Goal: Task Accomplishment & Management: Use online tool/utility

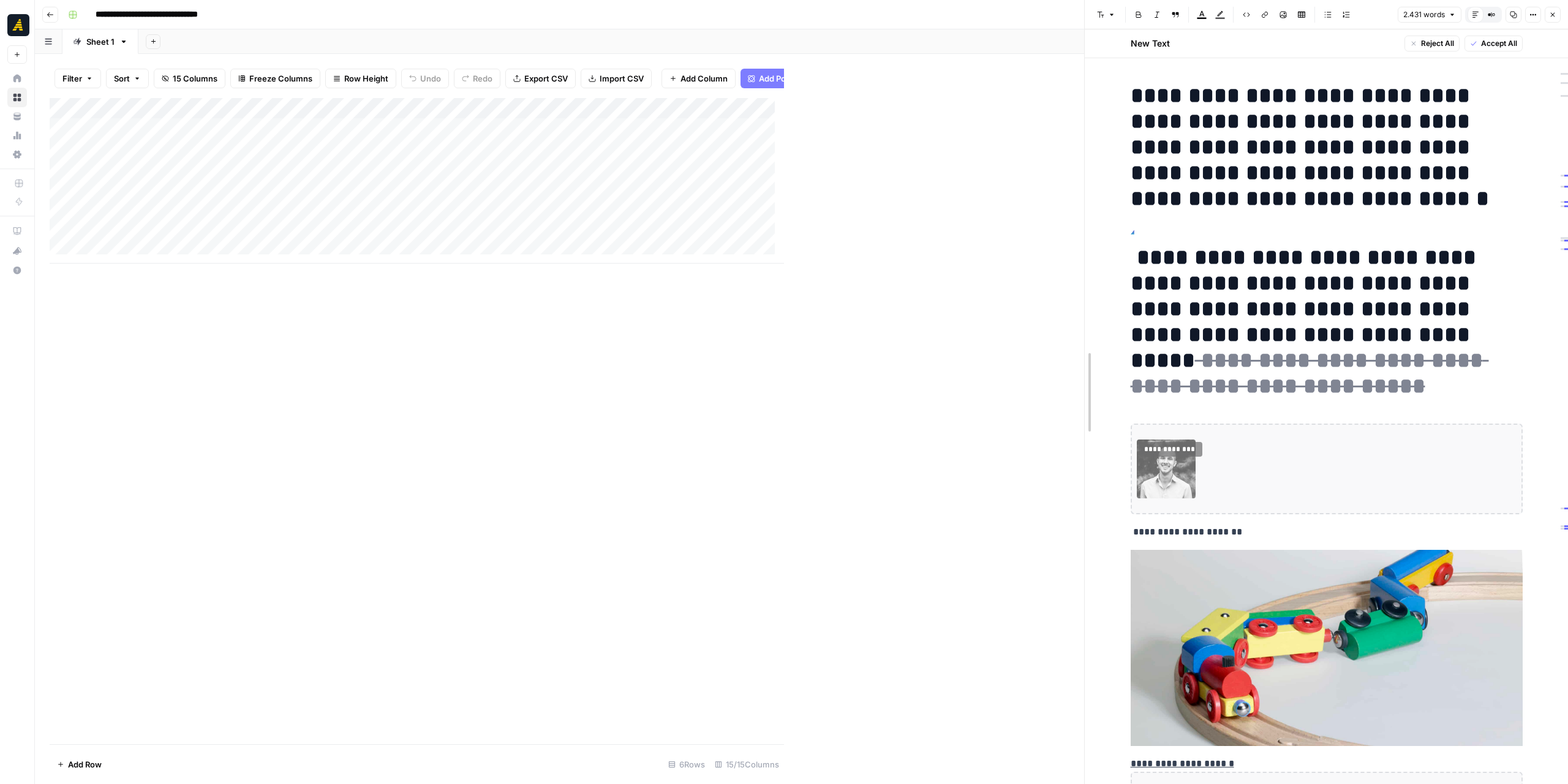
drag, startPoint x: 786, startPoint y: 301, endPoint x: 1086, endPoint y: 307, distance: 300.1
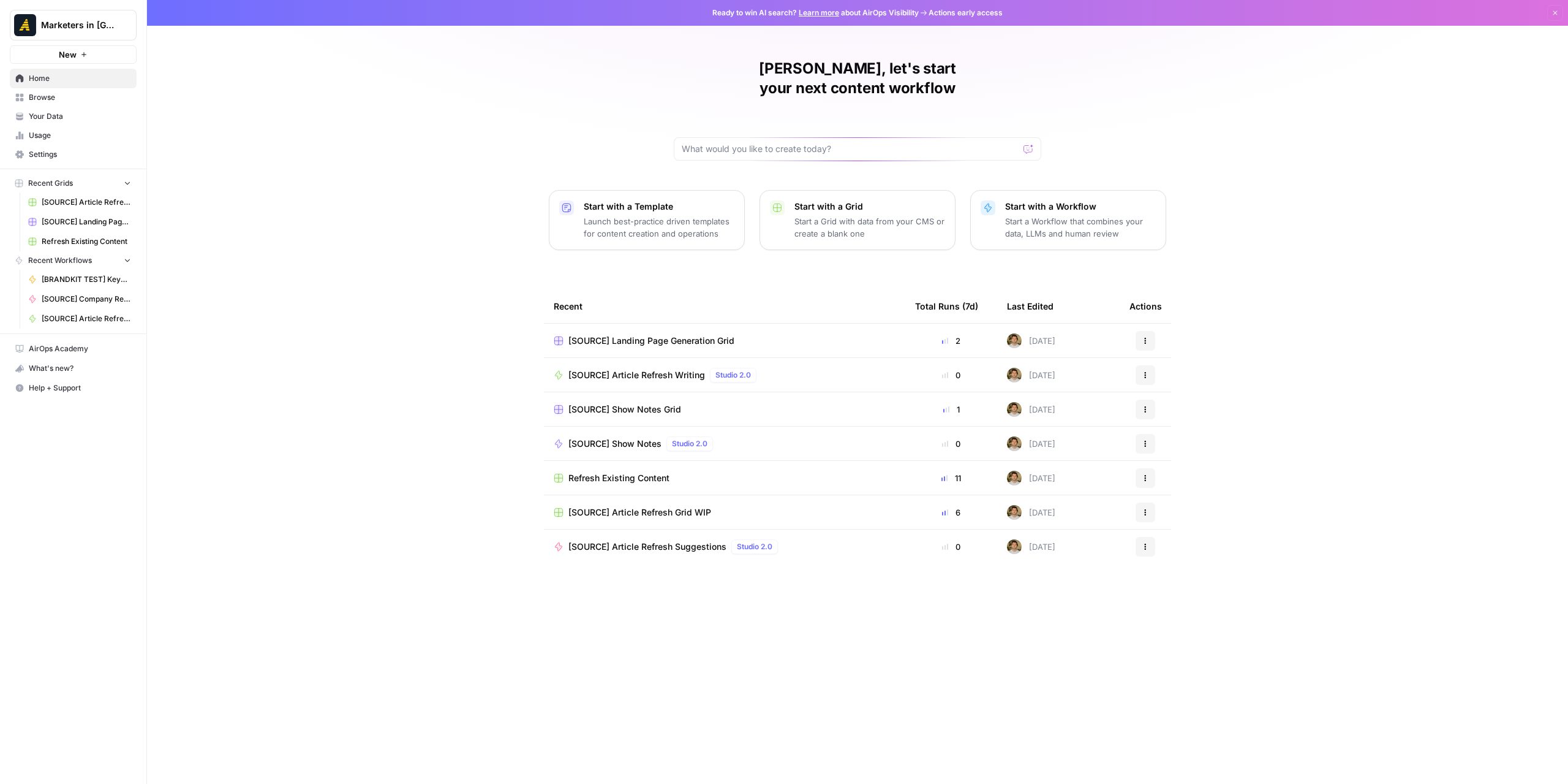
click at [98, 100] on span "Browse" at bounding box center [80, 97] width 103 height 11
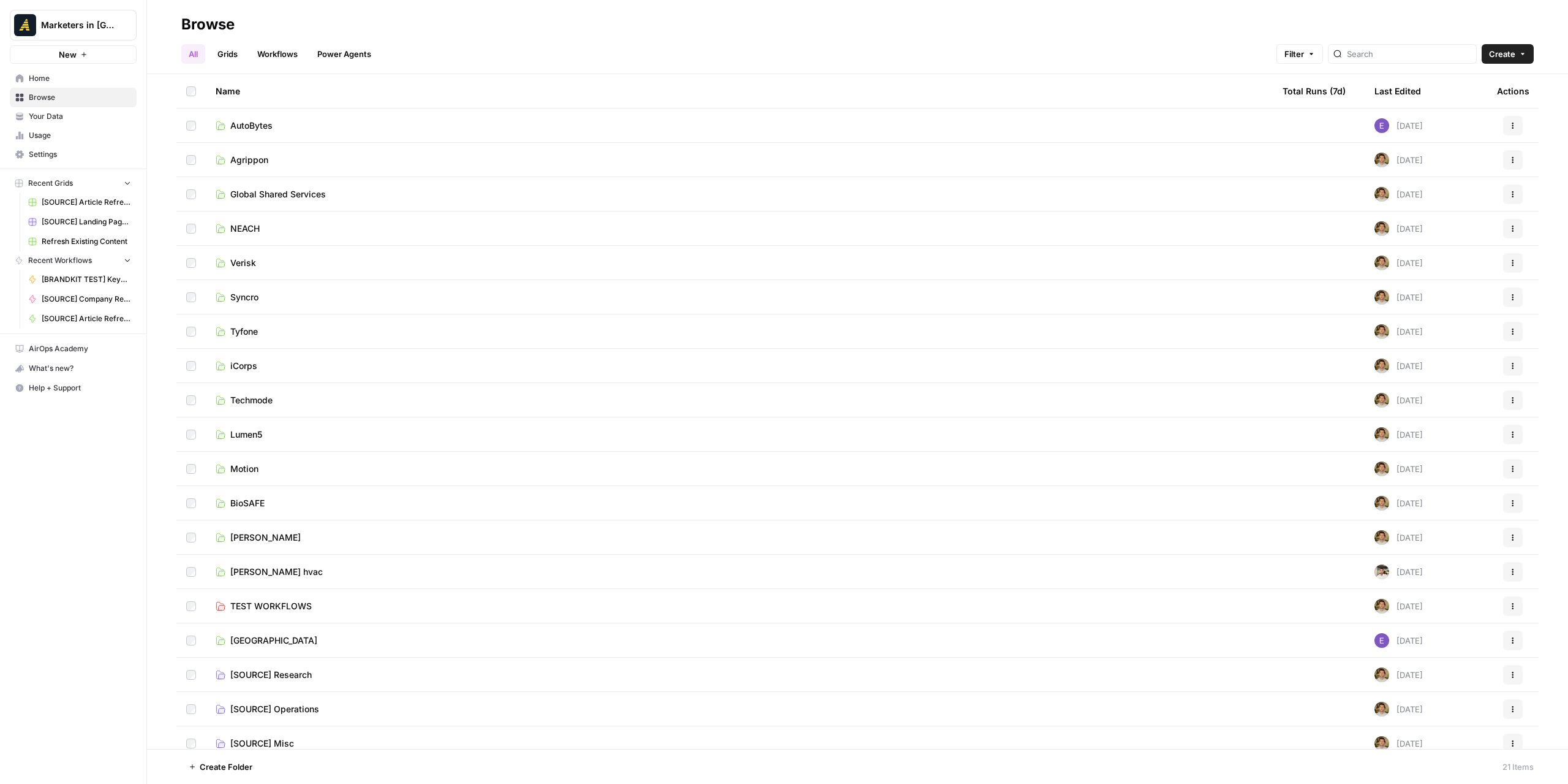
click at [257, 637] on td "New North" at bounding box center [739, 641] width 1067 height 34
click at [259, 640] on span "New North" at bounding box center [274, 641] width 87 height 12
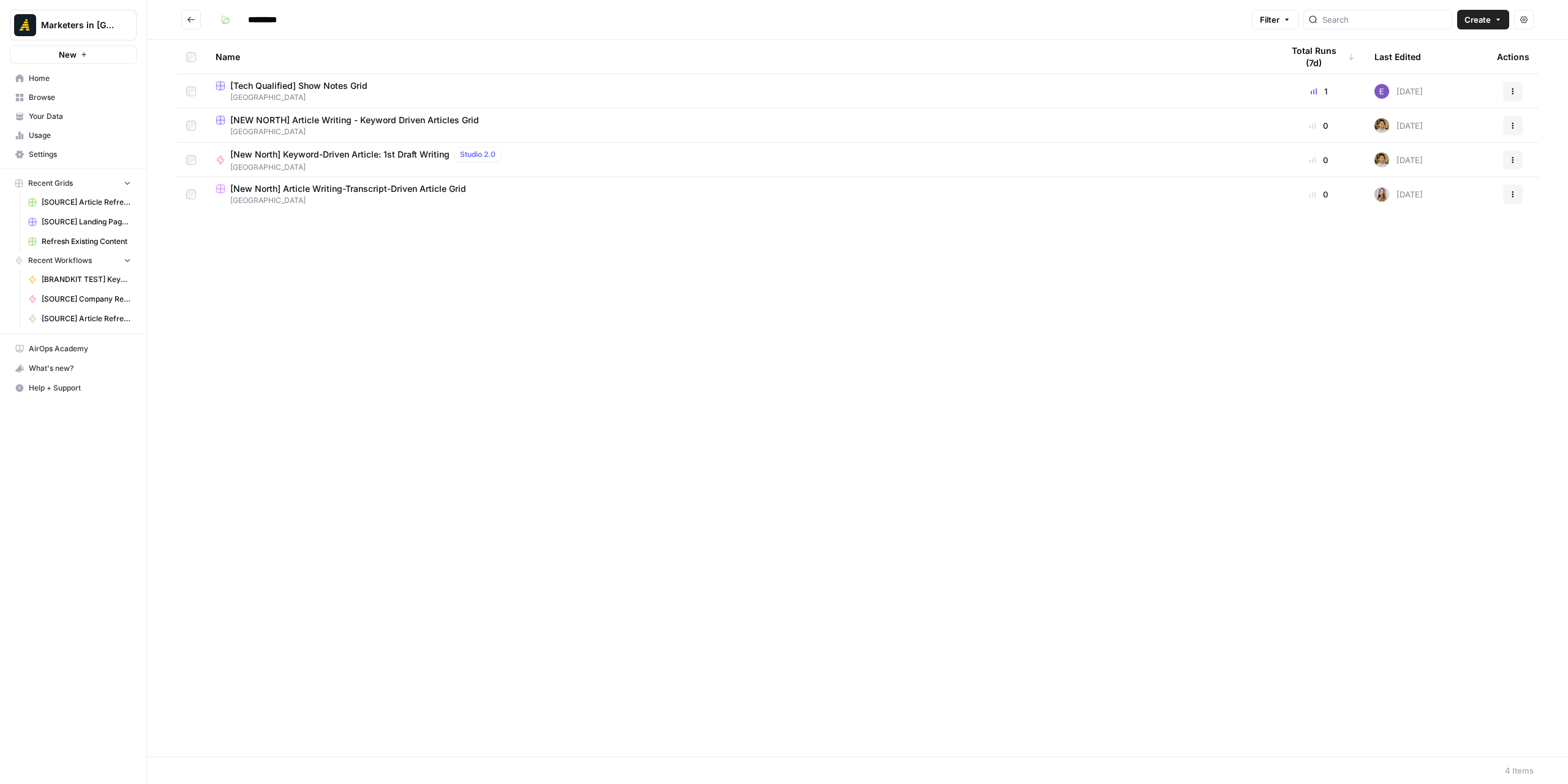
click at [354, 129] on span "New North" at bounding box center [739, 131] width 1047 height 11
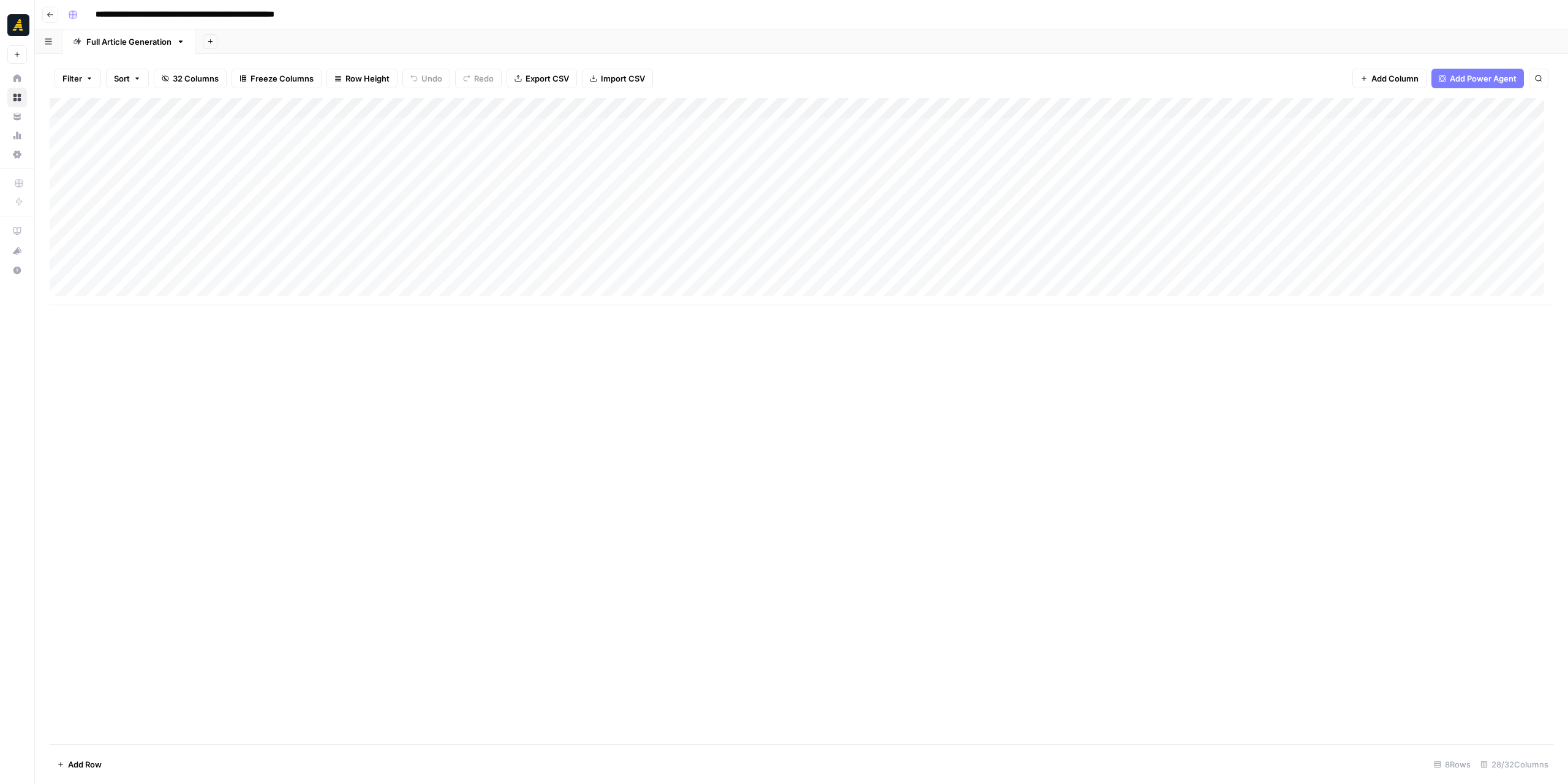
click at [182, 230] on div "Add Column" at bounding box center [801, 202] width 1504 height 208
click at [193, 211] on div "Add Column" at bounding box center [801, 202] width 1504 height 208
click at [729, 205] on div "Add Column" at bounding box center [801, 202] width 1504 height 208
click at [270, 229] on div "Add Column" at bounding box center [801, 202] width 1504 height 208
click at [888, 231] on div "Add Column" at bounding box center [801, 202] width 1504 height 208
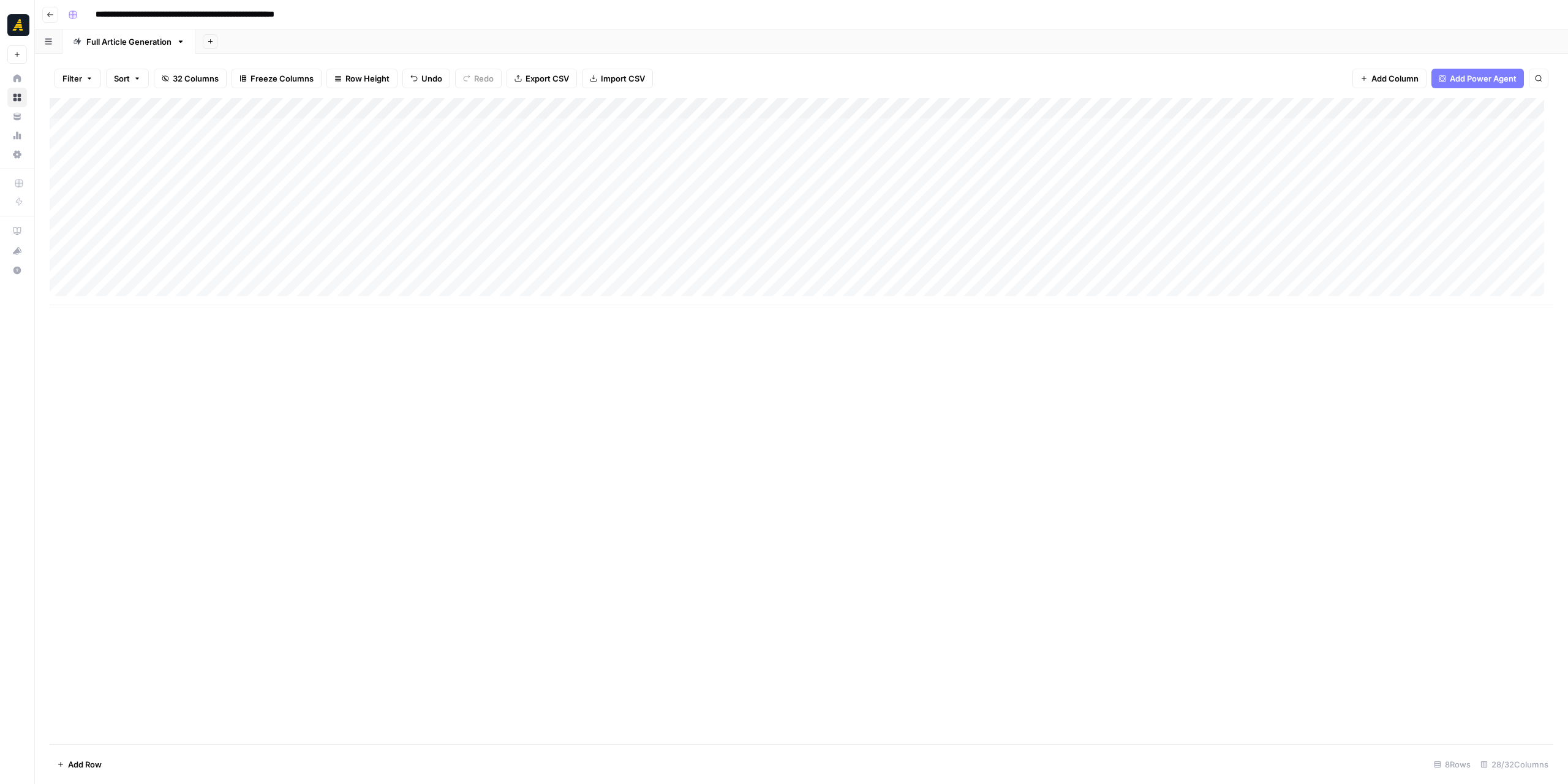
click at [934, 228] on div "Add Column" at bounding box center [801, 202] width 1504 height 208
click at [934, 228] on div at bounding box center [904, 232] width 197 height 23
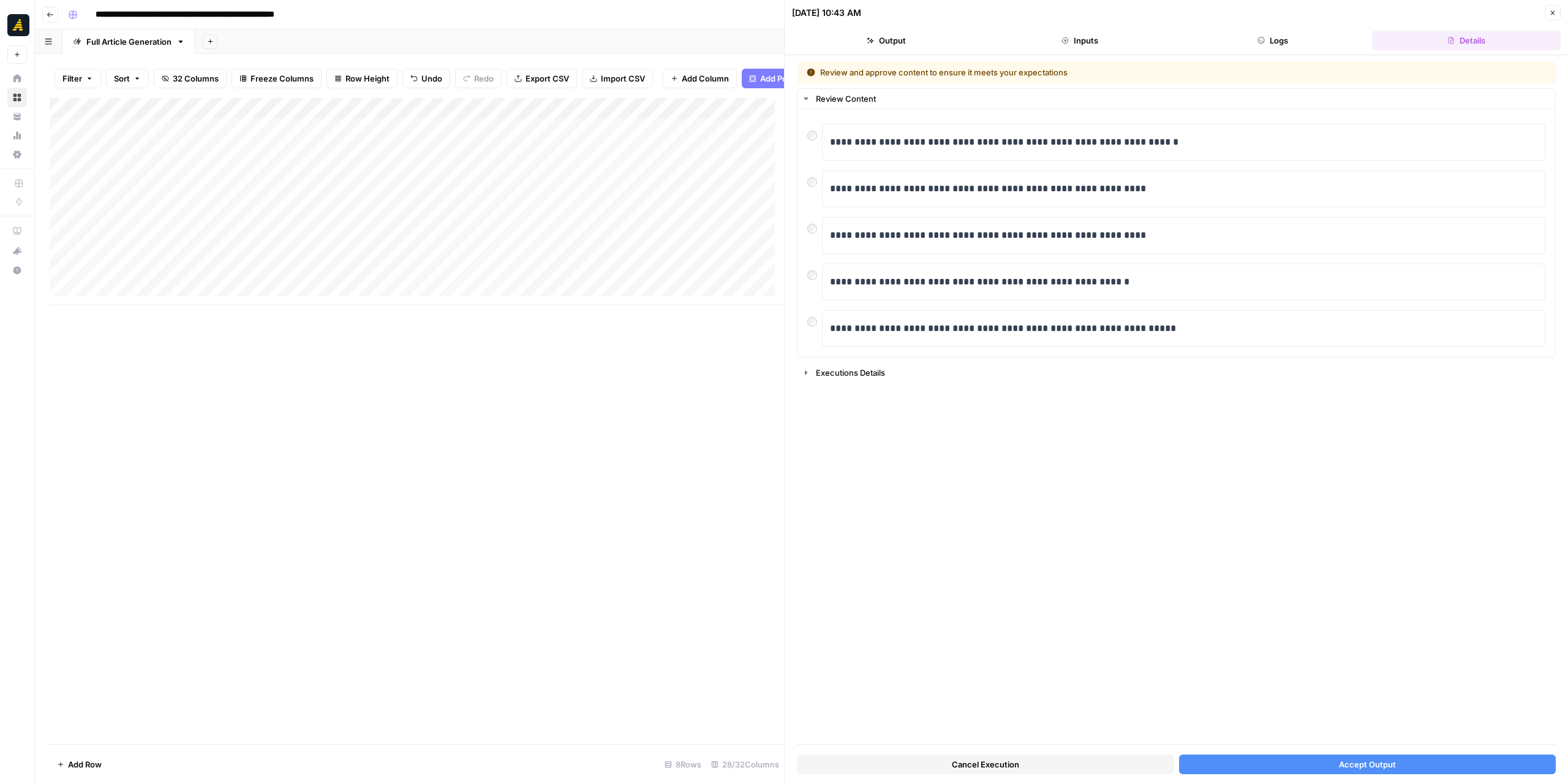
click at [1021, 764] on button "Cancel Execution" at bounding box center [986, 764] width 377 height 20
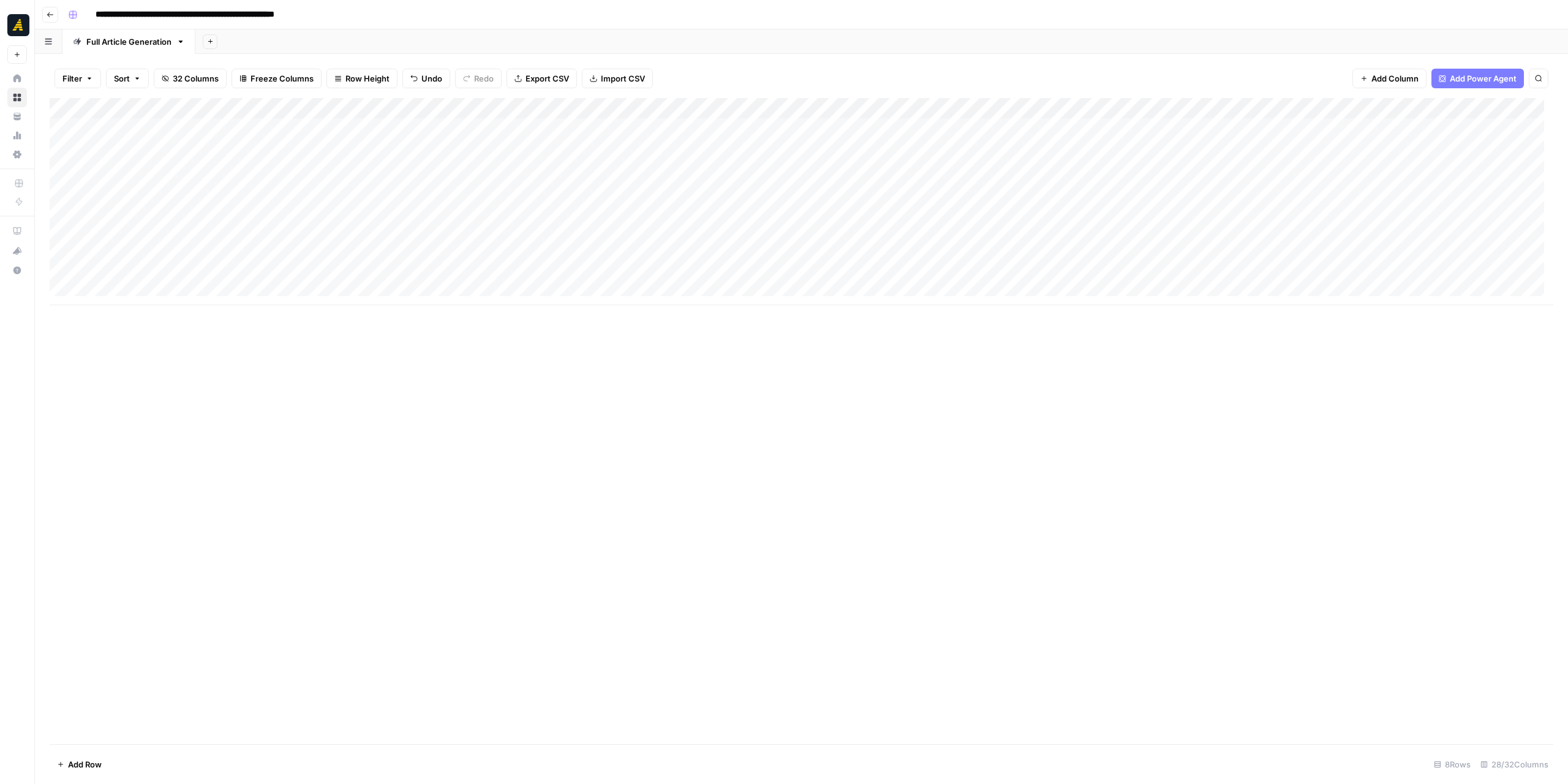
click at [426, 212] on div "Add Column" at bounding box center [801, 202] width 1504 height 208
click at [286, 217] on div "Add Column" at bounding box center [801, 202] width 1504 height 208
click at [729, 221] on div "Add Column" at bounding box center [801, 202] width 1504 height 208
click at [318, 239] on div "Add Column" at bounding box center [801, 202] width 1504 height 208
click at [729, 235] on div "Add Column" at bounding box center [801, 202] width 1504 height 208
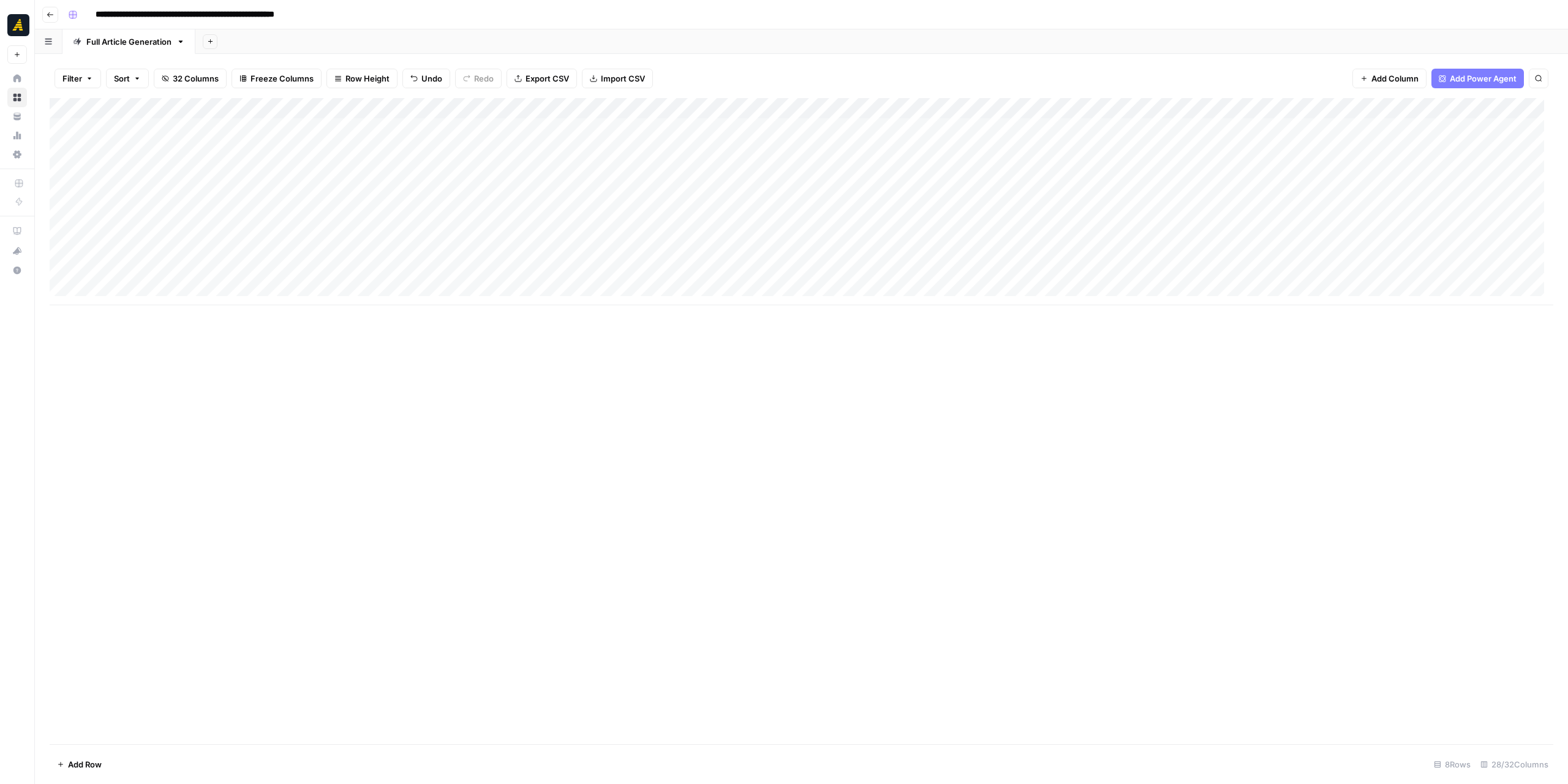
click at [708, 372] on div "Add Column" at bounding box center [801, 421] width 1504 height 647
click at [991, 232] on div "Add Column" at bounding box center [801, 202] width 1504 height 208
click at [1046, 231] on div "Add Column" at bounding box center [801, 202] width 1504 height 208
click at [1028, 351] on div "Add Column" at bounding box center [801, 421] width 1504 height 647
click at [921, 237] on div "Add Column" at bounding box center [801, 202] width 1504 height 208
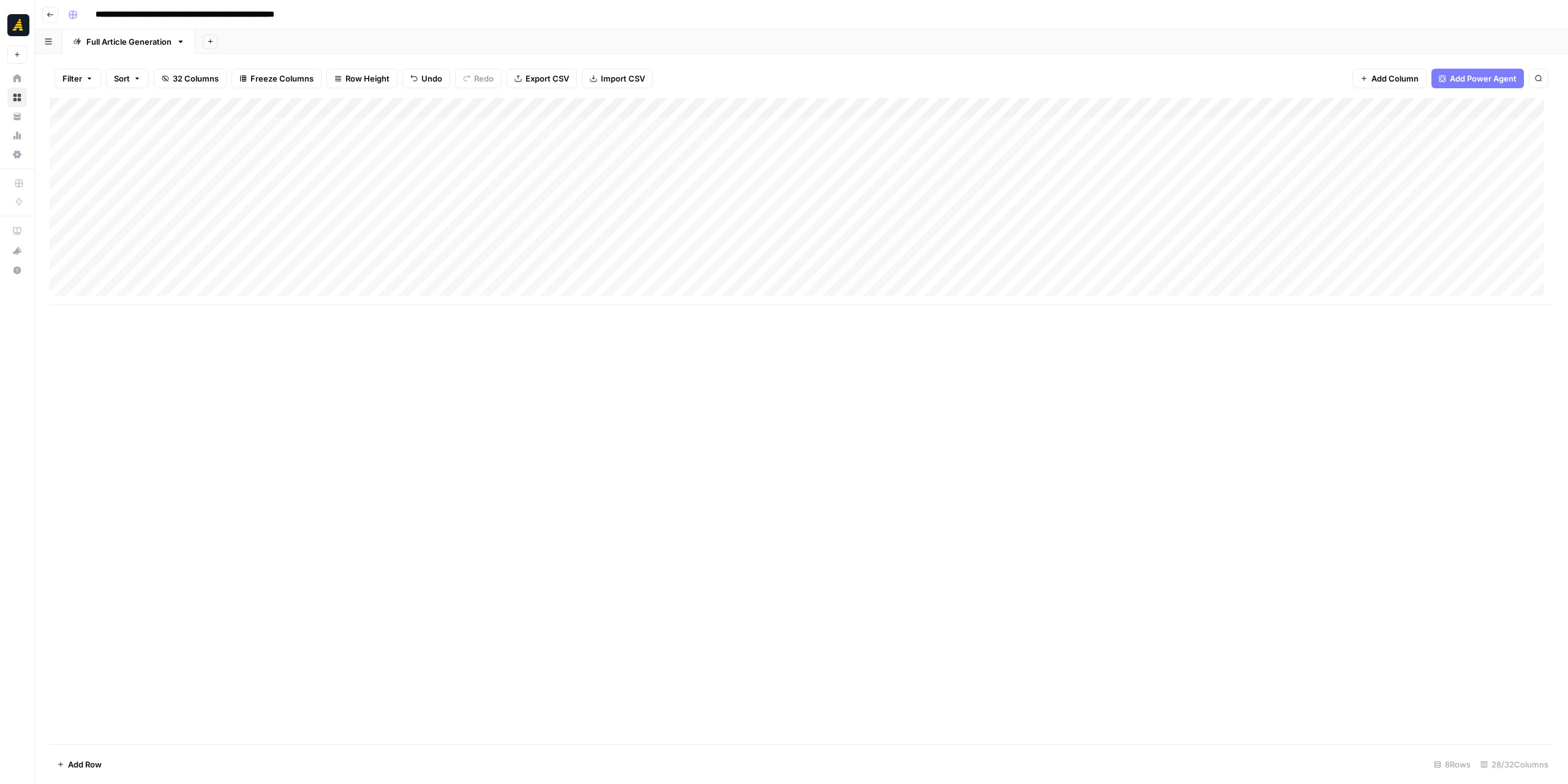
click at [933, 235] on div "Add Column" at bounding box center [801, 202] width 1504 height 208
click at [933, 235] on div at bounding box center [904, 232] width 197 height 23
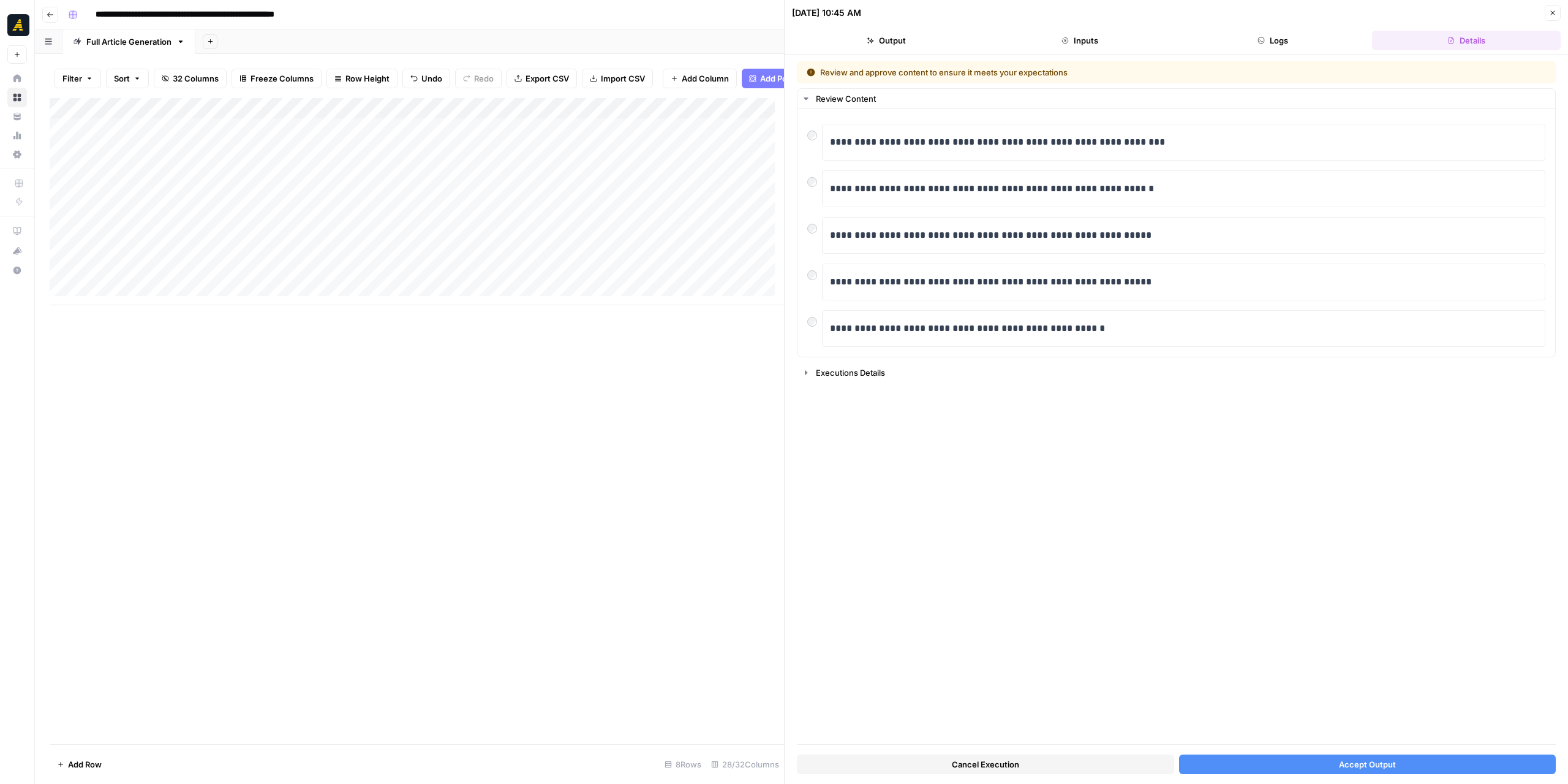
click at [1267, 765] on button "Accept Output" at bounding box center [1368, 764] width 377 height 20
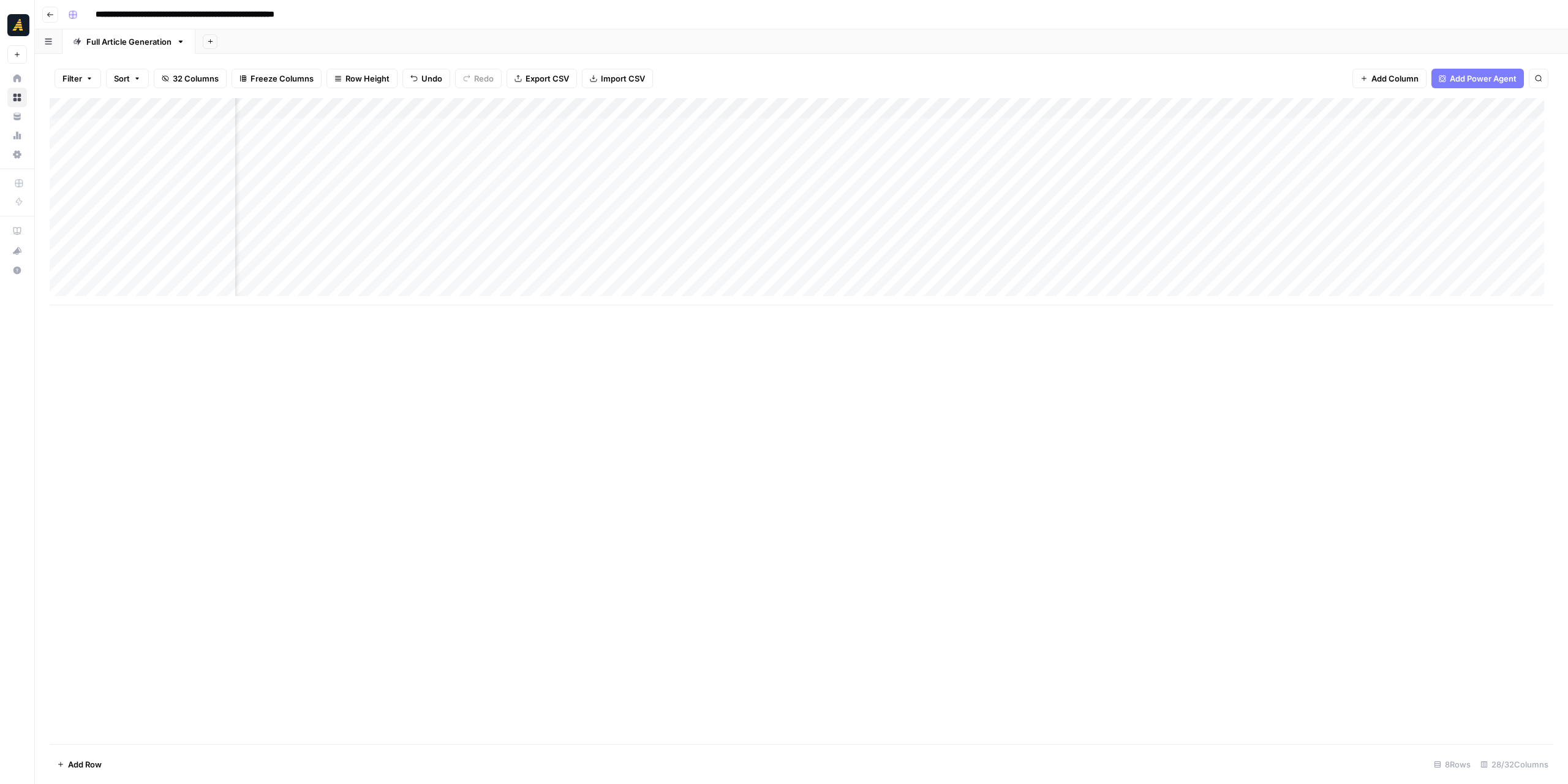
scroll to position [0, 522]
click at [443, 233] on div "Add Column" at bounding box center [801, 202] width 1504 height 208
click at [443, 233] on div at bounding box center [382, 232] width 197 height 23
click at [577, 363] on div "Add Column" at bounding box center [416, 421] width 734 height 647
drag, startPoint x: 785, startPoint y: 410, endPoint x: 953, endPoint y: 418, distance: 168.2
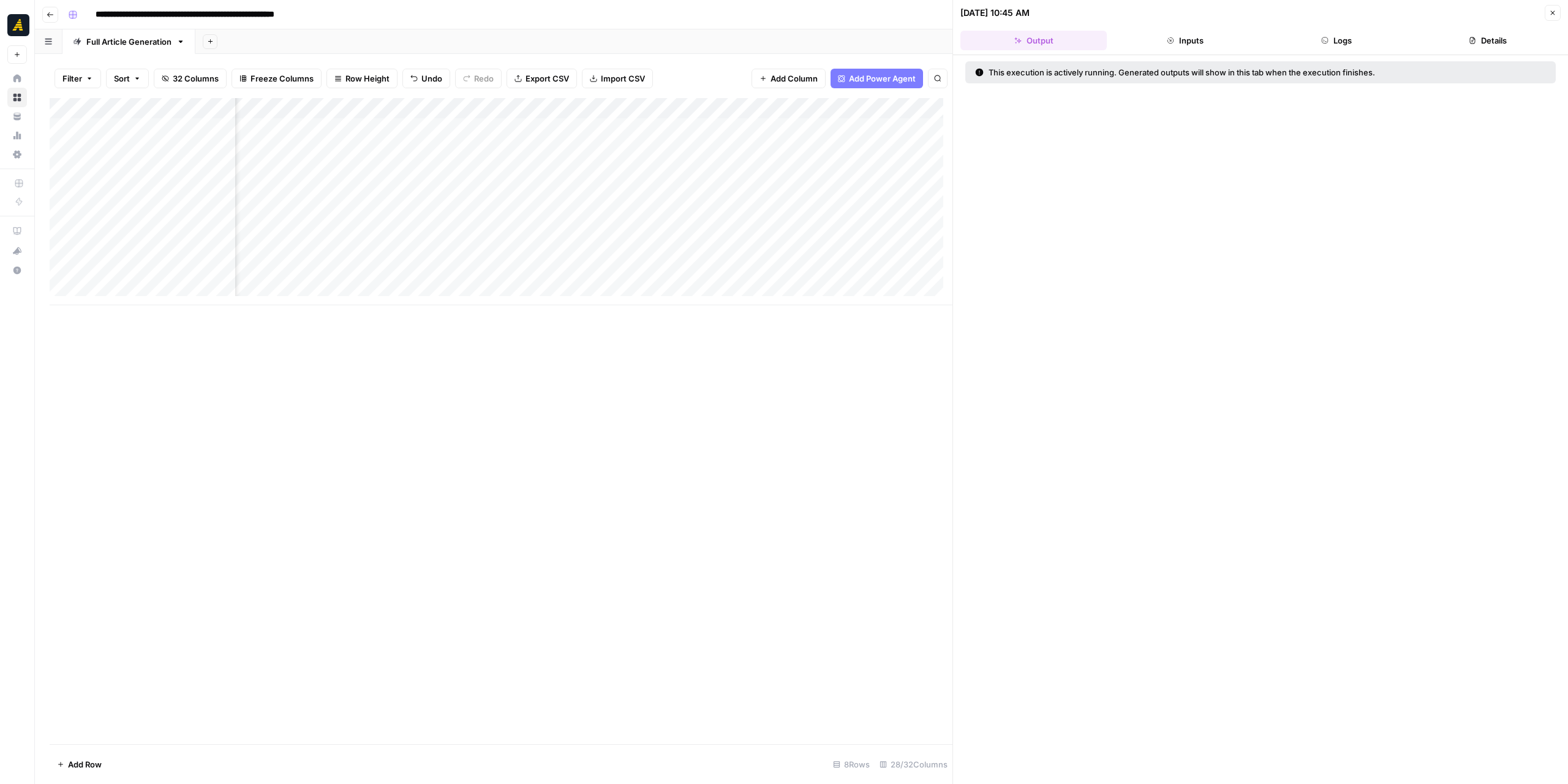
click at [831, 232] on div "Add Column" at bounding box center [501, 202] width 903 height 208
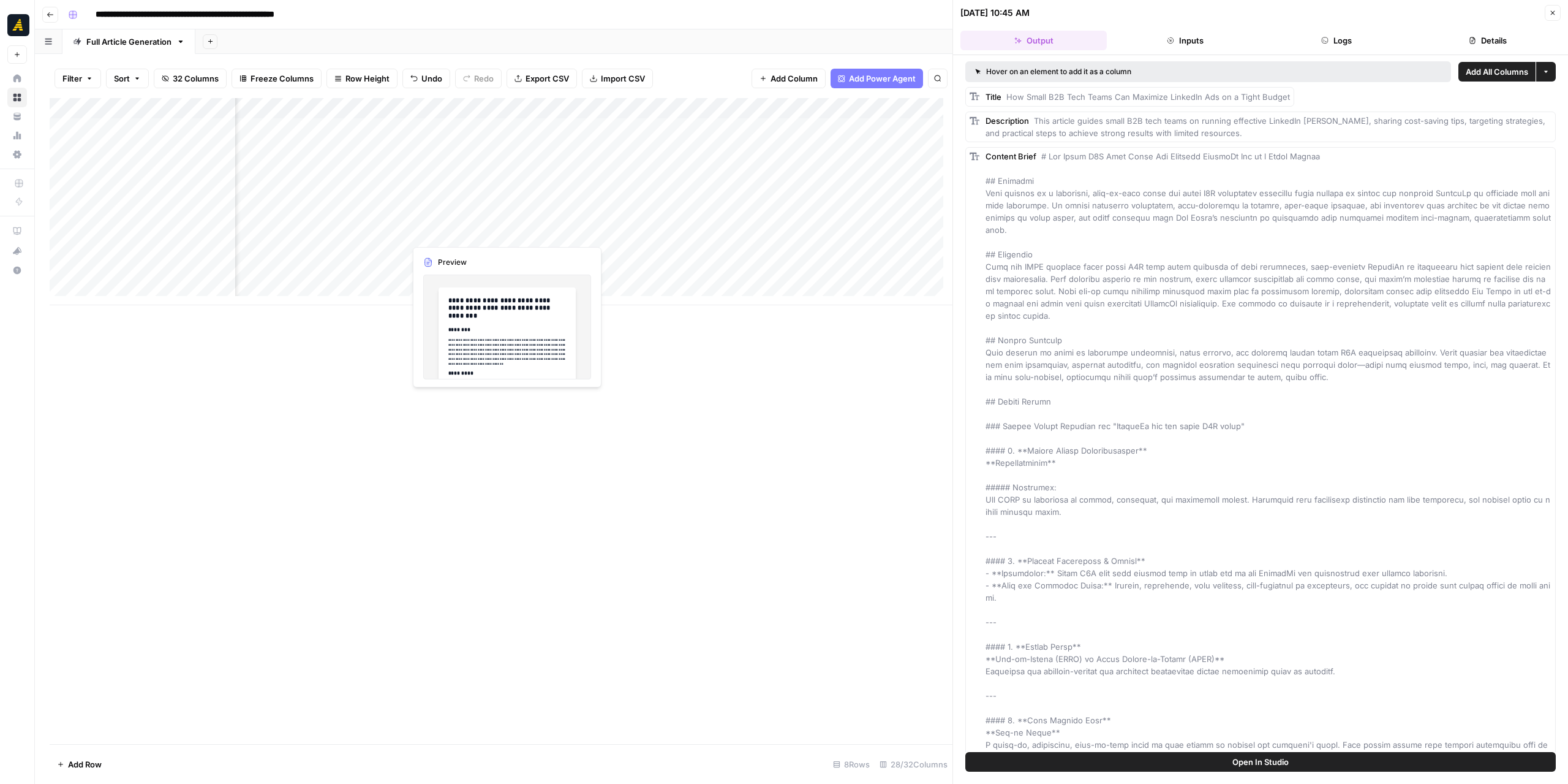
click at [439, 236] on div "Add Column" at bounding box center [501, 202] width 903 height 208
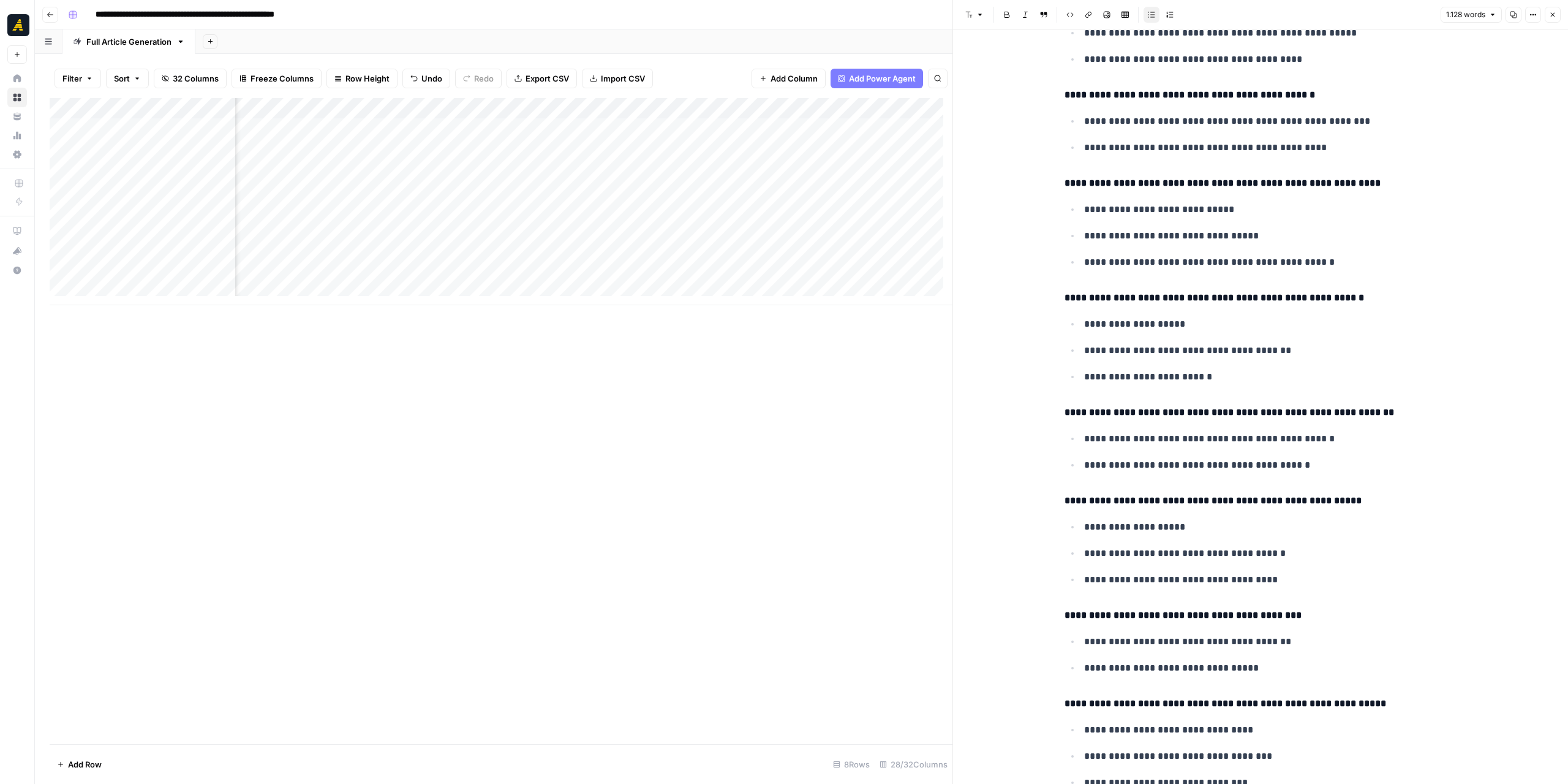
scroll to position [3526, 0]
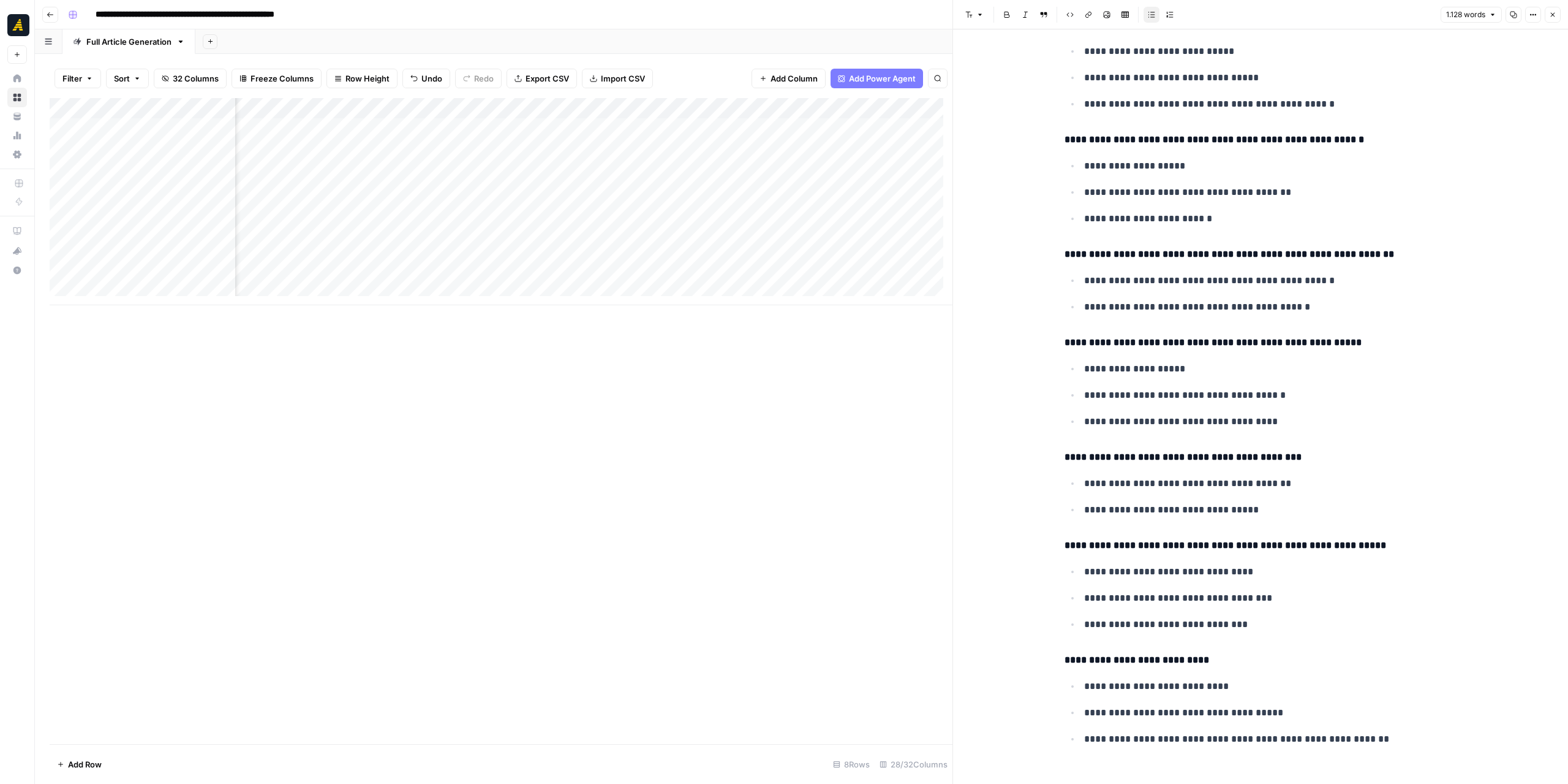
click at [1552, 12] on icon "button" at bounding box center [1552, 14] width 7 height 7
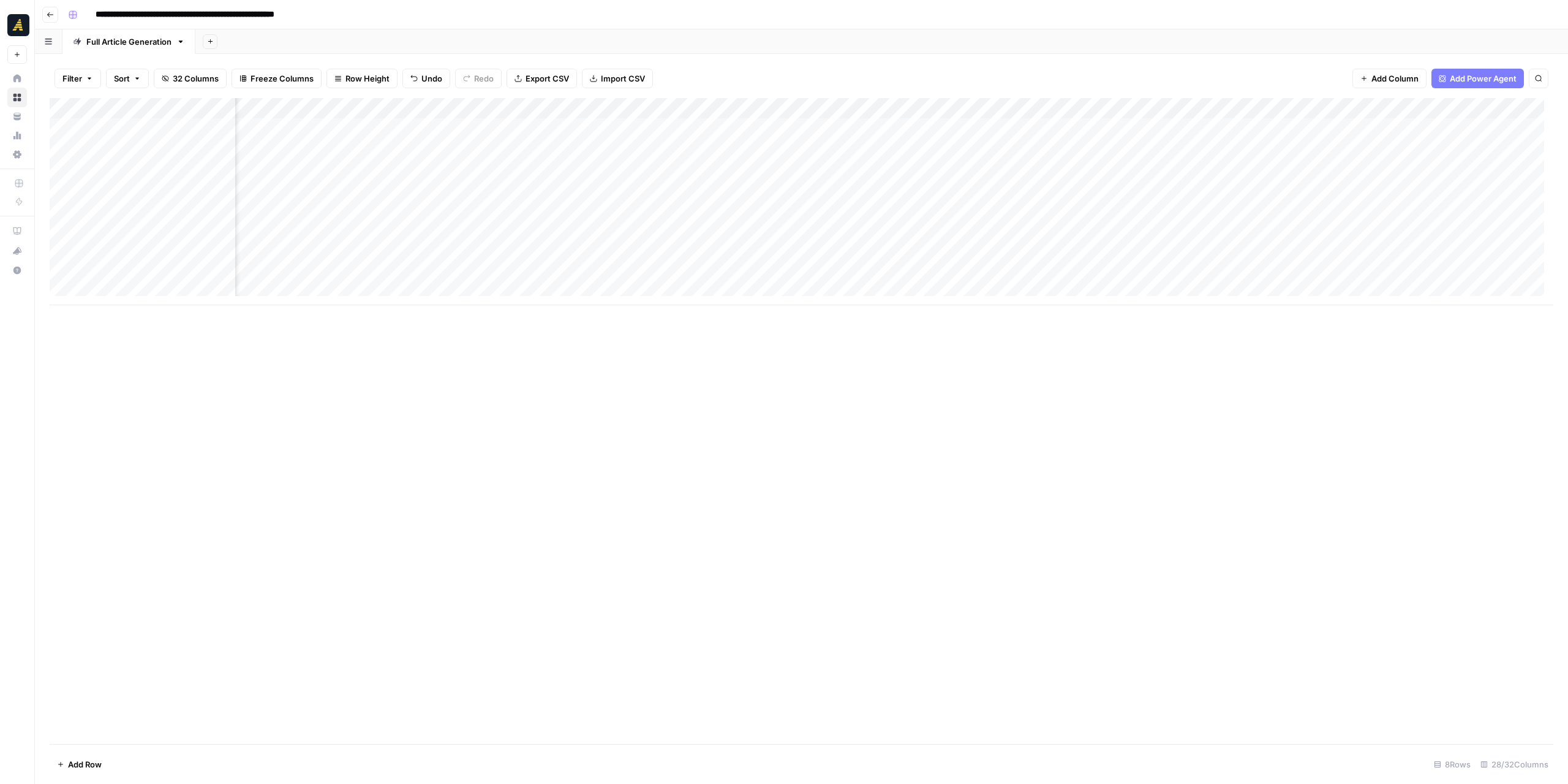
scroll to position [0, 971]
click at [739, 231] on div "Add Column" at bounding box center [801, 202] width 1504 height 208
click at [833, 235] on div "Add Column" at bounding box center [801, 202] width 1504 height 208
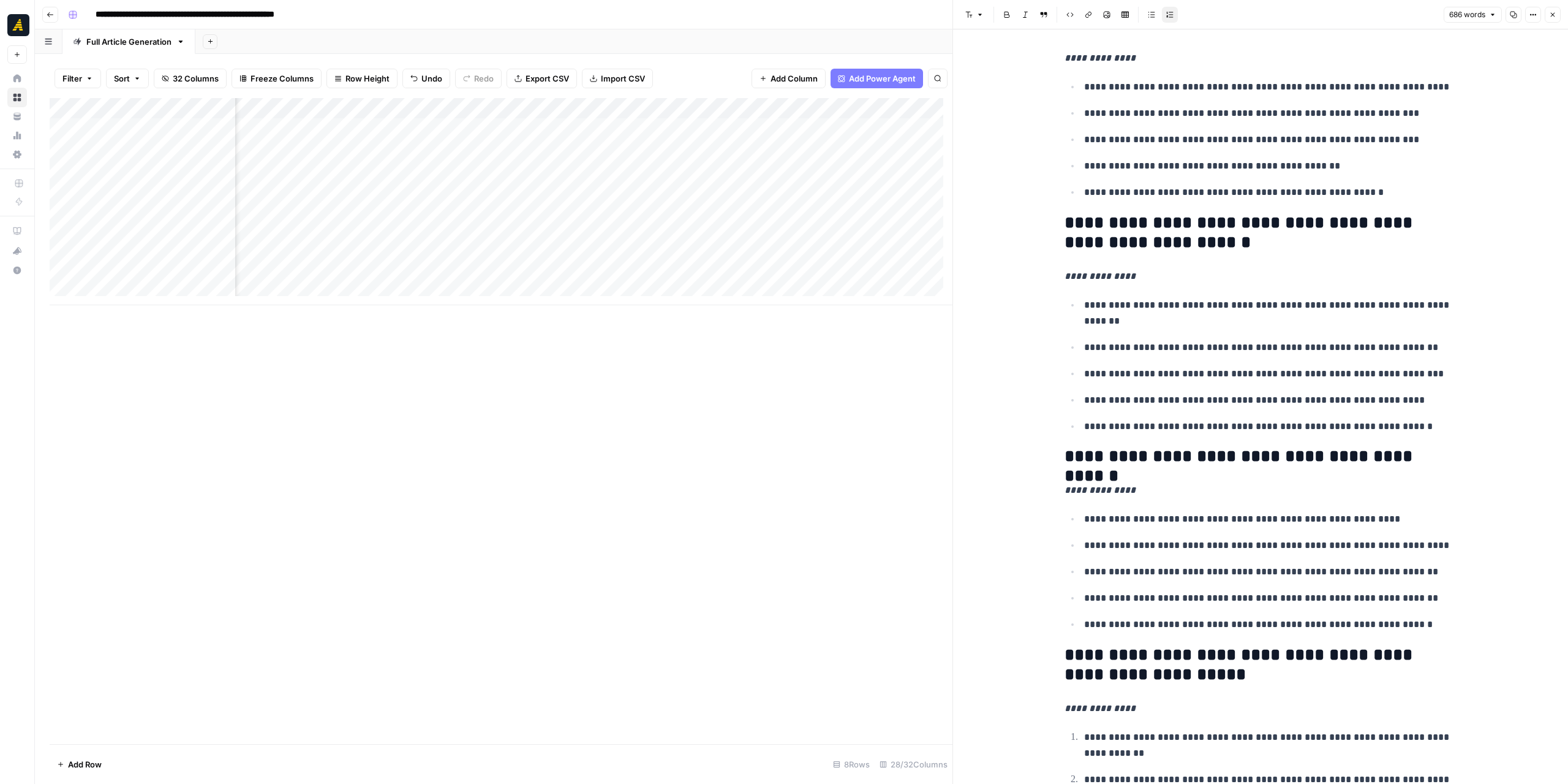
scroll to position [0, 1352]
click at [625, 236] on div "Add Column" at bounding box center [501, 202] width 903 height 208
drag, startPoint x: 539, startPoint y: 305, endPoint x: 570, endPoint y: 300, distance: 31.4
click at [574, 300] on div "Add Column" at bounding box center [501, 202] width 903 height 208
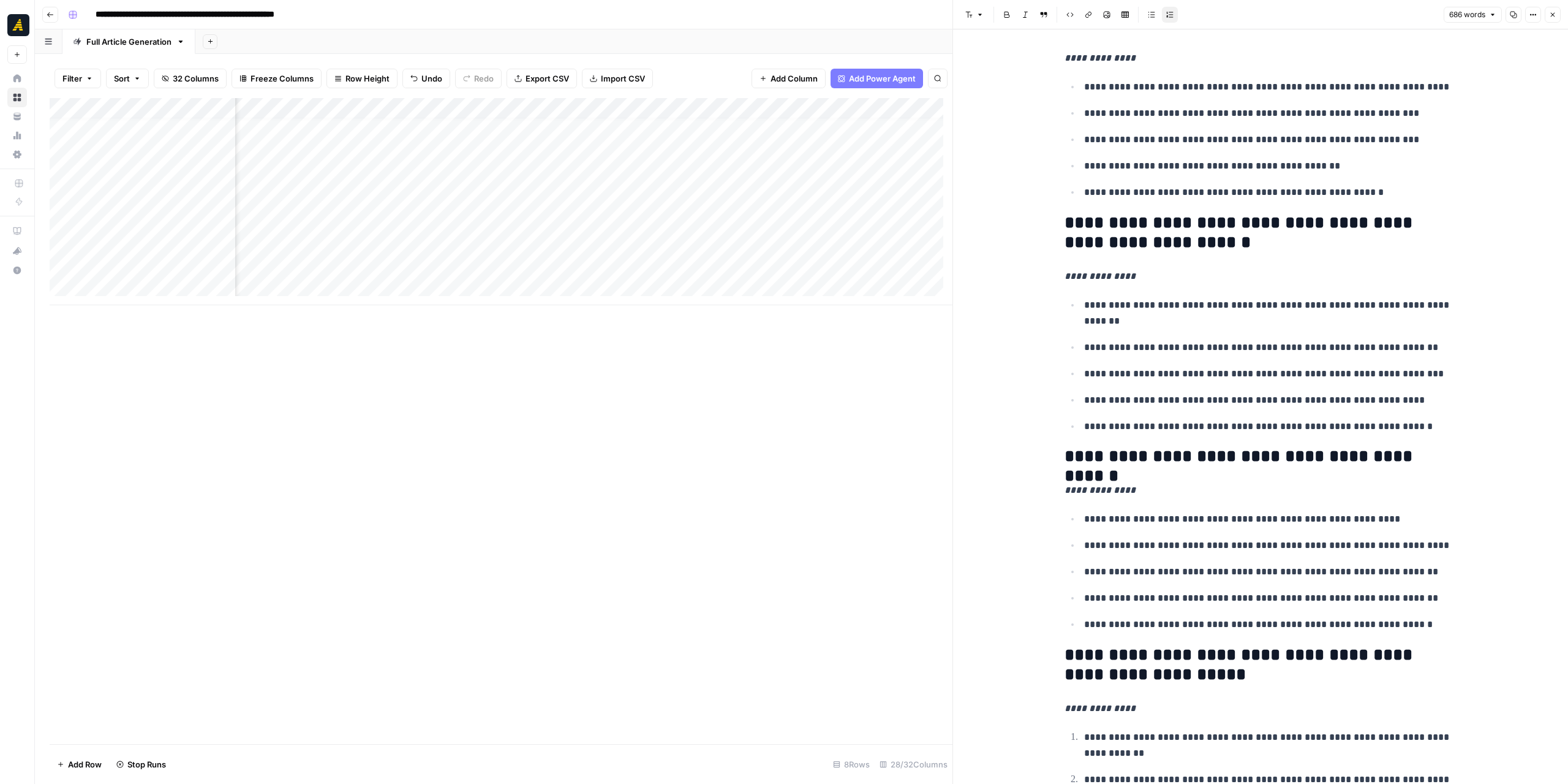
click at [651, 364] on div "Add Column" at bounding box center [501, 421] width 903 height 647
click at [594, 219] on div "Add Column" at bounding box center [501, 202] width 903 height 208
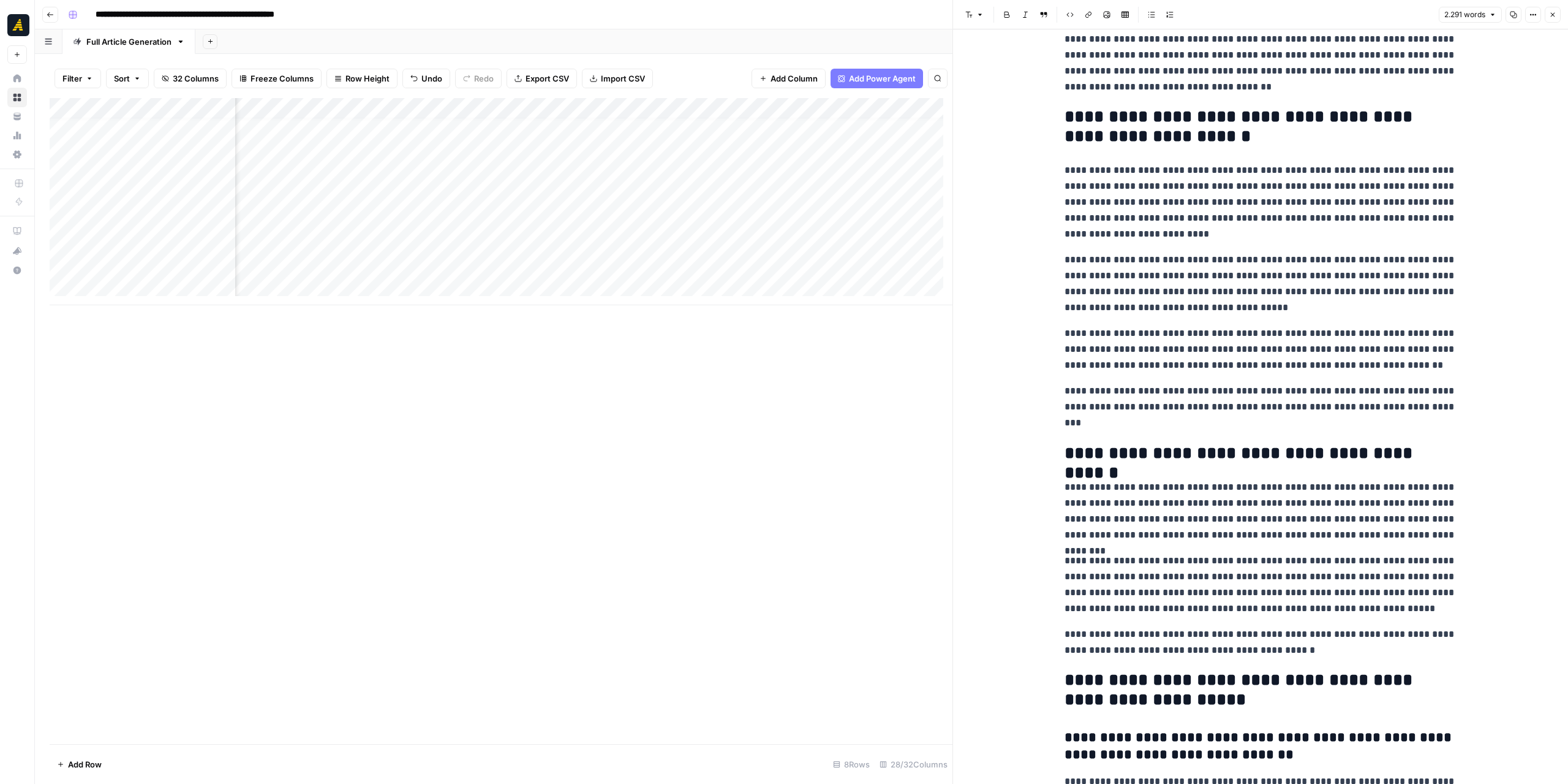
scroll to position [3923, 0]
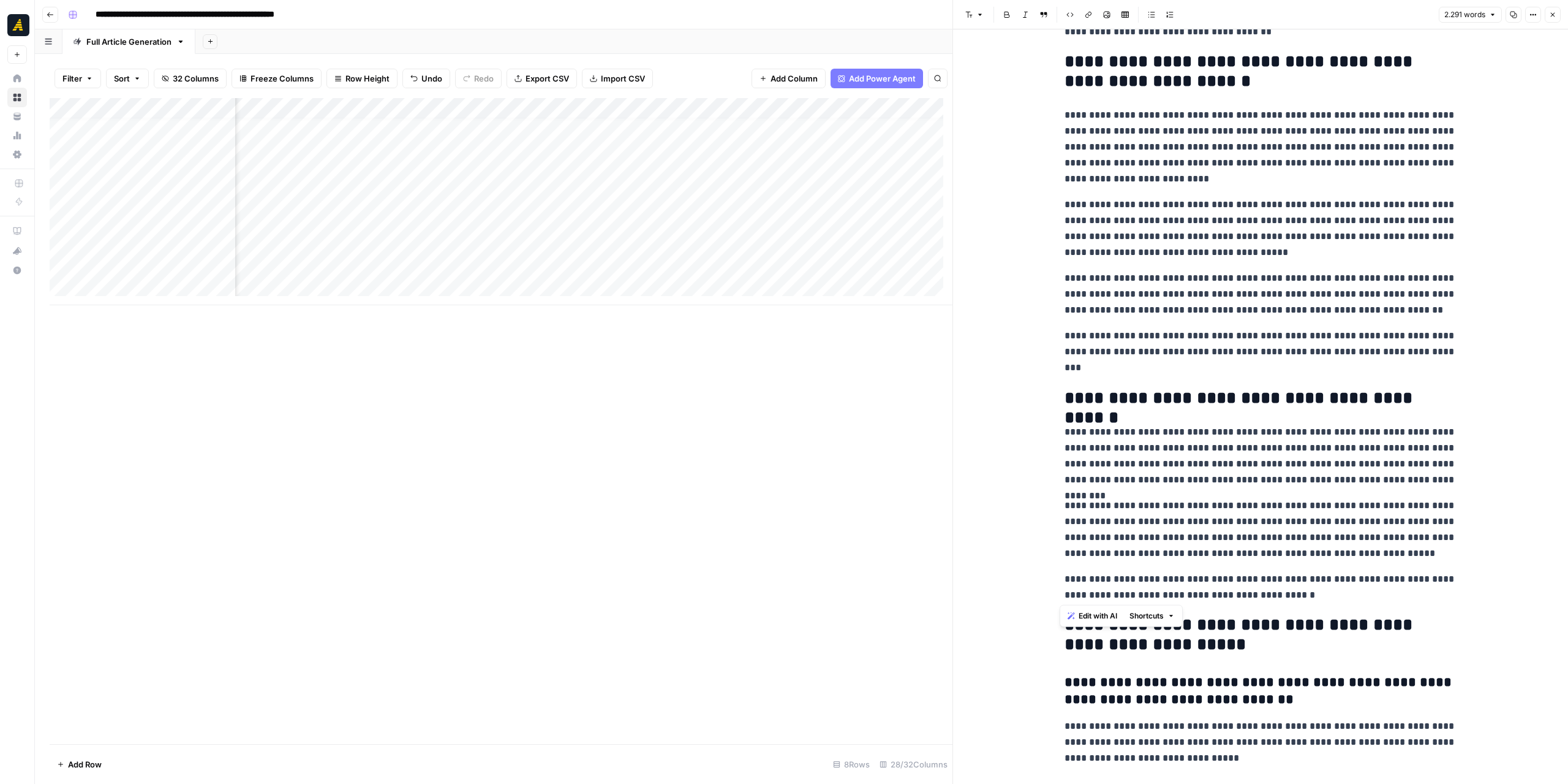
drag, startPoint x: 1273, startPoint y: 596, endPoint x: 1046, endPoint y: 568, distance: 228.7
click at [1132, 499] on p "**********" at bounding box center [1261, 529] width 392 height 63
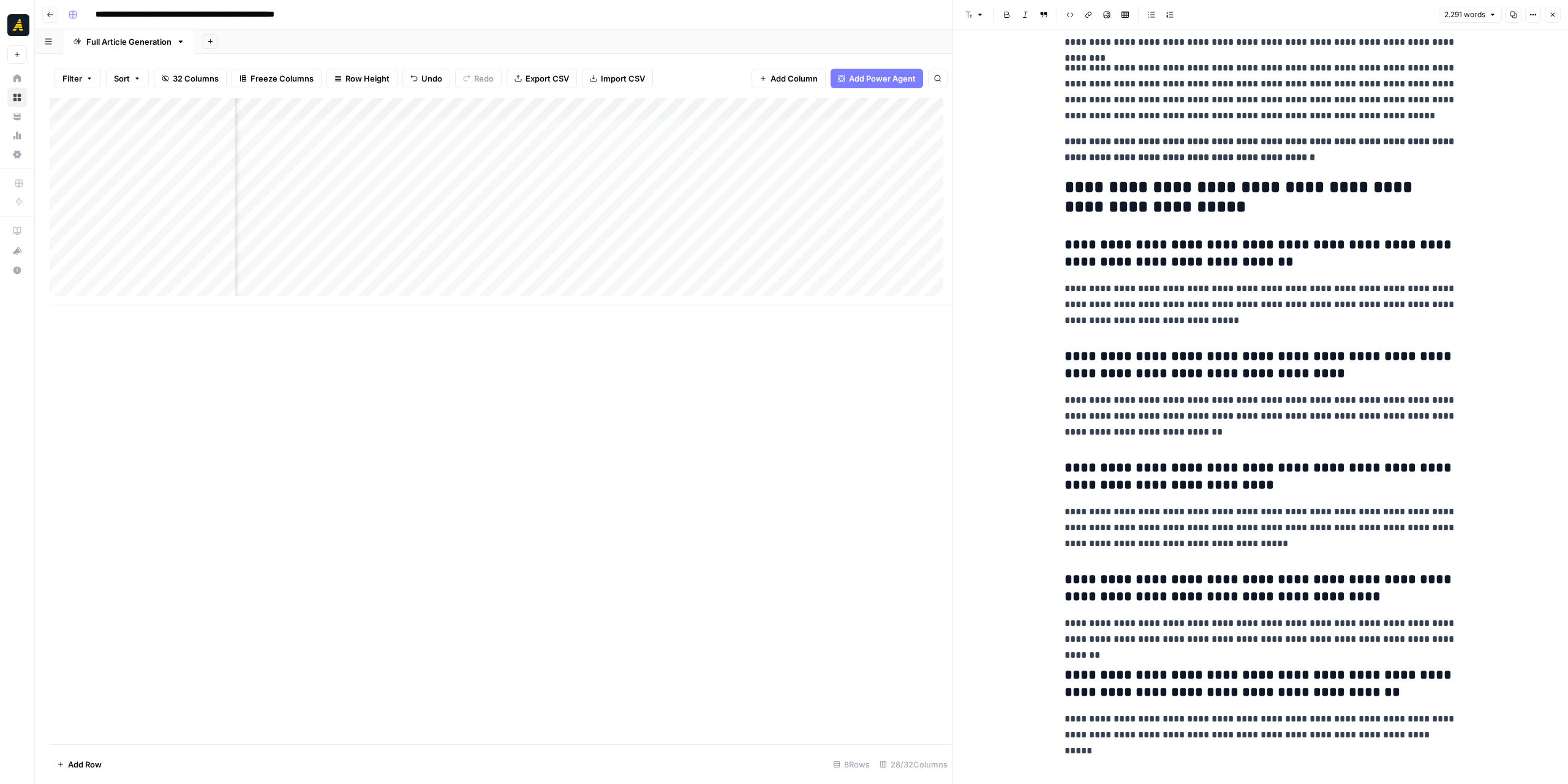
scroll to position [4177, 0]
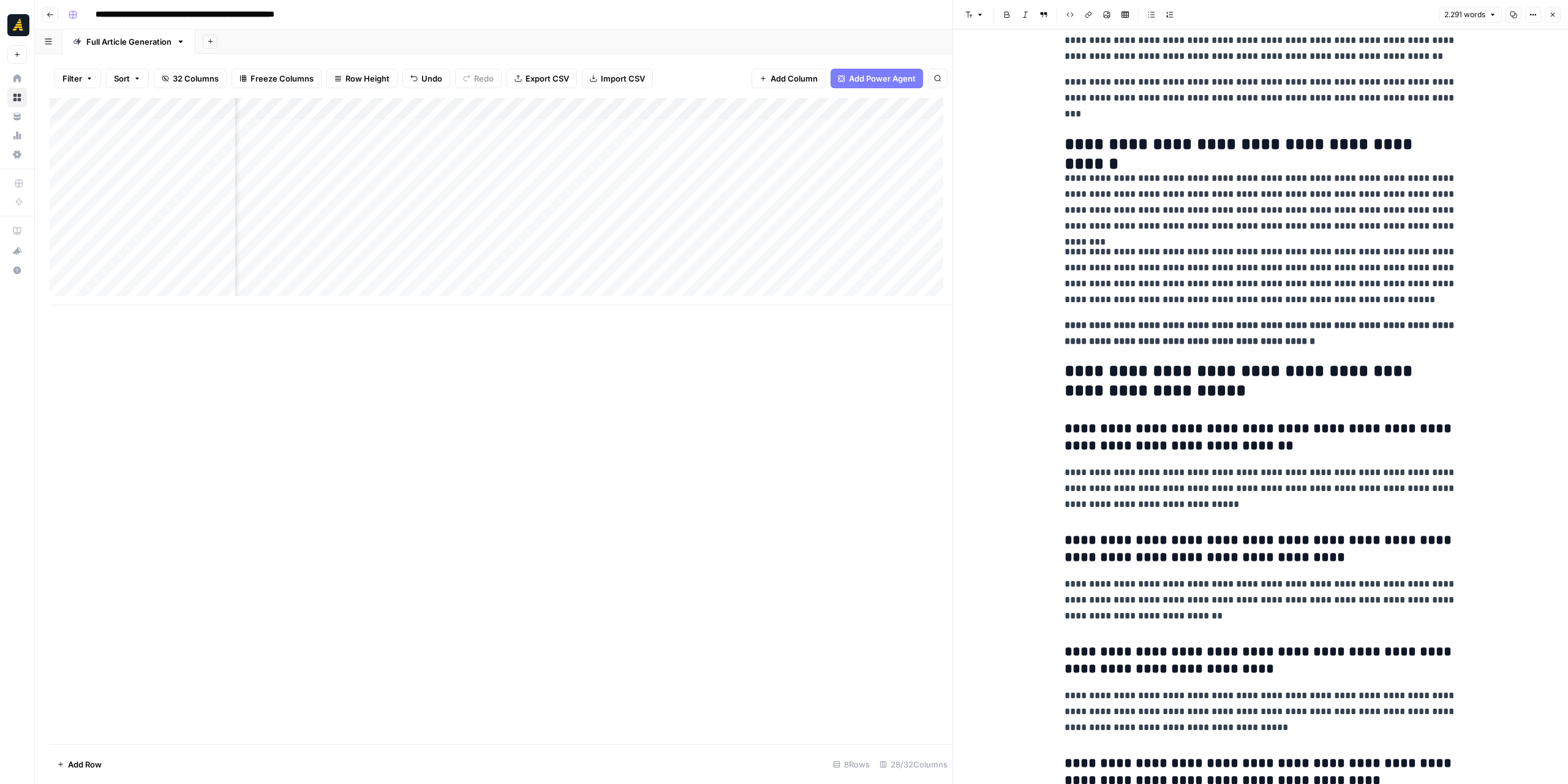
click at [1515, 16] on icon "button" at bounding box center [1514, 15] width 7 height 7
click at [703, 221] on div "Add Column" at bounding box center [501, 202] width 903 height 208
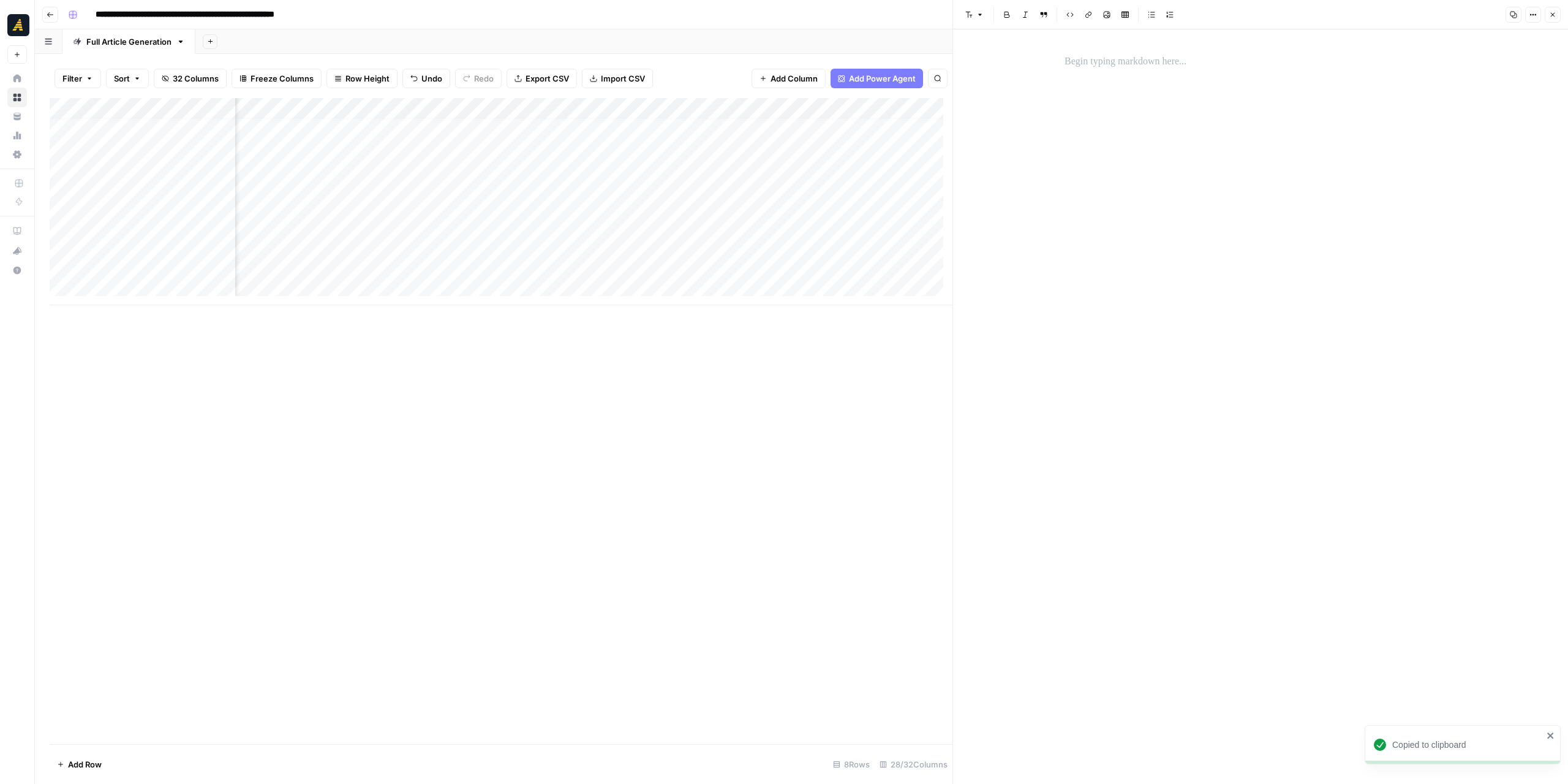
click at [1165, 47] on div at bounding box center [1261, 406] width 407 height 754
click at [1157, 62] on p at bounding box center [1261, 62] width 392 height 16
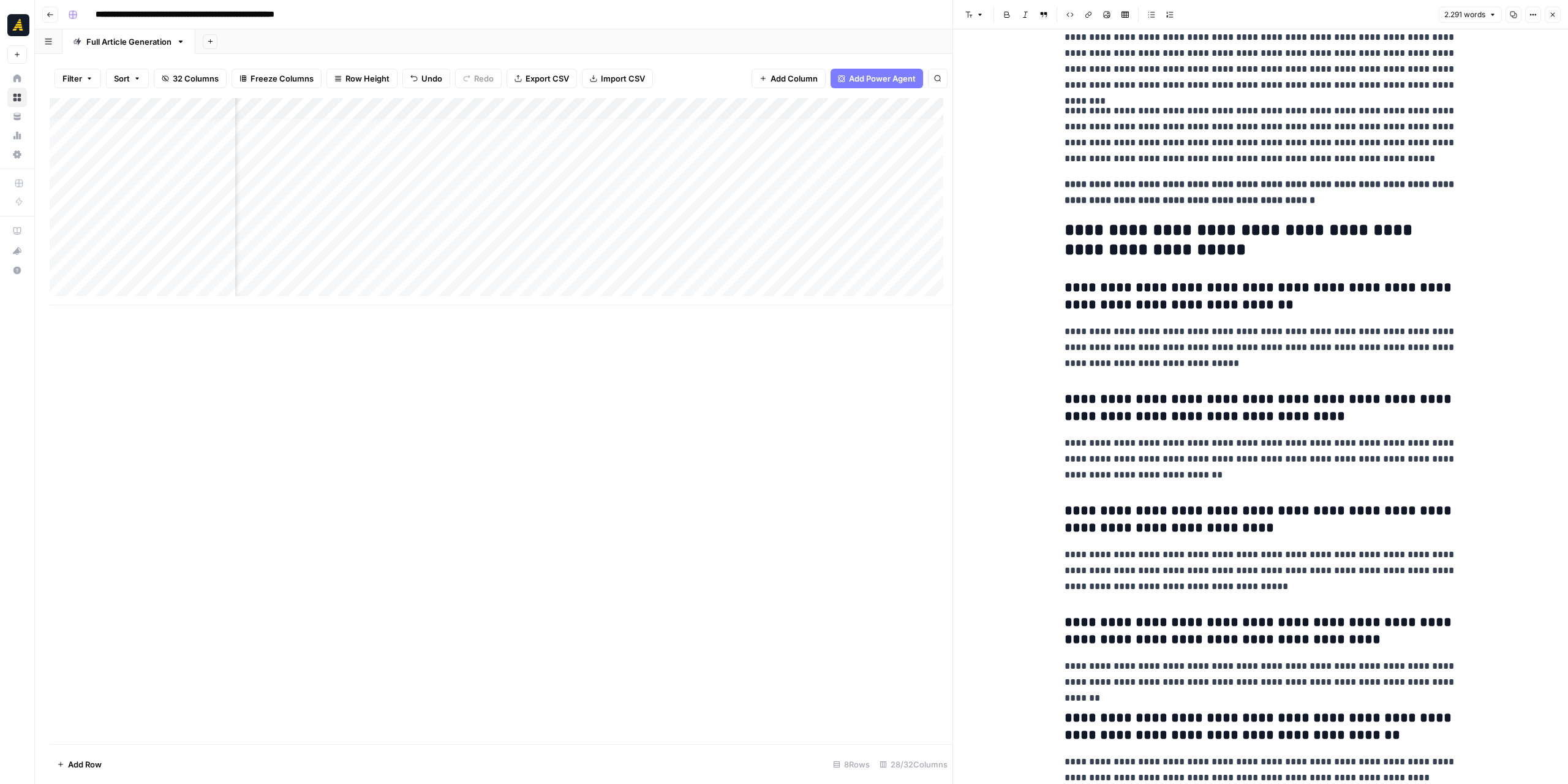
scroll to position [9, 2246]
click at [602, 216] on div "Add Column" at bounding box center [501, 202] width 903 height 208
click at [646, 222] on div "Add Column" at bounding box center [501, 202] width 903 height 208
click at [1552, 15] on icon "button" at bounding box center [1552, 14] width 7 height 7
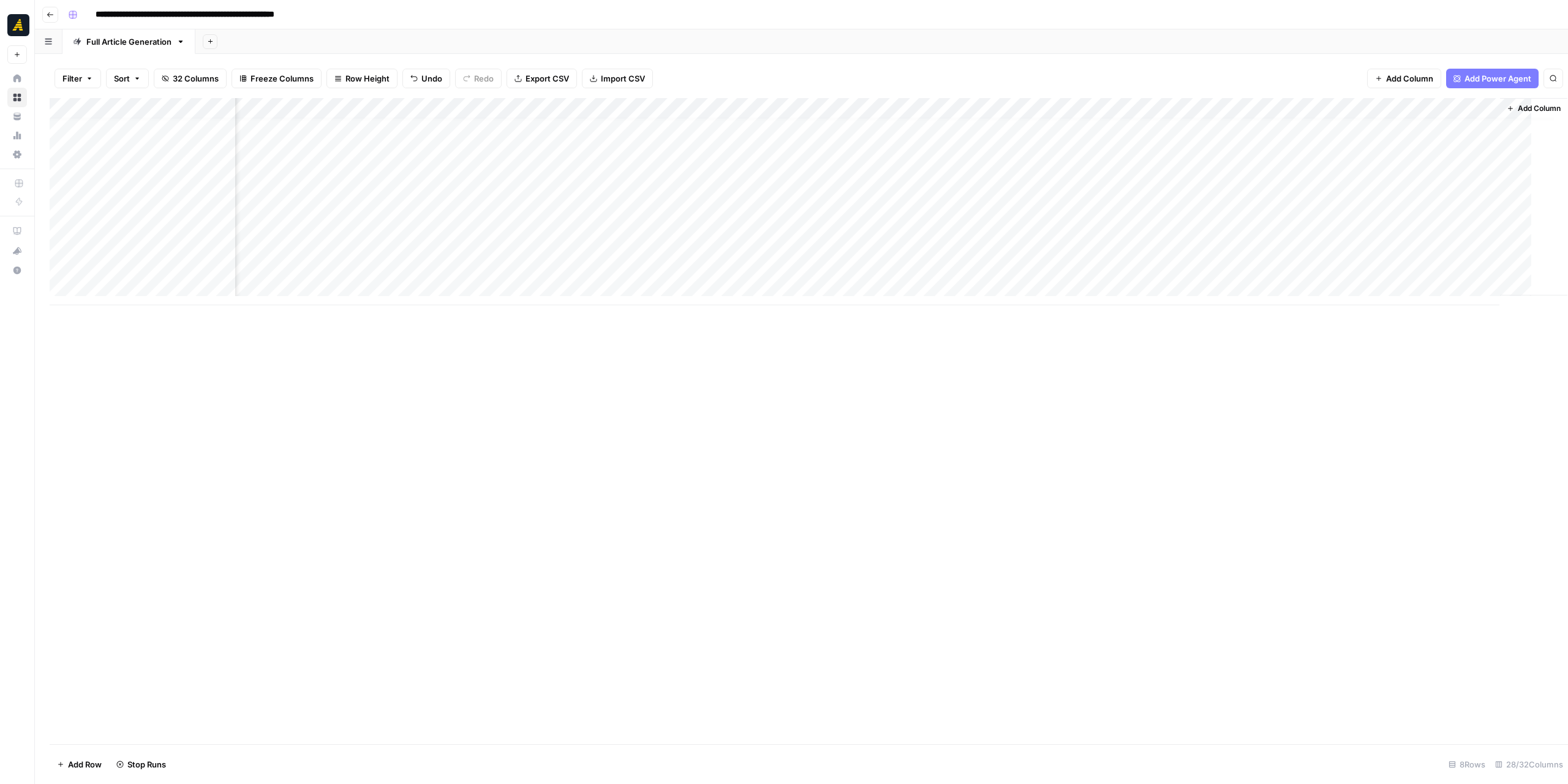
scroll to position [9, 2306]
click at [660, 221] on div "Add Column" at bounding box center [801, 202] width 1504 height 208
click at [756, 324] on div "Add Column" at bounding box center [801, 421] width 1504 height 647
click at [844, 226] on div "Add Column" at bounding box center [801, 202] width 1504 height 208
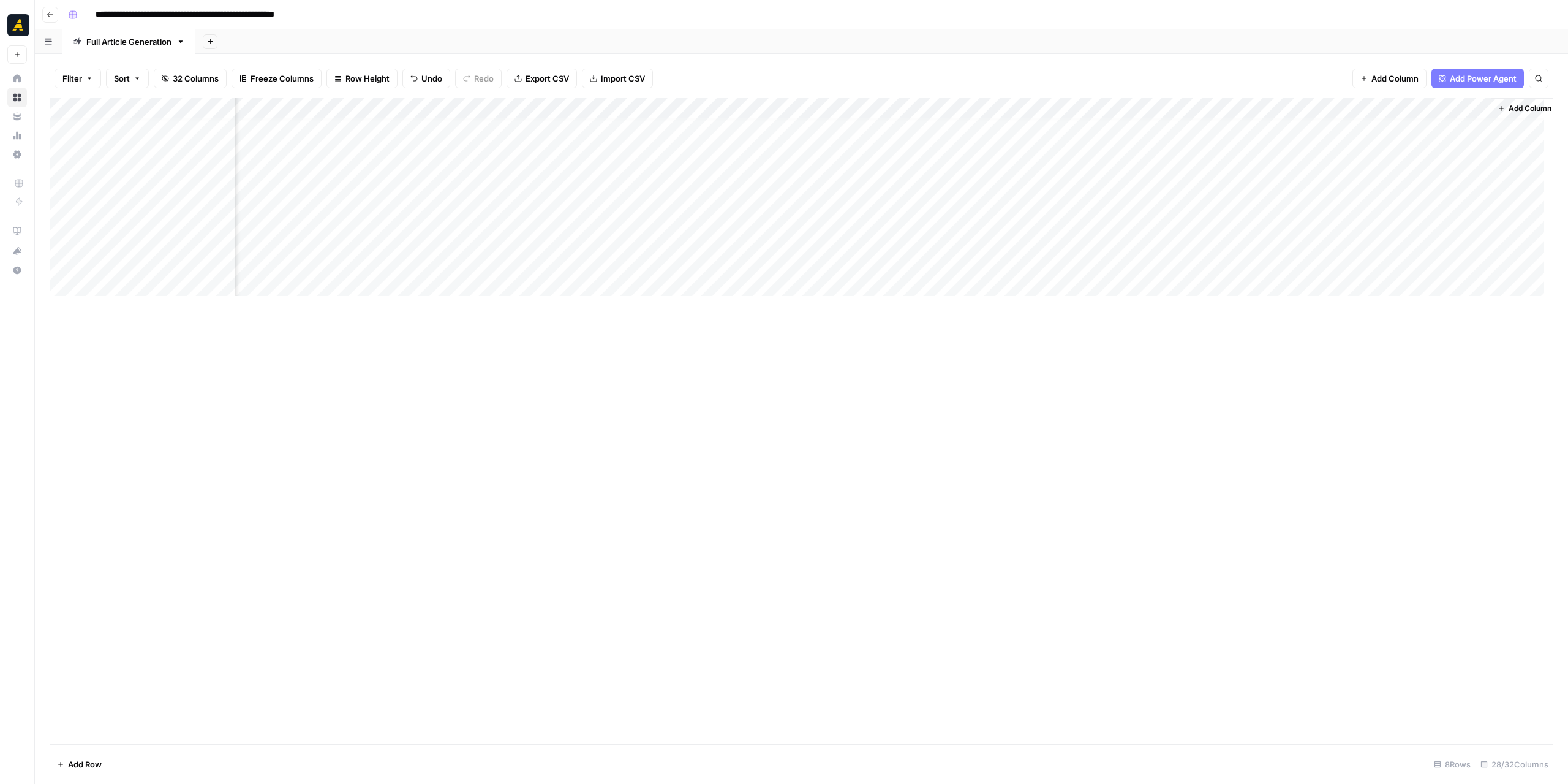
click at [844, 226] on div "Add Column" at bounding box center [801, 202] width 1504 height 208
click at [865, 334] on div "Add Column" at bounding box center [801, 421] width 1504 height 647
drag, startPoint x: 1097, startPoint y: 305, endPoint x: 1155, endPoint y: 300, distance: 58.2
click at [1155, 300] on div "Add Column" at bounding box center [801, 421] width 1504 height 647
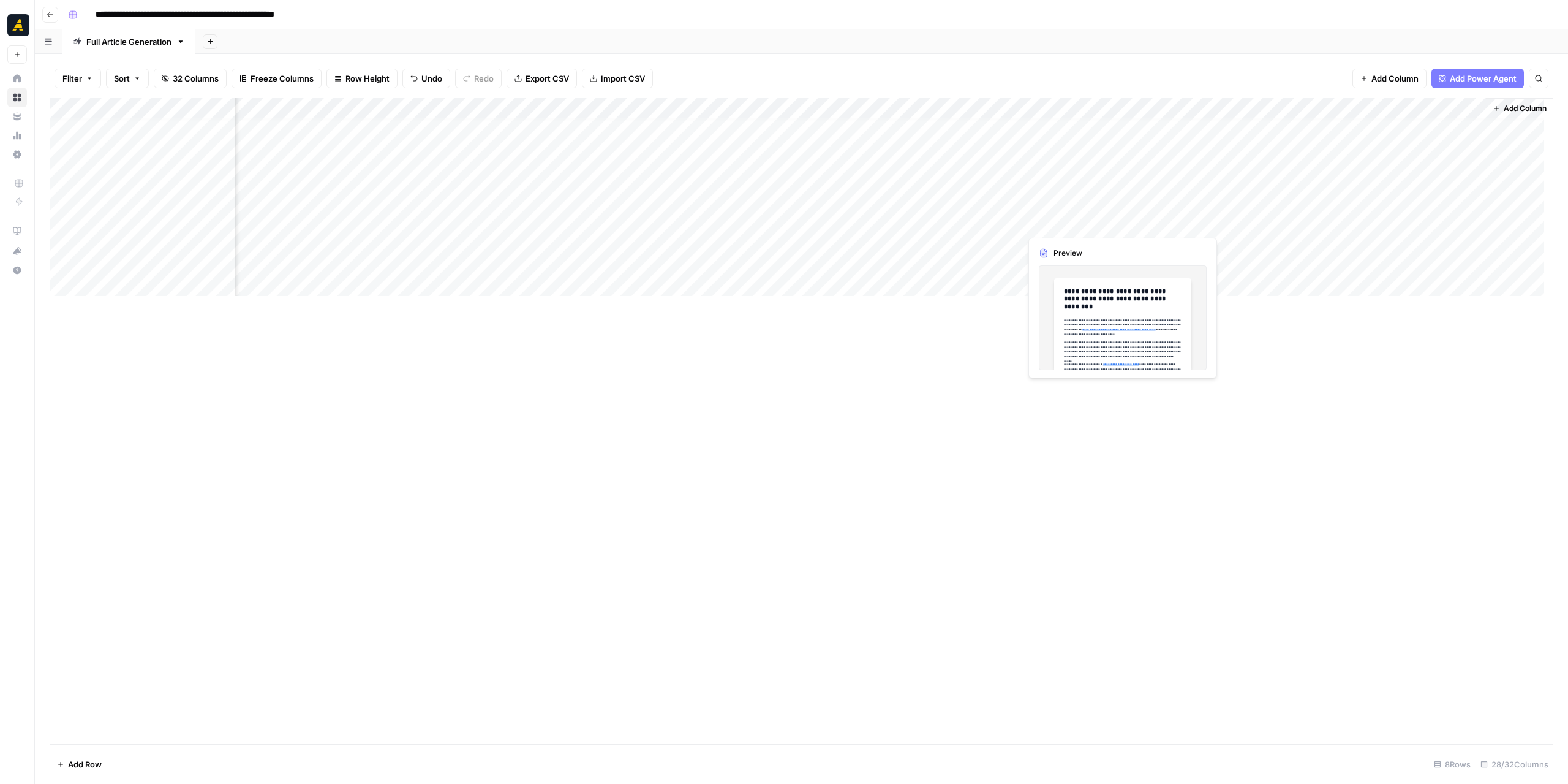
click at [1080, 221] on div "Add Column" at bounding box center [801, 202] width 1504 height 208
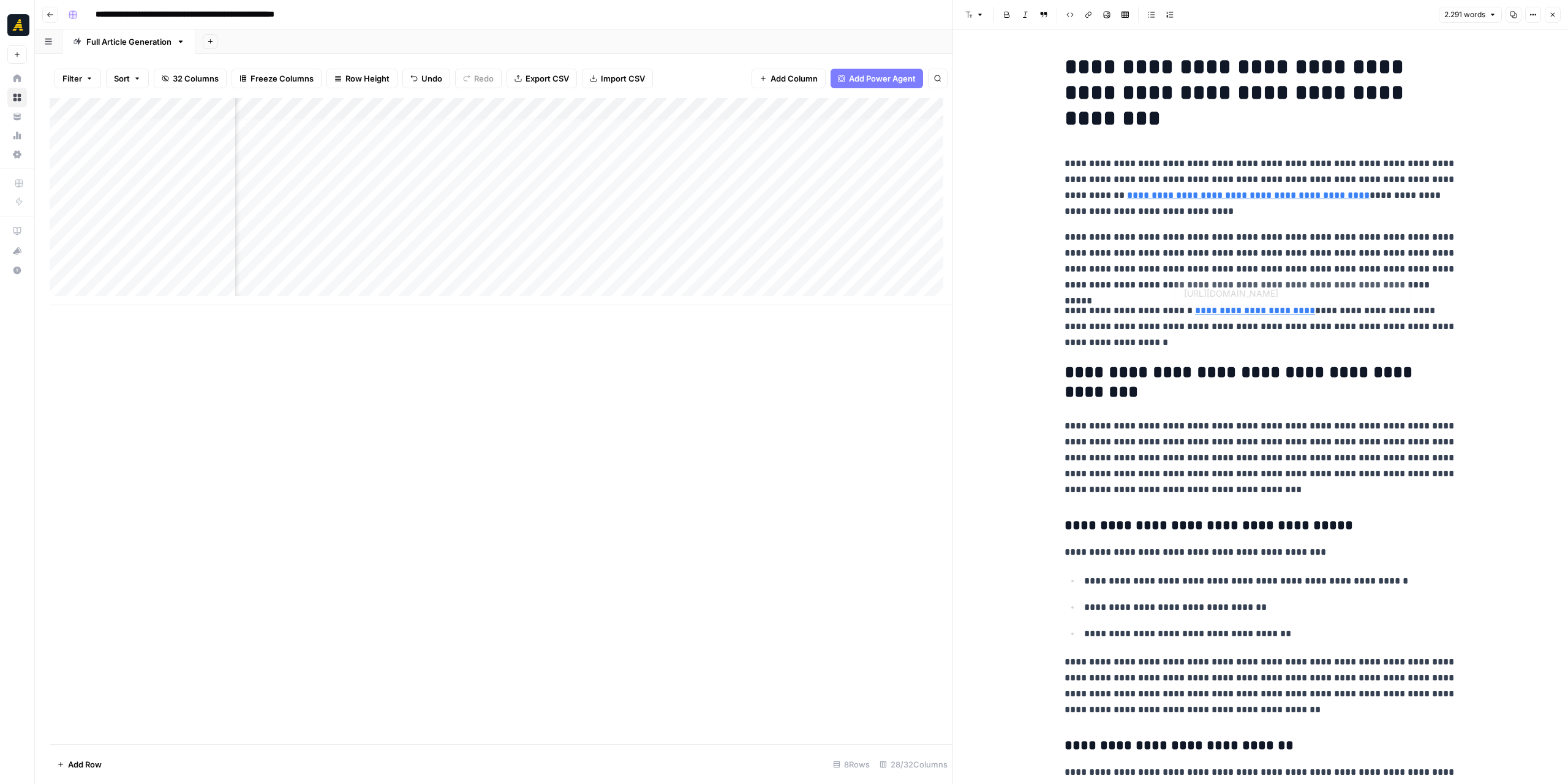
type input "https://newnorth.com/b2b-marketing-linkedin/"
click at [1278, 178] on icon at bounding box center [1280, 178] width 7 height 7
click at [1270, 179] on p "**********" at bounding box center [1261, 187] width 392 height 63
click at [1290, 200] on link "**********" at bounding box center [1249, 195] width 243 height 9
click at [1286, 177] on link "Open in a new tab" at bounding box center [1280, 178] width 16 height 16
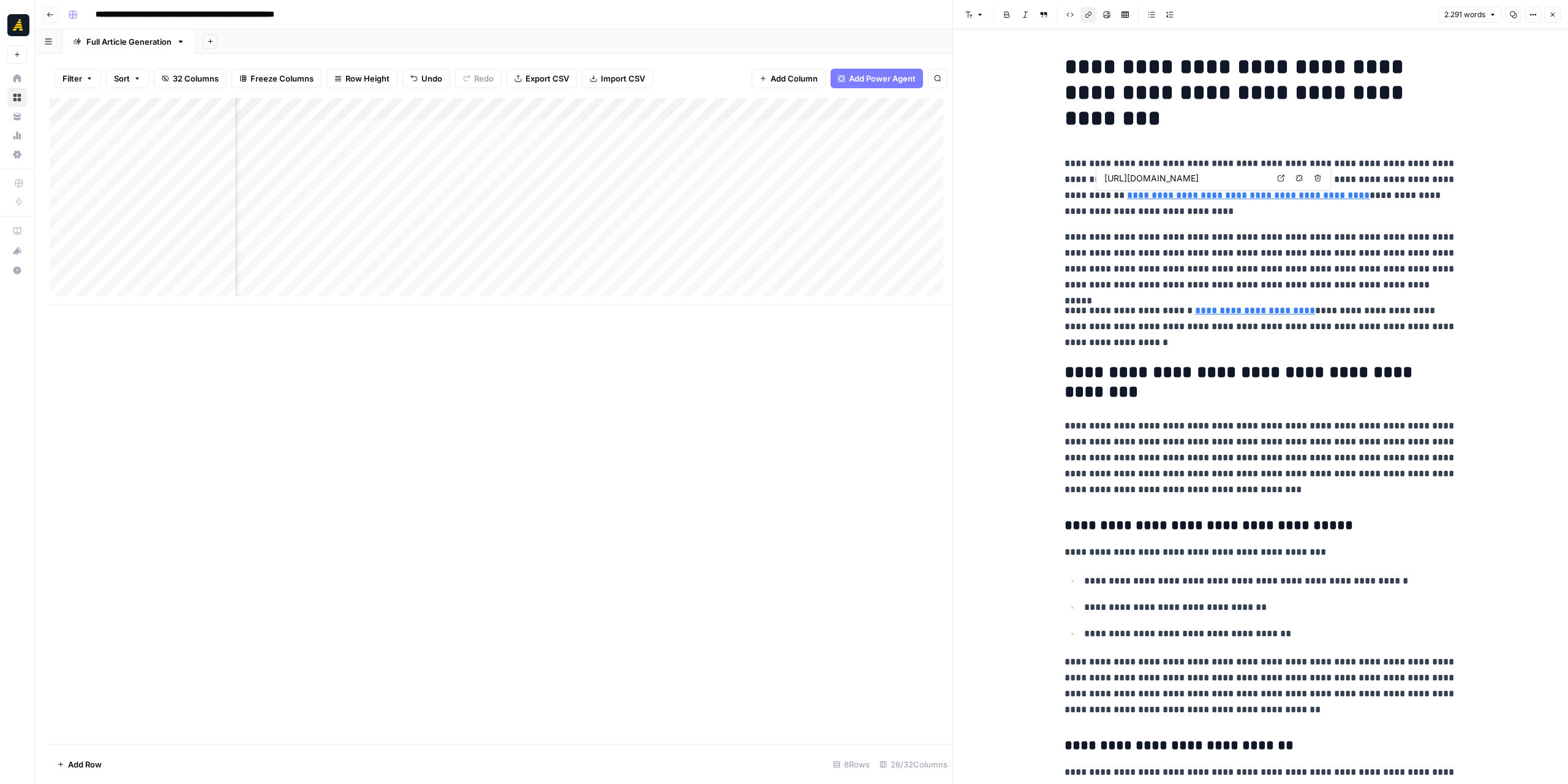
click at [1298, 177] on icon "button" at bounding box center [1298, 178] width 7 height 7
click at [1266, 251] on p "**********" at bounding box center [1261, 261] width 392 height 63
click at [736, 222] on div "Add Column" at bounding box center [501, 202] width 903 height 208
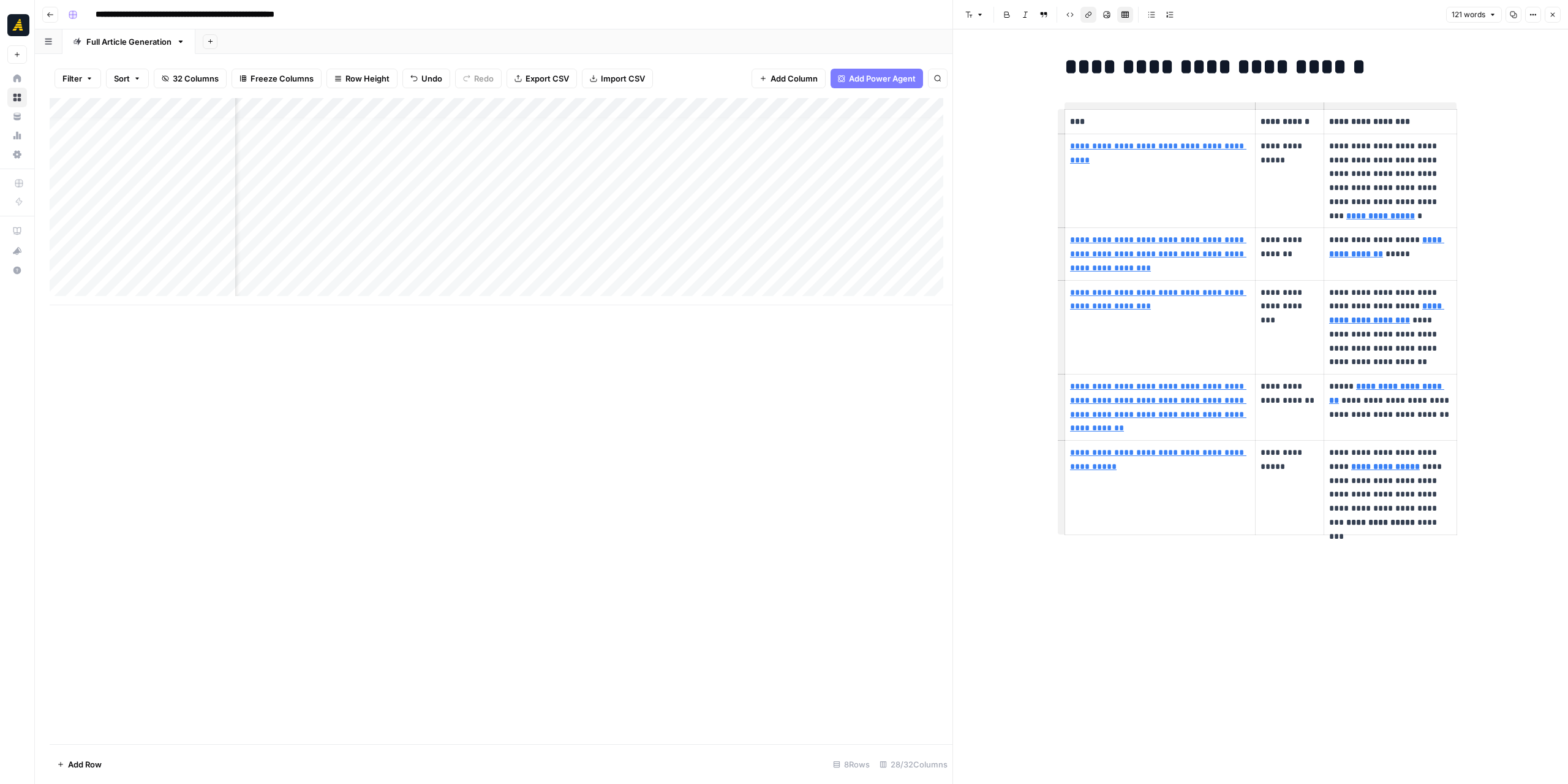
click at [1173, 147] on link "**********" at bounding box center [1158, 152] width 177 height 23
click at [1245, 130] on icon at bounding box center [1247, 129] width 7 height 7
drag, startPoint x: 1372, startPoint y: 201, endPoint x: 1368, endPoint y: 216, distance: 15.5
click at [1368, 216] on p "**********" at bounding box center [1390, 181] width 123 height 84
copy p "**********"
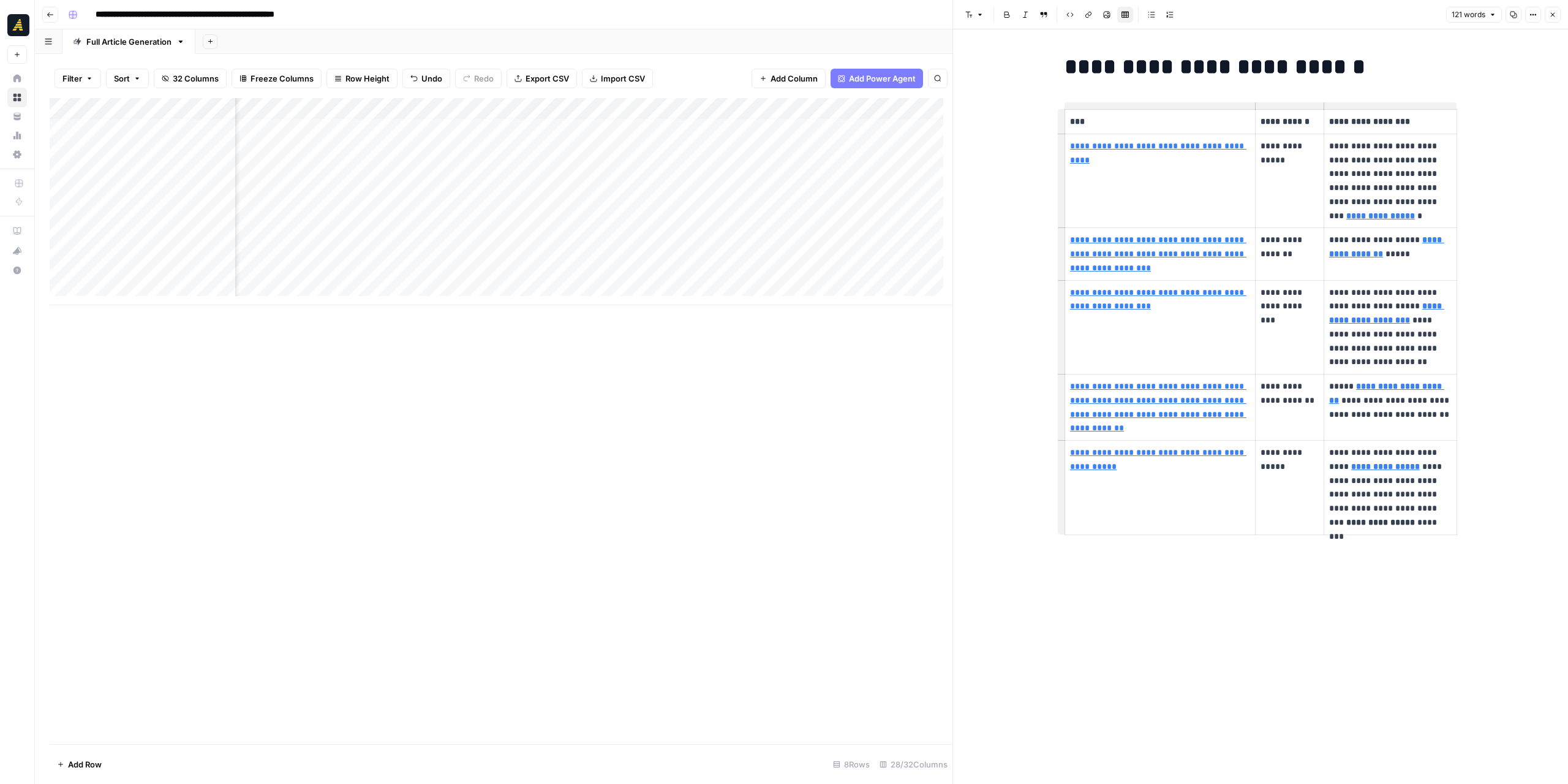
click at [1507, 305] on div "**********" at bounding box center [1261, 406] width 616 height 754
drag, startPoint x: 1299, startPoint y: 161, endPoint x: 1261, endPoint y: 144, distance: 41.6
click at [1261, 144] on p "**********" at bounding box center [1289, 153] width 58 height 29
click at [1290, 151] on p "**********" at bounding box center [1289, 153] width 58 height 29
click at [1261, 146] on p "**********" at bounding box center [1289, 153] width 58 height 29
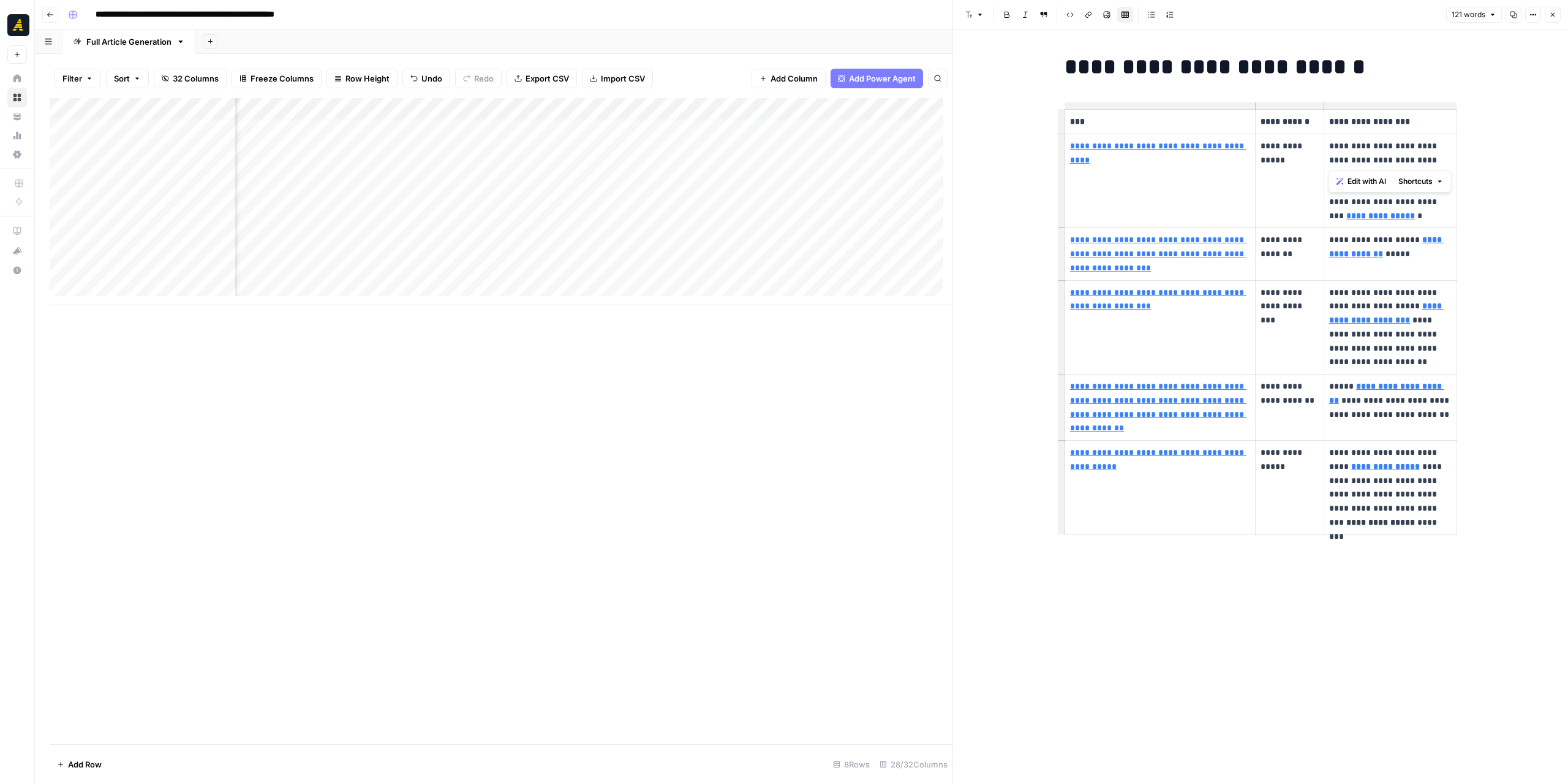
drag, startPoint x: 1331, startPoint y: 144, endPoint x: 1364, endPoint y: 160, distance: 36.7
click at [1364, 160] on p "**********" at bounding box center [1390, 181] width 123 height 84
copy p "**********"
click at [1510, 180] on div "**********" at bounding box center [1261, 406] width 616 height 754
drag, startPoint x: 1330, startPoint y: 238, endPoint x: 1399, endPoint y: 256, distance: 71.3
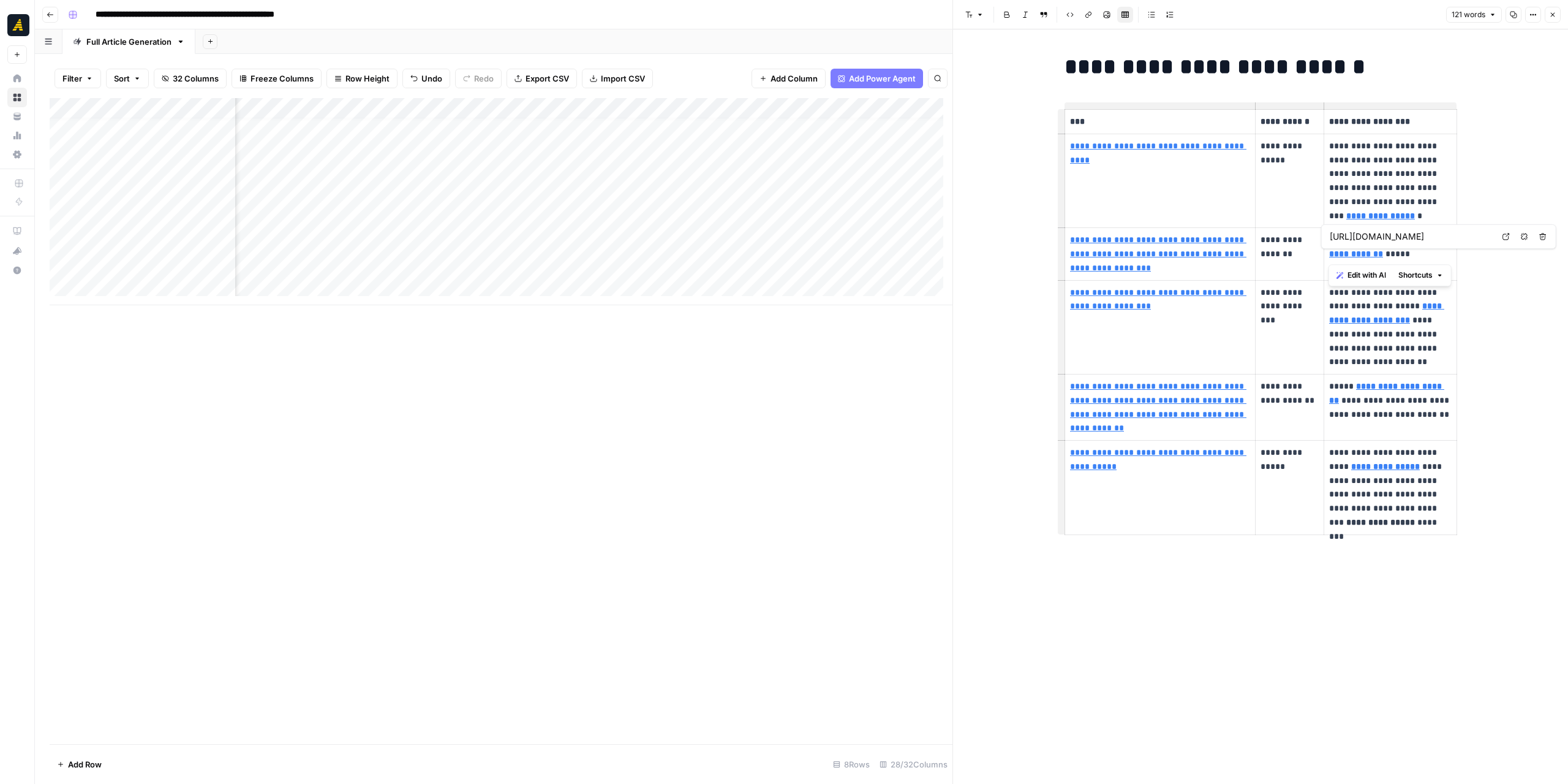
click at [1399, 256] on p "**********" at bounding box center [1390, 247] width 123 height 29
copy tbody "**********"
click at [1482, 212] on div "**********" at bounding box center [1261, 406] width 616 height 754
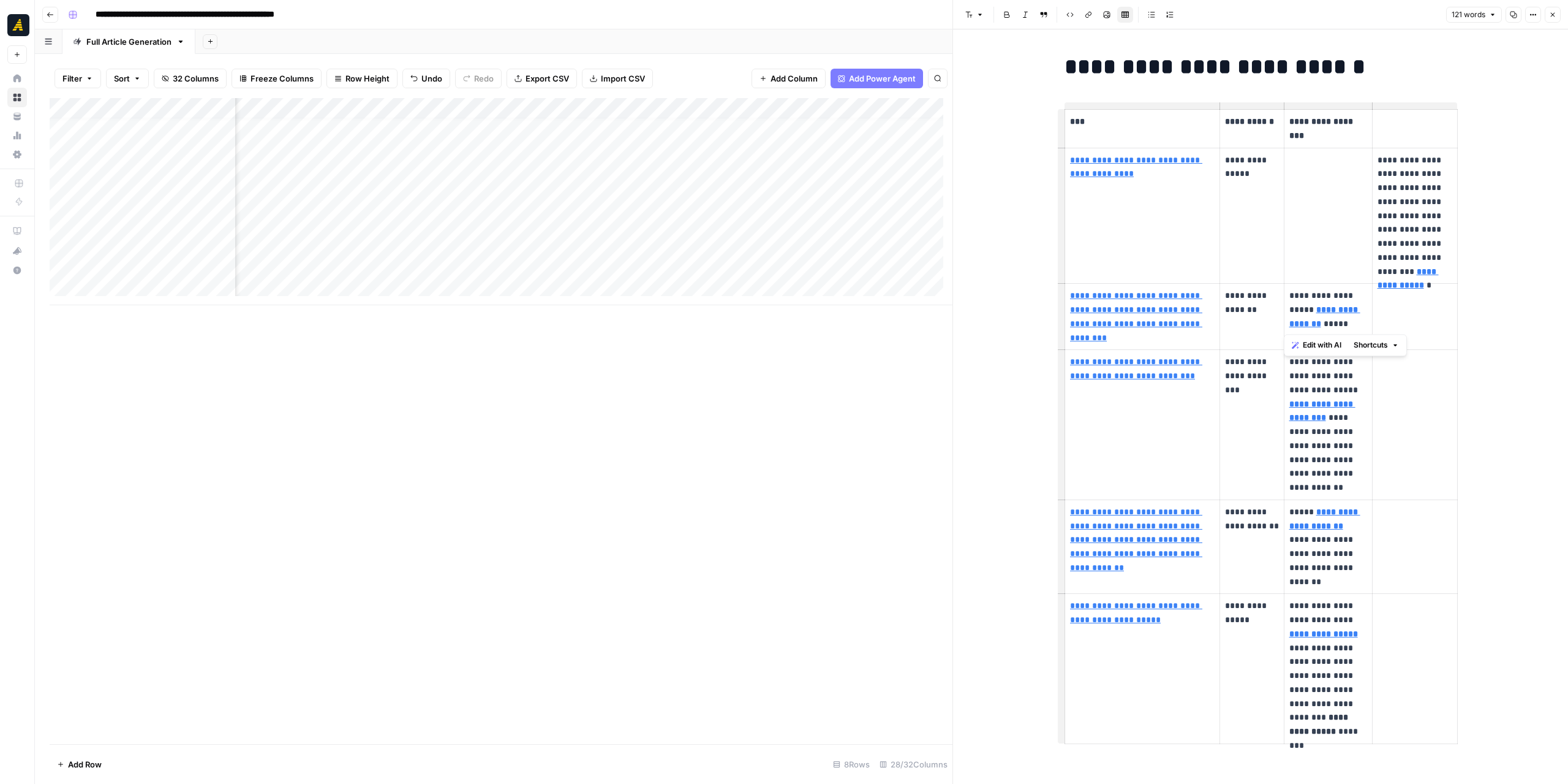
click at [1372, 236] on td "**********" at bounding box center [1415, 216] width 85 height 136
click at [1496, 296] on div "**********" at bounding box center [1261, 423] width 616 height 788
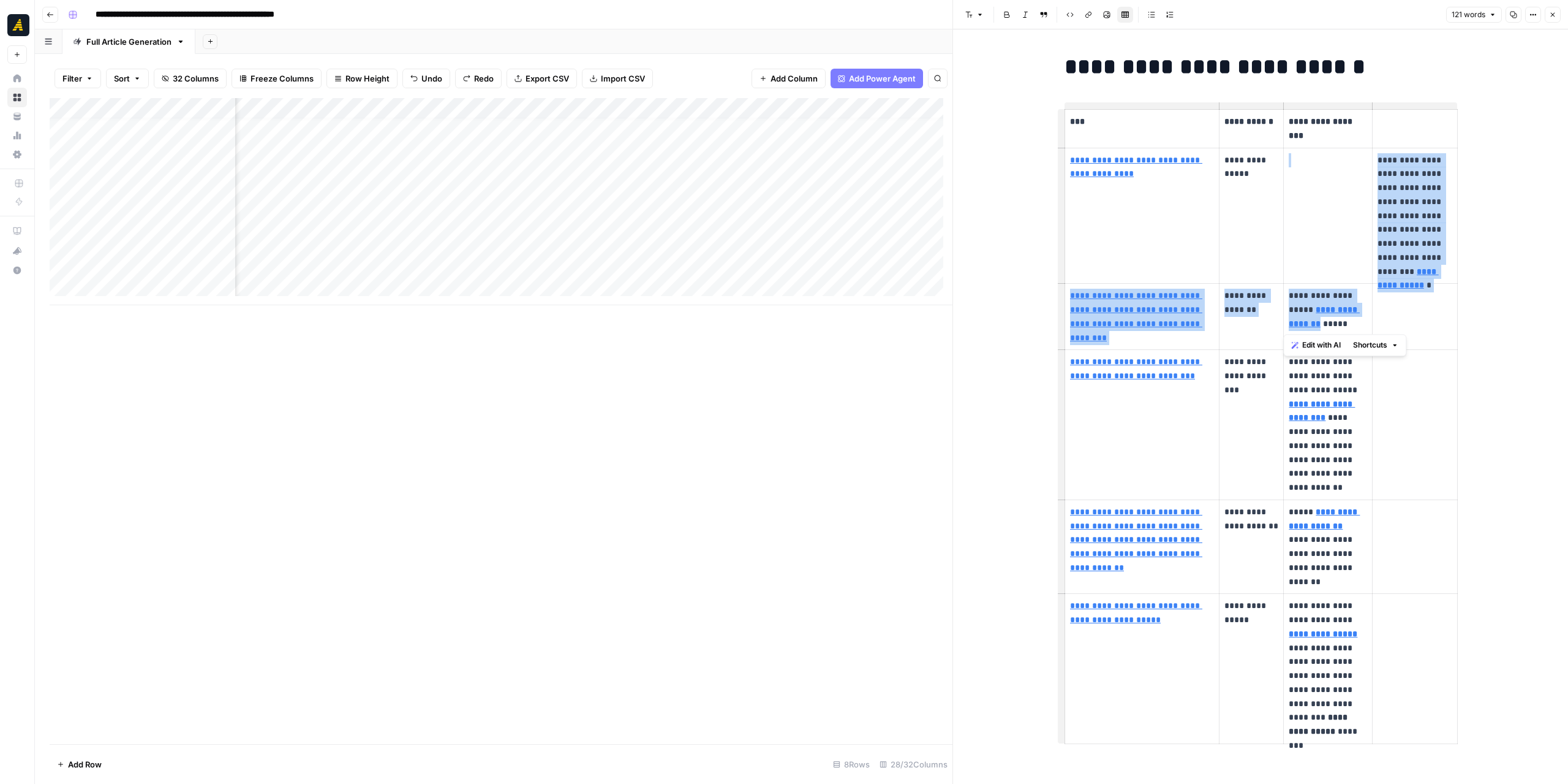
scroll to position [9, 2790]
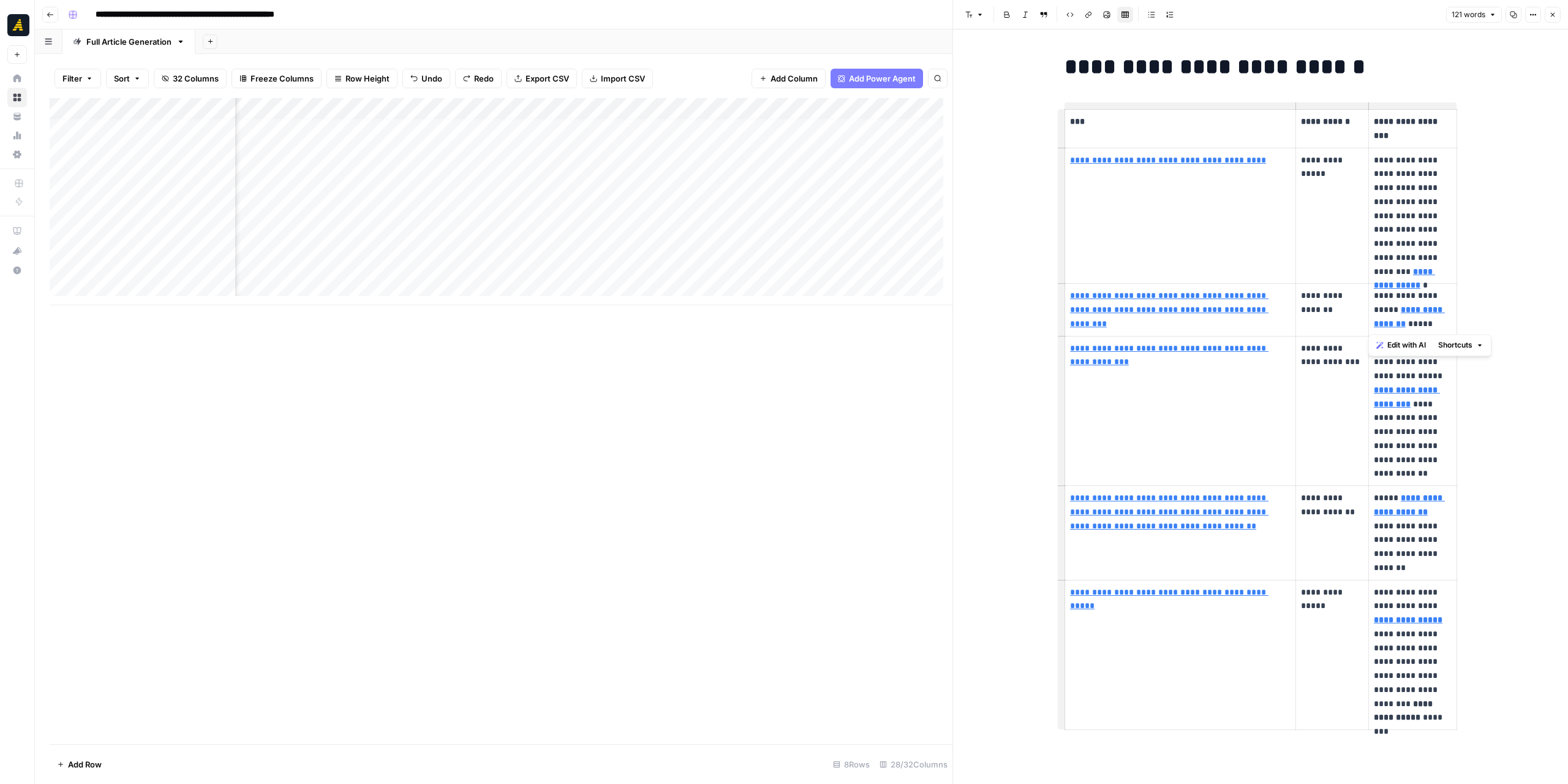
click at [1470, 293] on div "**********" at bounding box center [1261, 416] width 616 height 774
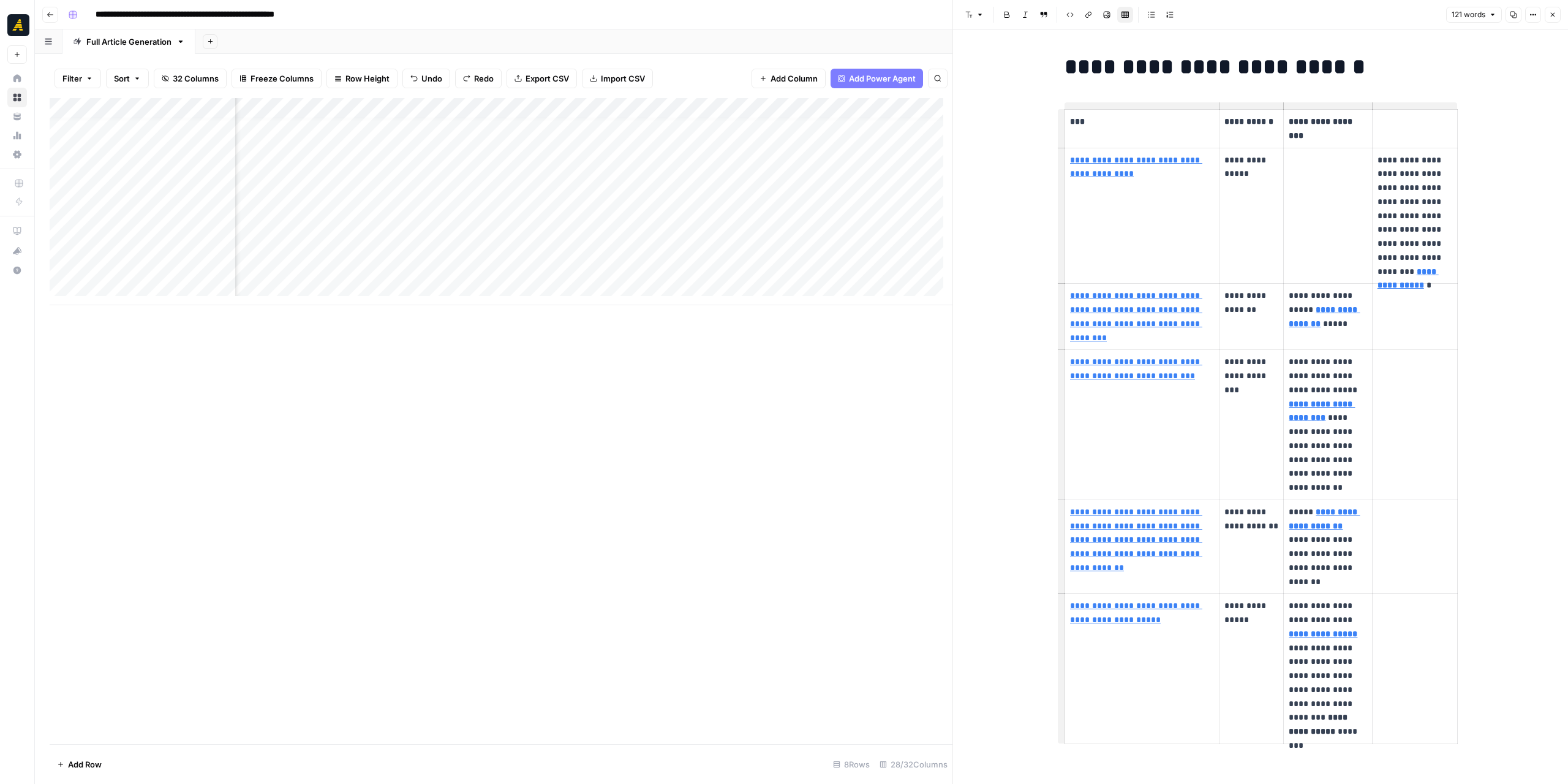
click at [1377, 294] on p at bounding box center [1415, 296] width 75 height 14
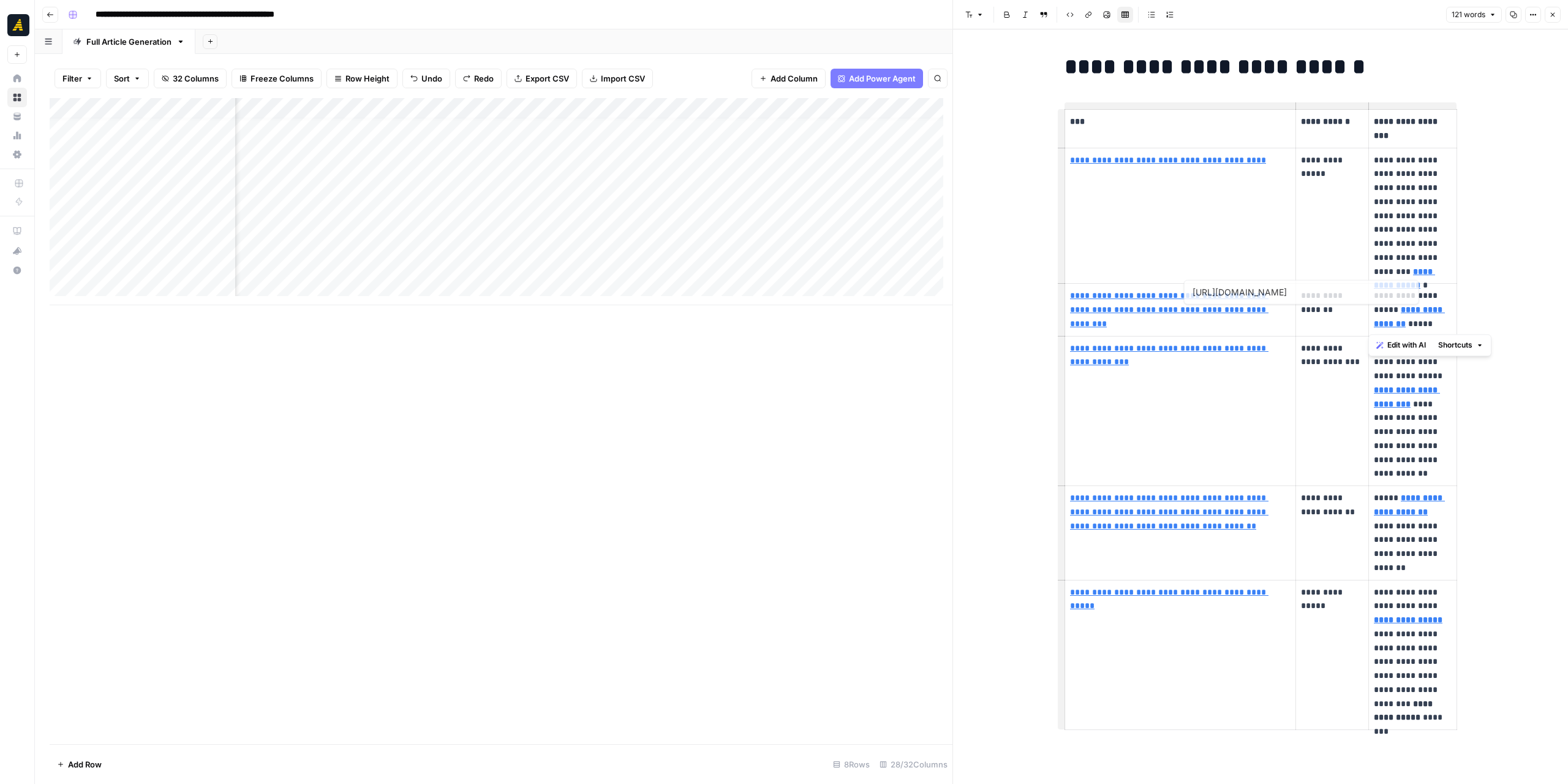
click at [1439, 298] on p "**********" at bounding box center [1413, 309] width 78 height 42
click at [1384, 307] on p "**********" at bounding box center [1413, 309] width 78 height 42
drag, startPoint x: 1383, startPoint y: 307, endPoint x: 1370, endPoint y: 295, distance: 17.7
click at [1374, 295] on p "**********" at bounding box center [1413, 309] width 78 height 42
copy p "**********"
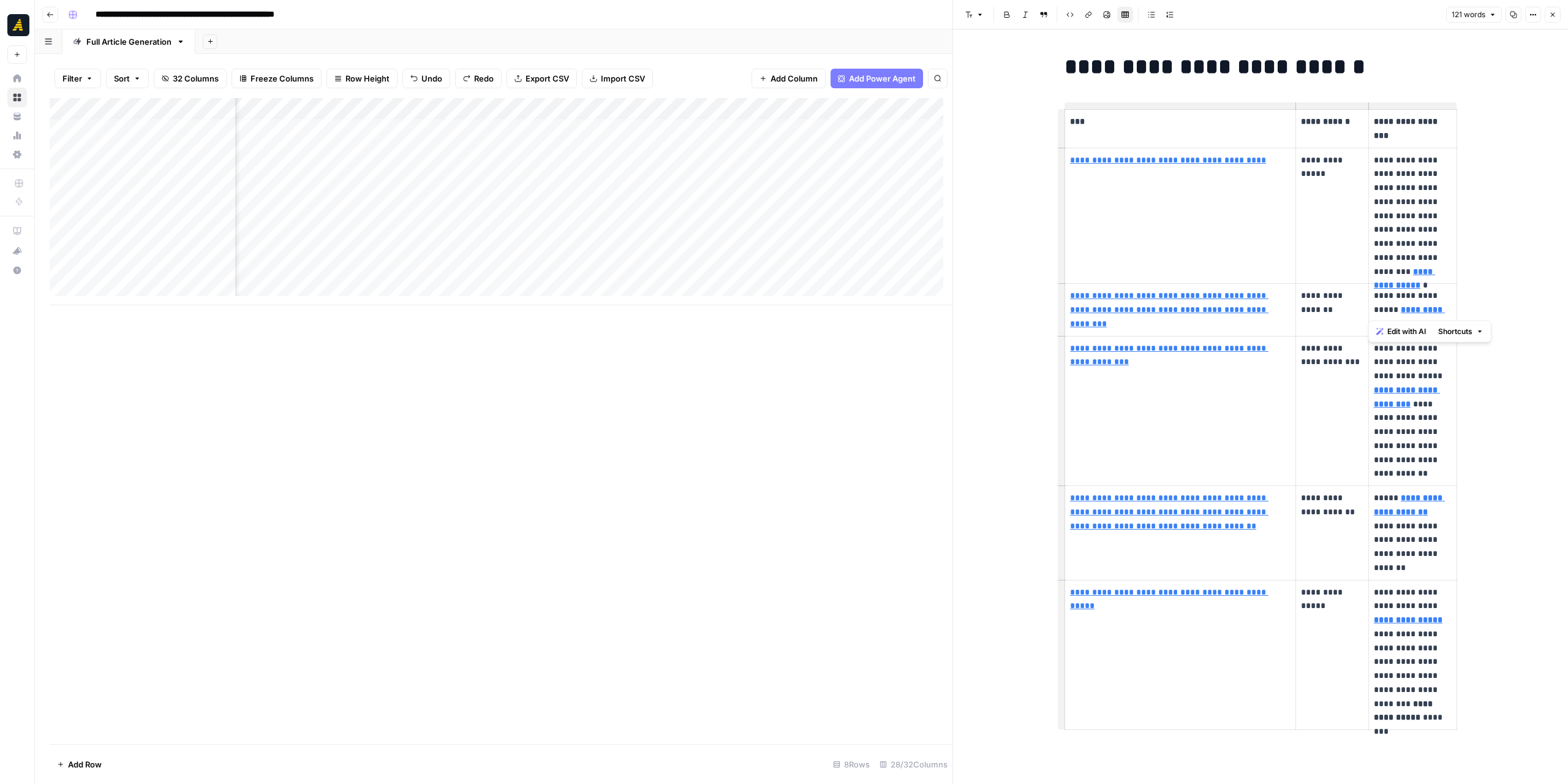
click at [1506, 241] on div "**********" at bounding box center [1261, 416] width 616 height 774
drag, startPoint x: 1328, startPoint y: 310, endPoint x: 1297, endPoint y: 298, distance: 33.2
click at [1301, 298] on p "**********" at bounding box center [1332, 303] width 62 height 29
copy tr "**********"
click at [1480, 302] on div "**********" at bounding box center [1261, 416] width 616 height 774
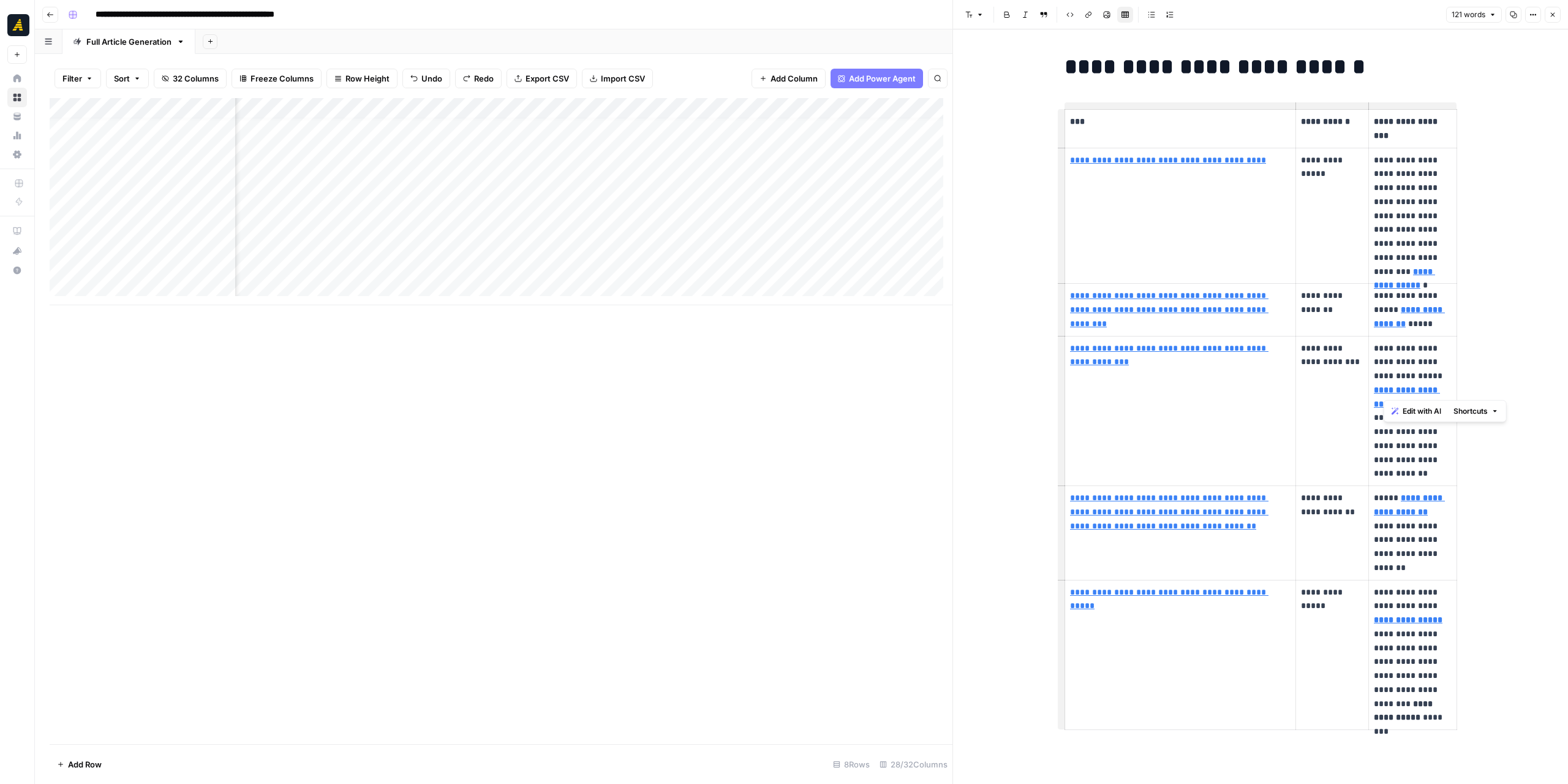
drag, startPoint x: 1371, startPoint y: 374, endPoint x: 1397, endPoint y: 392, distance: 31.6
click at [1397, 392] on p "**********" at bounding box center [1413, 410] width 78 height 139
click at [1431, 368] on p "**********" at bounding box center [1413, 410] width 78 height 139
drag, startPoint x: 1371, startPoint y: 376, endPoint x: 1390, endPoint y: 383, distance: 20.2
click at [1390, 383] on p "**********" at bounding box center [1413, 410] width 78 height 139
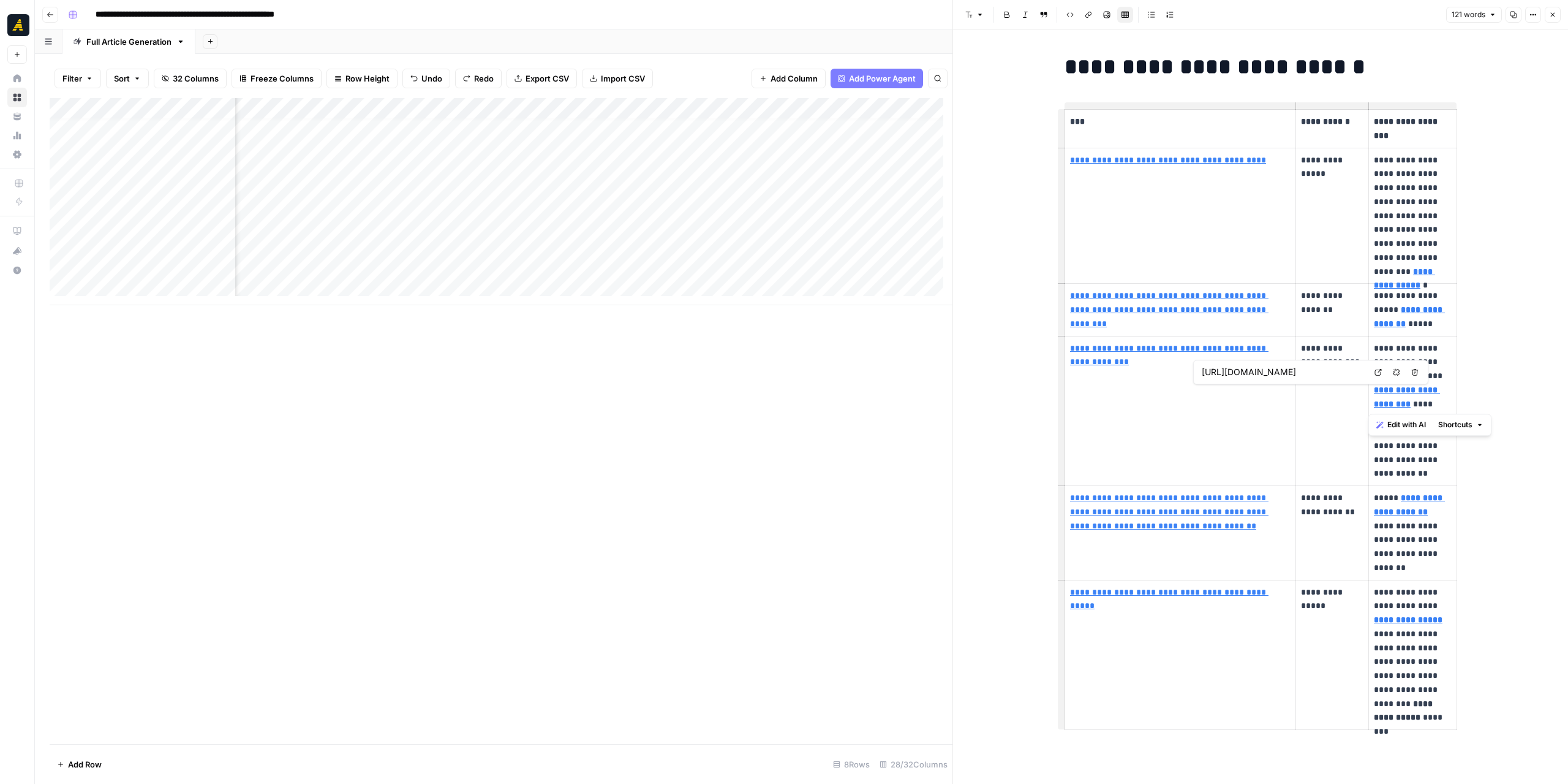
drag, startPoint x: 1371, startPoint y: 375, endPoint x: 1435, endPoint y: 406, distance: 71.1
click at [1435, 406] on p "**********" at bounding box center [1413, 410] width 78 height 139
copy p "**********"
click at [1499, 349] on div "**********" at bounding box center [1261, 416] width 616 height 774
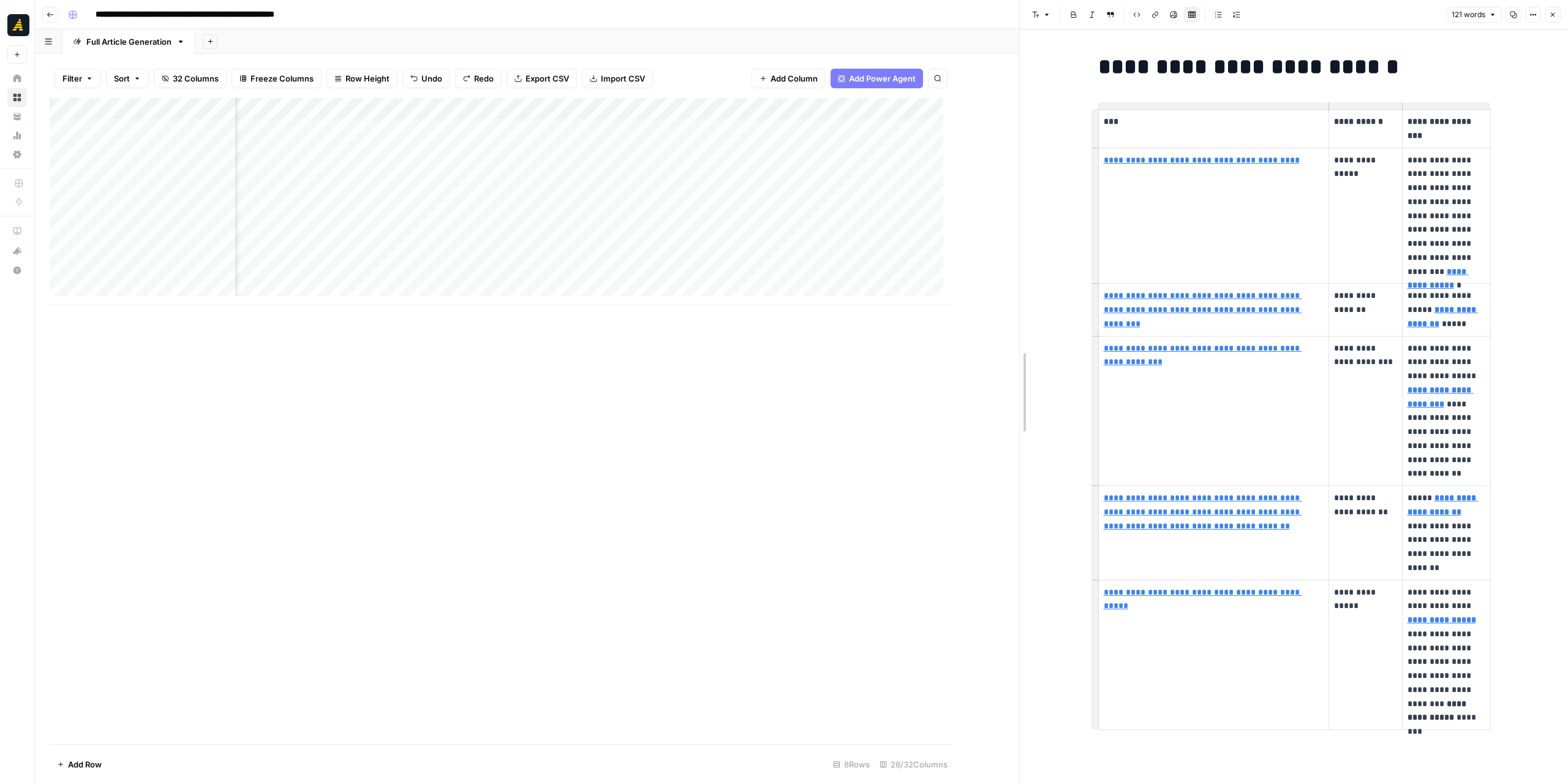
drag, startPoint x: 952, startPoint y: 386, endPoint x: 1019, endPoint y: 390, distance: 67.1
click at [1019, 390] on div at bounding box center [1020, 392] width 12 height 784
drag, startPoint x: 1404, startPoint y: 495, endPoint x: 1449, endPoint y: 512, distance: 48.1
click at [1449, 512] on p "**********" at bounding box center [1446, 533] width 78 height 84
click at [1459, 504] on p "**********" at bounding box center [1446, 533] width 78 height 84
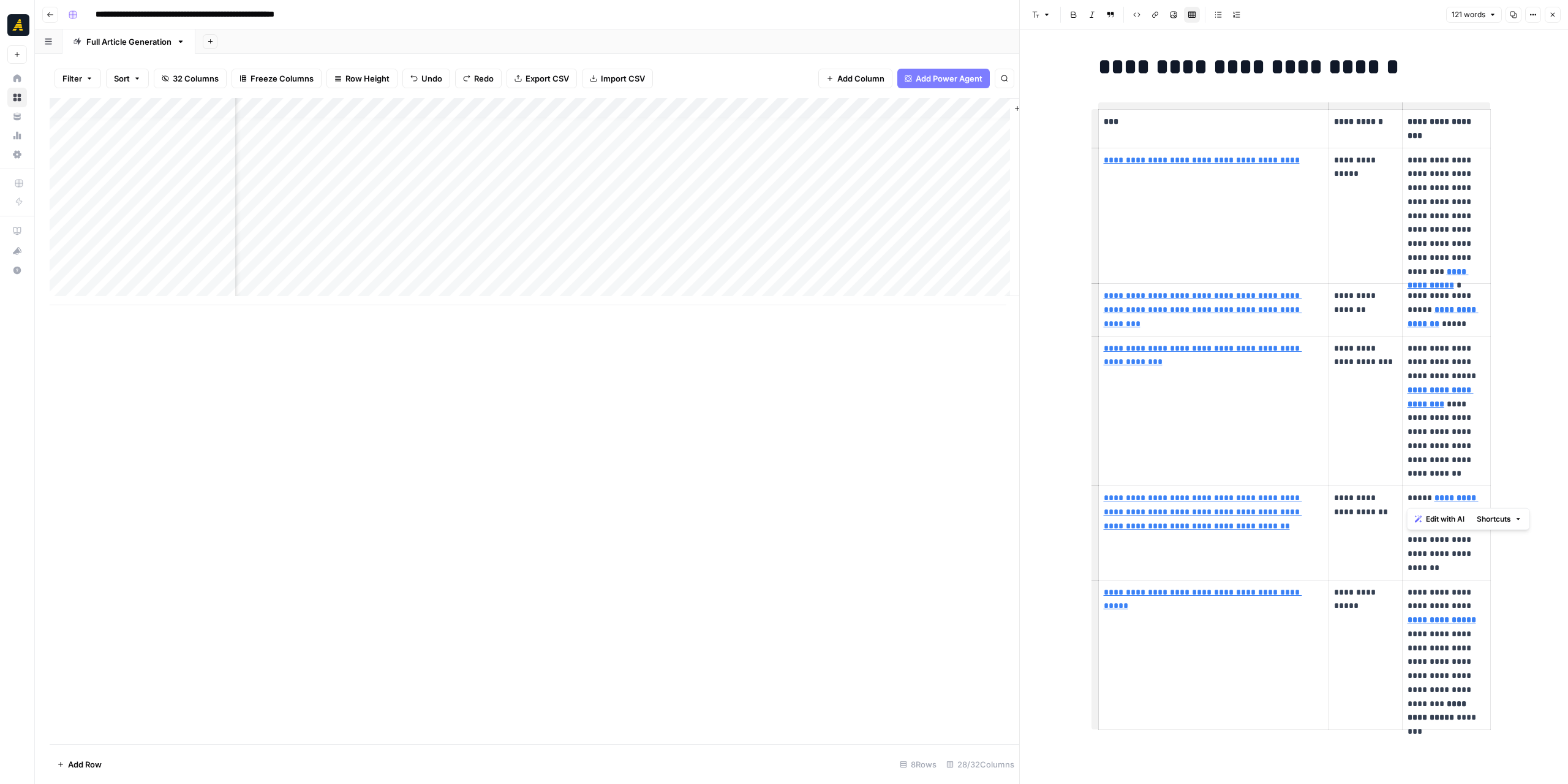
drag, startPoint x: 1404, startPoint y: 496, endPoint x: 1418, endPoint y: 502, distance: 15.2
click at [1418, 502] on p "**********" at bounding box center [1446, 533] width 78 height 84
drag, startPoint x: 1402, startPoint y: 494, endPoint x: 1433, endPoint y: 528, distance: 46.0
click at [1433, 528] on p "**********" at bounding box center [1446, 533] width 78 height 84
copy p "**********"
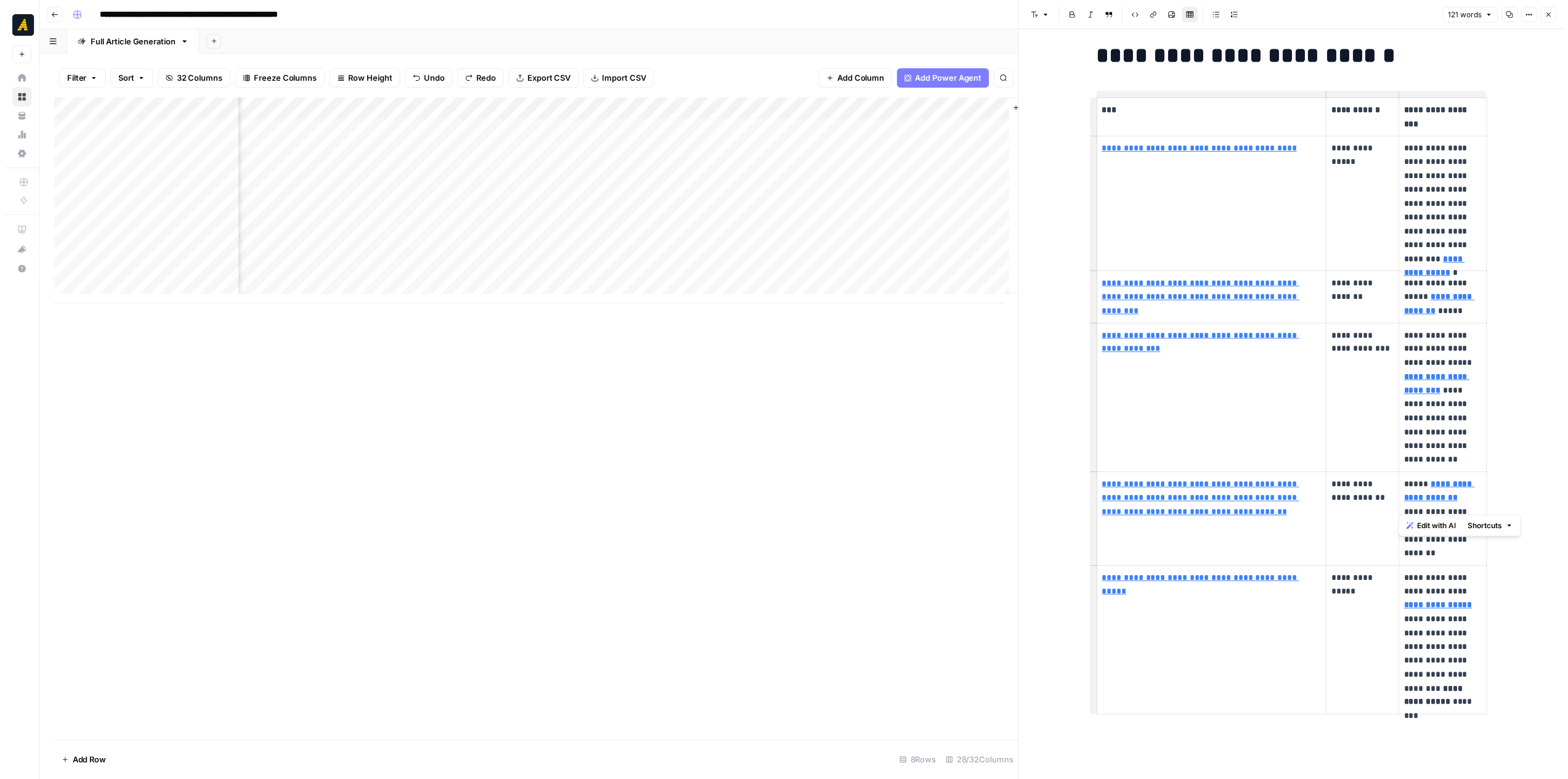
scroll to position [18, 0]
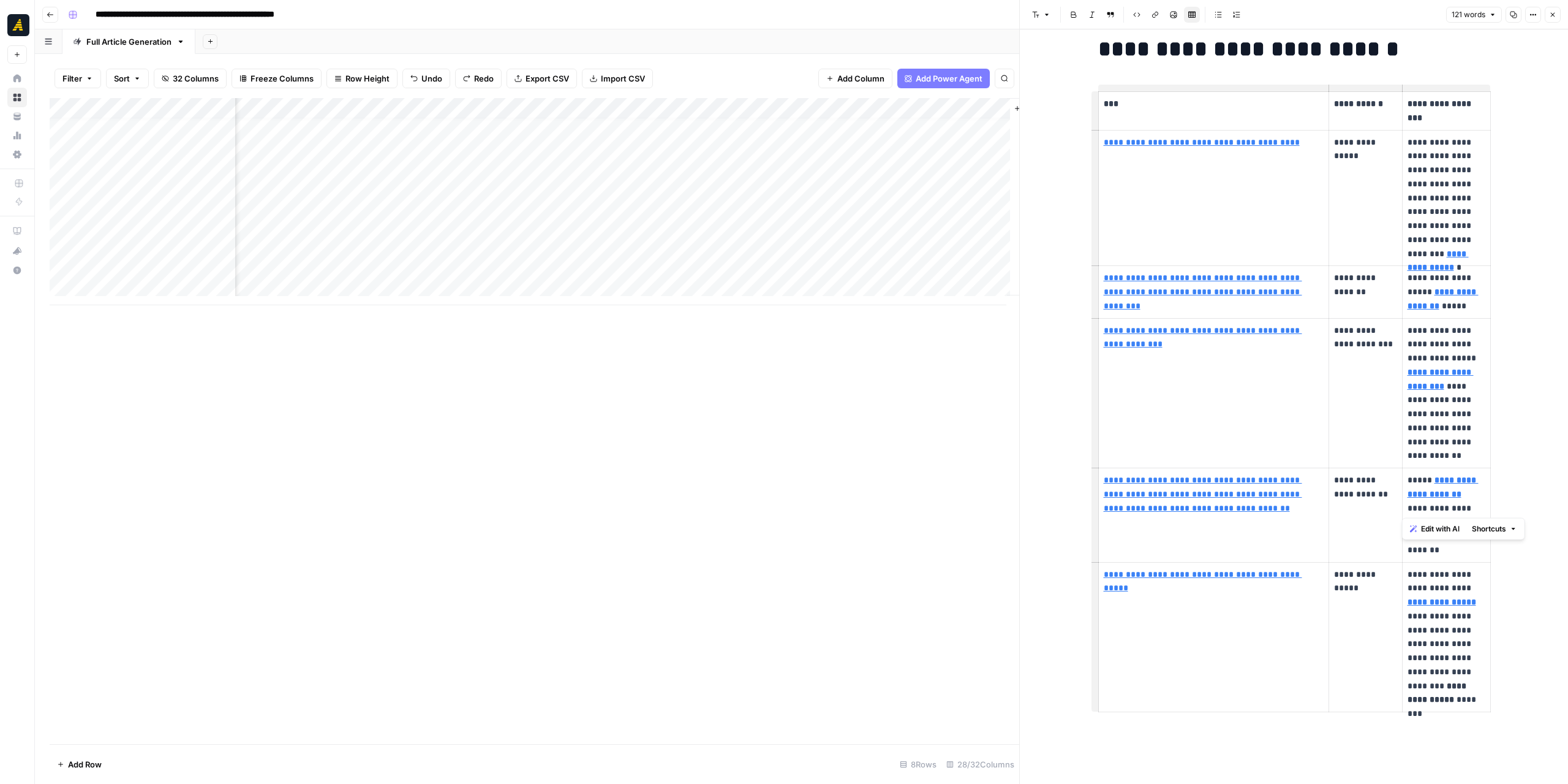
click at [1343, 653] on td "**********" at bounding box center [1365, 638] width 73 height 150
click at [1354, 575] on p "**********" at bounding box center [1364, 574] width 62 height 14
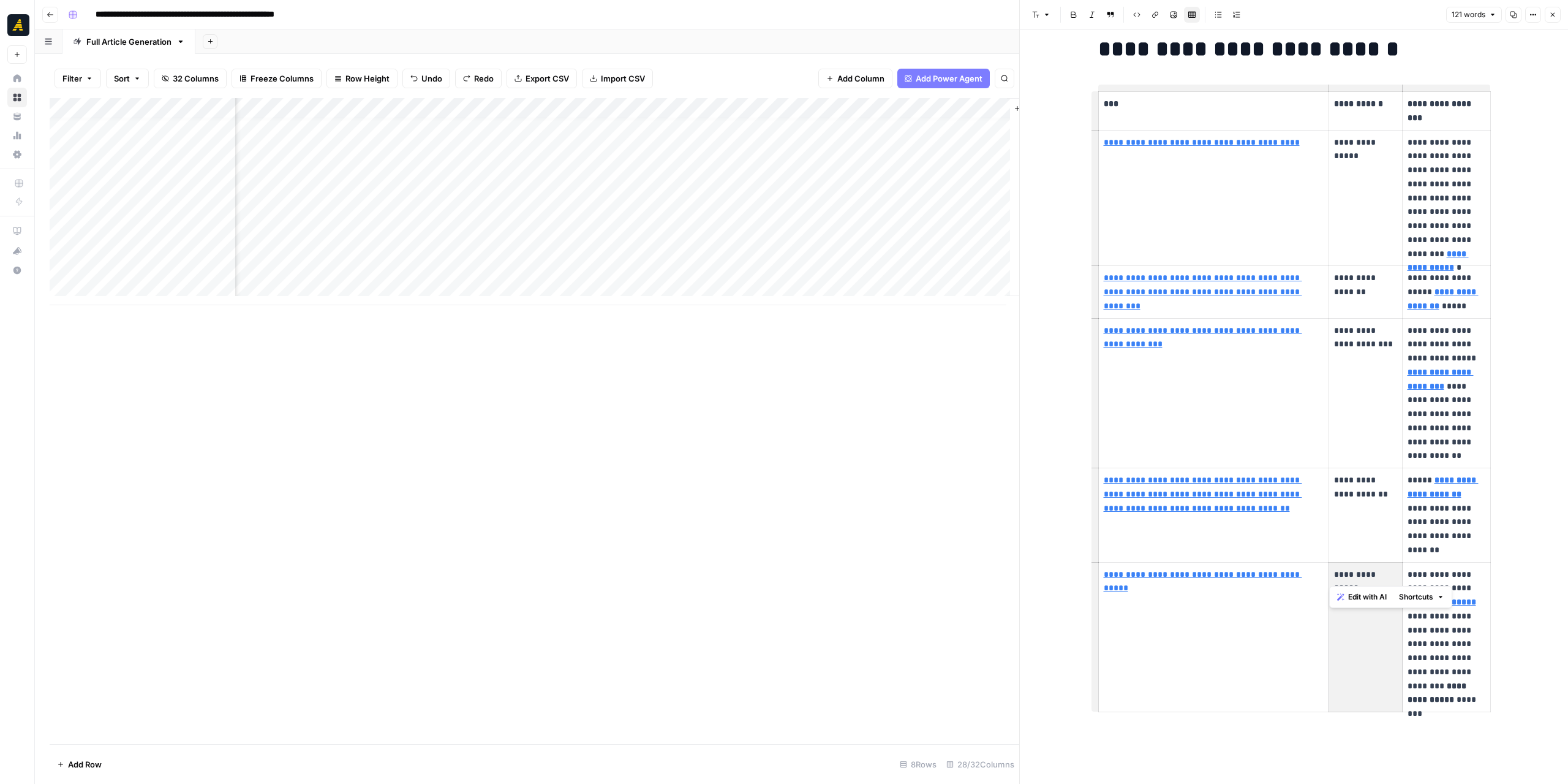
click at [1354, 575] on p "**********" at bounding box center [1364, 574] width 62 height 14
click at [1373, 577] on p "**********" at bounding box center [1364, 574] width 62 height 14
drag, startPoint x: 1389, startPoint y: 574, endPoint x: 1329, endPoint y: 578, distance: 60.1
click at [1334, 578] on p "**********" at bounding box center [1364, 574] width 62 height 14
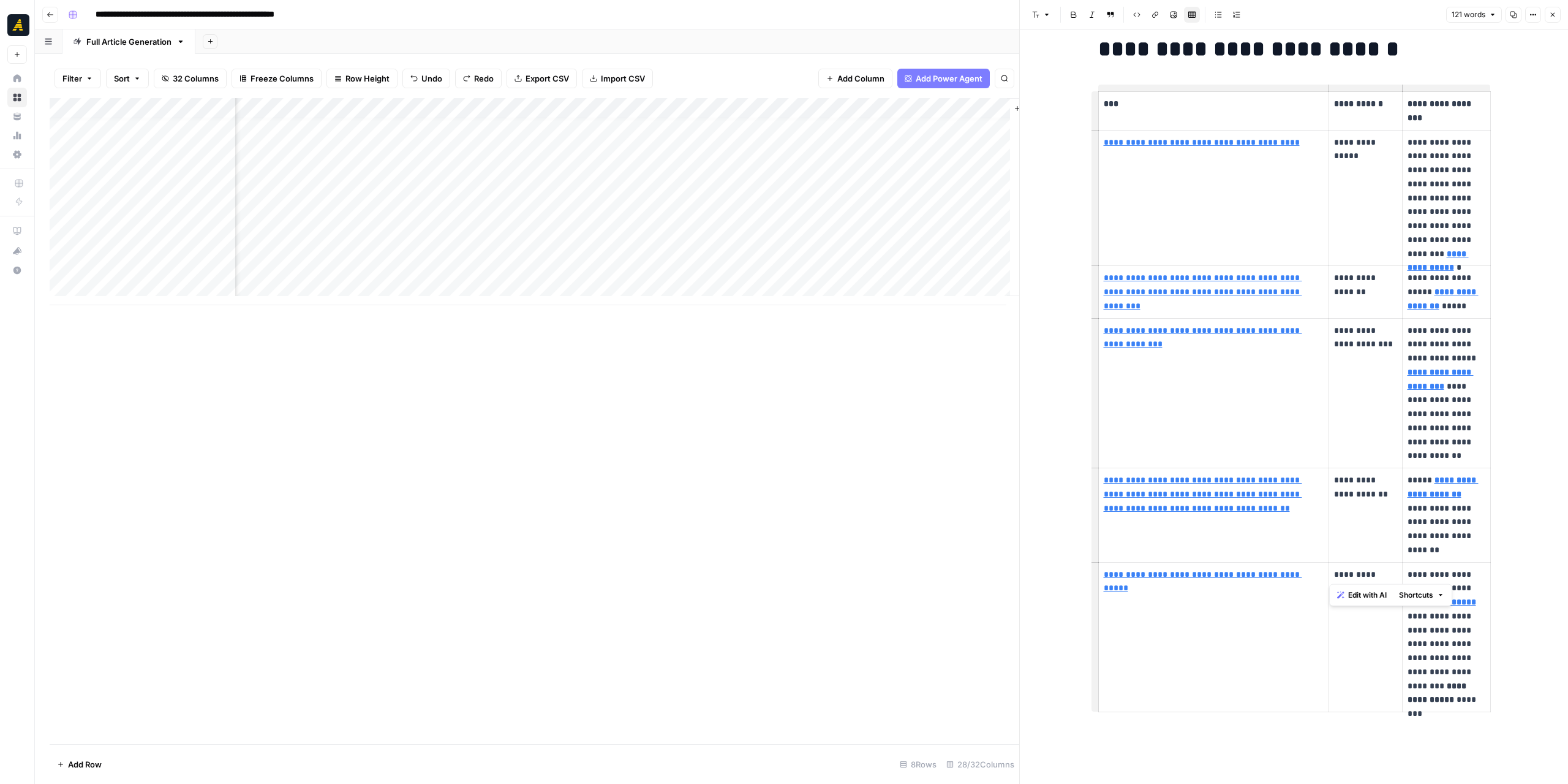
copy p "**********"
click at [1176, 576] on link "**********" at bounding box center [1202, 581] width 199 height 23
click at [1273, 561] on link "Open in a new tab" at bounding box center [1276, 556] width 16 height 16
click at [1265, 279] on link "**********" at bounding box center [1202, 292] width 199 height 37
click at [1273, 254] on link "Open in a new tab" at bounding box center [1276, 260] width 16 height 16
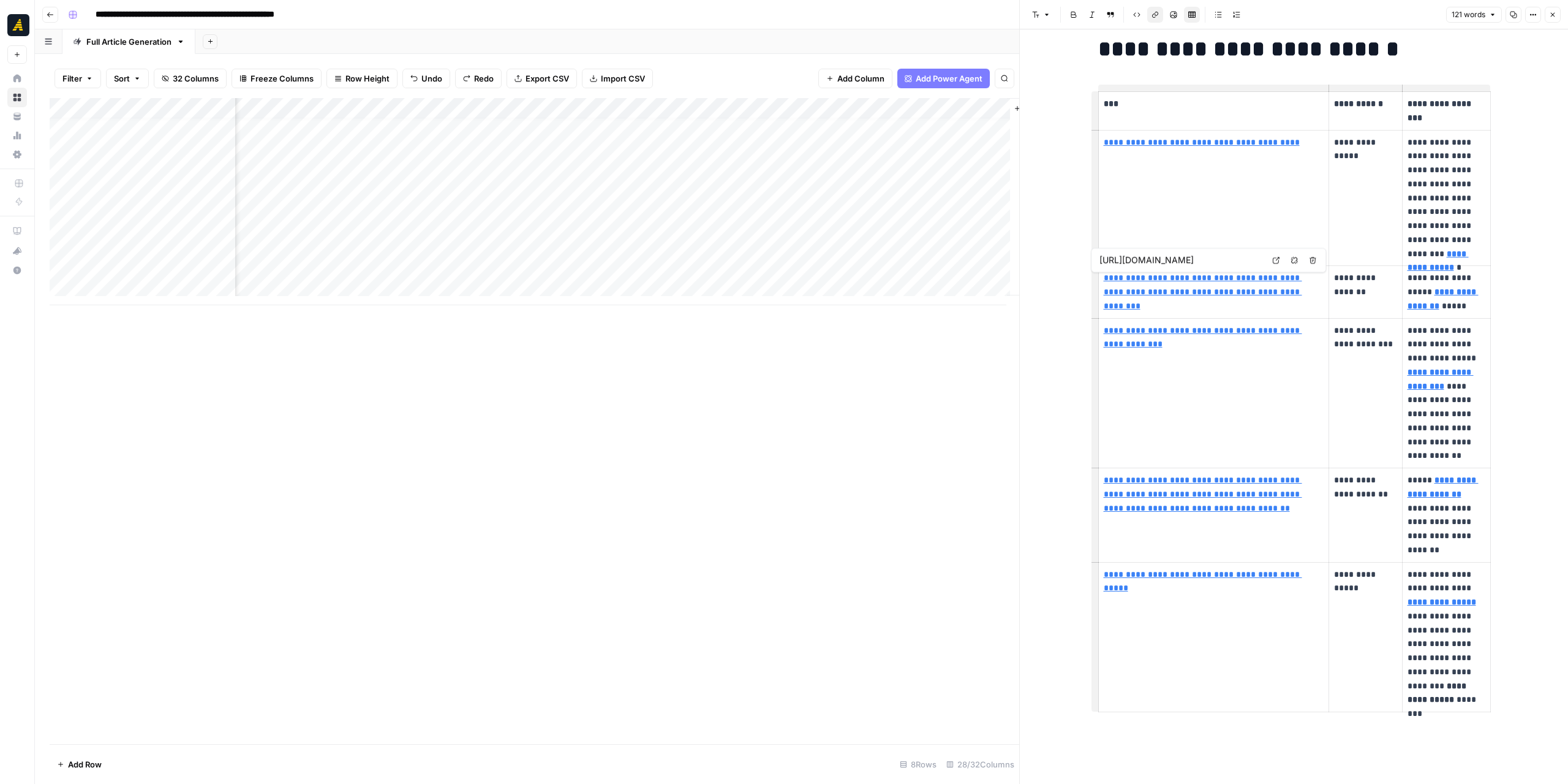
type input "https://www.linkedin.com/help/lms/answer/a788711"
drag, startPoint x: 1404, startPoint y: 331, endPoint x: 1437, endPoint y: 359, distance: 43.3
click at [1437, 359] on p "**********" at bounding box center [1446, 392] width 78 height 139
copy p "**********"
click at [1362, 335] on p "**********" at bounding box center [1364, 337] width 62 height 29
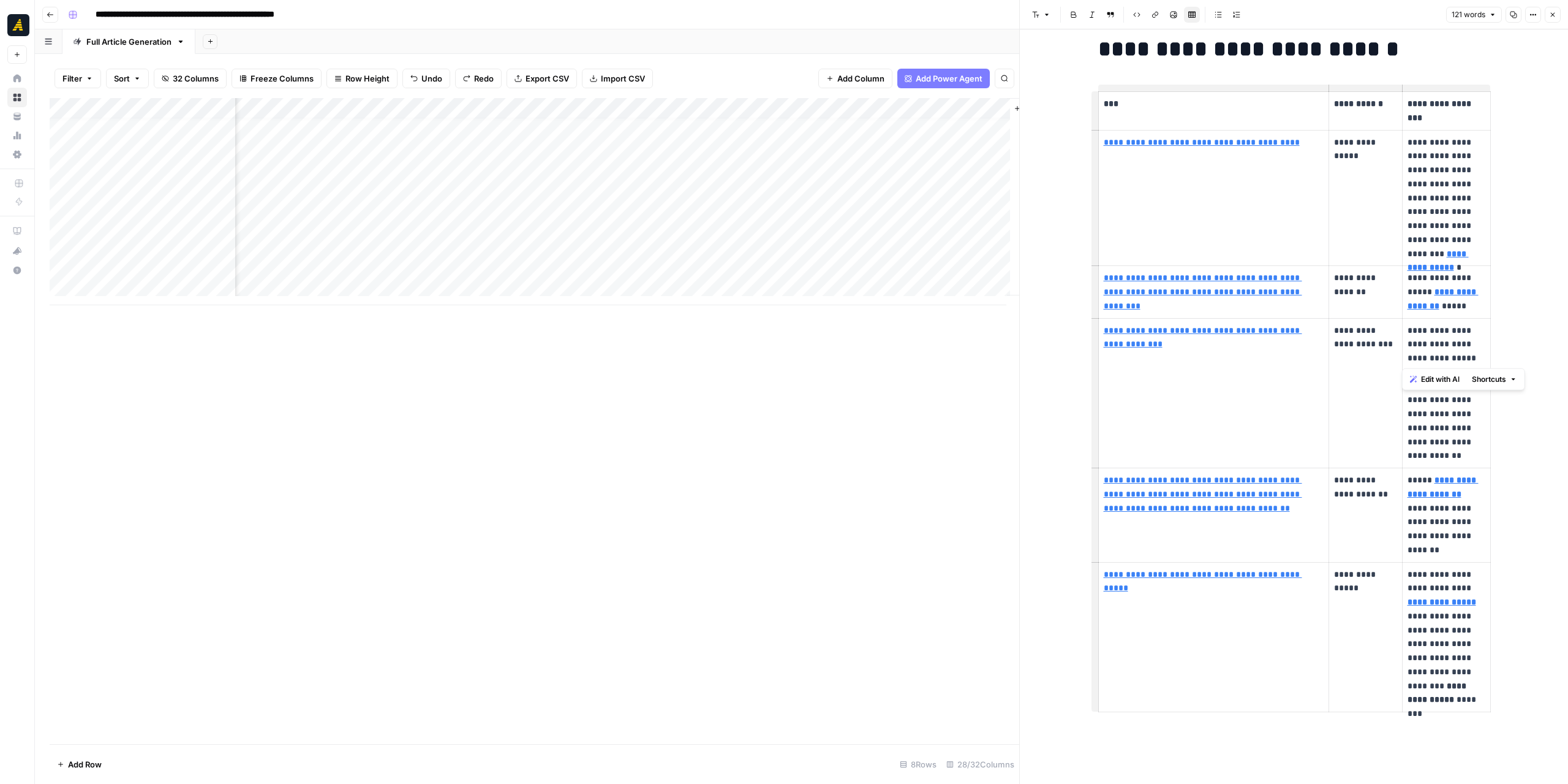
click at [1362, 335] on p "**********" at bounding box center [1364, 337] width 62 height 29
click at [1360, 335] on p "**********" at bounding box center [1364, 337] width 62 height 29
drag, startPoint x: 1360, startPoint y: 340, endPoint x: 1326, endPoint y: 331, distance: 35.2
click at [1329, 331] on td "**********" at bounding box center [1365, 393] width 73 height 150
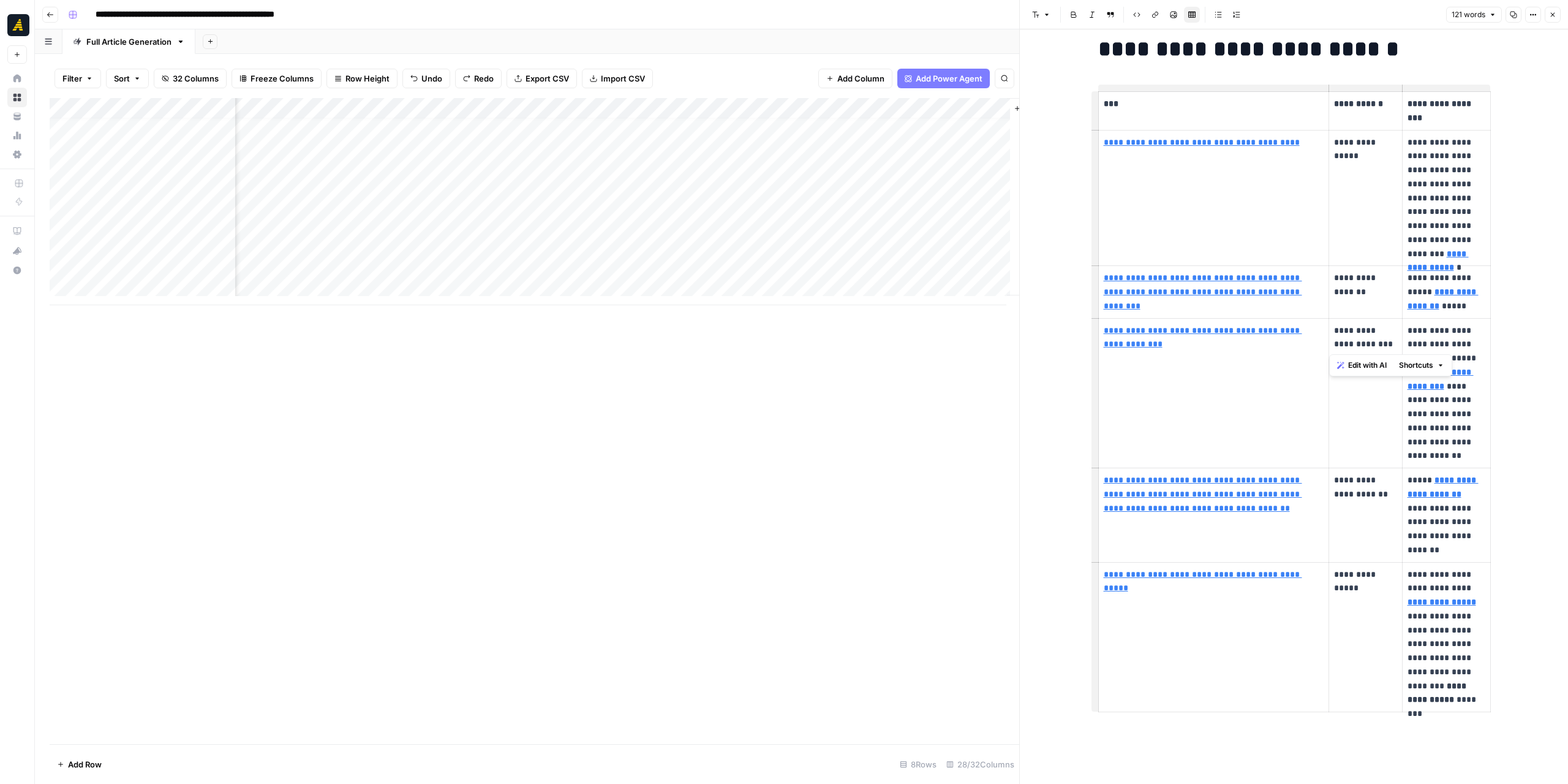
copy p "**********"
click at [1259, 357] on td "**********" at bounding box center [1214, 393] width 231 height 150
type input "https://newnorth.com/b2b-marketing-strategies-small-teams/"
click at [1254, 328] on link "**********" at bounding box center [1202, 337] width 199 height 23
click at [1277, 312] on icon at bounding box center [1276, 311] width 7 height 7
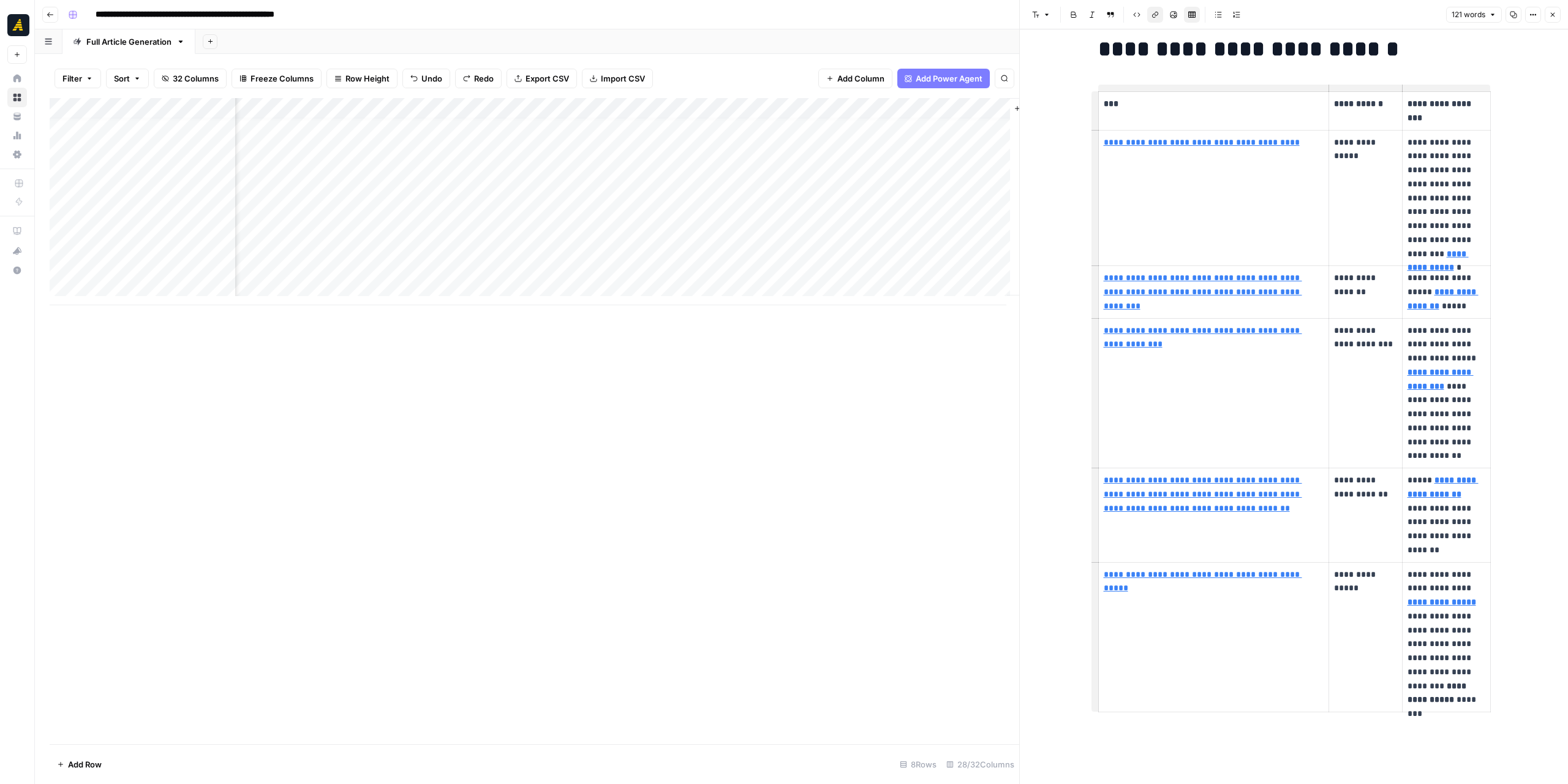
click at [844, 221] on div "Add Column" at bounding box center [535, 202] width 970 height 208
click at [847, 406] on div "Add Column" at bounding box center [535, 421] width 970 height 647
click at [1552, 716] on icon "close" at bounding box center [1550, 715] width 6 height 6
click at [1553, 14] on icon "button" at bounding box center [1553, 15] width 4 height 4
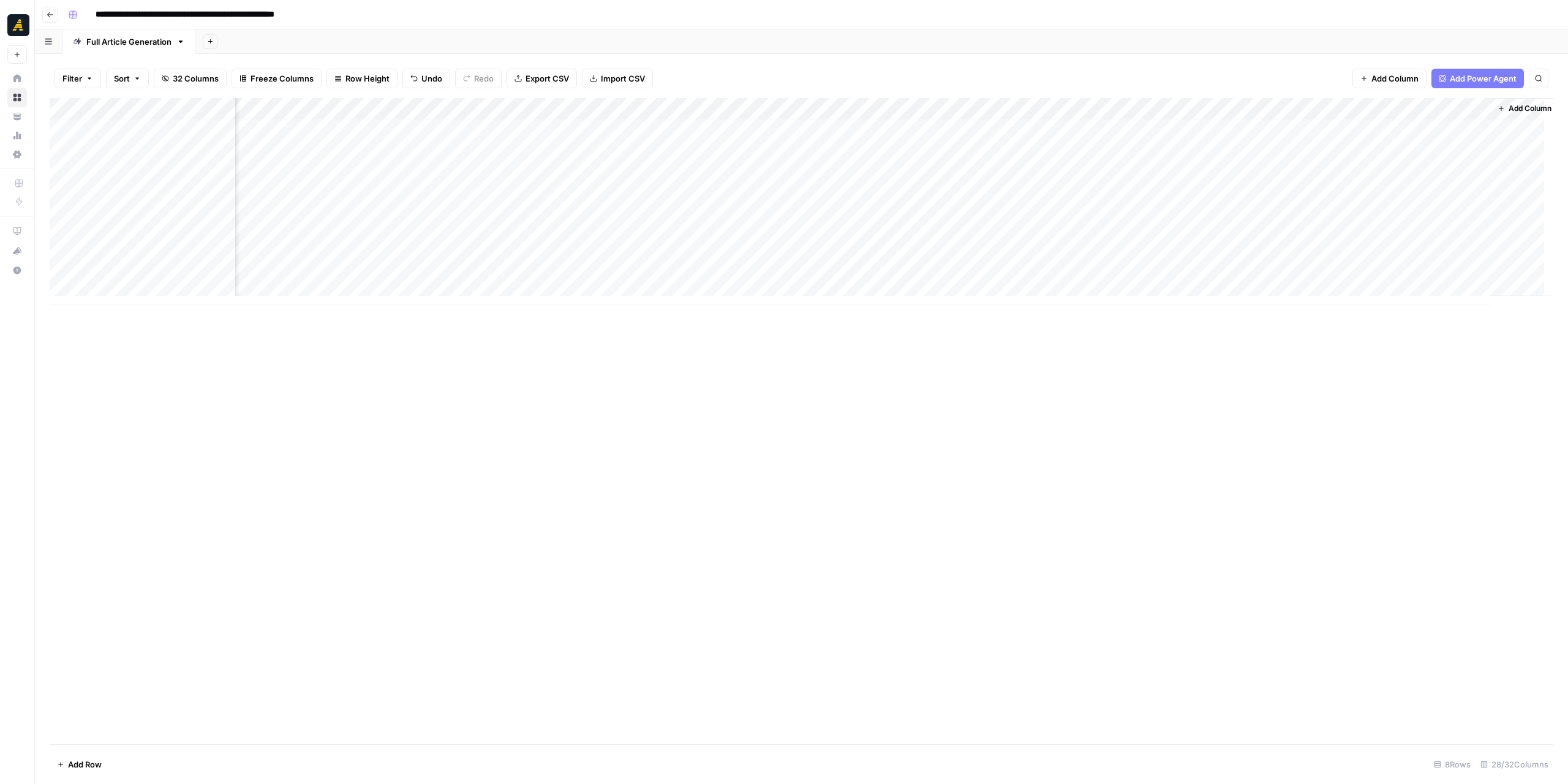
scroll to position [9, 2321]
click at [1409, 218] on div "Add Column" at bounding box center [801, 202] width 1504 height 208
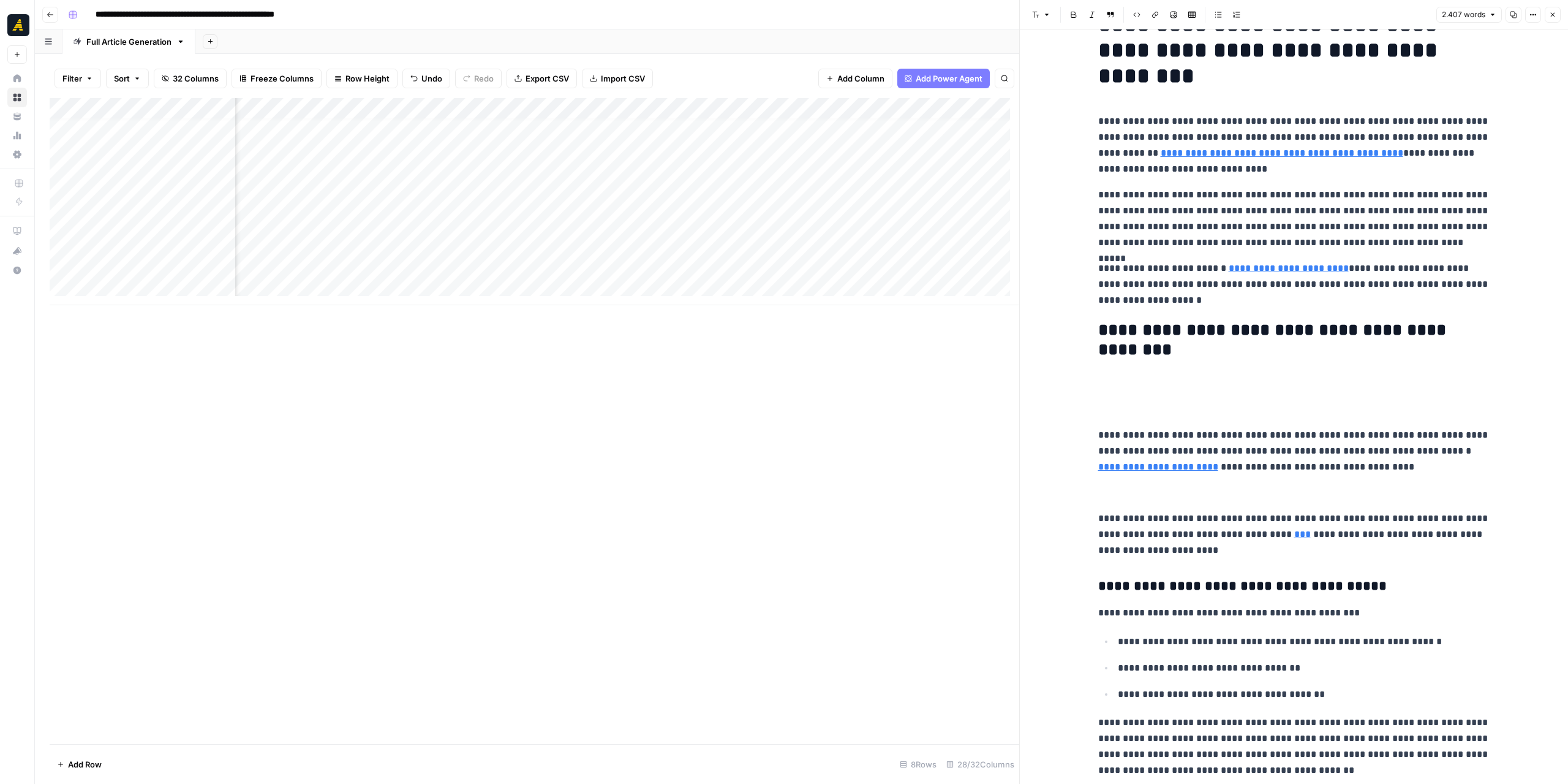
scroll to position [61, 0]
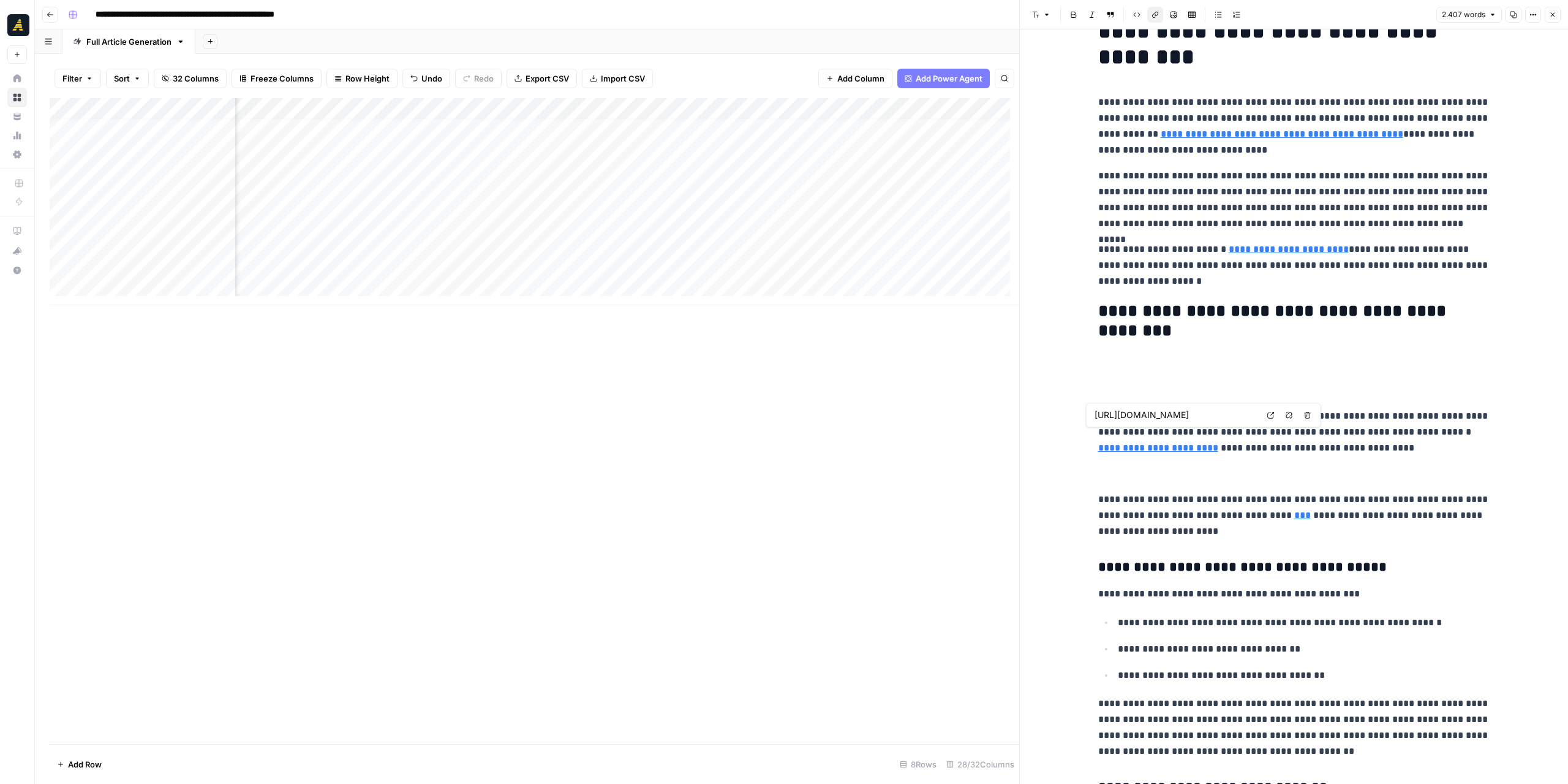
click at [1218, 443] on link "**********" at bounding box center [1159, 447] width 121 height 9
click at [606, 226] on div "Add Column" at bounding box center [535, 202] width 970 height 208
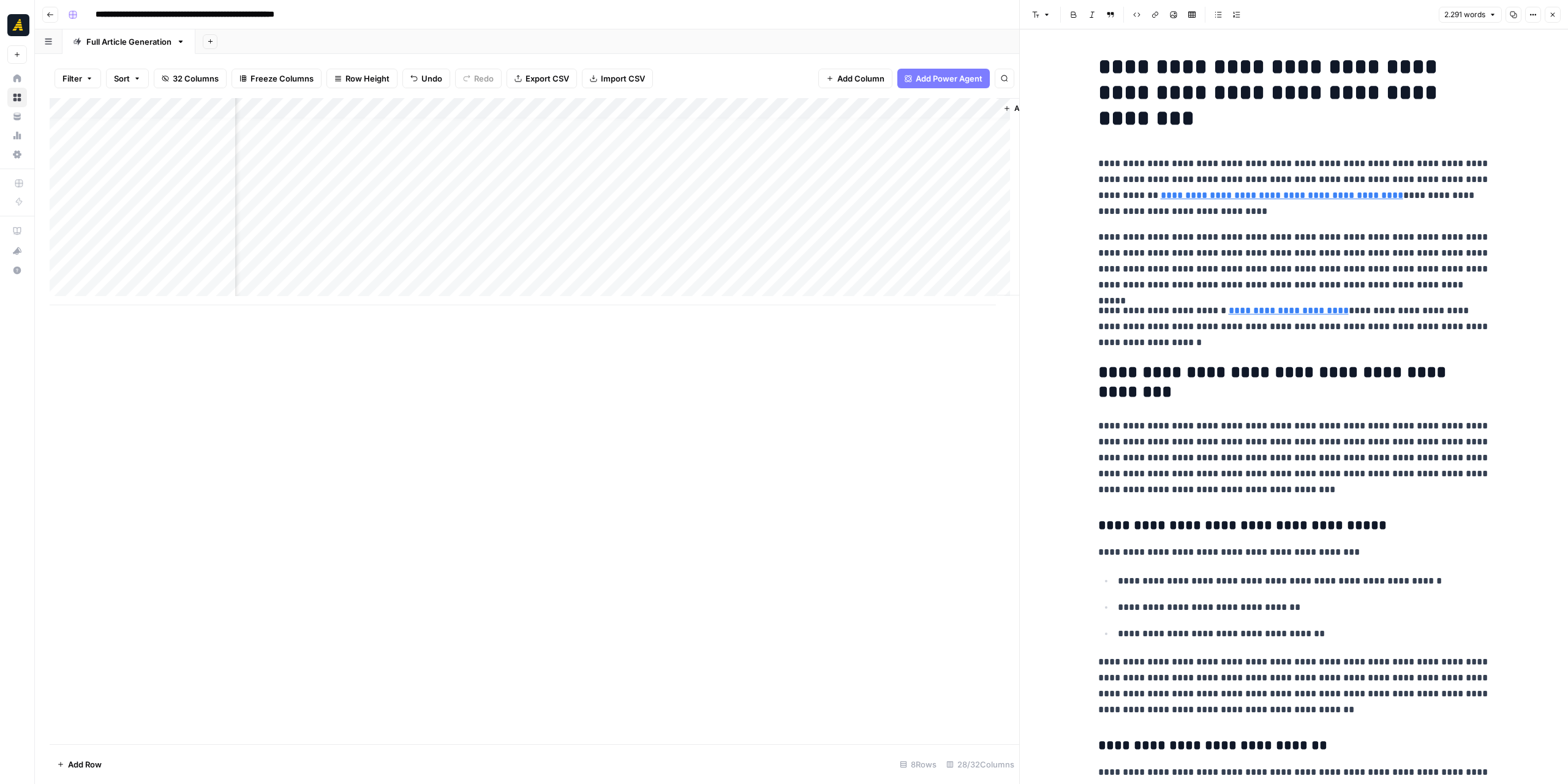
drag, startPoint x: 1083, startPoint y: 424, endPoint x: 1202, endPoint y: 442, distance: 120.4
drag, startPoint x: 1235, startPoint y: 490, endPoint x: 1089, endPoint y: 422, distance: 161.1
copy p "**********"
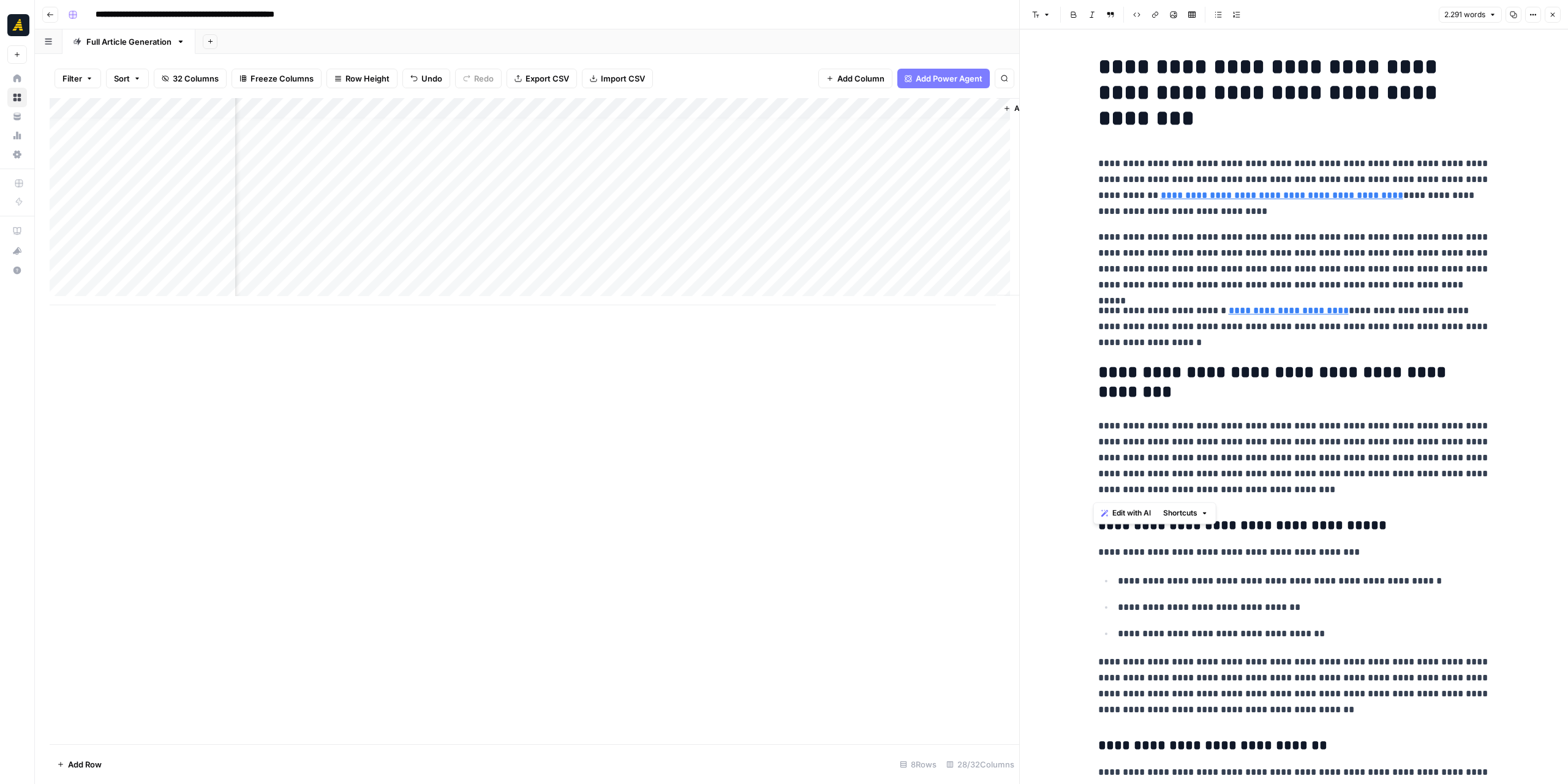
click at [918, 220] on div "Add Column" at bounding box center [535, 202] width 970 height 208
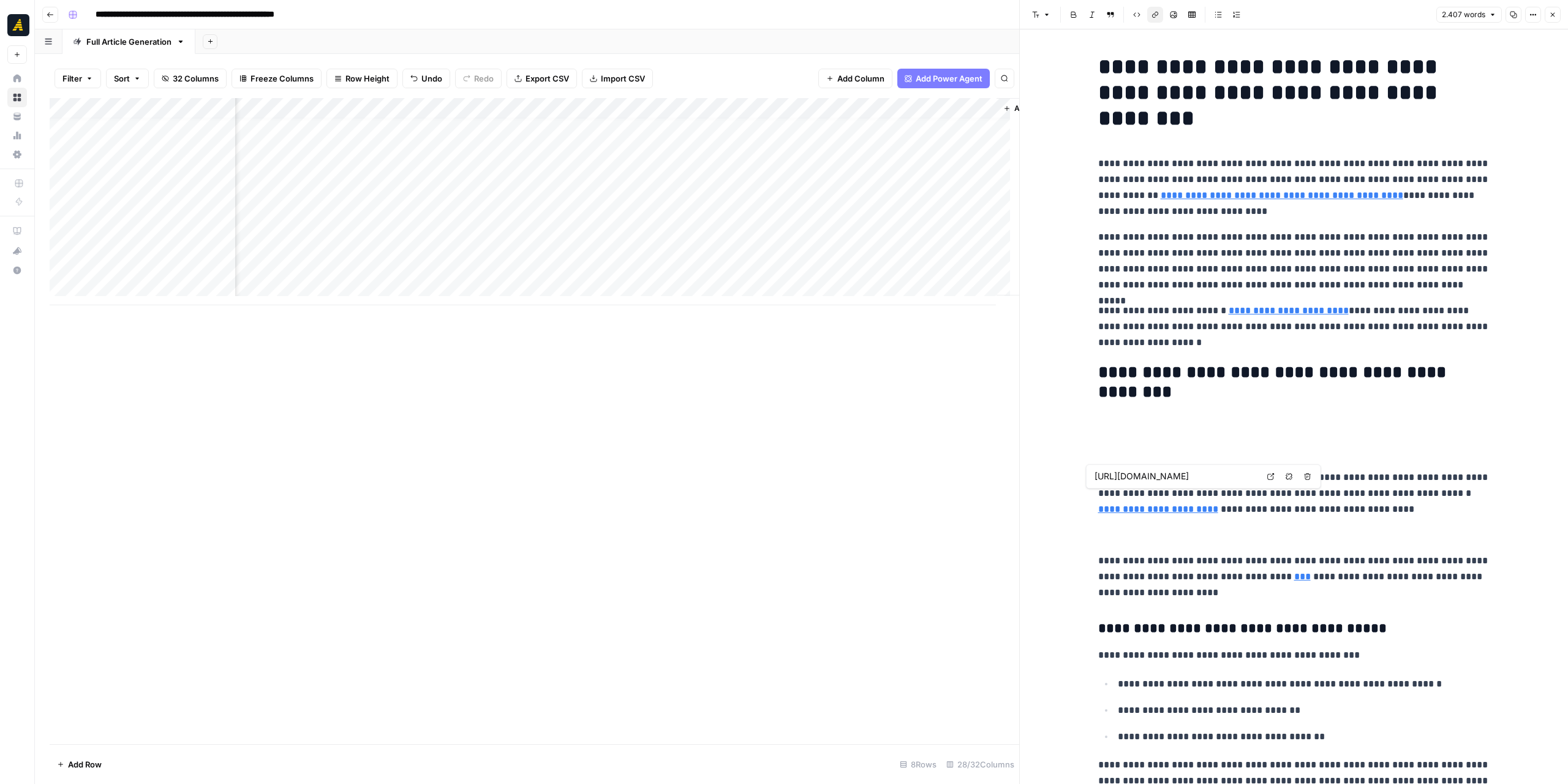
click at [1218, 504] on link "**********" at bounding box center [1159, 508] width 121 height 9
type input "https://speedworksocial.com/linkedin-ads-benchmarks/"
click at [1142, 514] on link "**********" at bounding box center [1159, 508] width 121 height 9
drag, startPoint x: 1170, startPoint y: 596, endPoint x: 1079, endPoint y: 533, distance: 110.7
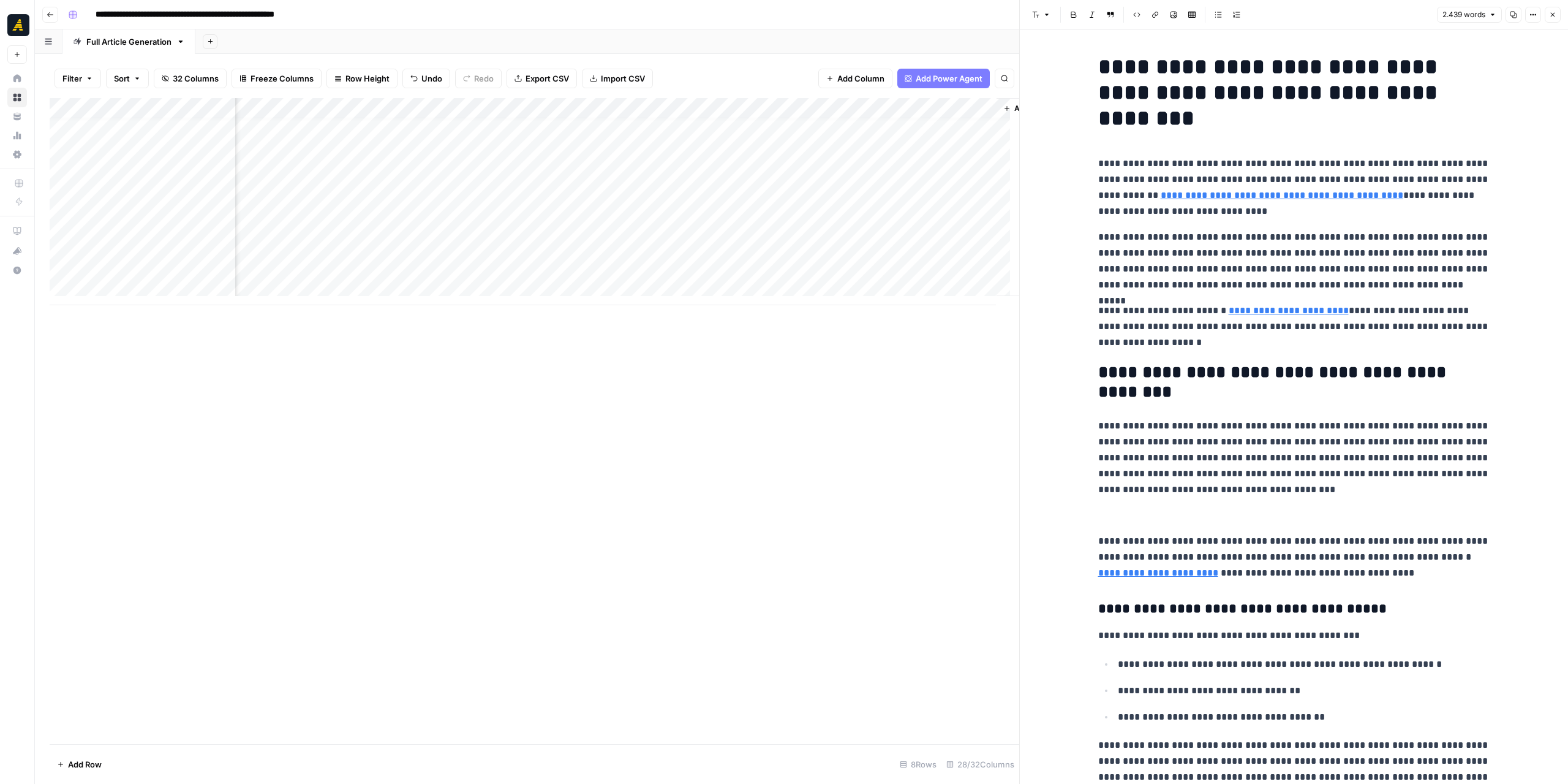
click at [1168, 510] on p at bounding box center [1294, 515] width 392 height 16
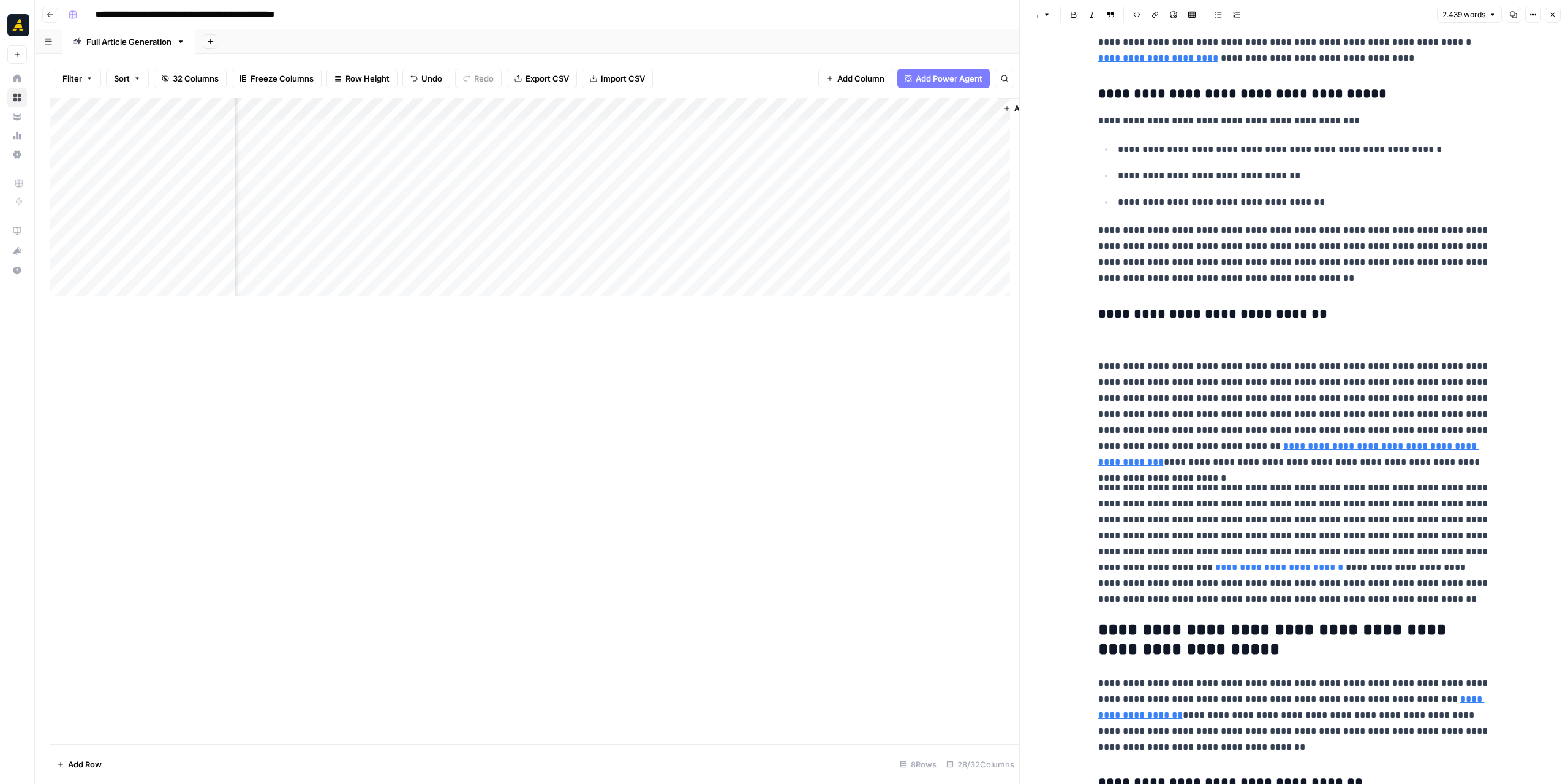
scroll to position [490, 0]
click at [1300, 443] on link "**********" at bounding box center [1289, 452] width 381 height 25
click at [1362, 423] on icon at bounding box center [1359, 426] width 7 height 7
click at [1109, 334] on p at bounding box center [1294, 339] width 392 height 16
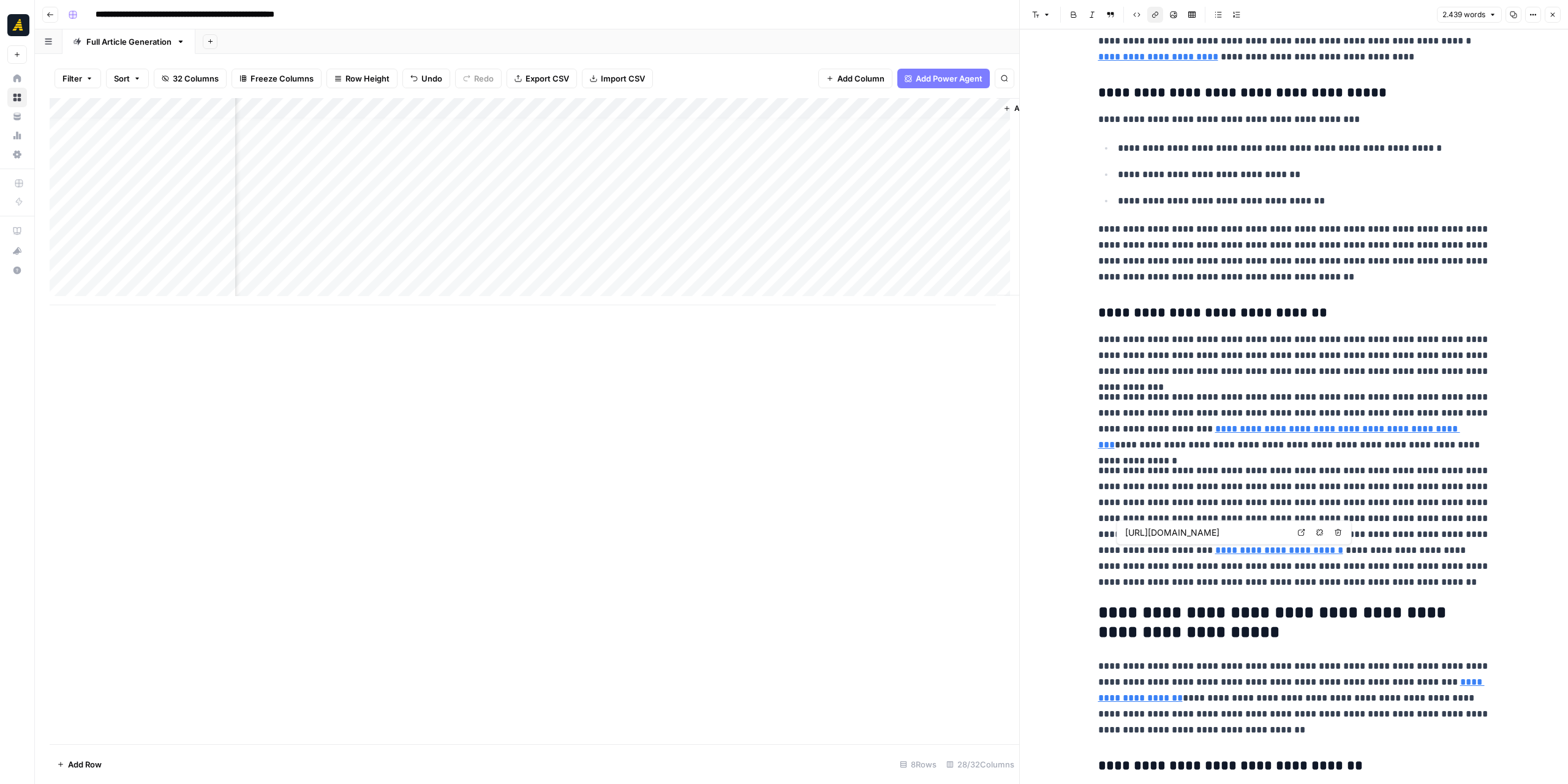
click at [1215, 551] on link "**********" at bounding box center [1279, 550] width 128 height 9
click at [1241, 529] on p "**********" at bounding box center [1294, 526] width 392 height 128
click at [1218, 551] on link "**********" at bounding box center [1279, 550] width 128 height 9
click at [1298, 530] on icon at bounding box center [1301, 532] width 7 height 7
click at [601, 217] on div "Add Column" at bounding box center [535, 202] width 970 height 208
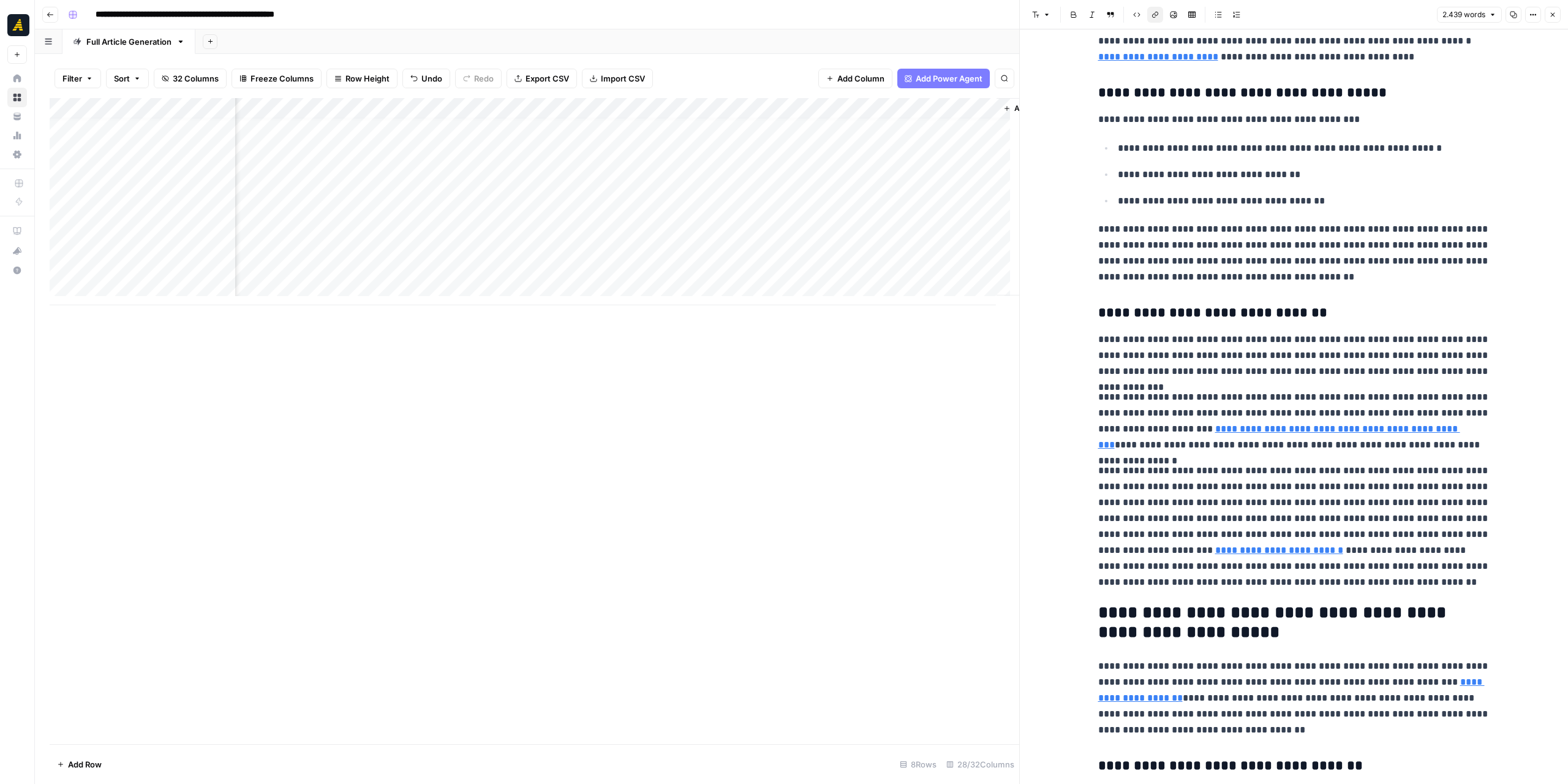
click at [601, 217] on div "Add Column" at bounding box center [535, 202] width 970 height 208
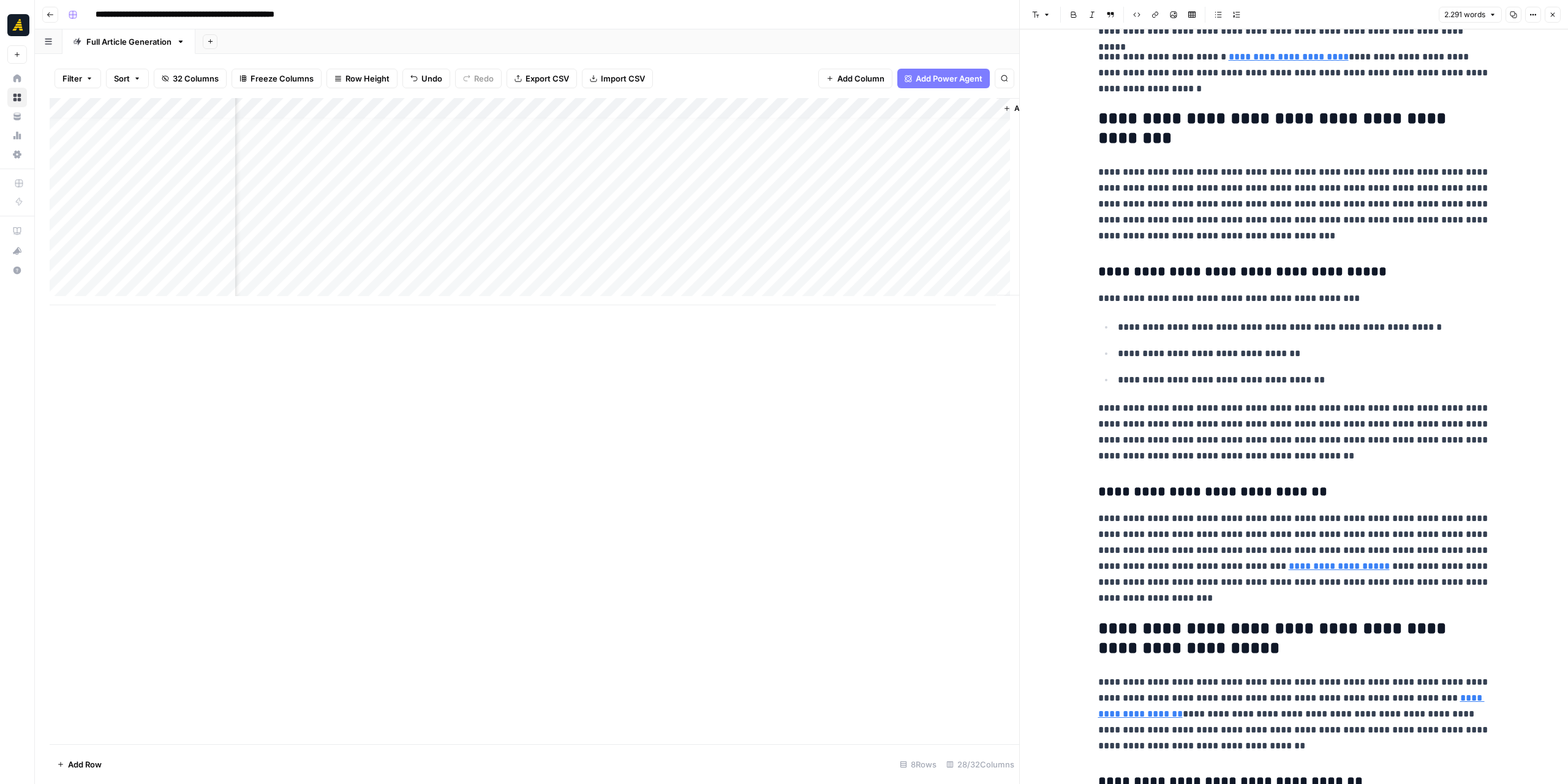
scroll to position [306, 0]
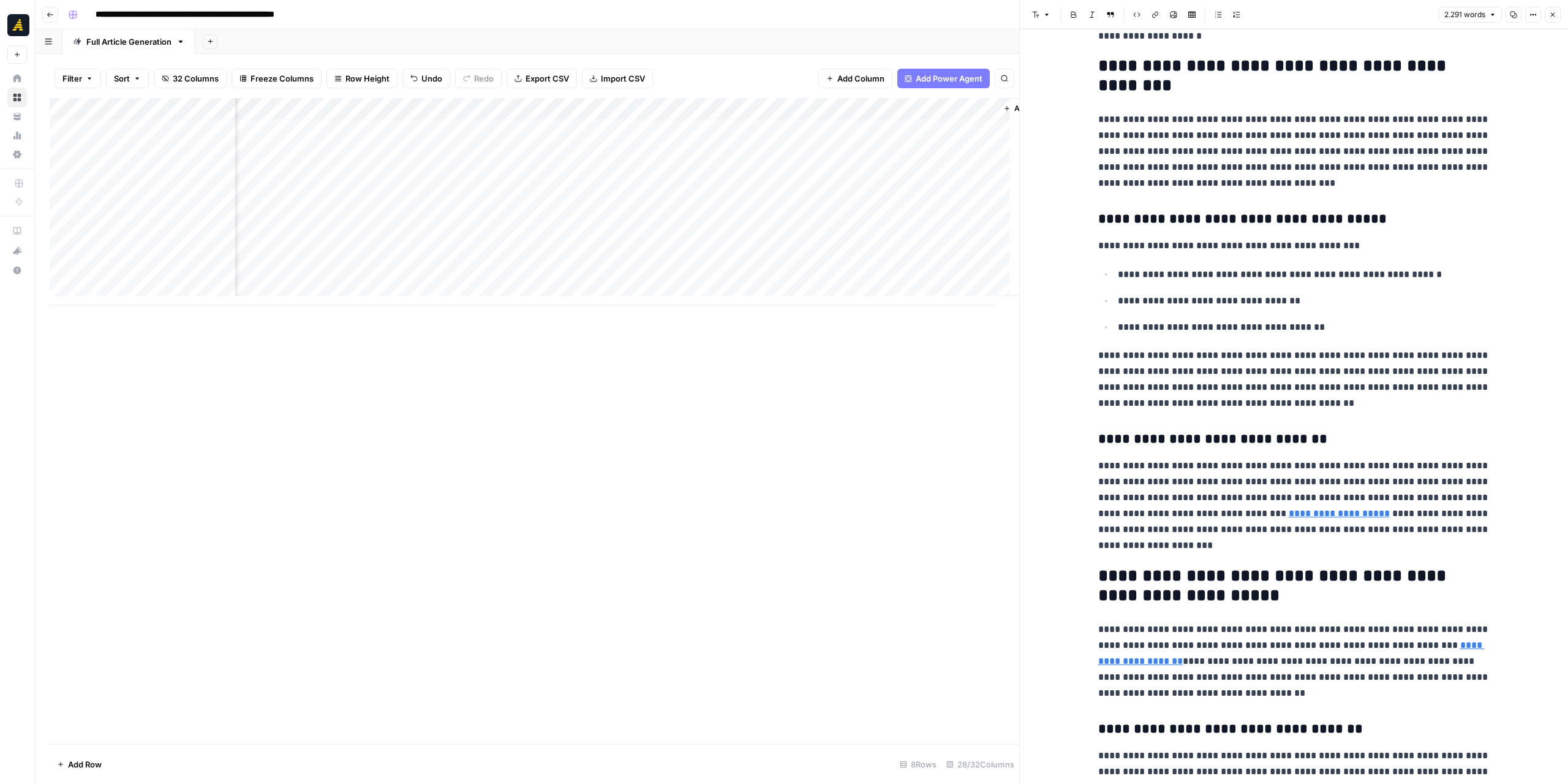
click at [891, 224] on div "Add Column" at bounding box center [535, 202] width 970 height 208
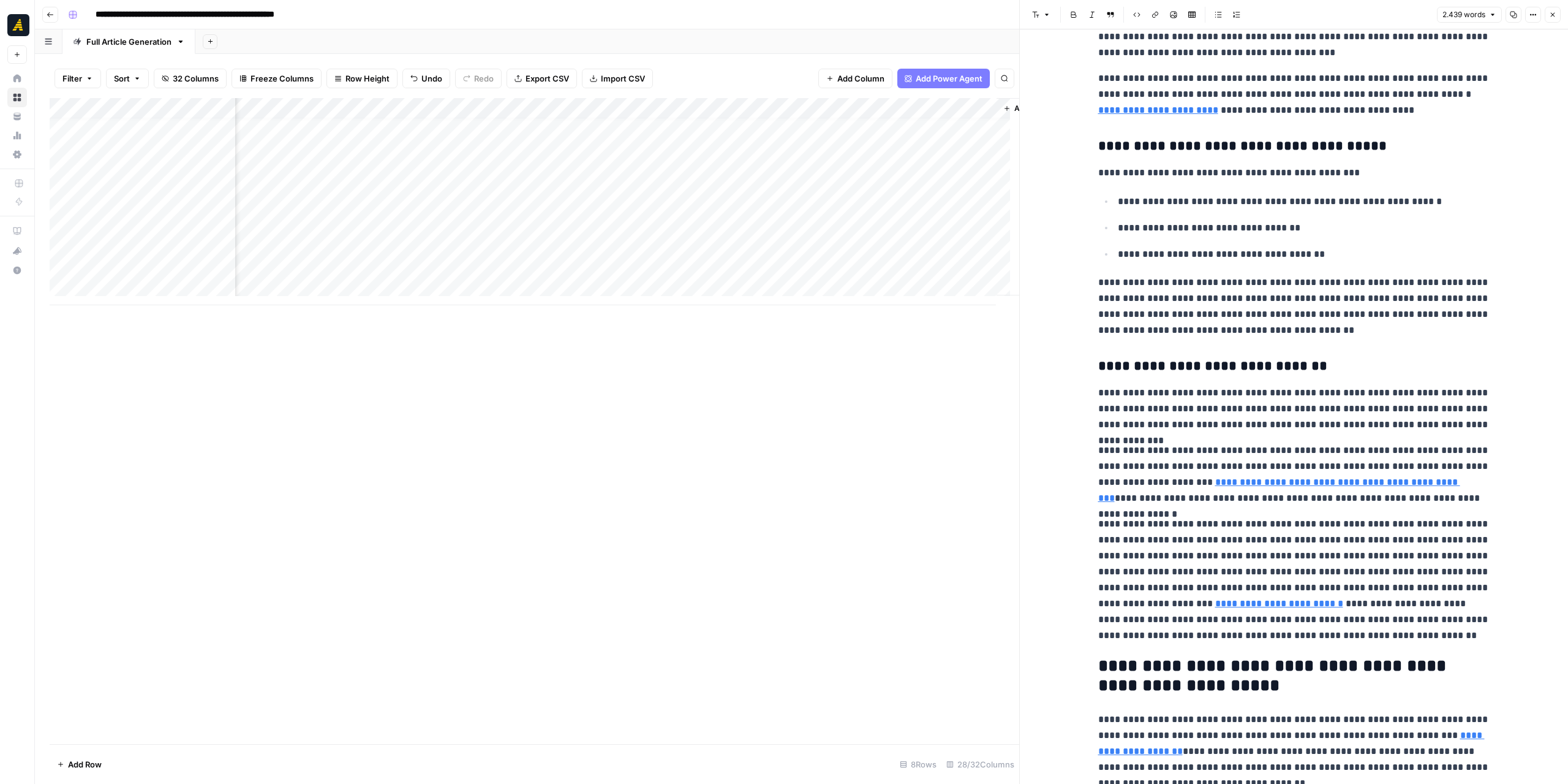
scroll to position [552, 0]
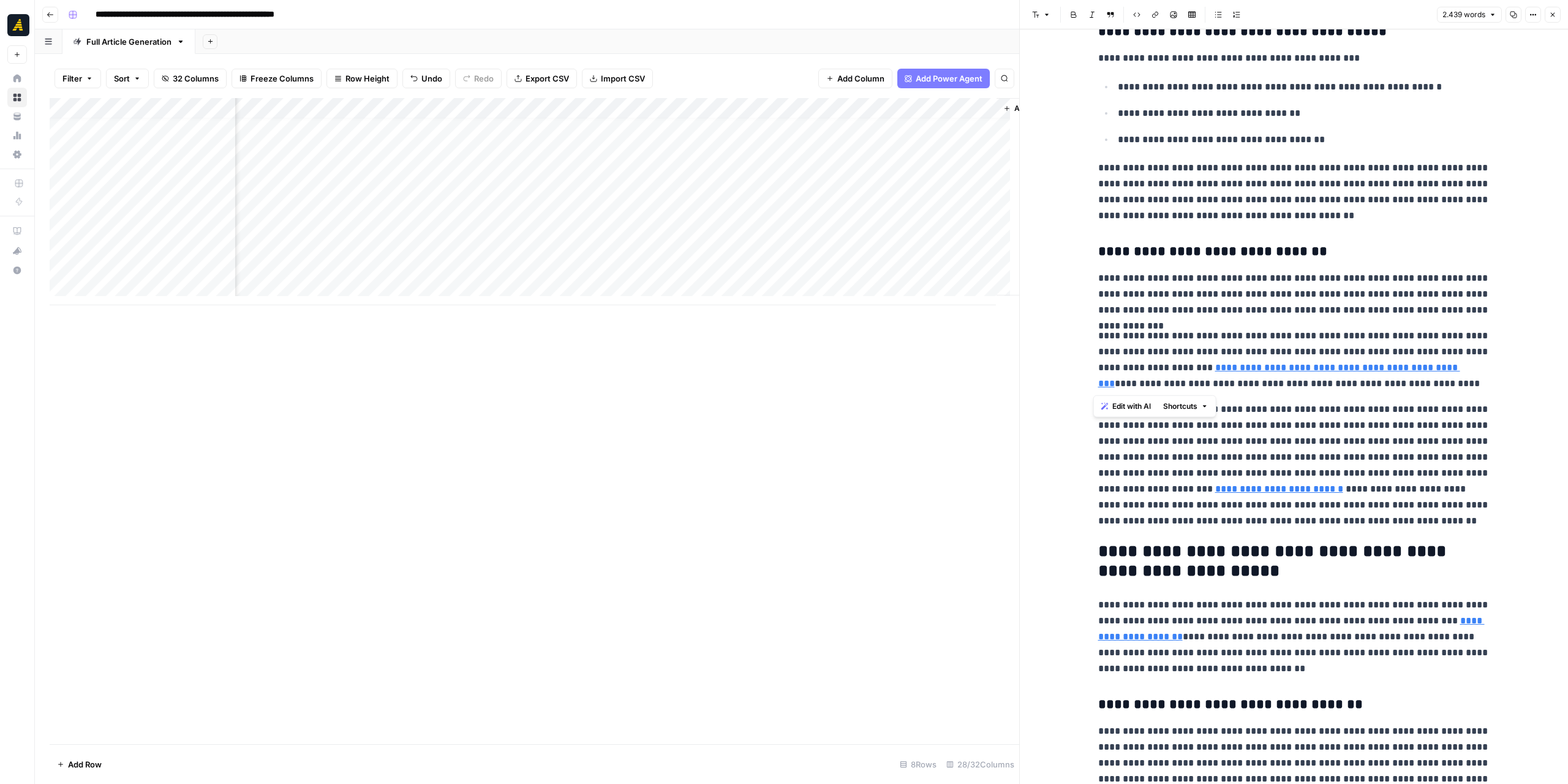
drag, startPoint x: 1456, startPoint y: 380, endPoint x: 1086, endPoint y: 285, distance: 382.0
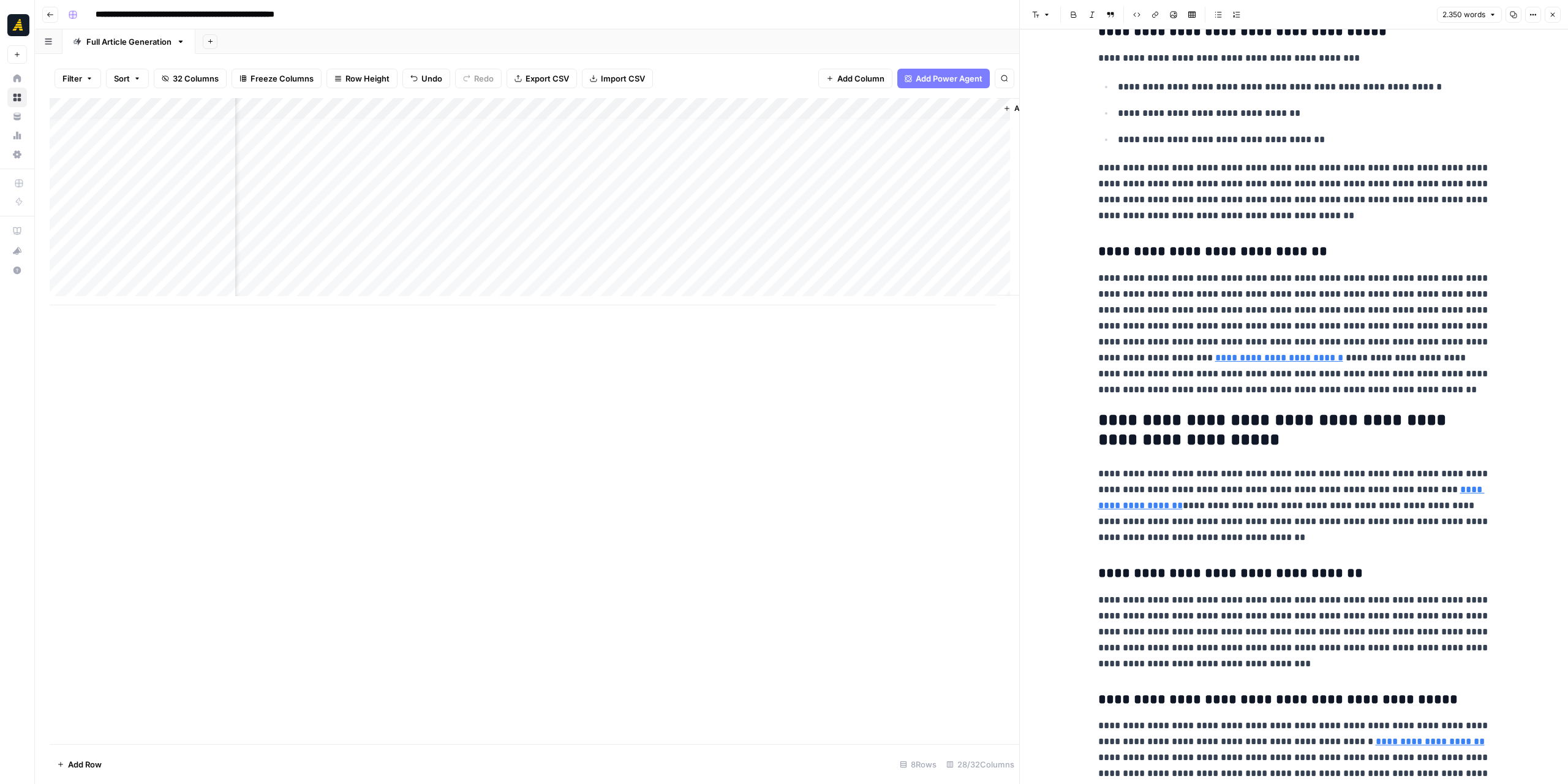
click at [1123, 356] on p "**********" at bounding box center [1294, 333] width 392 height 128
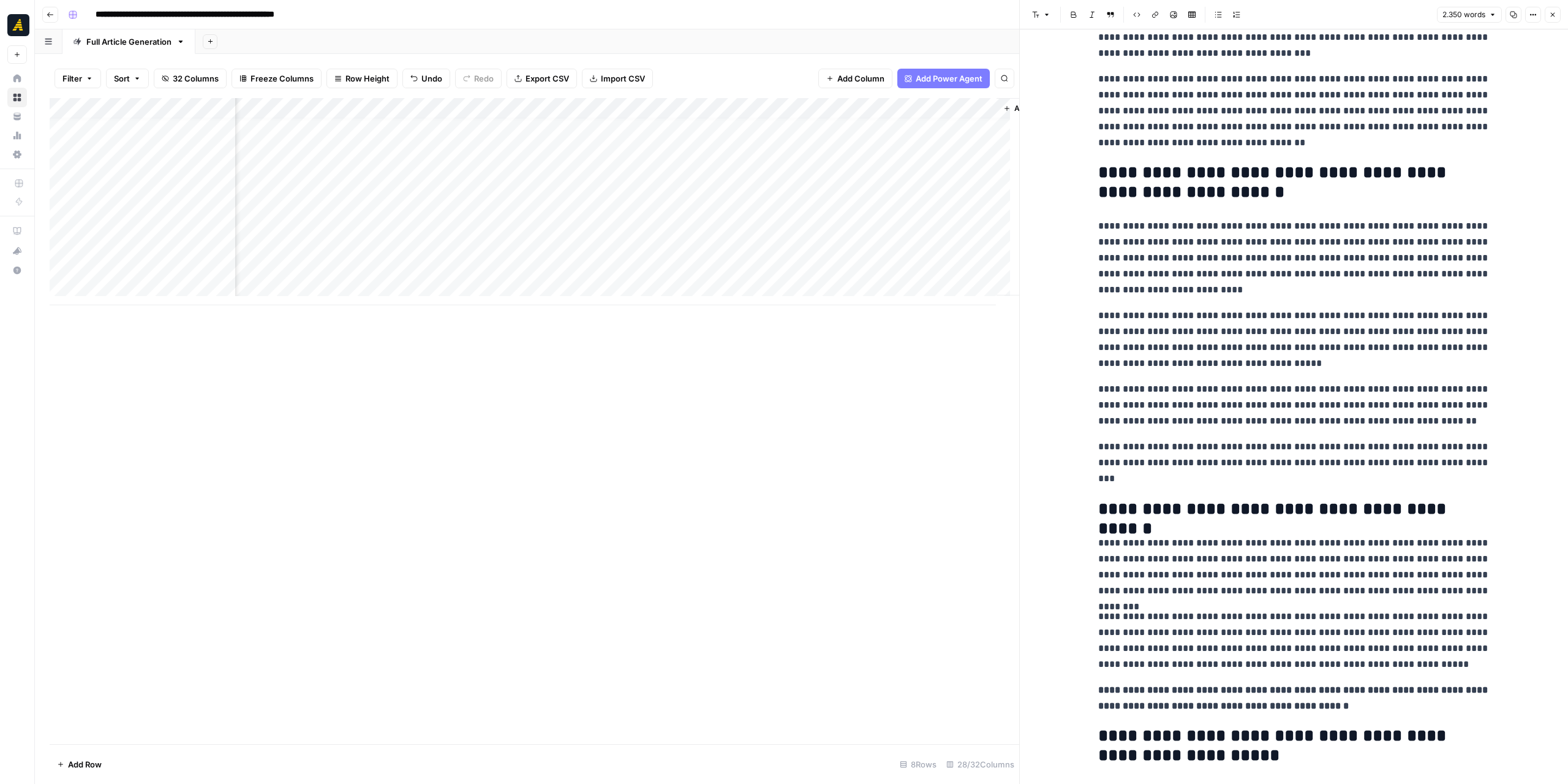
scroll to position [3863, 0]
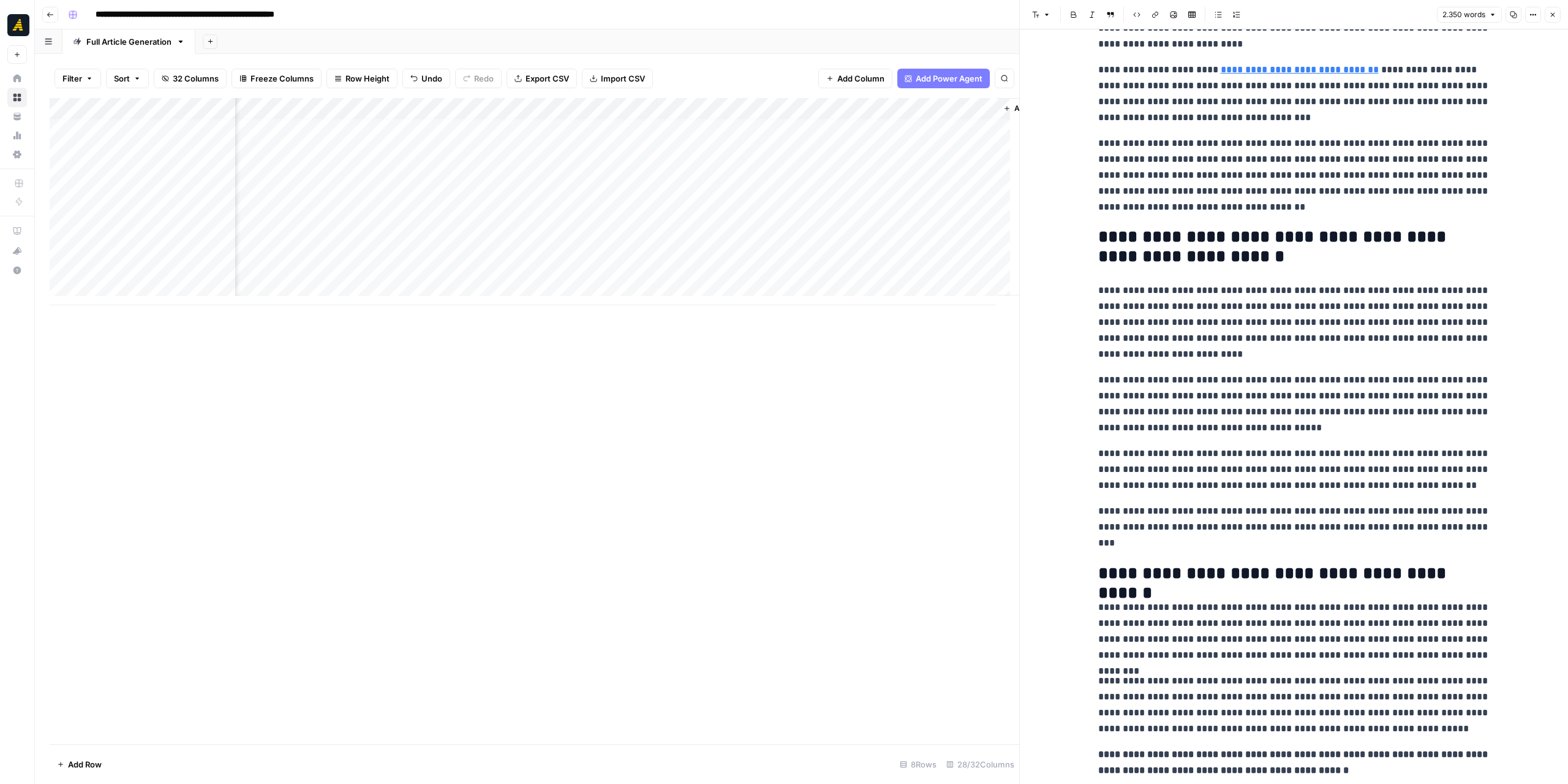
click at [1512, 10] on button "Copy" at bounding box center [1514, 15] width 16 height 16
click at [128, 223] on div "Add Column" at bounding box center [535, 202] width 970 height 208
click at [582, 217] on div "Add Column" at bounding box center [535, 202] width 970 height 208
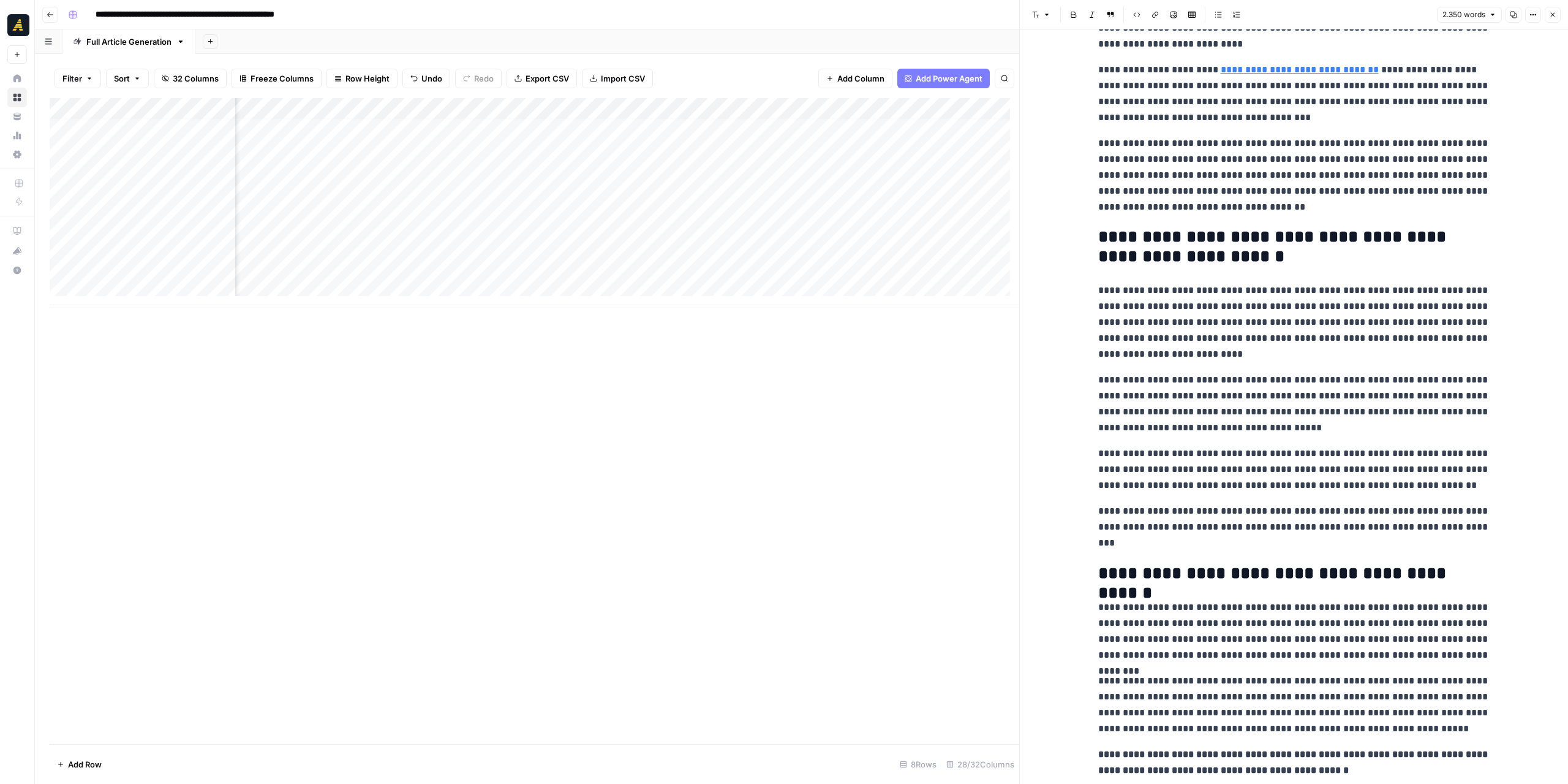
click at [582, 217] on div "Add Column" at bounding box center [535, 202] width 970 height 208
click at [750, 222] on div "Add Column" at bounding box center [535, 202] width 970 height 208
click at [780, 365] on div "Add Column" at bounding box center [535, 421] width 970 height 647
click at [813, 218] on div "Add Column" at bounding box center [535, 202] width 970 height 208
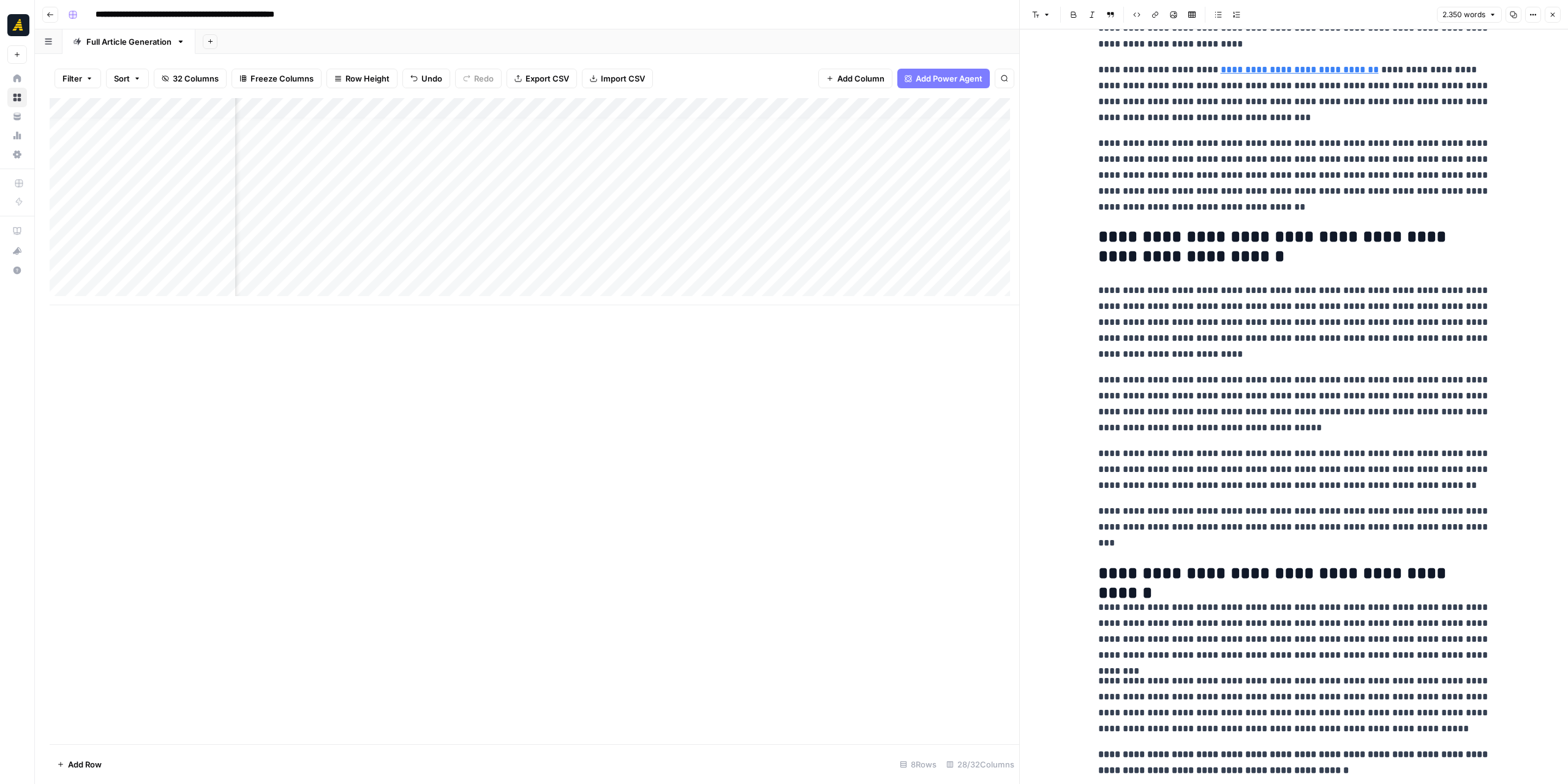
click at [813, 218] on div "Add Column" at bounding box center [535, 202] width 970 height 208
click at [813, 218] on textarea "**********" at bounding box center [865, 223] width 196 height 17
click at [933, 322] on div "Add Column" at bounding box center [535, 421] width 970 height 647
click at [131, 218] on div "Add Column" at bounding box center [535, 202] width 970 height 208
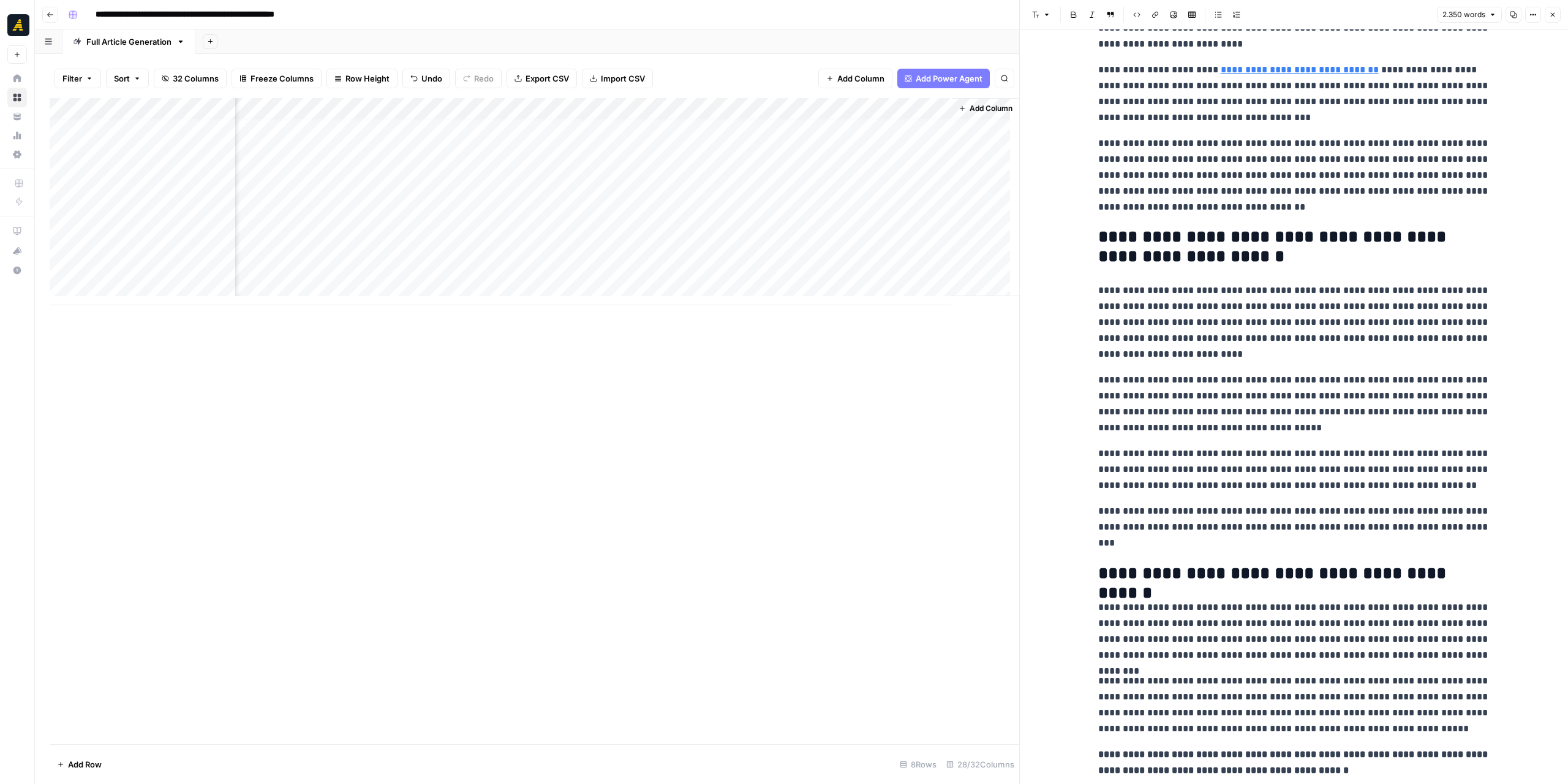
click at [131, 218] on div "Add Column" at bounding box center [535, 202] width 970 height 208
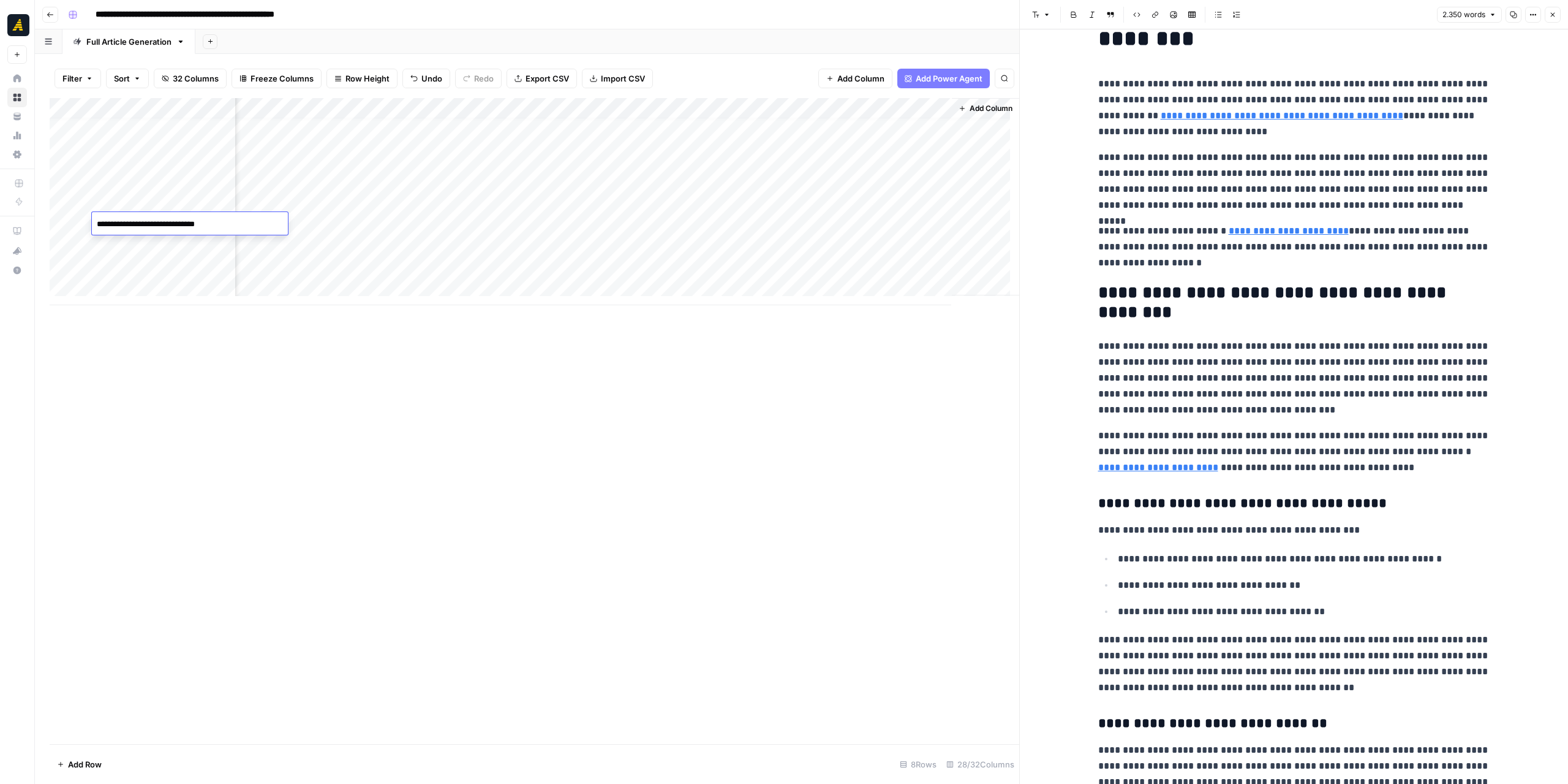
scroll to position [0, 0]
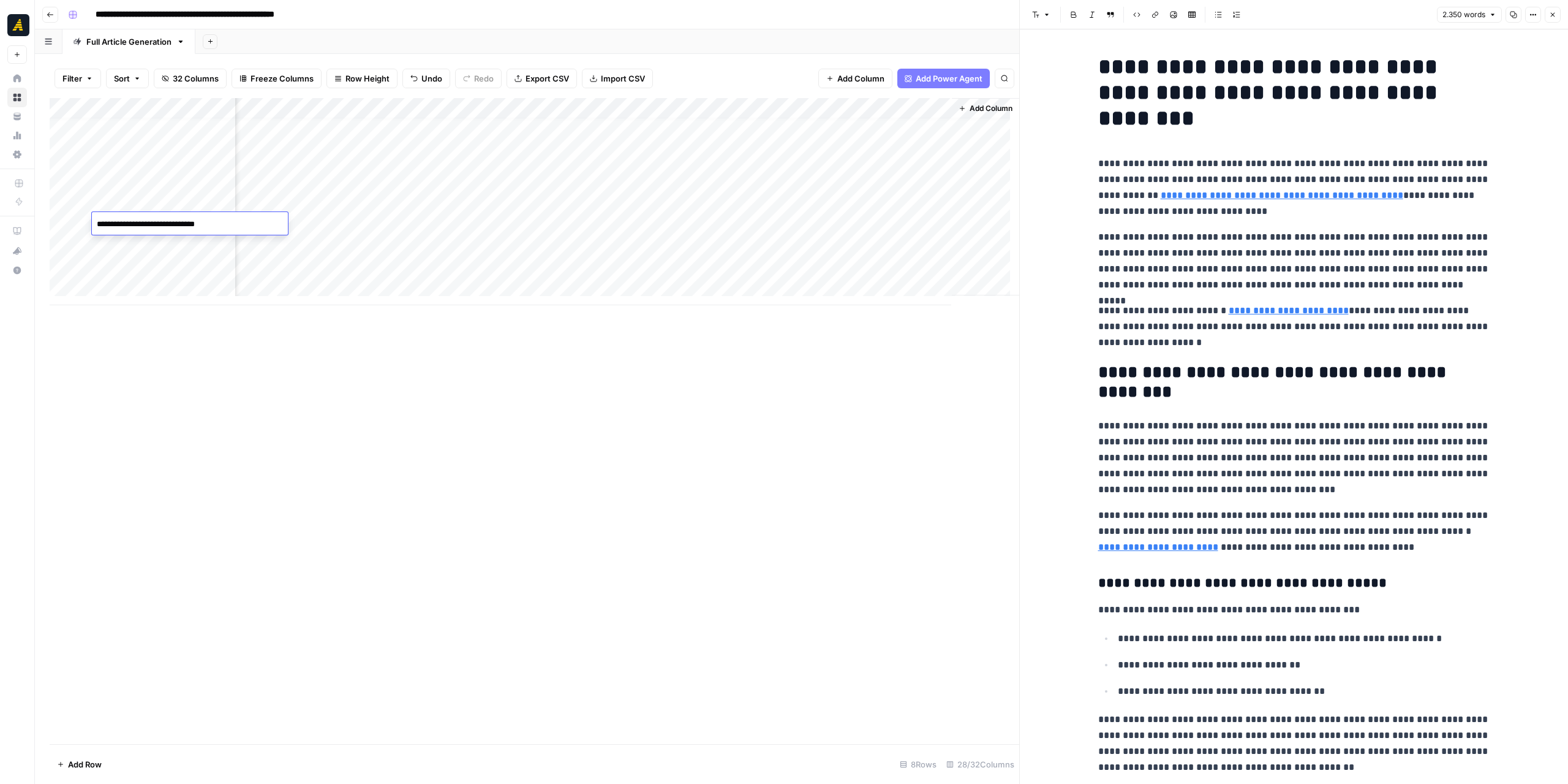
click at [1517, 16] on icon "button" at bounding box center [1513, 14] width 7 height 7
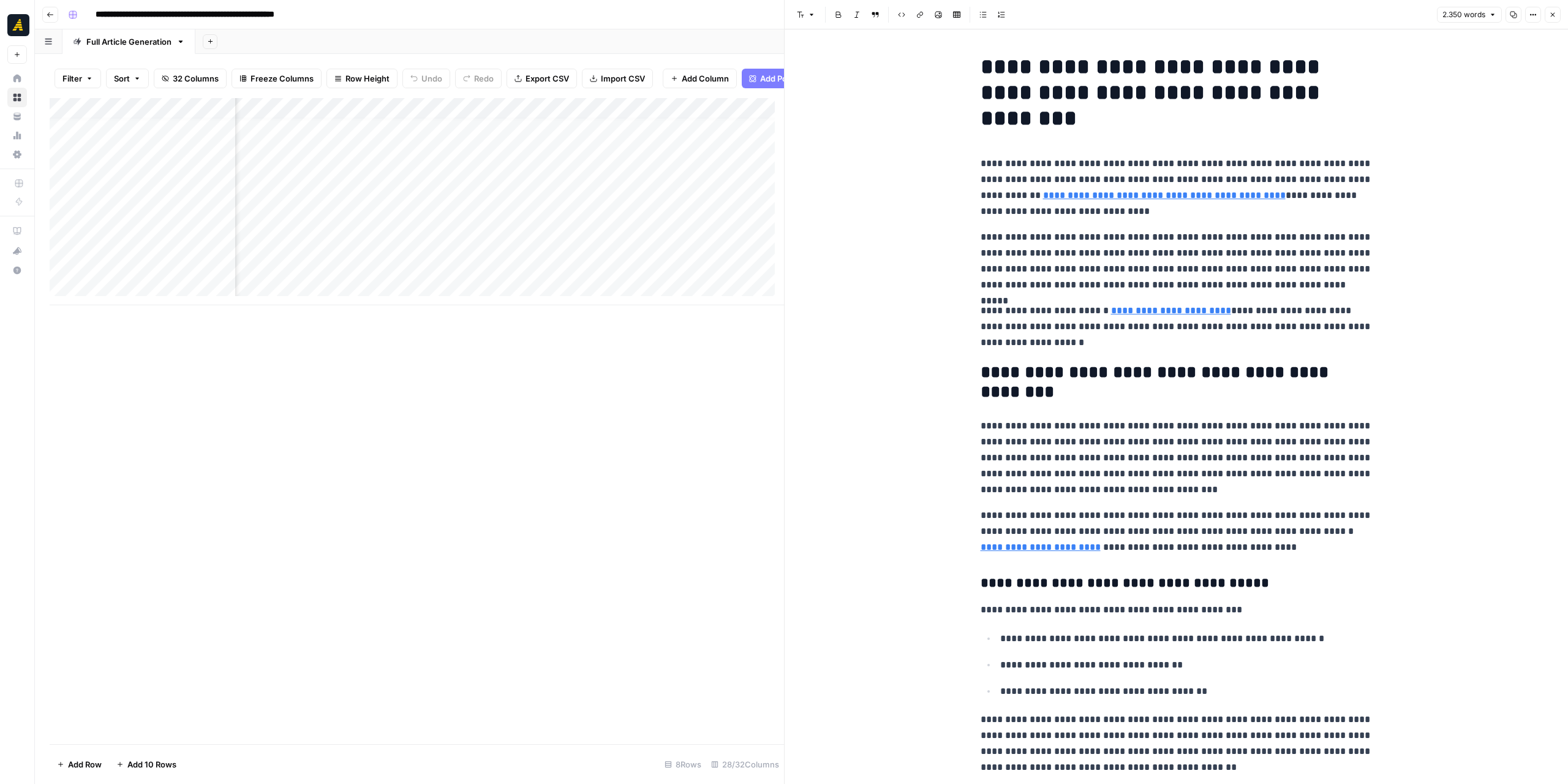
scroll to position [9, 3090]
click at [407, 231] on div "Add Column" at bounding box center [416, 202] width 734 height 208
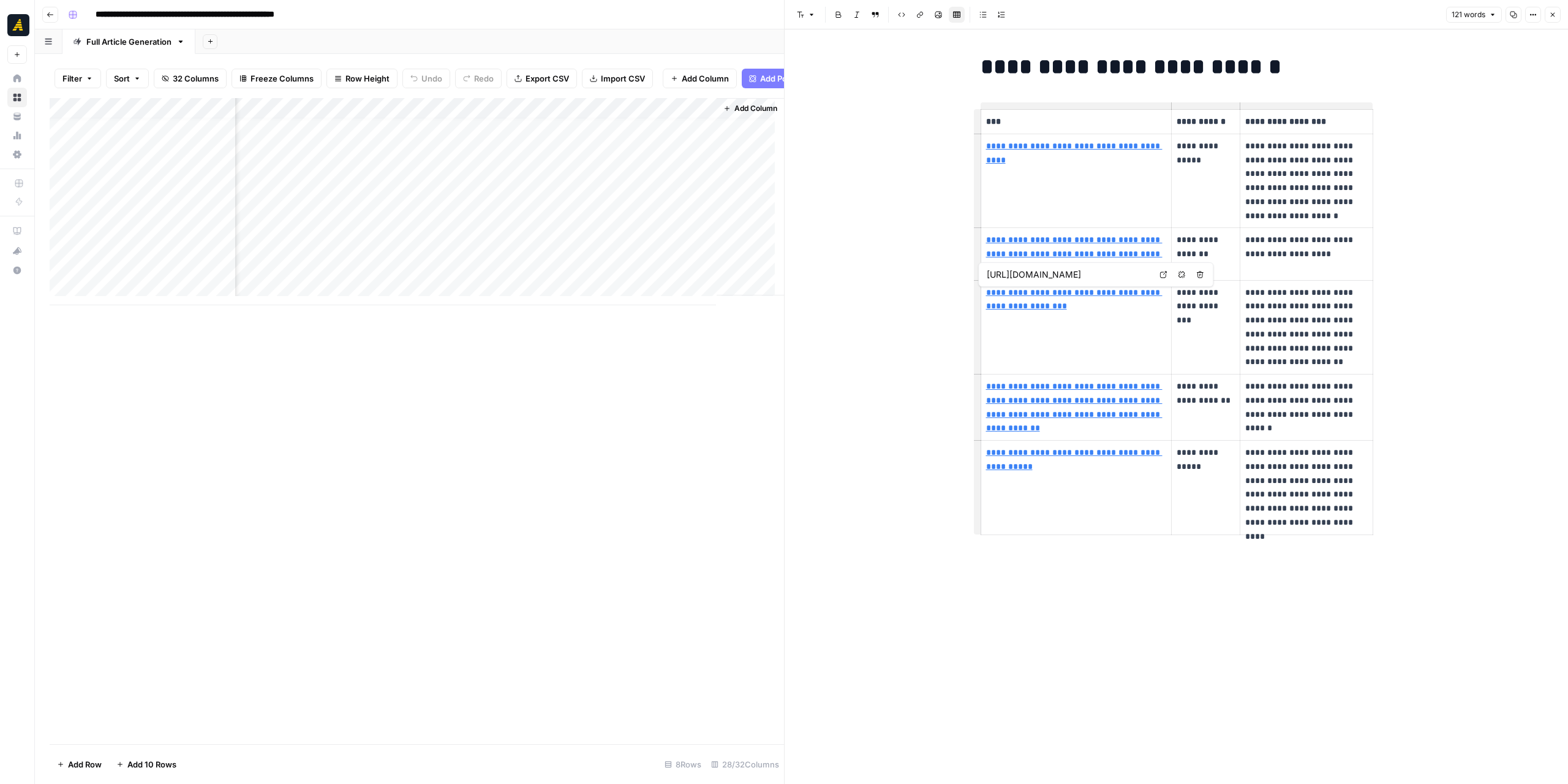
type input "https://newnorth.com/how-to-leverage-linkedins-audience-insights-tool-to-reach-…"
click at [1517, 9] on button "Copy" at bounding box center [1514, 15] width 16 height 16
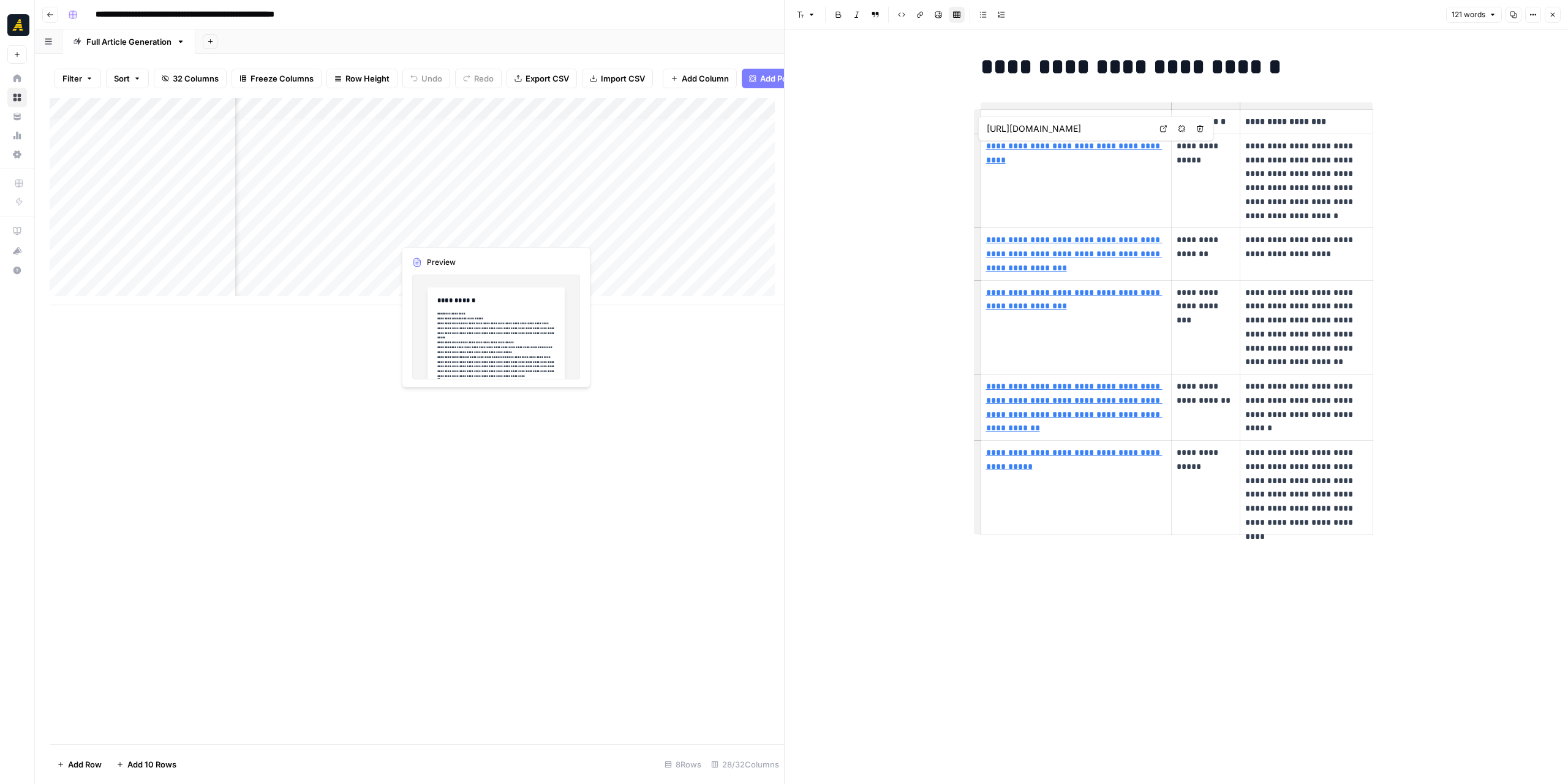
click at [469, 233] on div "Add Column" at bounding box center [416, 202] width 734 height 208
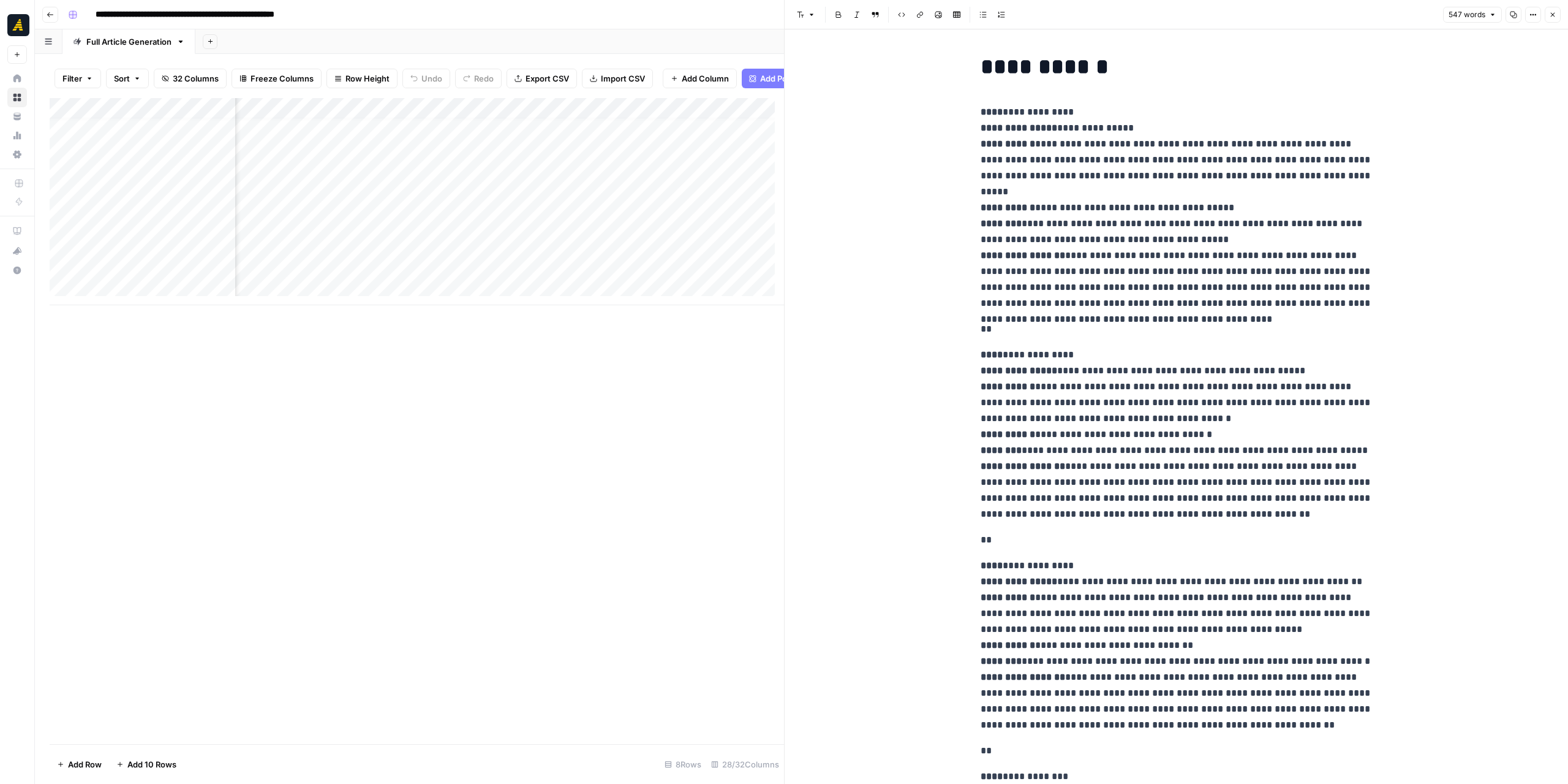
click at [1514, 17] on icon "button" at bounding box center [1513, 14] width 7 height 7
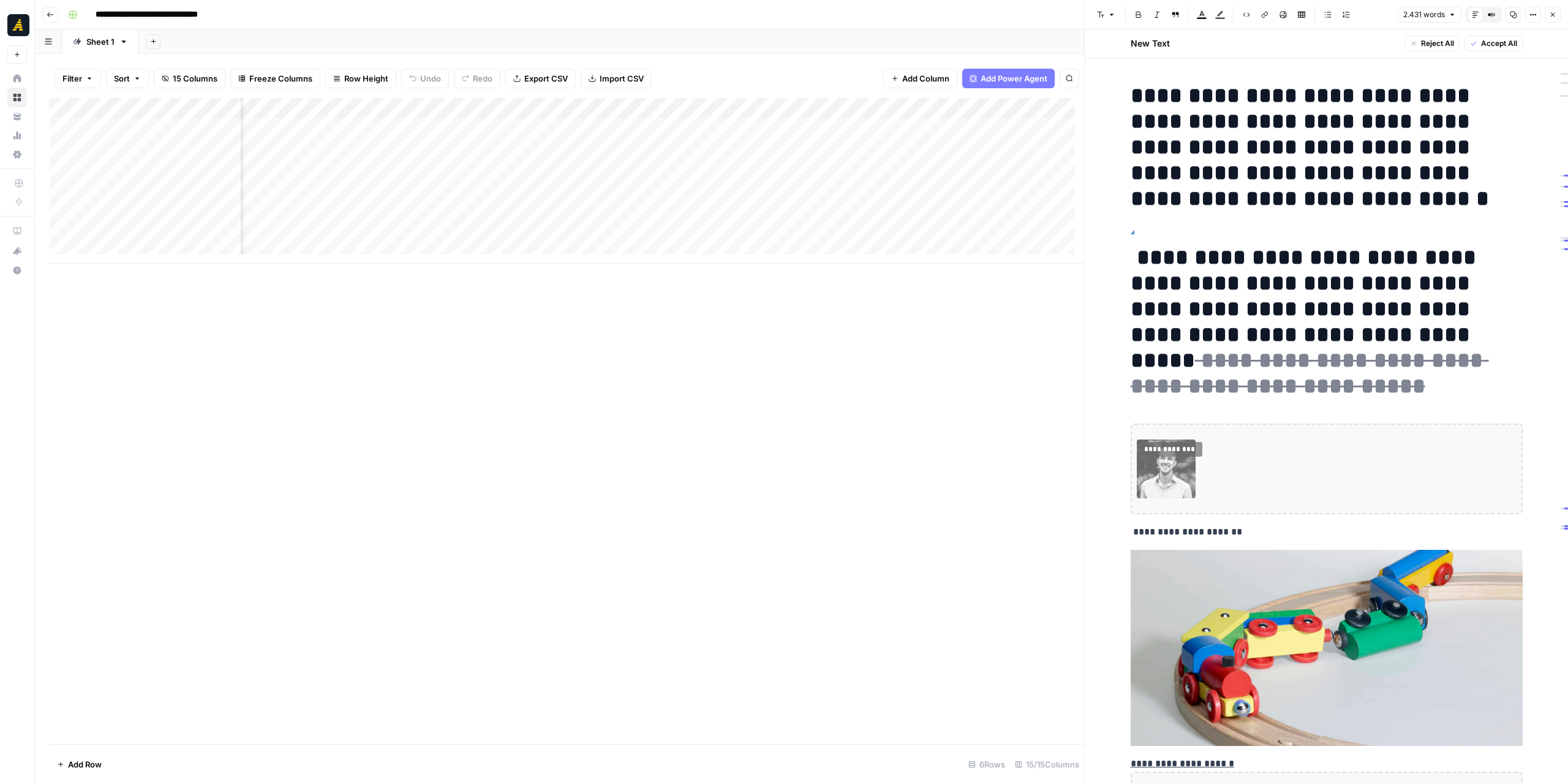
scroll to position [0, 1020]
click at [830, 170] on div "Add Column" at bounding box center [566, 180] width 1034 height 165
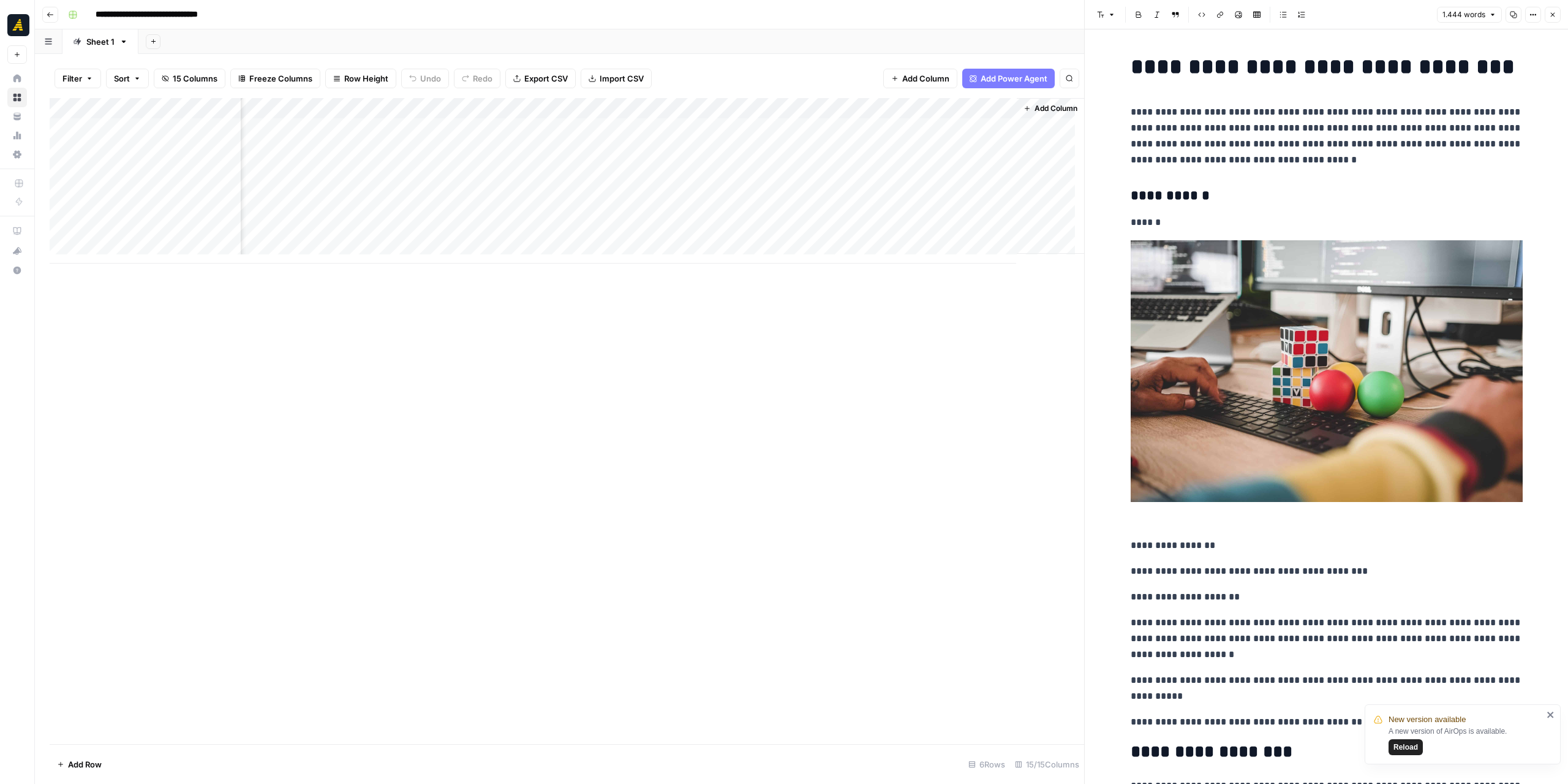
click at [738, 168] on div "Add Column" at bounding box center [566, 180] width 1034 height 165
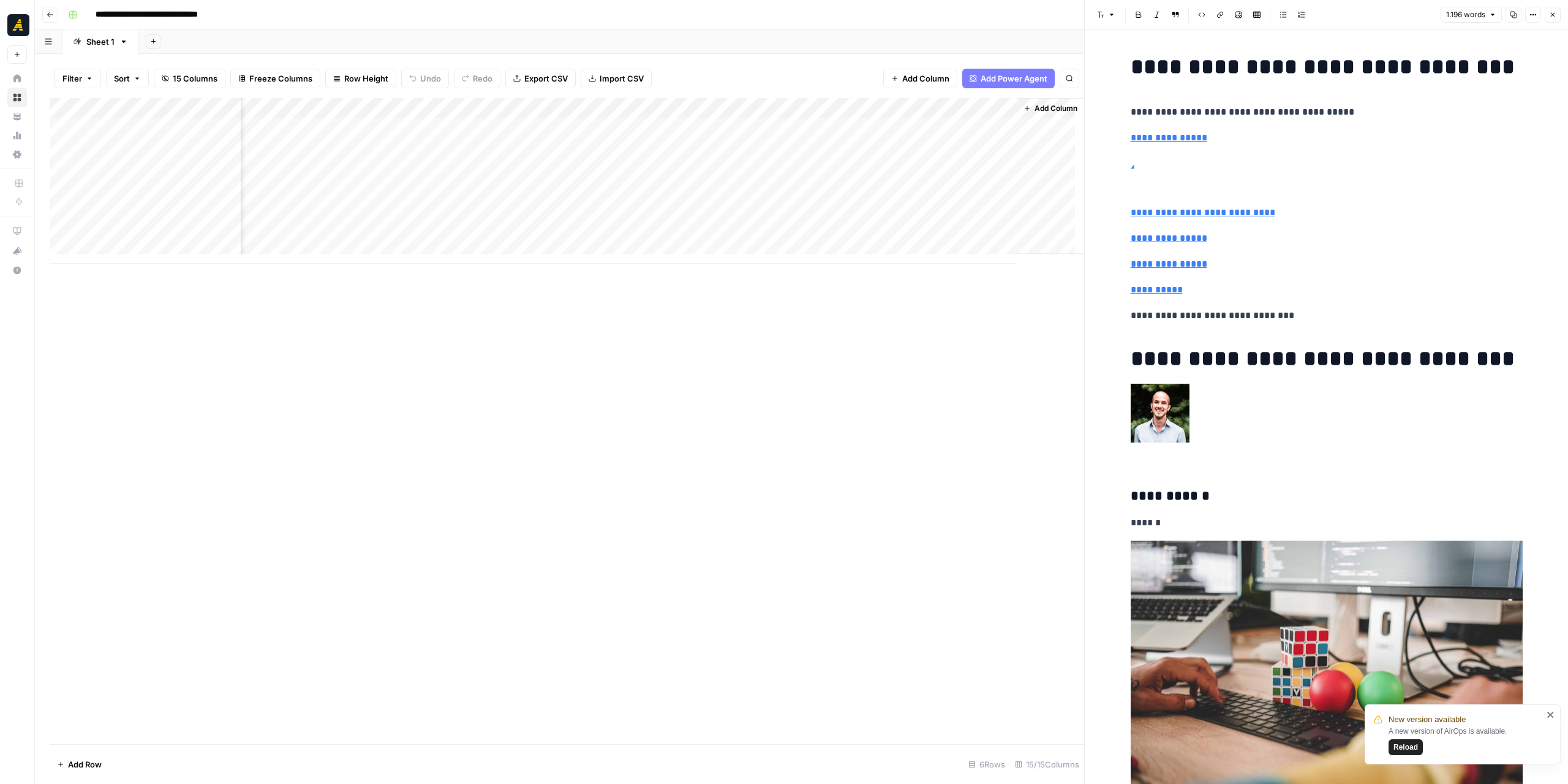
click at [816, 150] on div "Add Column" at bounding box center [566, 180] width 1034 height 165
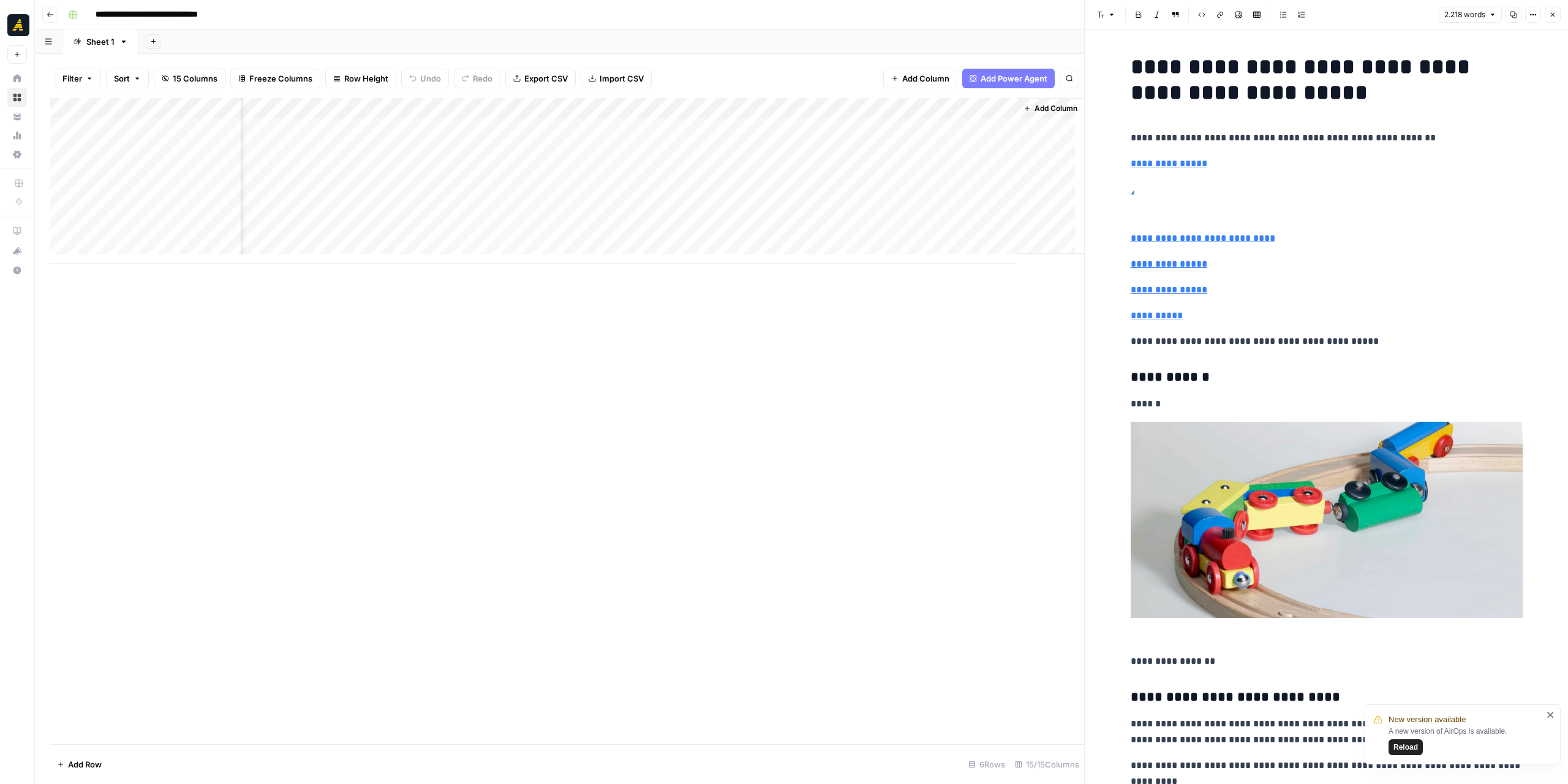
click at [736, 147] on div "Add Column" at bounding box center [566, 180] width 1034 height 165
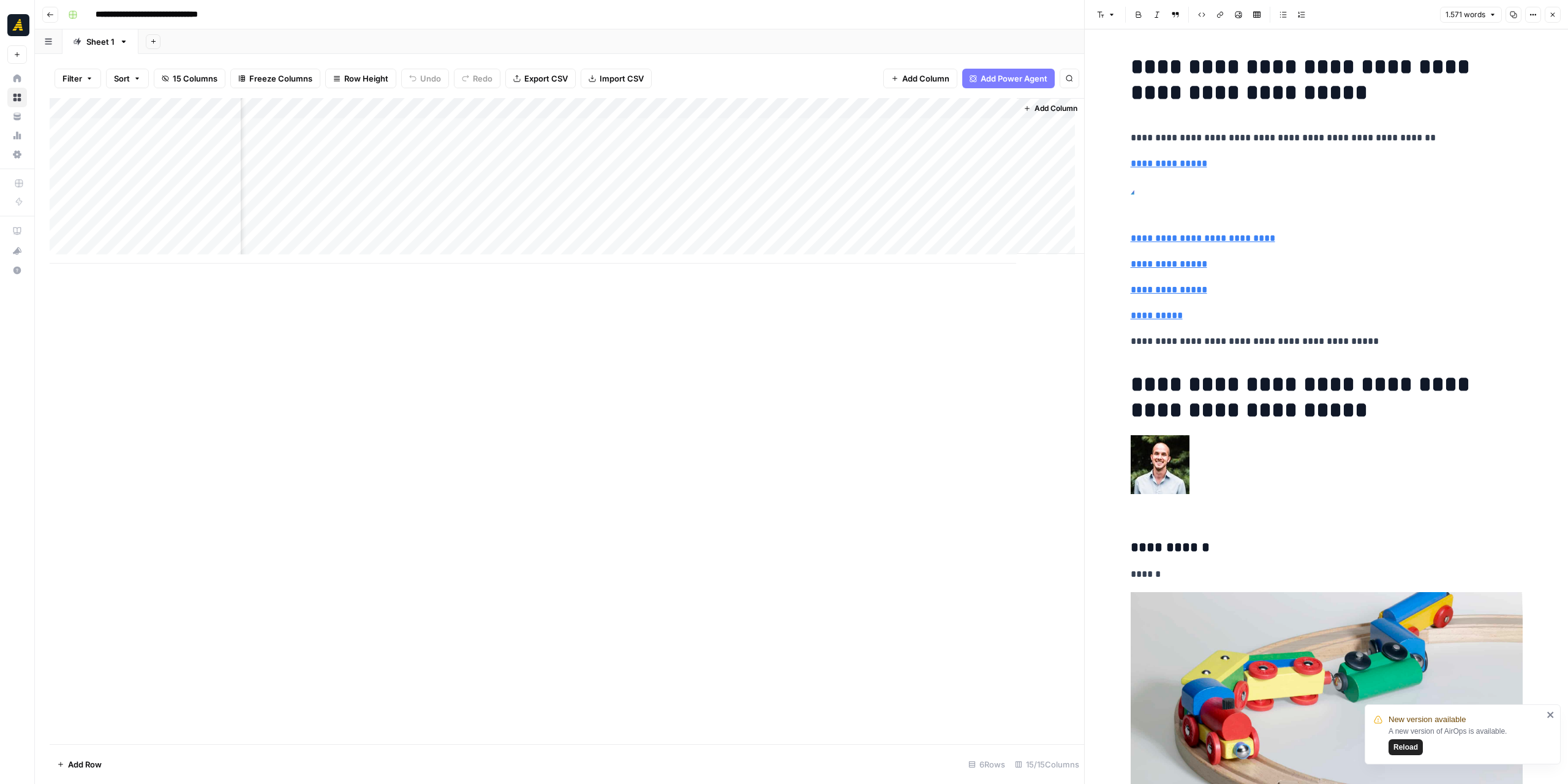
click at [838, 127] on div "Add Column" at bounding box center [566, 180] width 1034 height 165
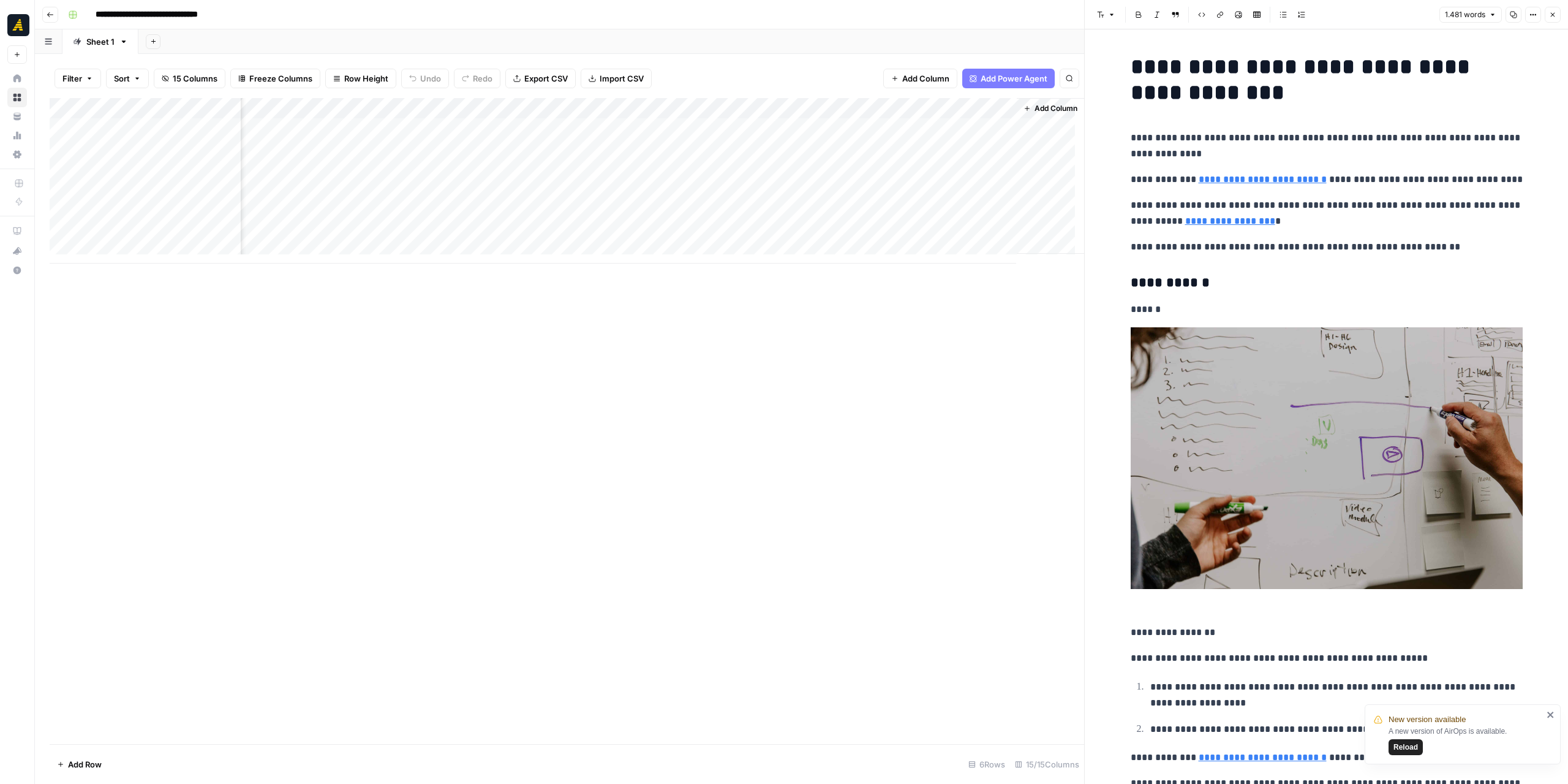
click at [735, 122] on div "Add Column" at bounding box center [566, 180] width 1034 height 165
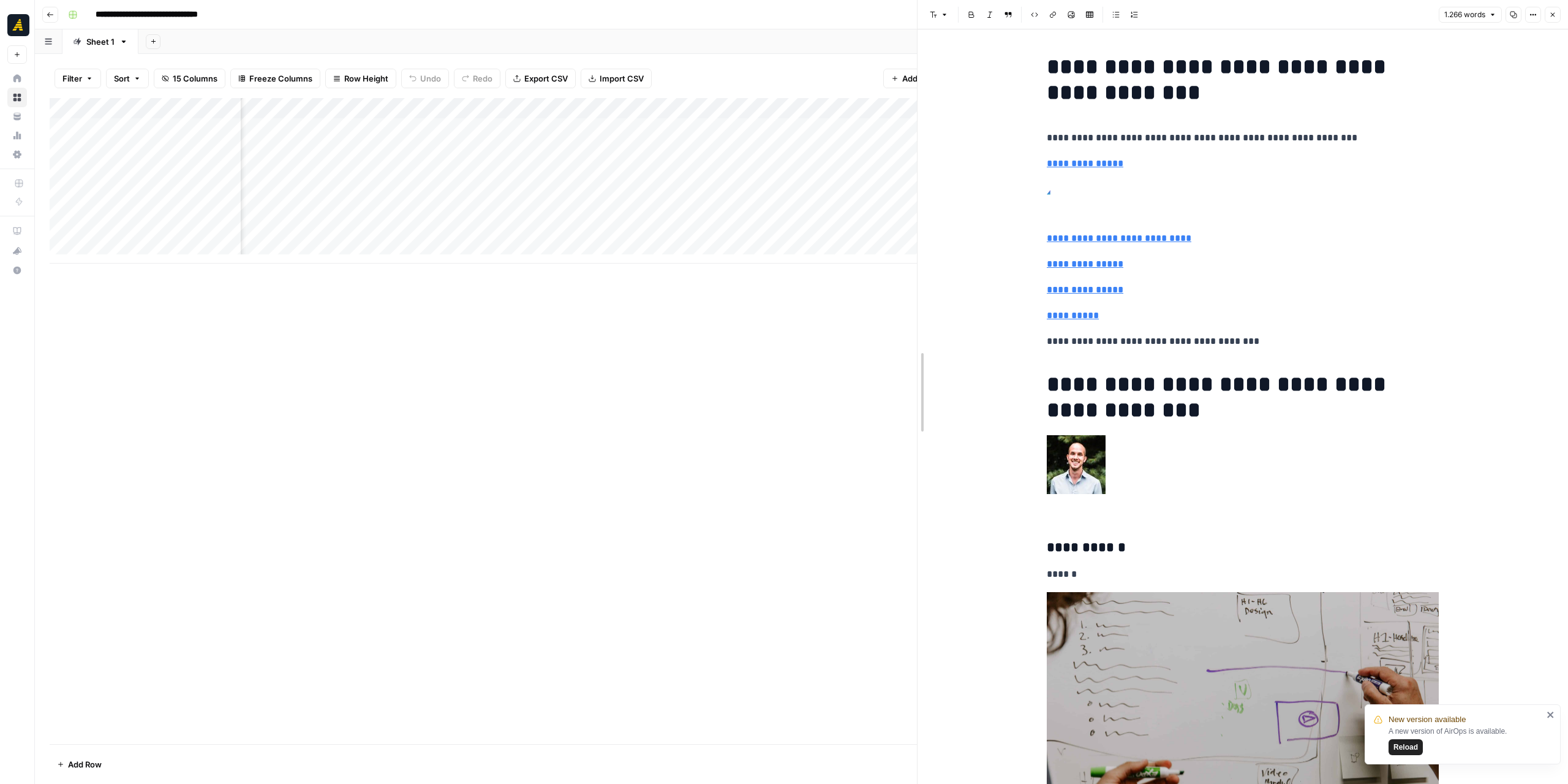
drag, startPoint x: 1084, startPoint y: 380, endPoint x: 938, endPoint y: 387, distance: 146.2
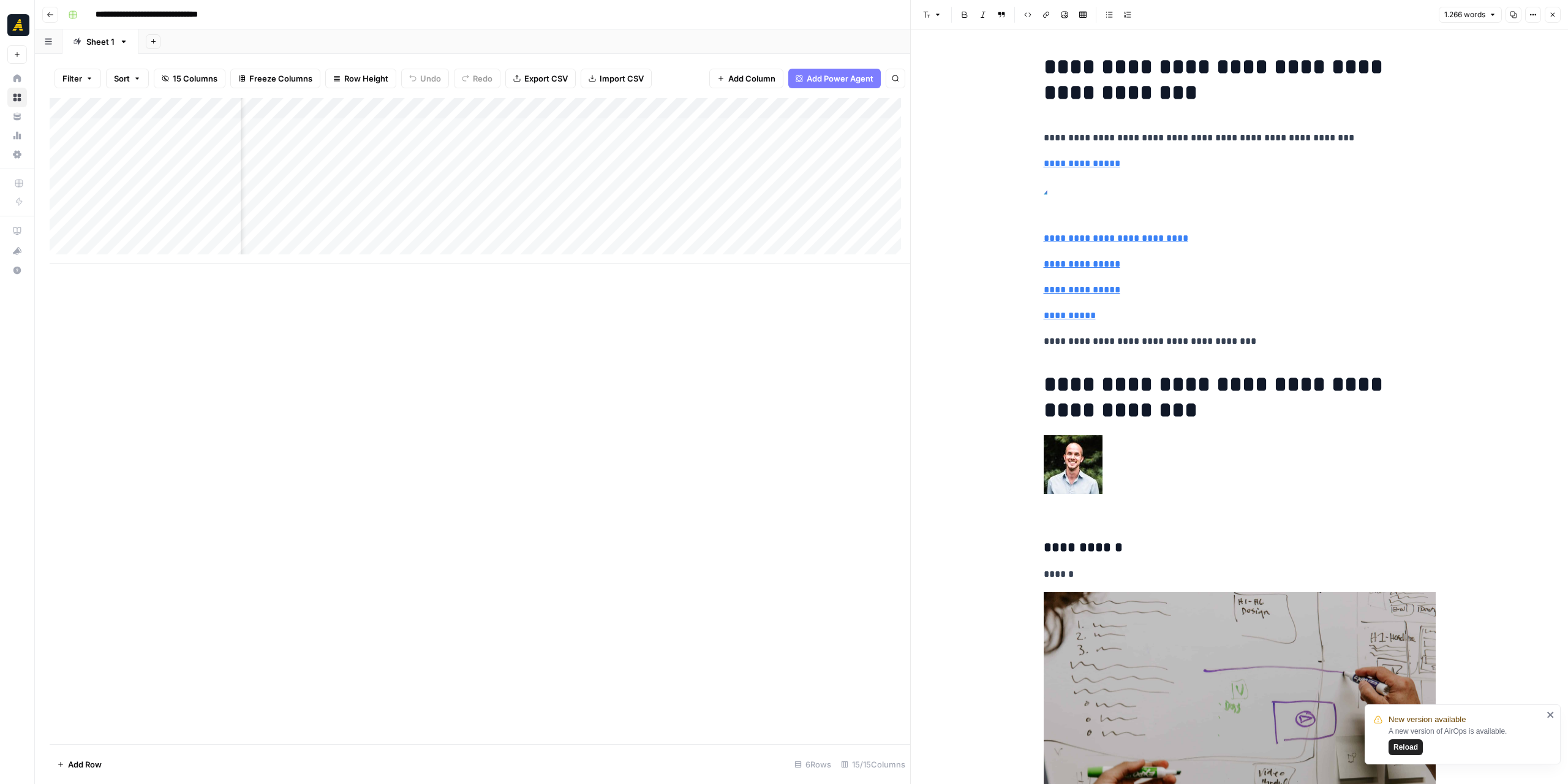
click at [1397, 750] on span "Reload" at bounding box center [1406, 746] width 25 height 11
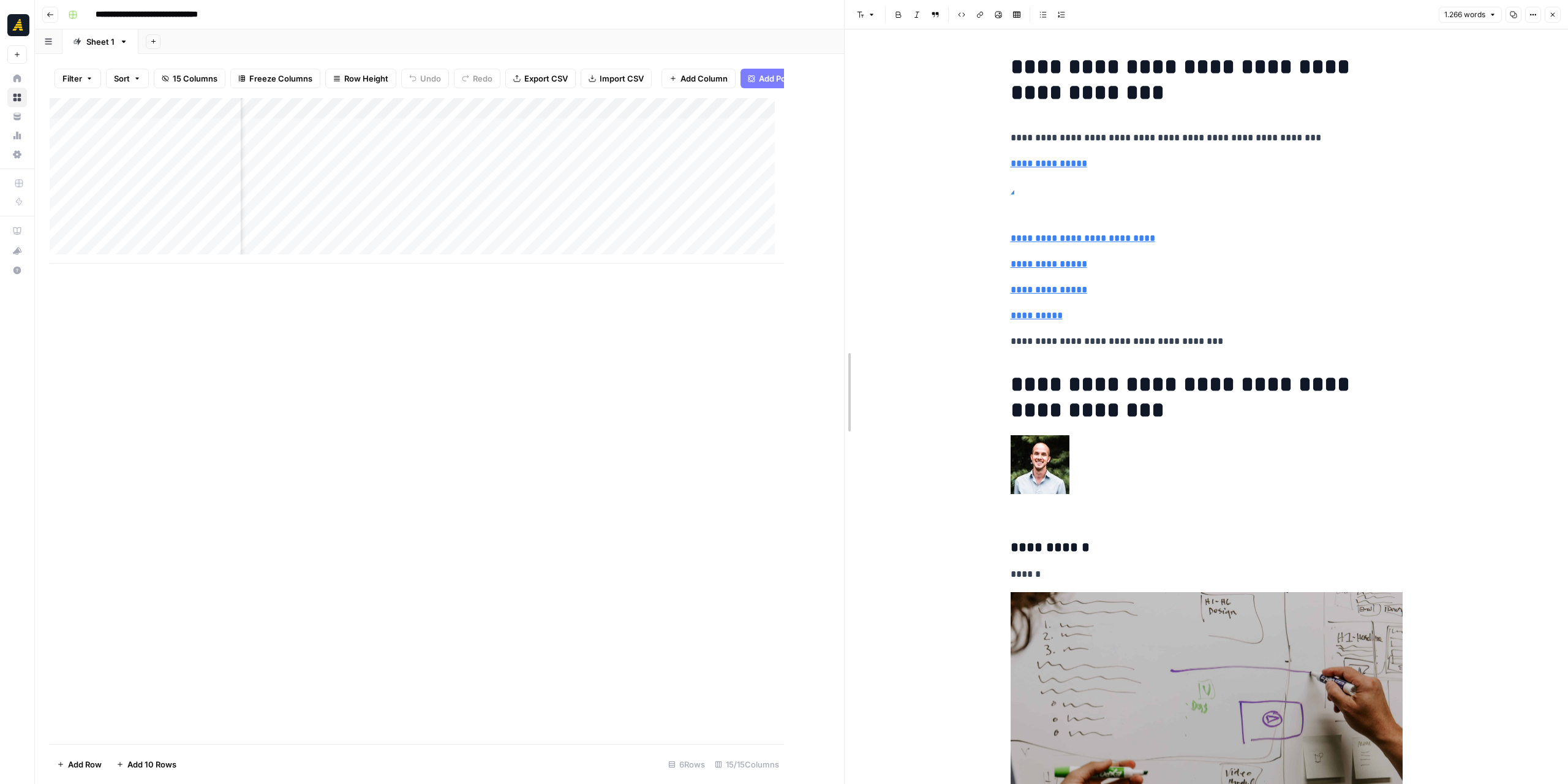
drag, startPoint x: 787, startPoint y: 362, endPoint x: 933, endPoint y: 367, distance: 146.1
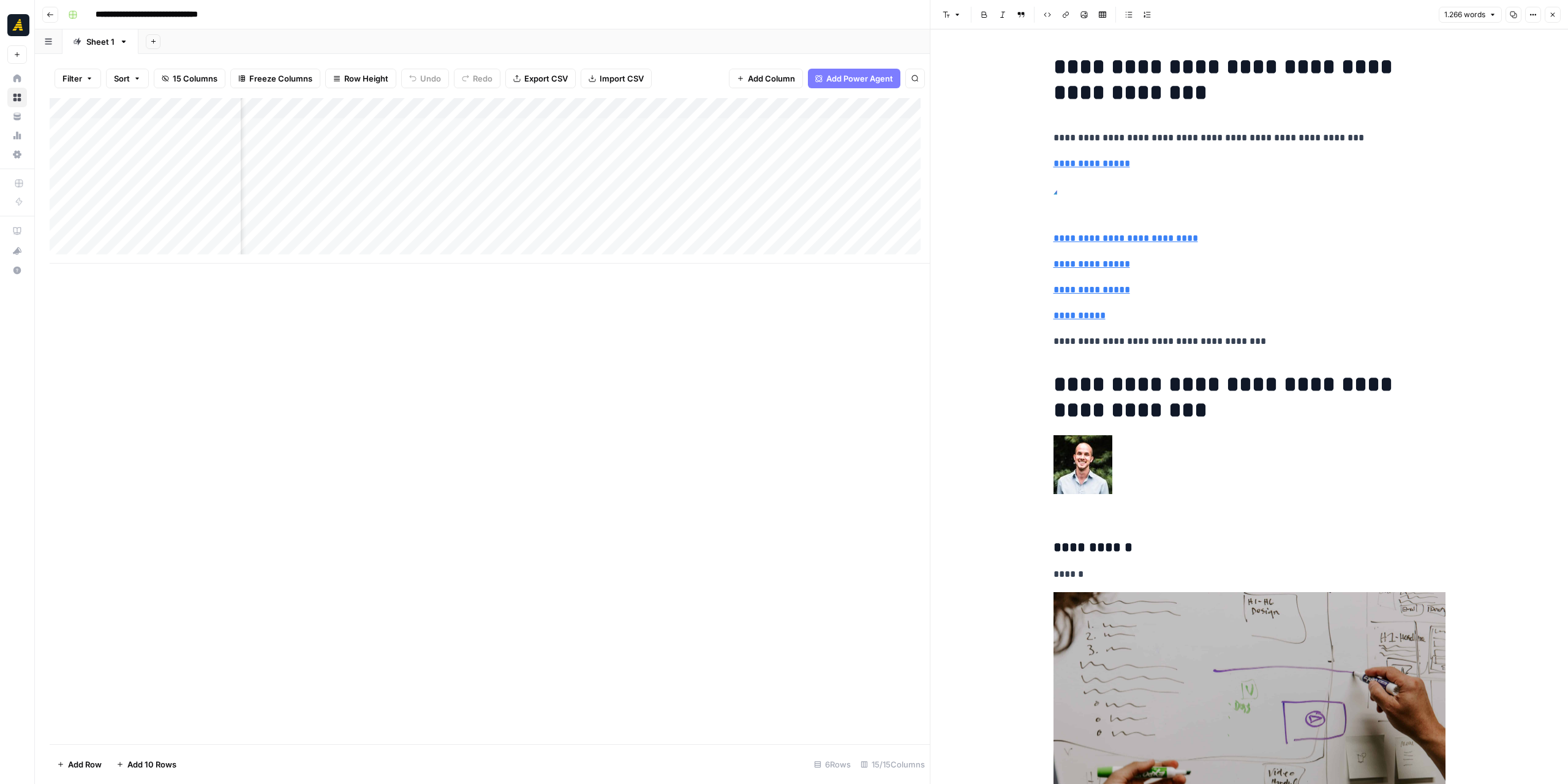
scroll to position [0, 1175]
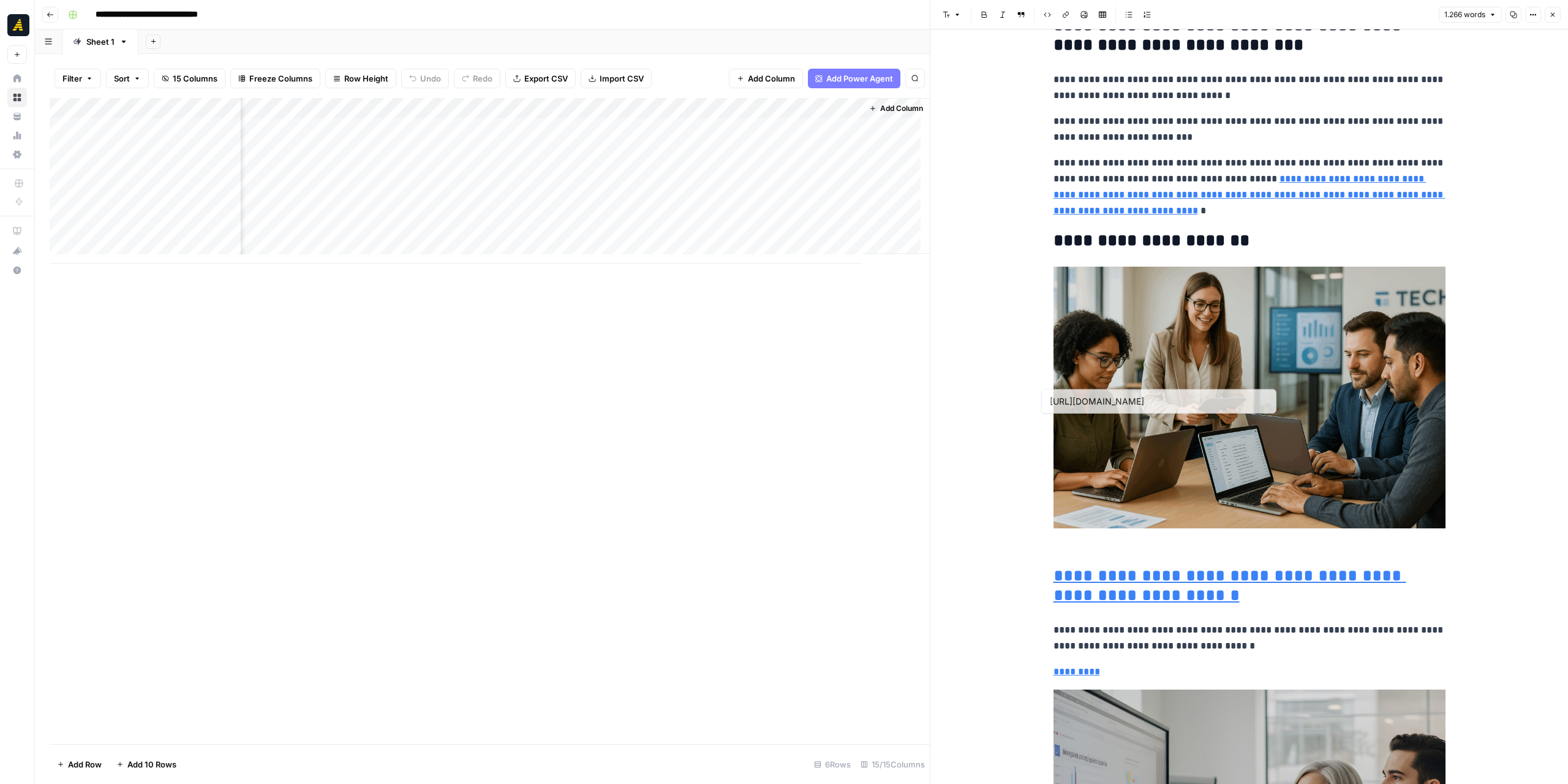
type input "[URL][DOMAIN_NAME]"
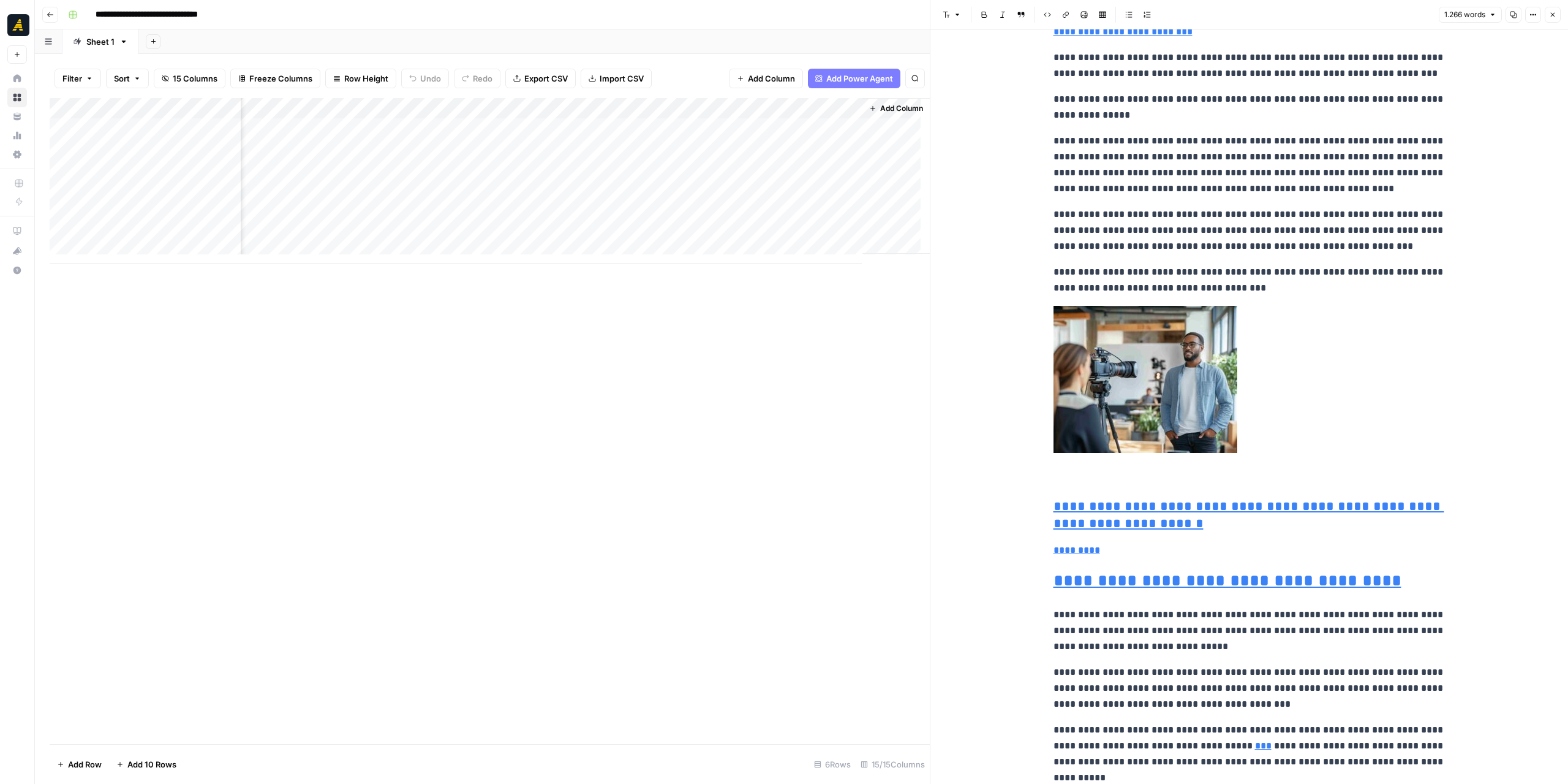
scroll to position [1594, 0]
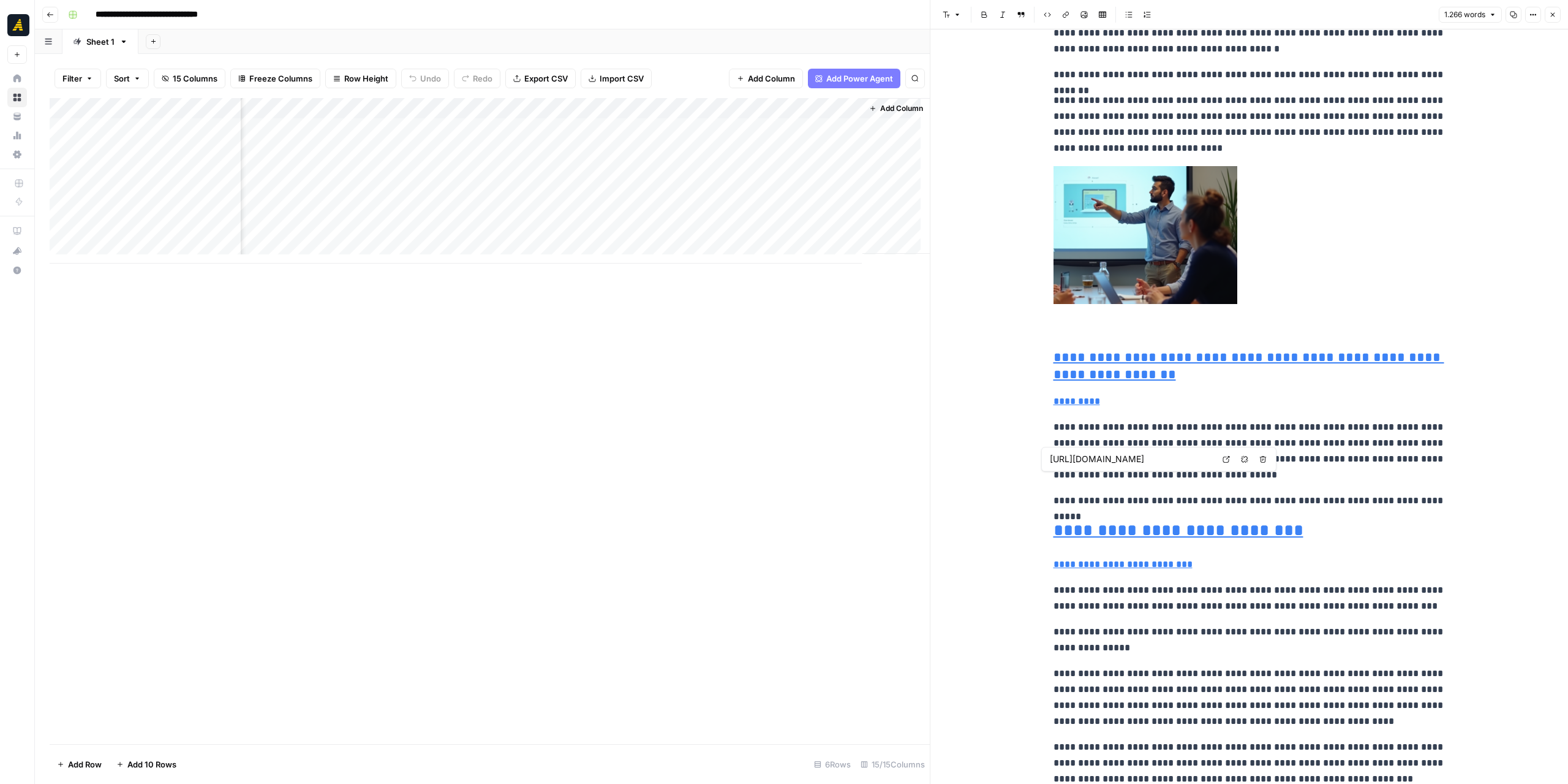
type input "[URL][DOMAIN_NAME]"
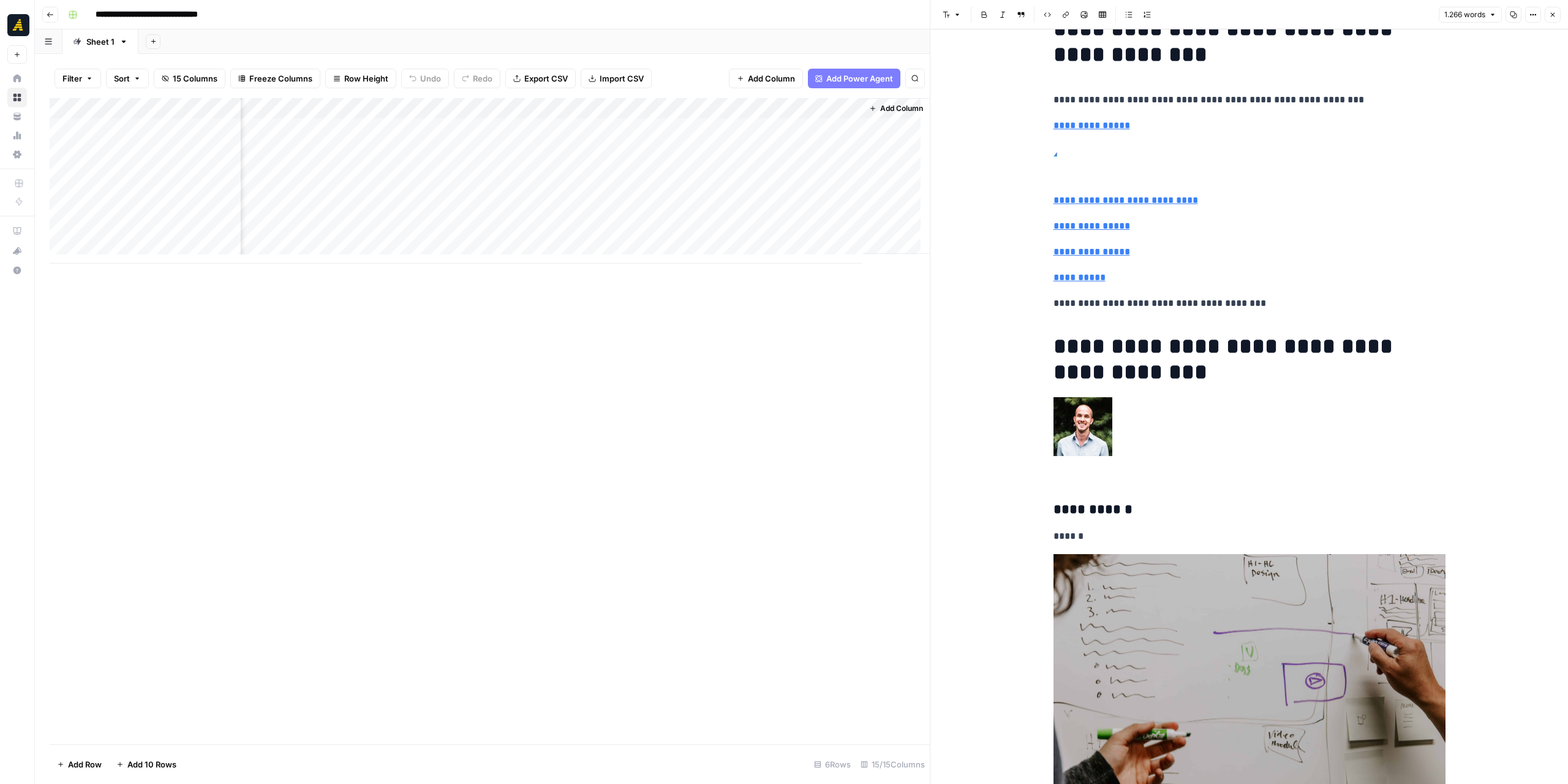
scroll to position [0, 0]
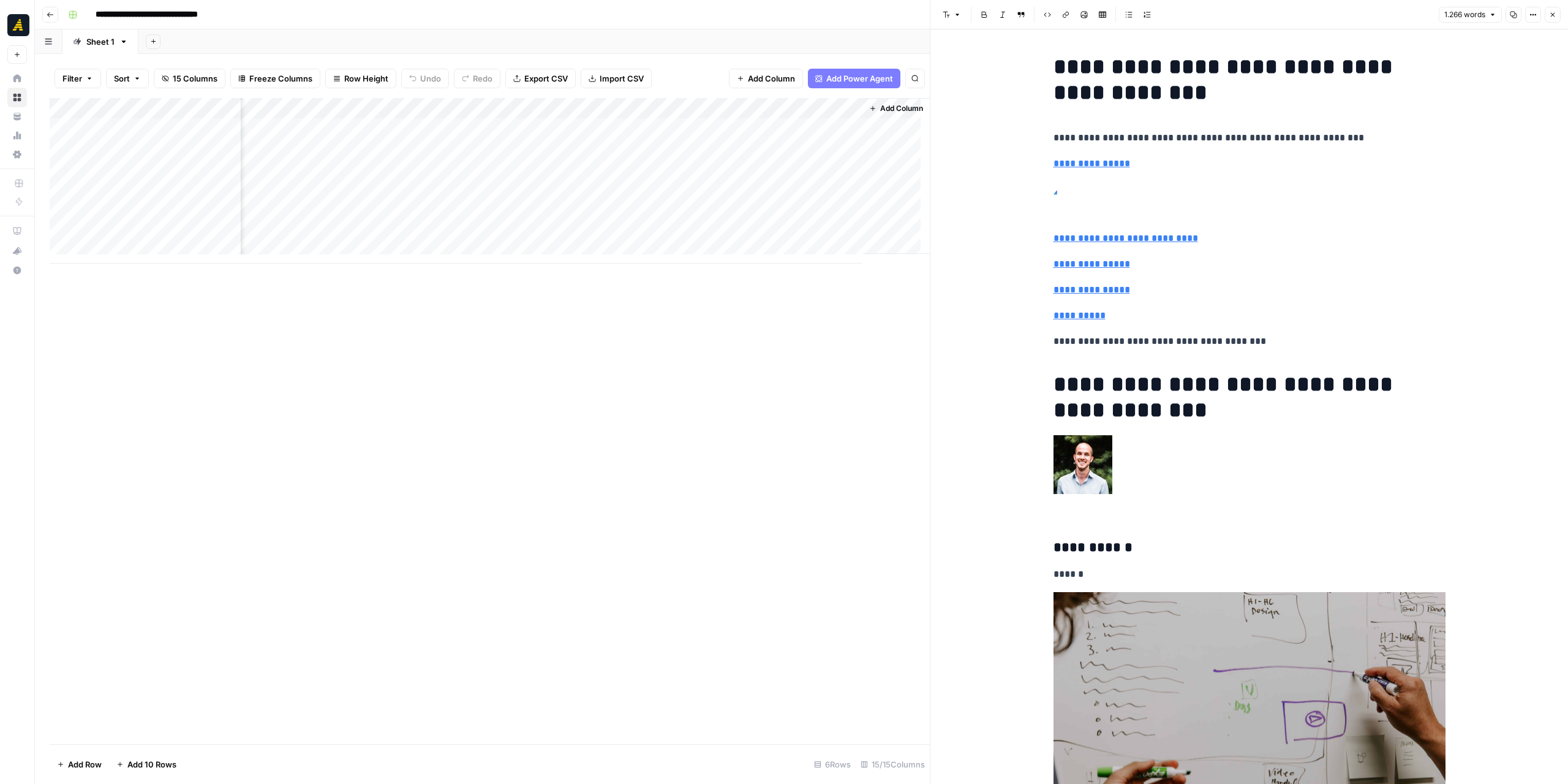
drag, startPoint x: 390, startPoint y: 532, endPoint x: 389, endPoint y: 517, distance: 15.0
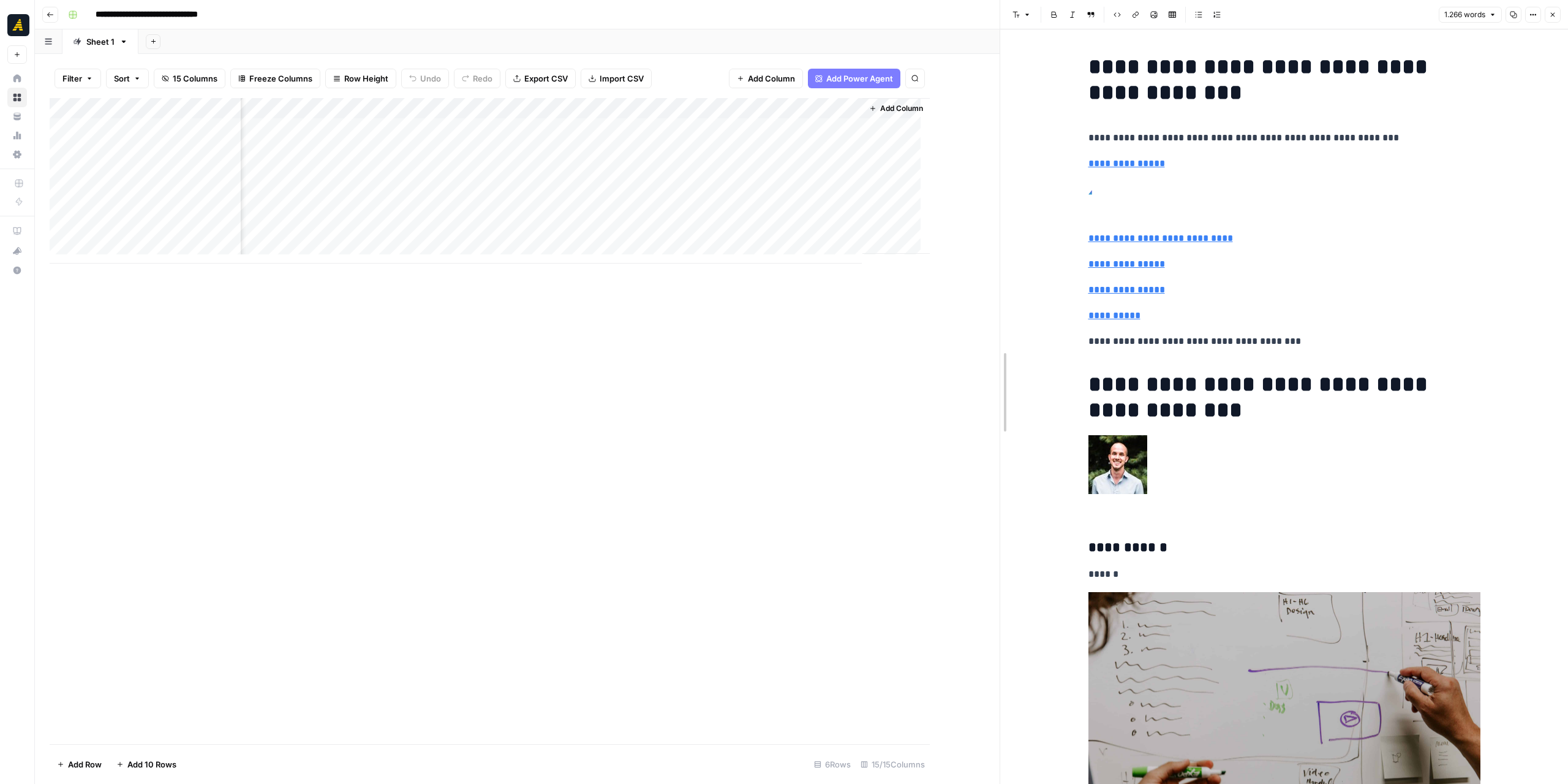
drag, startPoint x: 930, startPoint y: 296, endPoint x: 1000, endPoint y: 296, distance: 70.0
click at [541, 133] on div "Add Column" at bounding box center [525, 180] width 950 height 165
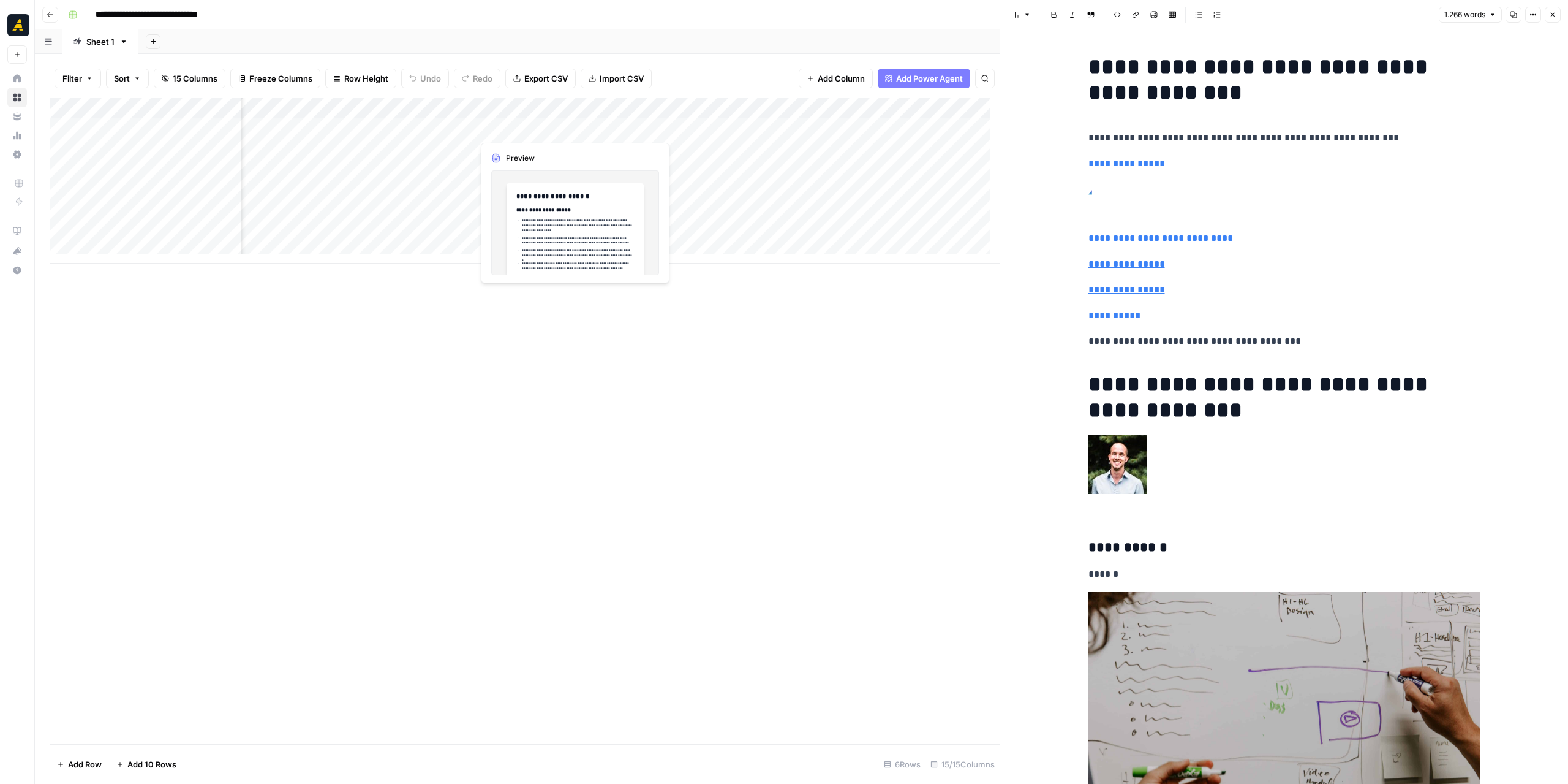
click at [541, 133] on div "Add Column" at bounding box center [525, 180] width 950 height 165
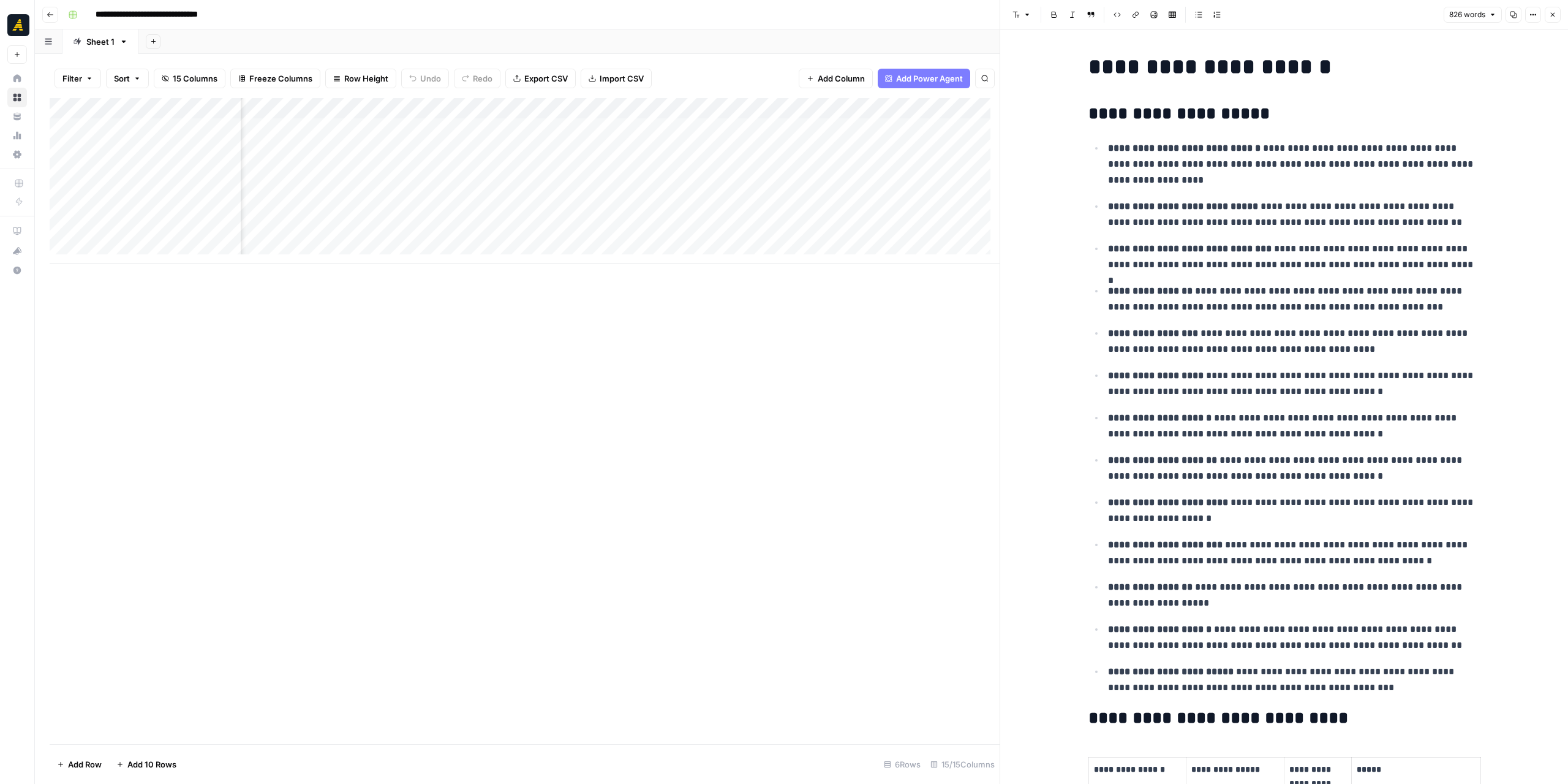
click at [1560, 12] on button "Close" at bounding box center [1553, 15] width 16 height 16
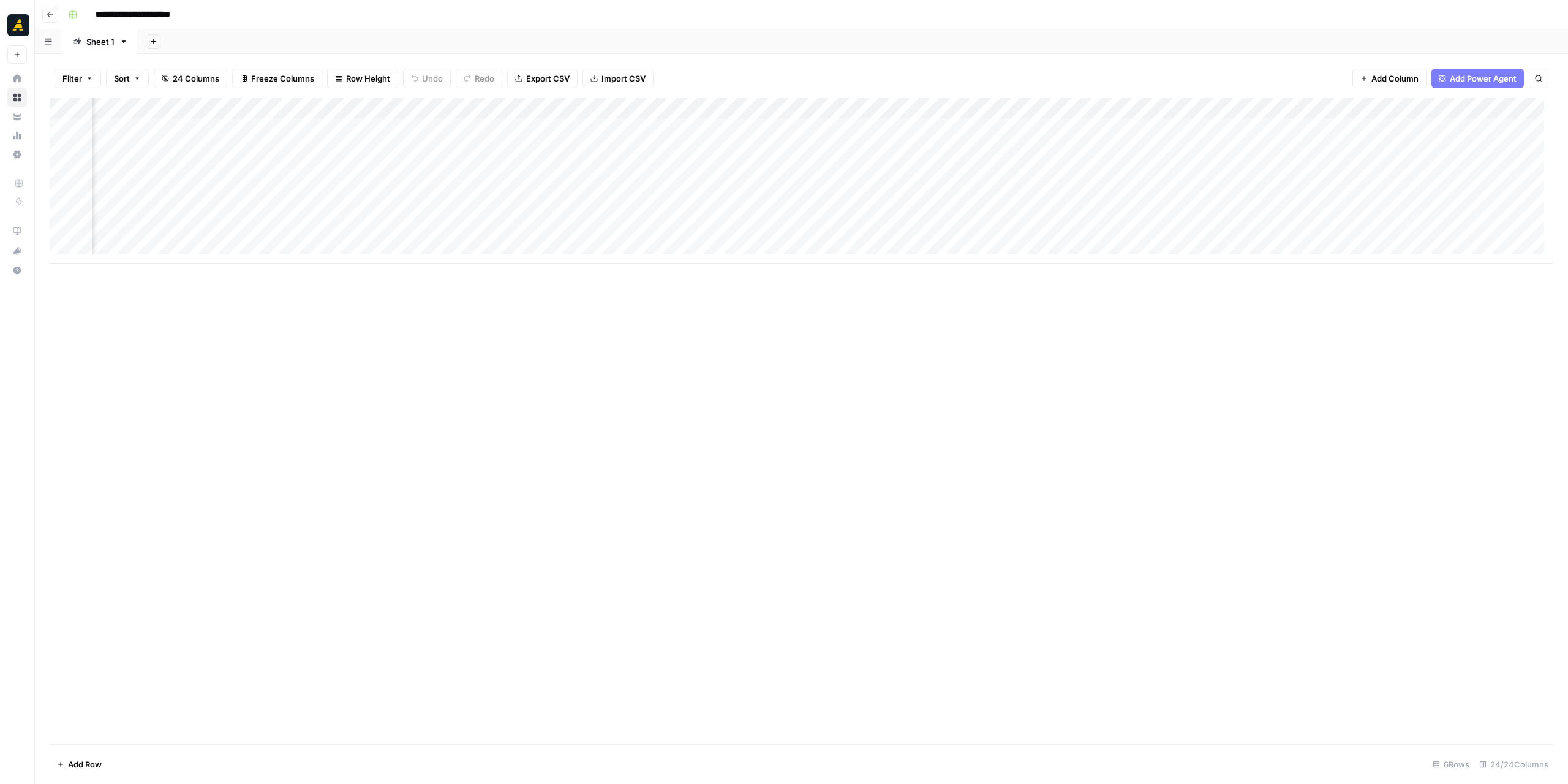
scroll to position [0, 80]
click at [1504, 112] on span "Add Column" at bounding box center [1525, 108] width 42 height 11
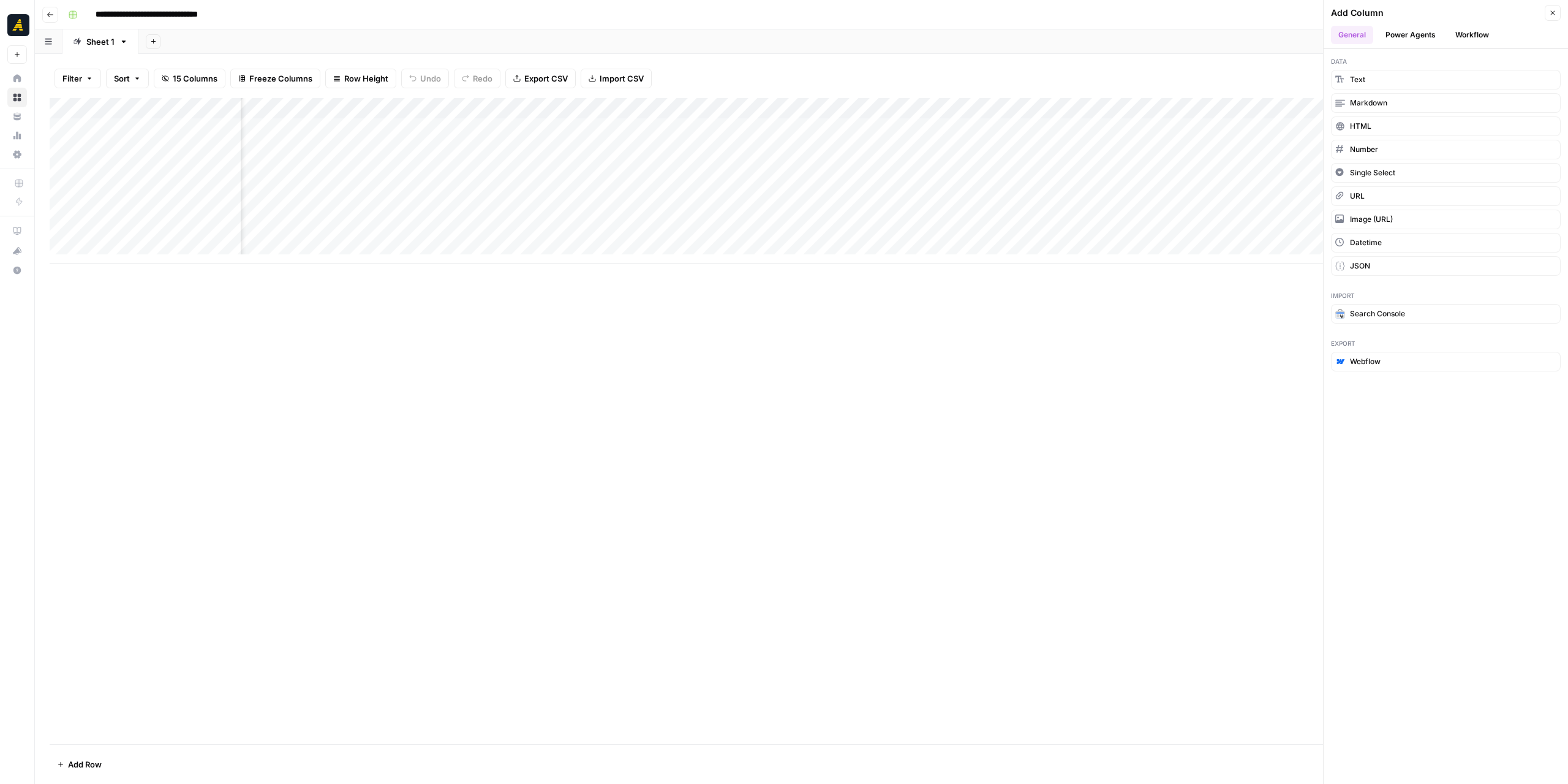
click at [1463, 37] on button "Workflow" at bounding box center [1472, 35] width 48 height 19
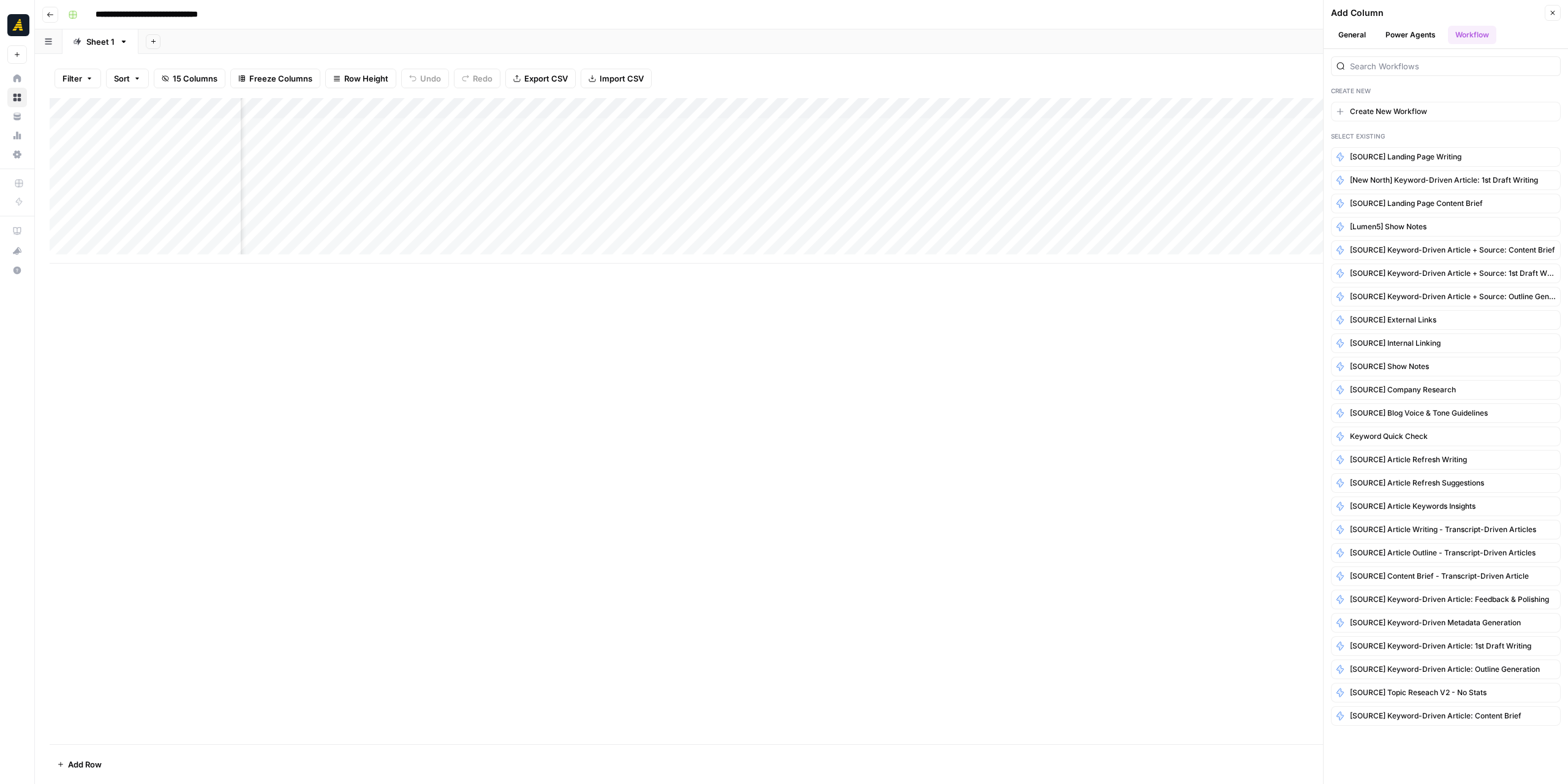
click at [1418, 58] on div at bounding box center [1445, 66] width 230 height 20
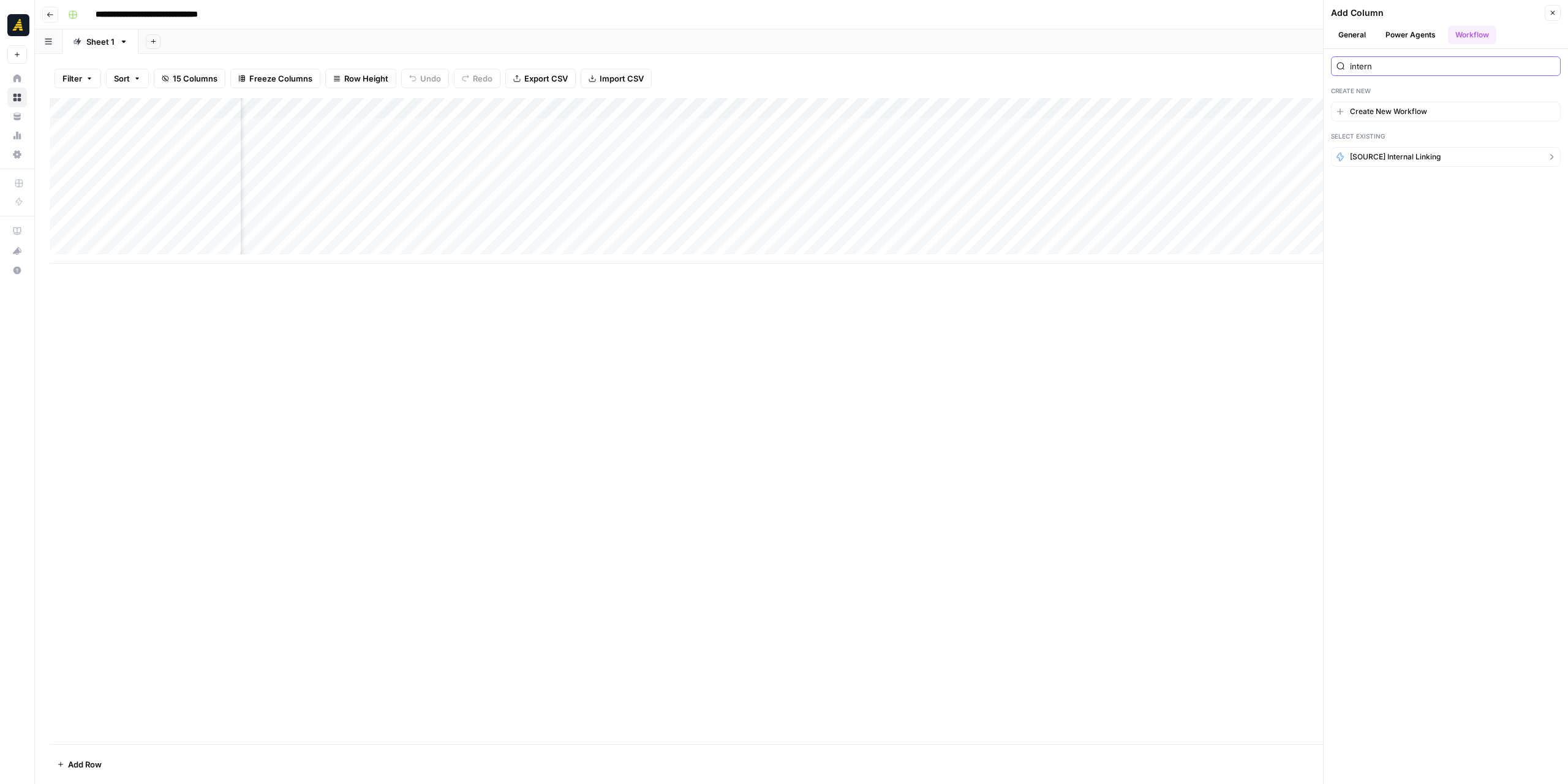
type input "intern"
click at [1425, 155] on span "[SOURCE] Internal Linking" at bounding box center [1396, 156] width 91 height 11
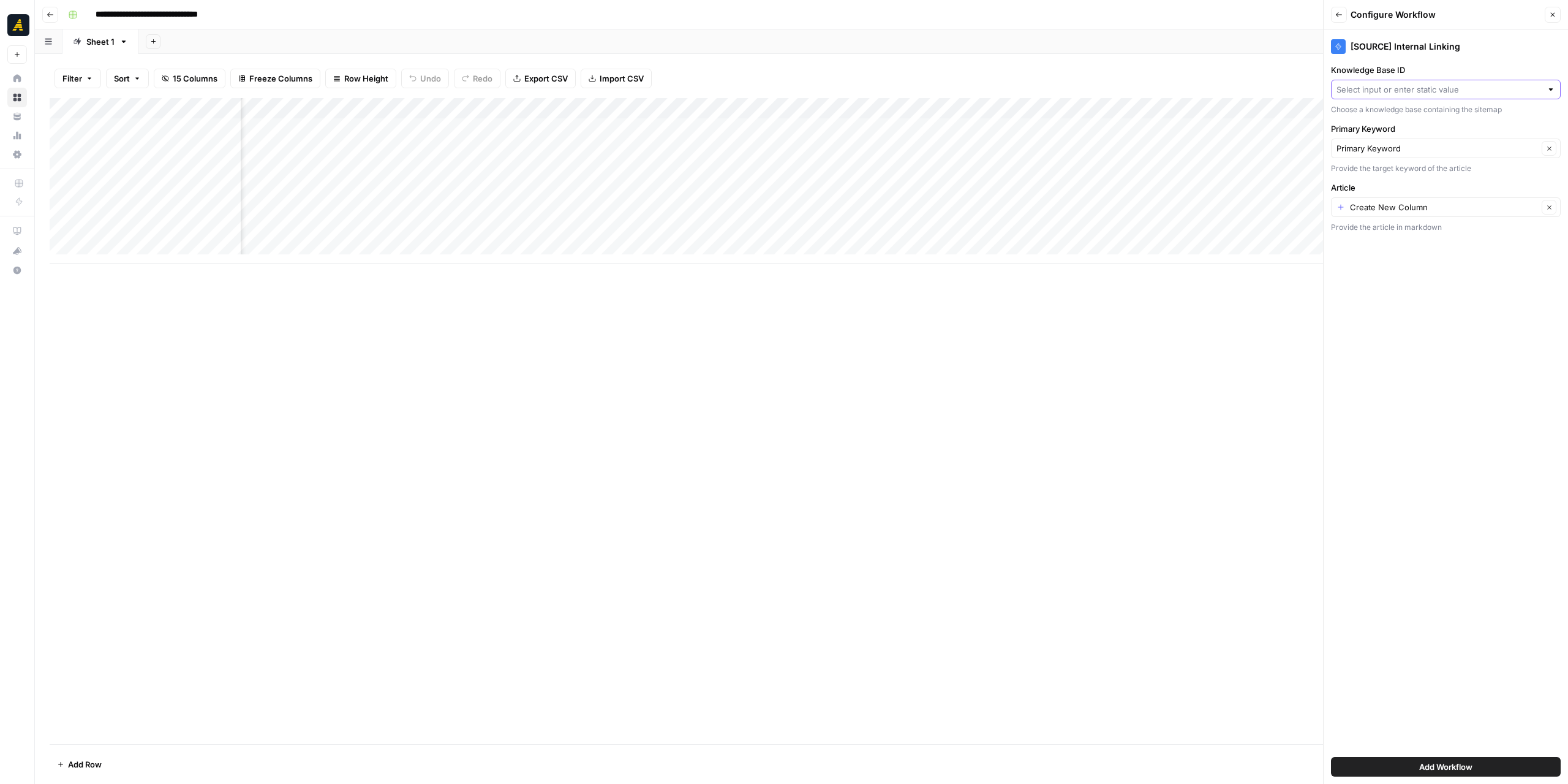
click at [1471, 91] on input "Knowledge Base ID" at bounding box center [1440, 89] width 206 height 12
click at [1410, 154] on span "[GEOGRAPHIC_DATA]" at bounding box center [1444, 152] width 204 height 12
type input "[GEOGRAPHIC_DATA]"
click at [1551, 204] on icon "button" at bounding box center [1549, 207] width 7 height 7
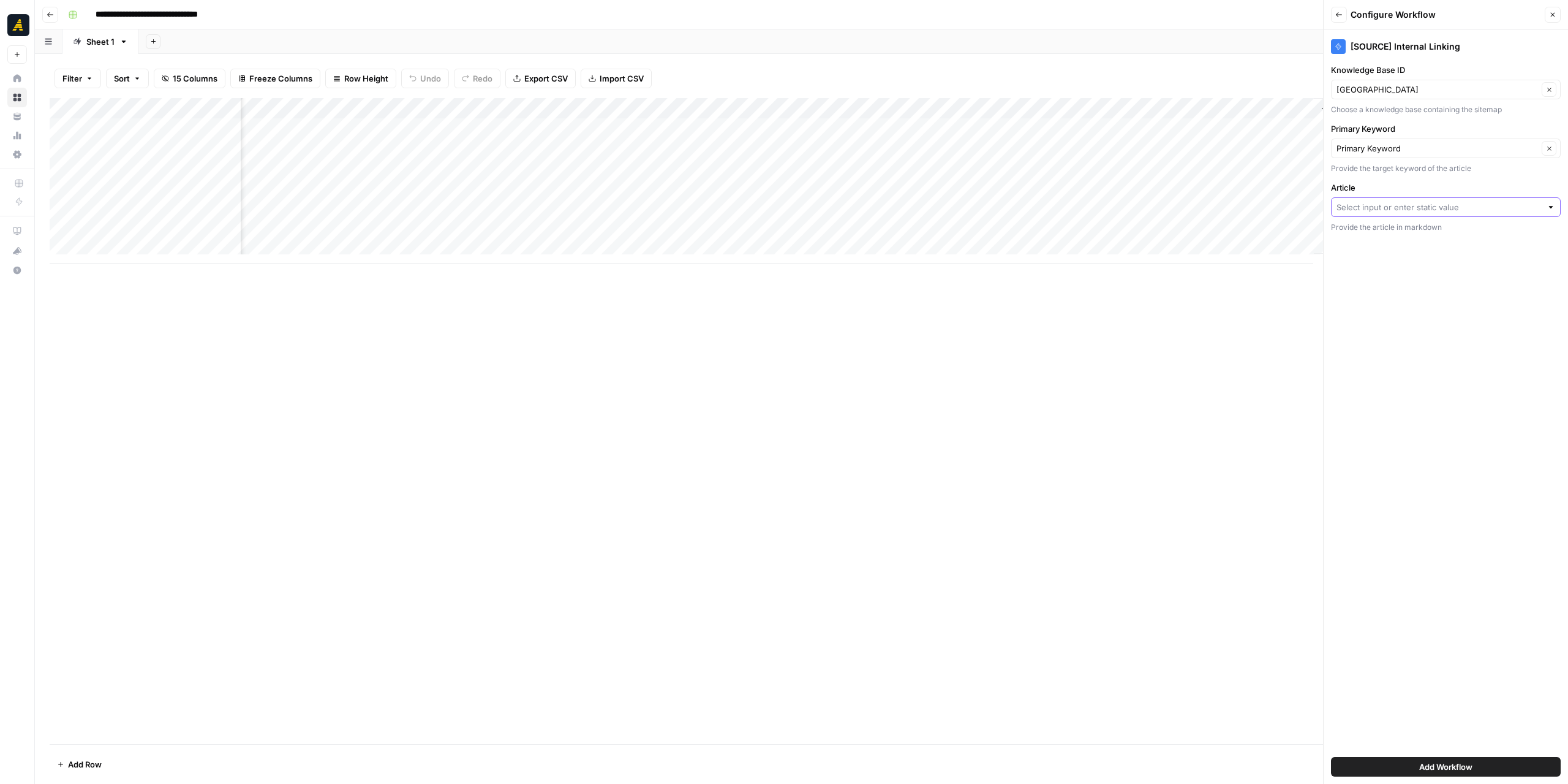
click at [1417, 201] on input "Article" at bounding box center [1440, 207] width 206 height 12
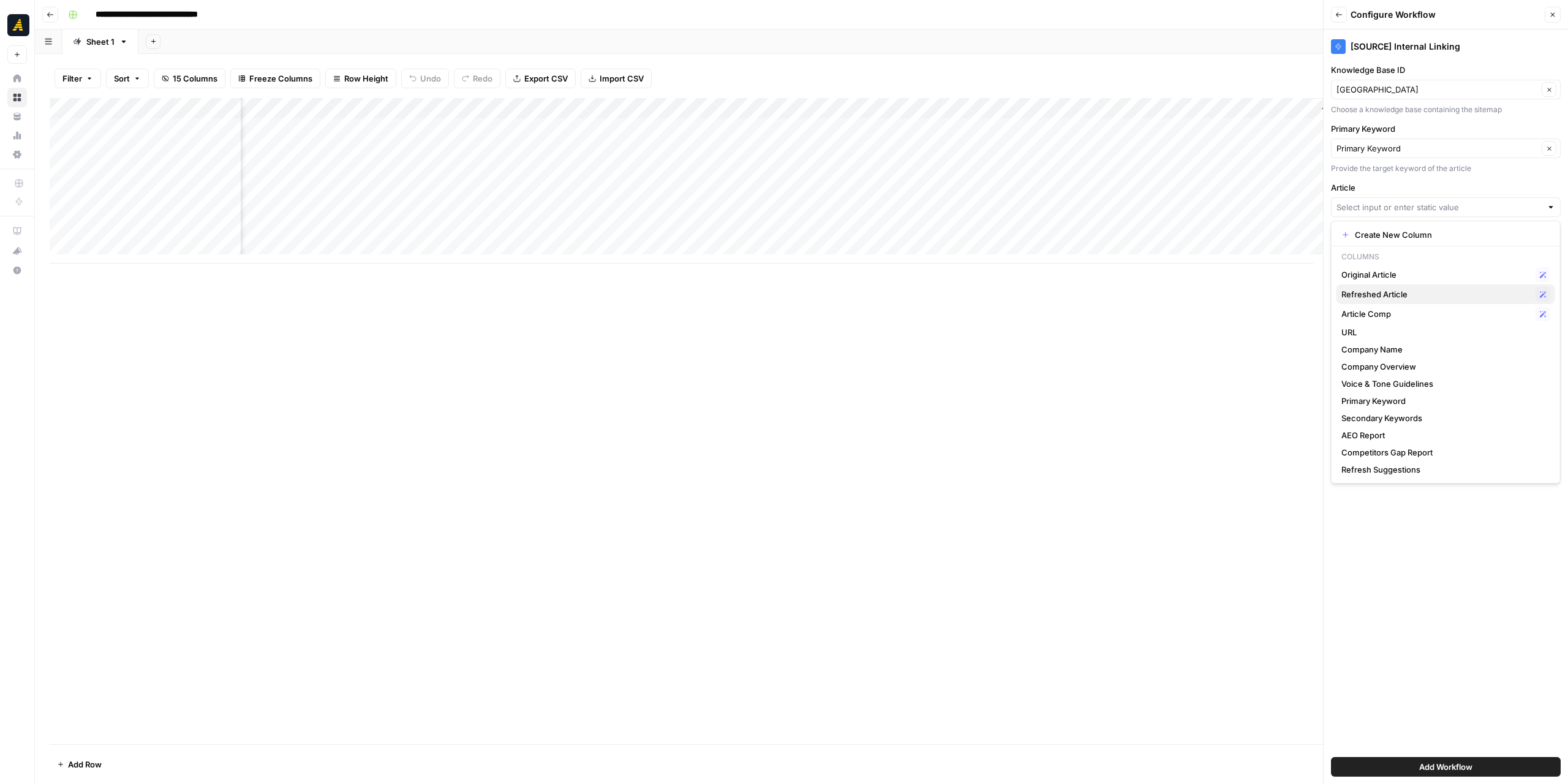
click at [1407, 290] on span "Refreshed Article" at bounding box center [1437, 294] width 190 height 12
type input "Refreshed Article"
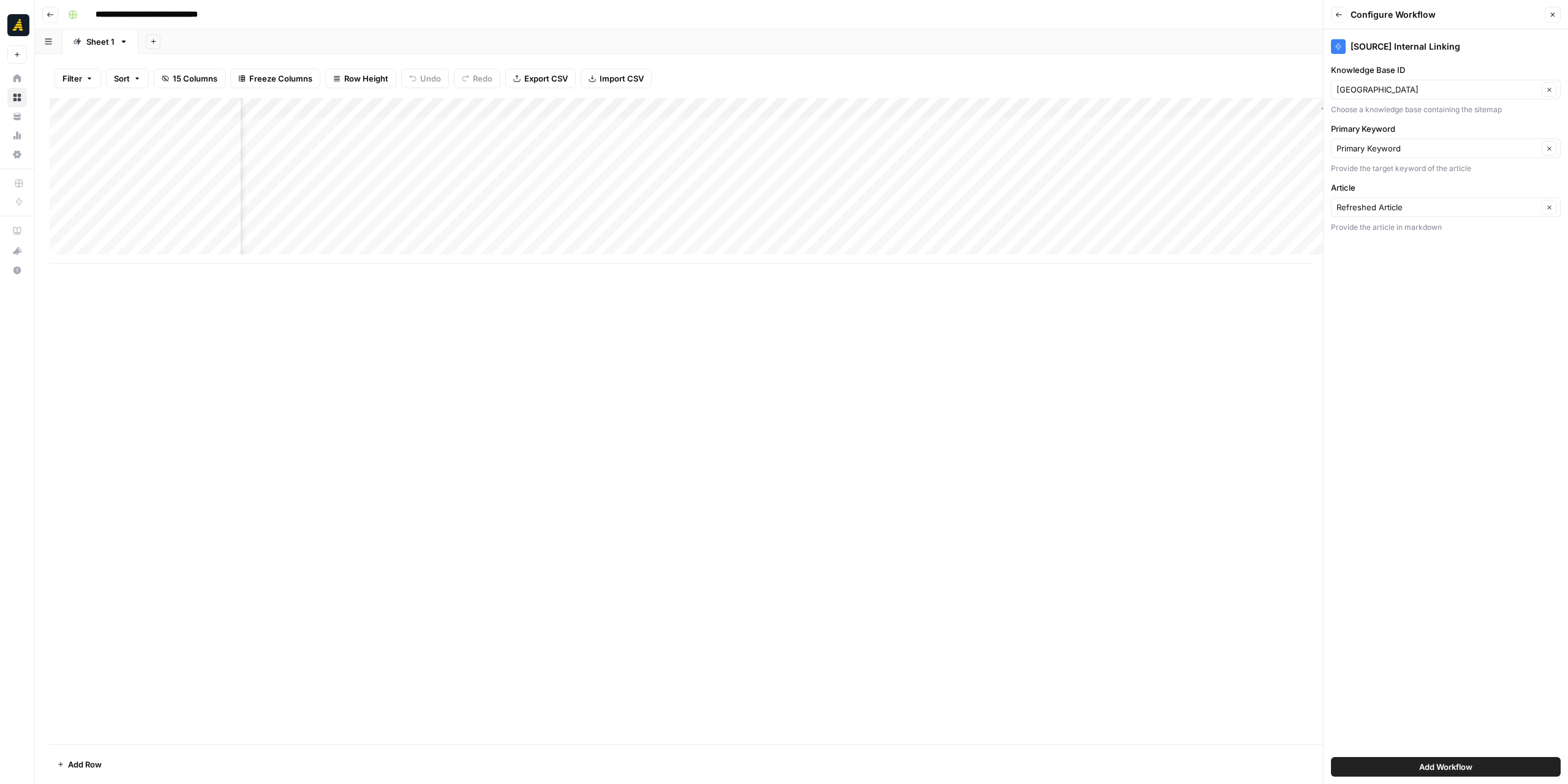
click at [1423, 760] on span "Add Workflow" at bounding box center [1446, 766] width 53 height 12
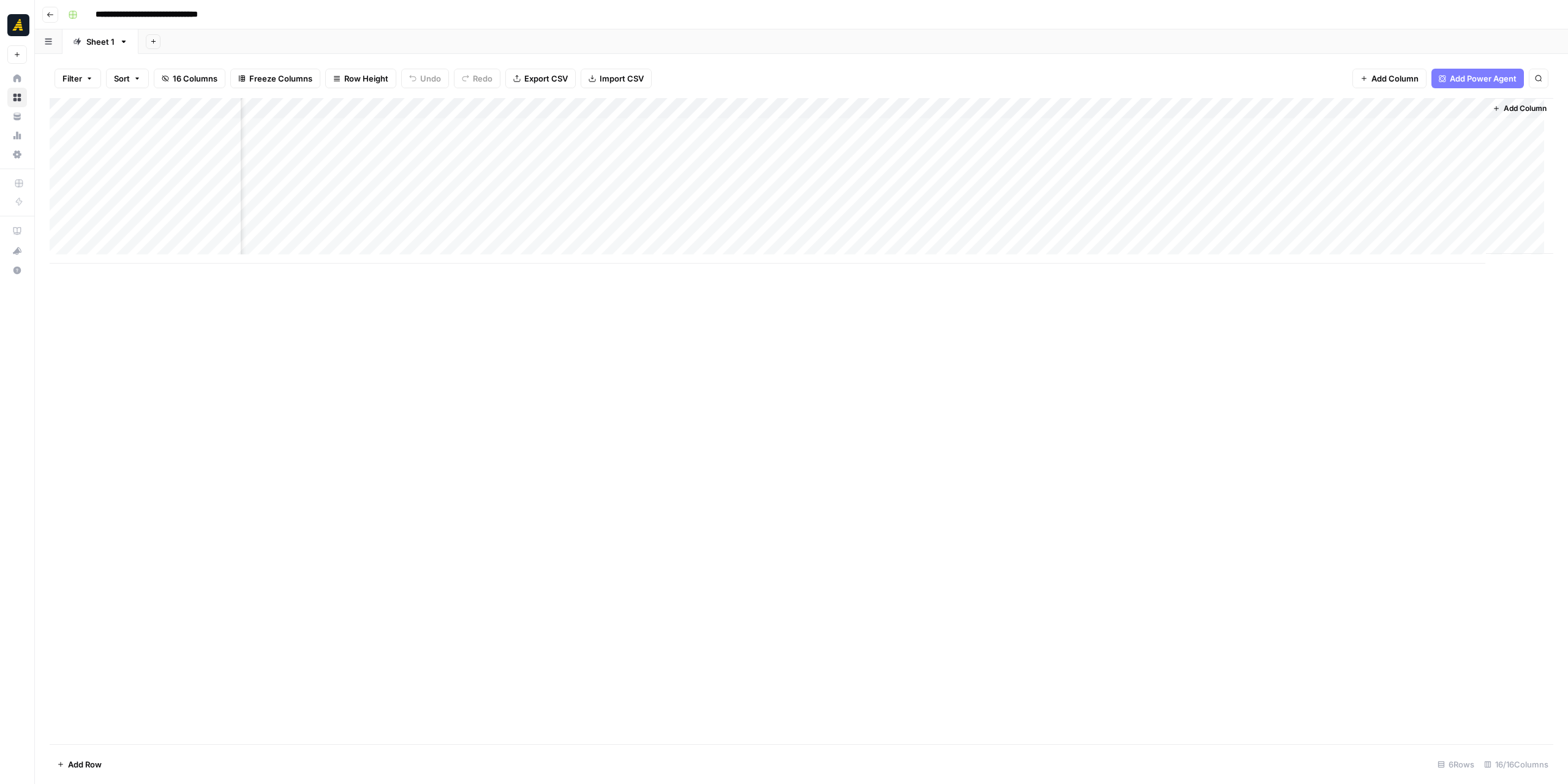
scroll to position [0, 707]
click at [1167, 171] on div "Add Column" at bounding box center [801, 180] width 1504 height 165
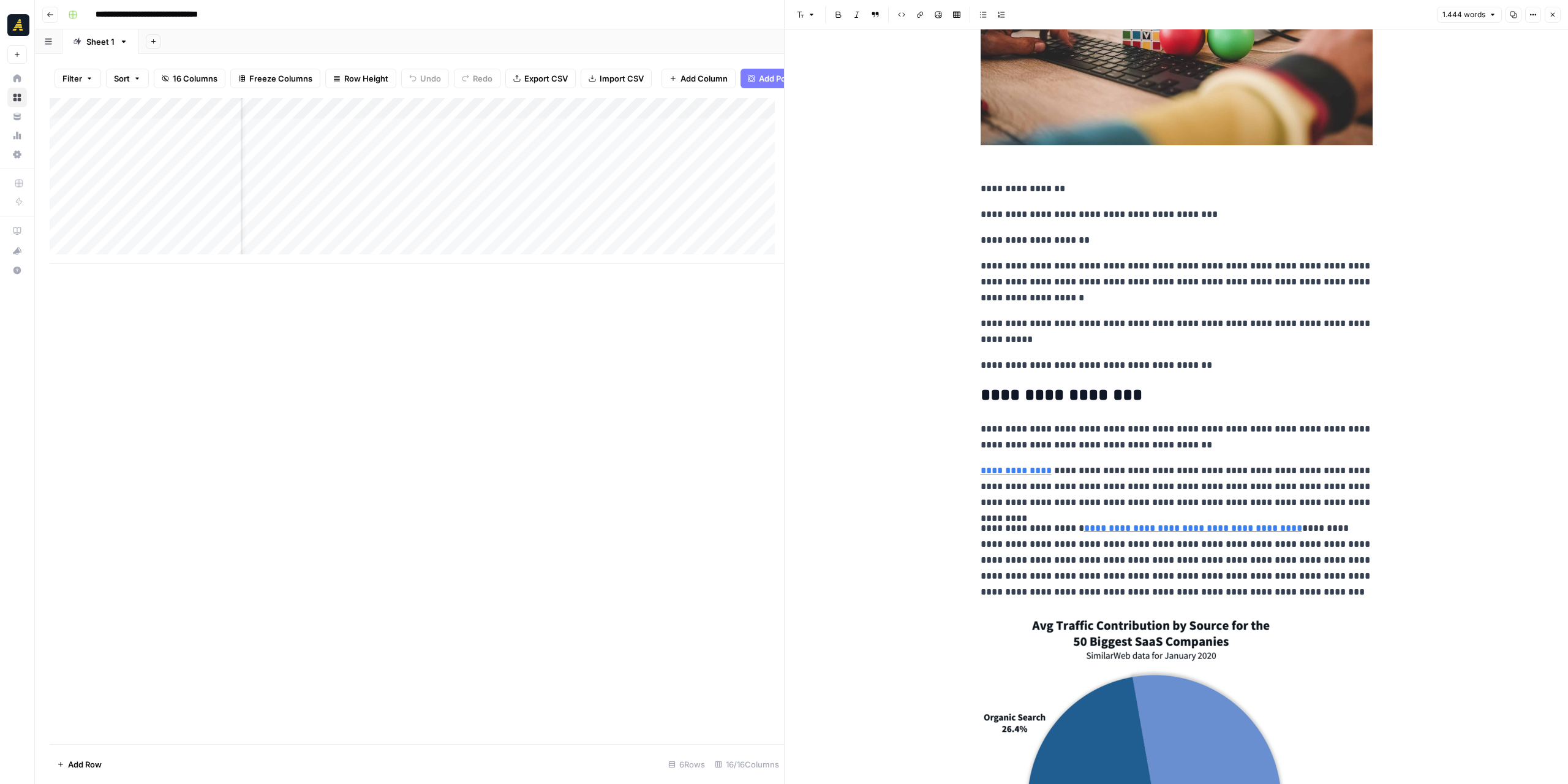
scroll to position [429, 0]
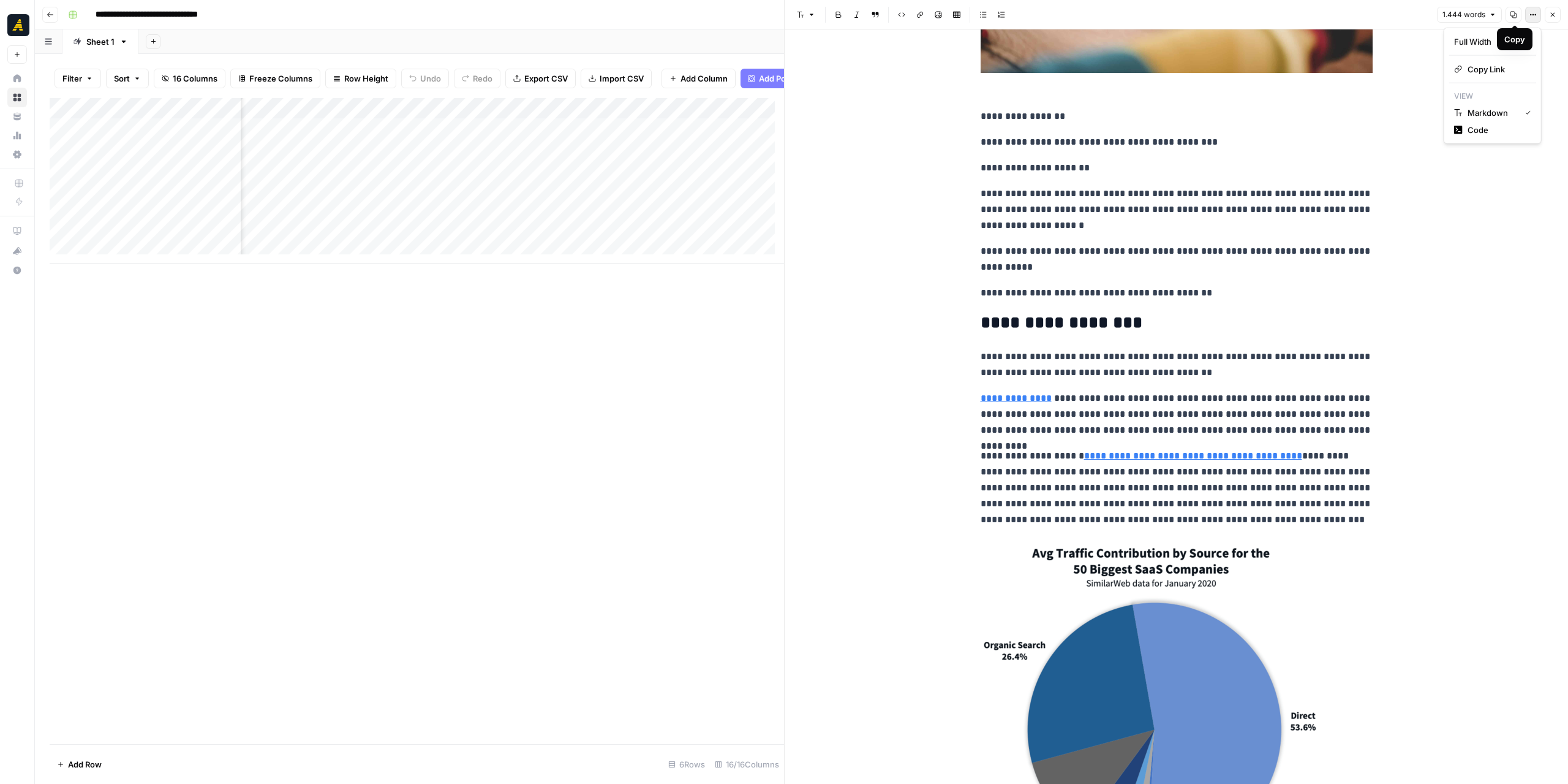
click at [1532, 15] on icon "button" at bounding box center [1531, 15] width 2 height 2
click at [1518, 43] on div "button" at bounding box center [1515, 42] width 6 height 6
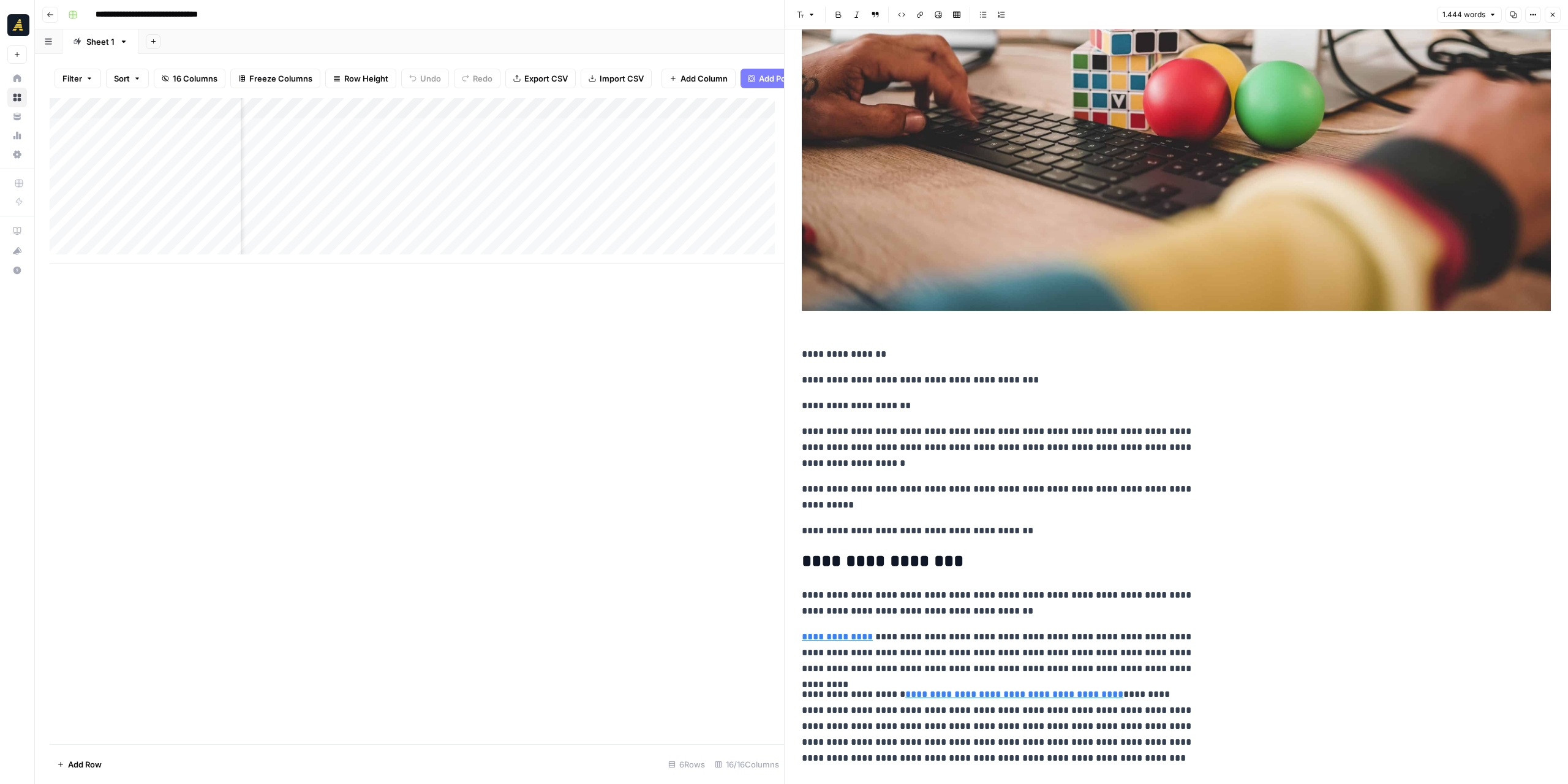
scroll to position [397, 0]
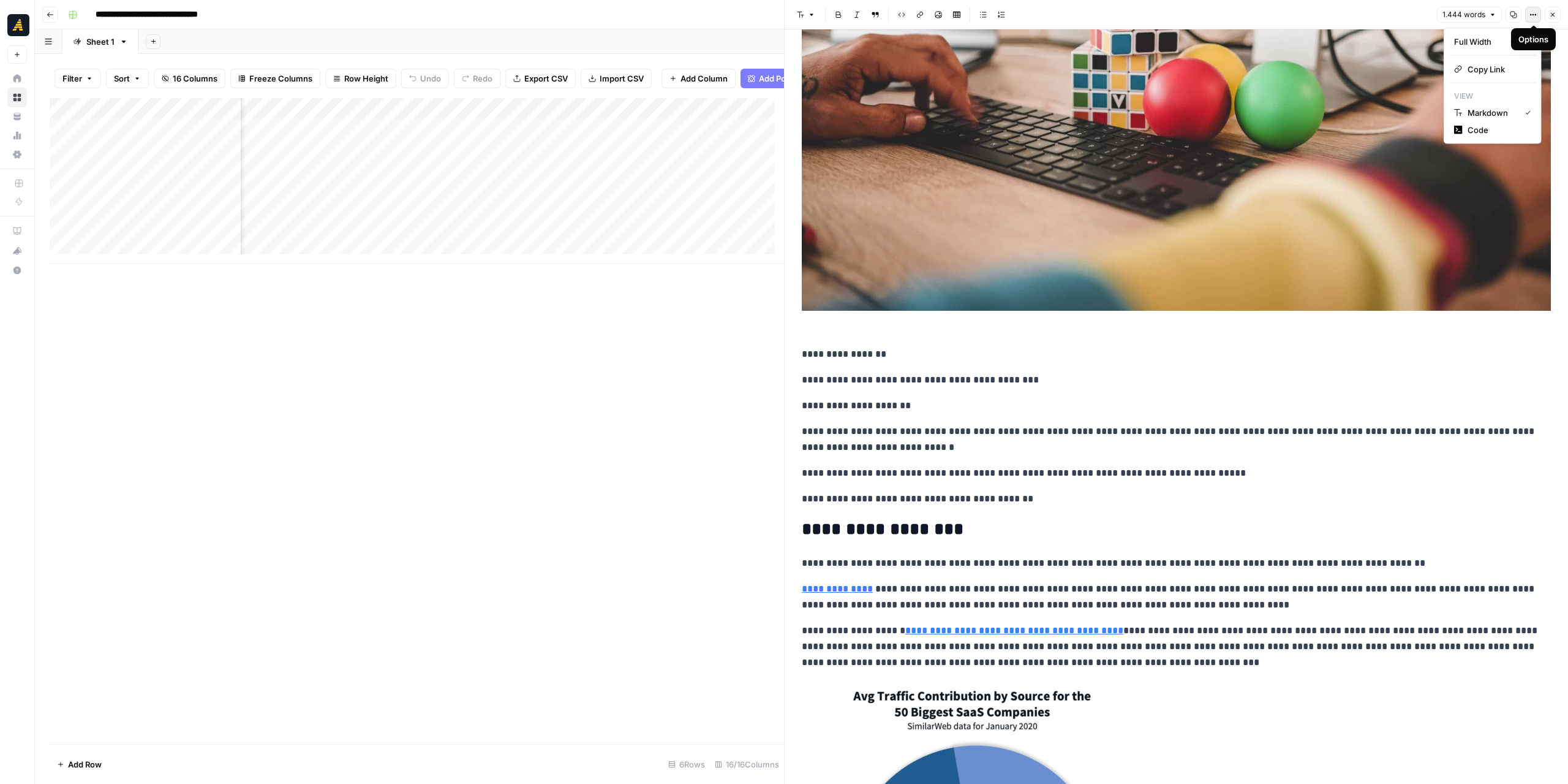
click at [1532, 18] on icon "button" at bounding box center [1532, 14] width 7 height 7
click at [1515, 40] on div "button" at bounding box center [1519, 42] width 16 height 9
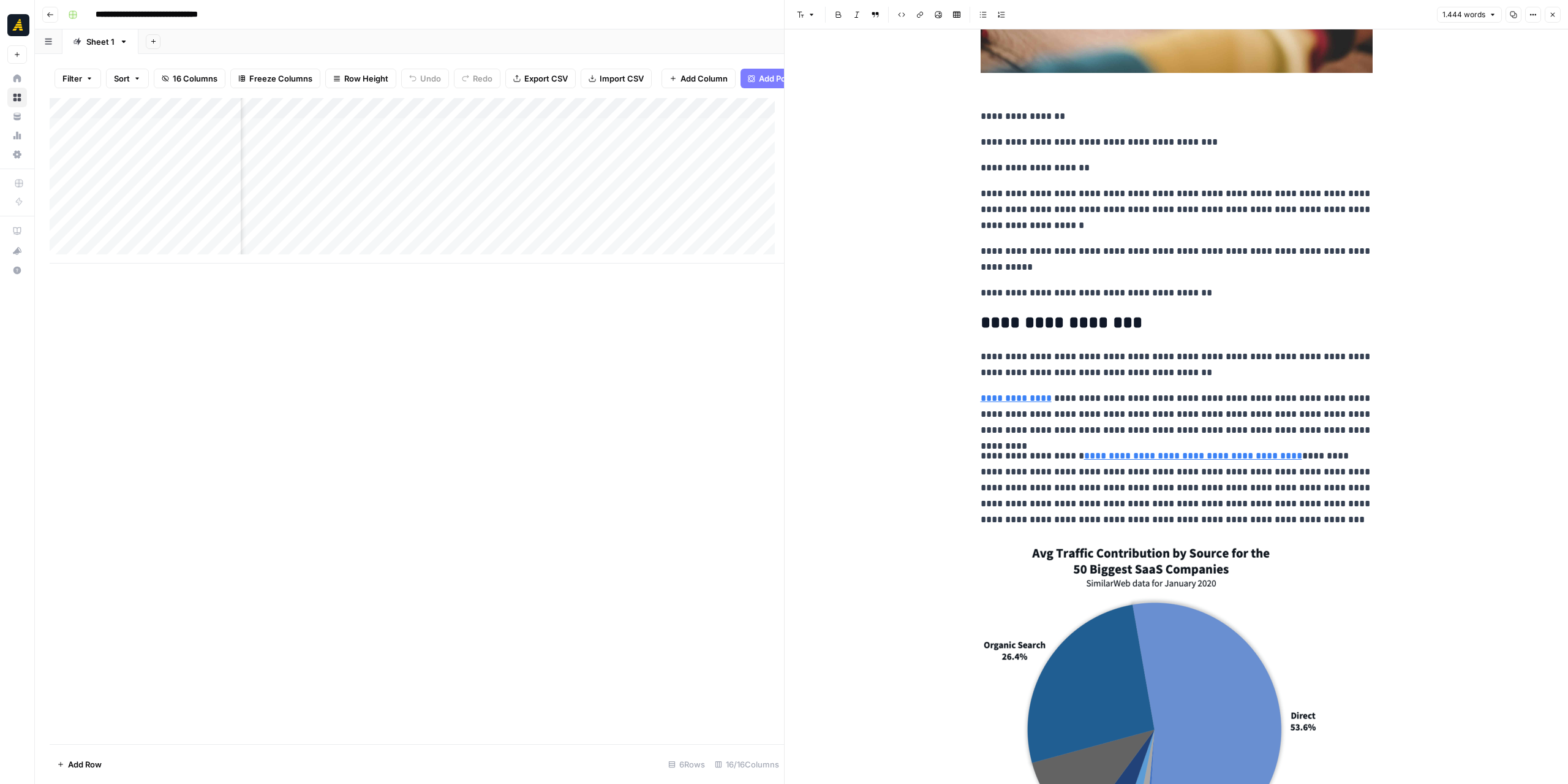
scroll to position [0, 723]
drag, startPoint x: 392, startPoint y: 116, endPoint x: 376, endPoint y: 121, distance: 16.8
click at [376, 121] on div "Add Column" at bounding box center [416, 180] width 734 height 165
click at [383, 232] on span "Edit Workflow" at bounding box center [374, 237] width 108 height 12
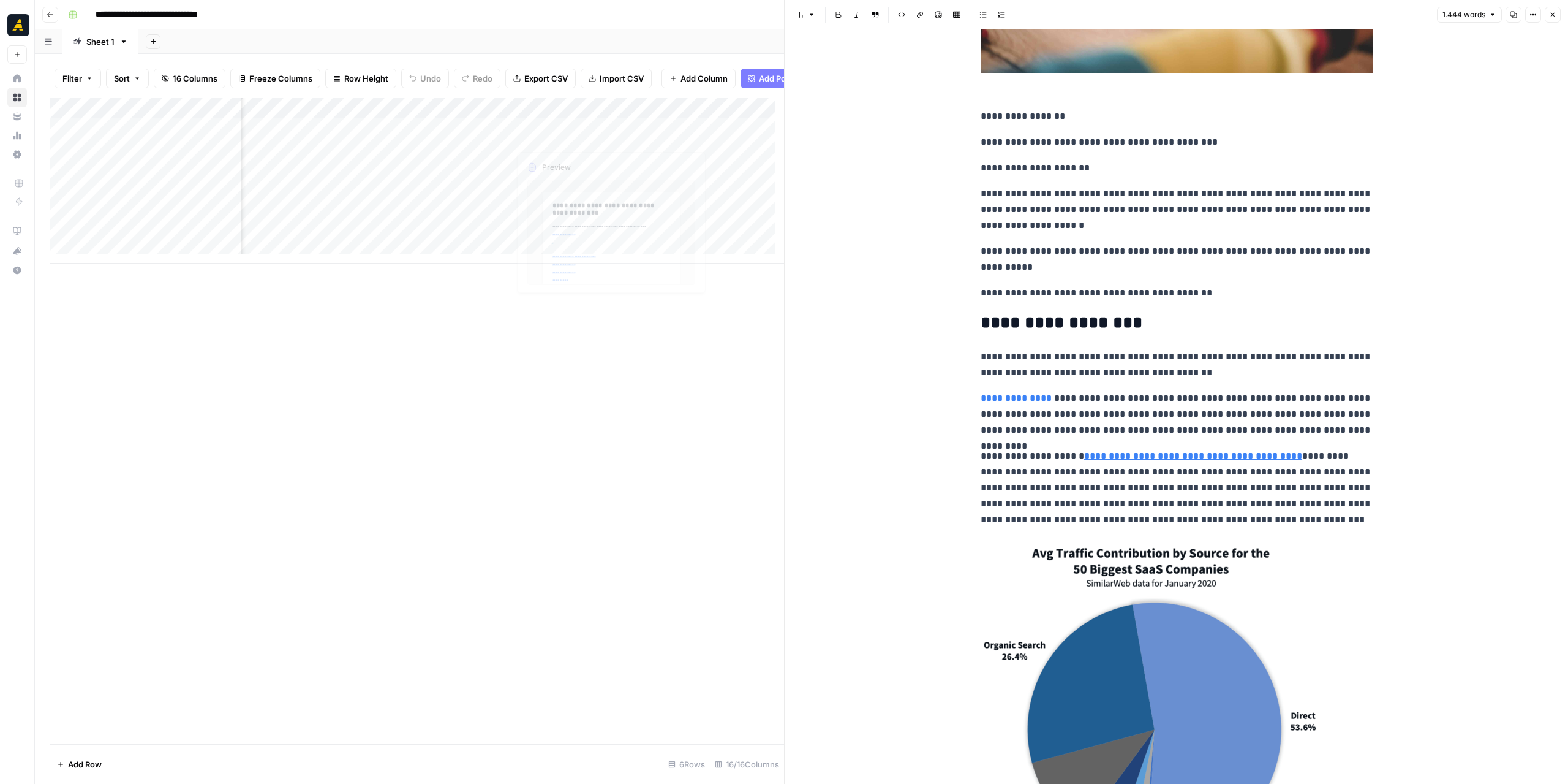
click at [453, 116] on div "Add Column" at bounding box center [416, 180] width 734 height 165
click at [418, 238] on span "Edit Workflow" at bounding box center [404, 237] width 108 height 12
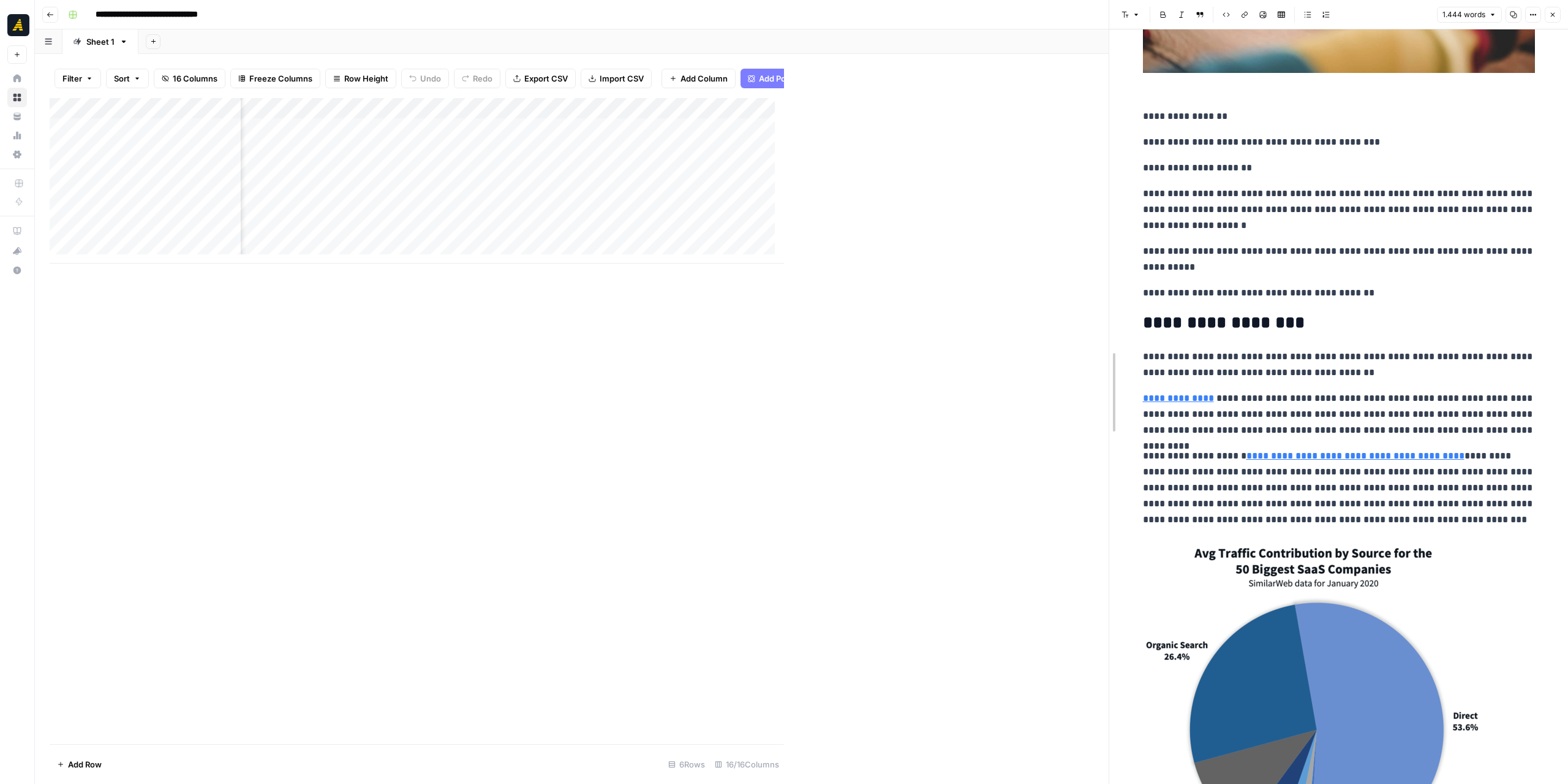
drag, startPoint x: 783, startPoint y: 353, endPoint x: 1111, endPoint y: 371, distance: 328.5
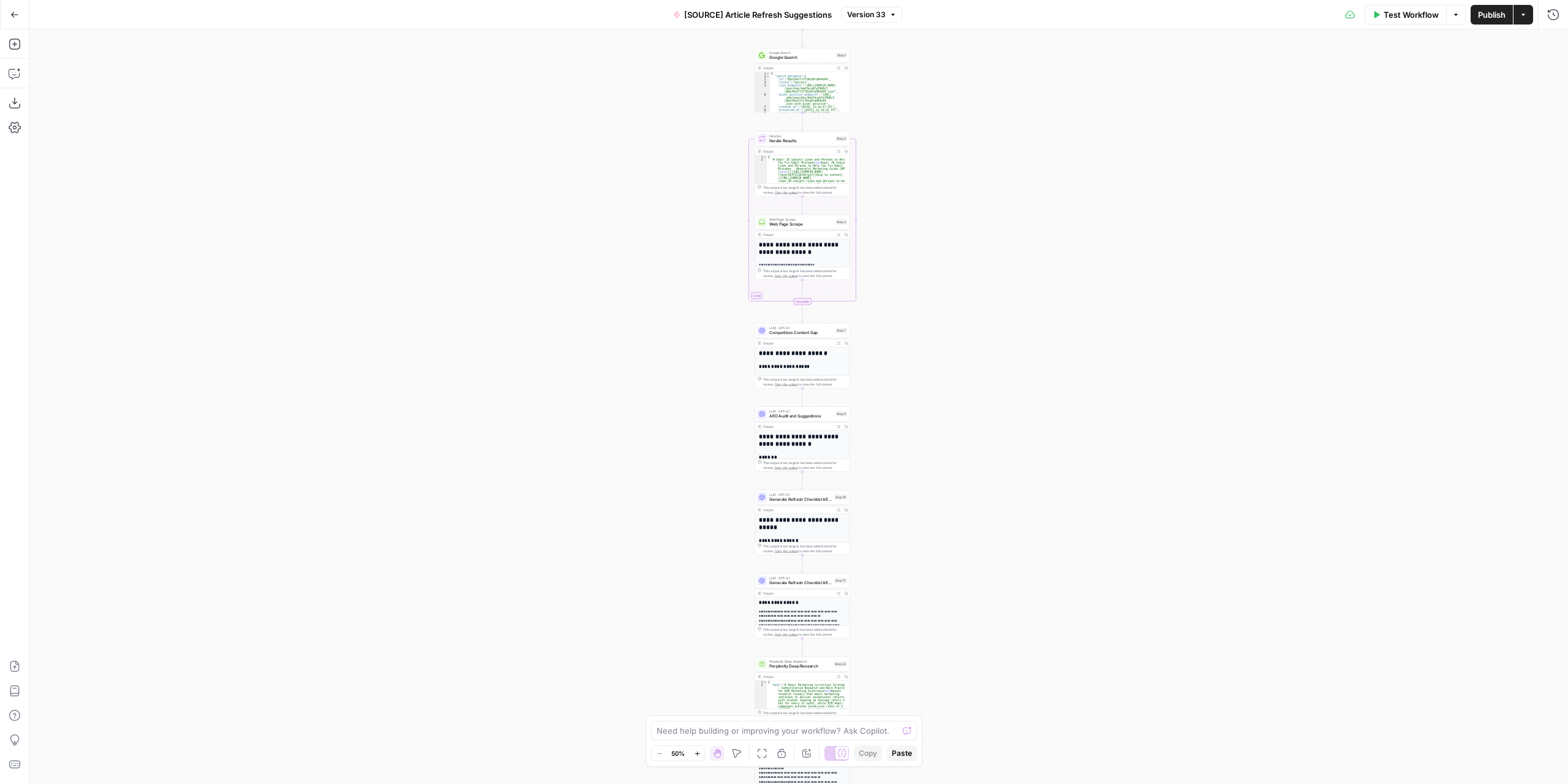
drag, startPoint x: 502, startPoint y: 364, endPoint x: 506, endPoint y: 425, distance: 61.1
click at [506, 425] on div "**********" at bounding box center [799, 406] width 1539 height 754
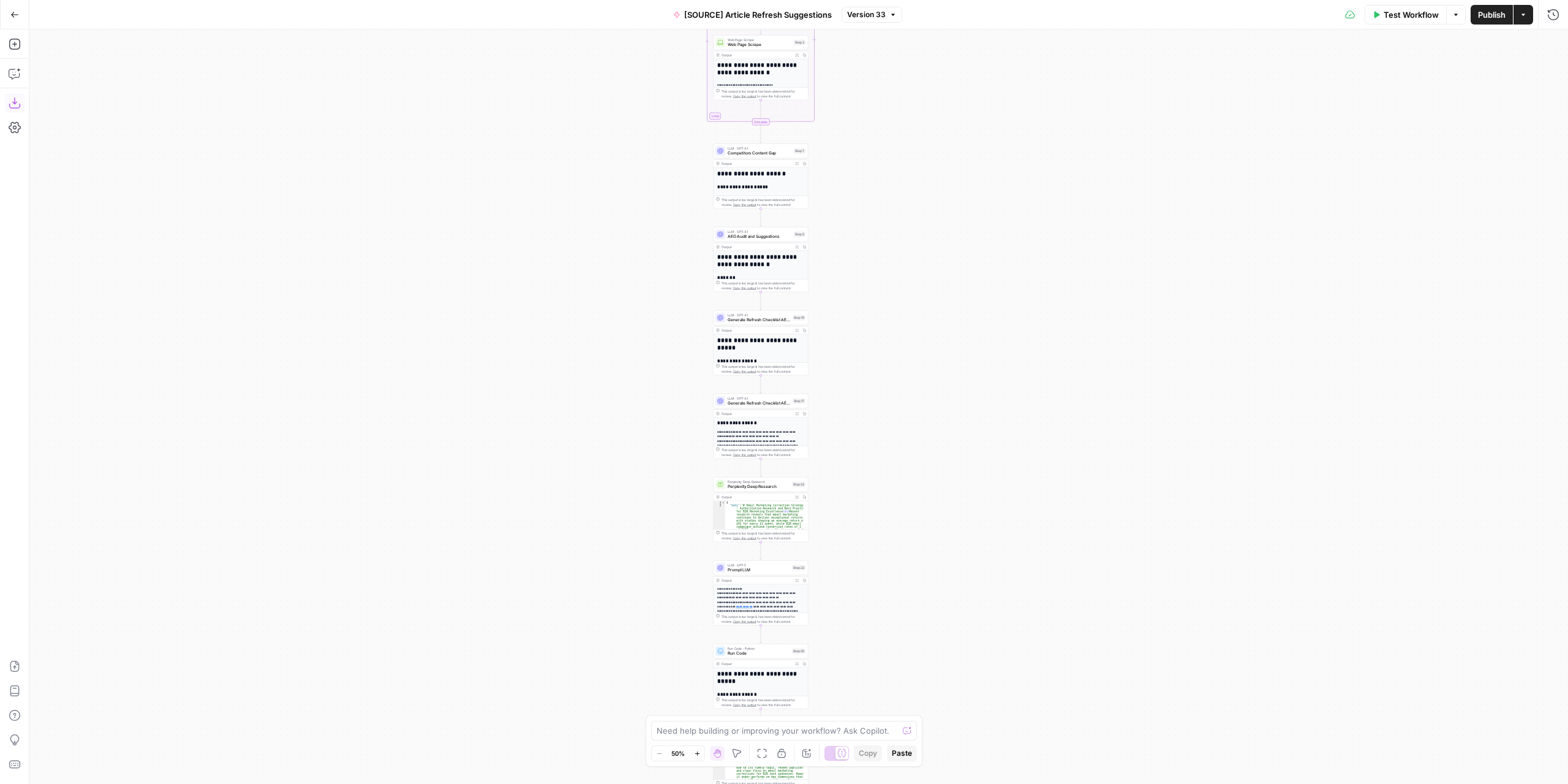
drag, startPoint x: 893, startPoint y: 472, endPoint x: 836, endPoint y: 257, distance: 222.4
click at [836, 257] on div "**********" at bounding box center [799, 406] width 1539 height 754
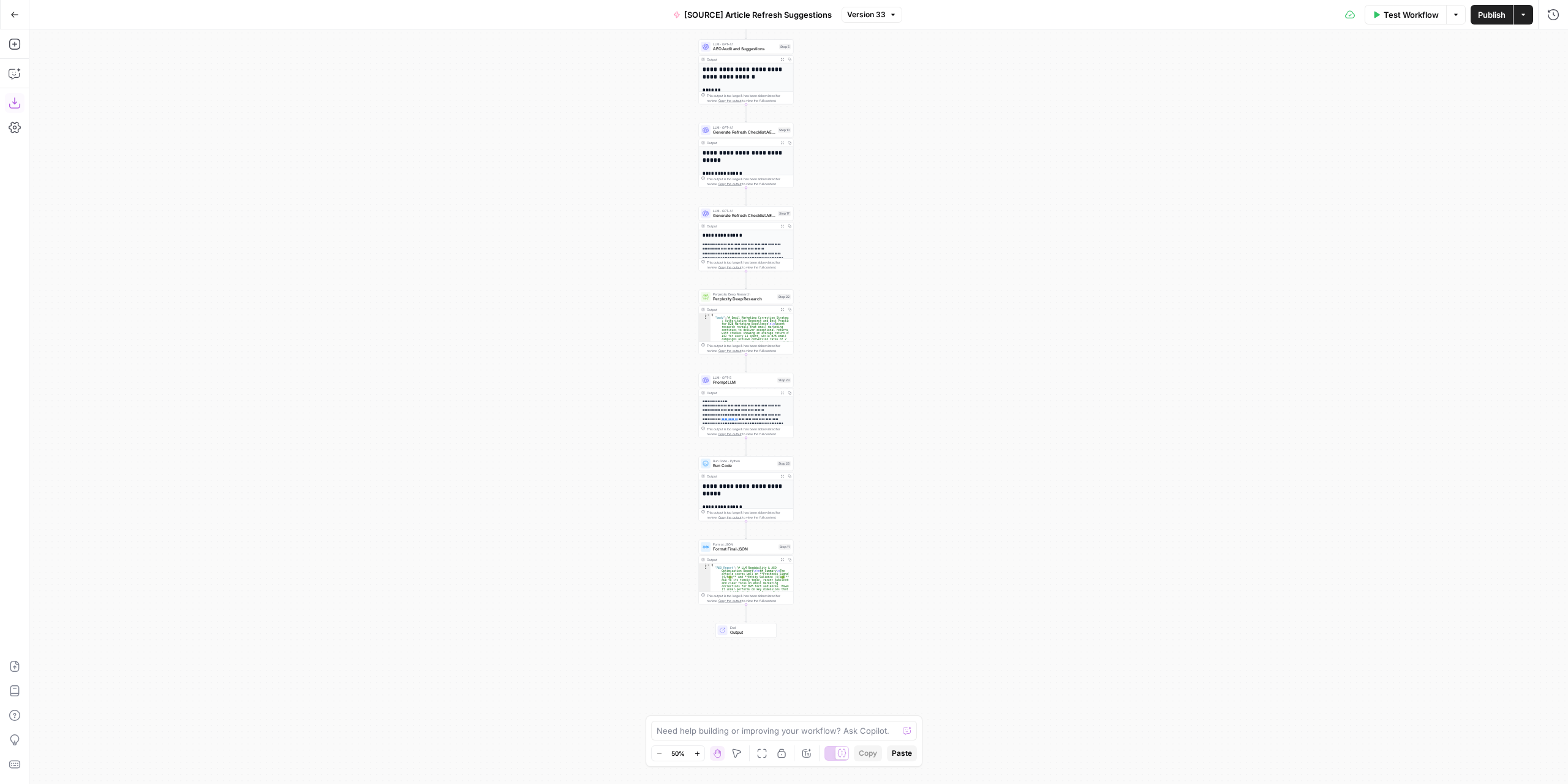
drag, startPoint x: 871, startPoint y: 317, endPoint x: 867, endPoint y: 204, distance: 113.1
click at [867, 204] on div "**********" at bounding box center [799, 406] width 1539 height 754
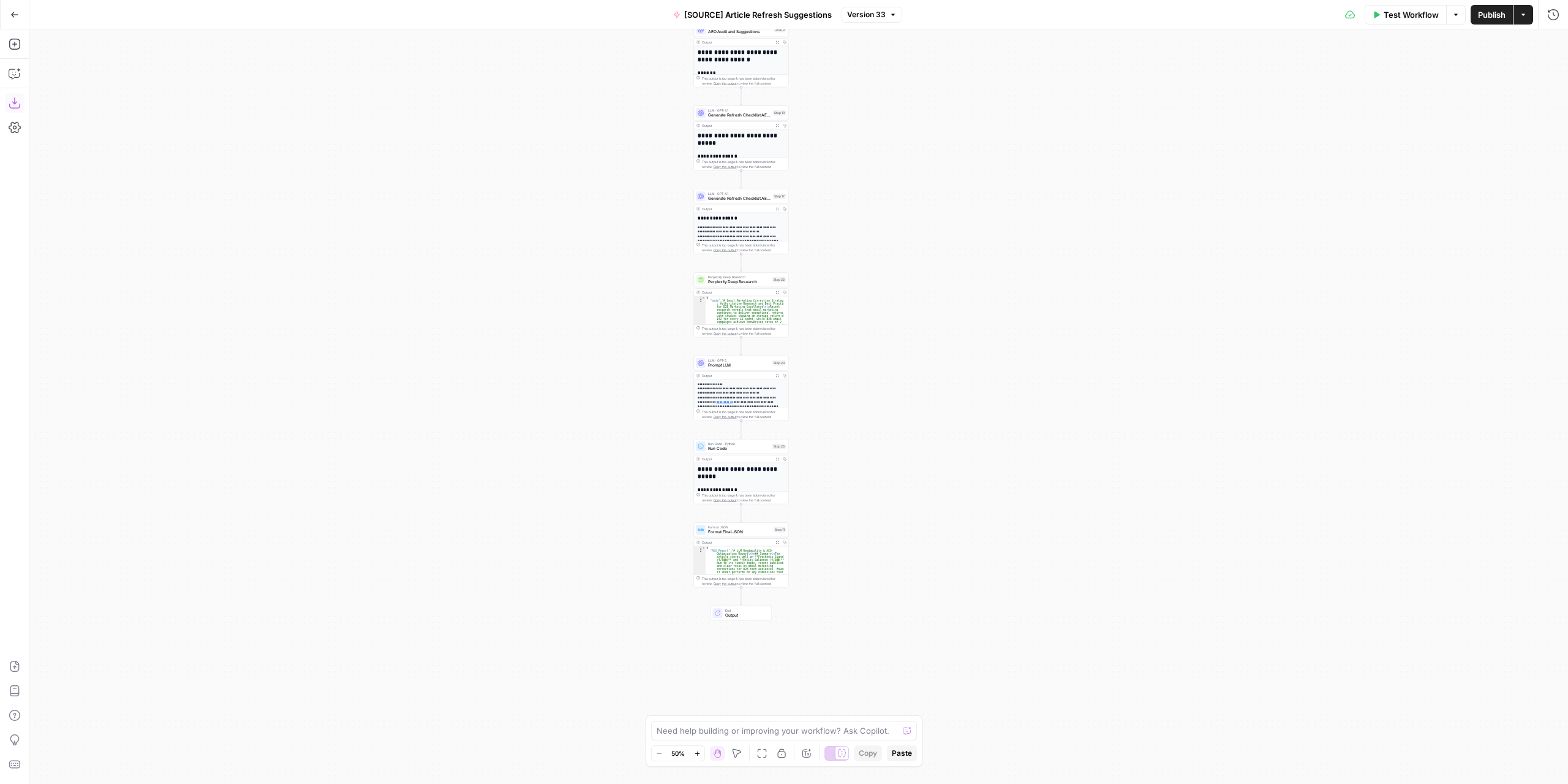
click at [842, 471] on div "**********" at bounding box center [799, 406] width 1539 height 754
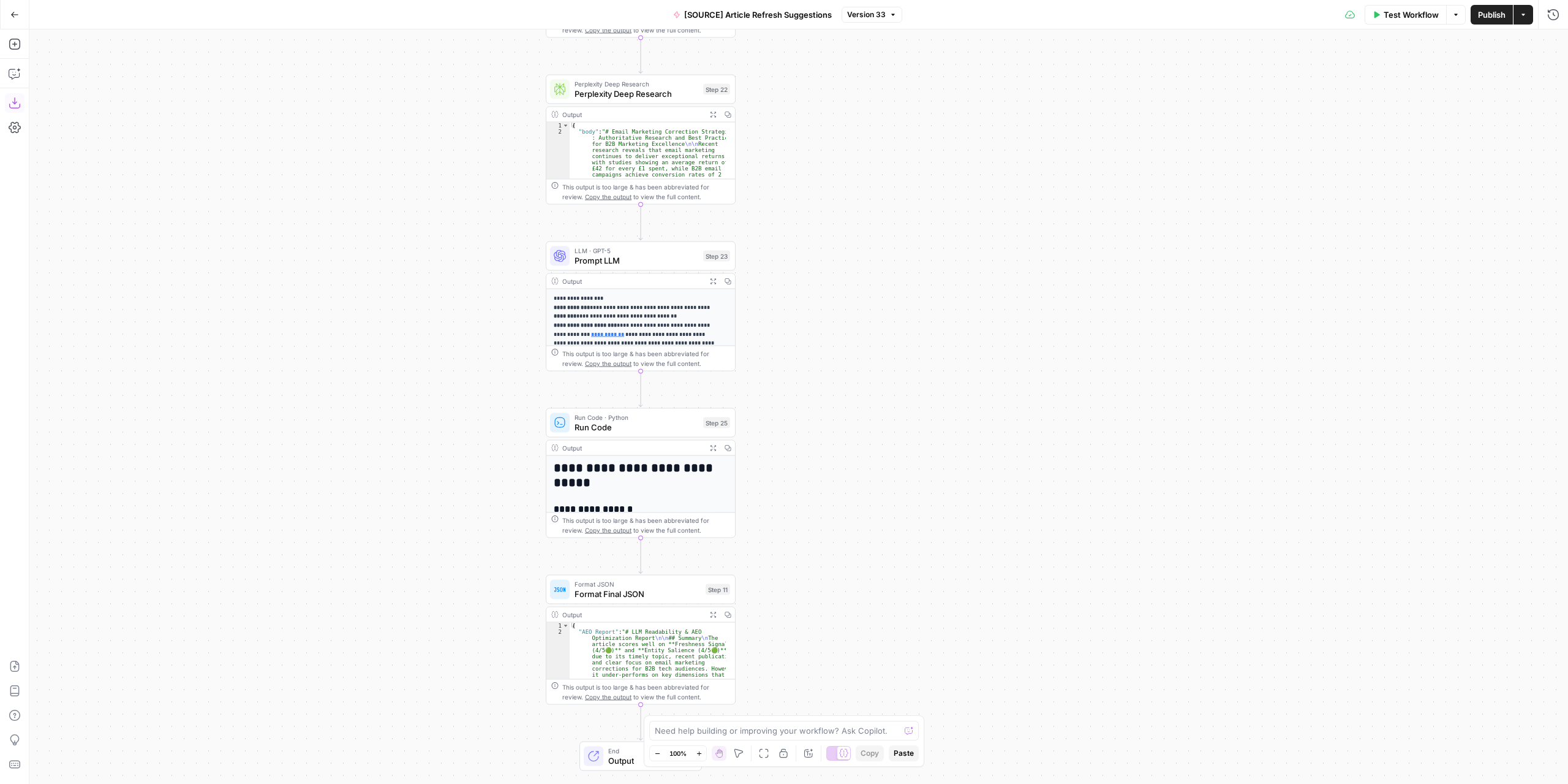
click at [19, 16] on icon "button" at bounding box center [15, 15] width 9 height 9
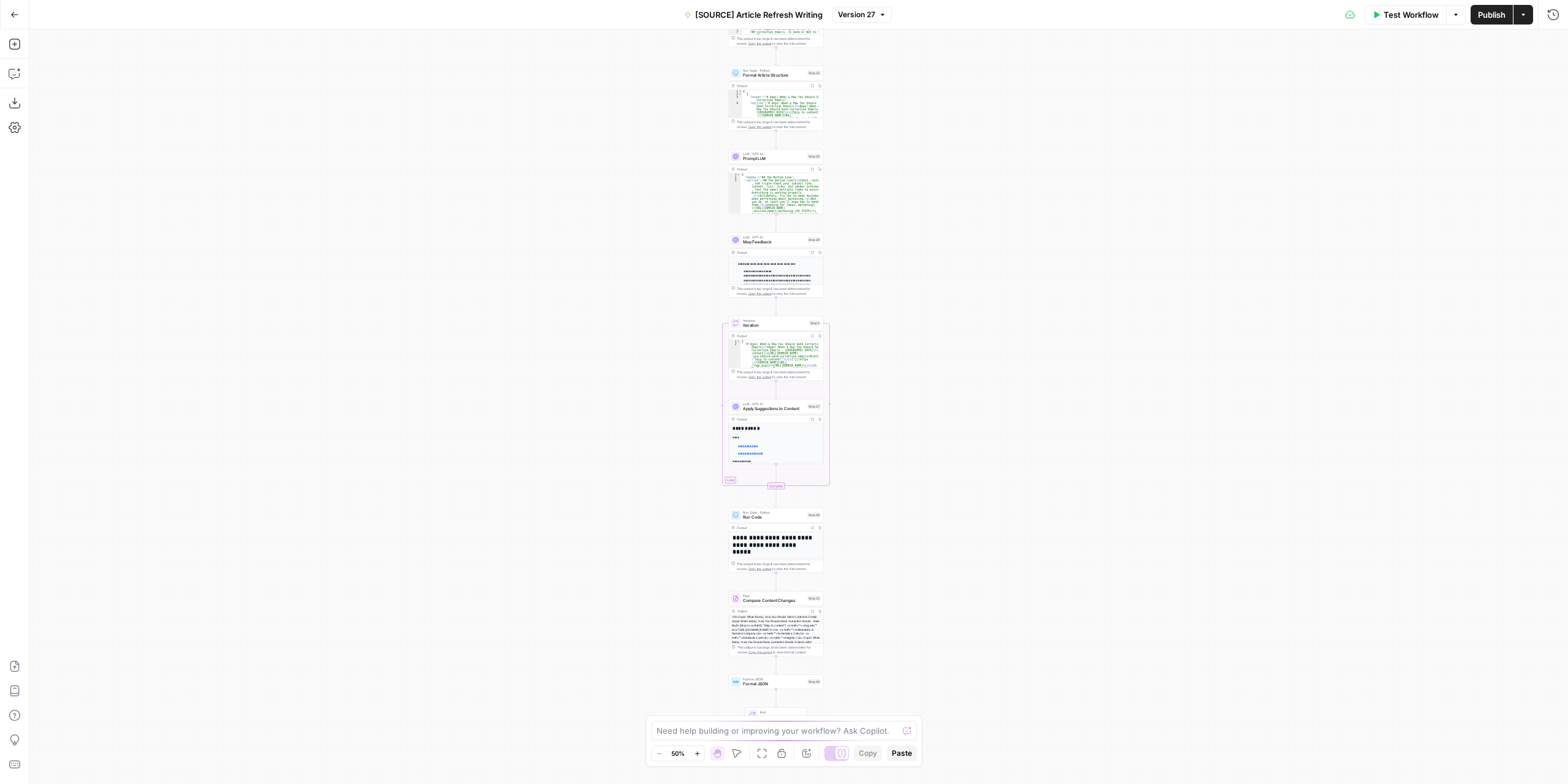
drag, startPoint x: 902, startPoint y: 466, endPoint x: 869, endPoint y: 288, distance: 181.0
click at [864, 274] on div "**********" at bounding box center [799, 406] width 1539 height 754
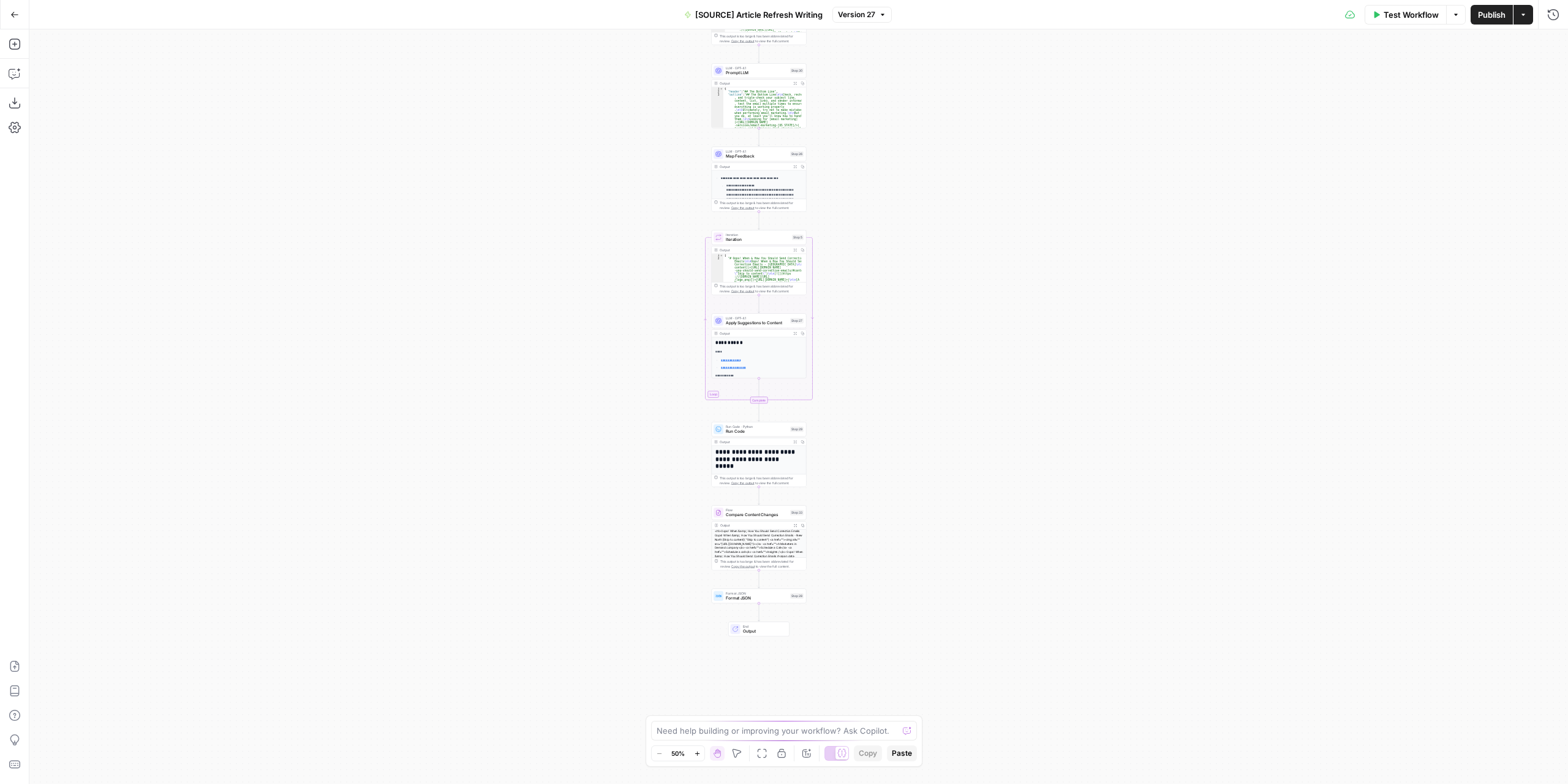
click at [867, 397] on div "**********" at bounding box center [799, 406] width 1539 height 754
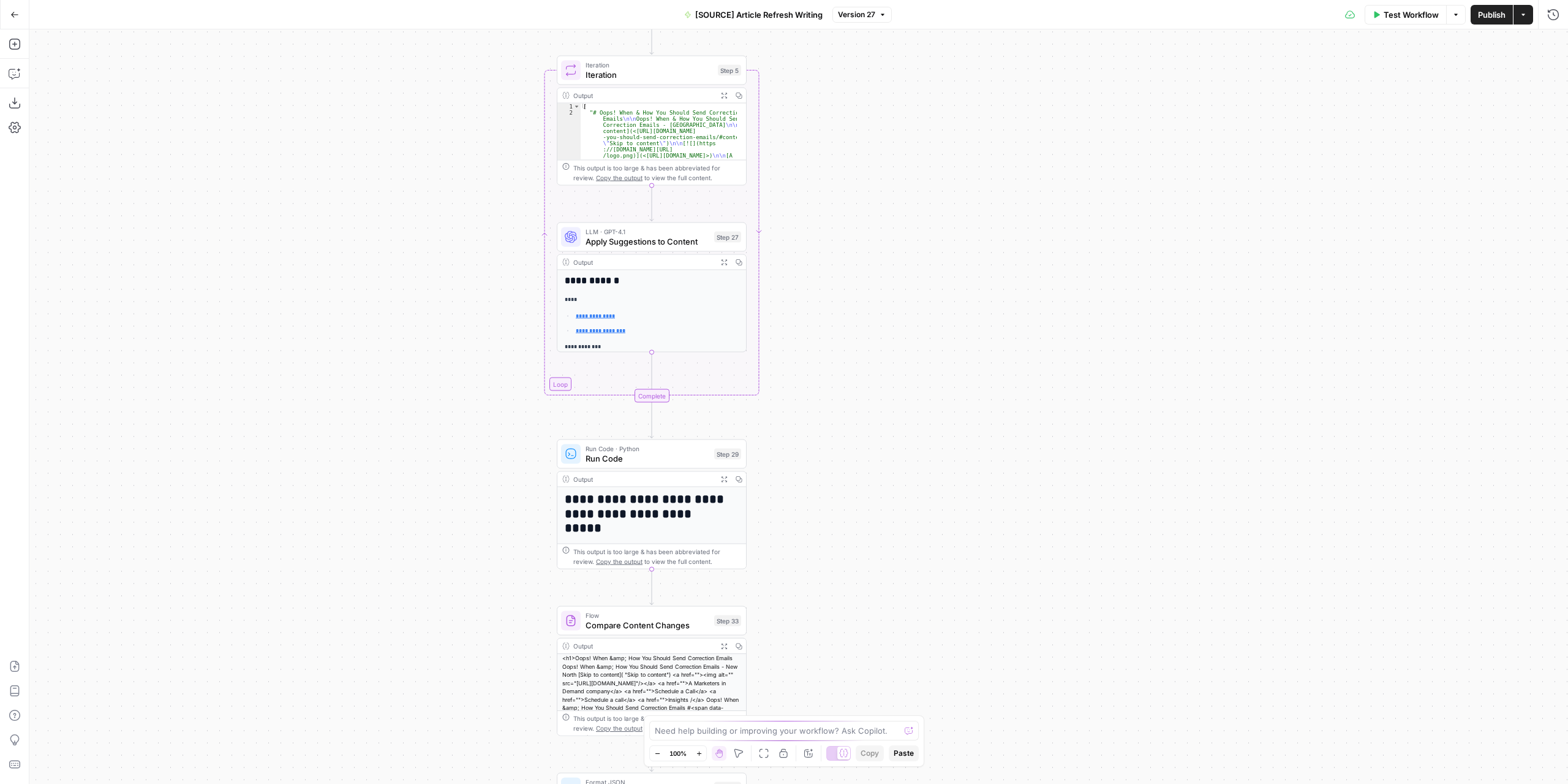
drag, startPoint x: 853, startPoint y: 466, endPoint x: 887, endPoint y: 251, distance: 217.7
click at [887, 254] on div "**********" at bounding box center [799, 406] width 1539 height 754
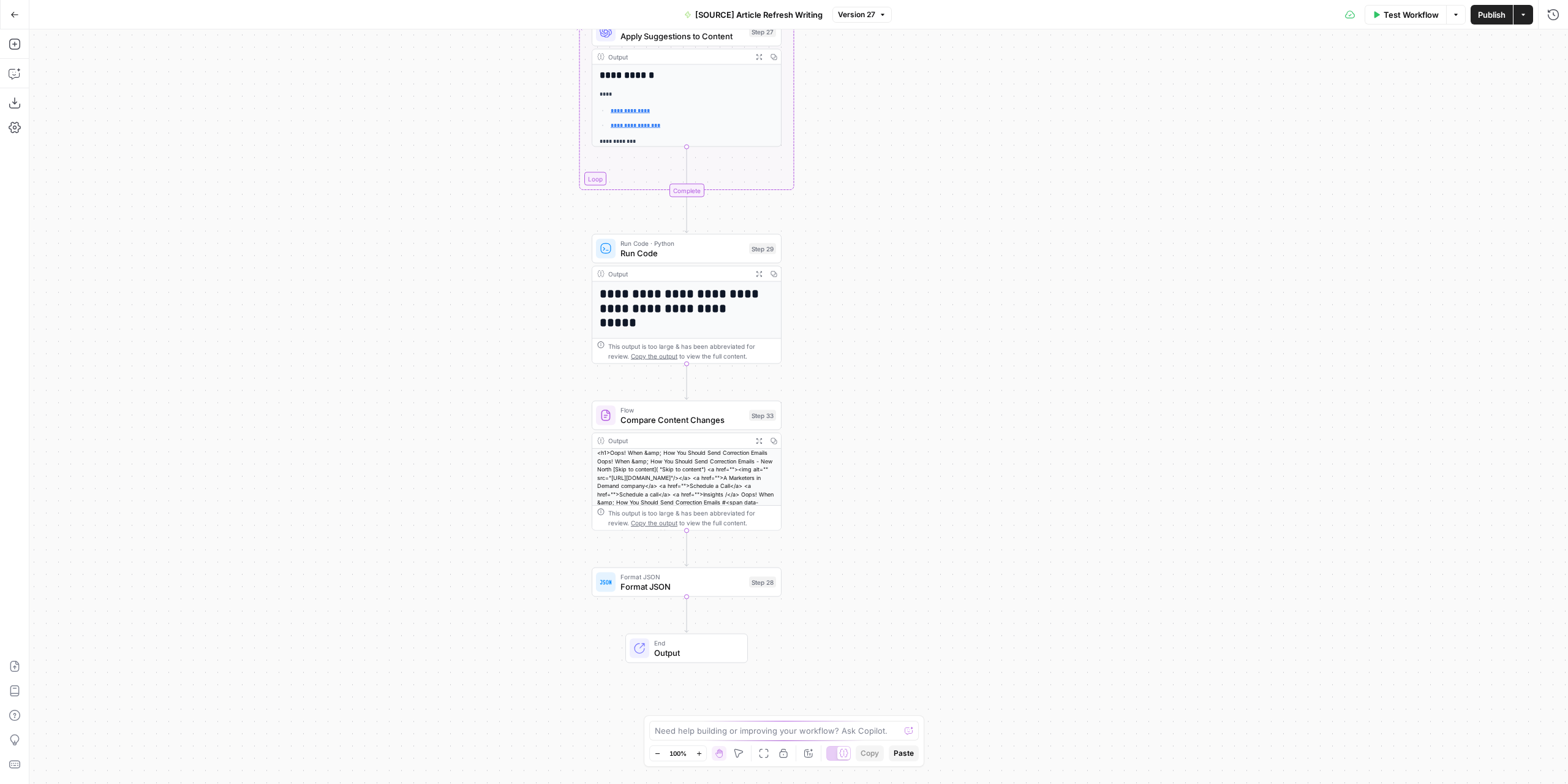
click at [834, 439] on div "**********" at bounding box center [799, 406] width 1539 height 754
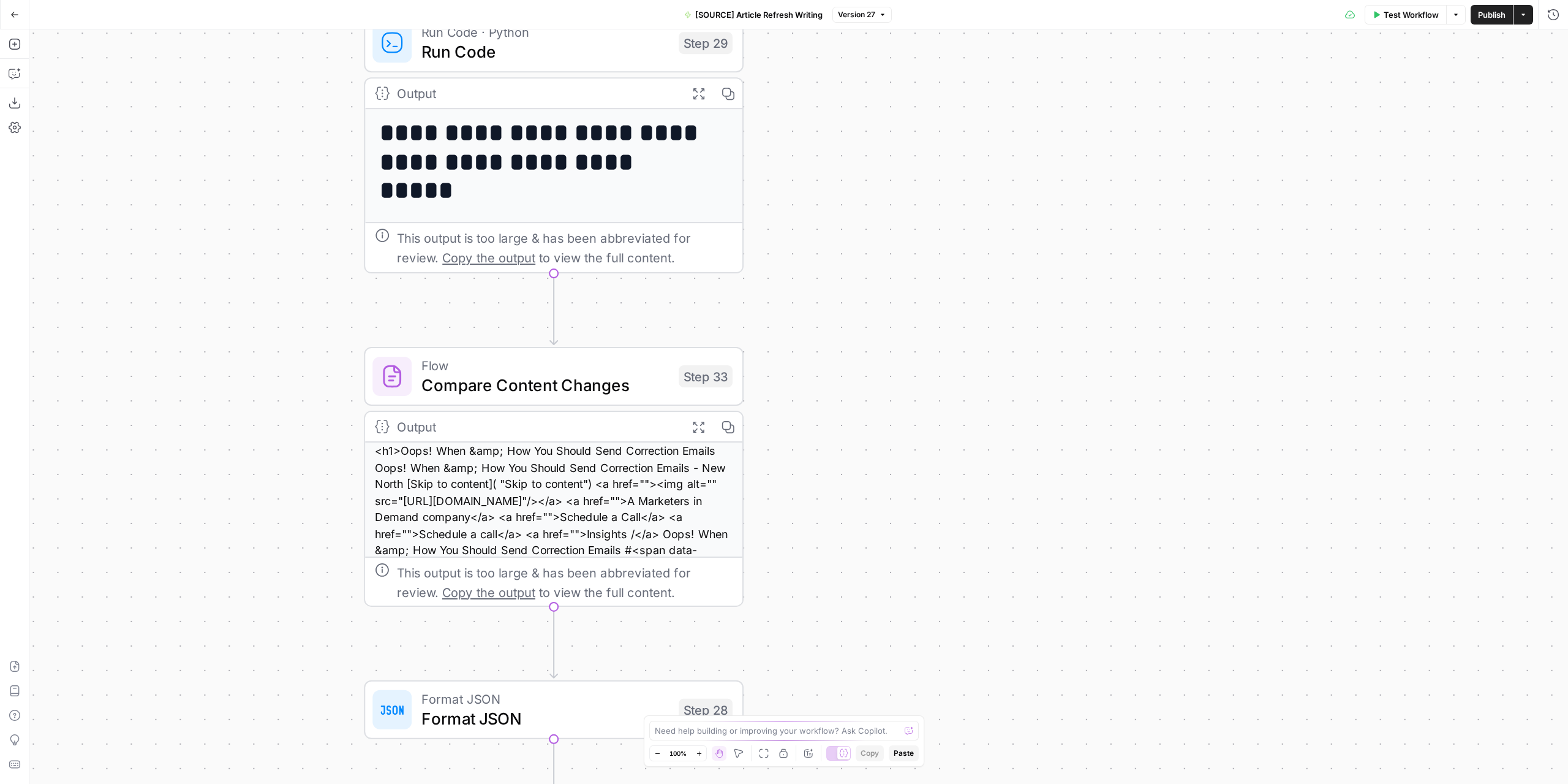
drag, startPoint x: 831, startPoint y: 454, endPoint x: 938, endPoint y: 378, distance: 131.2
click at [938, 378] on div "**********" at bounding box center [799, 406] width 1539 height 754
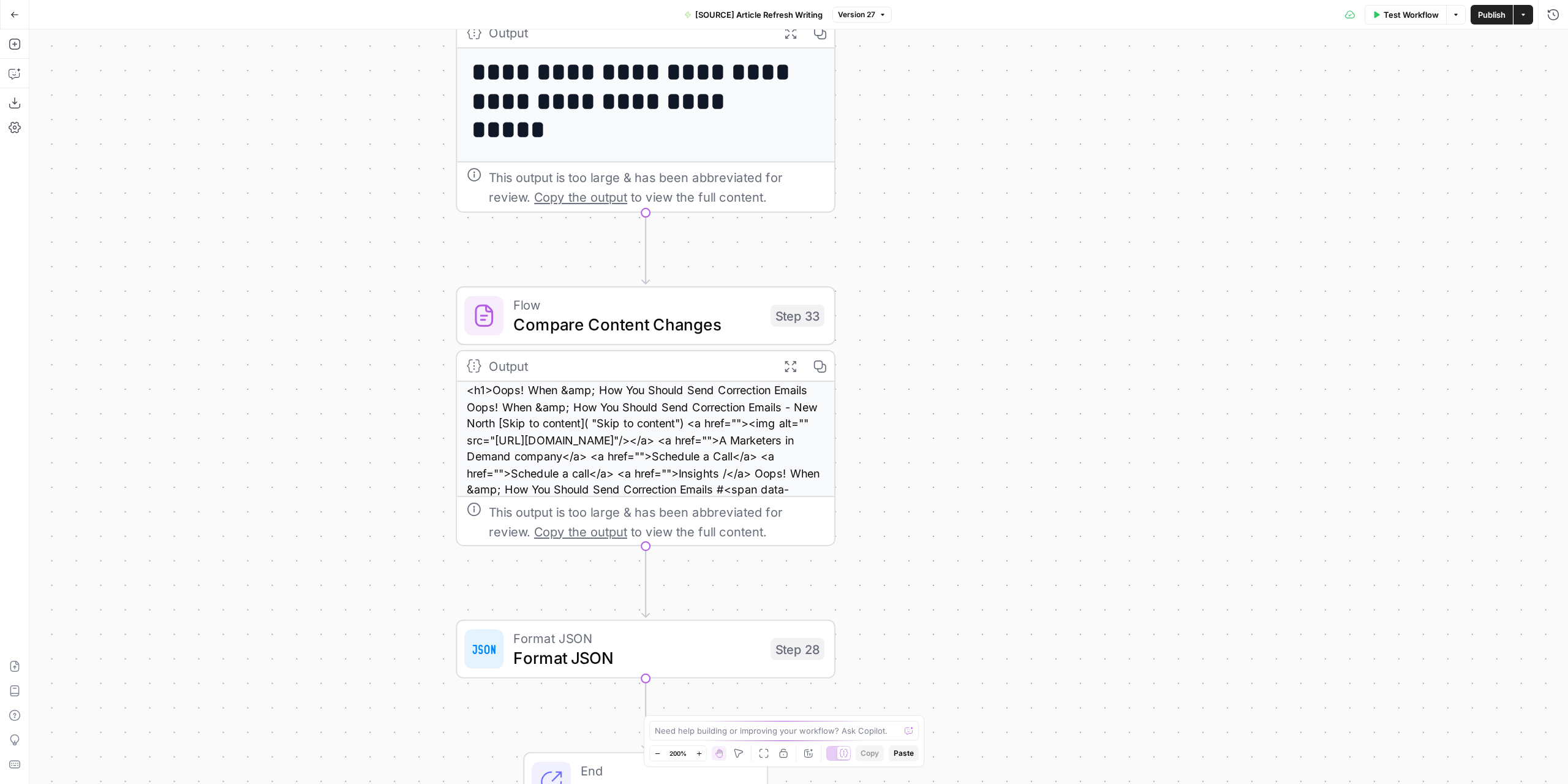
click at [710, 310] on span "Flow" at bounding box center [637, 305] width 247 height 20
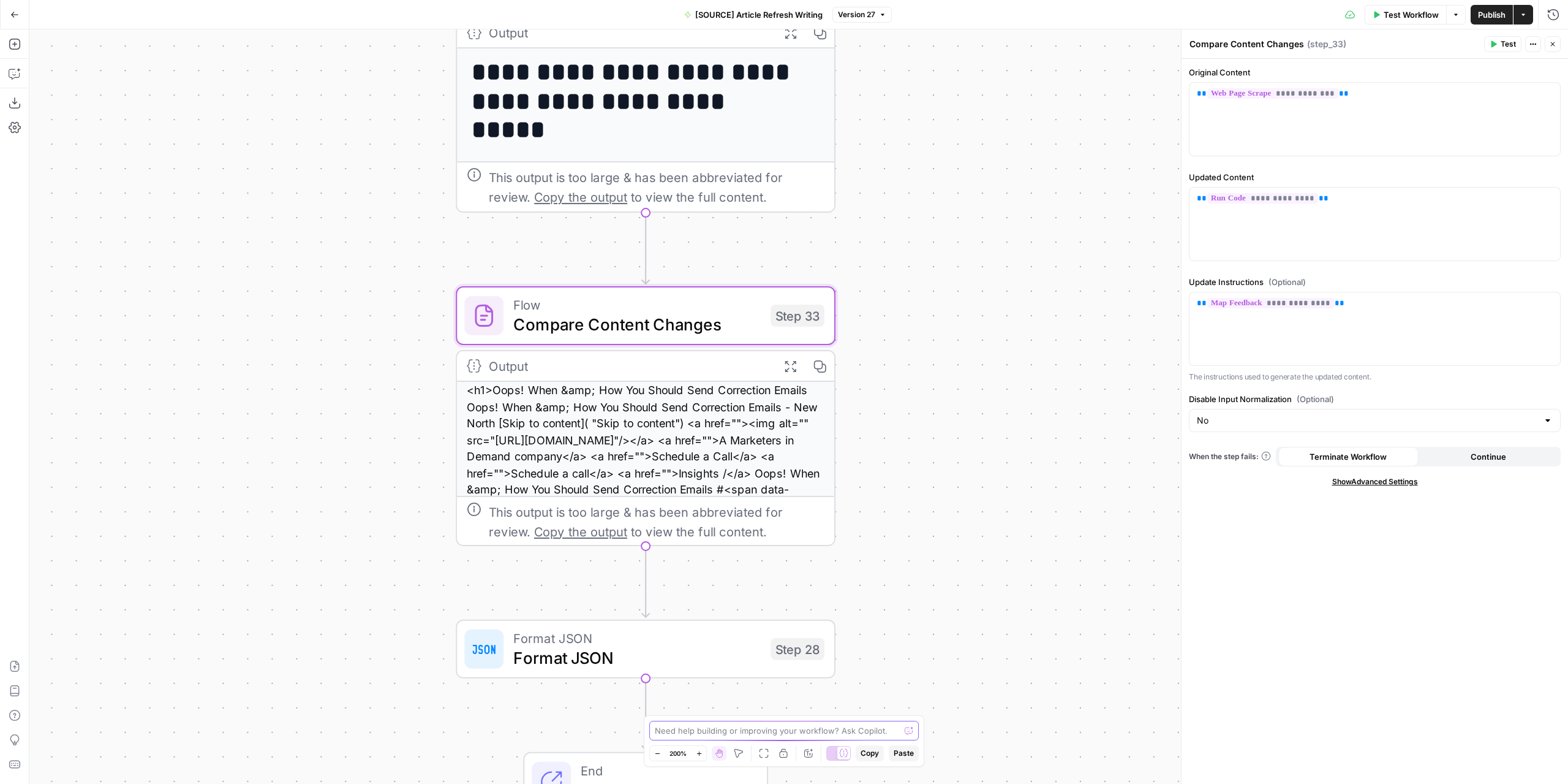
click at [799, 734] on textarea at bounding box center [778, 731] width 245 height 12
type textarea "when I see the comparisson output Its not well formatedd like the original arti…"
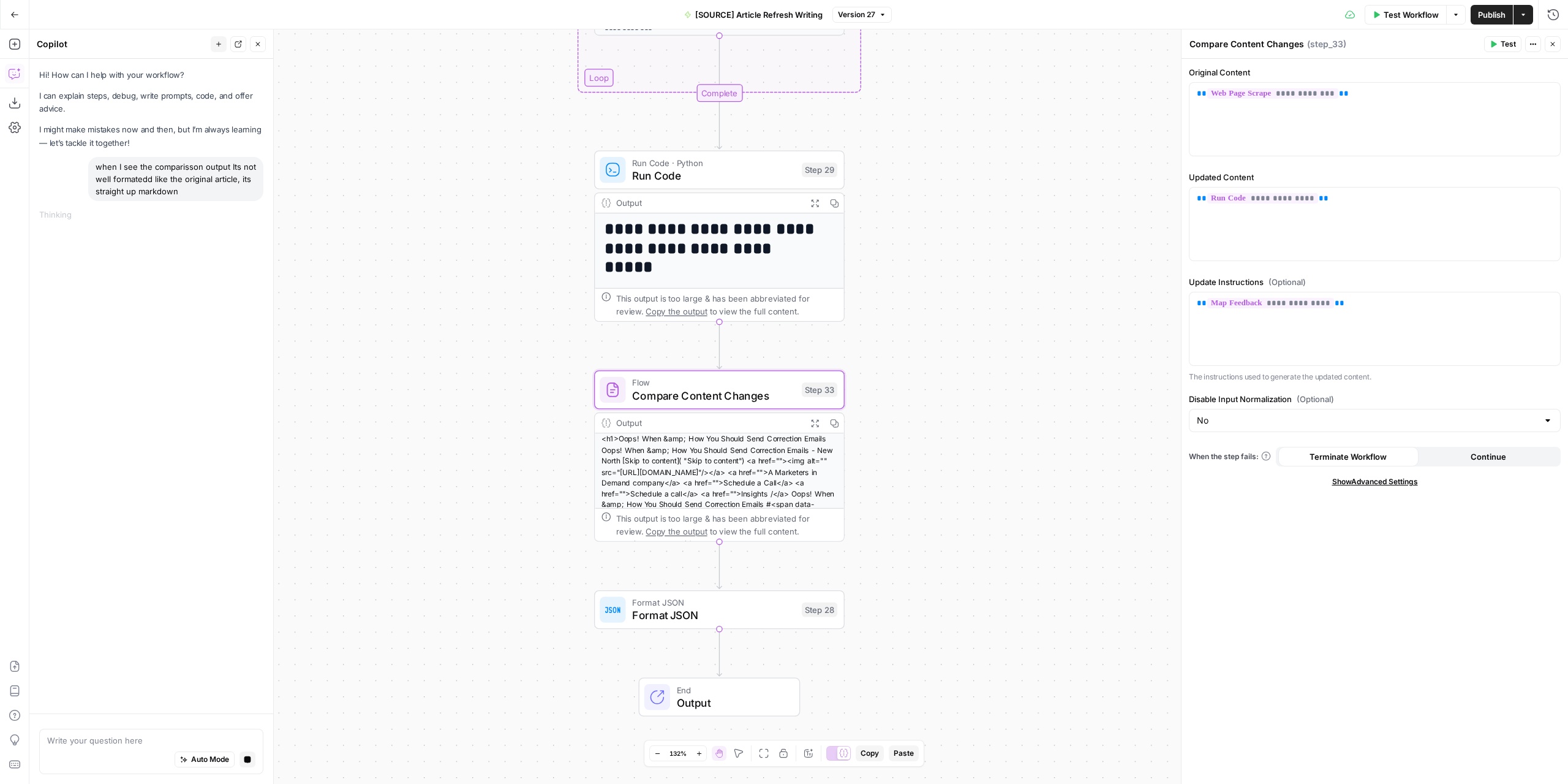
drag, startPoint x: 987, startPoint y: 335, endPoint x: 963, endPoint y: 433, distance: 100.9
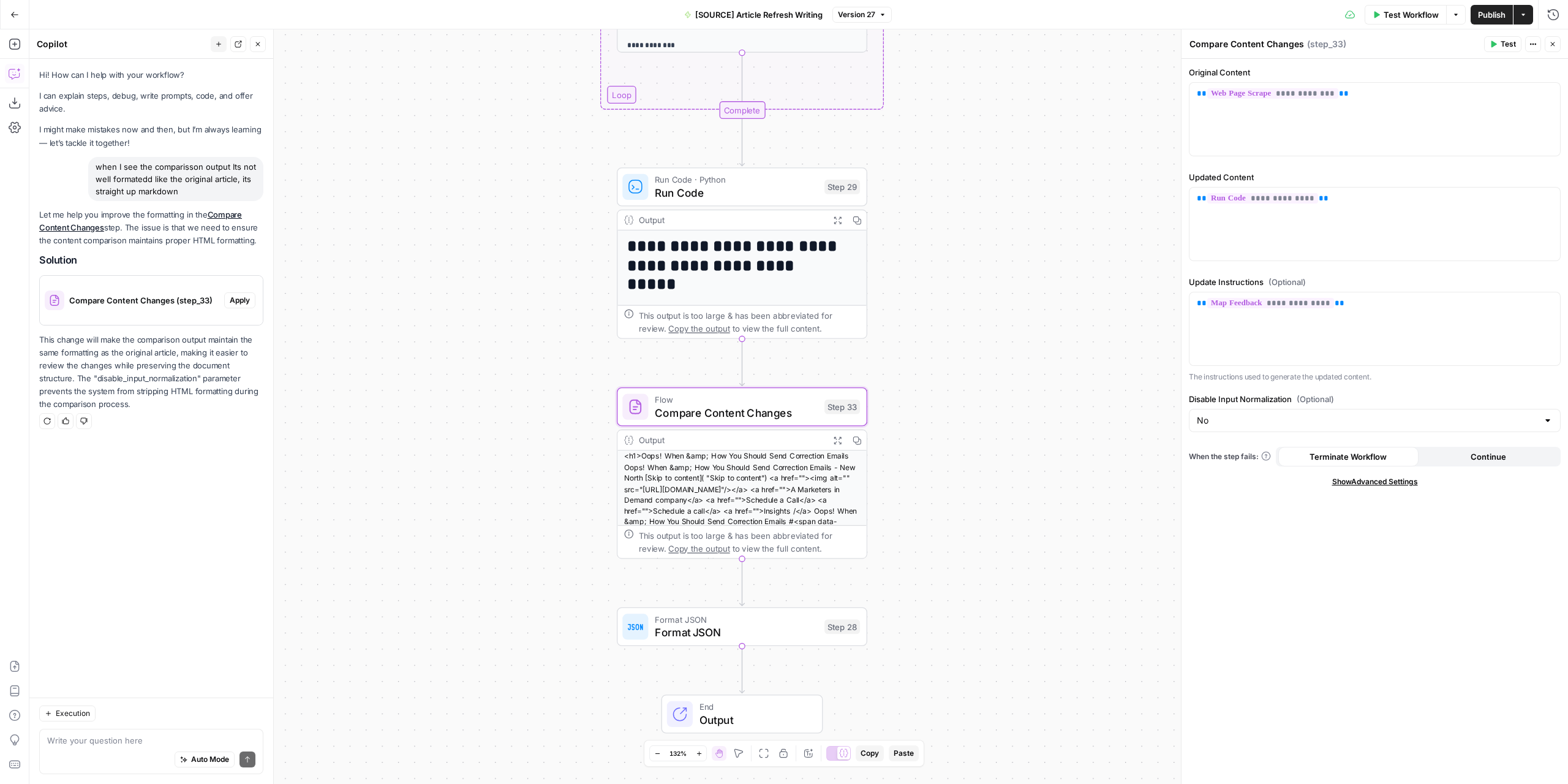
click at [249, 301] on span "Apply" at bounding box center [240, 300] width 20 height 11
click at [774, 156] on span "Apply anyway" at bounding box center [757, 156] width 59 height 12
type input "Yes"
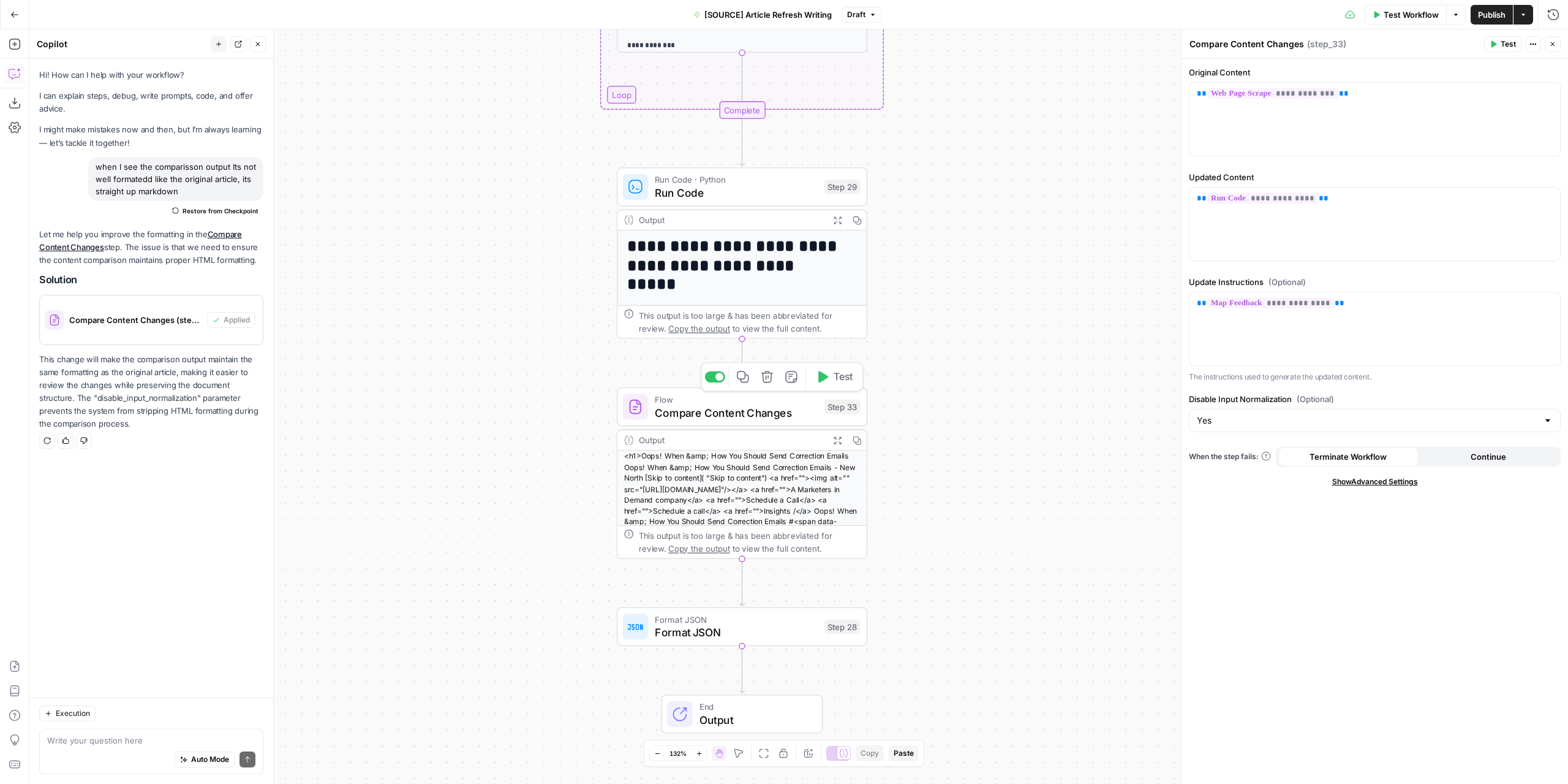
click at [841, 379] on span "Test" at bounding box center [844, 377] width 20 height 15
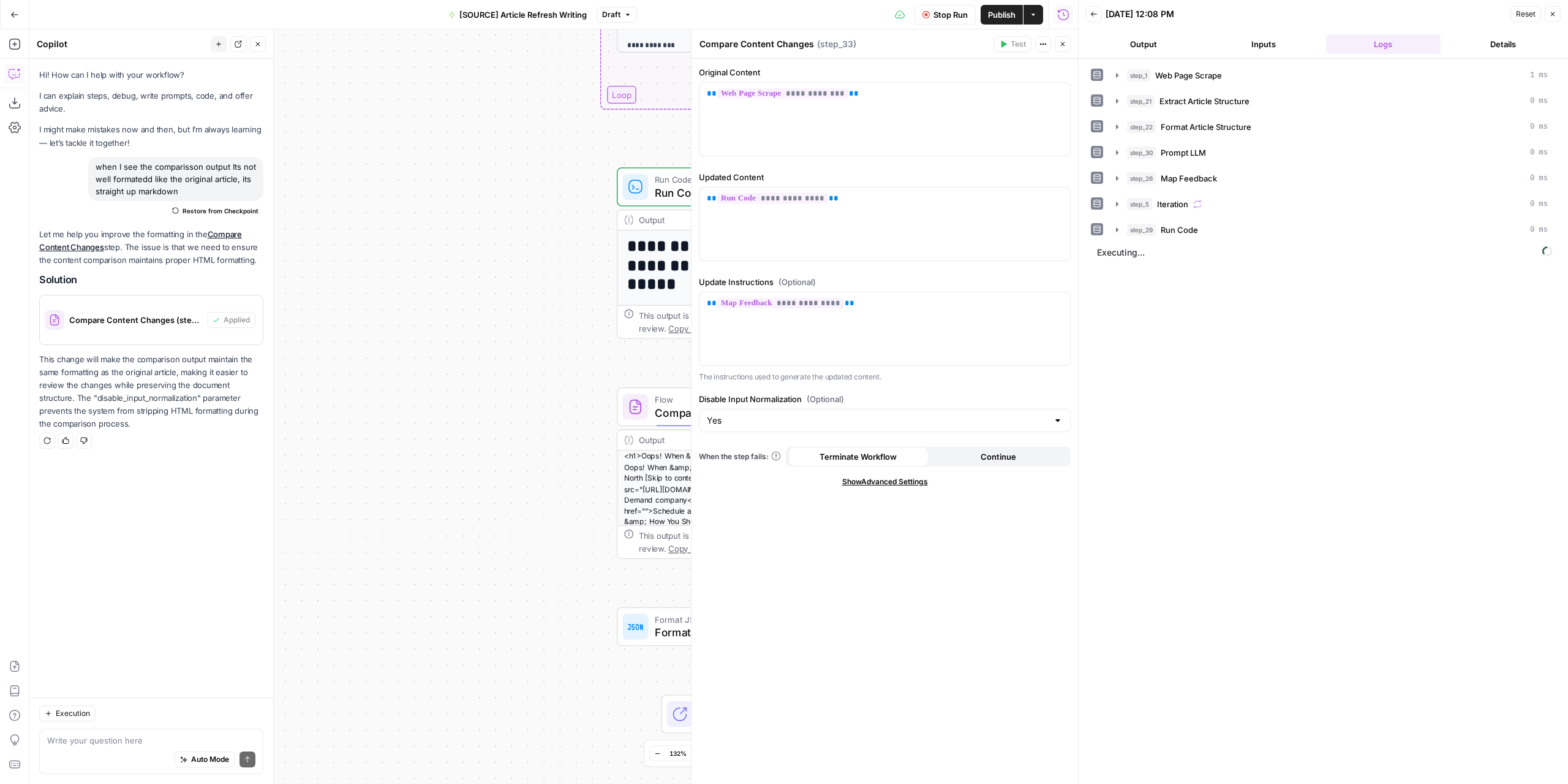
click at [1176, 35] on button "Output" at bounding box center [1143, 44] width 116 height 20
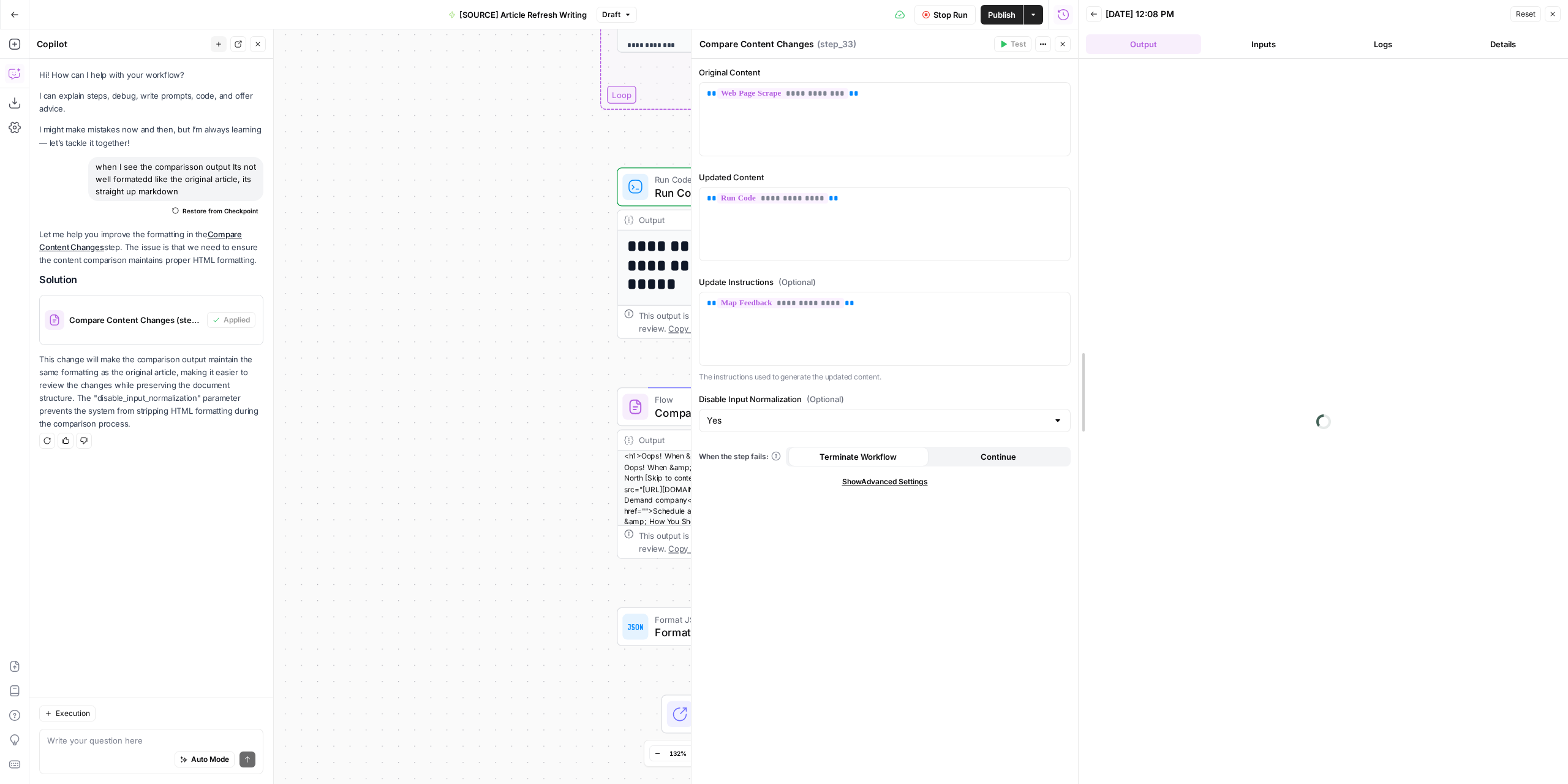
drag, startPoint x: 1075, startPoint y: 178, endPoint x: 934, endPoint y: 192, distance: 141.7
click at [934, 192] on body "**********" at bounding box center [784, 392] width 1568 height 784
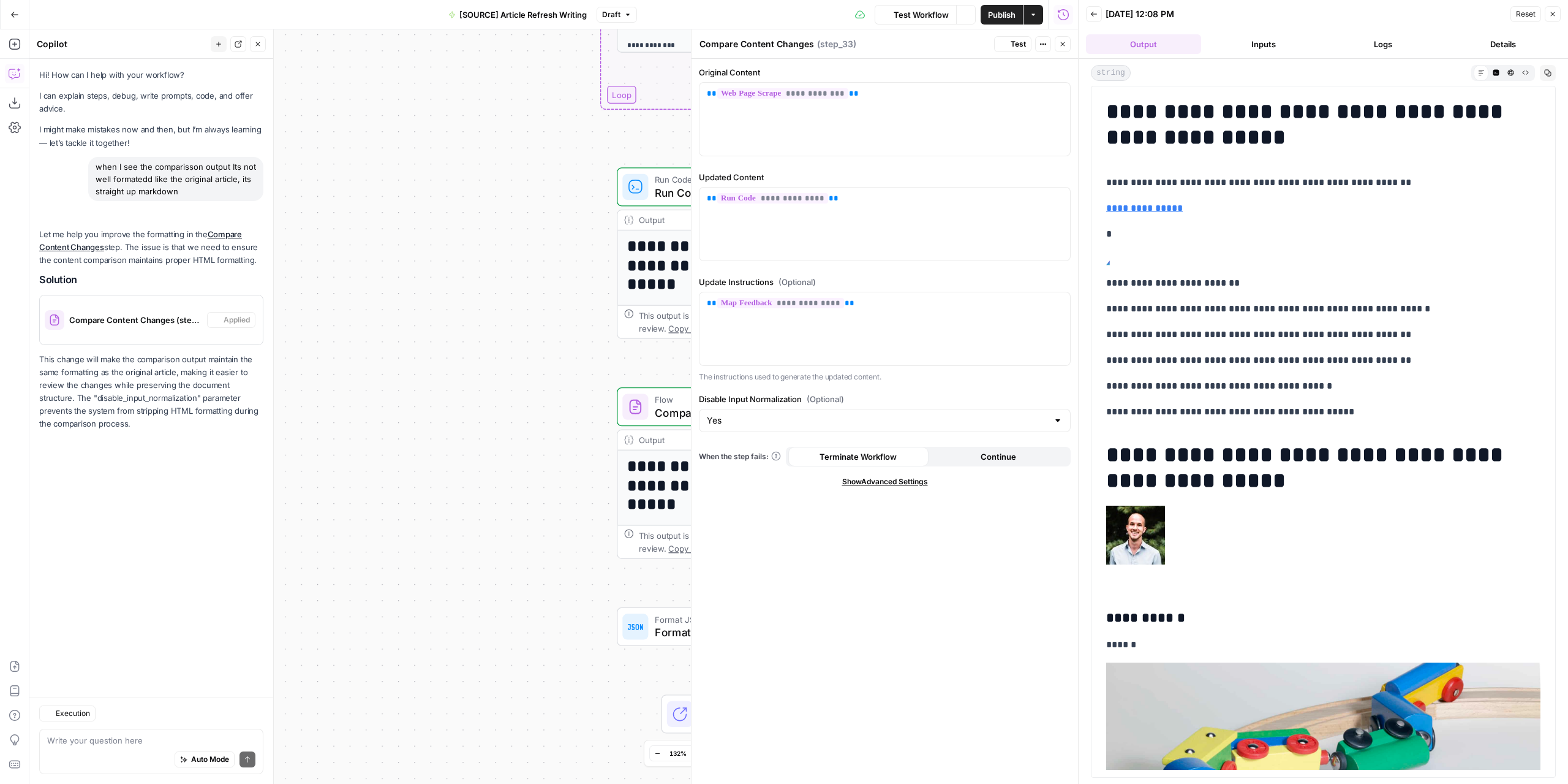
click at [1132, 72] on div "string Markdown Code Editor HTML Viewer Raw Output Copy" at bounding box center [1323, 73] width 465 height 16
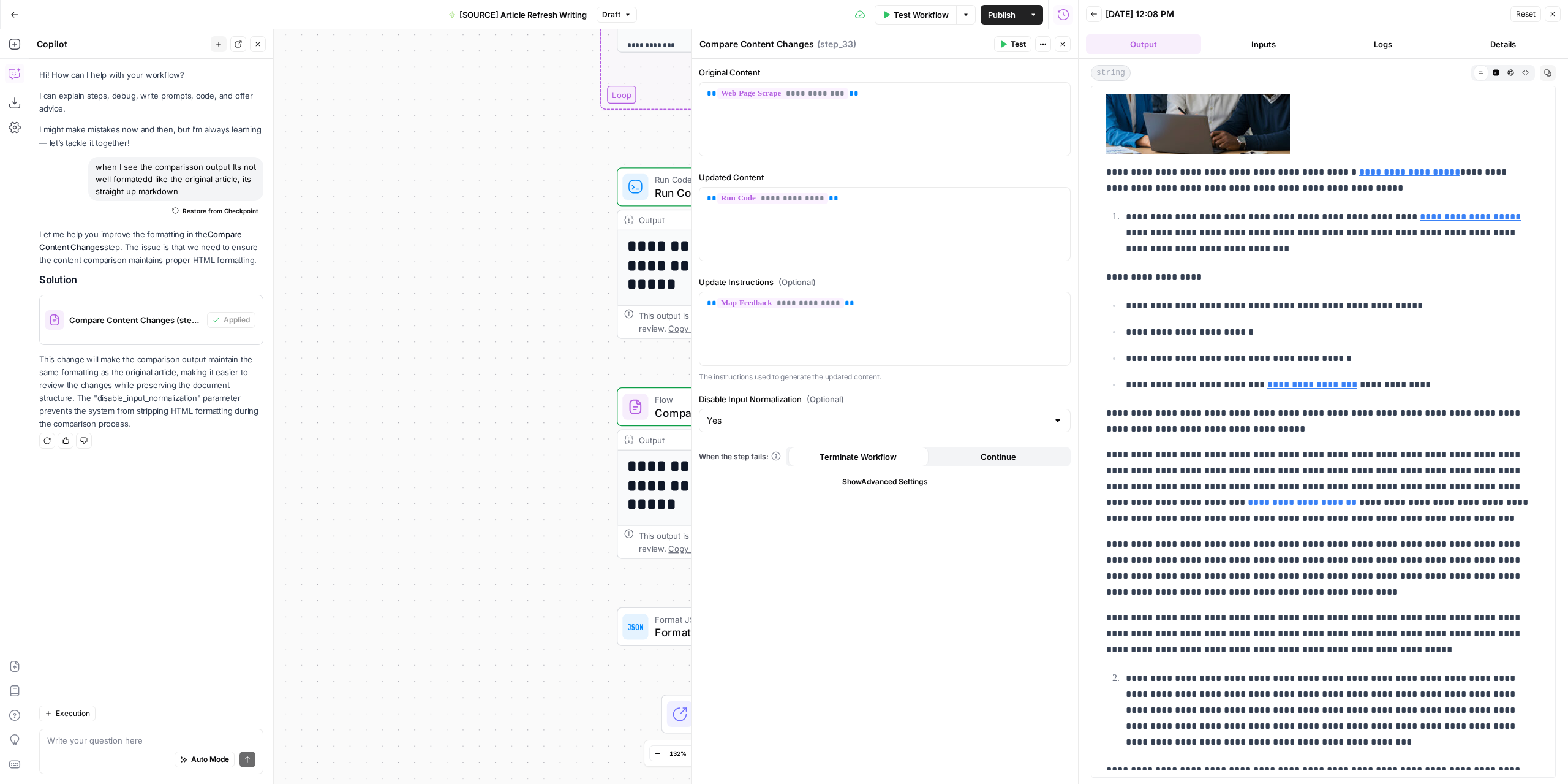
scroll to position [1532, 0]
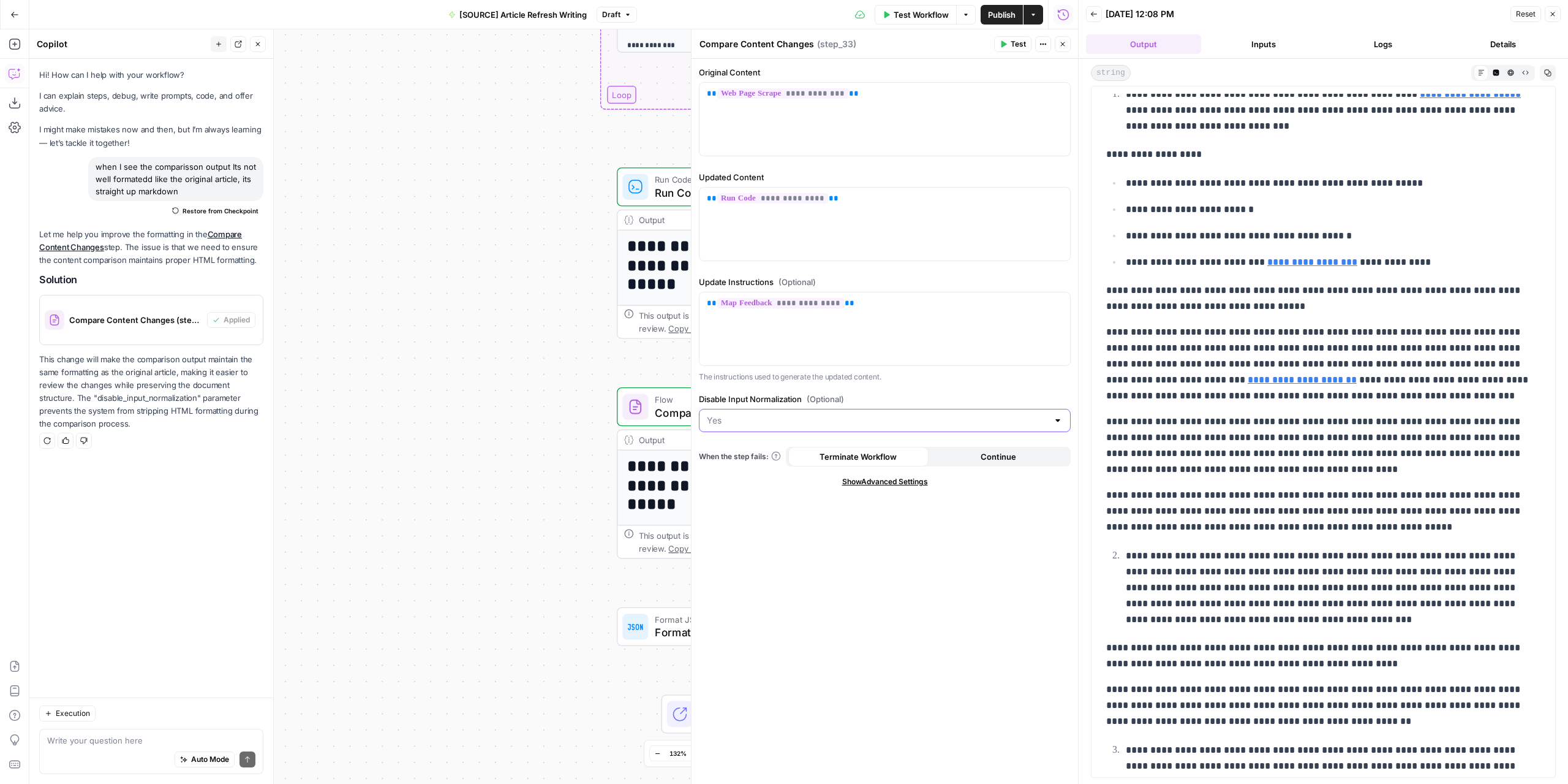
click at [831, 417] on input "Disable Input Normalization (Optional)" at bounding box center [877, 420] width 341 height 12
click at [783, 465] on span "No" at bounding box center [882, 467] width 346 height 12
type input "No"
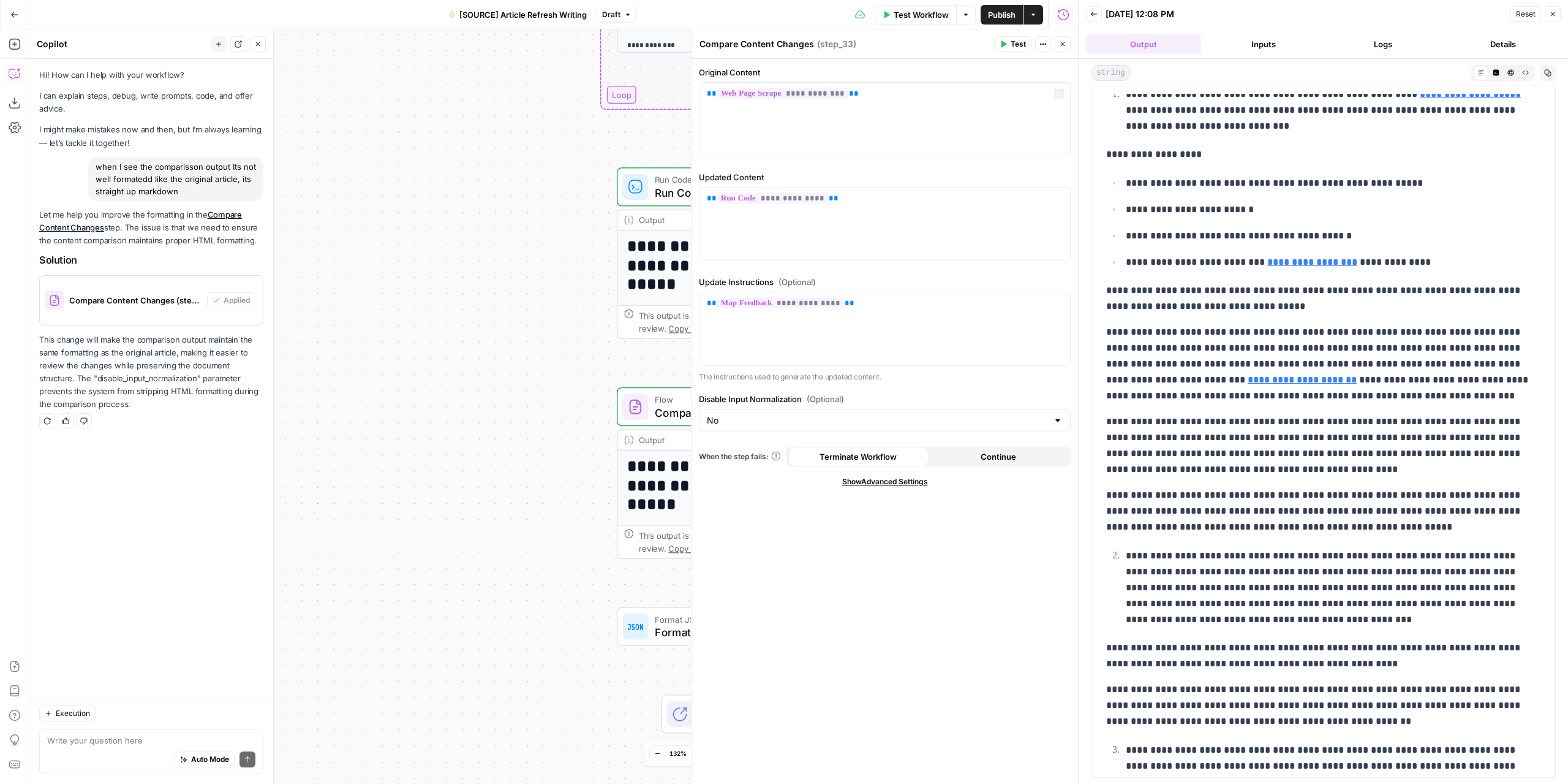
click at [1019, 44] on span "Test" at bounding box center [1019, 44] width 16 height 11
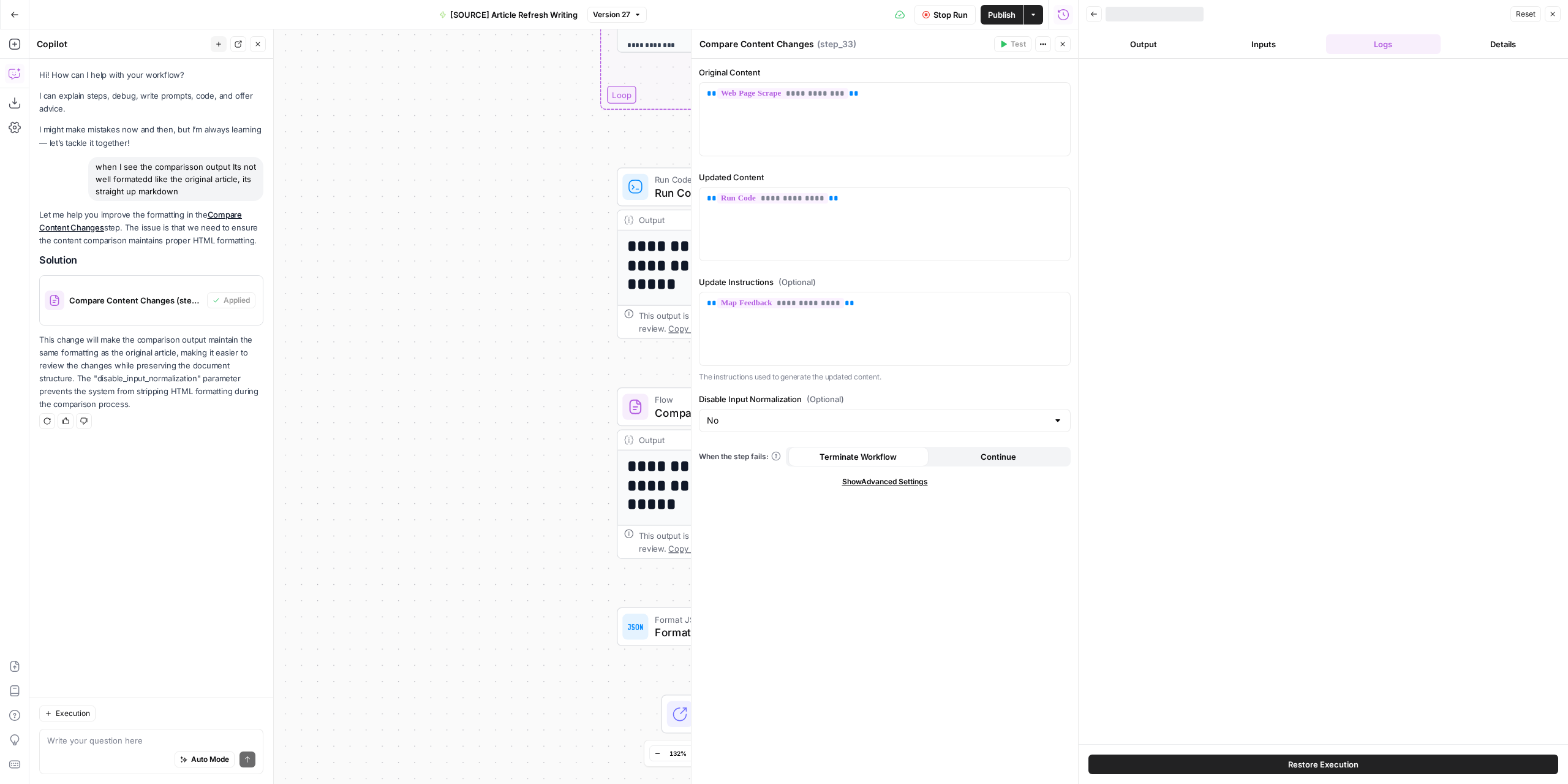
click at [1157, 42] on button "Output" at bounding box center [1143, 44] width 116 height 20
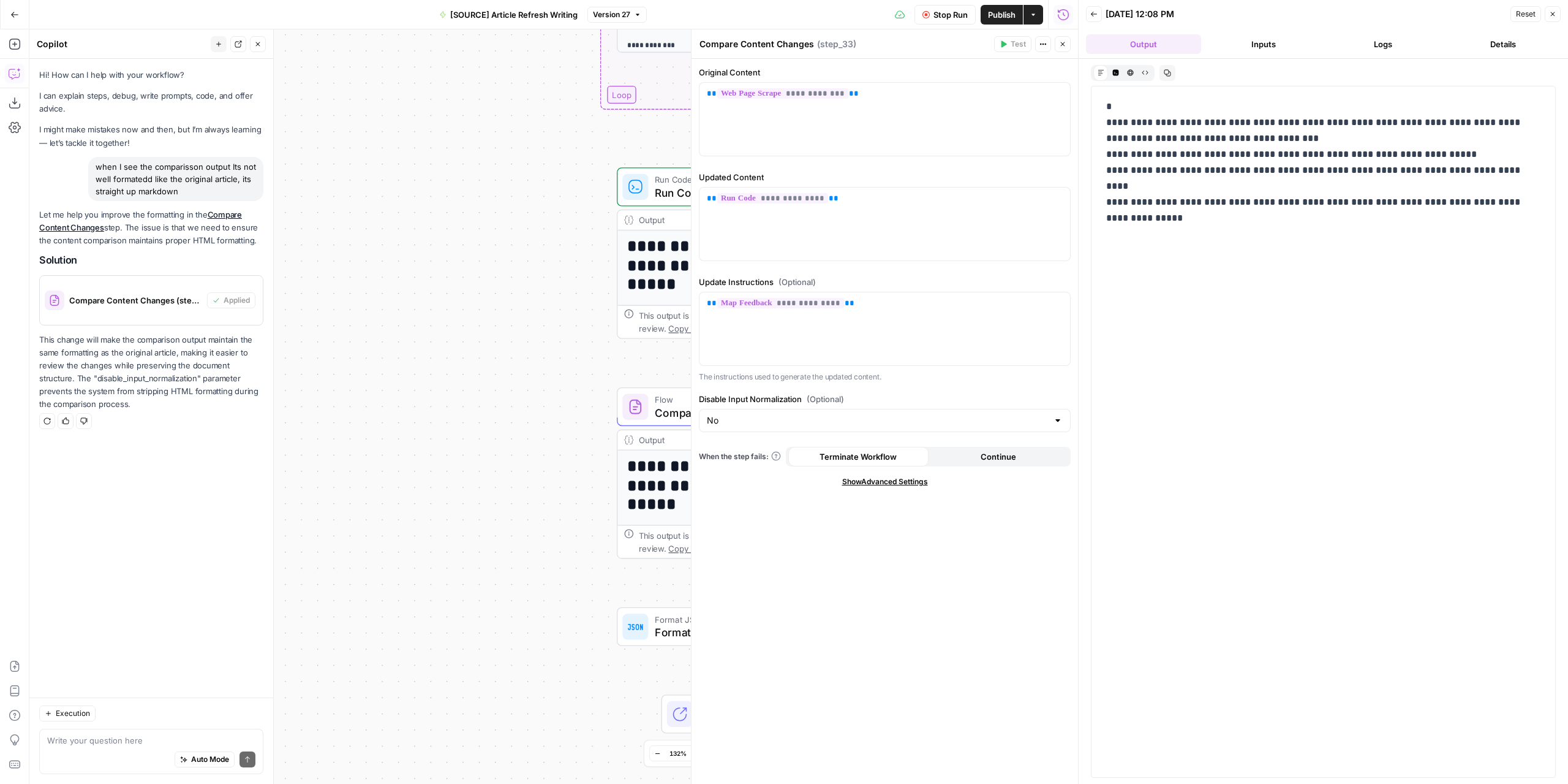
click at [1133, 69] on icon "button" at bounding box center [1130, 72] width 7 height 7
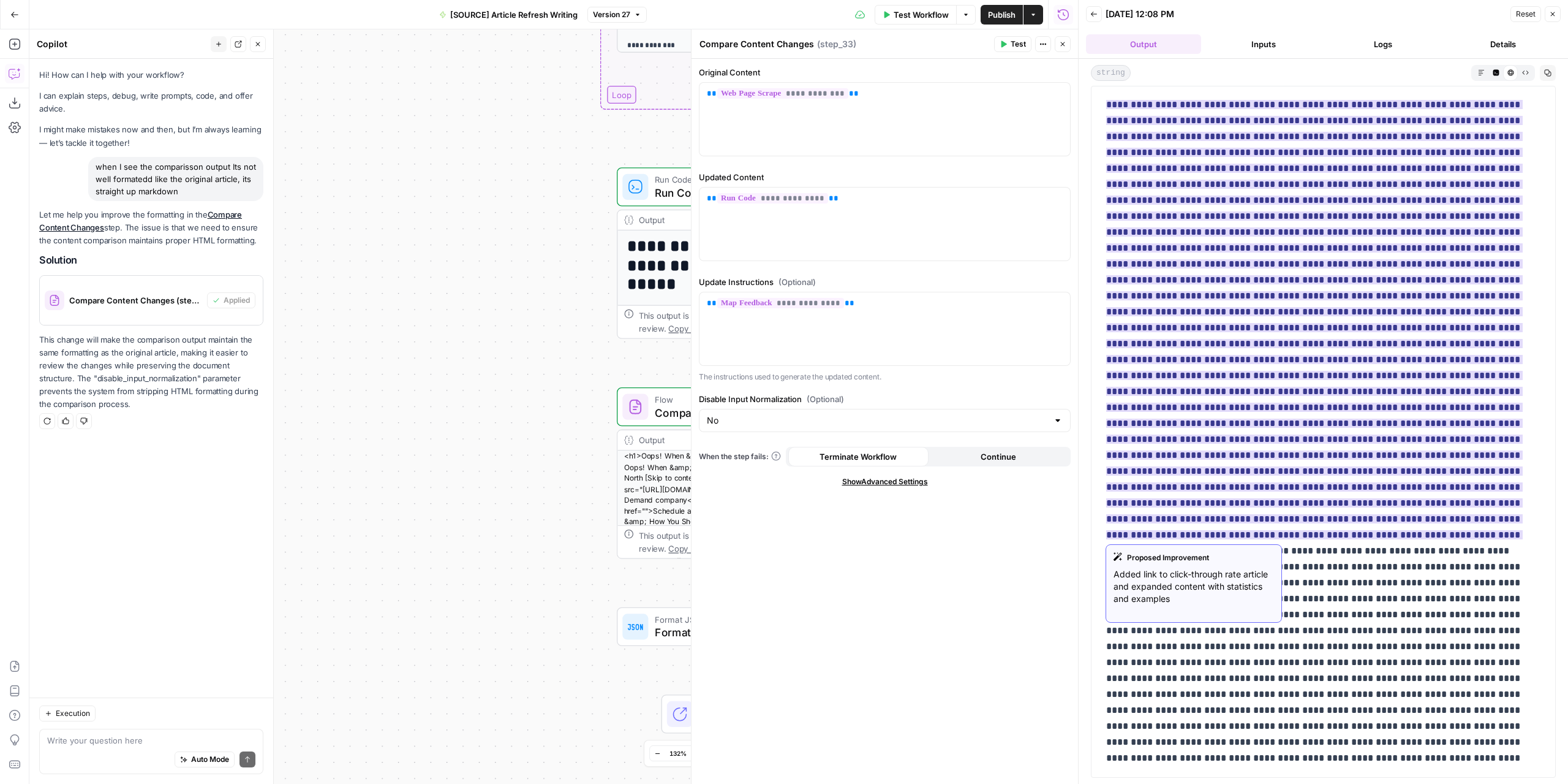
scroll to position [1900, 0]
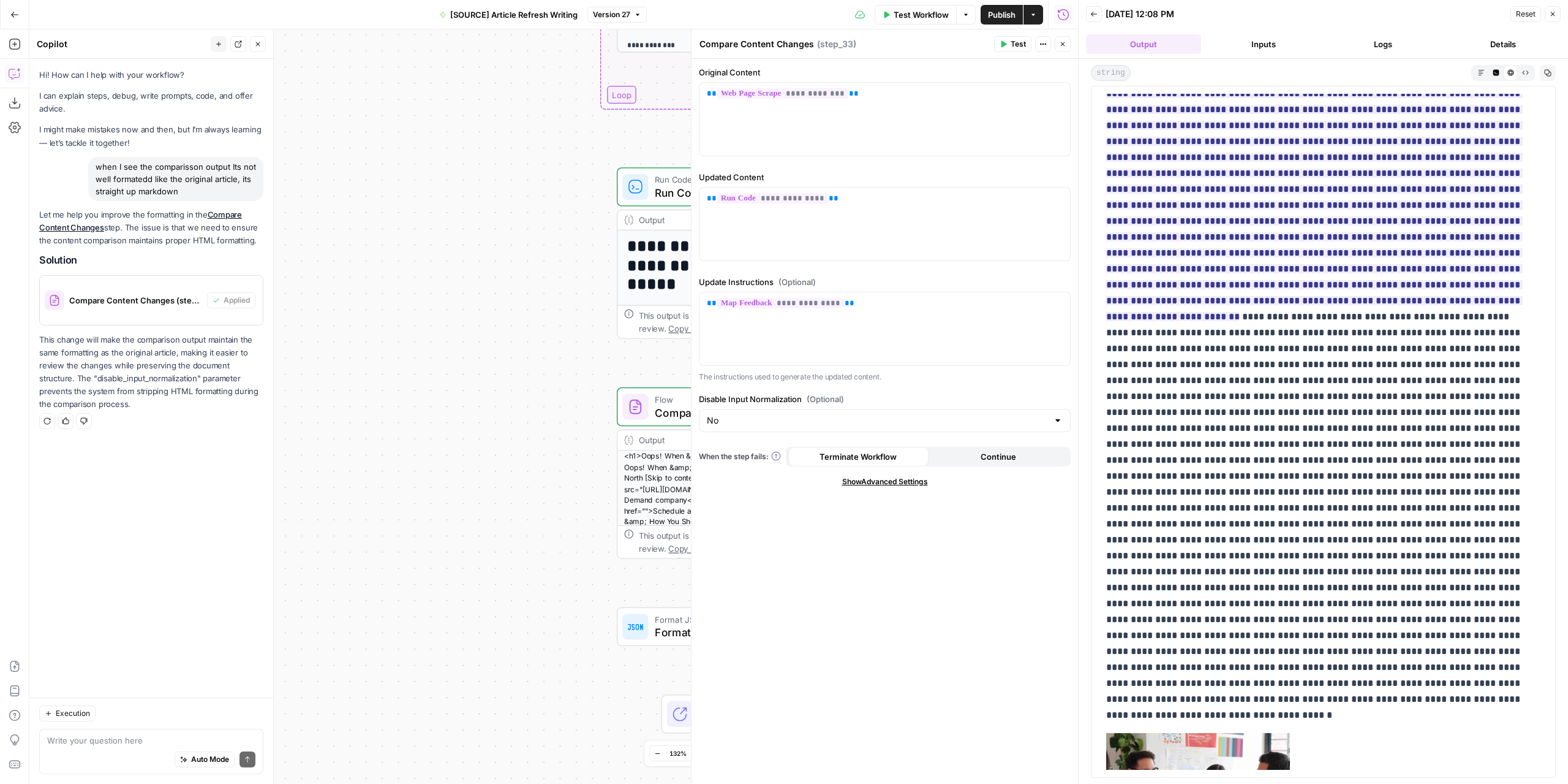
click at [1071, 44] on header "Compare Content Changes Compare Content Changes ( step_33 ) Test Actions Close" at bounding box center [884, 44] width 386 height 30
click at [1066, 44] on button "Close" at bounding box center [1063, 44] width 16 height 16
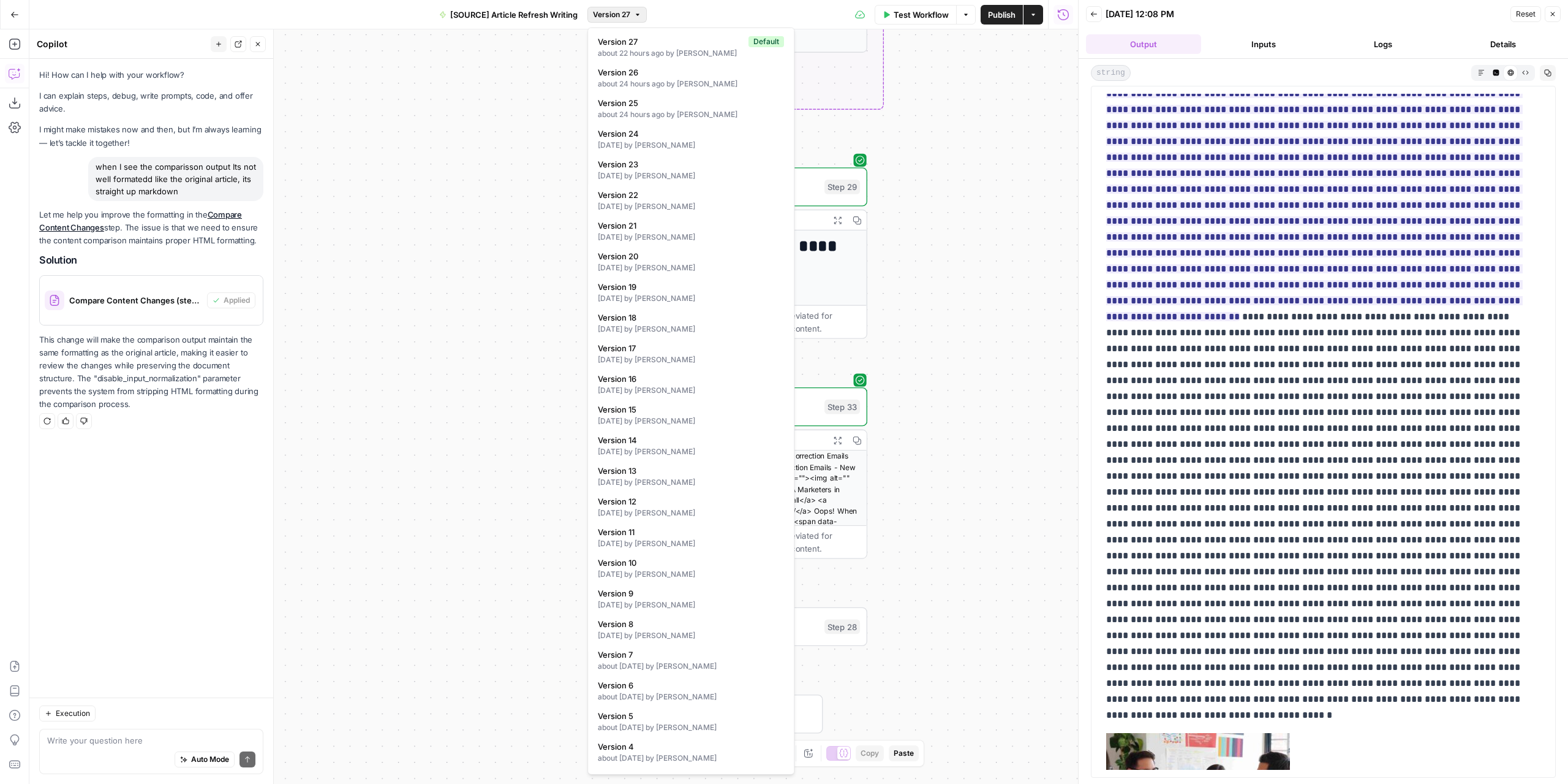
click at [636, 17] on icon "button" at bounding box center [637, 14] width 7 height 7
click at [506, 172] on div "**********" at bounding box center [554, 406] width 1049 height 754
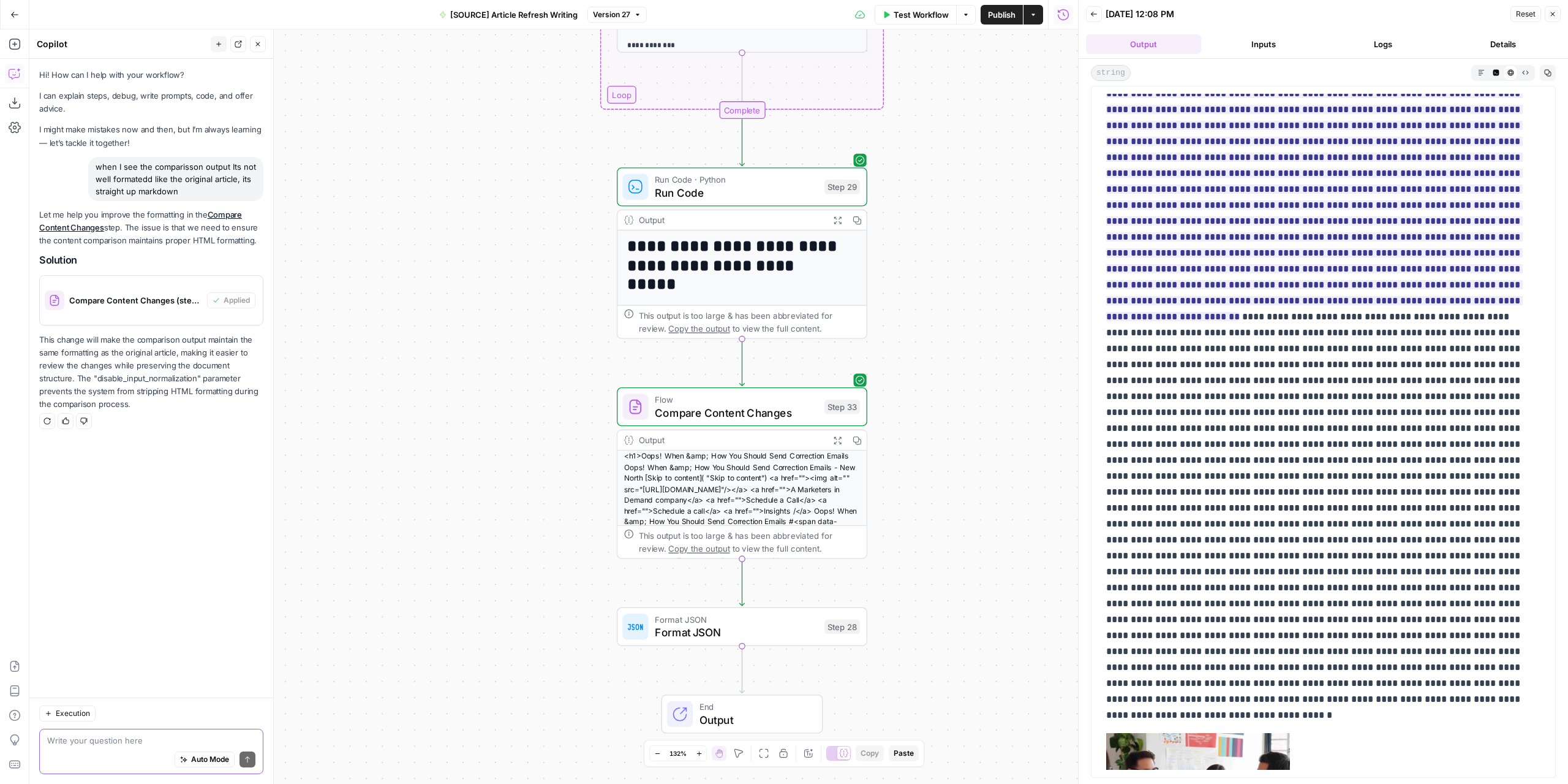
click at [140, 743] on textarea at bounding box center [151, 740] width 208 height 12
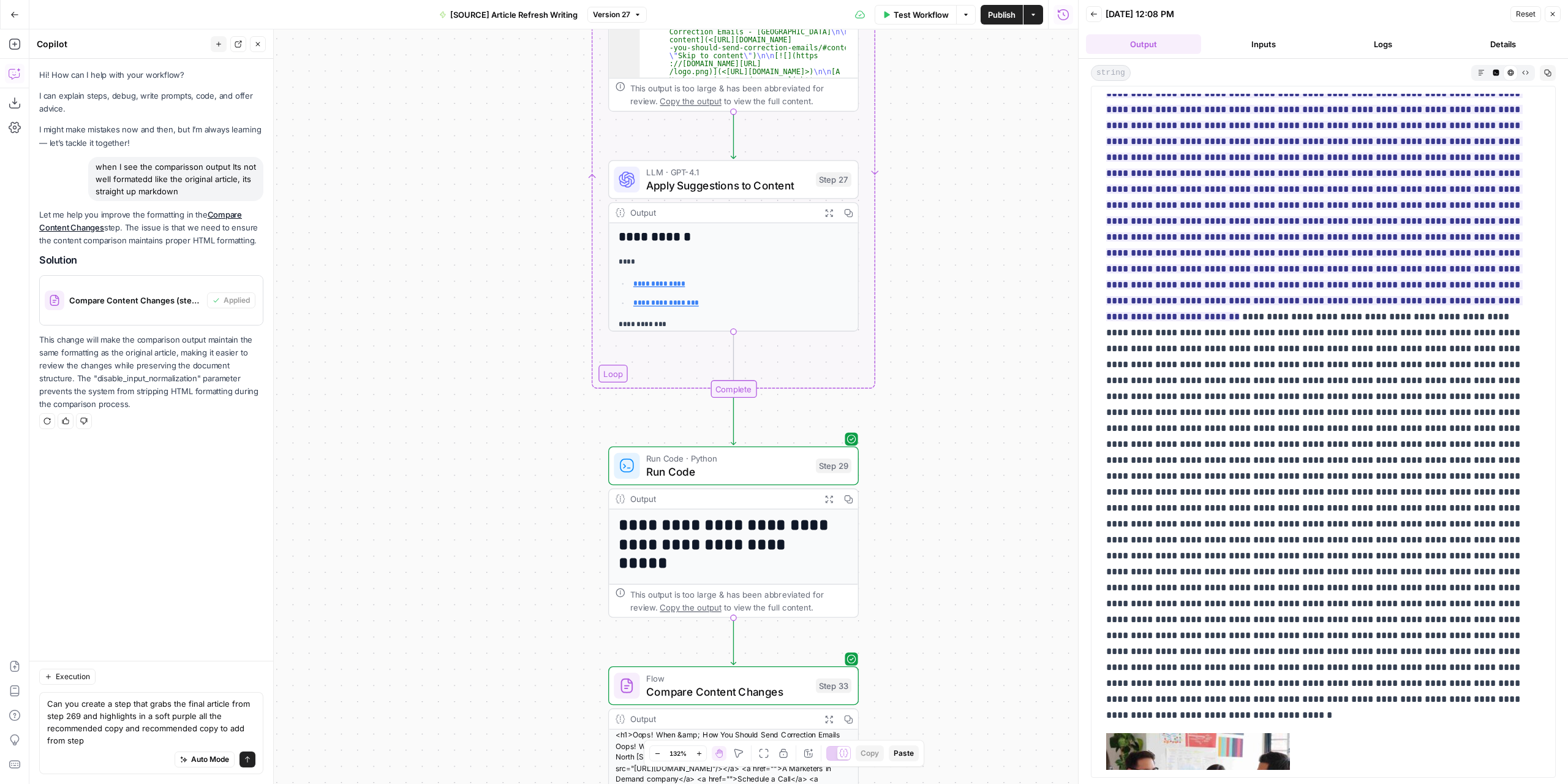
drag, startPoint x: 552, startPoint y: 296, endPoint x: 540, endPoint y: 509, distance: 213.3
click at [540, 510] on div "**********" at bounding box center [554, 406] width 1049 height 754
drag, startPoint x: 510, startPoint y: 239, endPoint x: 538, endPoint y: 543, distance: 305.3
click at [539, 545] on div "**********" at bounding box center [554, 406] width 1049 height 754
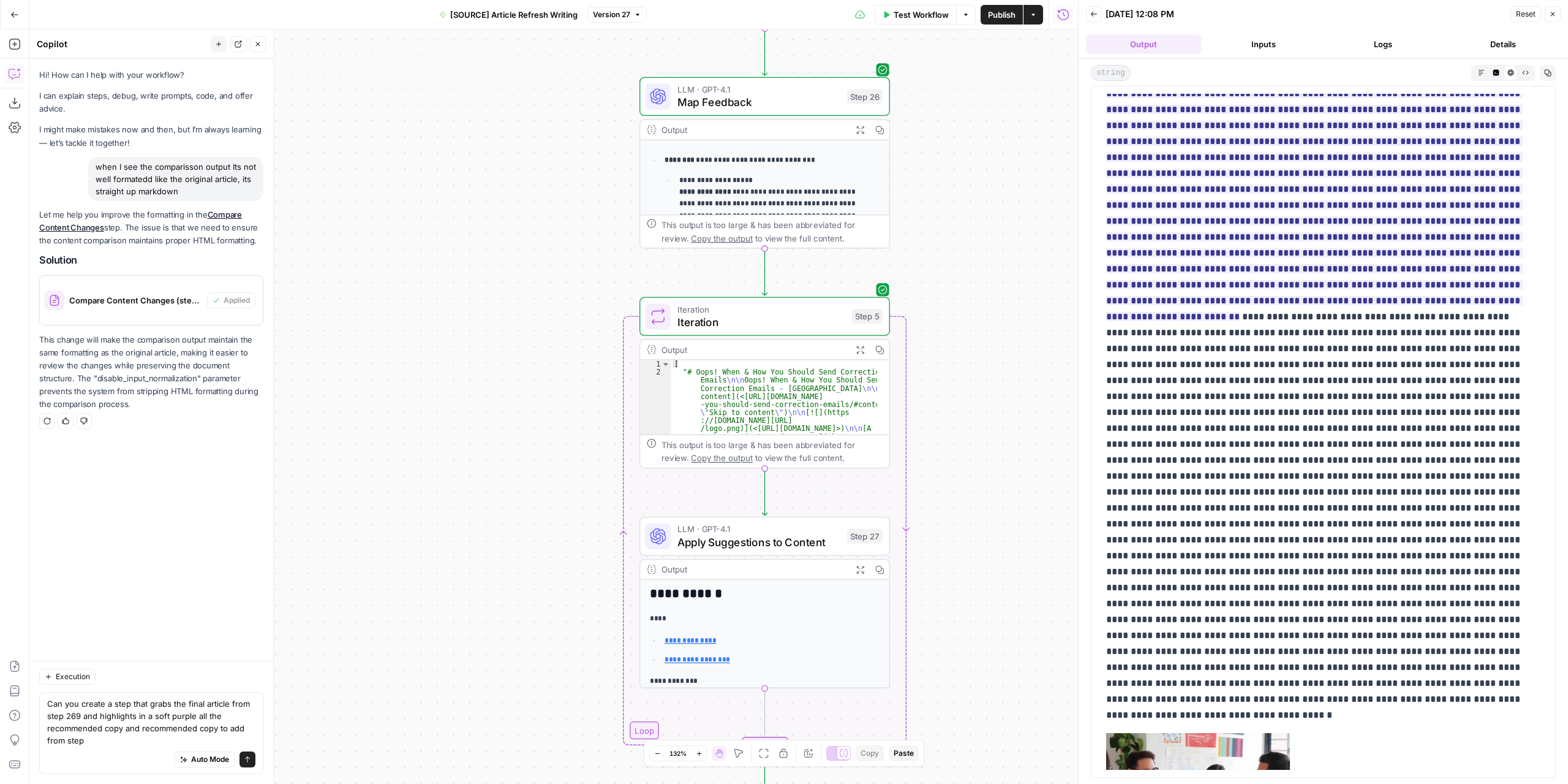
drag, startPoint x: 539, startPoint y: 328, endPoint x: 544, endPoint y: 377, distance: 49.3
click at [544, 377] on div "**********" at bounding box center [554, 406] width 1049 height 754
click at [127, 739] on textarea "Can you create a step that grabs the final article from step 269 and highlights…" at bounding box center [151, 723] width 208 height 49
type textarea "Can you create a step that grabs the final article from step 269 and highlights…"
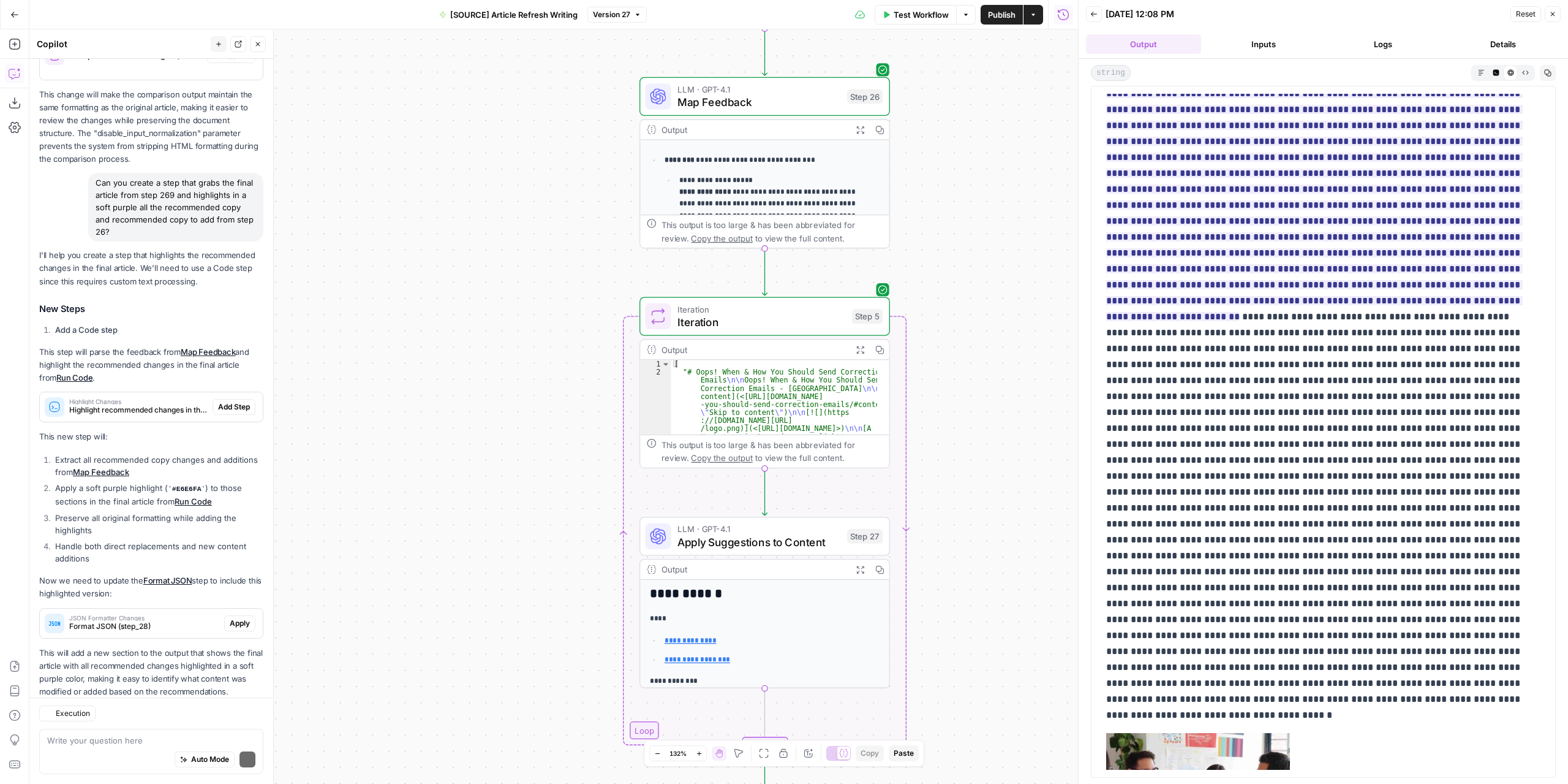
scroll to position [285, 0]
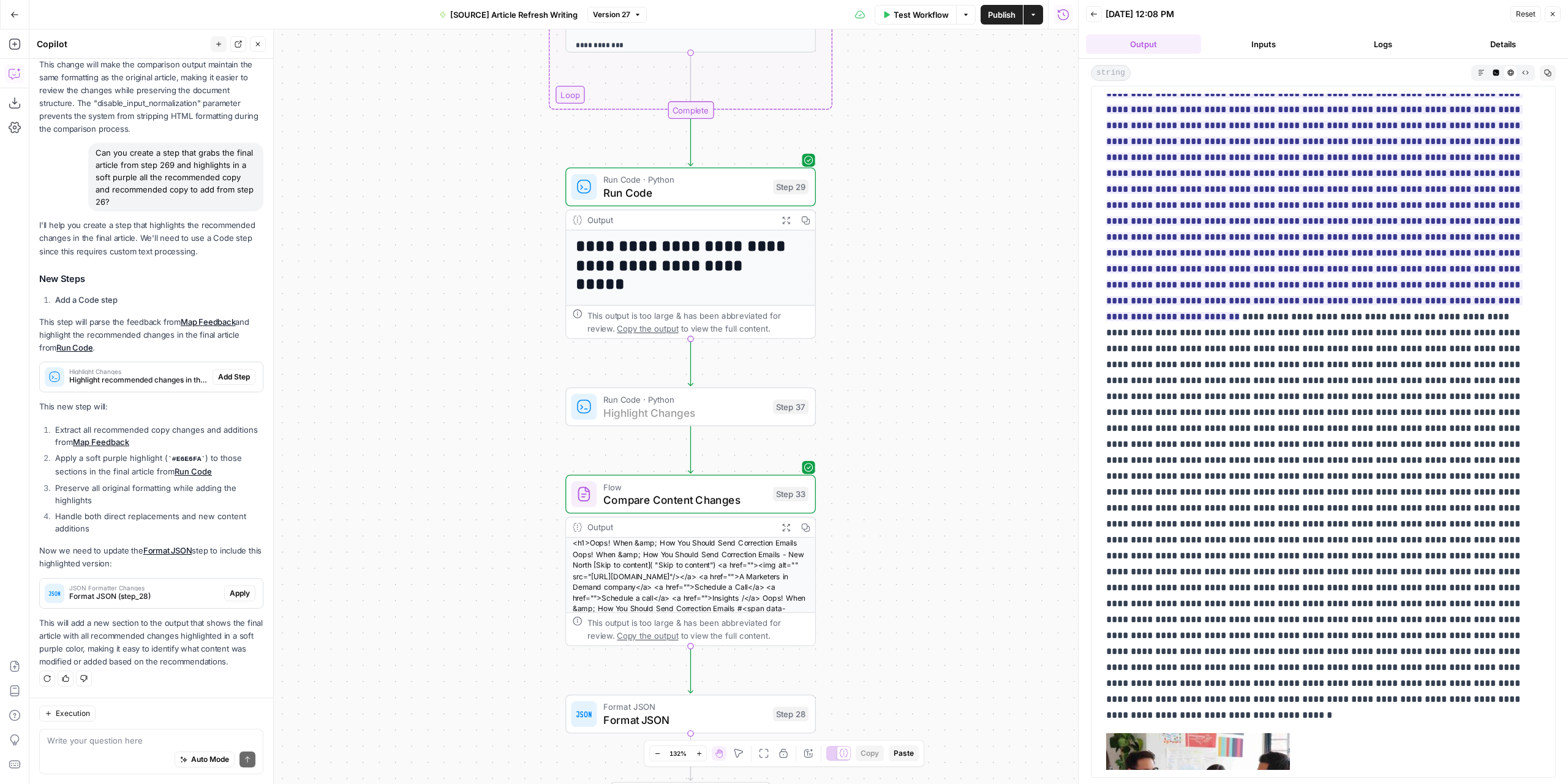
click at [221, 381] on span "Add Step" at bounding box center [234, 377] width 32 height 11
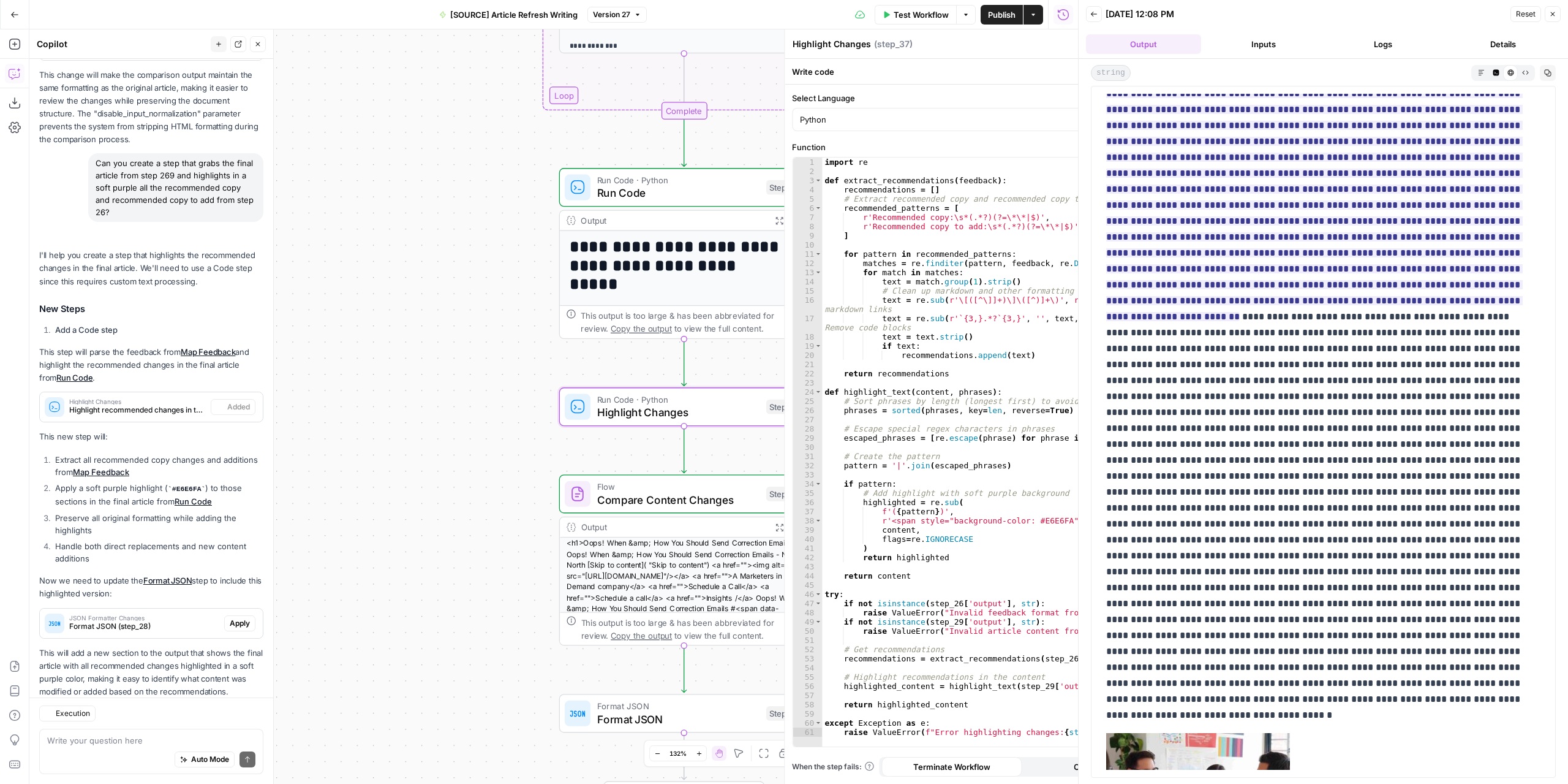
scroll to position [323, 0]
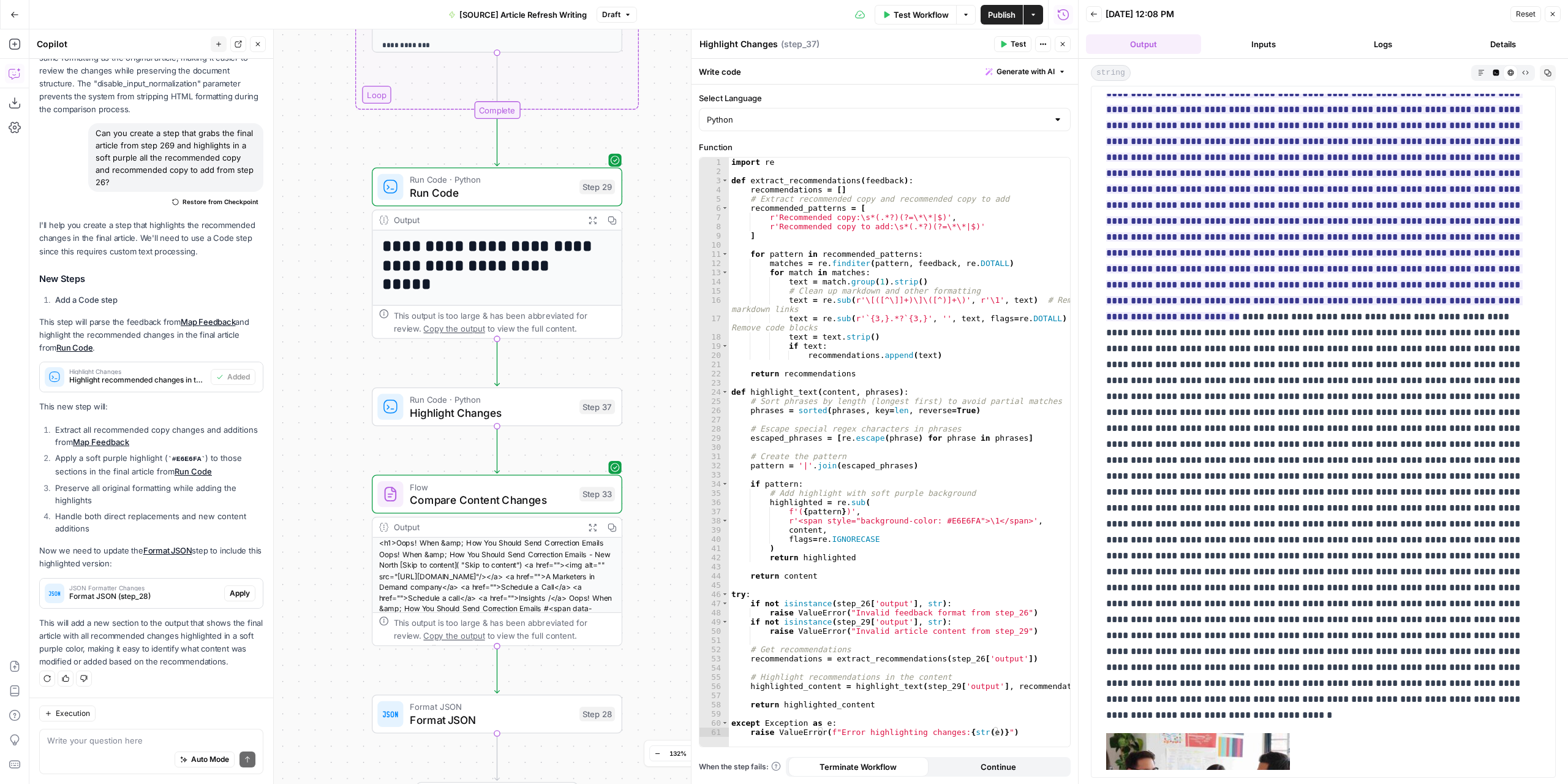
click at [1004, 44] on icon "button" at bounding box center [1005, 44] width 6 height 7
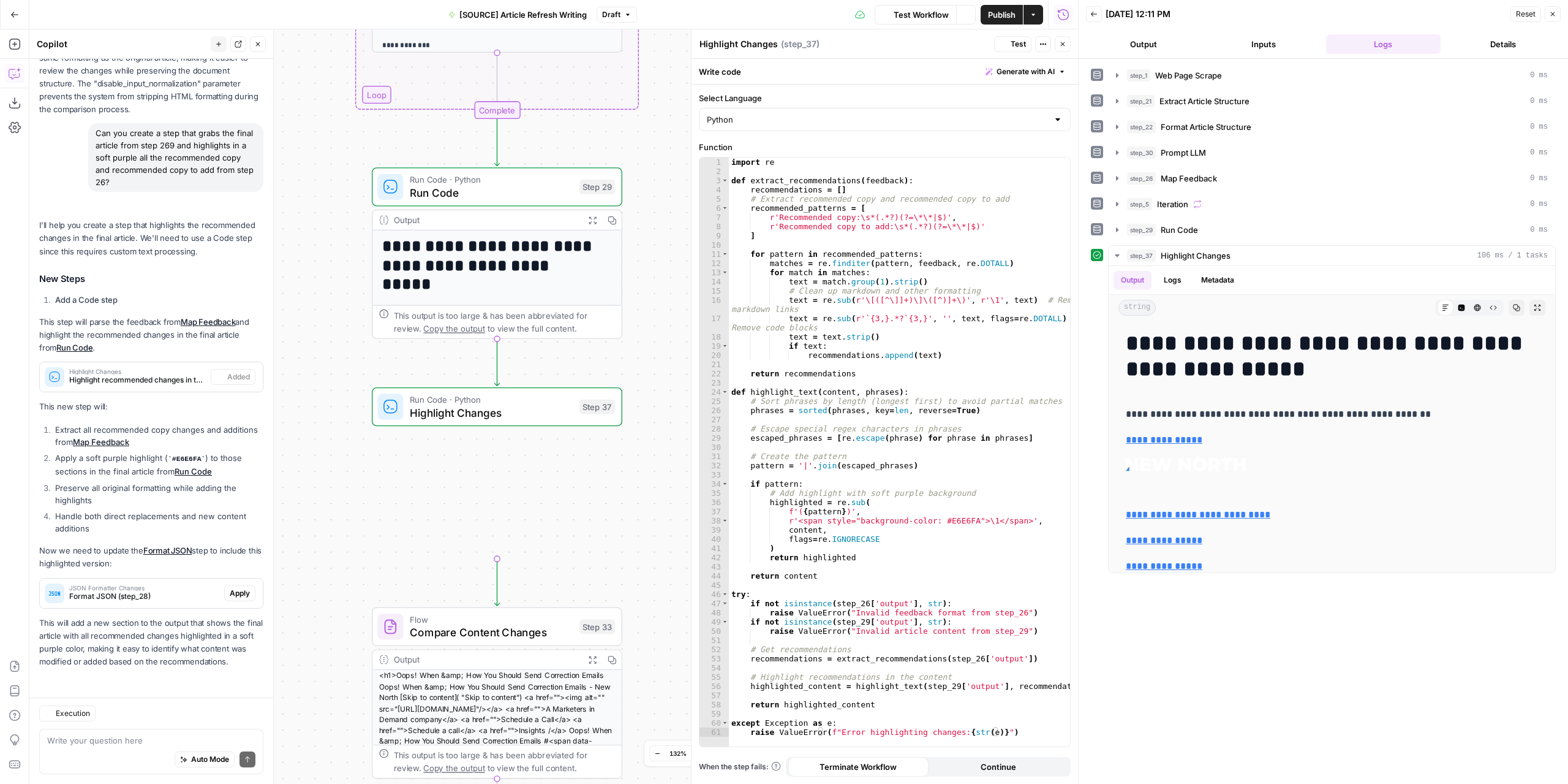
click at [1152, 46] on button "Output" at bounding box center [1143, 44] width 116 height 20
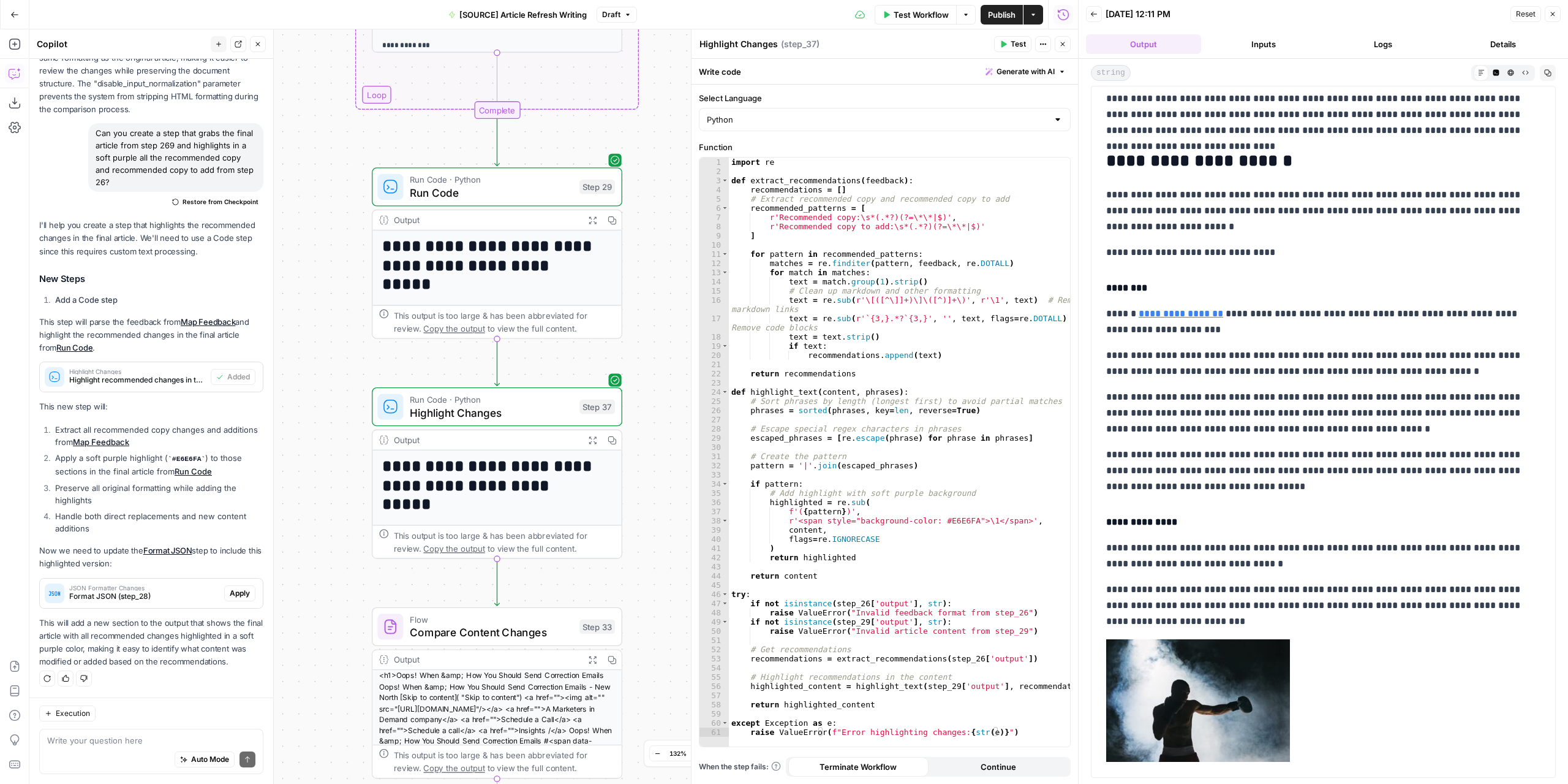
scroll to position [3616, 0]
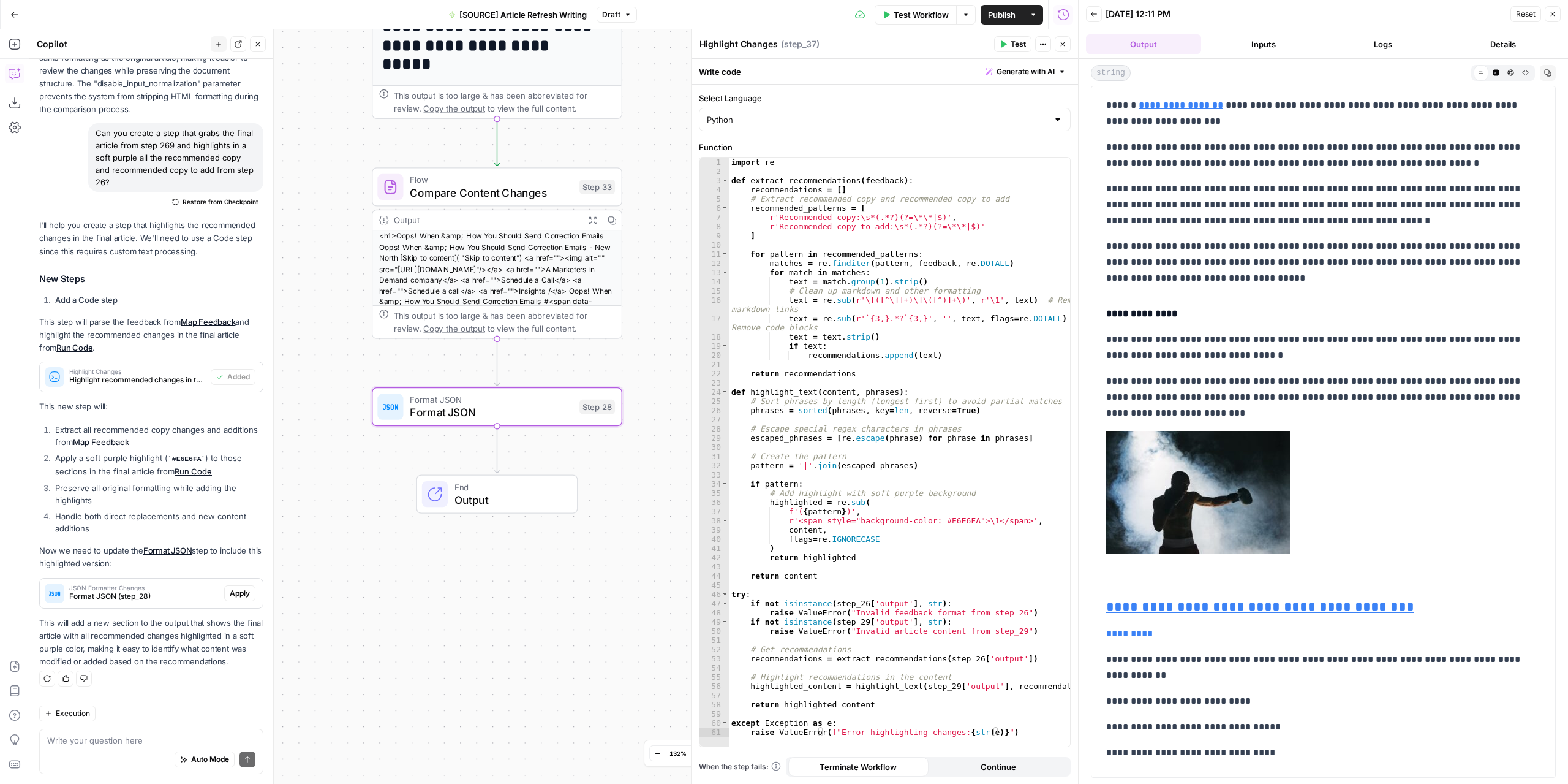
click at [230, 591] on span "Apply" at bounding box center [240, 593] width 20 height 11
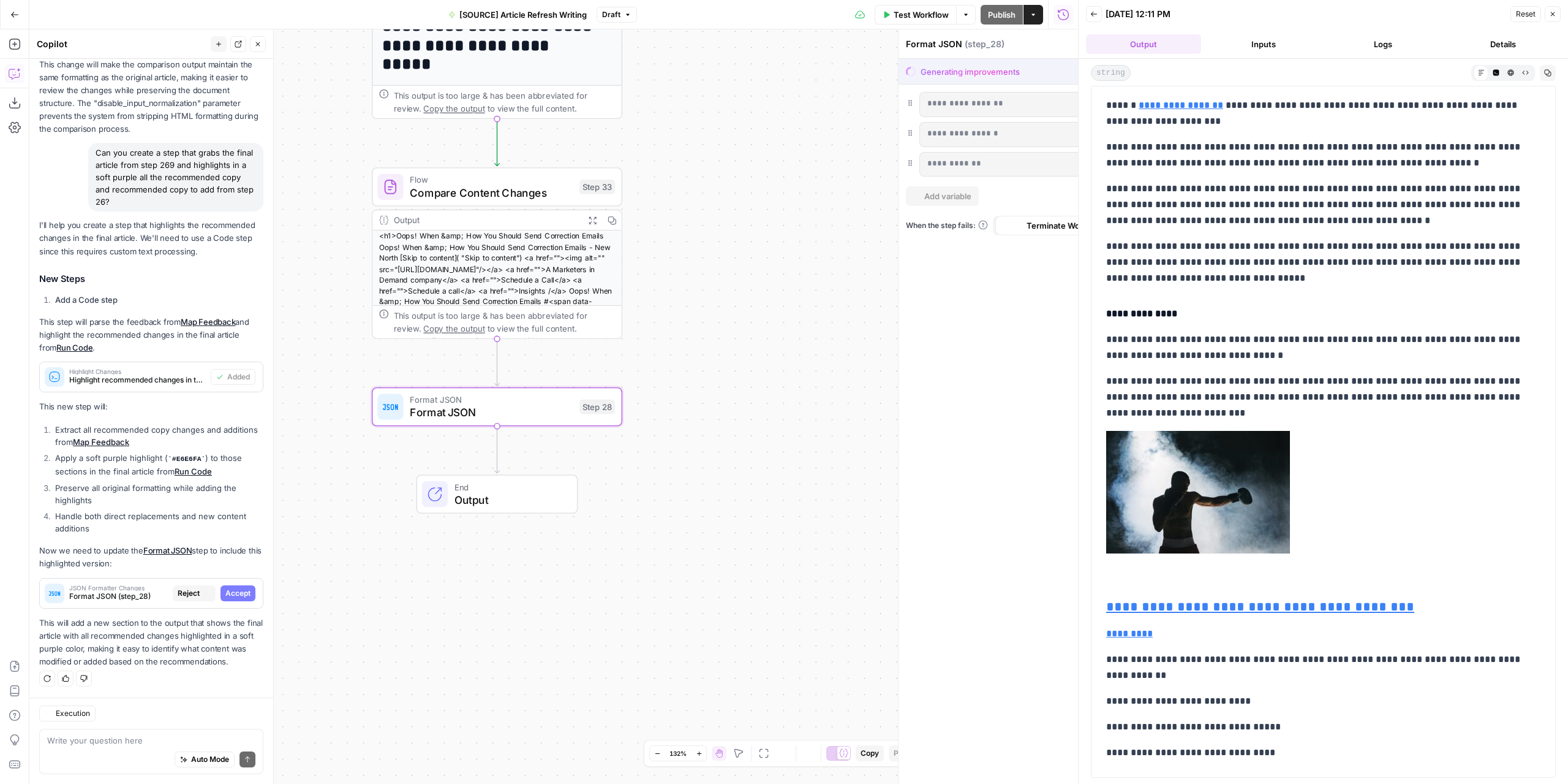
scroll to position [285, 0]
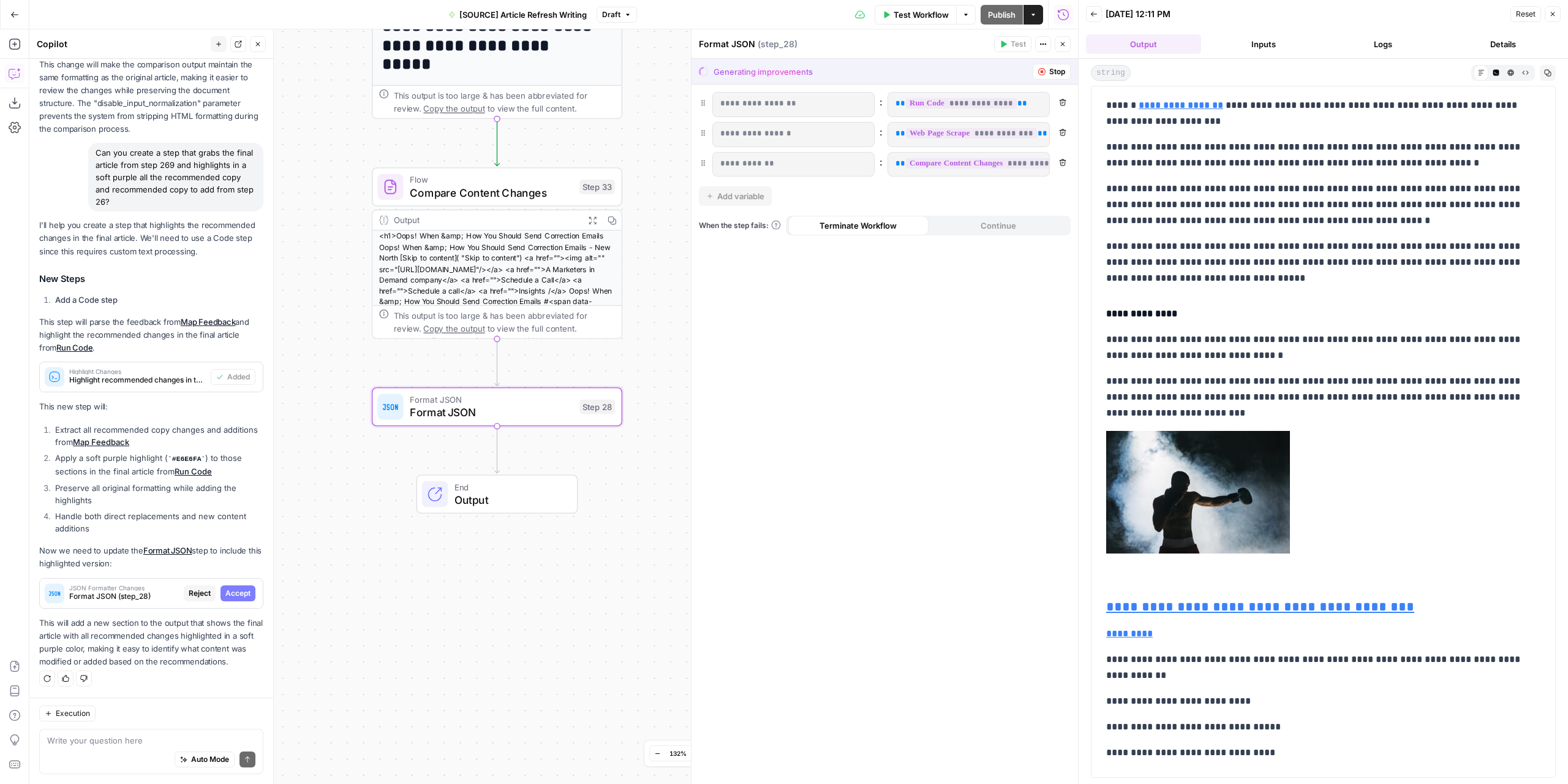
click at [230, 591] on span "Accept" at bounding box center [237, 593] width 25 height 11
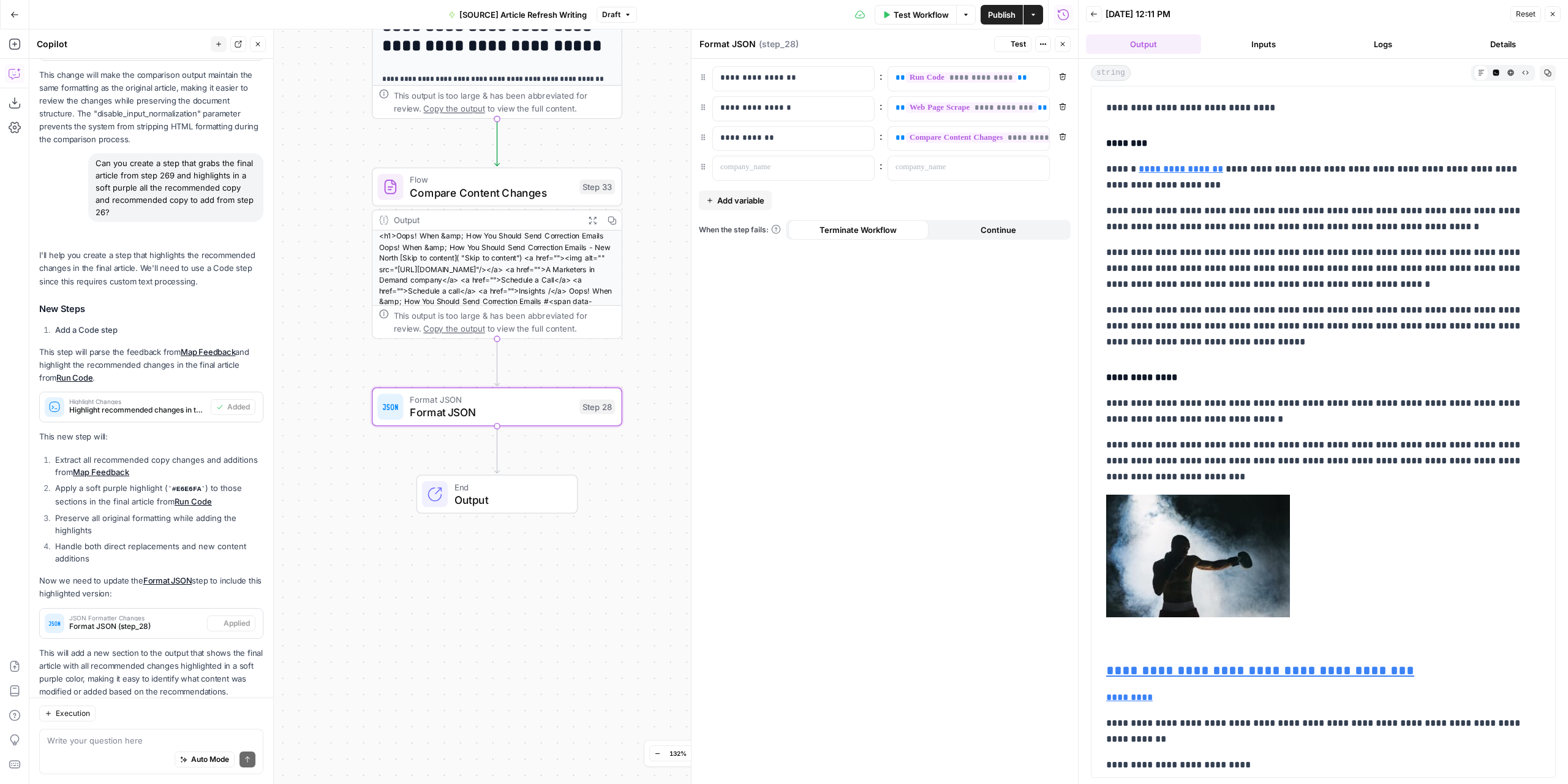
scroll to position [0, 0]
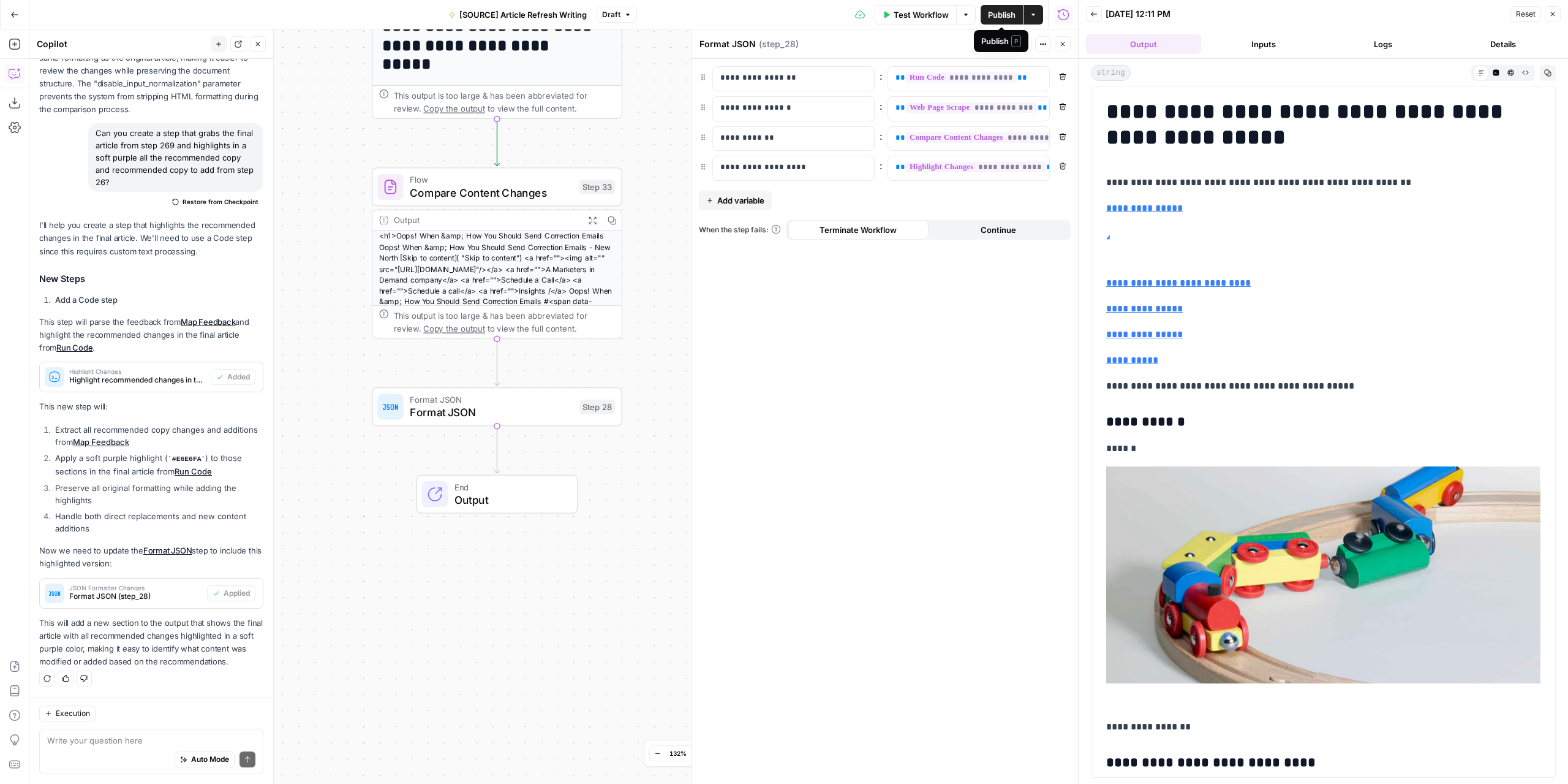
click at [990, 20] on button "Publish" at bounding box center [1002, 15] width 42 height 20
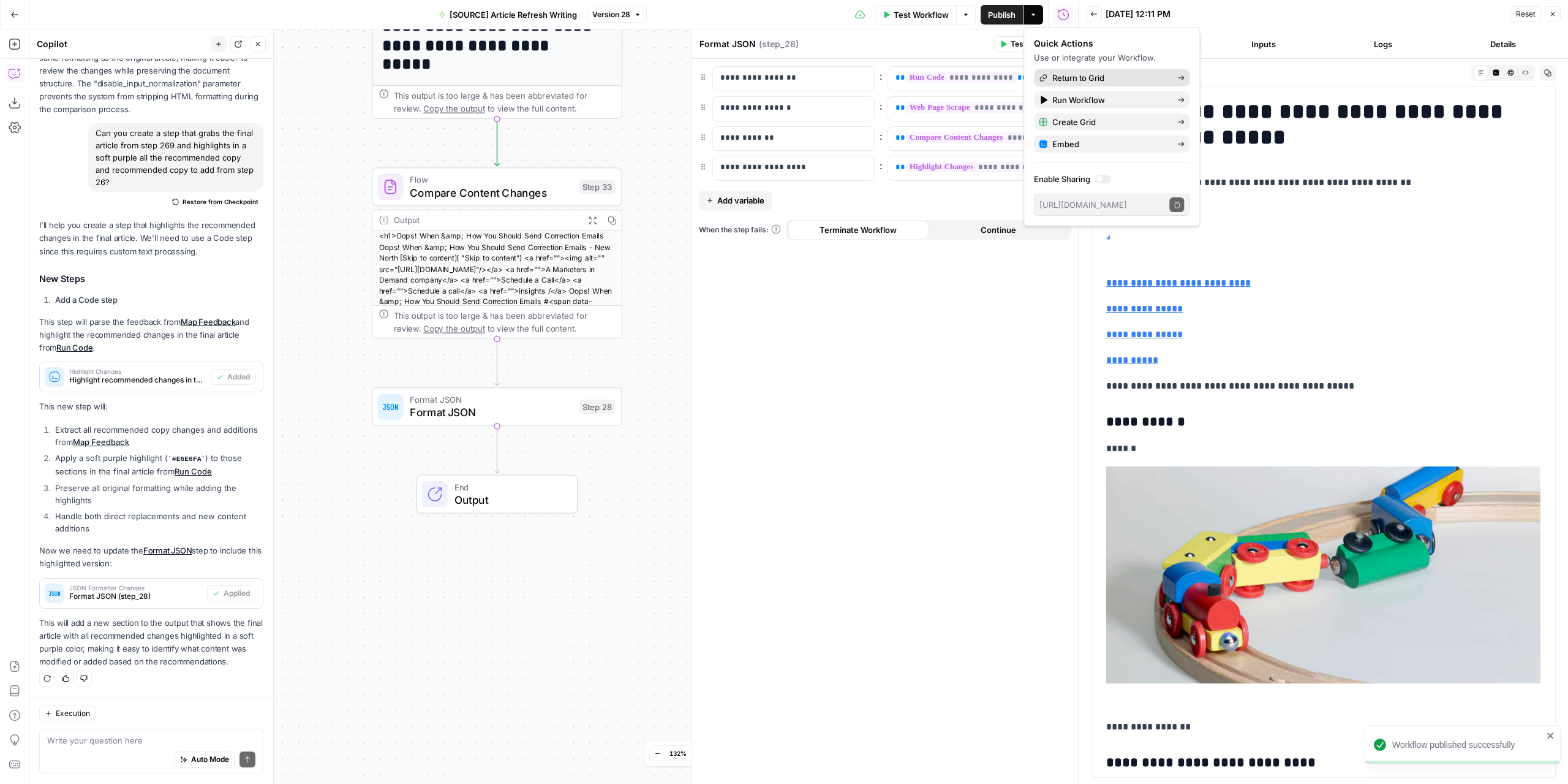
click at [1096, 77] on span "Return to Grid" at bounding box center [1110, 78] width 116 height 12
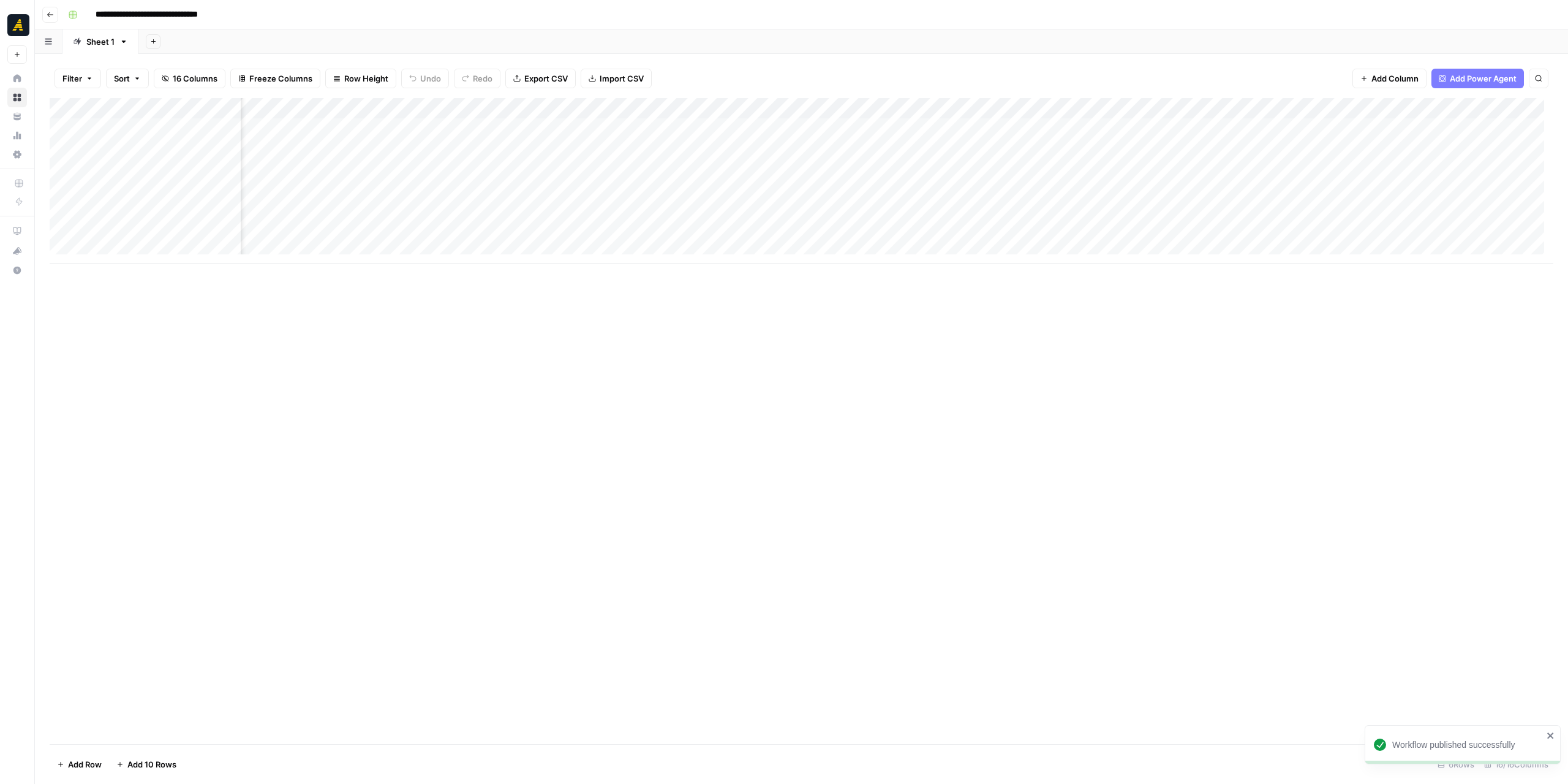
scroll to position [0, 707]
click at [976, 167] on div "Add Column" at bounding box center [801, 180] width 1504 height 165
click at [958, 168] on div "Add Column" at bounding box center [801, 180] width 1504 height 165
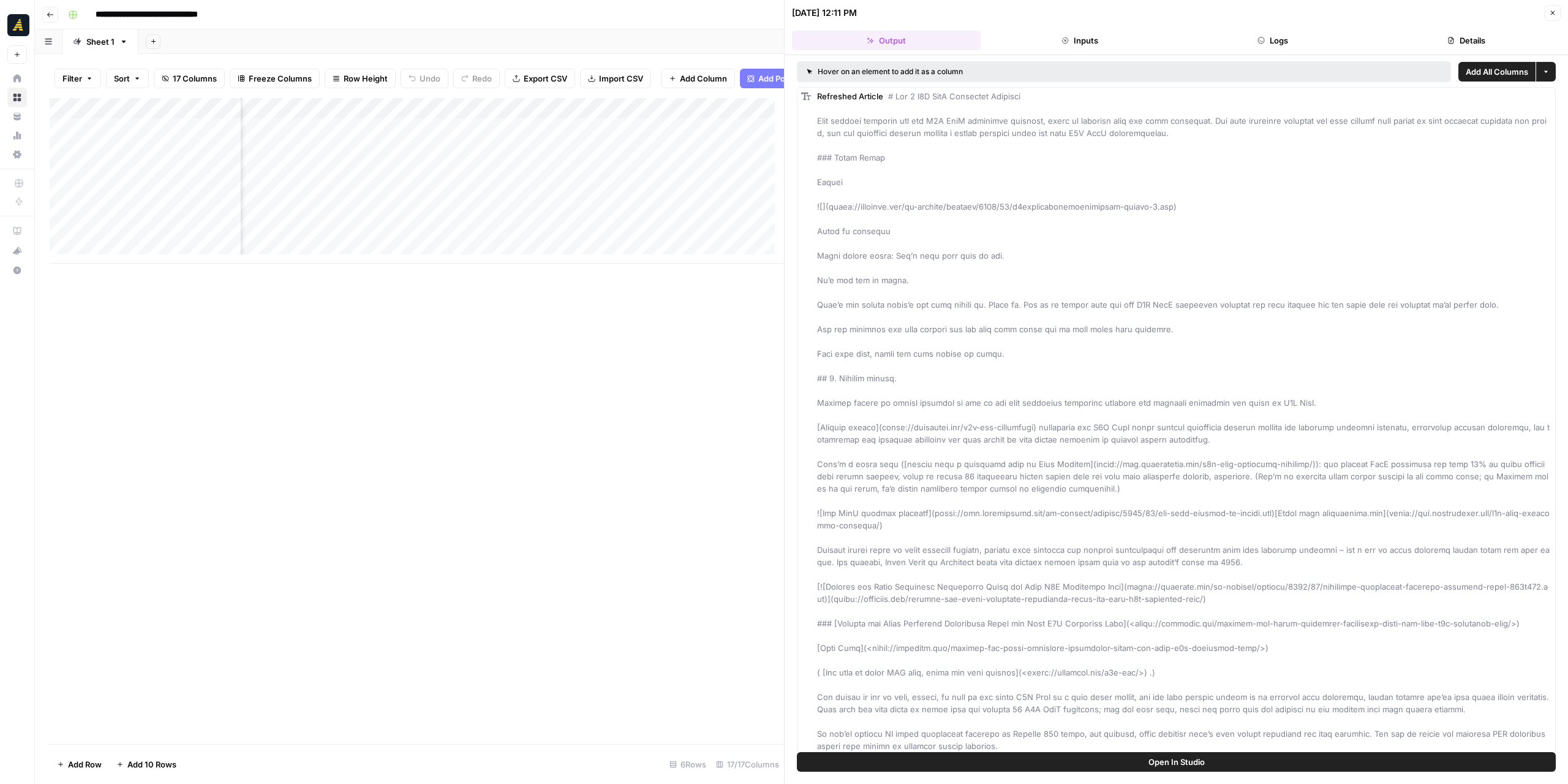
click at [1468, 70] on span "Add All Columns" at bounding box center [1497, 71] width 62 height 12
click at [1552, 14] on icon "button" at bounding box center [1552, 12] width 7 height 7
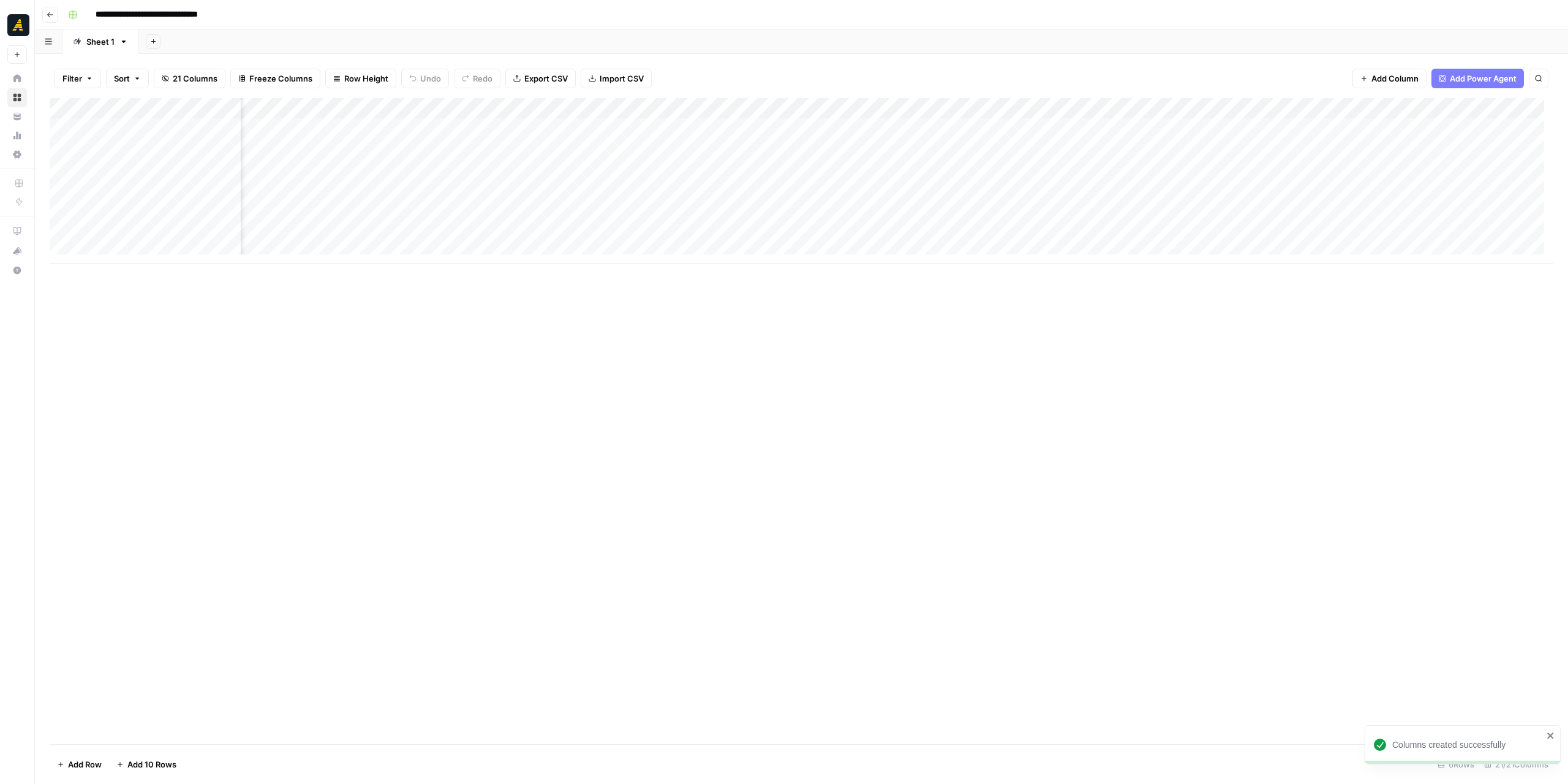
click at [674, 108] on div "Add Column" at bounding box center [801, 180] width 1504 height 165
click at [634, 229] on span "Remove Column" at bounding box center [649, 228] width 108 height 12
click at [726, 129] on button "Delete" at bounding box center [741, 127] width 41 height 22
click at [678, 108] on div "Add Column" at bounding box center [801, 180] width 1504 height 165
click at [640, 223] on span "Remove Column" at bounding box center [649, 228] width 108 height 12
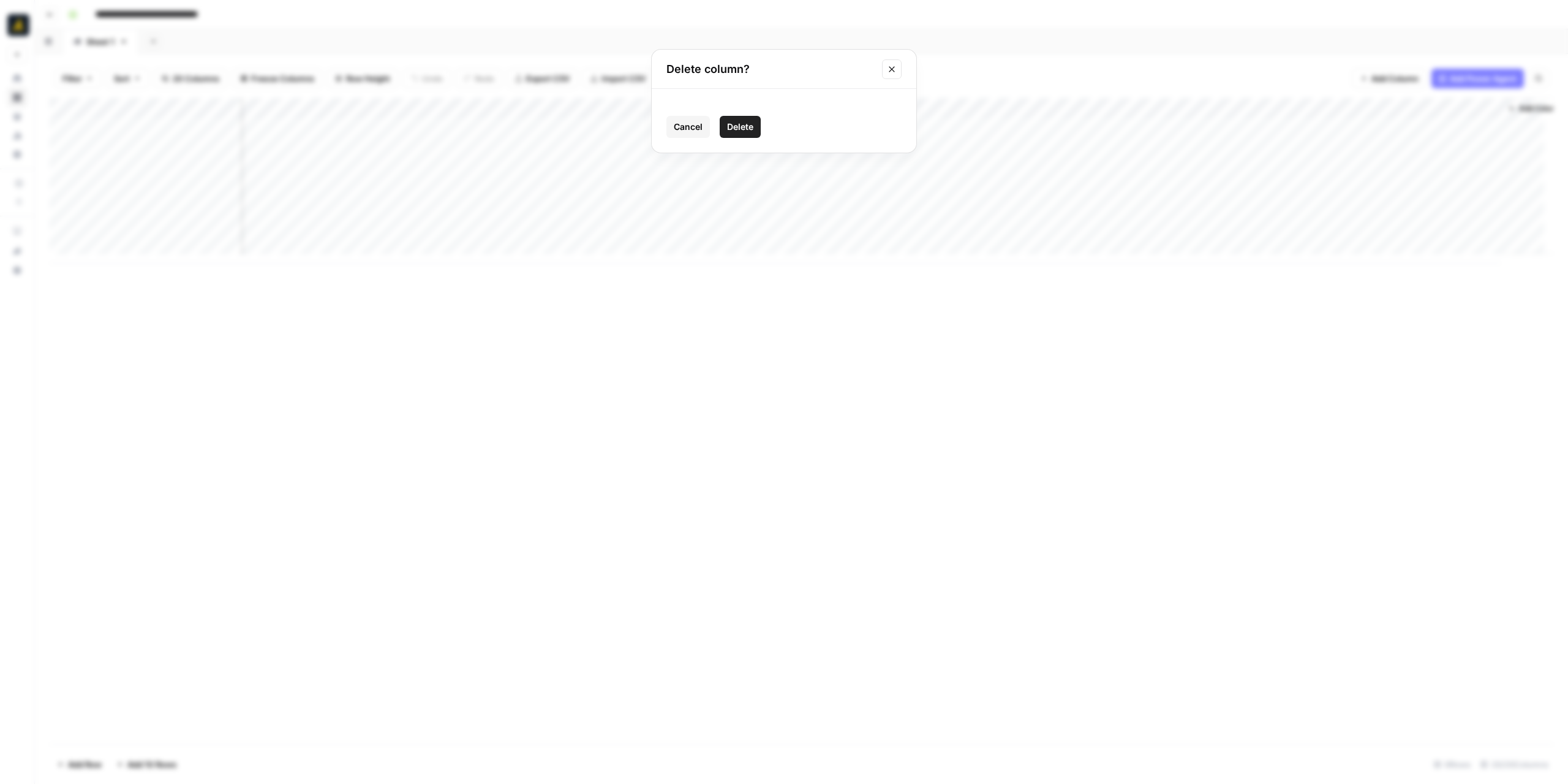
click at [745, 125] on span "Delete" at bounding box center [740, 127] width 27 height 12
click at [758, 106] on div "Add Column" at bounding box center [801, 180] width 1504 height 165
click at [734, 228] on span "Remove Column" at bounding box center [734, 228] width 108 height 12
click at [746, 125] on span "Delete" at bounding box center [740, 127] width 27 height 12
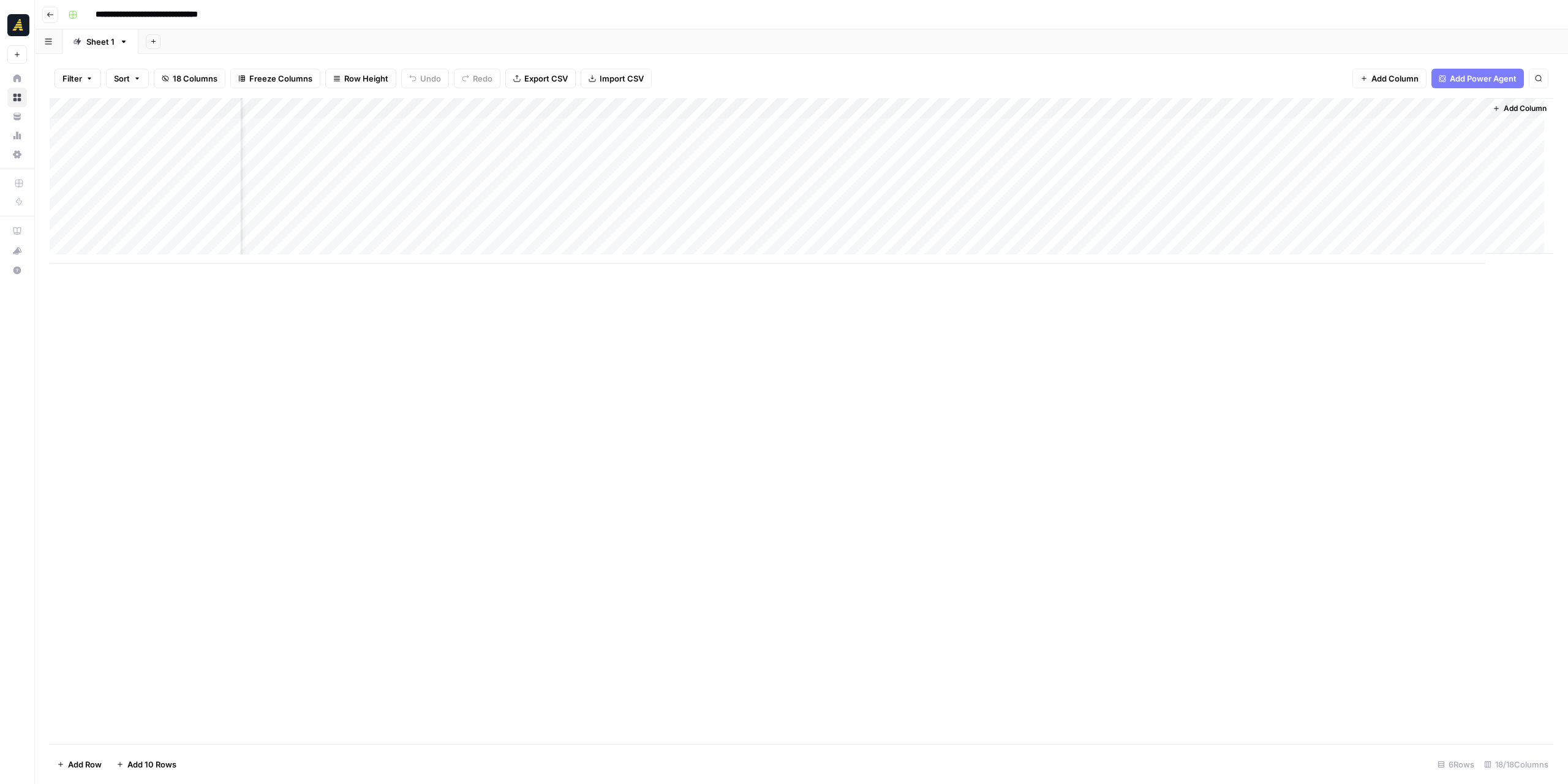
scroll to position [0, 928]
click at [794, 169] on div "Add Column" at bounding box center [801, 180] width 1504 height 165
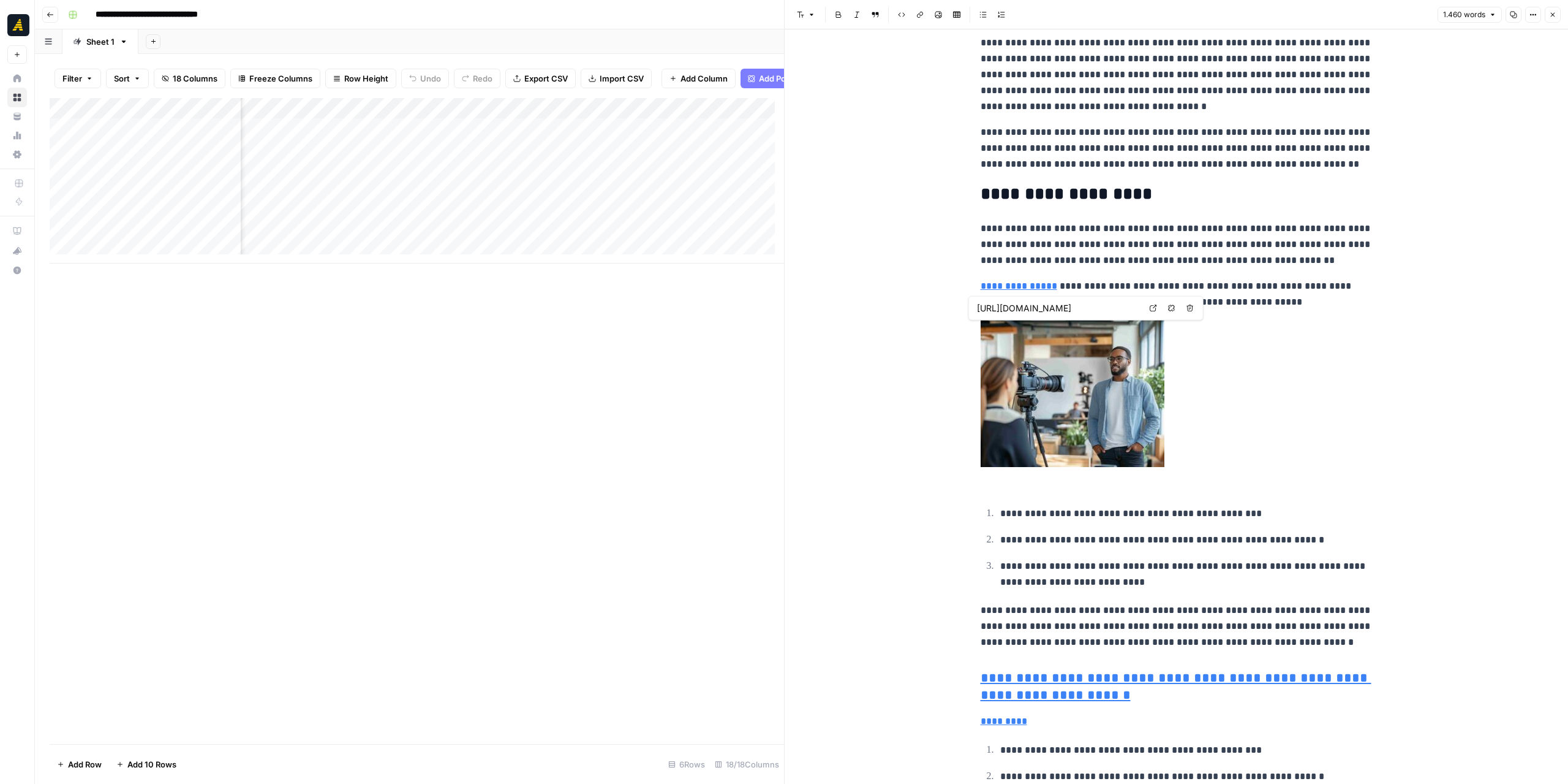
scroll to position [1594, 0]
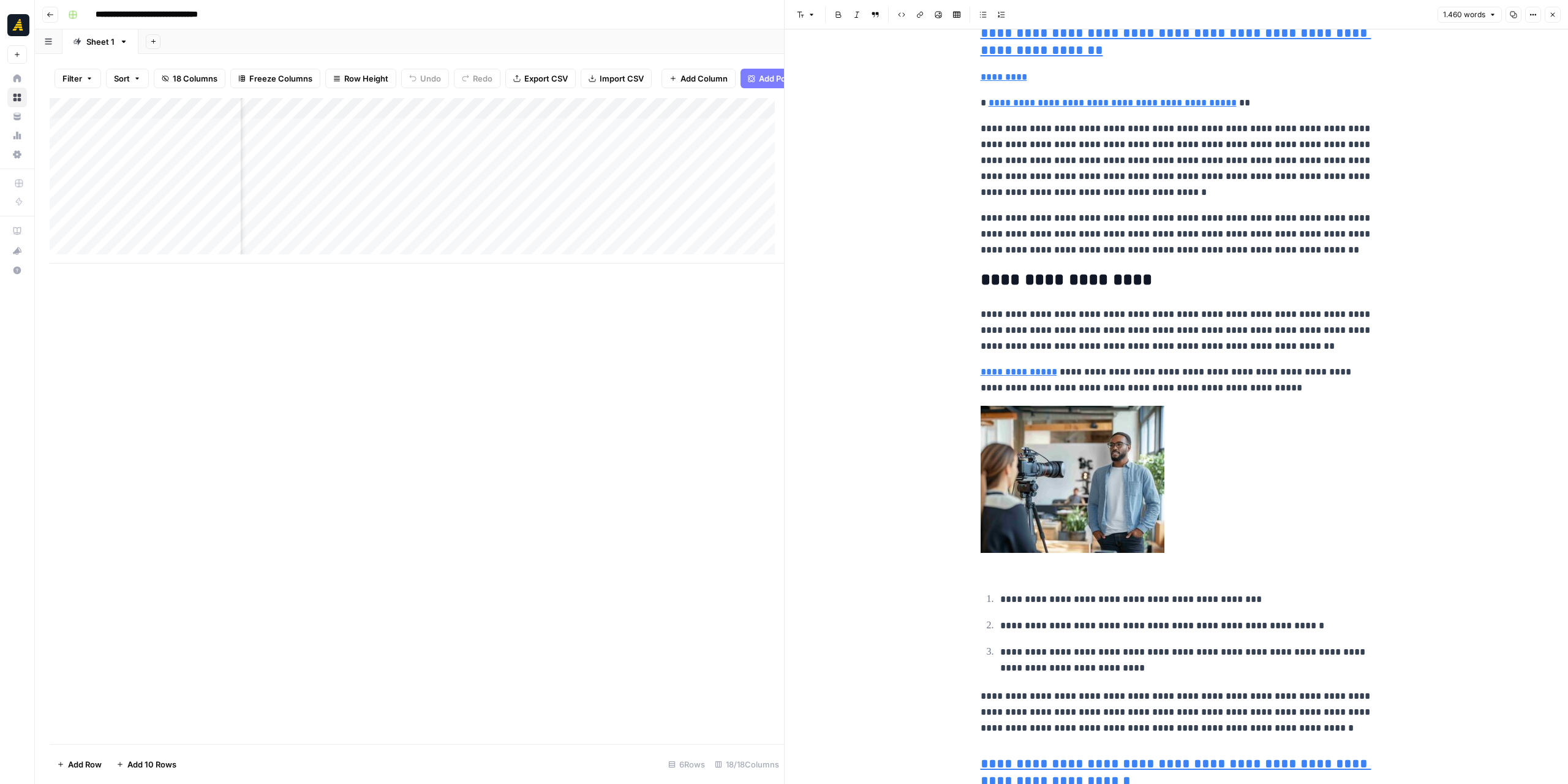
click at [1557, 12] on button "Close" at bounding box center [1553, 15] width 16 height 16
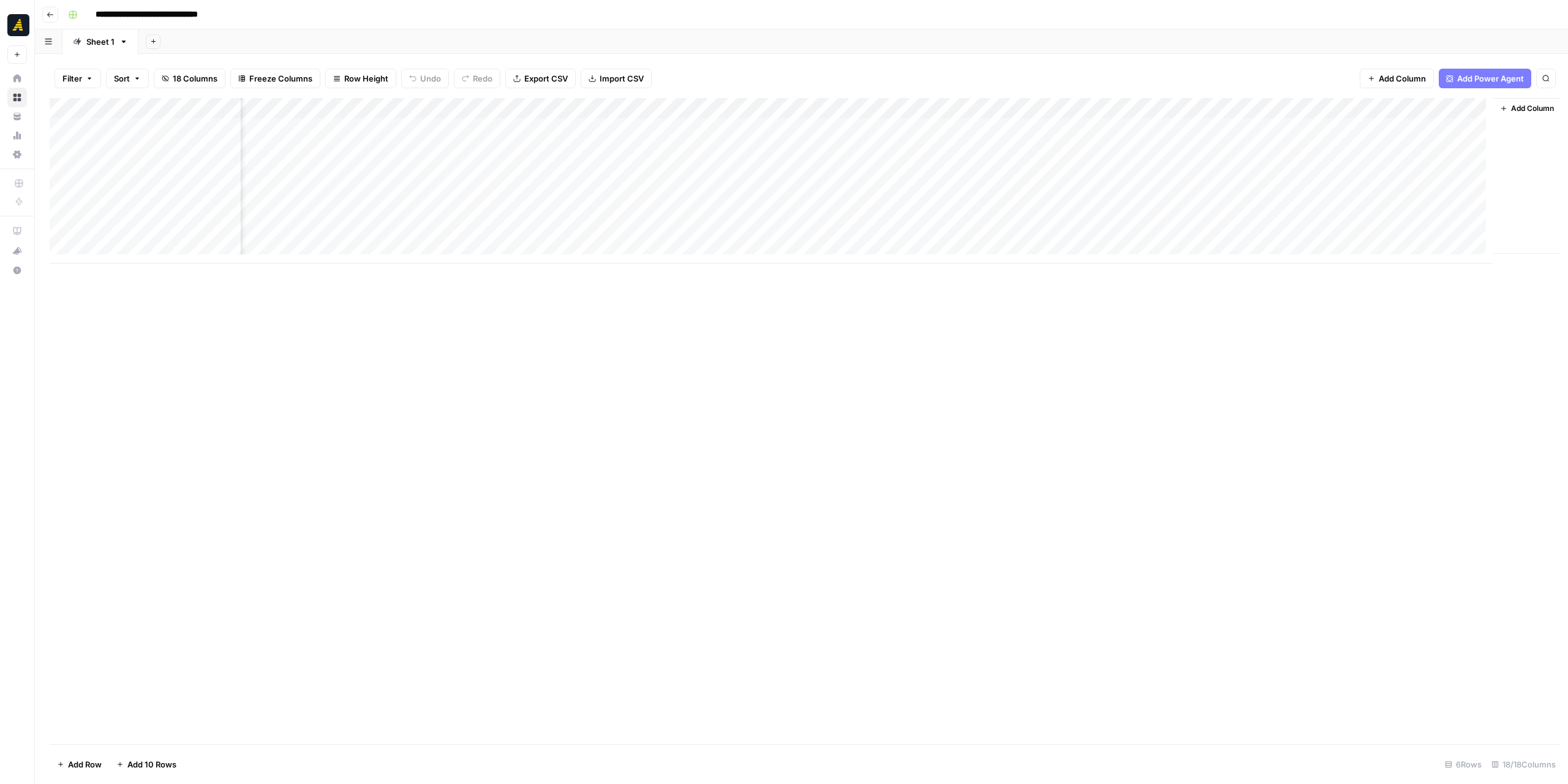
scroll to position [0, 913]
click at [881, 105] on div "Add Column" at bounding box center [801, 180] width 1504 height 165
click at [841, 226] on span "Remove Column" at bounding box center [860, 228] width 108 height 12
click at [745, 123] on span "Delete" at bounding box center [740, 127] width 27 height 12
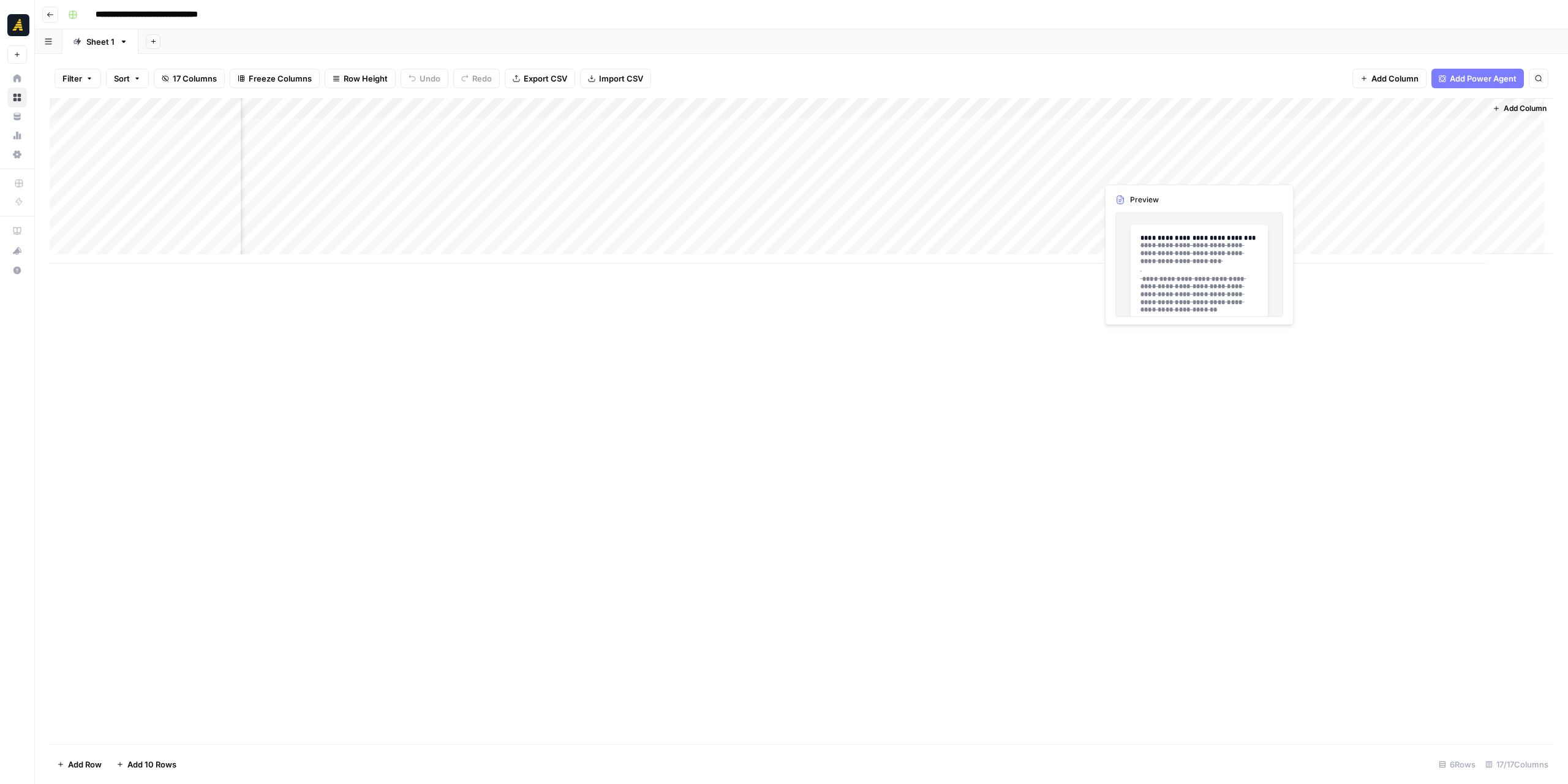
click at [1129, 171] on div "Add Column" at bounding box center [801, 180] width 1504 height 165
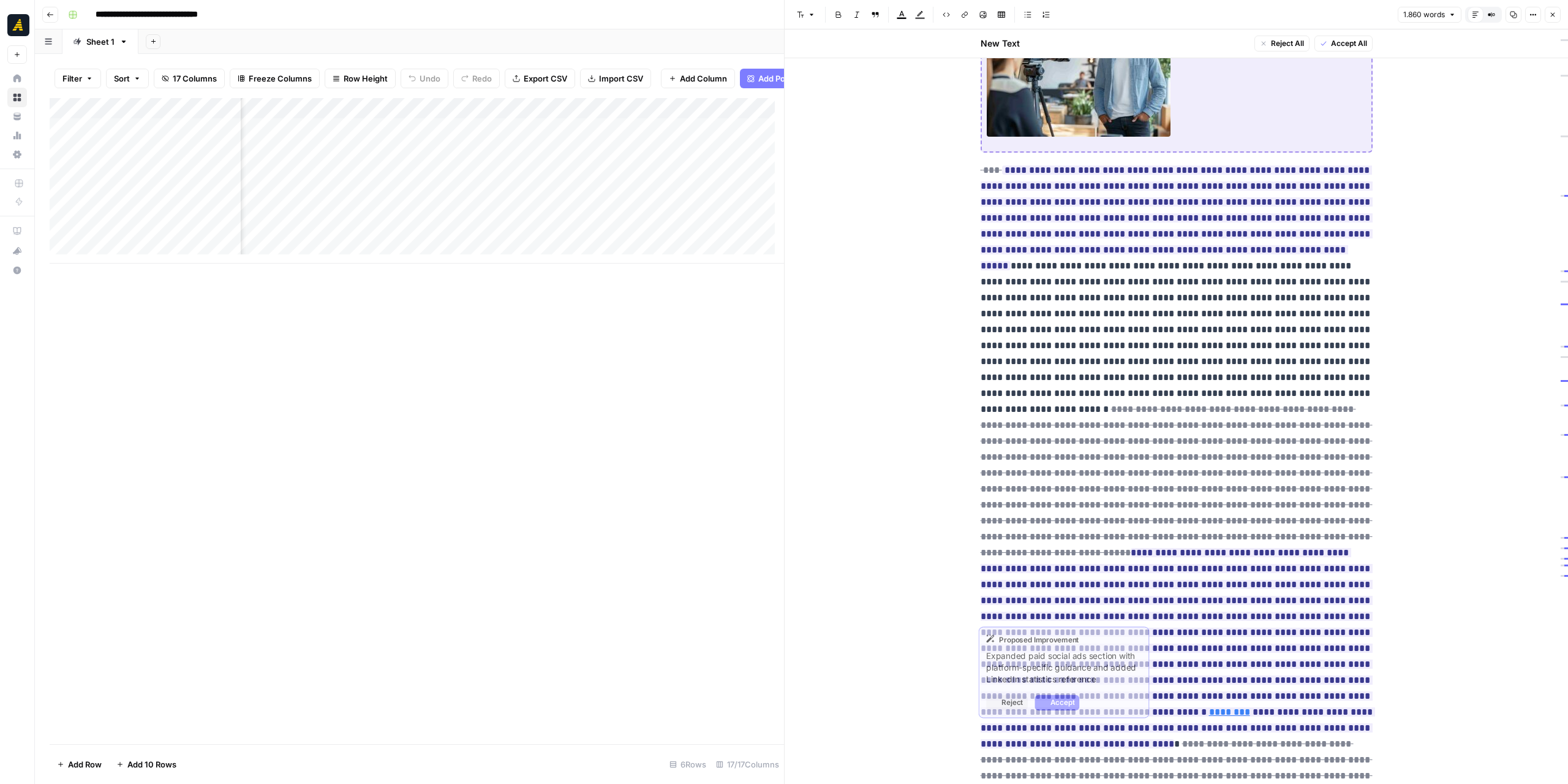
scroll to position [2636, 0]
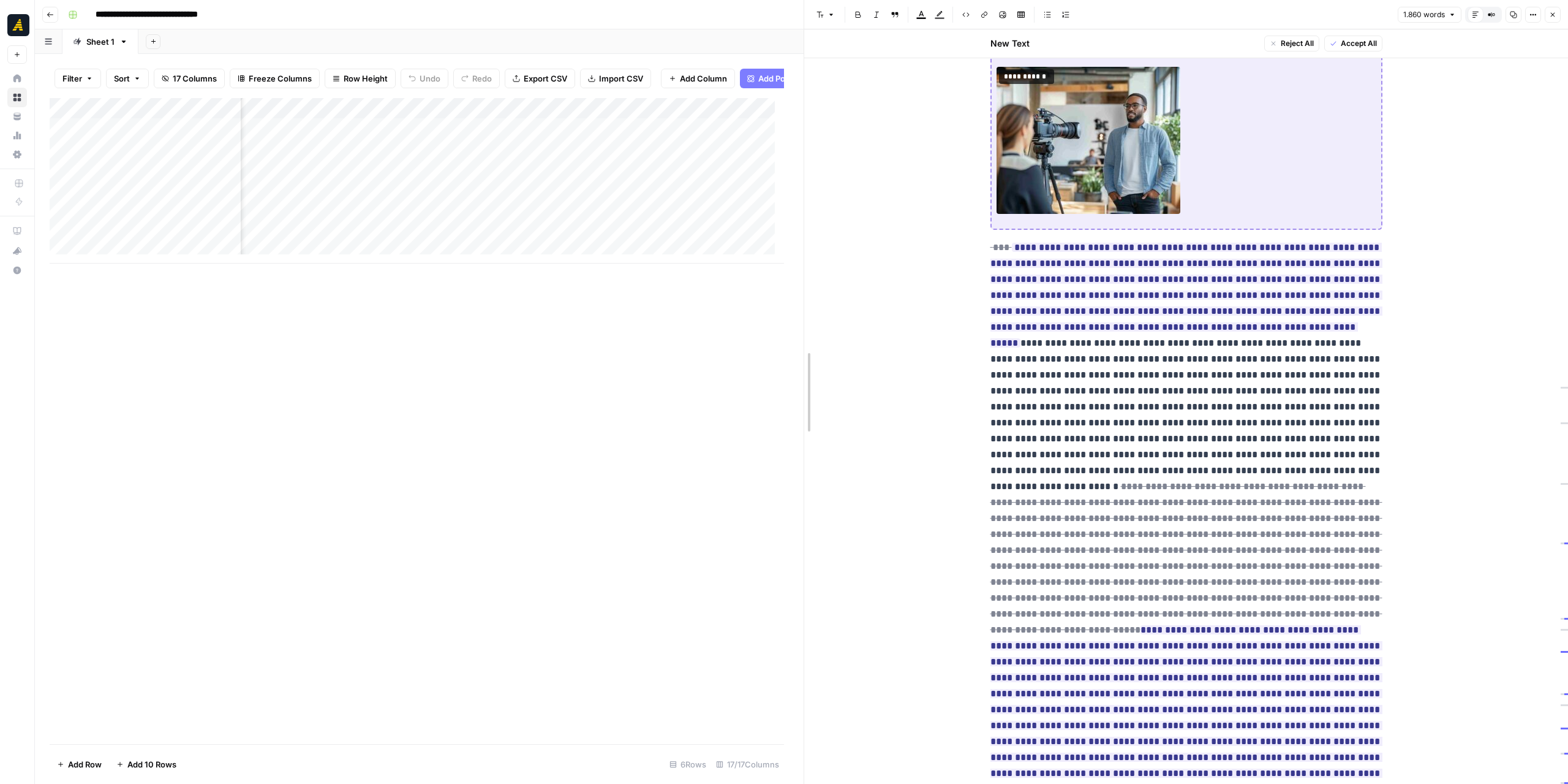
drag, startPoint x: 786, startPoint y: 313, endPoint x: 973, endPoint y: 313, distance: 187.0
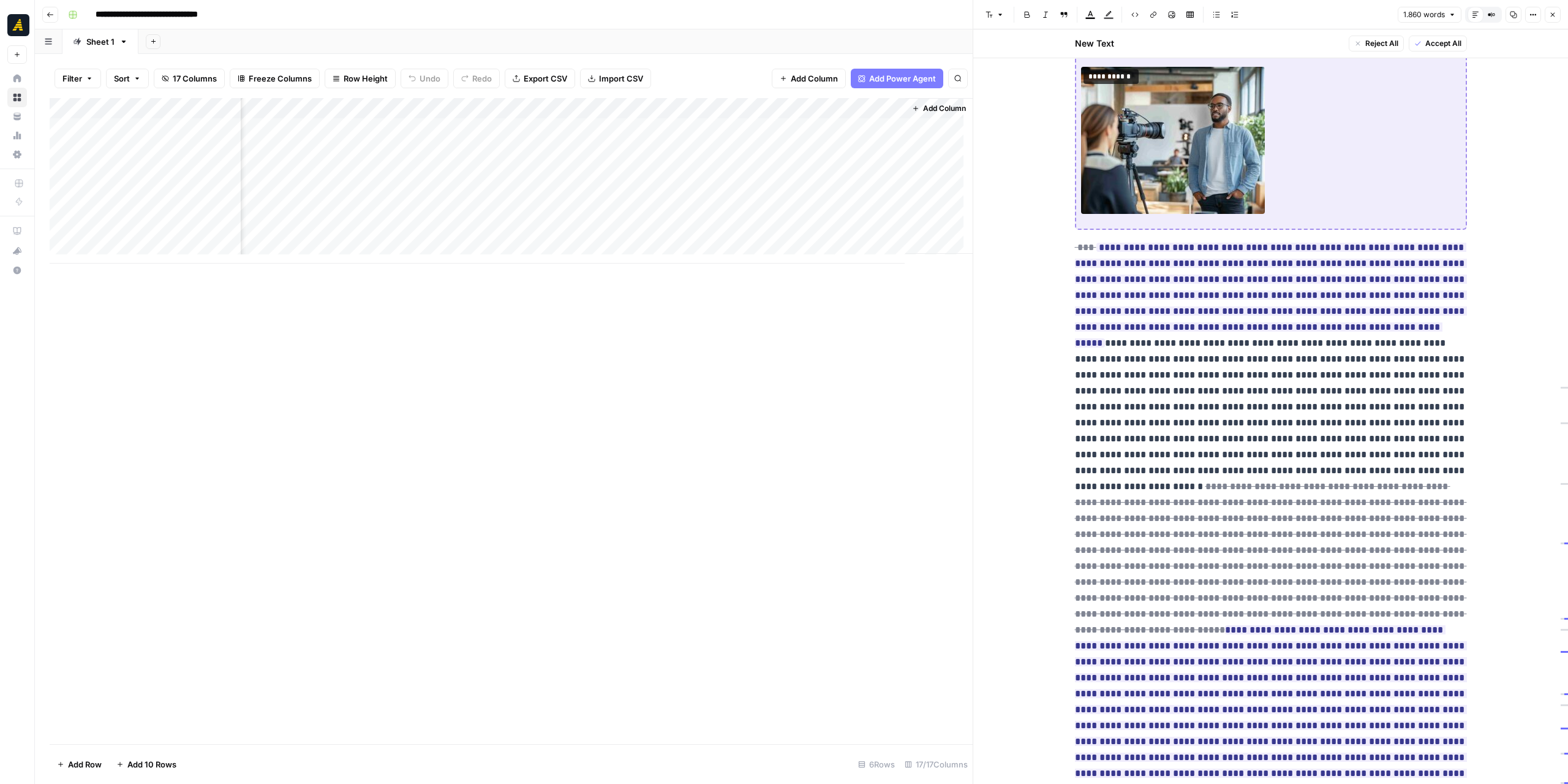
scroll to position [0, 1398]
click at [577, 106] on div "Add Column" at bounding box center [511, 180] width 923 height 165
click at [593, 163] on span "HTML" at bounding box center [589, 166] width 94 height 12
click at [683, 185] on span "Markdown" at bounding box center [699, 186] width 57 height 12
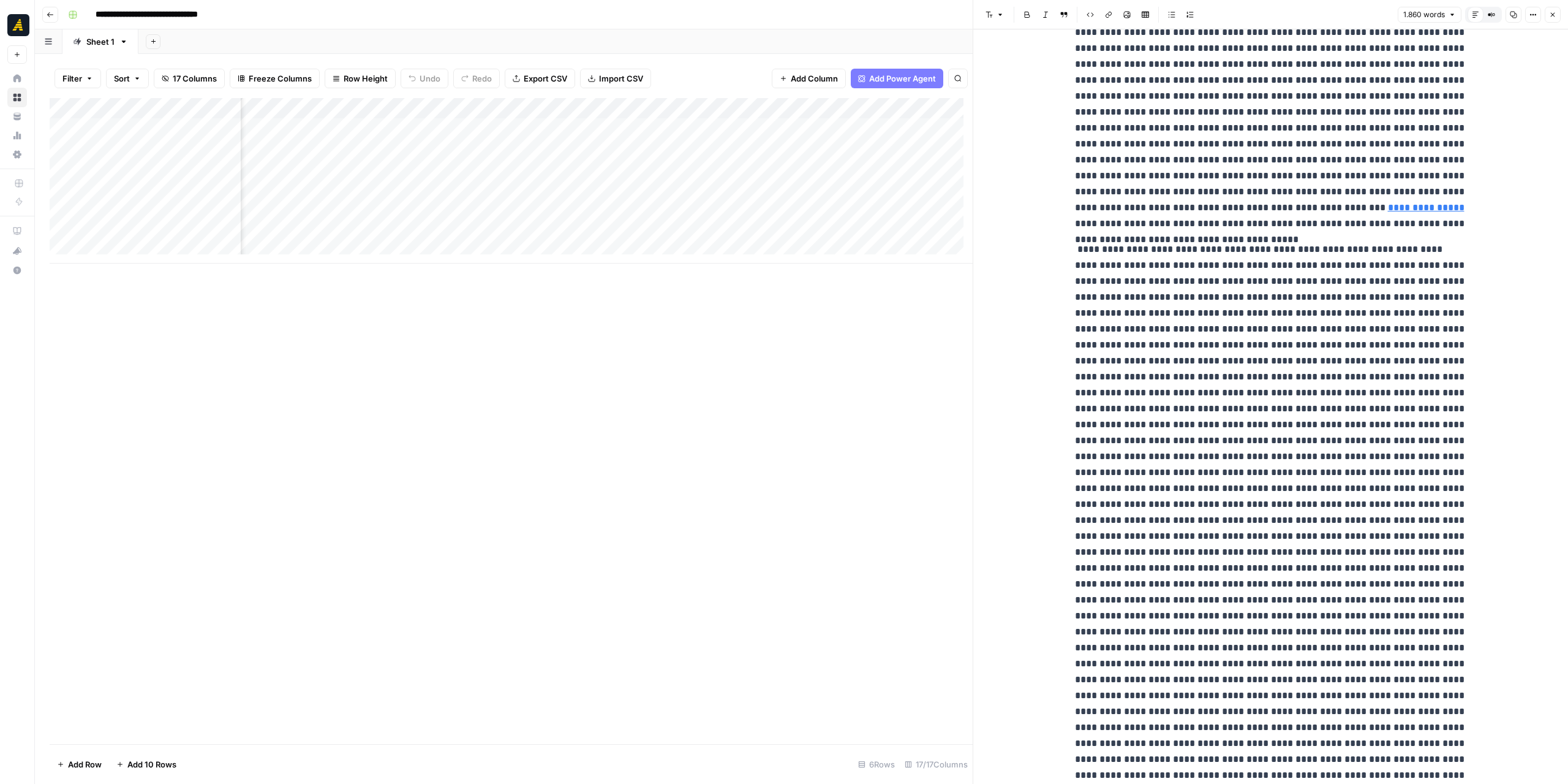
scroll to position [0, 1260]
click at [369, 106] on div "Add Column" at bounding box center [511, 180] width 923 height 165
click at [322, 231] on span "Edit Workflow" at bounding box center [329, 228] width 108 height 12
click at [427, 167] on div "Add Column" at bounding box center [511, 180] width 923 height 165
click at [1552, 16] on icon "button" at bounding box center [1552, 14] width 7 height 7
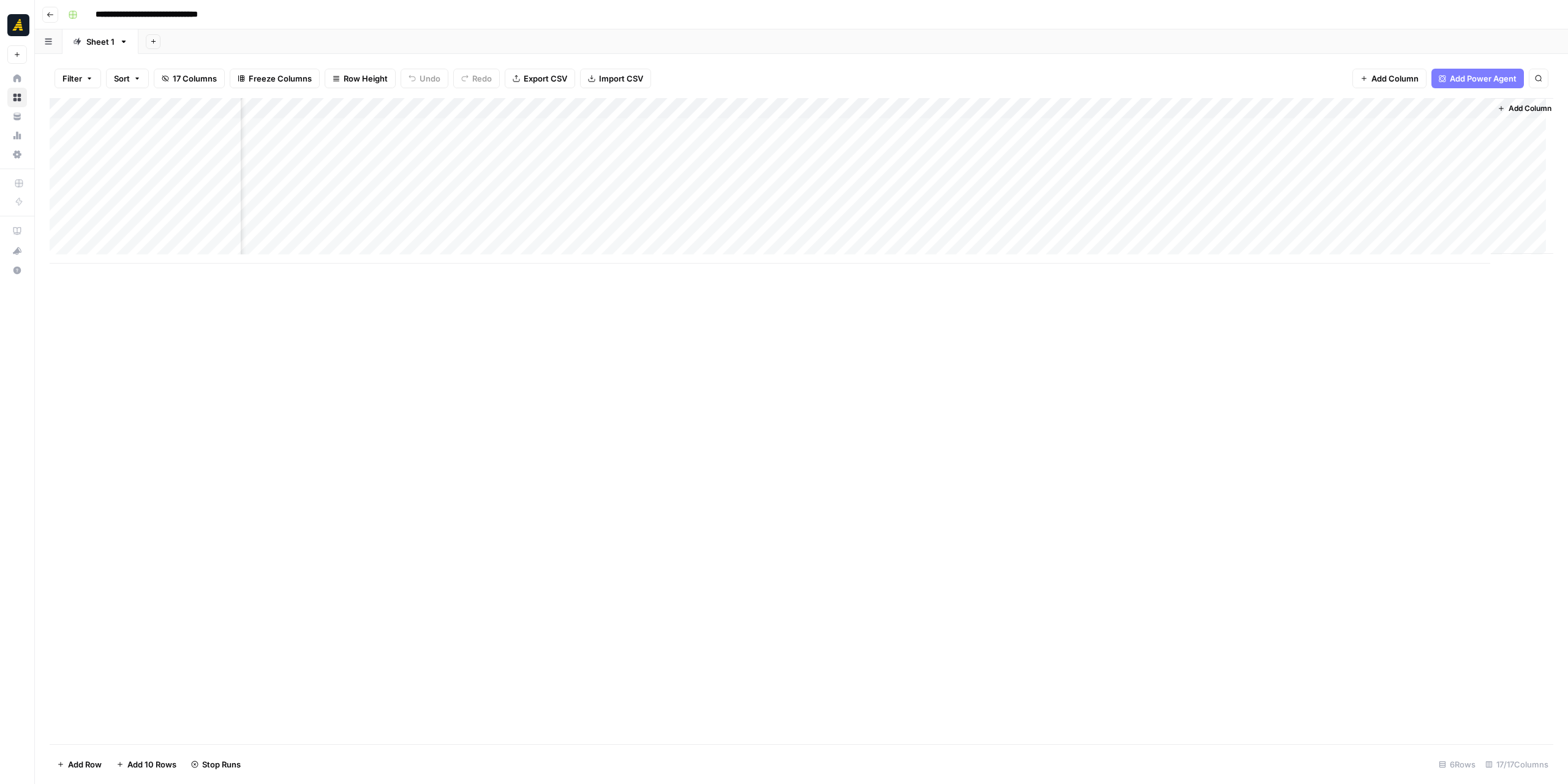
scroll to position [0, 802]
click at [1281, 112] on div "Add Column" at bounding box center [801, 180] width 1504 height 165
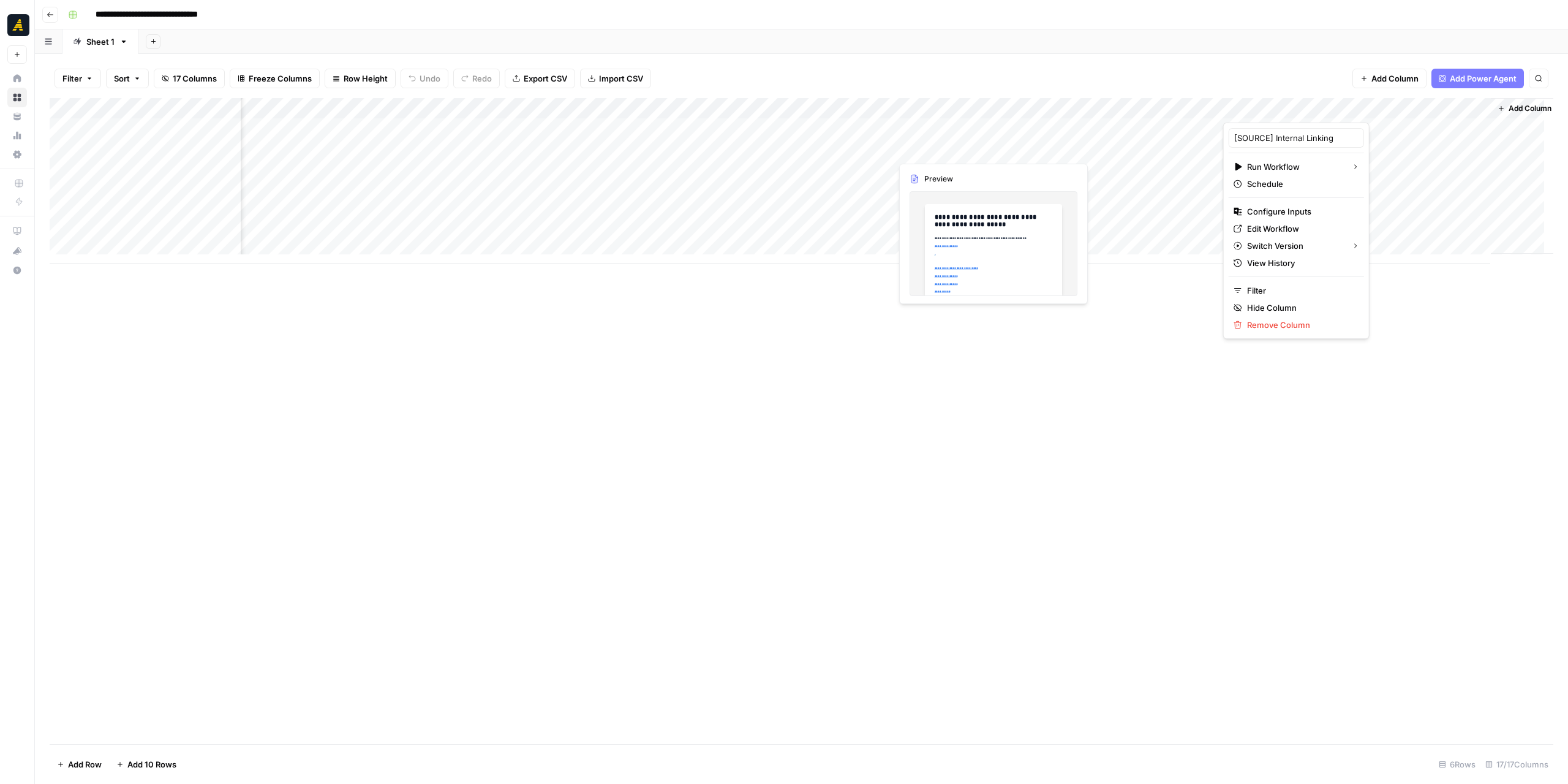
click at [960, 153] on div "Add Column" at bounding box center [801, 180] width 1504 height 165
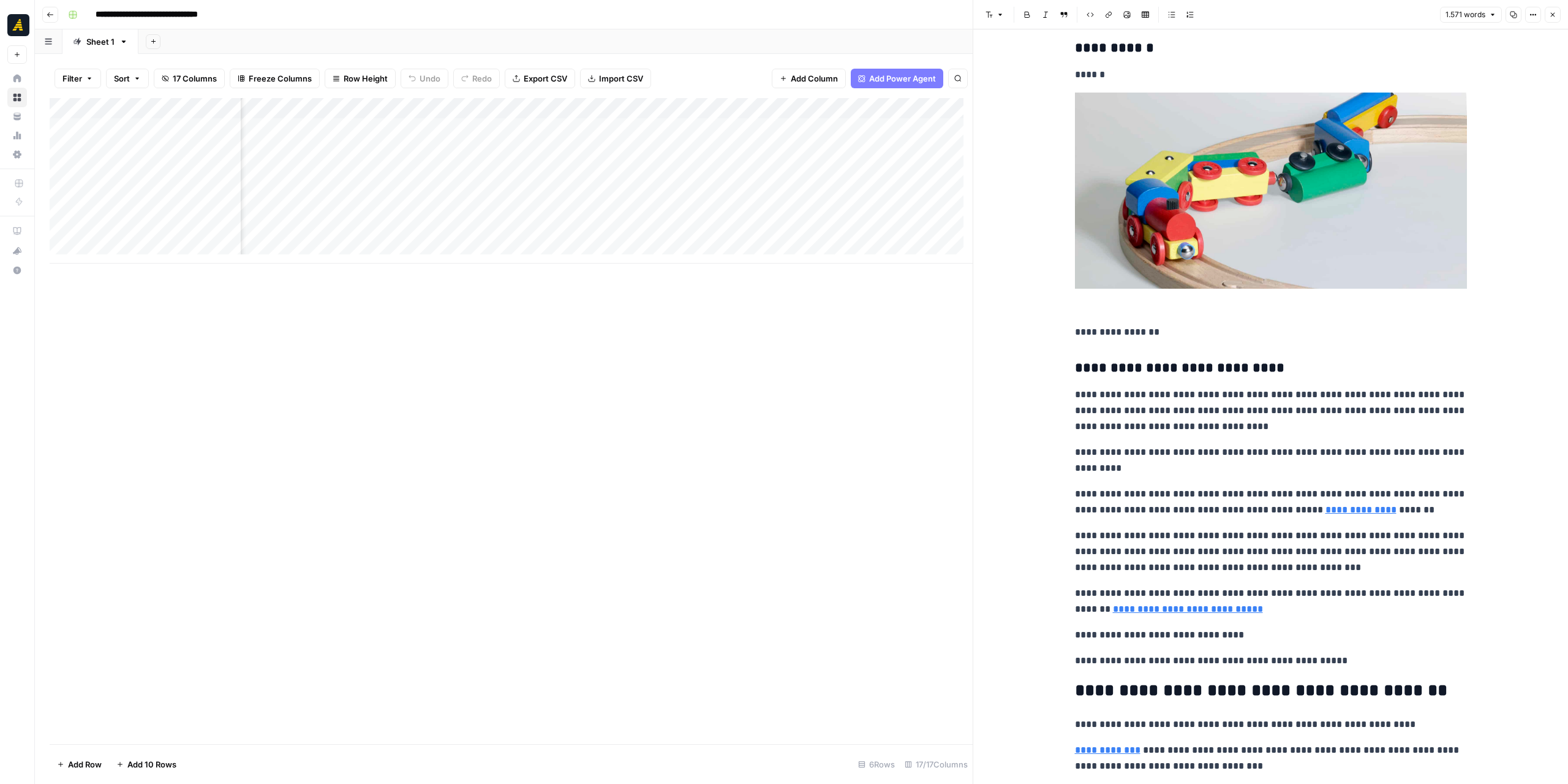
scroll to position [674, 0]
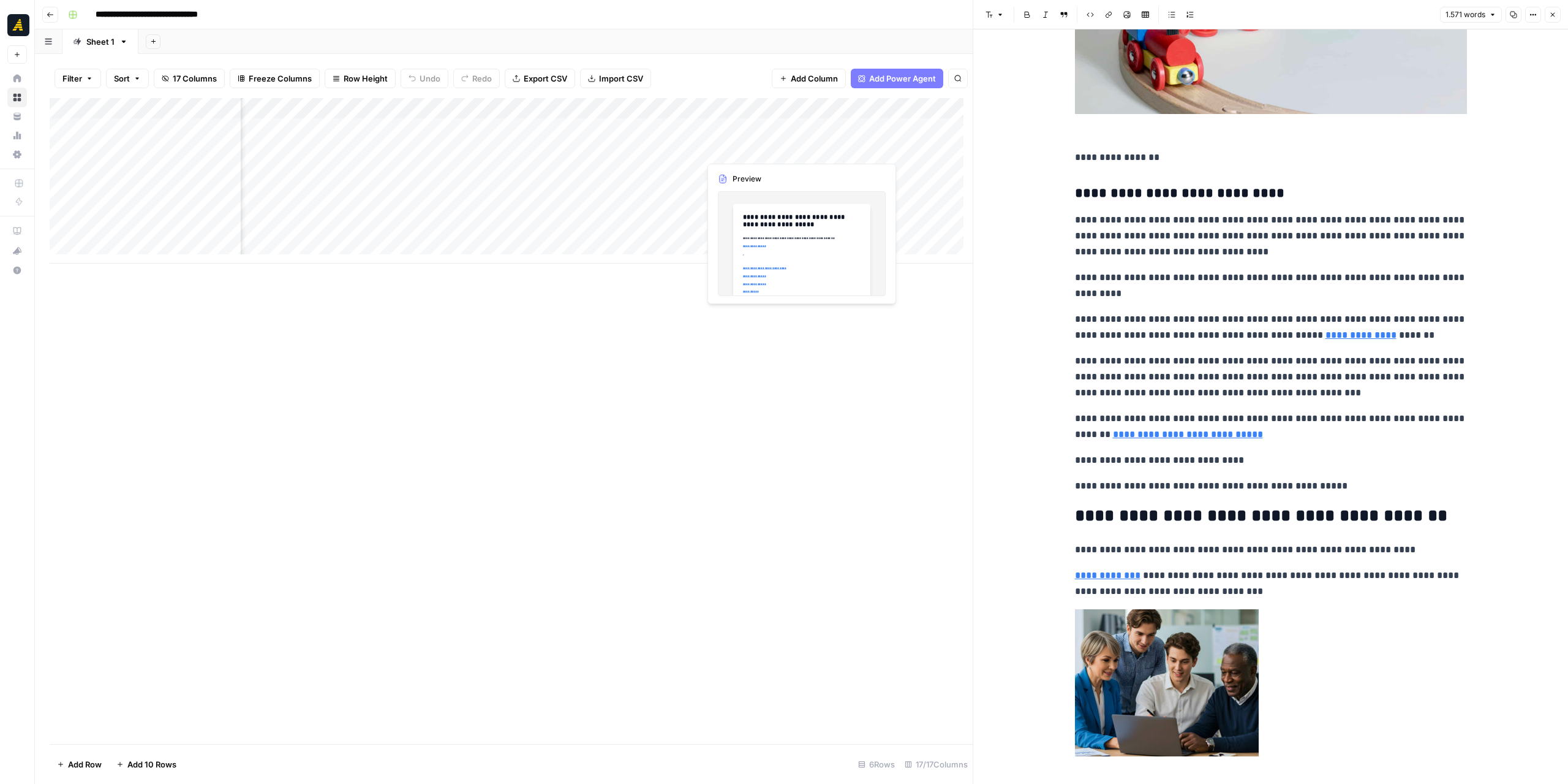
click at [736, 151] on div "Add Column" at bounding box center [511, 180] width 923 height 165
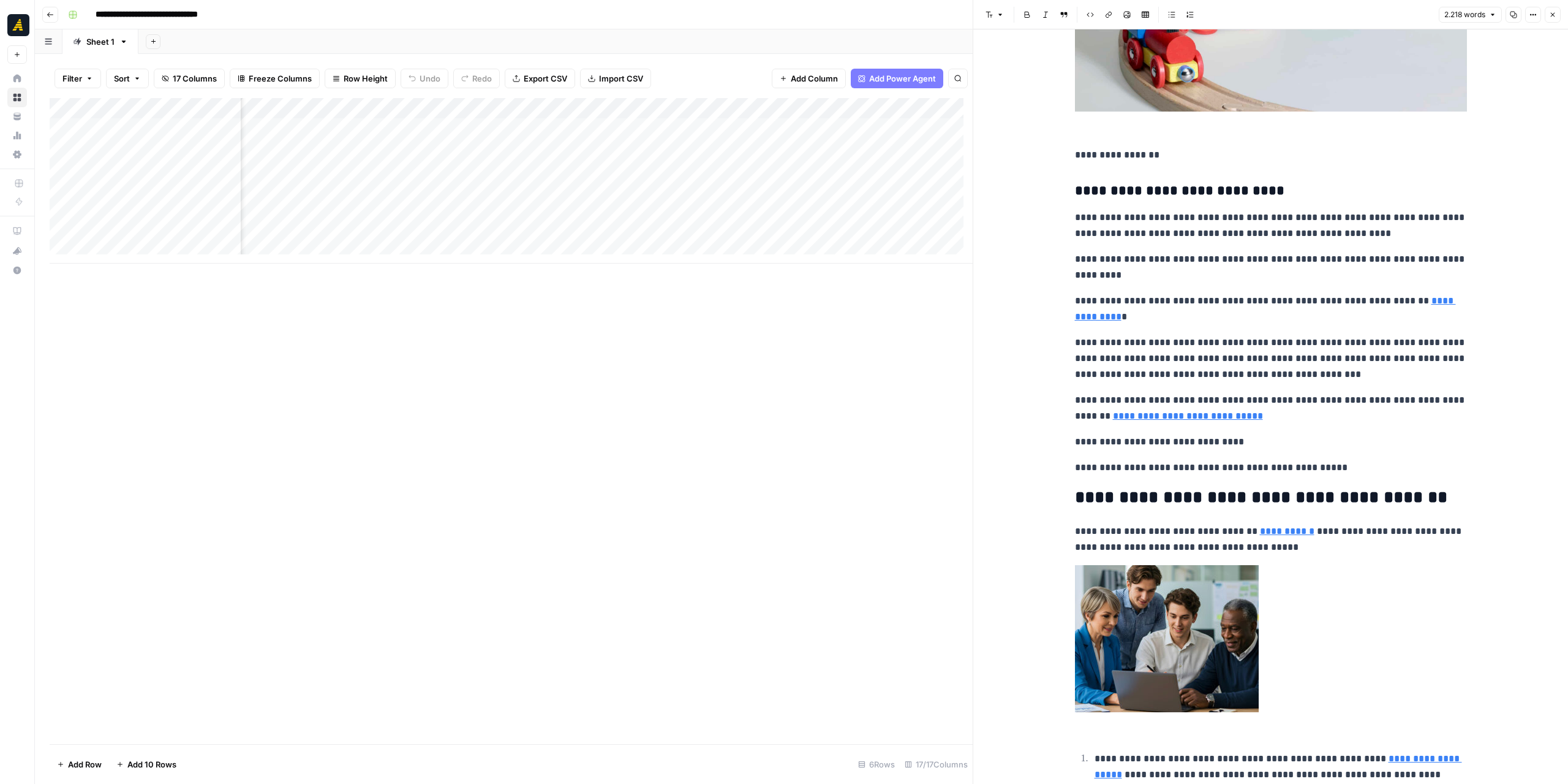
scroll to position [736, 0]
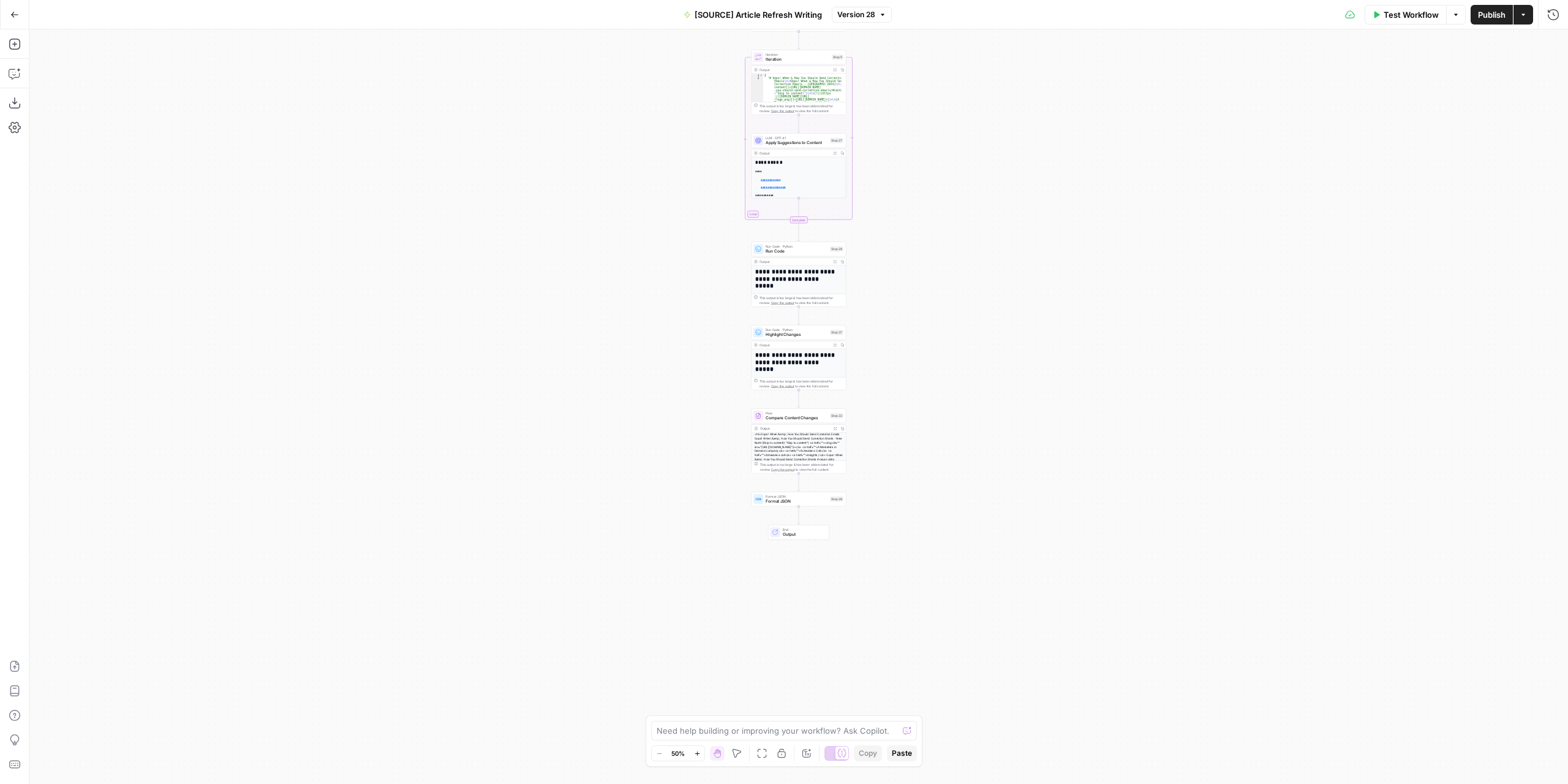
click at [894, 402] on div "**********" at bounding box center [799, 406] width 1539 height 754
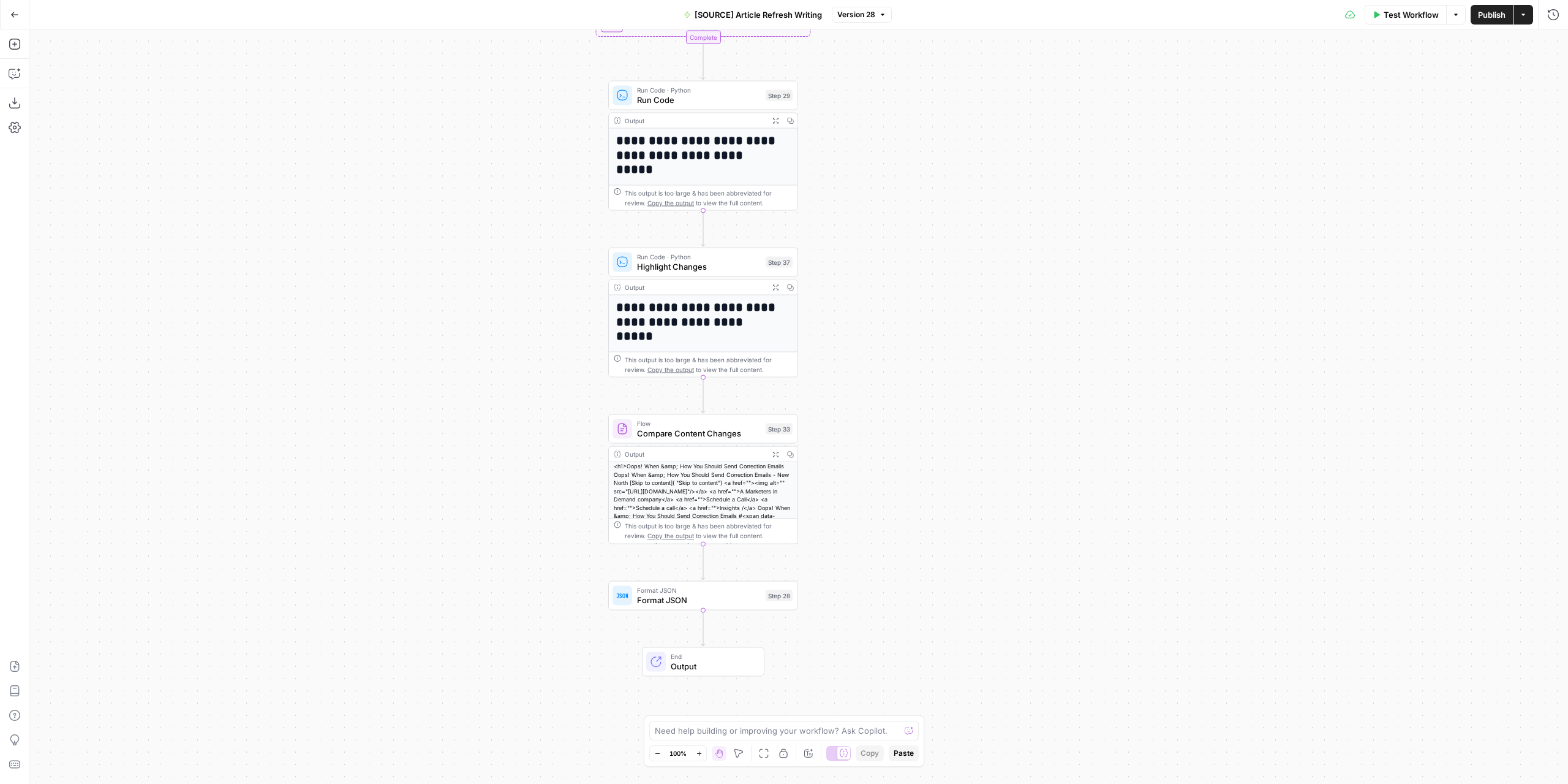
click at [852, 18] on span "Version 28" at bounding box center [857, 14] width 38 height 11
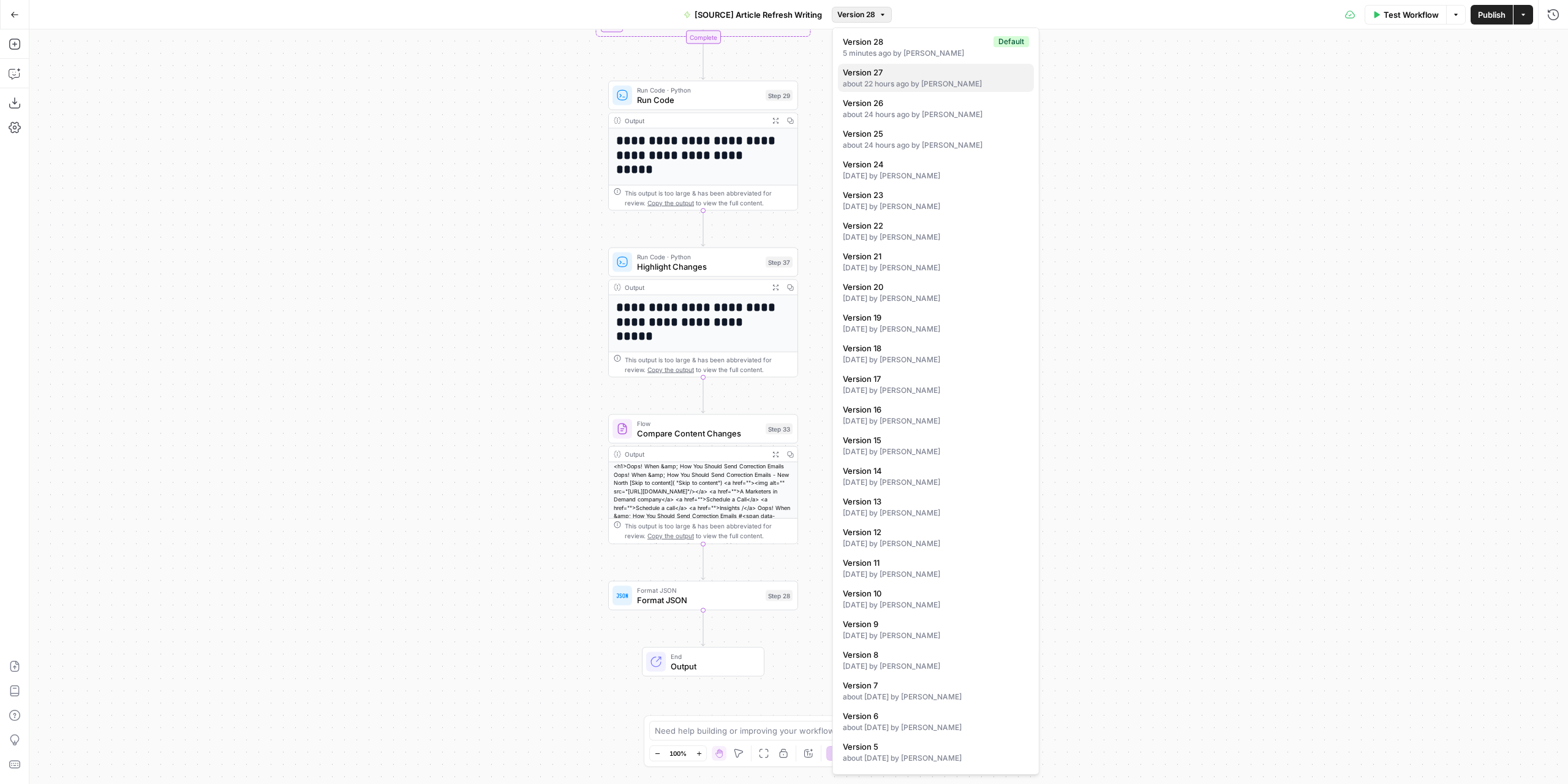
click at [936, 82] on div "about 22 hours ago by Nicolás Fernández" at bounding box center [936, 83] width 186 height 11
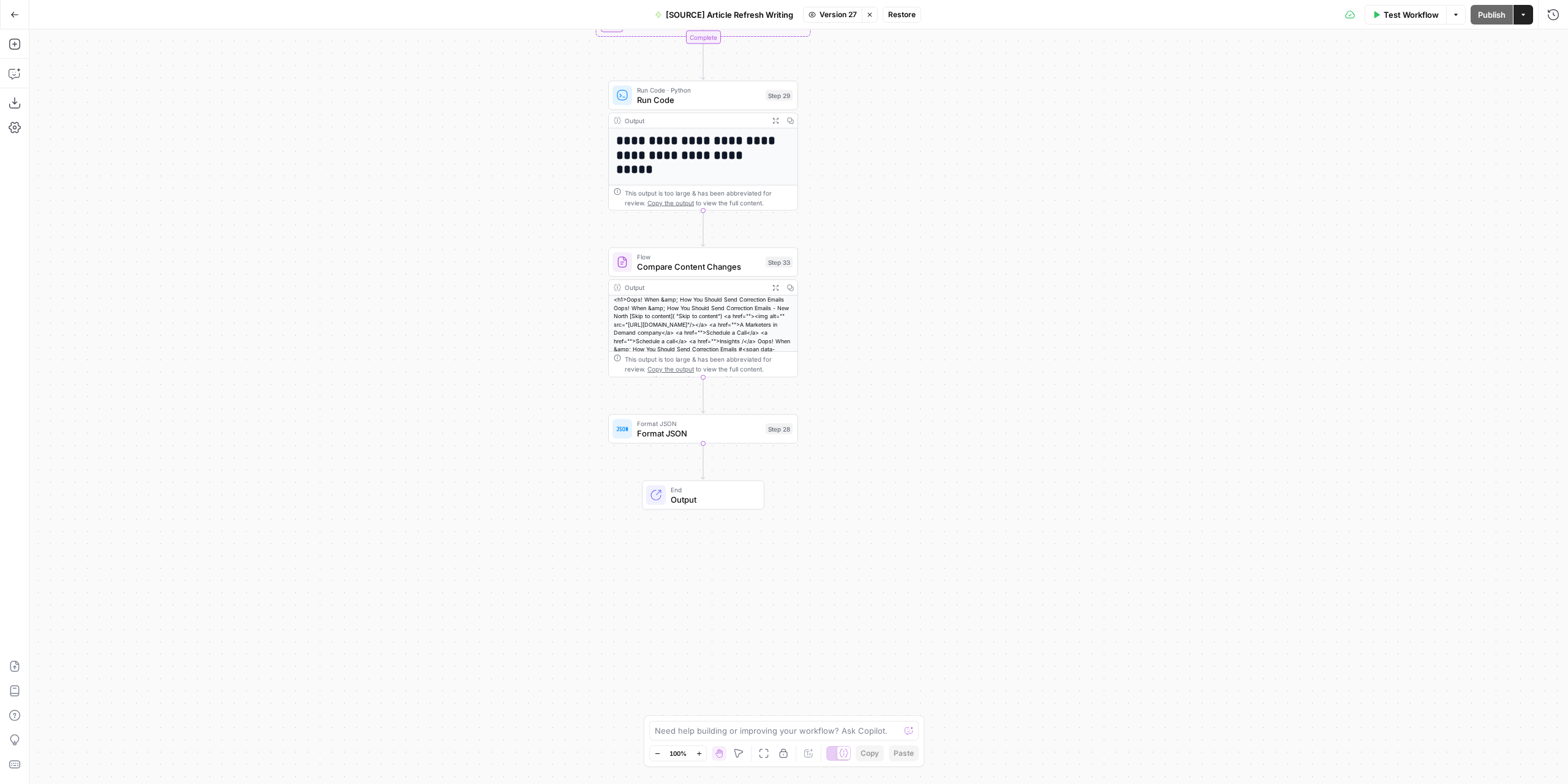
click at [899, 16] on span "Restore" at bounding box center [902, 14] width 28 height 11
click at [1478, 18] on span "Publish" at bounding box center [1492, 15] width 28 height 12
click at [905, 208] on div "**********" at bounding box center [799, 406] width 1539 height 754
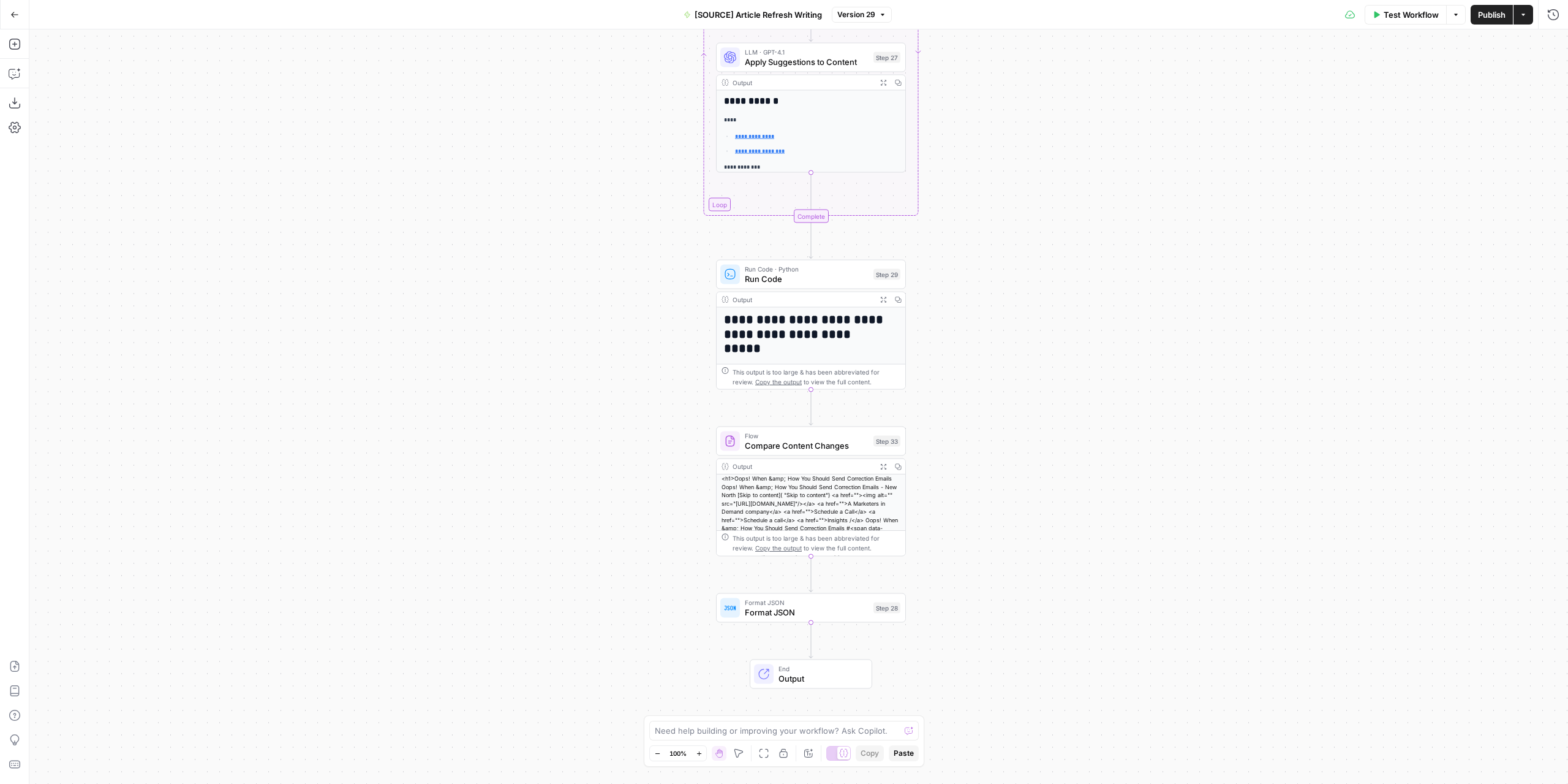
drag, startPoint x: 905, startPoint y: 214, endPoint x: 1014, endPoint y: 392, distance: 208.7
click at [1014, 392] on div "**********" at bounding box center [799, 406] width 1539 height 754
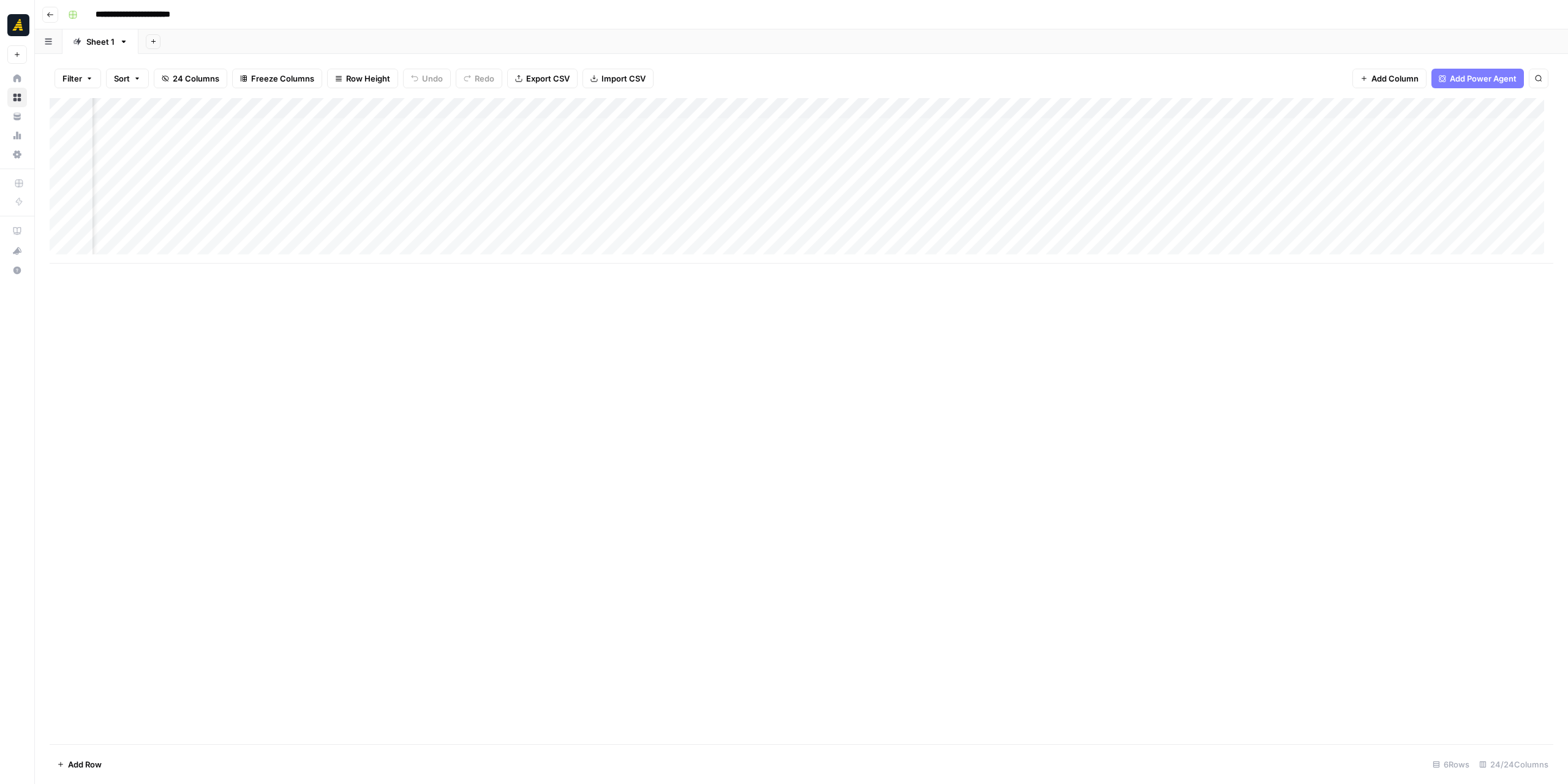
scroll to position [0, 884]
click at [763, 127] on div "Add Column" at bounding box center [801, 180] width 1504 height 165
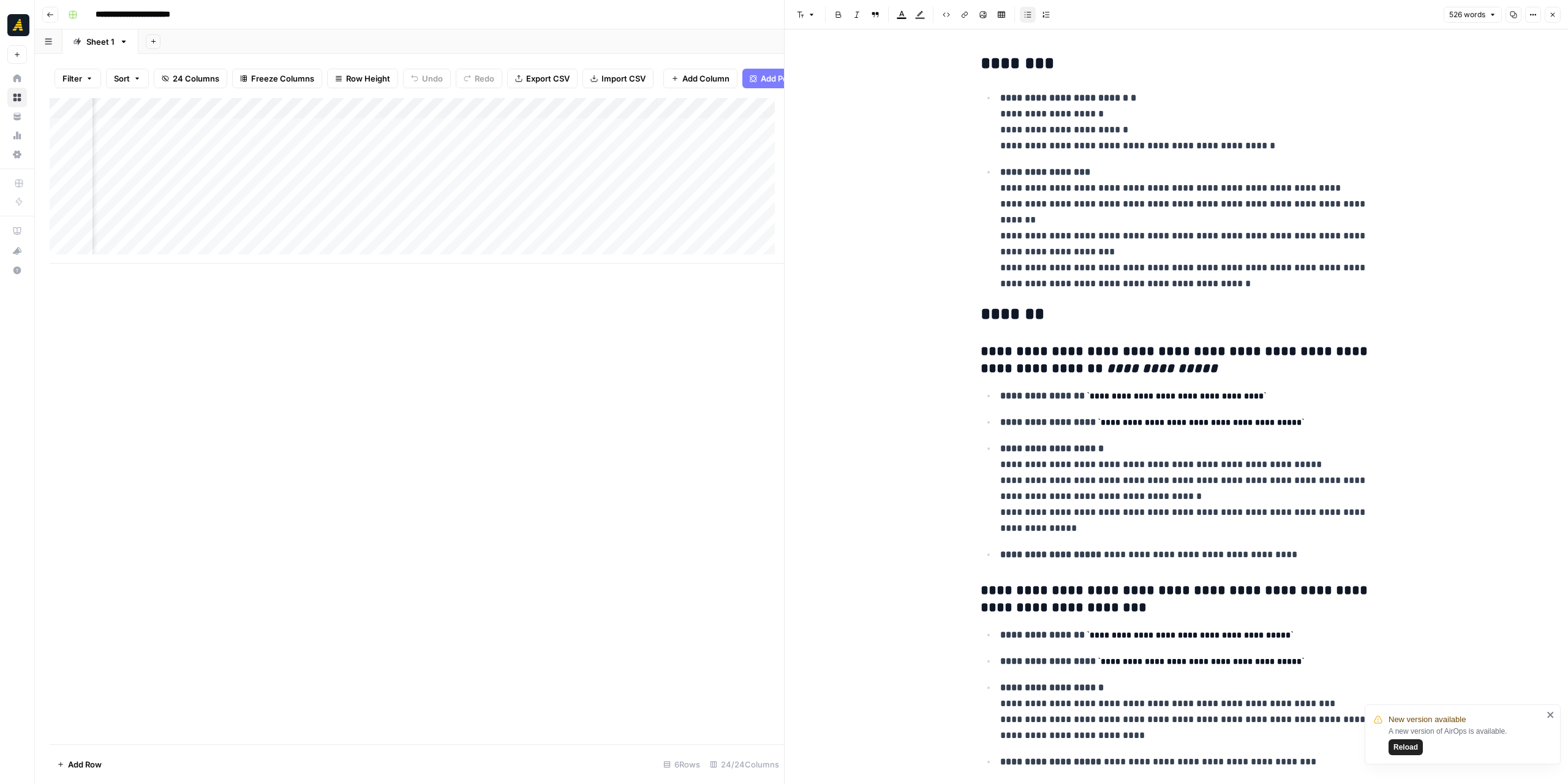
click at [315, 119] on div "Add Column" at bounding box center [416, 180] width 734 height 165
click at [521, 346] on div "Add Column" at bounding box center [416, 421] width 734 height 647
drag, startPoint x: 644, startPoint y: 117, endPoint x: 629, endPoint y: 117, distance: 15.0
click at [629, 117] on div "Add Column" at bounding box center [416, 180] width 734 height 165
click at [649, 233] on span "Fork Power Agent" at bounding box center [660, 237] width 108 height 12
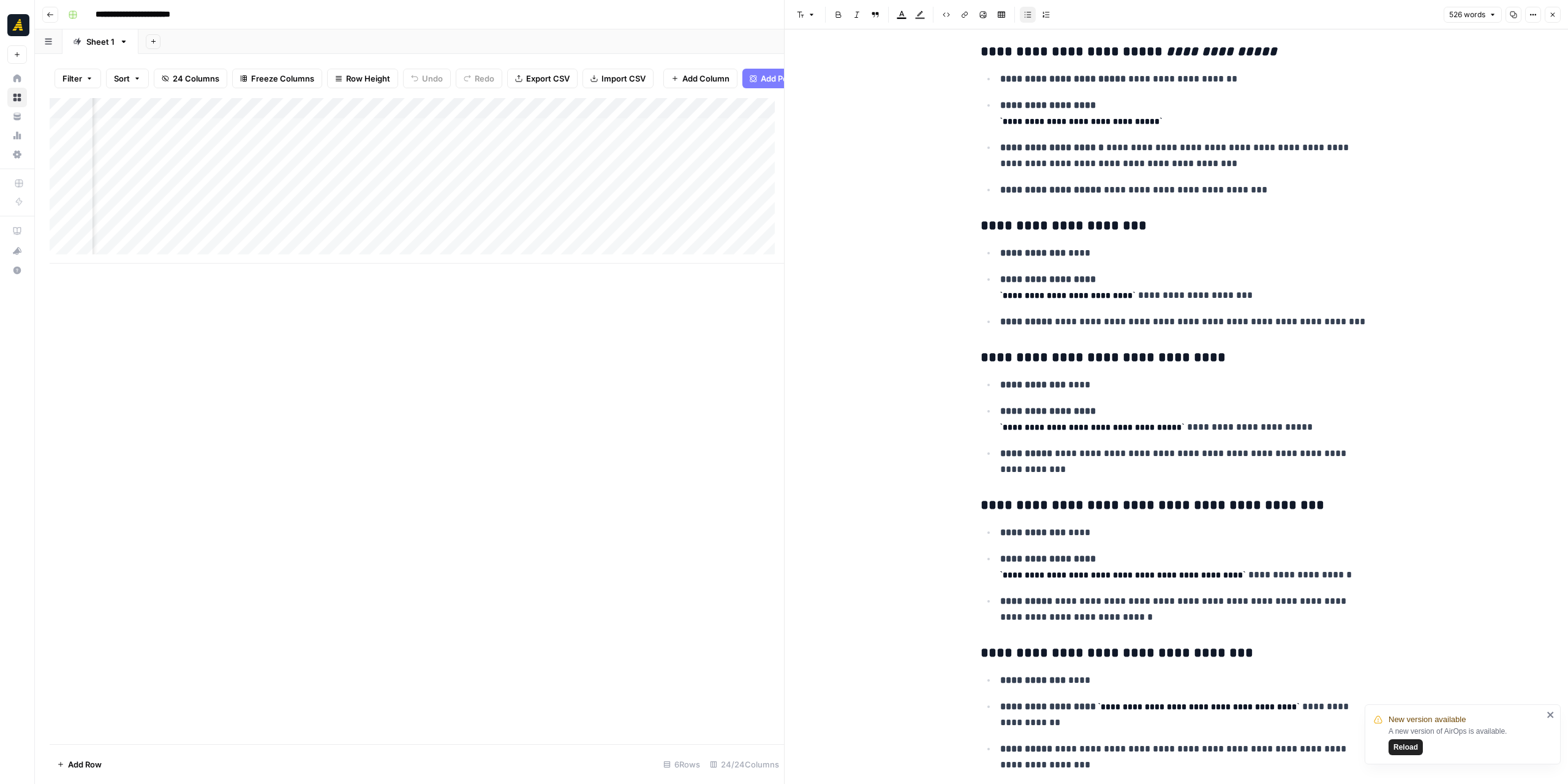
scroll to position [0, 1532]
click at [479, 113] on div "Add Column" at bounding box center [416, 180] width 734 height 165
click at [616, 440] on div "Add Column" at bounding box center [416, 421] width 734 height 647
click at [623, 136] on div "Add Column" at bounding box center [416, 180] width 734 height 165
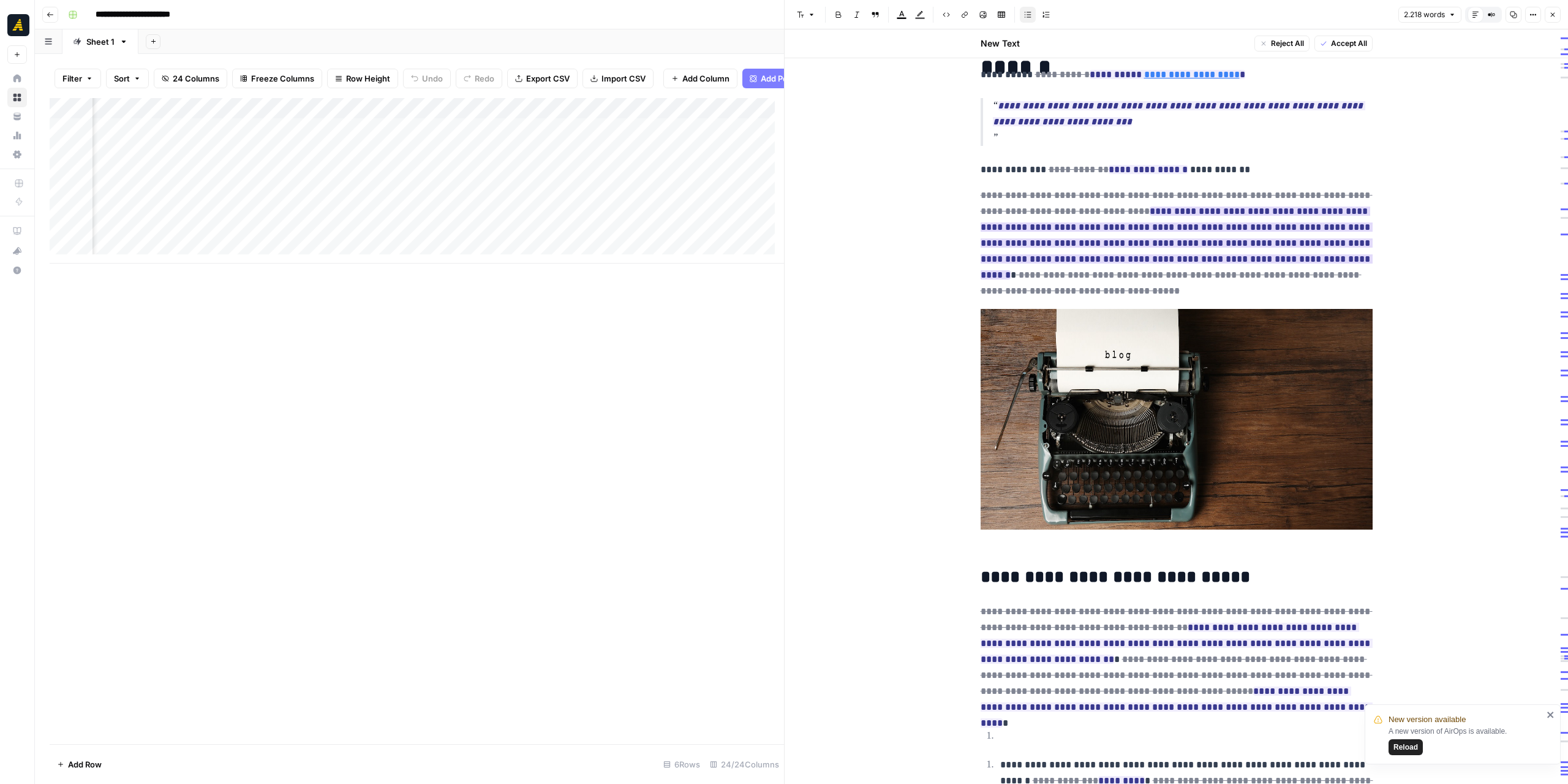
scroll to position [306, 0]
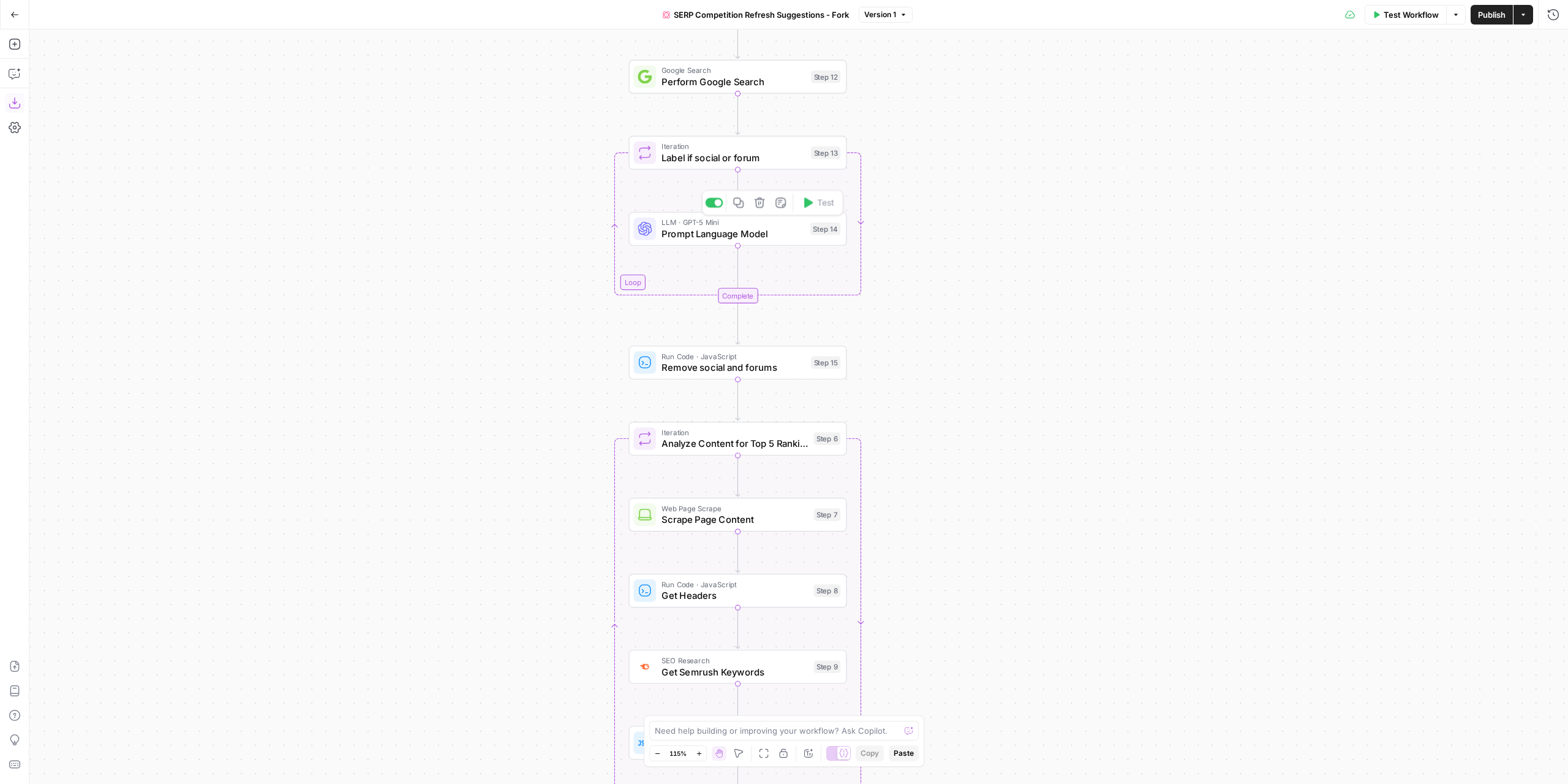
click at [778, 230] on span "Prompt Language Model" at bounding box center [733, 233] width 142 height 14
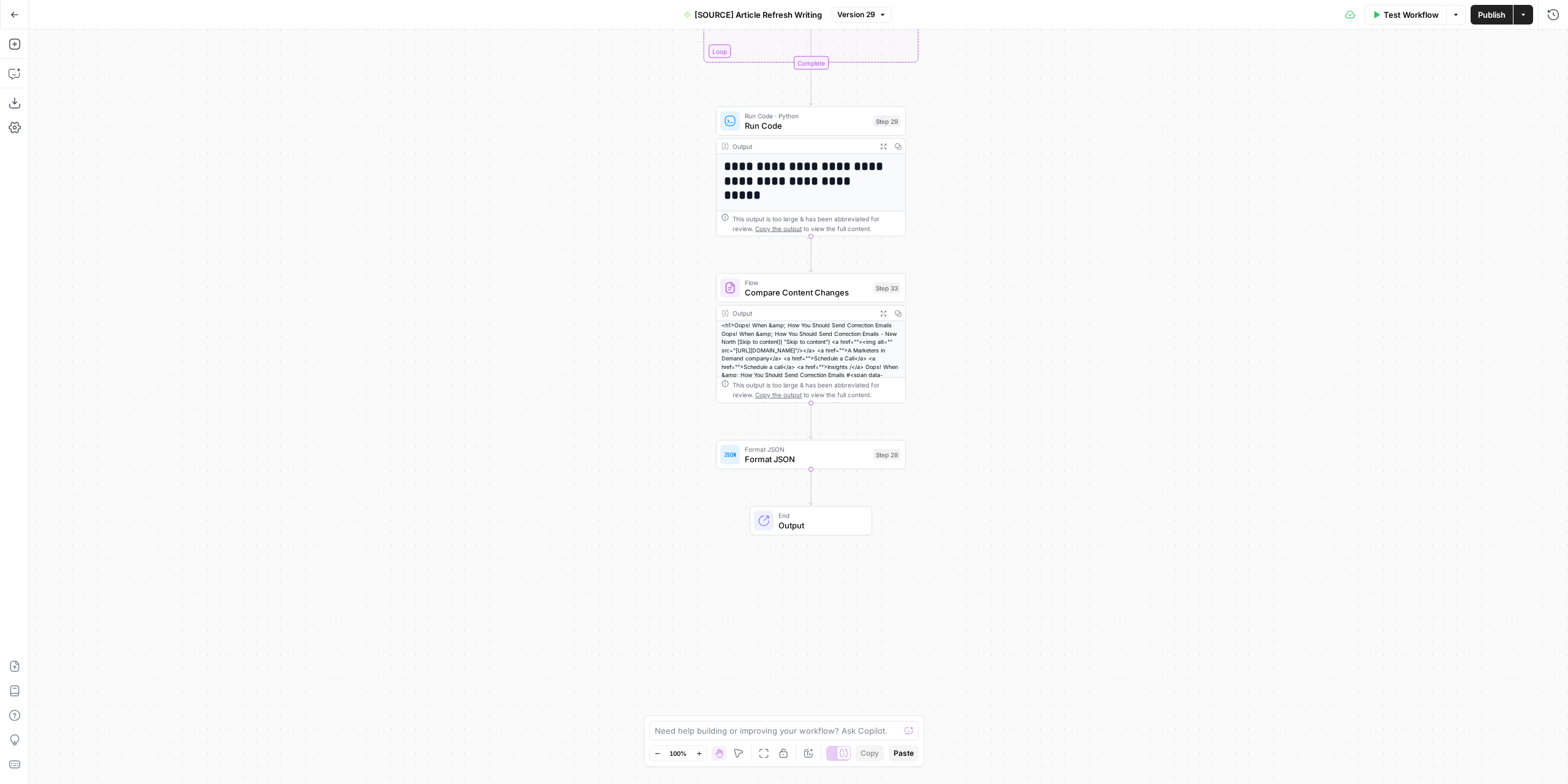
click at [641, 371] on div "**********" at bounding box center [799, 406] width 1539 height 754
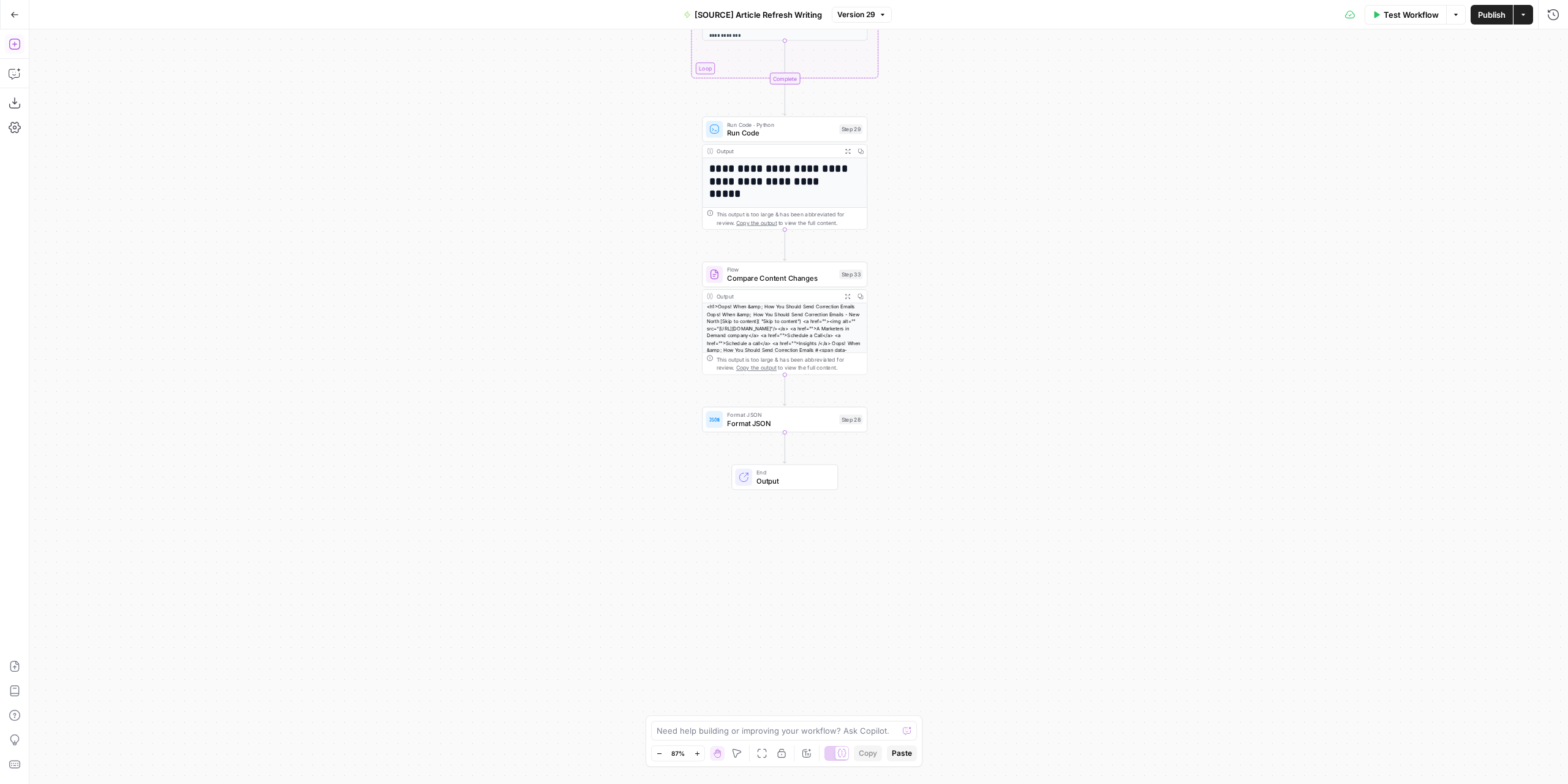
click at [7, 43] on button "Add Steps" at bounding box center [15, 44] width 20 height 20
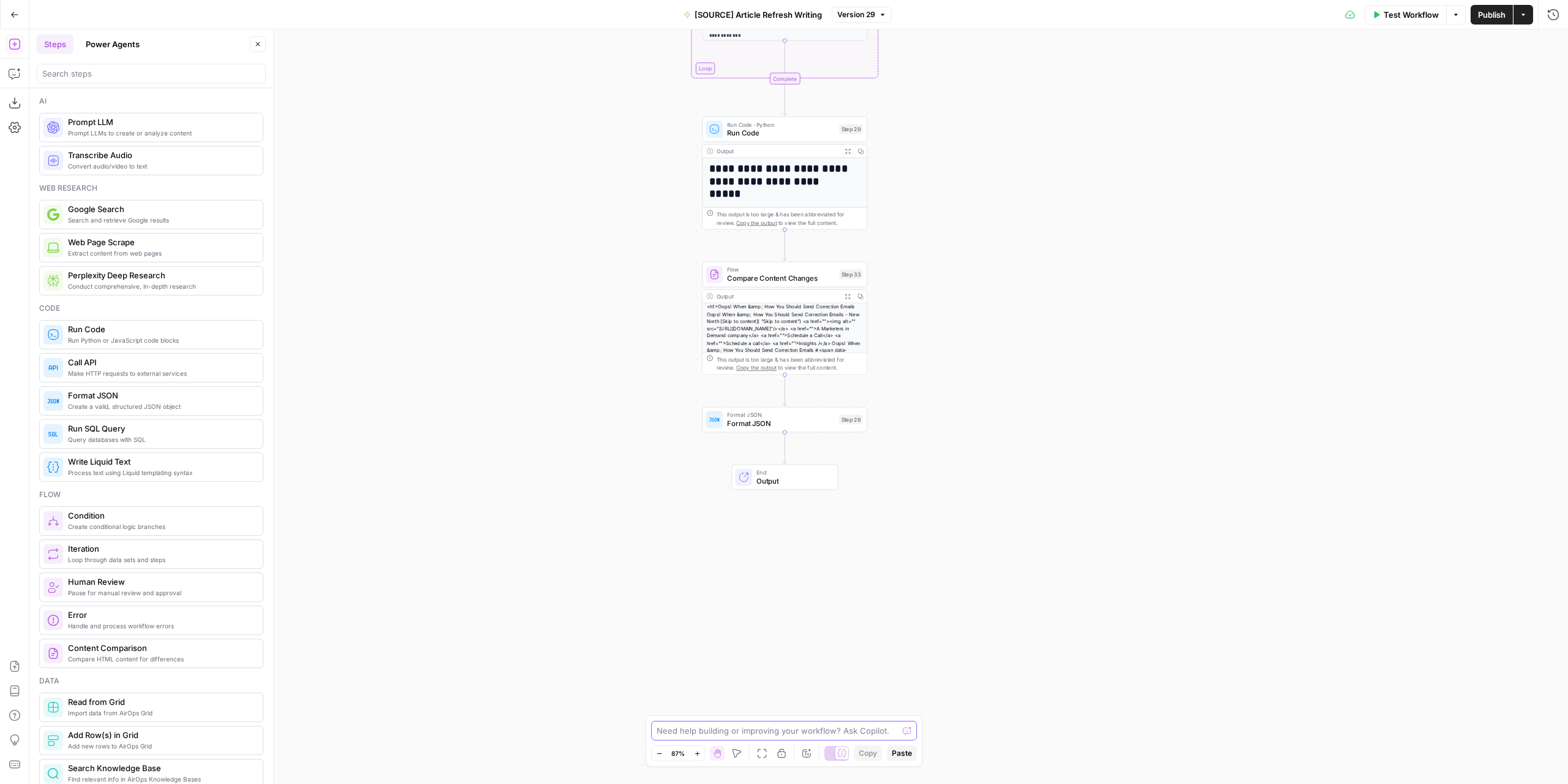
drag, startPoint x: 699, startPoint y: 729, endPoint x: 688, endPoint y: 722, distance: 13.0
click at [690, 723] on div "Need help building or improving your workflow? Ask Copilot." at bounding box center [784, 731] width 266 height 20
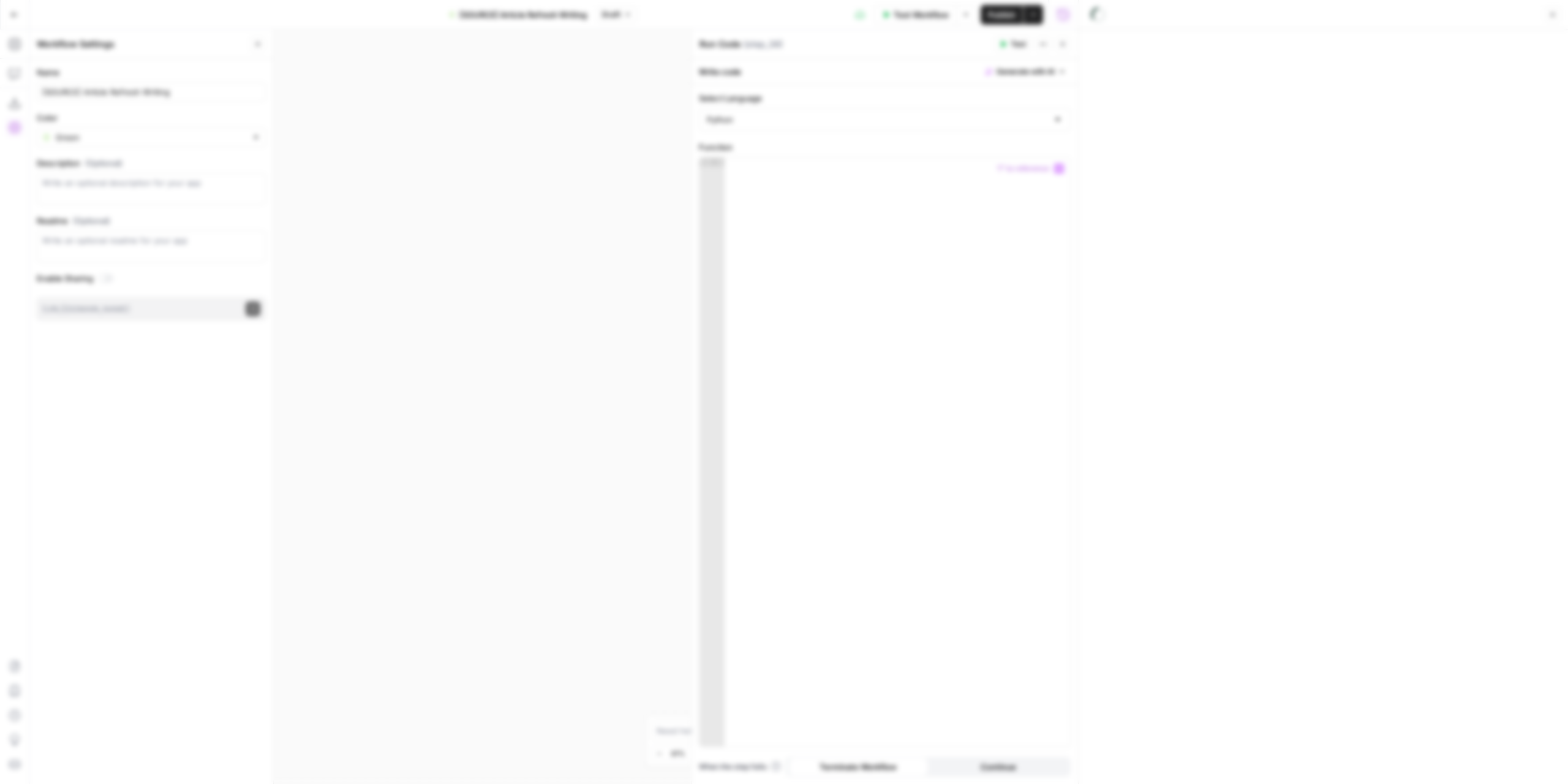
click button "Publish" at bounding box center [743, 156] width 46 height 22
click at [1065, 43] on icon "button" at bounding box center [1063, 44] width 4 height 4
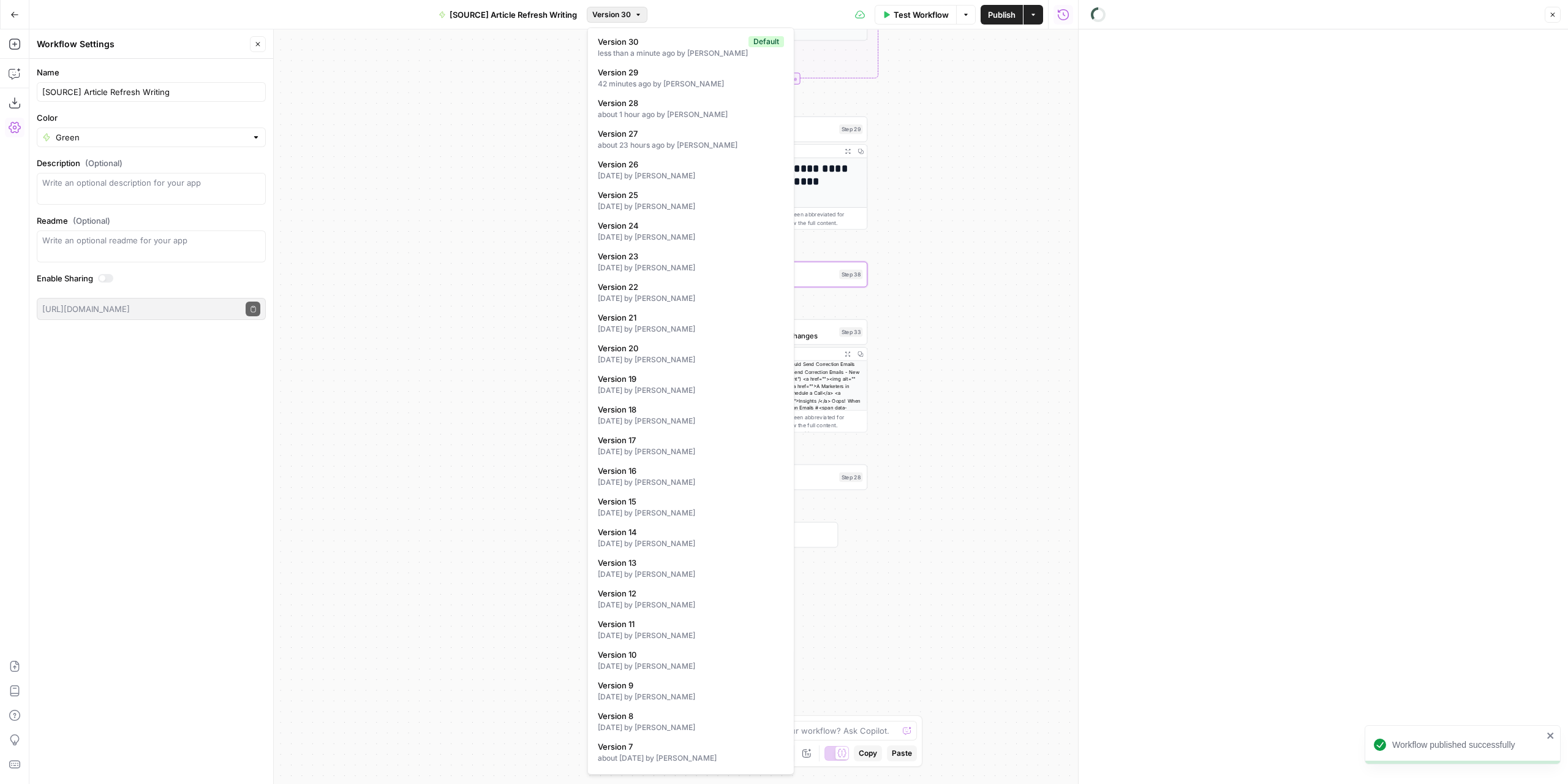
click at [619, 12] on span "Version 30" at bounding box center [612, 14] width 39 height 11
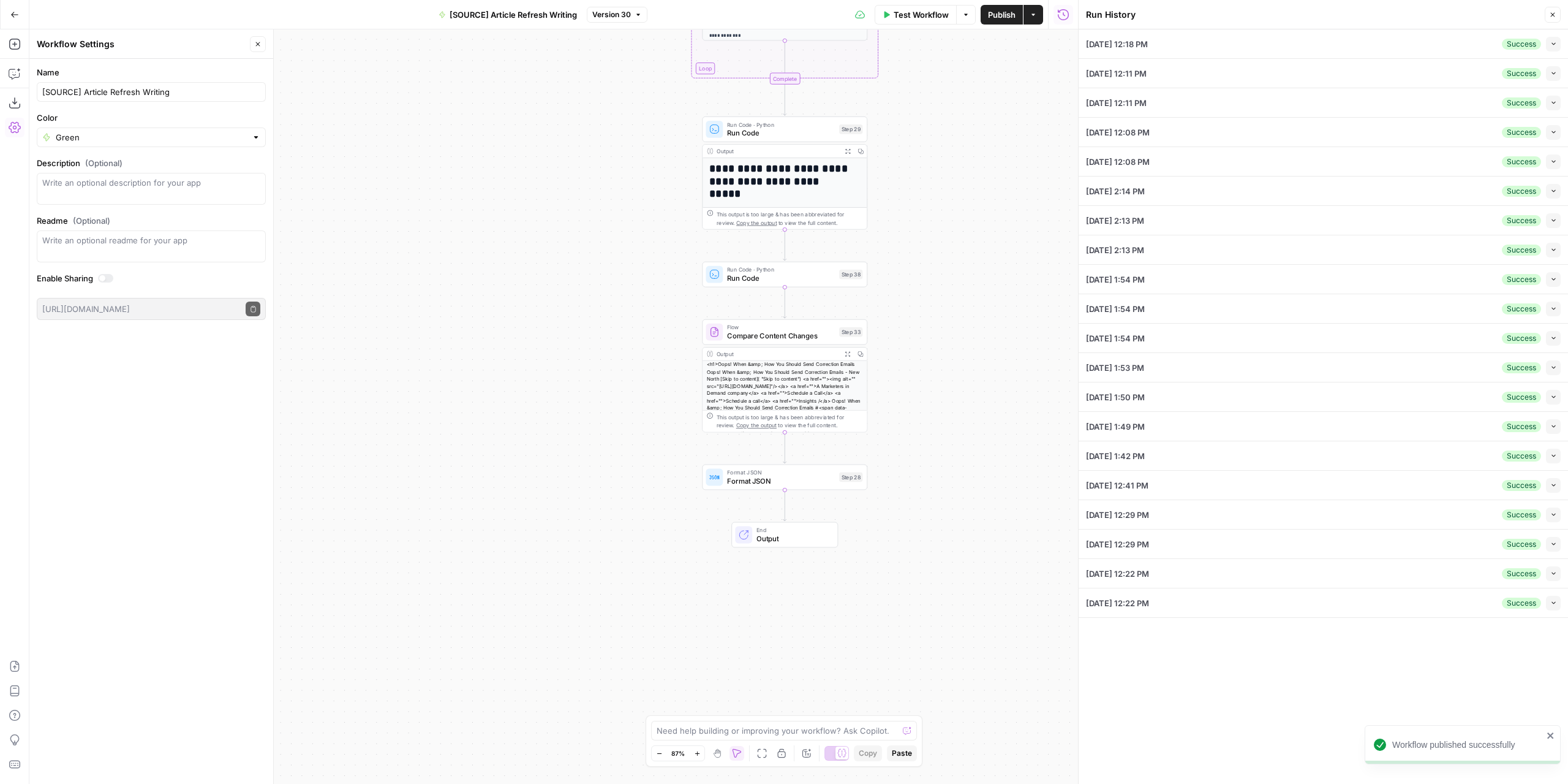
click at [976, 263] on div "**********" at bounding box center [554, 406] width 1049 height 754
click at [729, 731] on textarea at bounding box center [778, 731] width 241 height 12
click at [902, 718] on div "Send" at bounding box center [904, 718] width 20 height 12
click at [771, 734] on textarea "make step 38 grab the entire article and highlight every relevant keyword" at bounding box center [772, 724] width 235 height 25
type textarea "make step 38 grab the entire article and highlight every relevant keyword and r…"
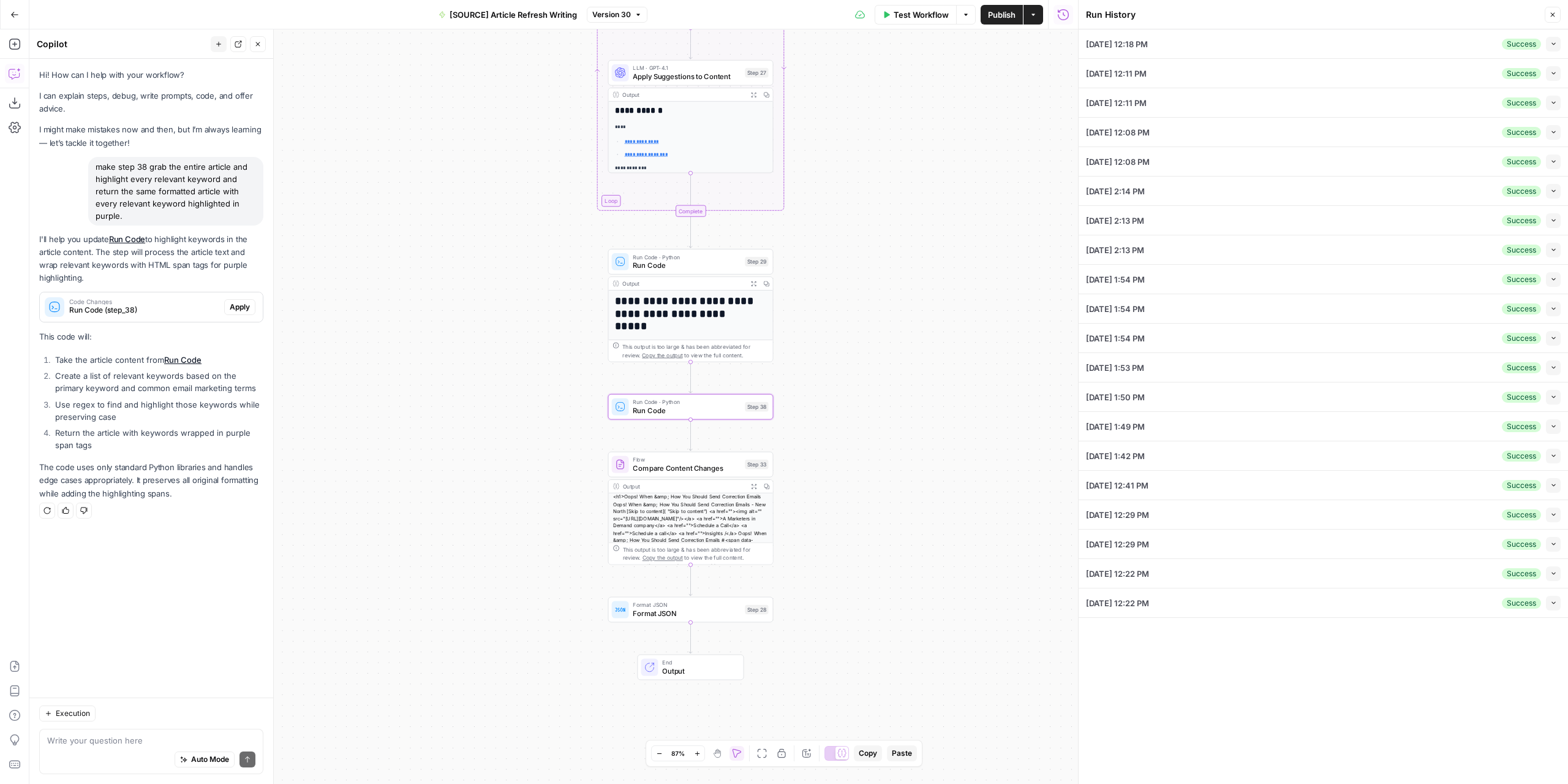
click at [244, 309] on span "Apply" at bounding box center [240, 306] width 20 height 11
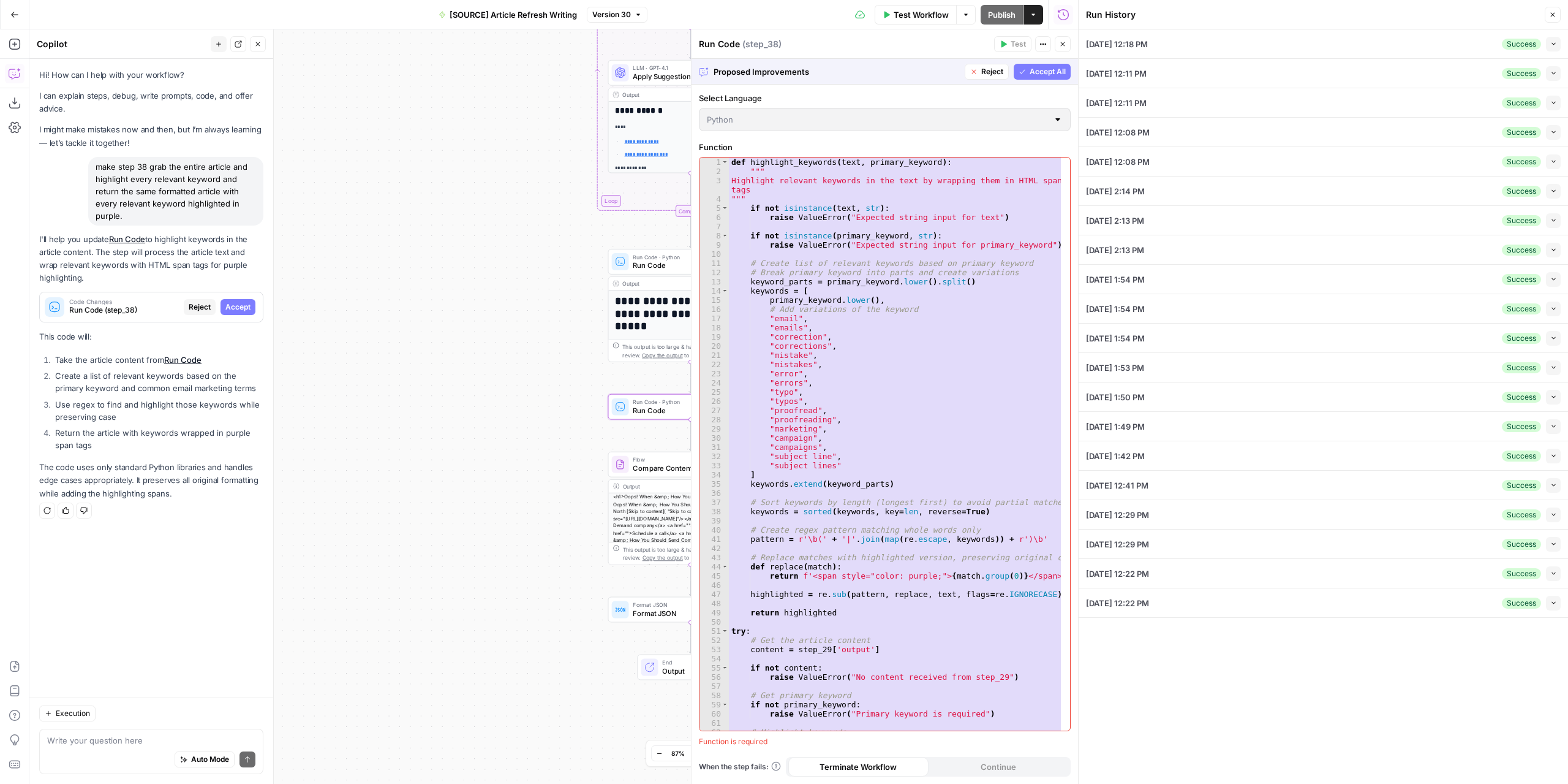
click at [239, 307] on span "Accept" at bounding box center [237, 306] width 25 height 11
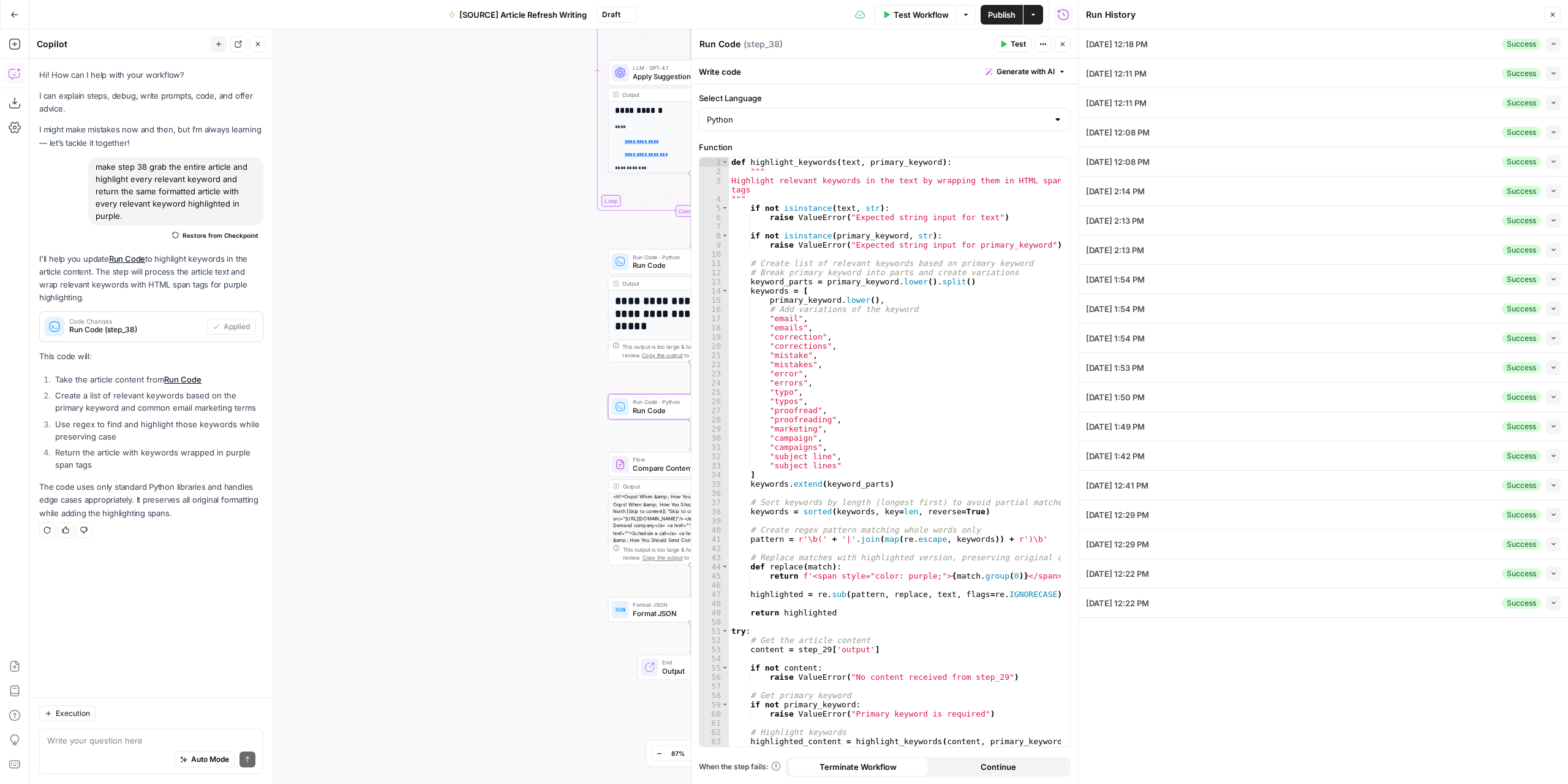
click at [1015, 49] on span "Test" at bounding box center [1019, 44] width 16 height 11
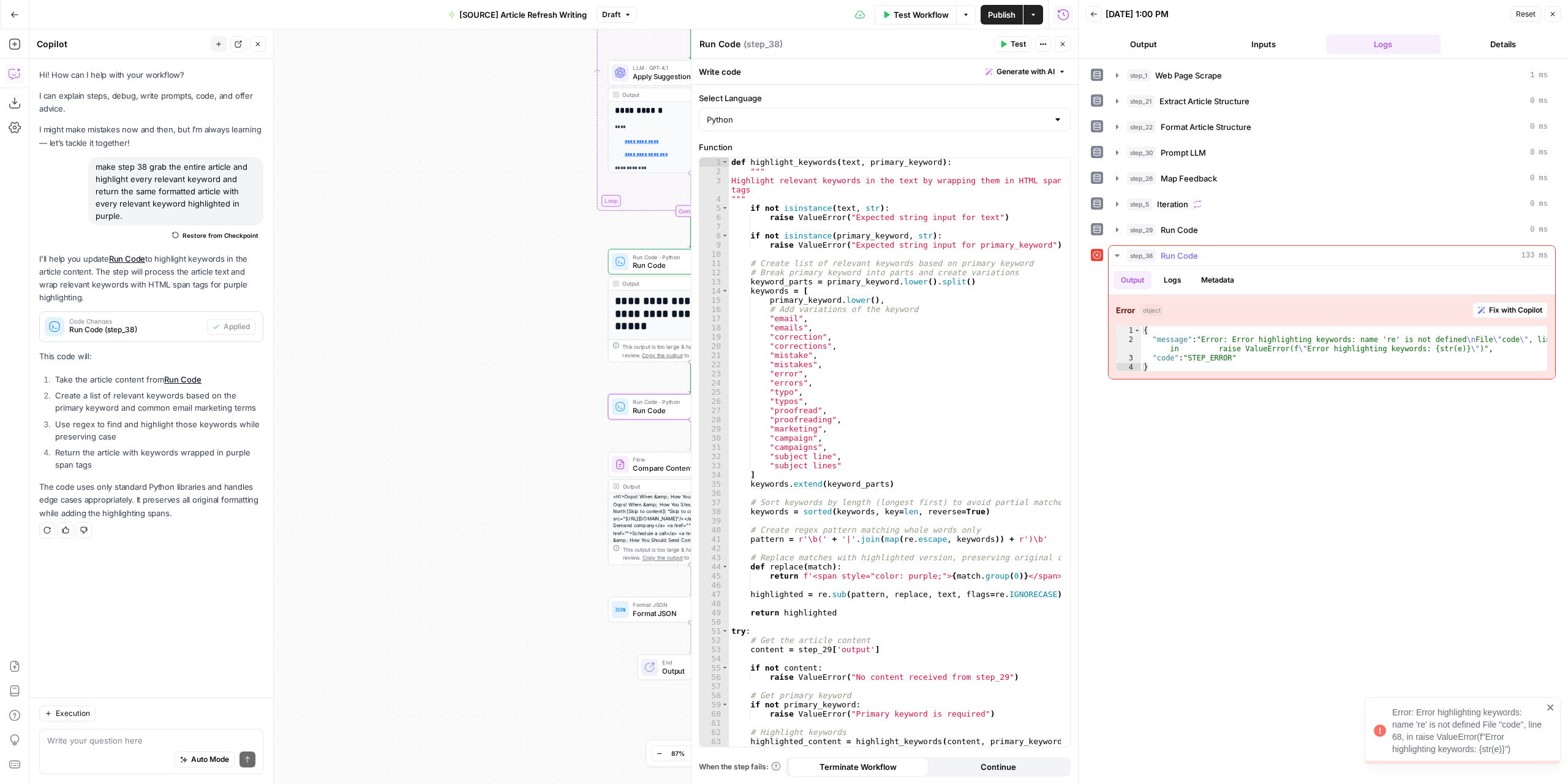
click at [1491, 307] on span "Fix with Copilot" at bounding box center [1516, 309] width 53 height 11
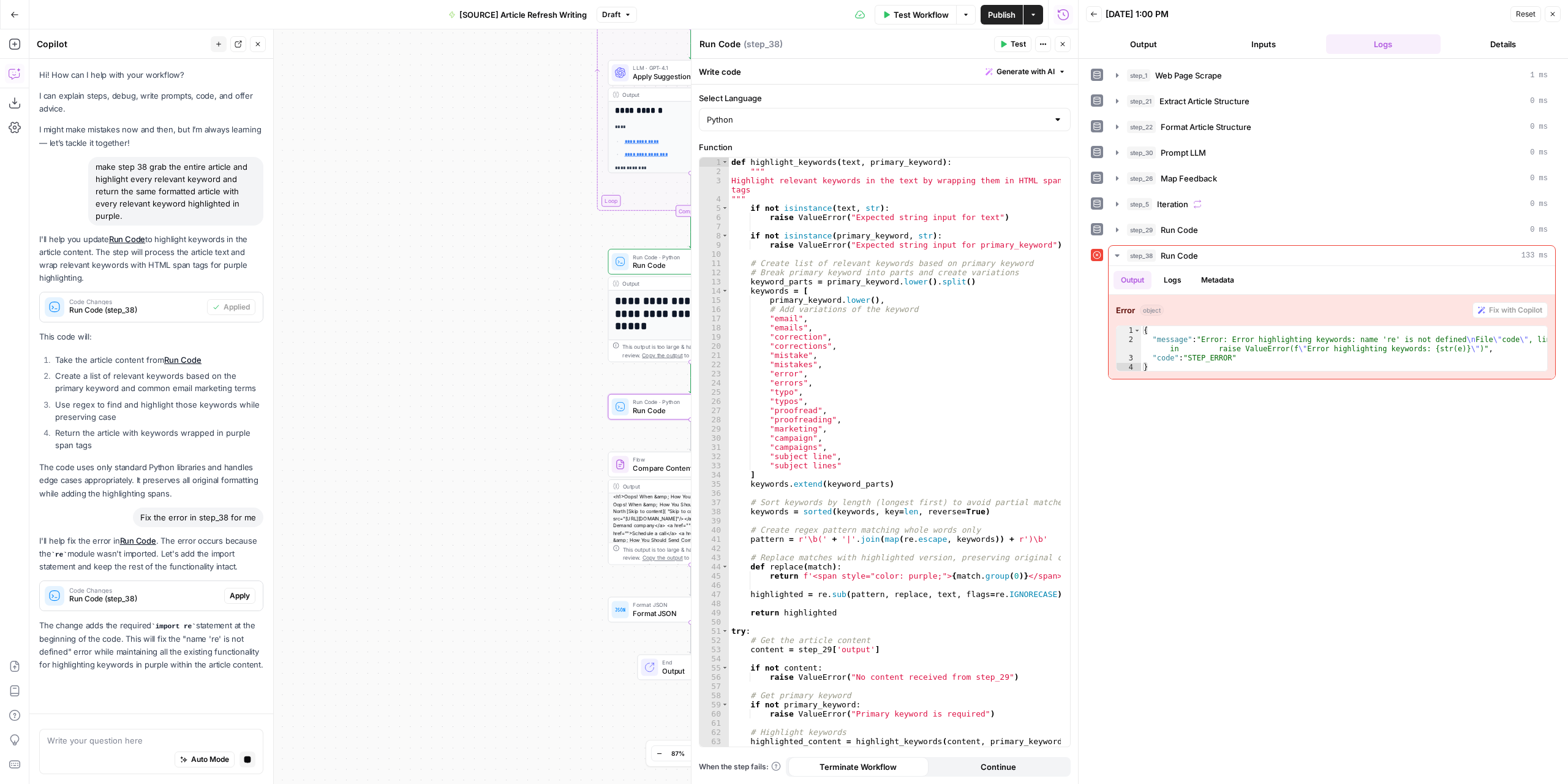
scroll to position [45, 0]
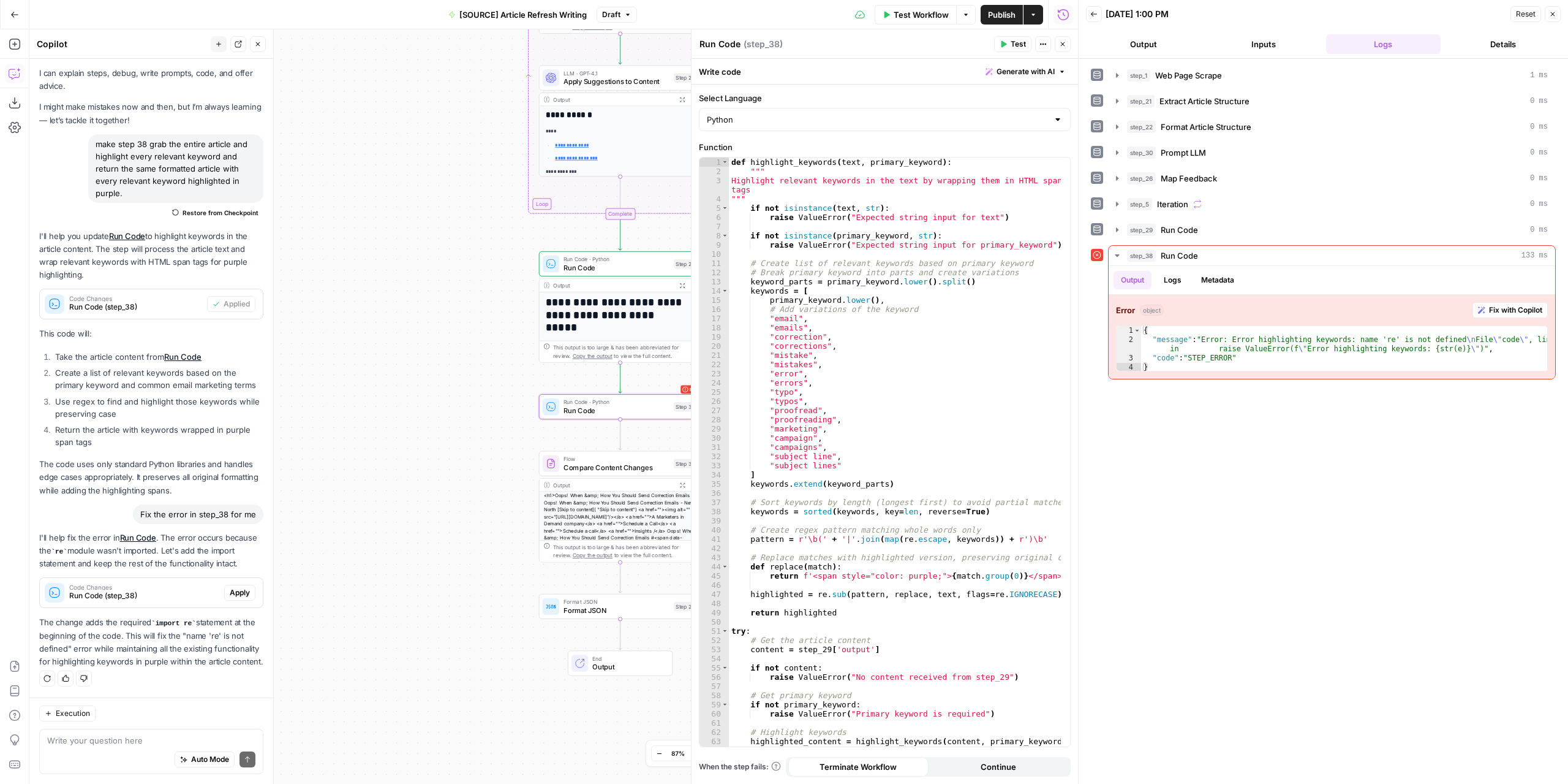
click at [229, 588] on button "Apply" at bounding box center [240, 593] width 32 height 16
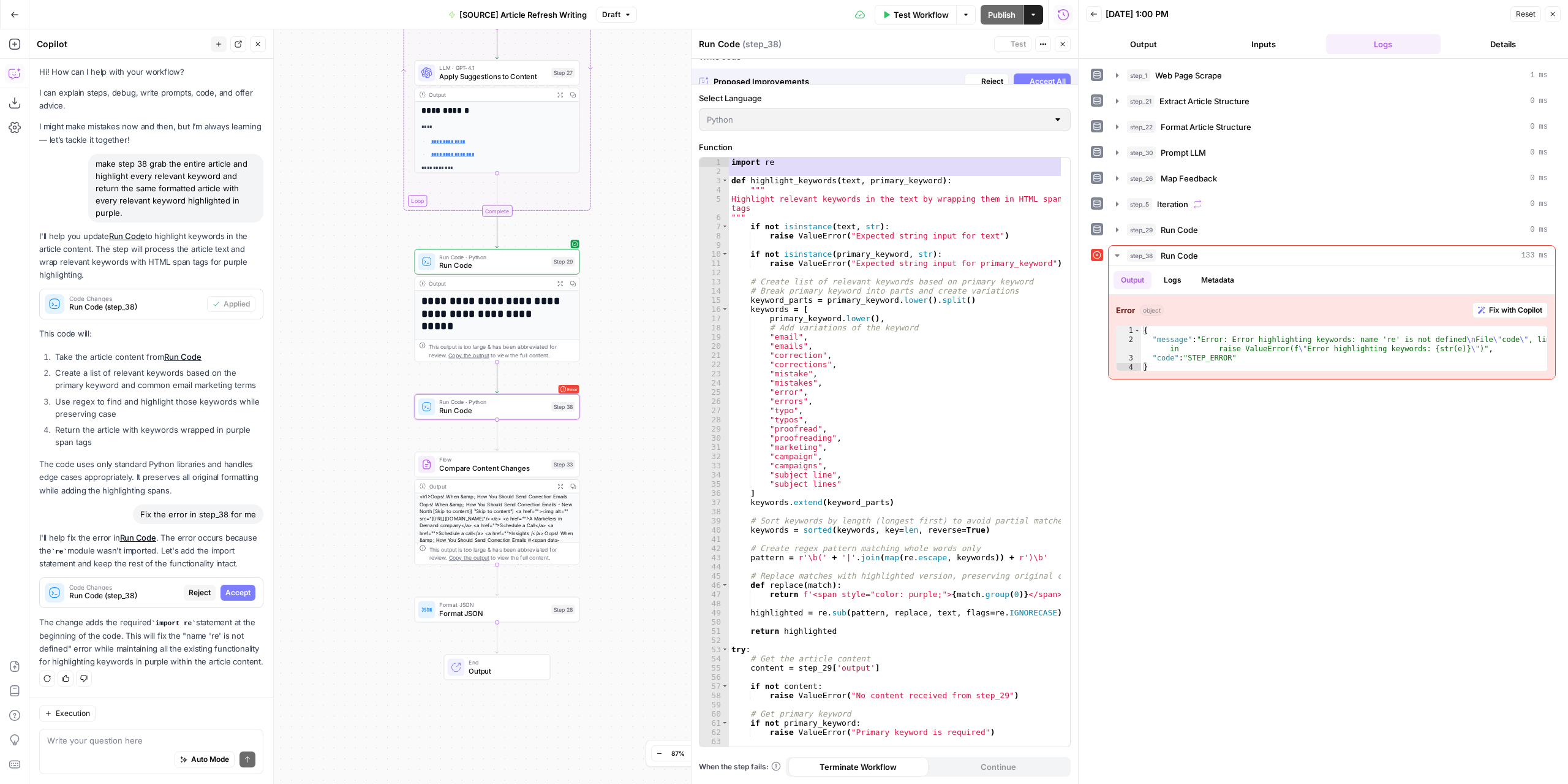
scroll to position [26, 0]
click at [230, 587] on span "Accept" at bounding box center [237, 592] width 25 height 11
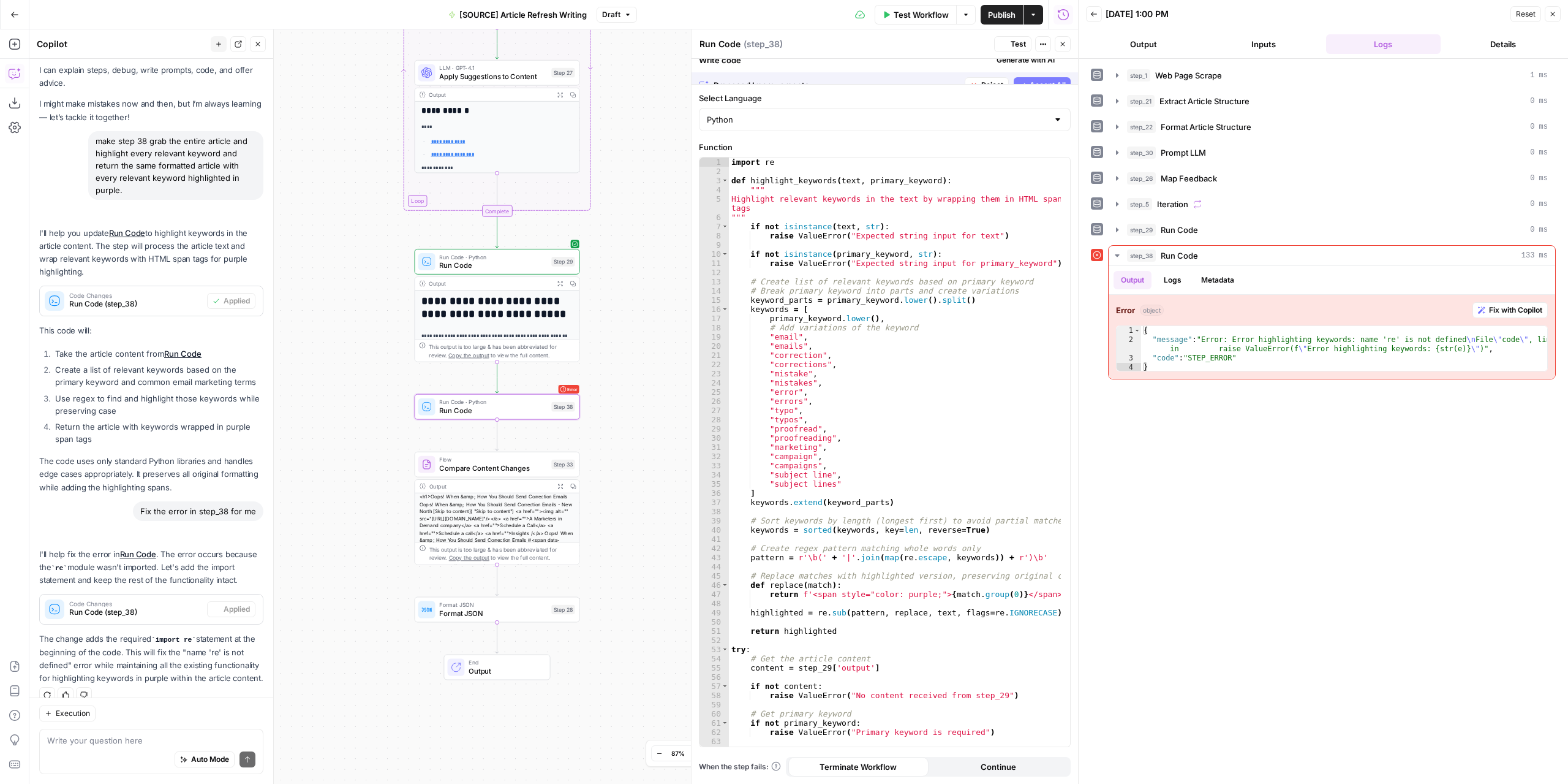
scroll to position [65, 0]
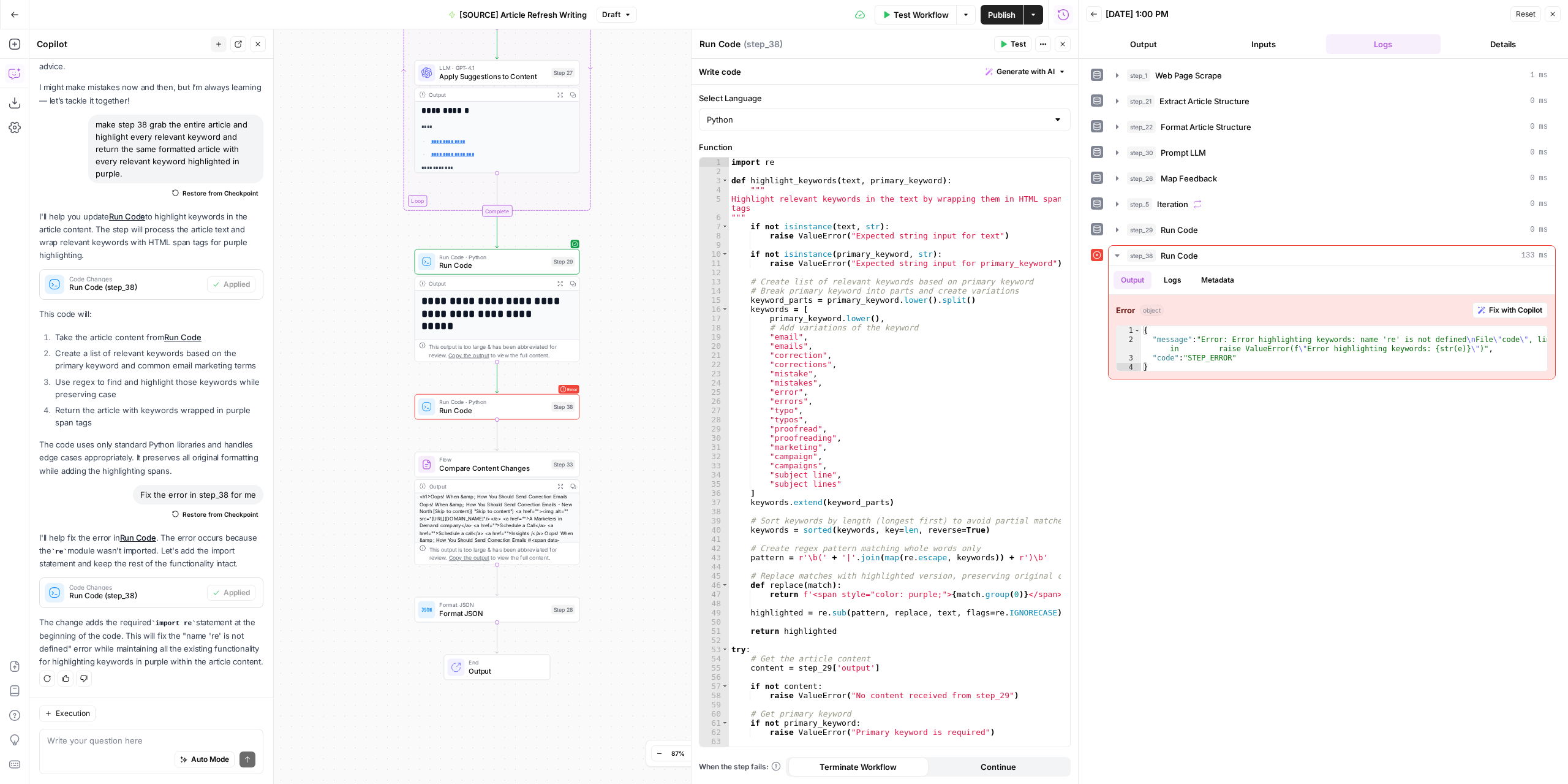
click at [1005, 37] on button "Test" at bounding box center [1013, 44] width 38 height 16
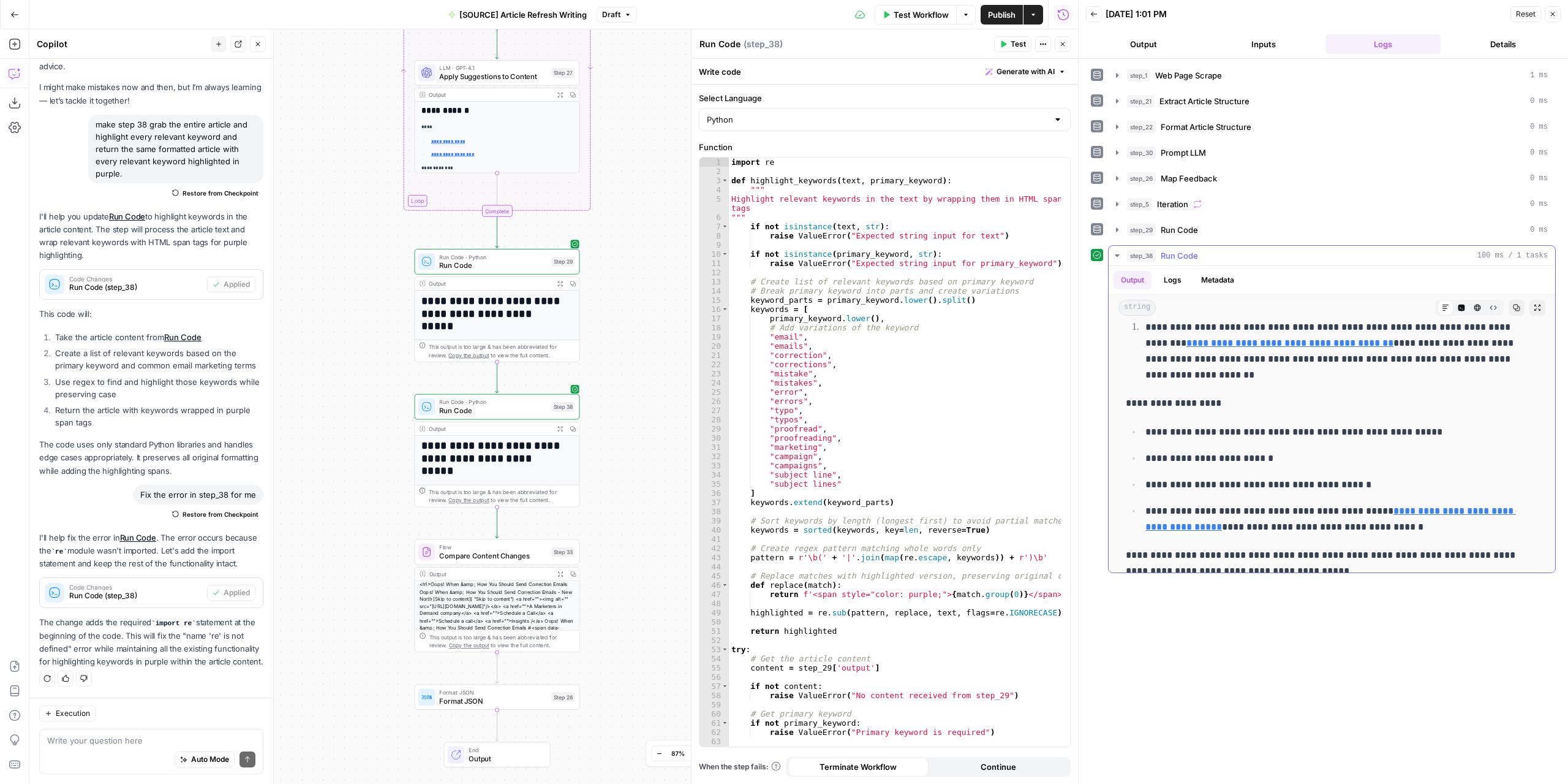
scroll to position [1287, 0]
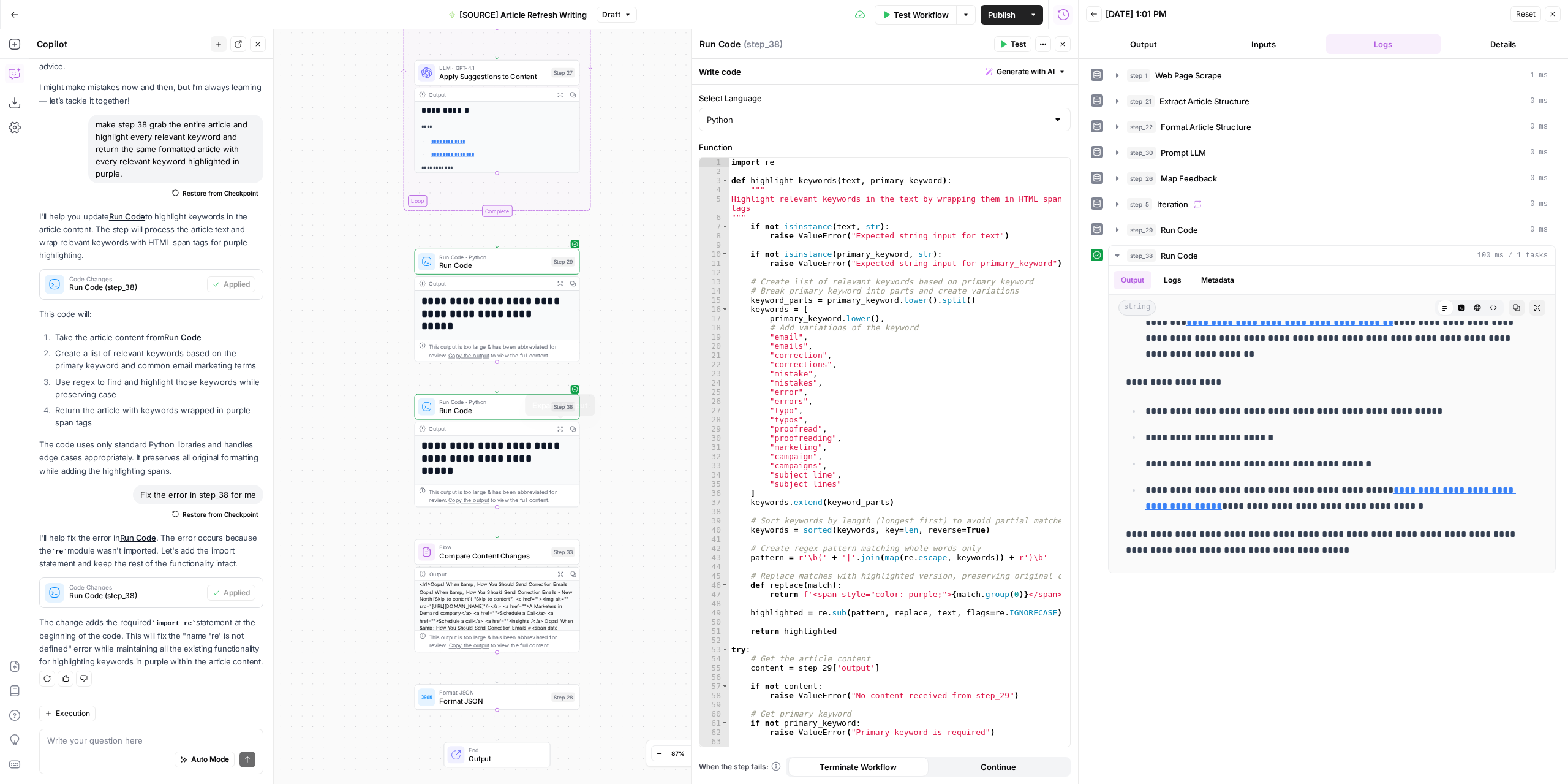
click at [556, 427] on button "Expand Output" at bounding box center [560, 428] width 13 height 13
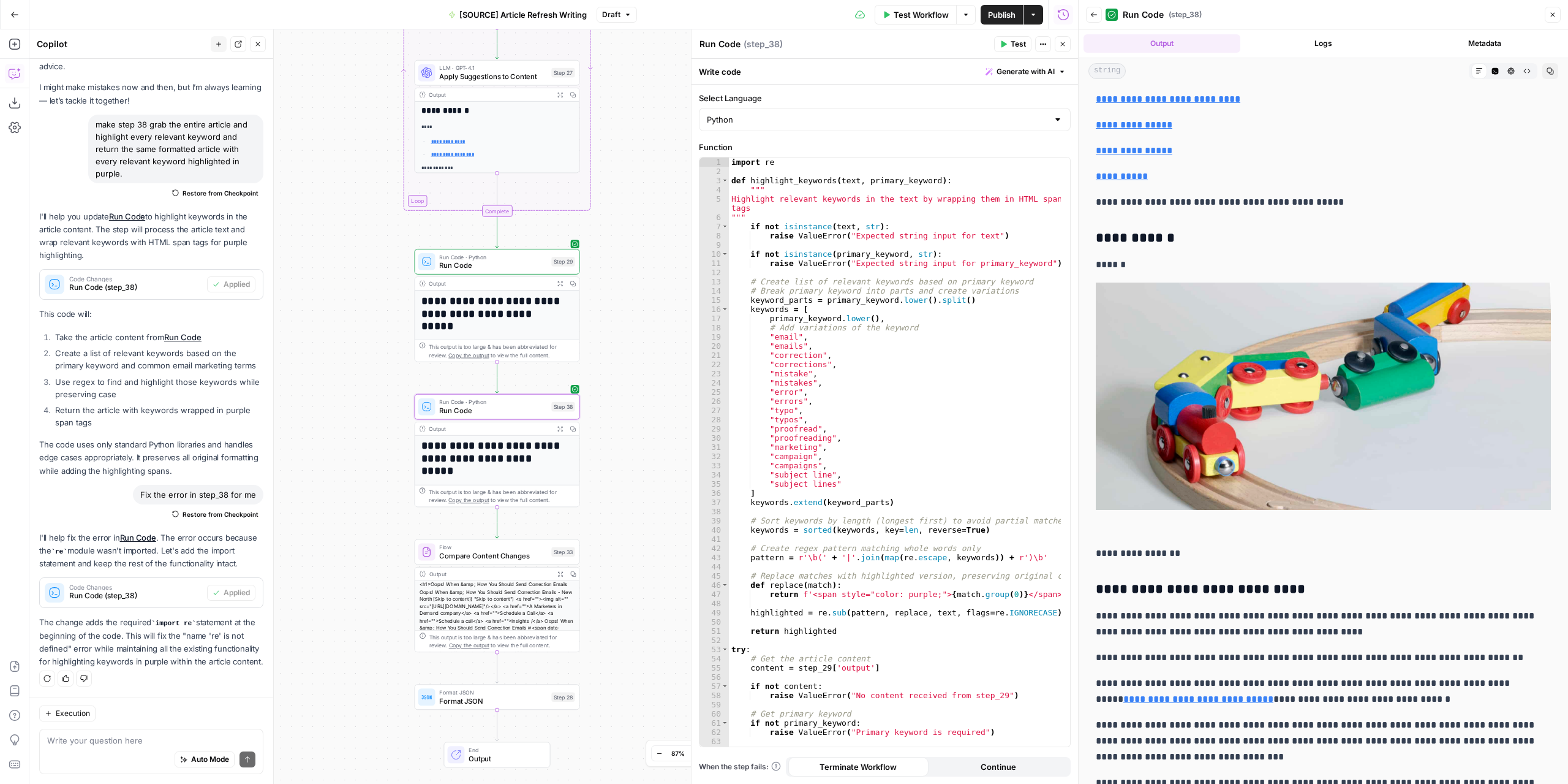
scroll to position [123, 0]
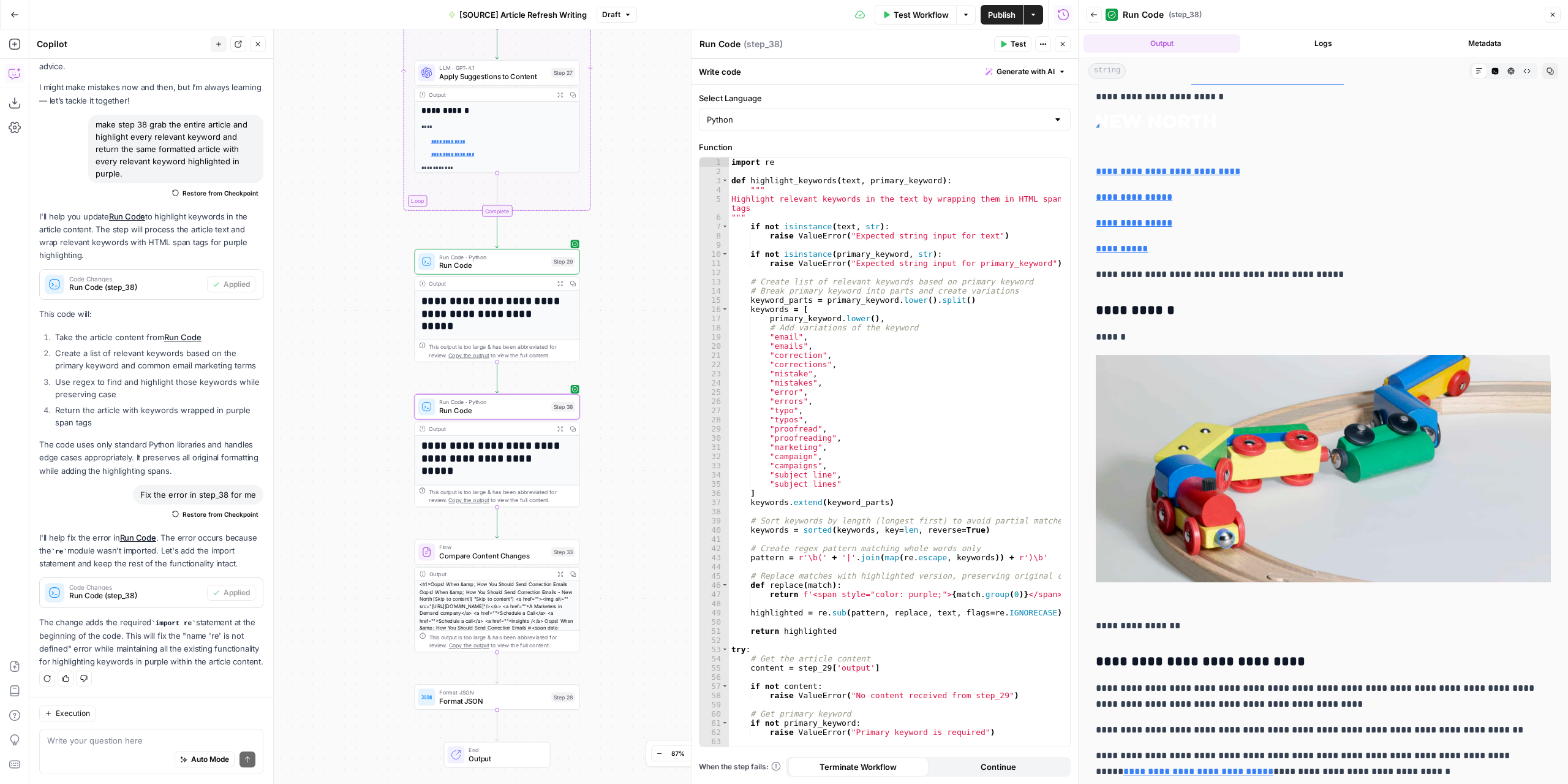
click at [1508, 73] on icon "button" at bounding box center [1511, 70] width 7 height 7
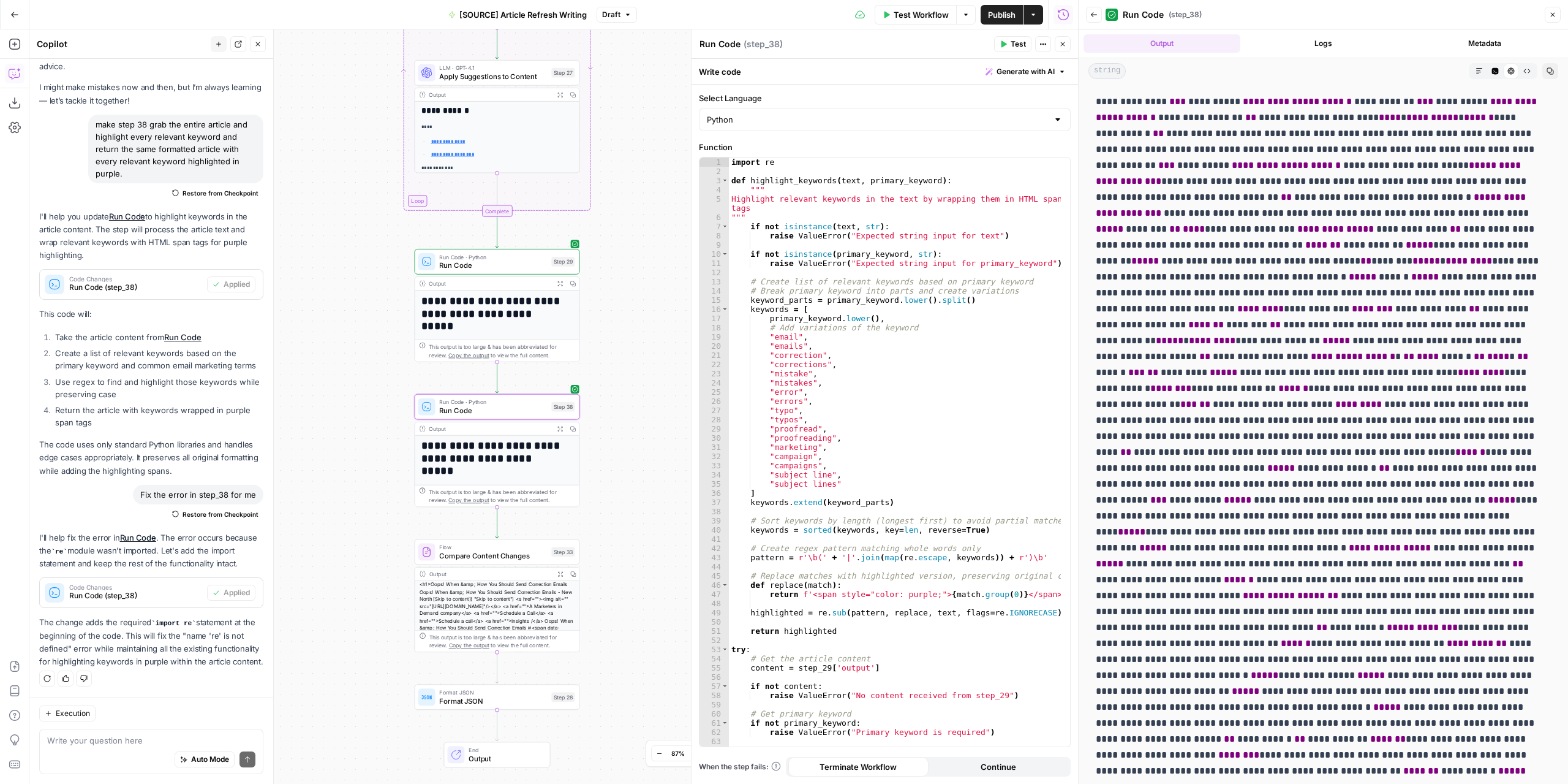
click at [1492, 70] on icon "button" at bounding box center [1495, 71] width 7 height 7
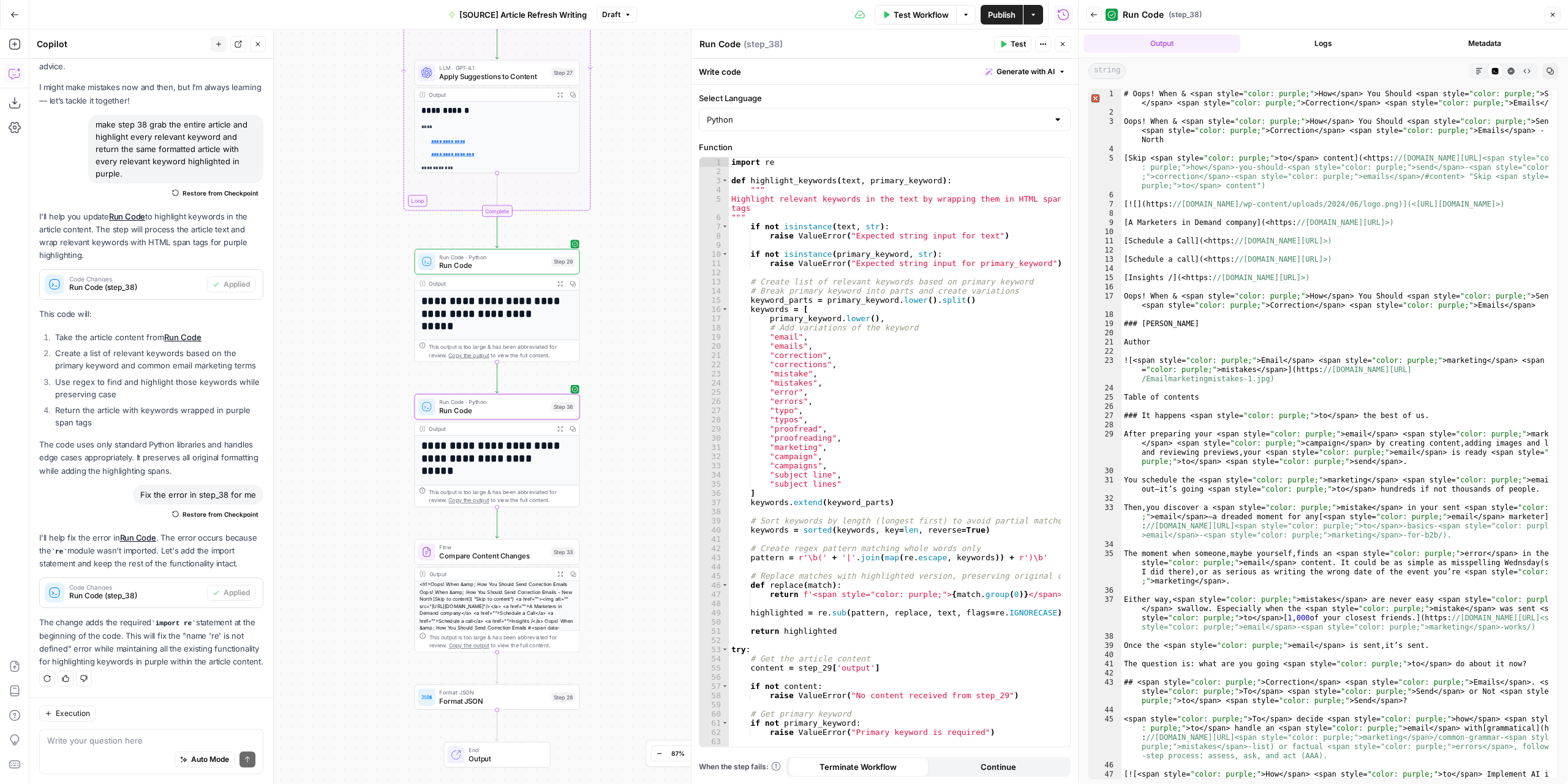
click at [1476, 67] on icon "button" at bounding box center [1479, 70] width 7 height 7
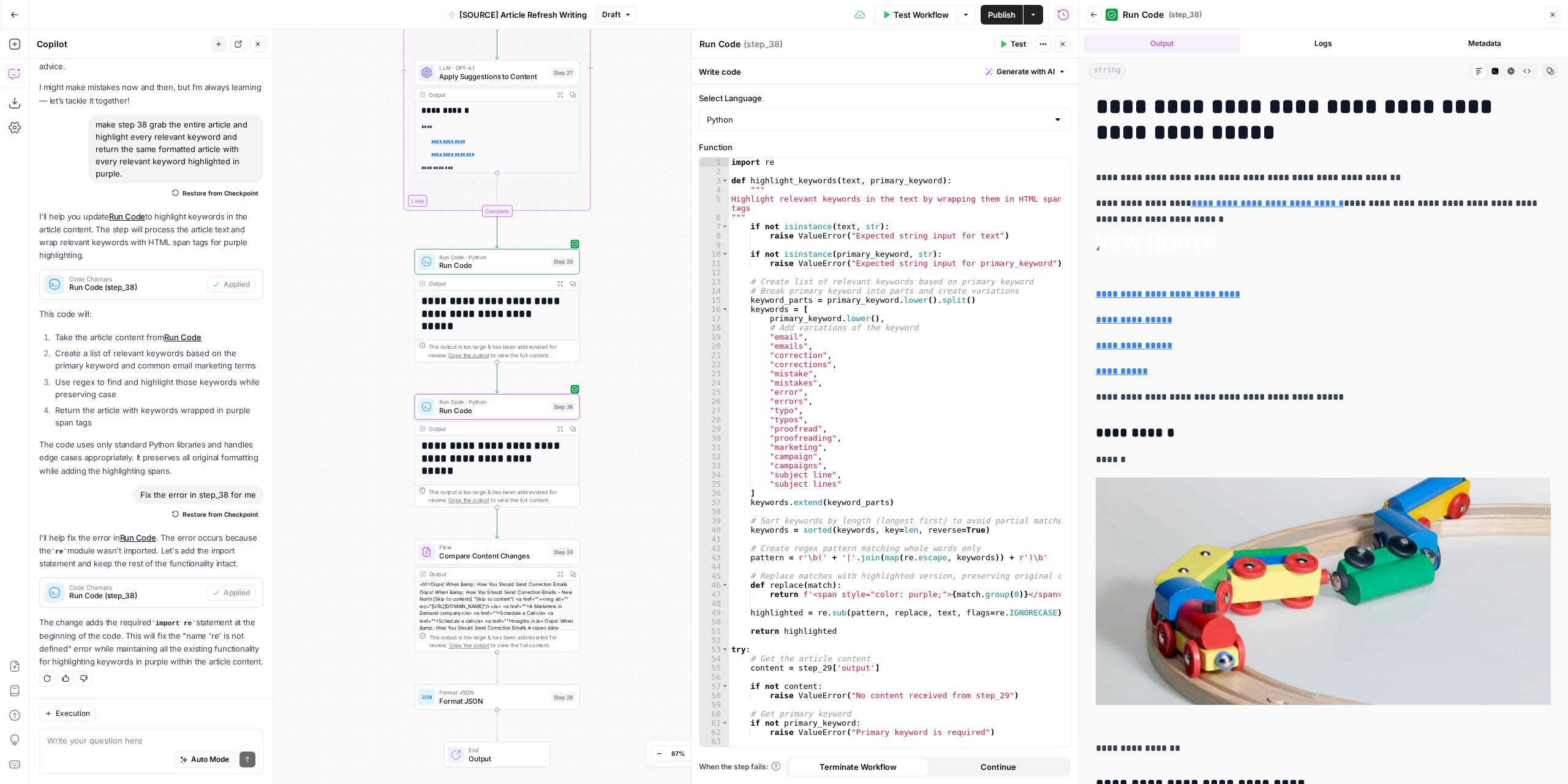
click at [557, 571] on icon "button" at bounding box center [559, 573] width 5 height 5
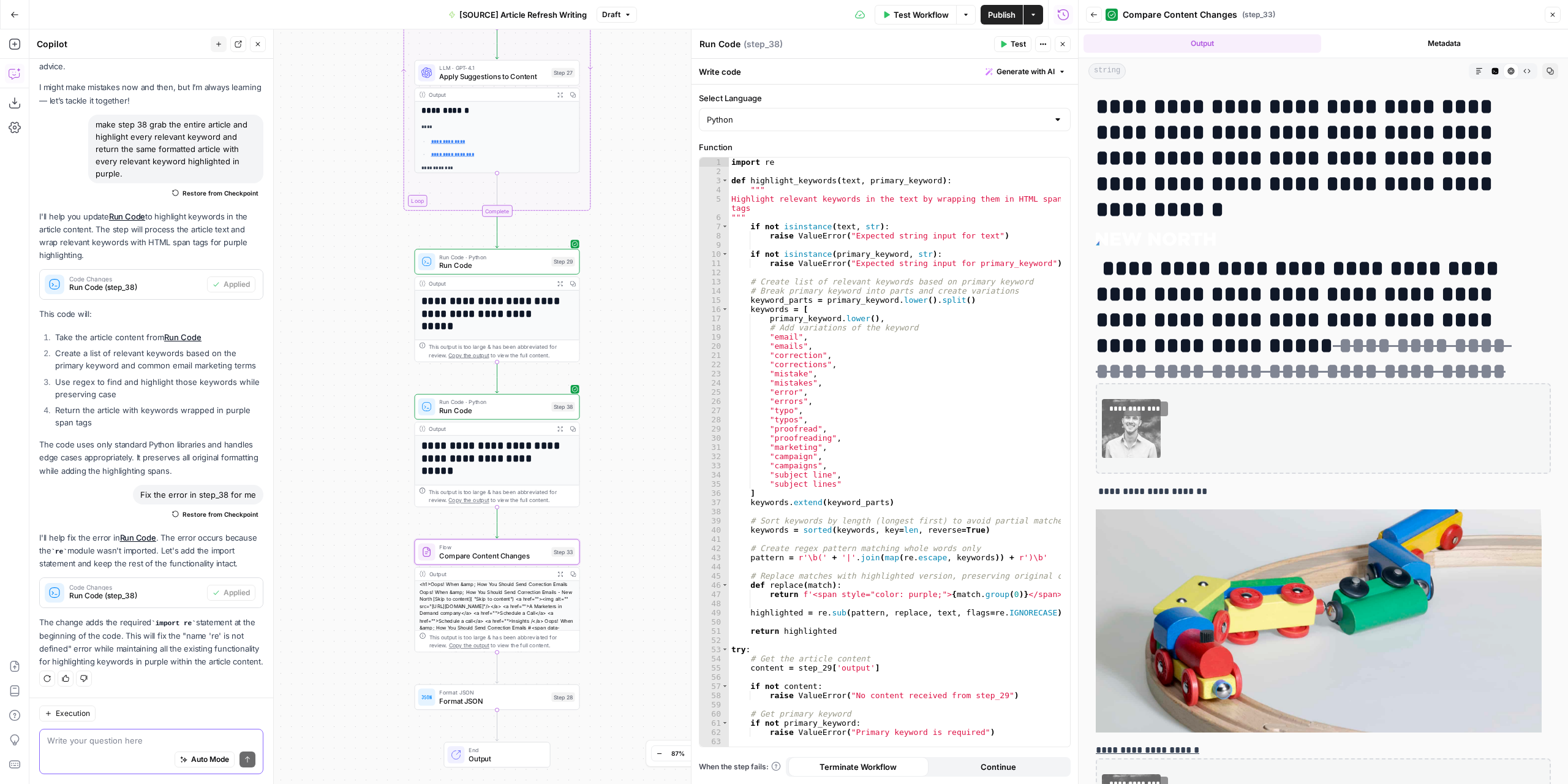
click at [146, 741] on textarea at bounding box center [151, 740] width 208 height 12
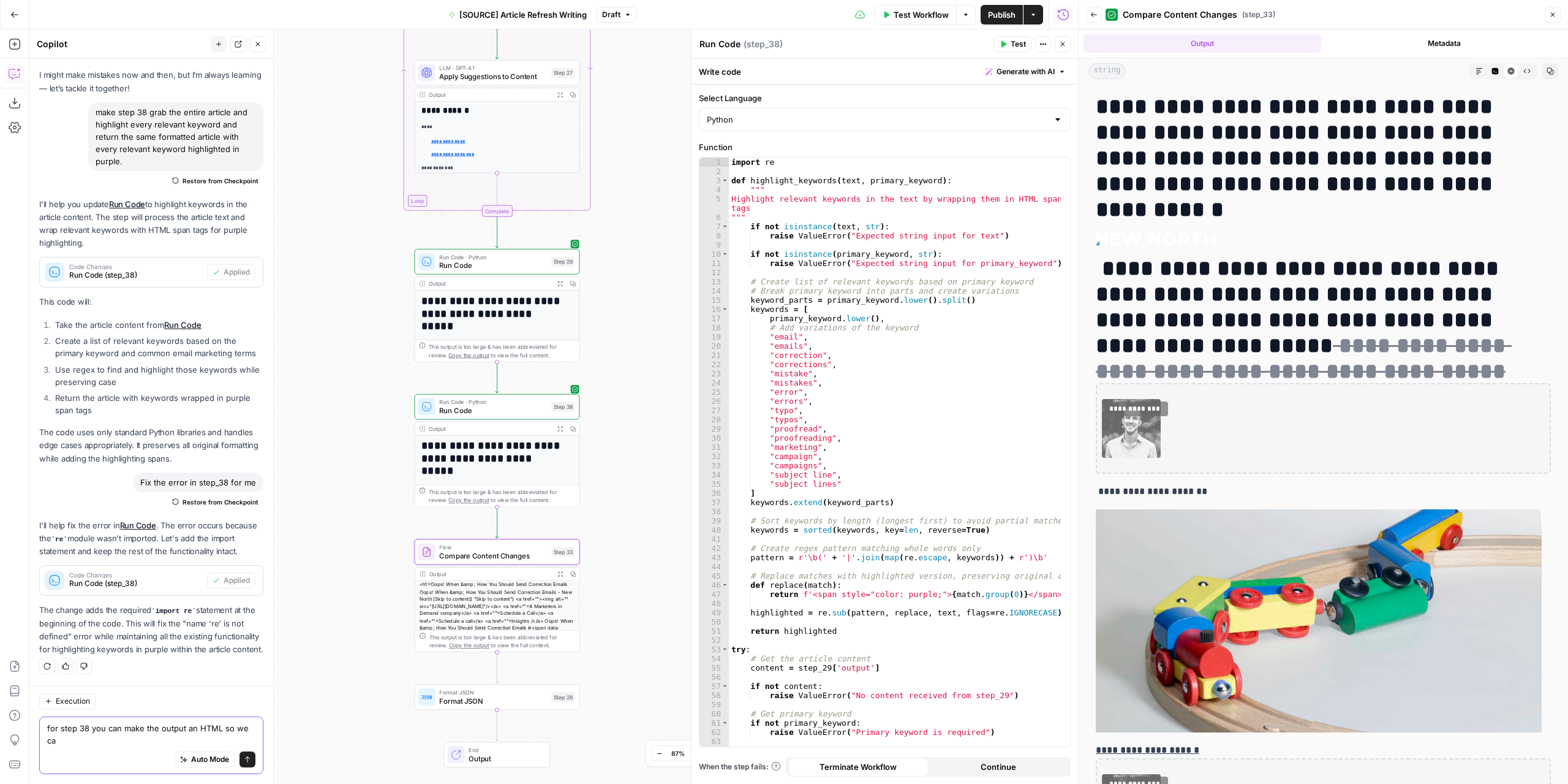
scroll to position [77, 0]
type textarea "for step 38 you can make the output an HTML so we can view the highlights"
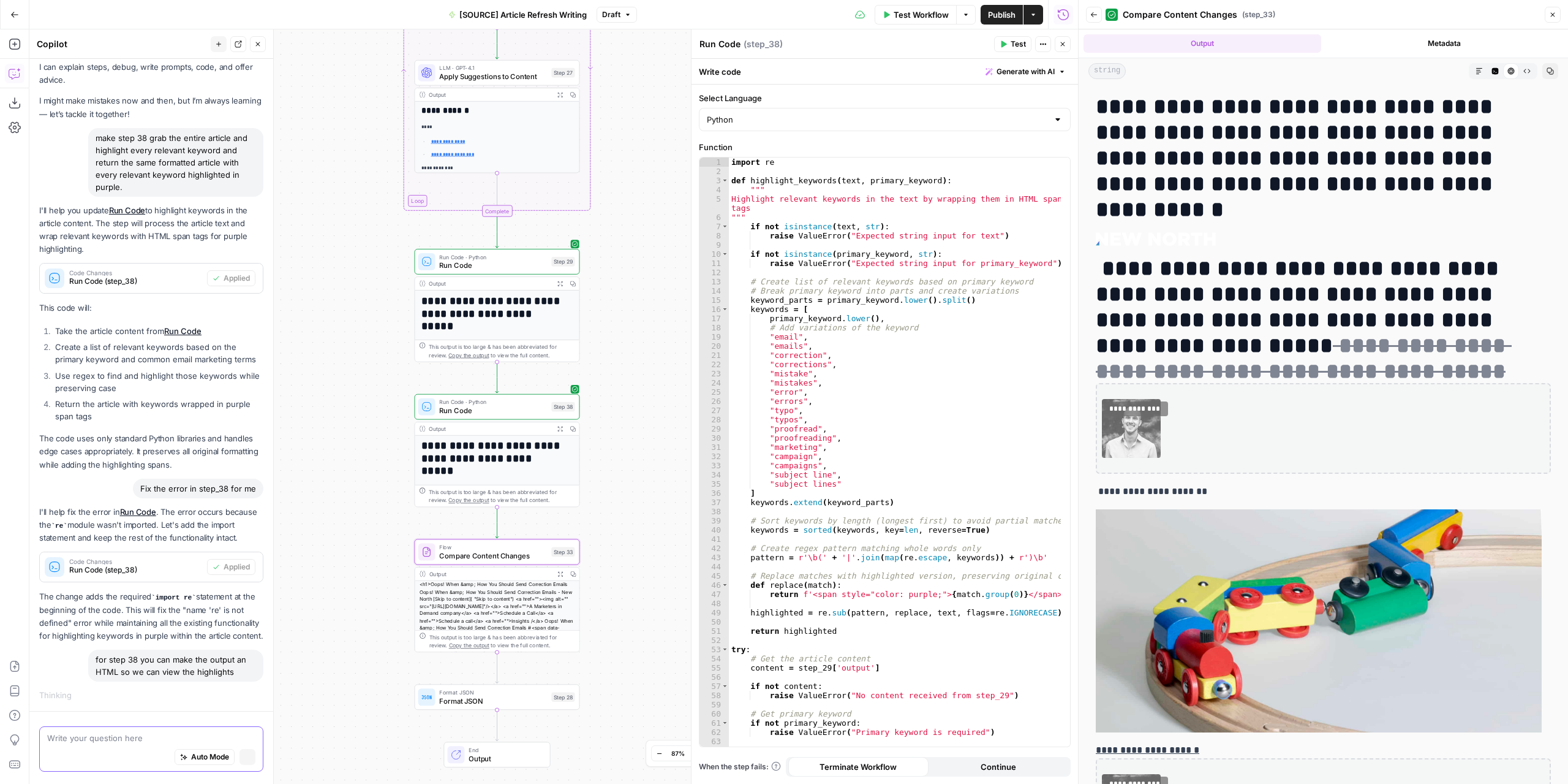
scroll to position [49, 0]
click at [1062, 40] on button "Close" at bounding box center [1063, 44] width 16 height 16
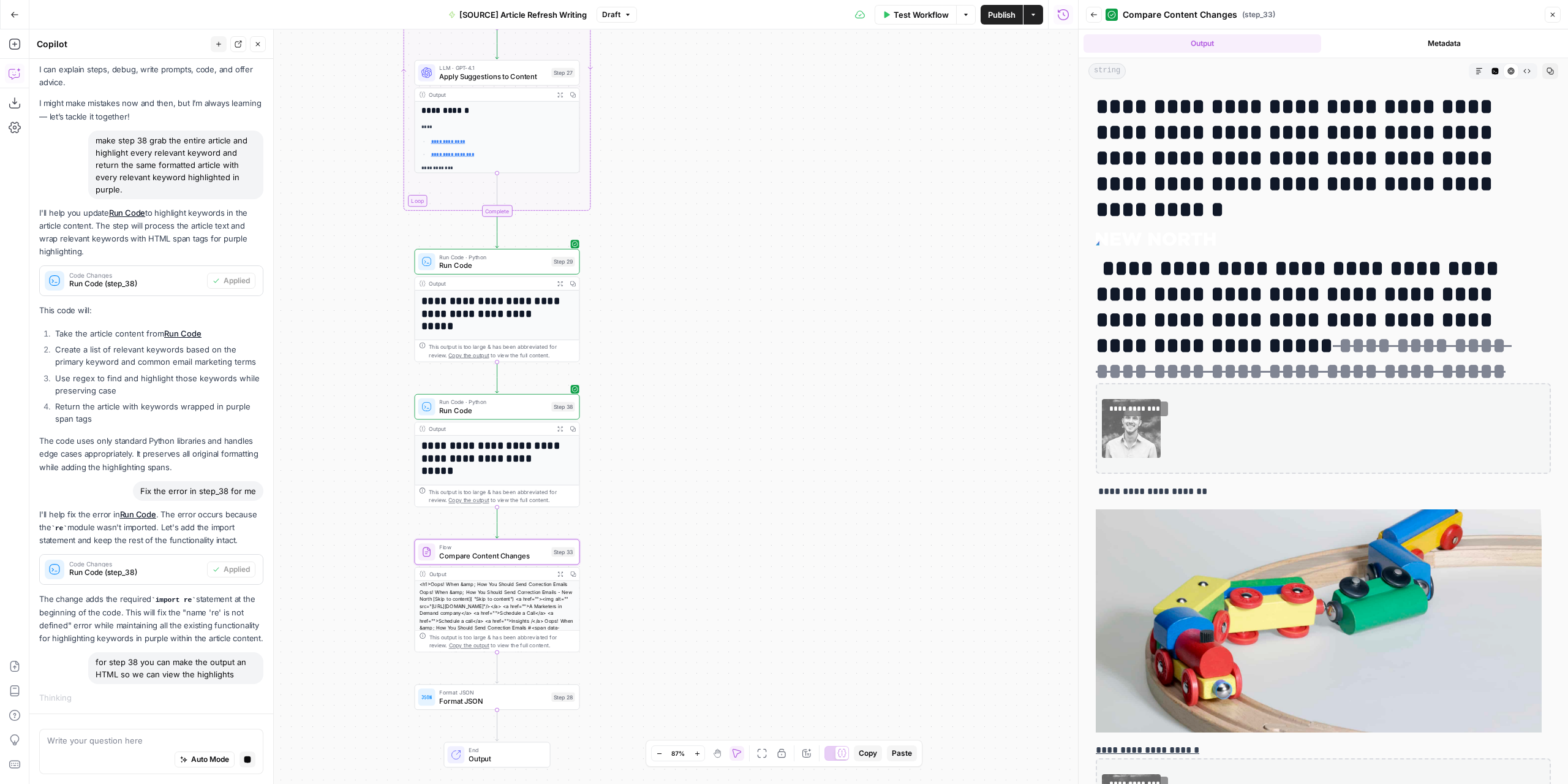
click at [616, 16] on span "Draft" at bounding box center [611, 14] width 19 height 11
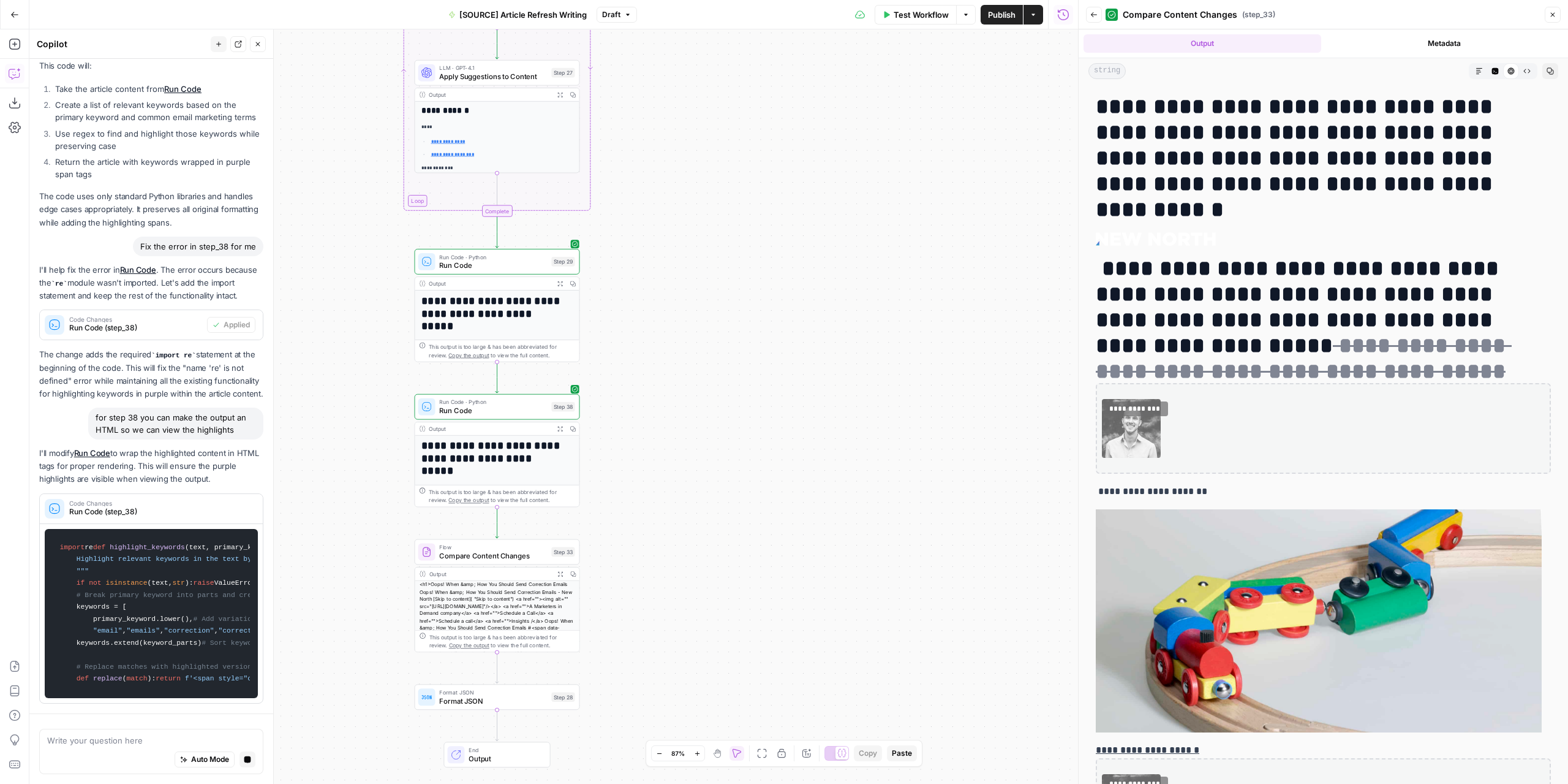
click at [936, 175] on div "**********" at bounding box center [554, 406] width 1049 height 754
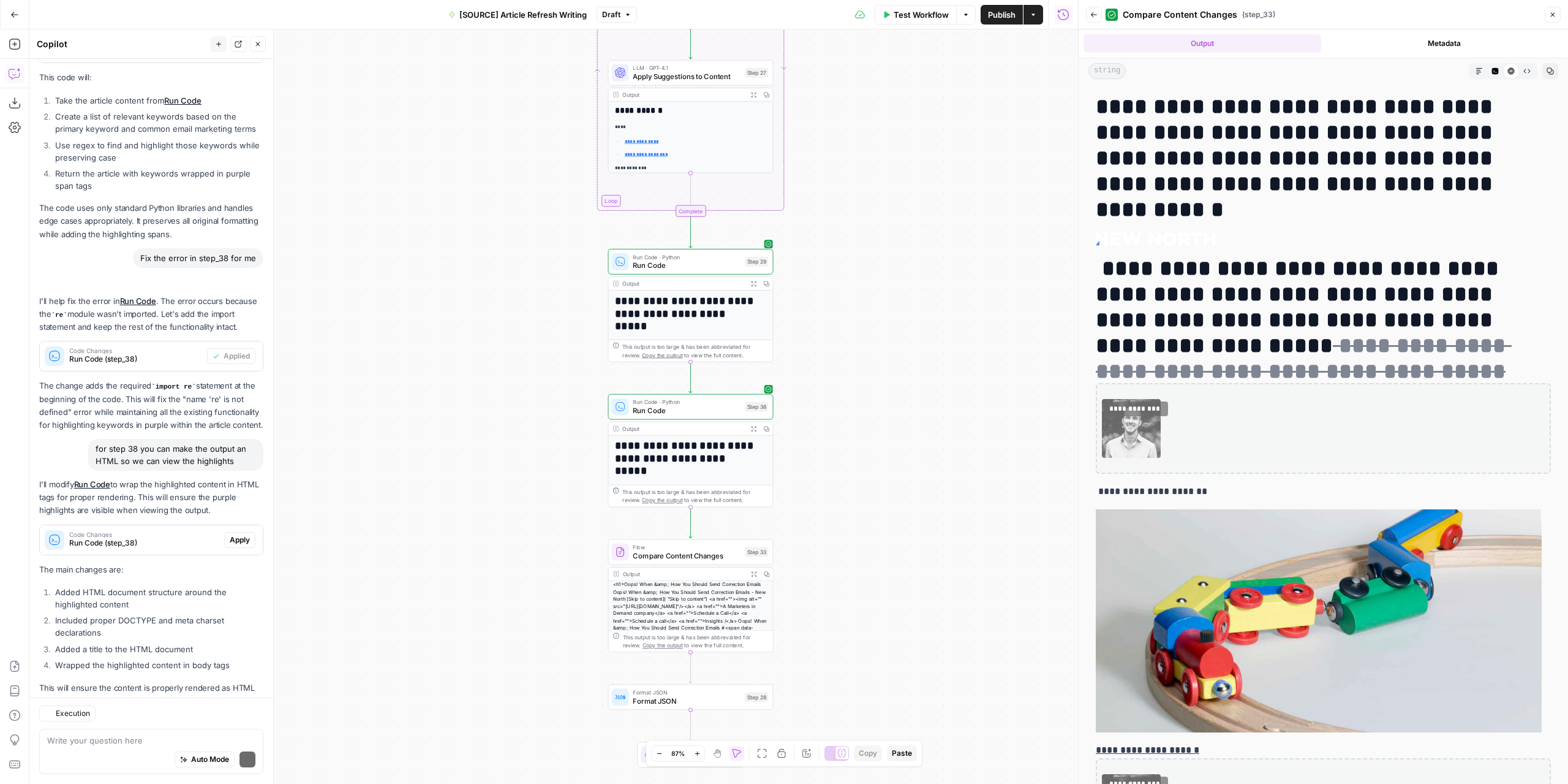
scroll to position [353, 0]
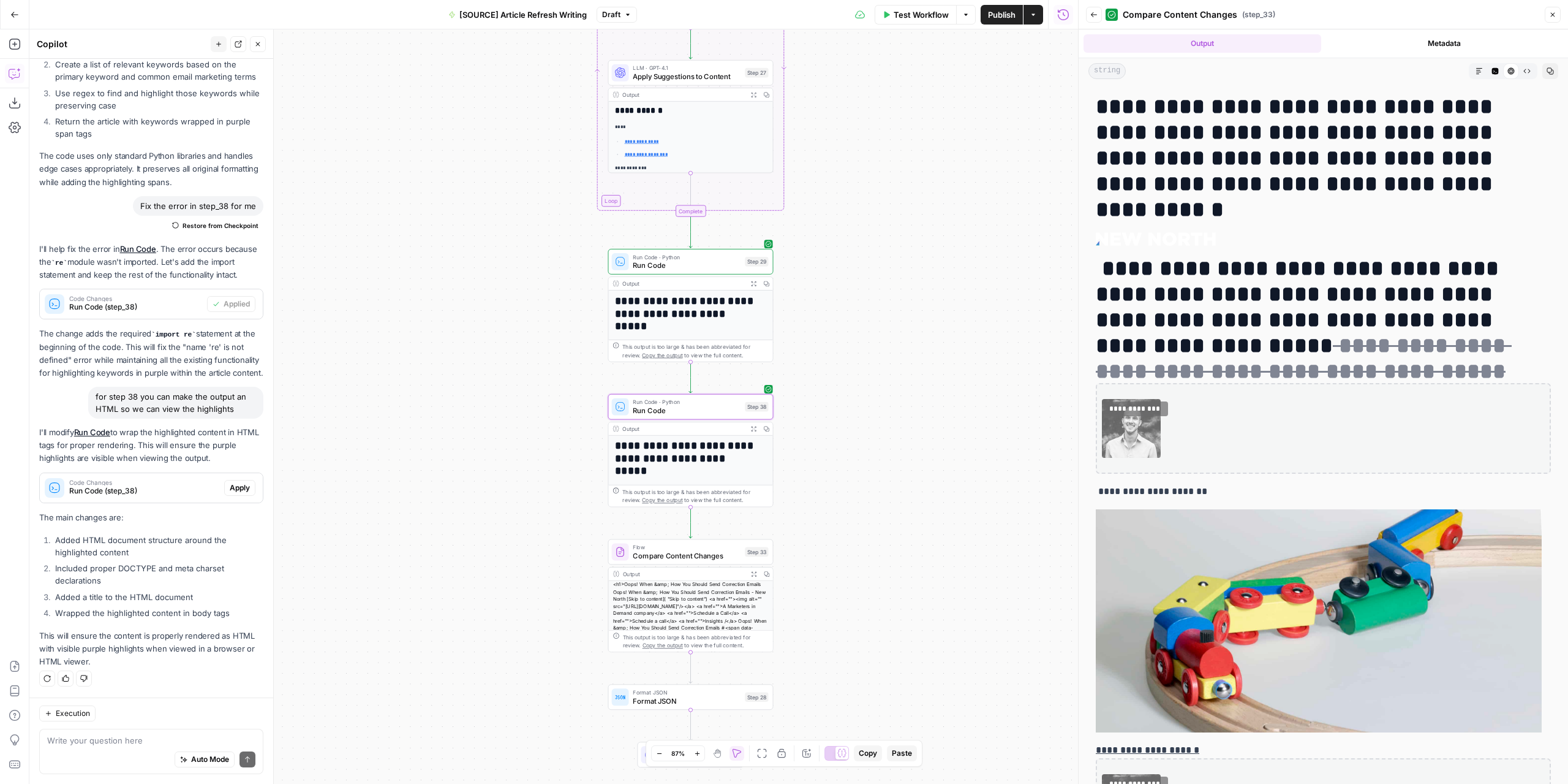
click at [227, 495] on button "Apply" at bounding box center [240, 487] width 32 height 16
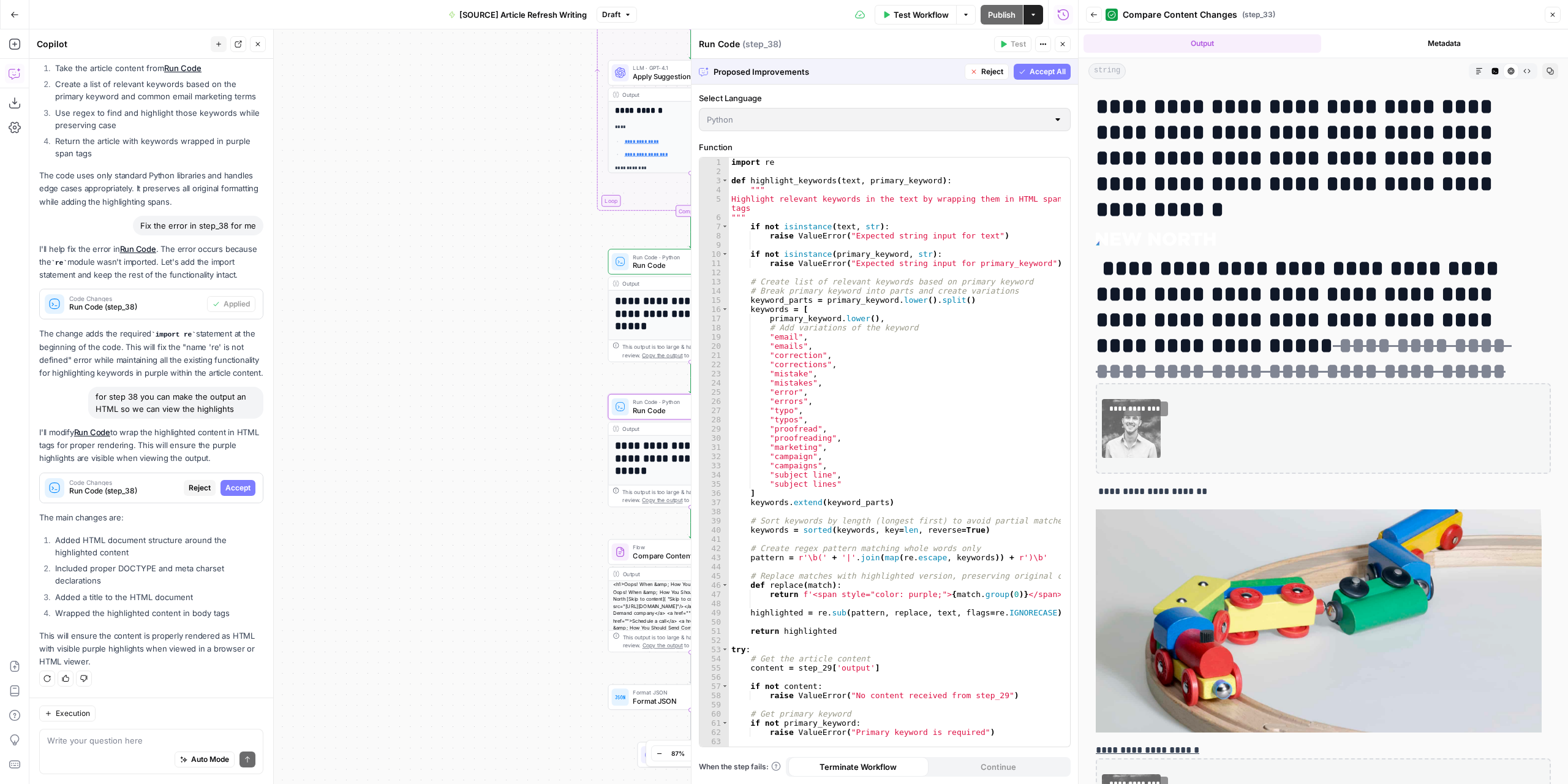
click at [230, 492] on span "Accept" at bounding box center [237, 487] width 25 height 11
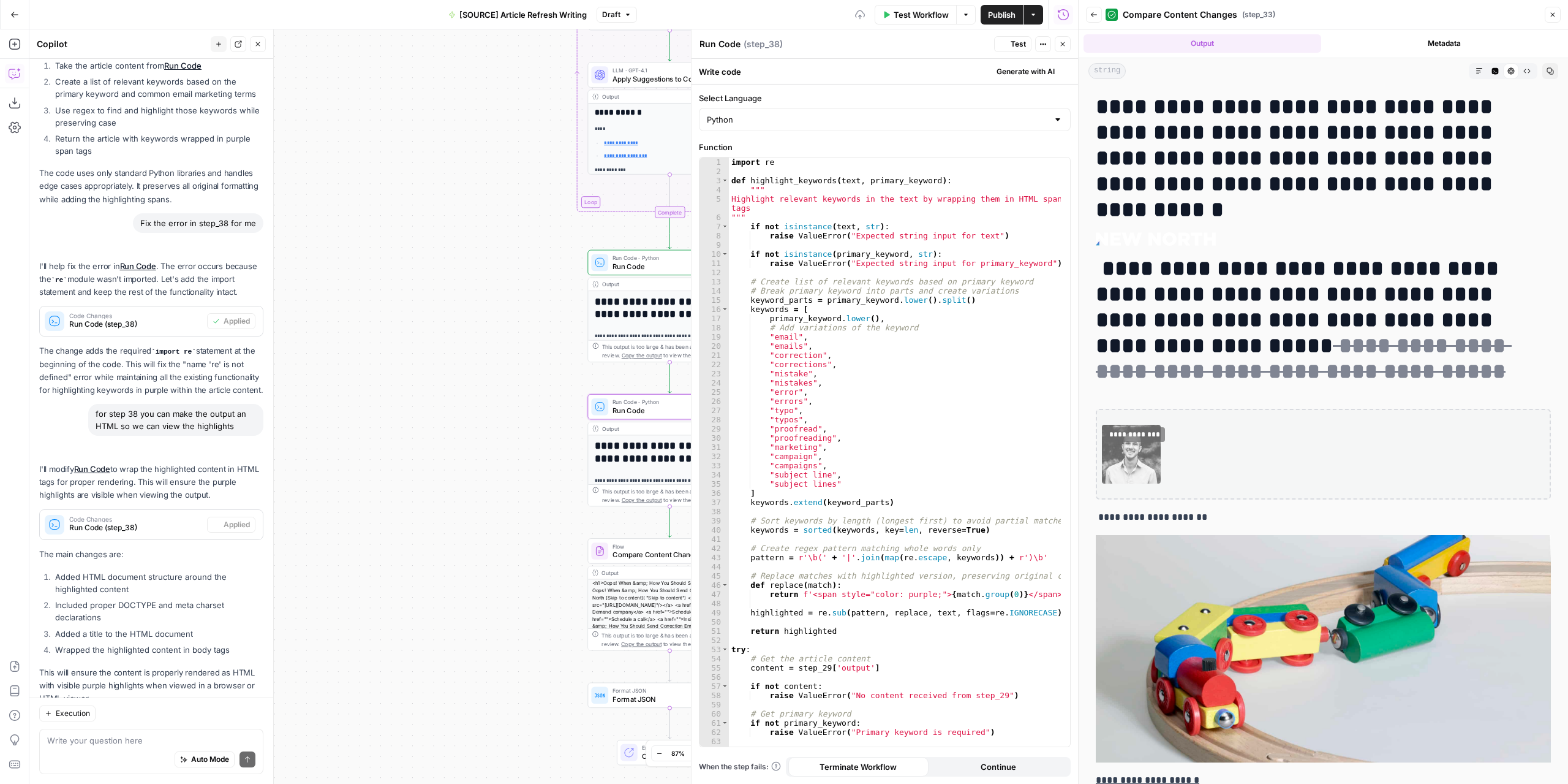
scroll to position [373, 0]
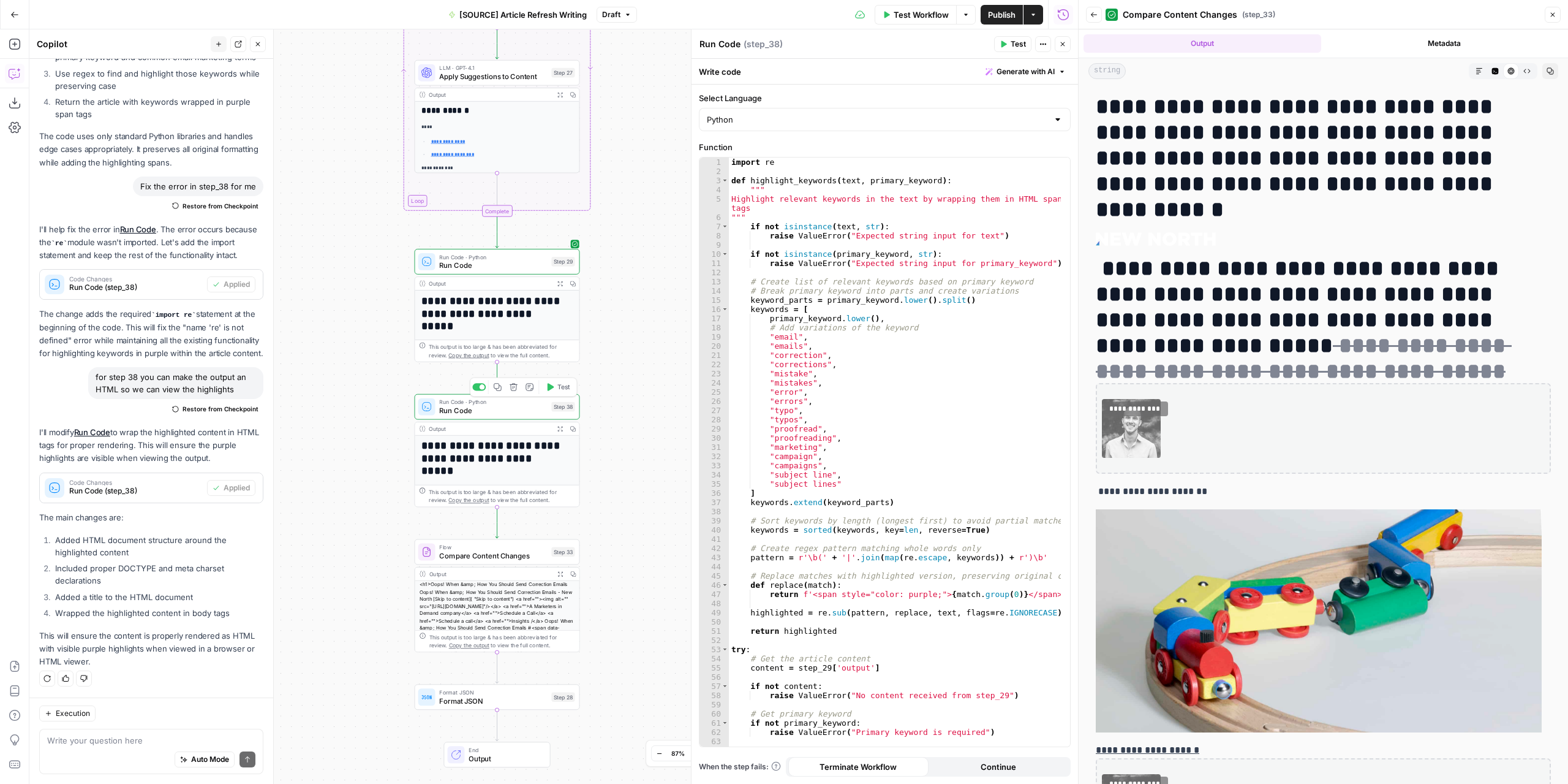
click at [555, 388] on button "Test" at bounding box center [557, 387] width 33 height 14
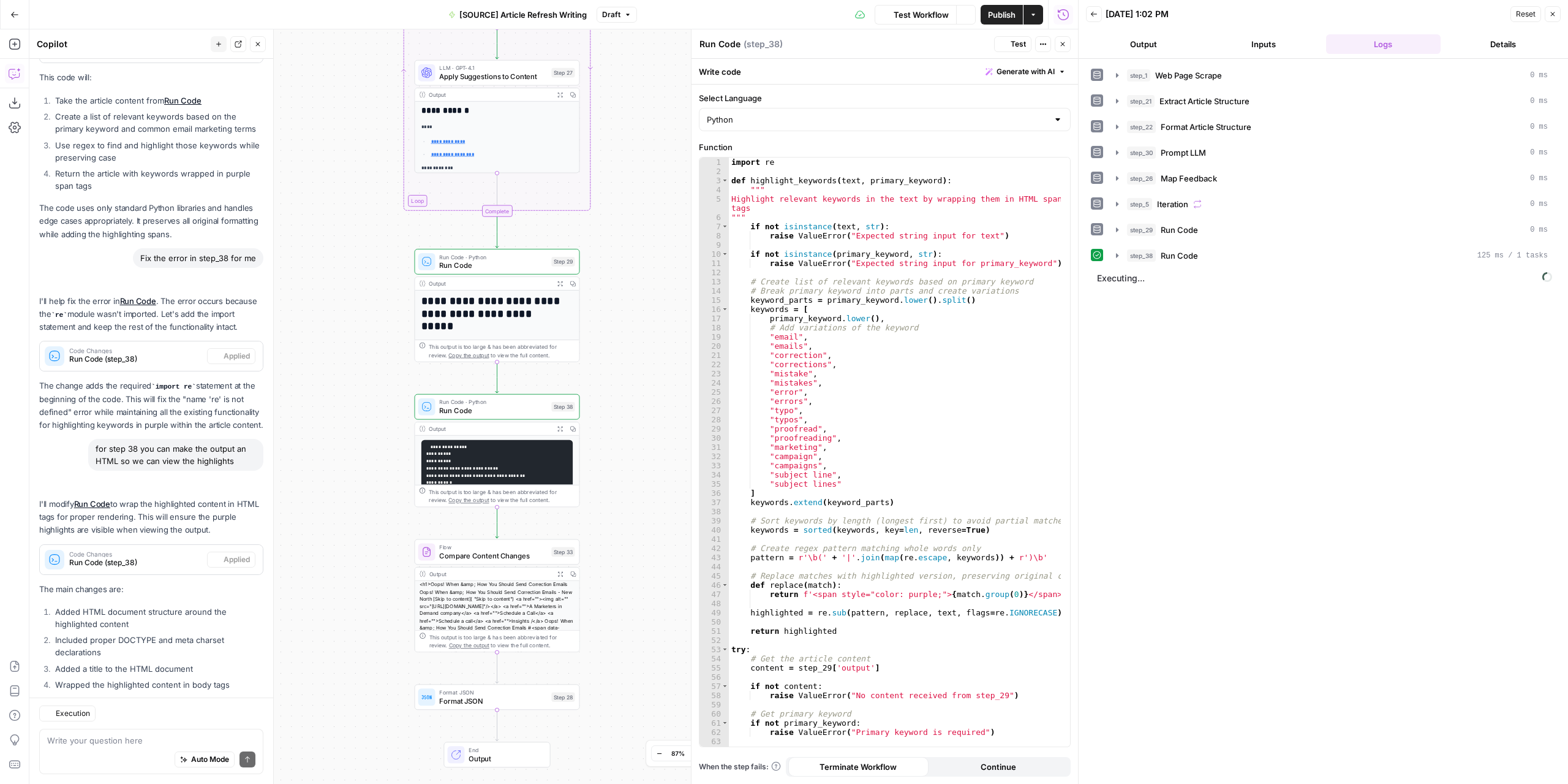
scroll to position [373, 0]
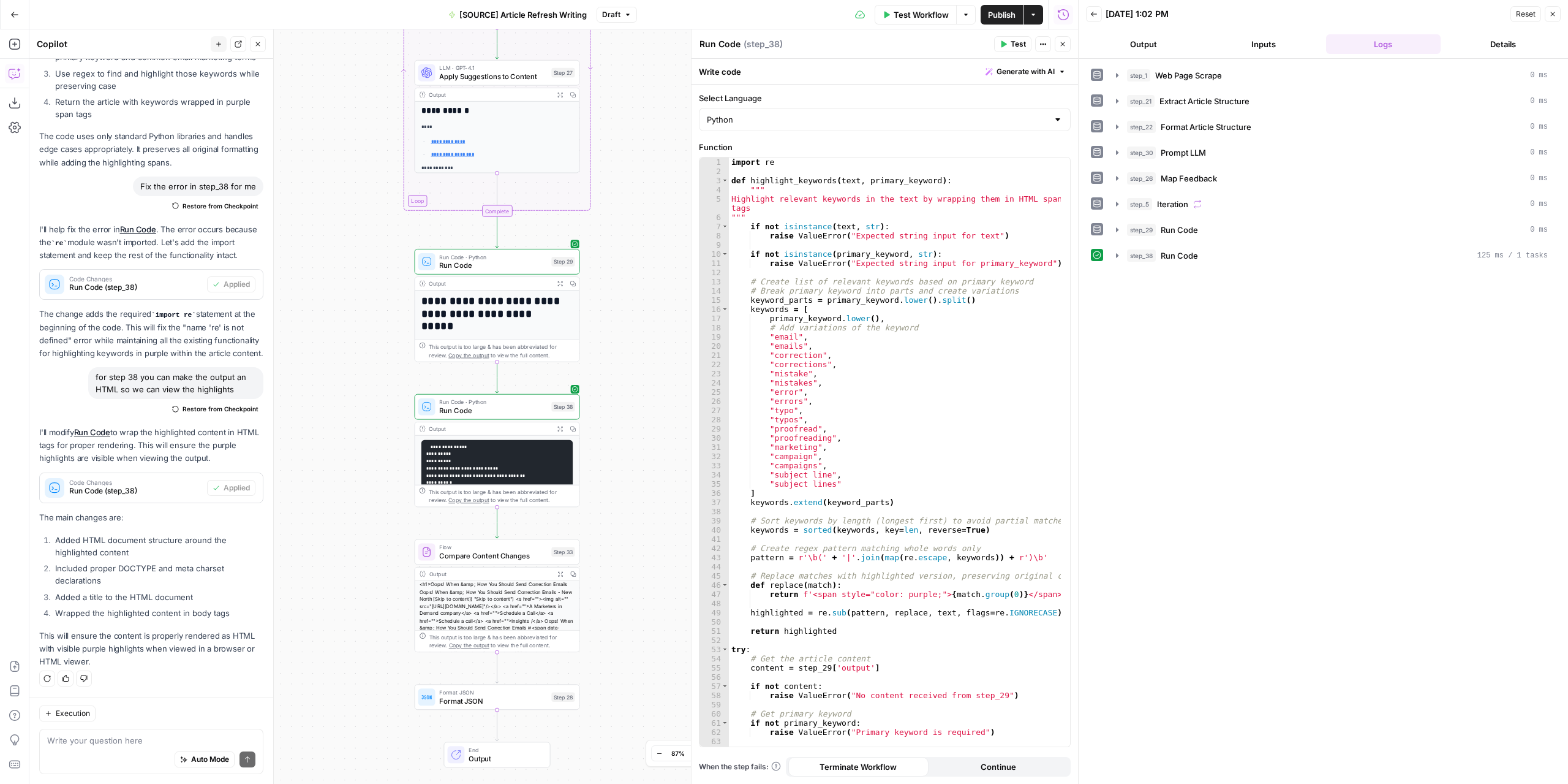
click at [1147, 40] on button "Output" at bounding box center [1143, 44] width 116 height 20
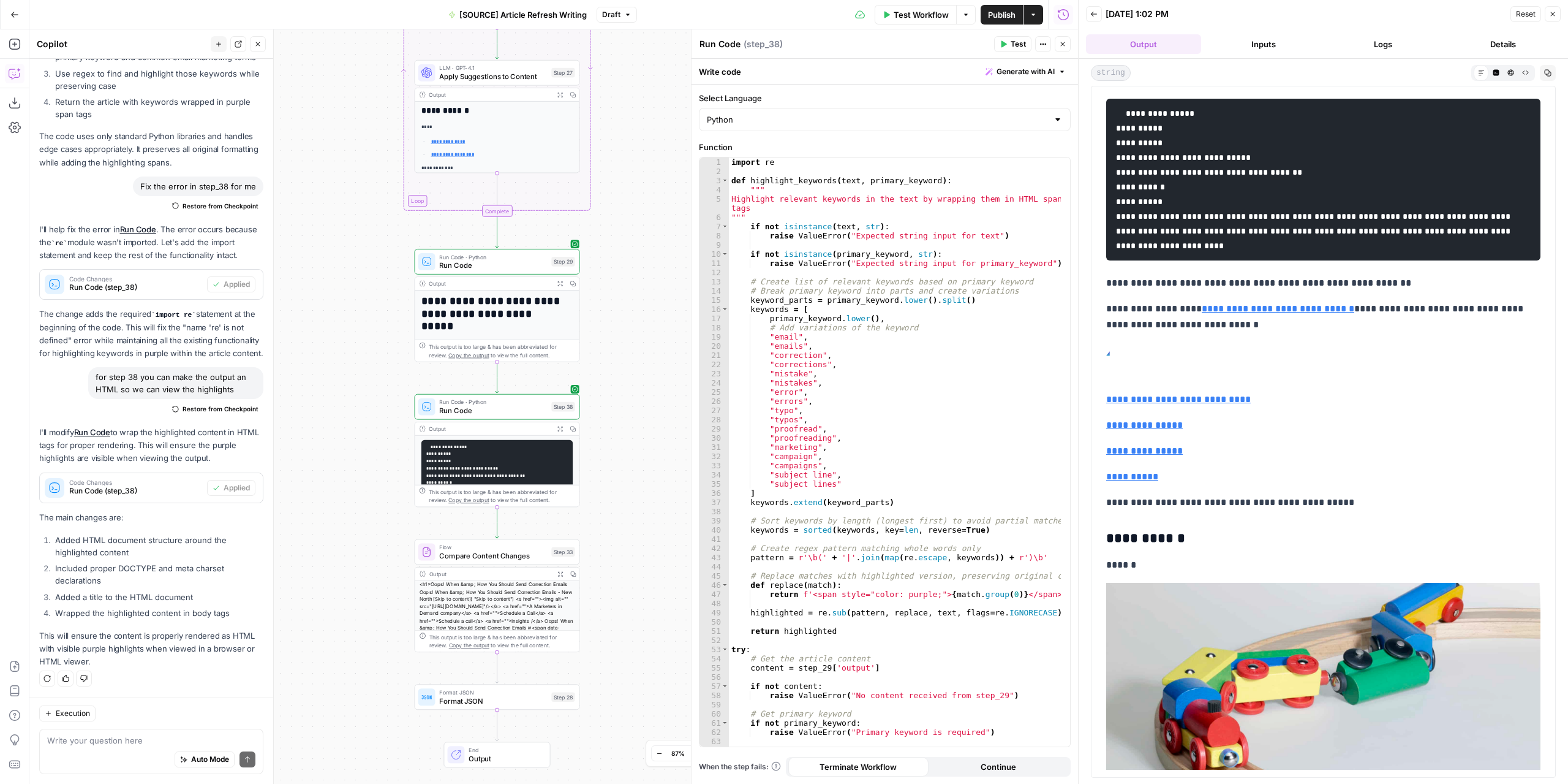
click at [1507, 75] on button "HTML Viewer" at bounding box center [1511, 72] width 15 height 15
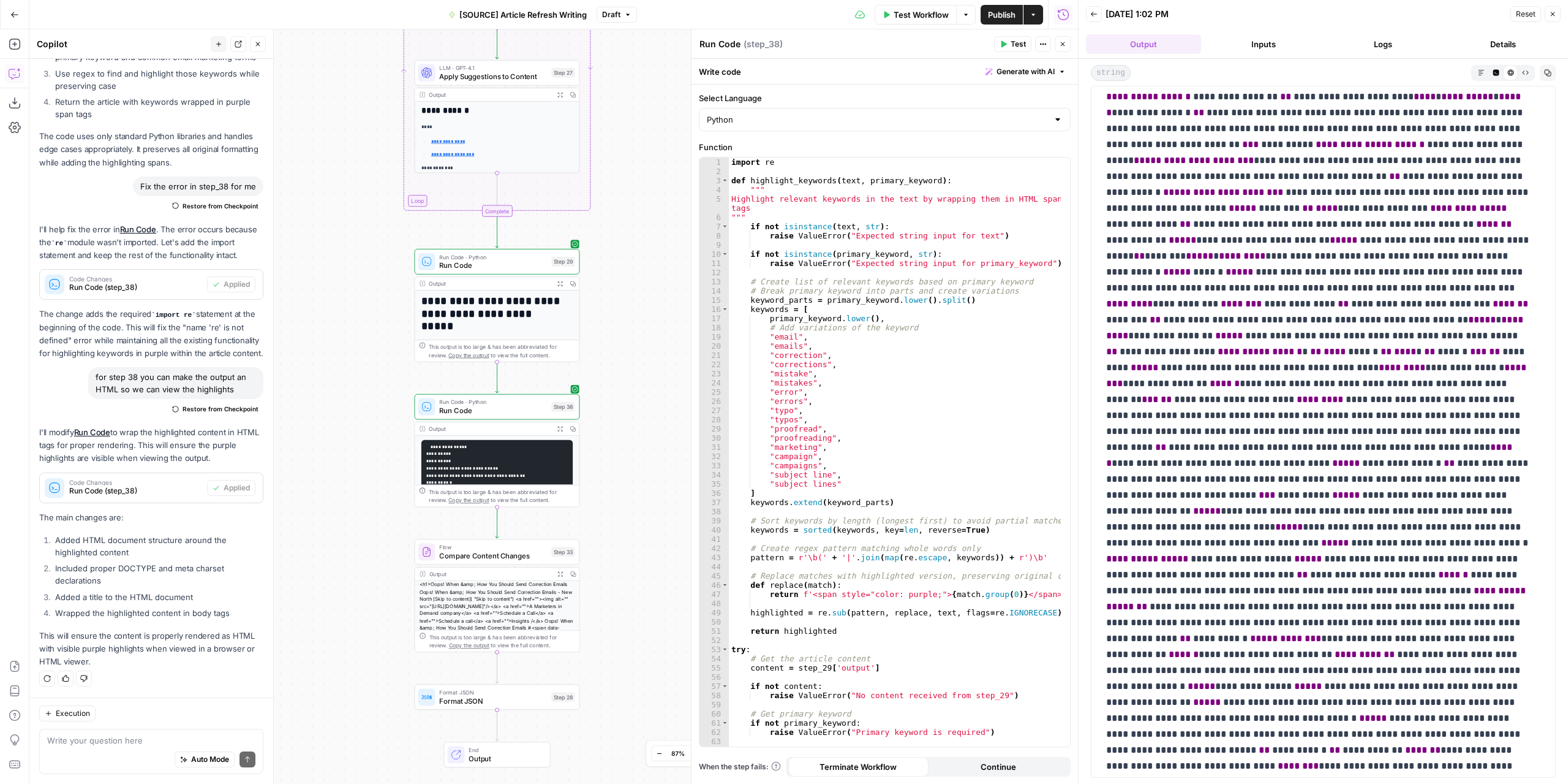
scroll to position [0, 0]
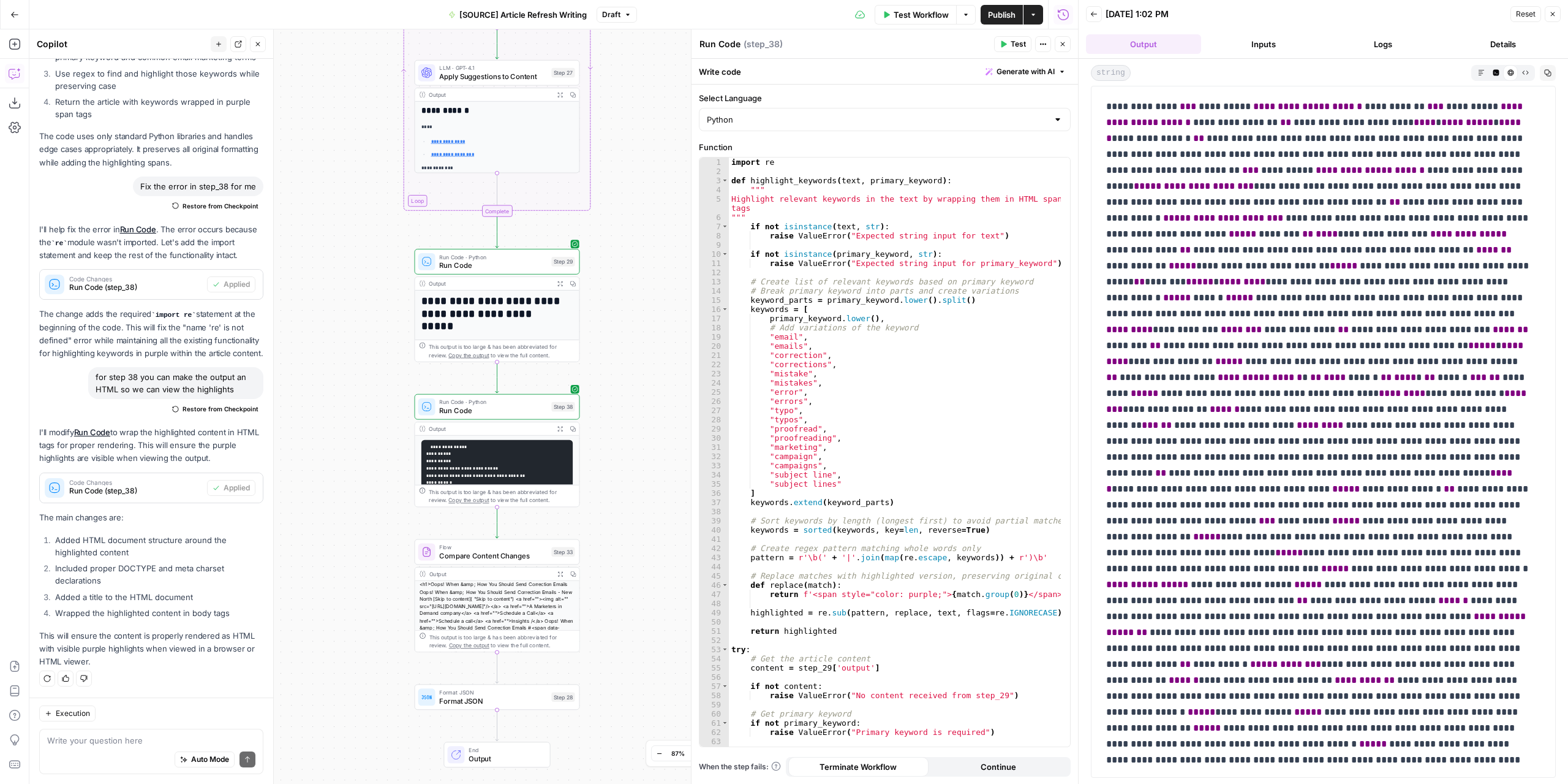
click at [1497, 73] on icon "button" at bounding box center [1496, 72] width 6 height 6
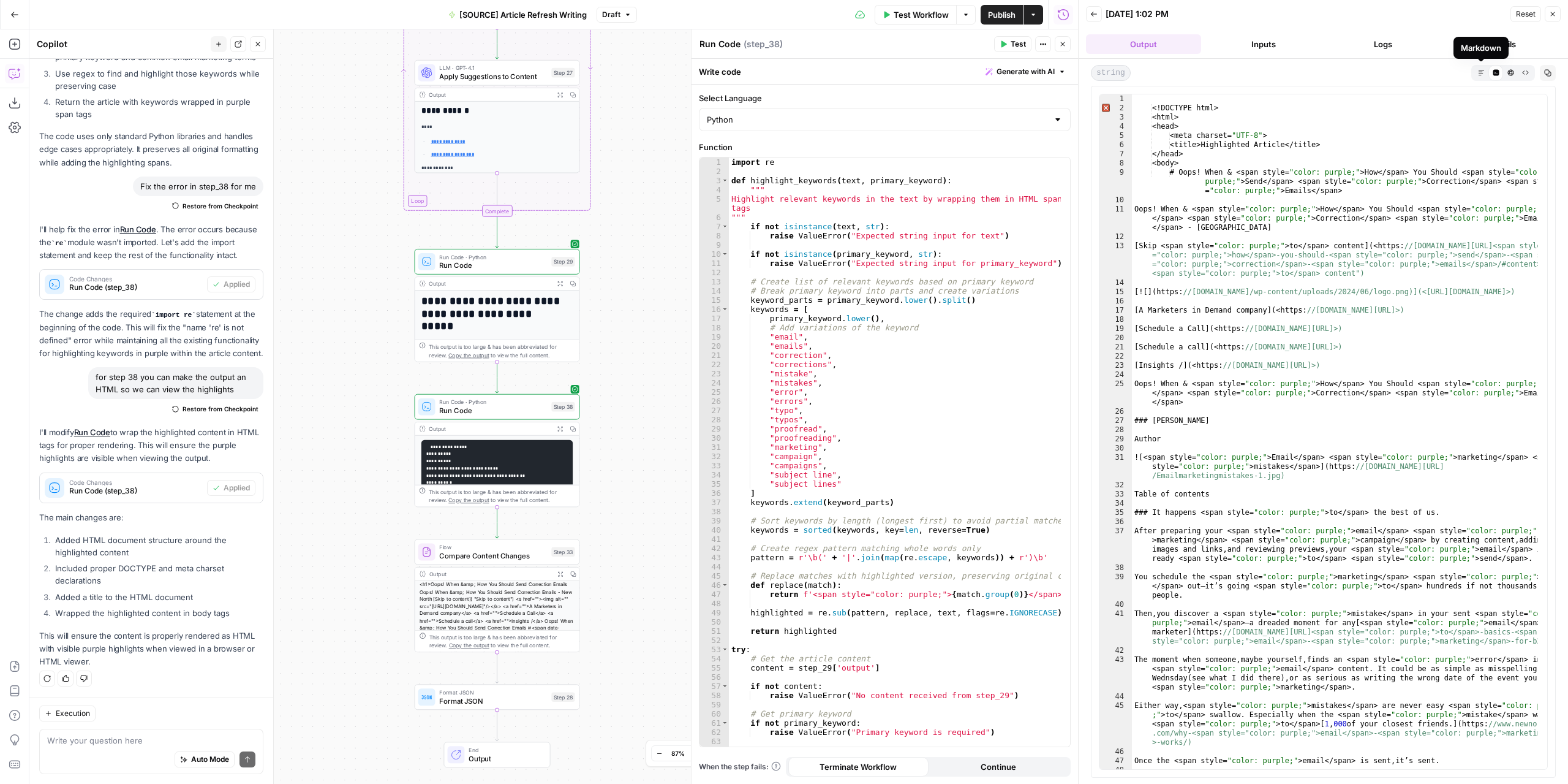
click at [1481, 70] on icon "button" at bounding box center [1481, 72] width 7 height 7
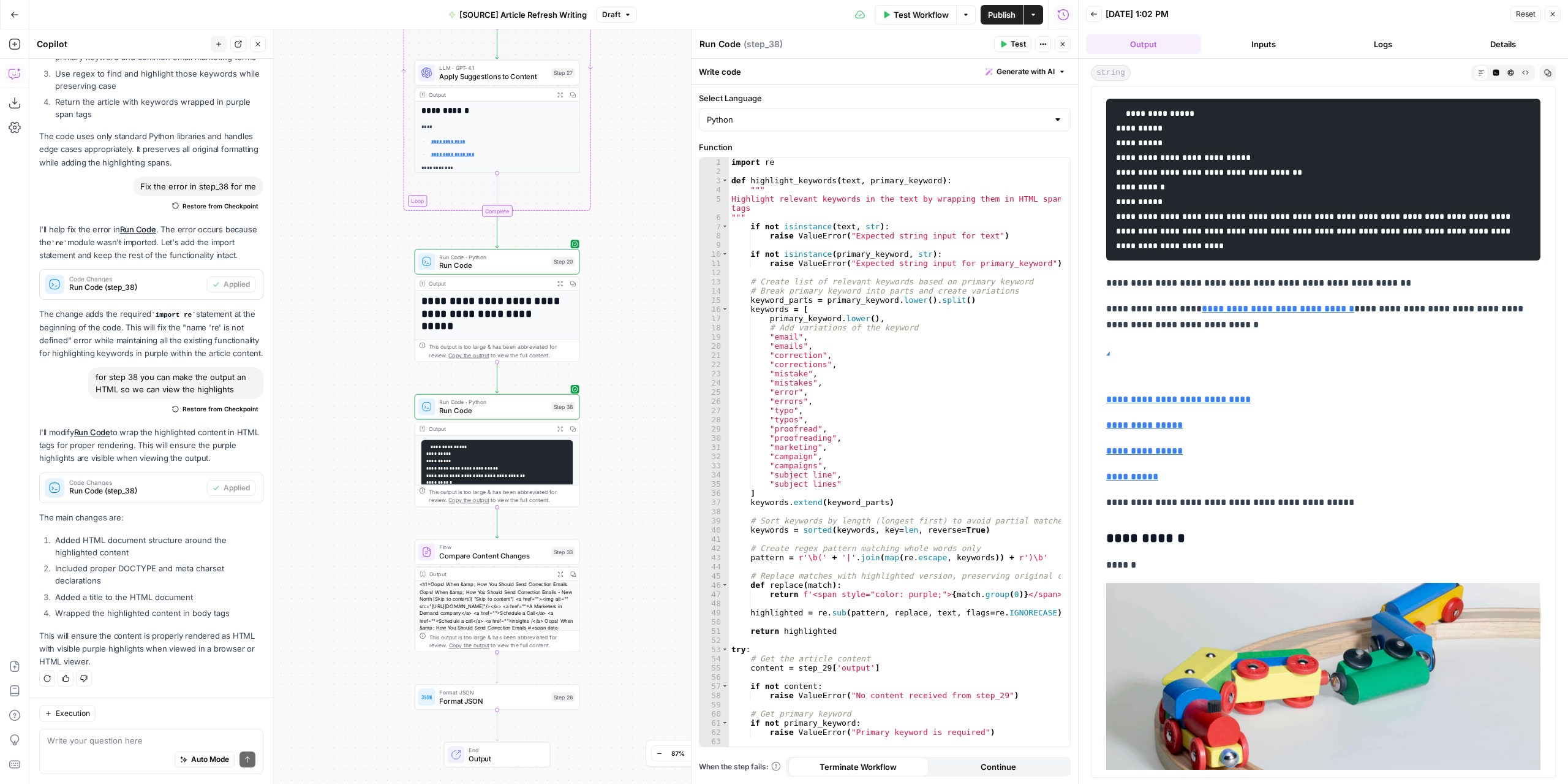
click at [1512, 69] on icon "button" at bounding box center [1511, 72] width 7 height 7
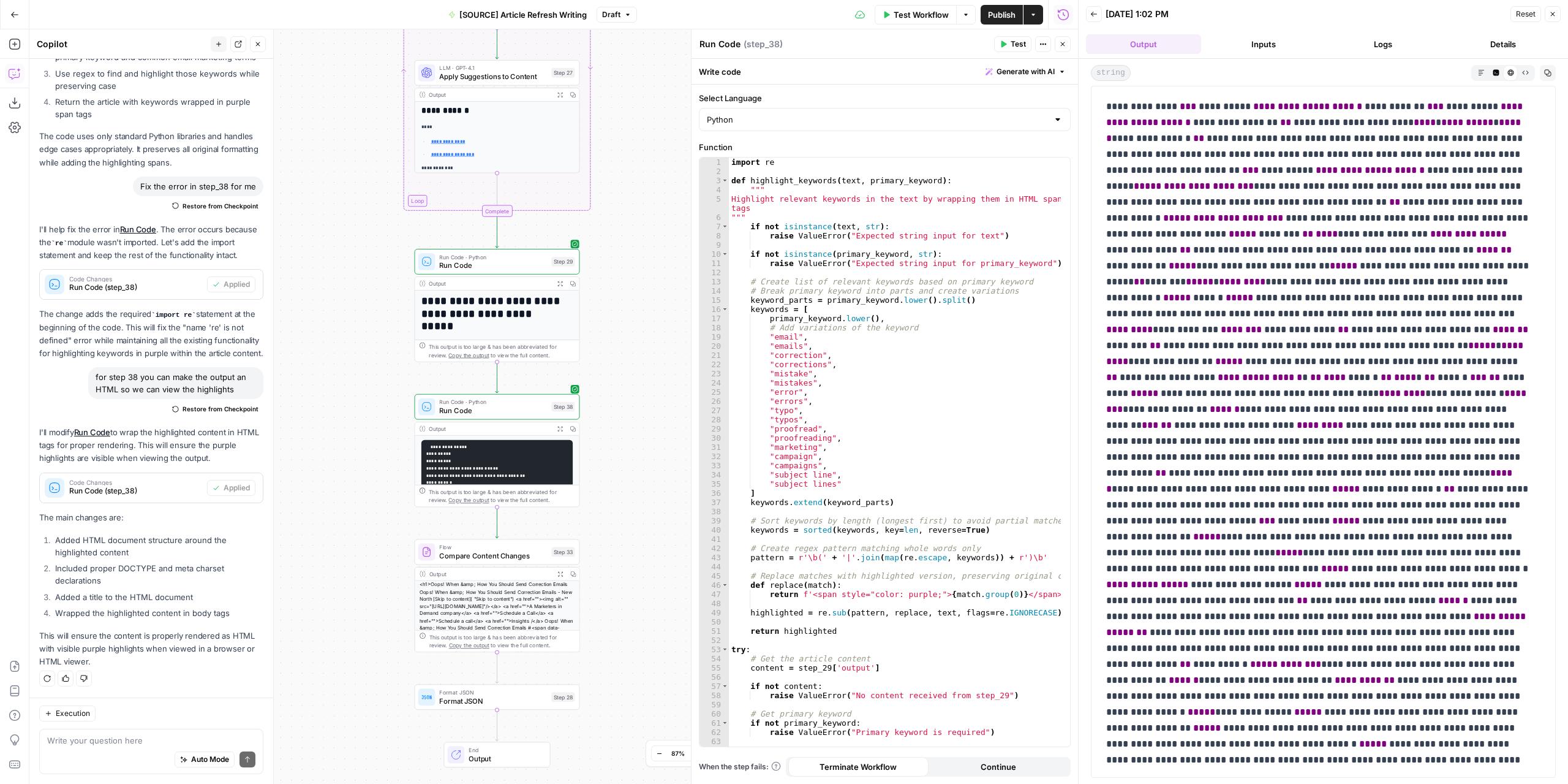
drag, startPoint x: 1104, startPoint y: 105, endPoint x: 1369, endPoint y: 756, distance: 702.9
copy p "**********"
click at [108, 740] on textarea at bounding box center [151, 740] width 208 height 12
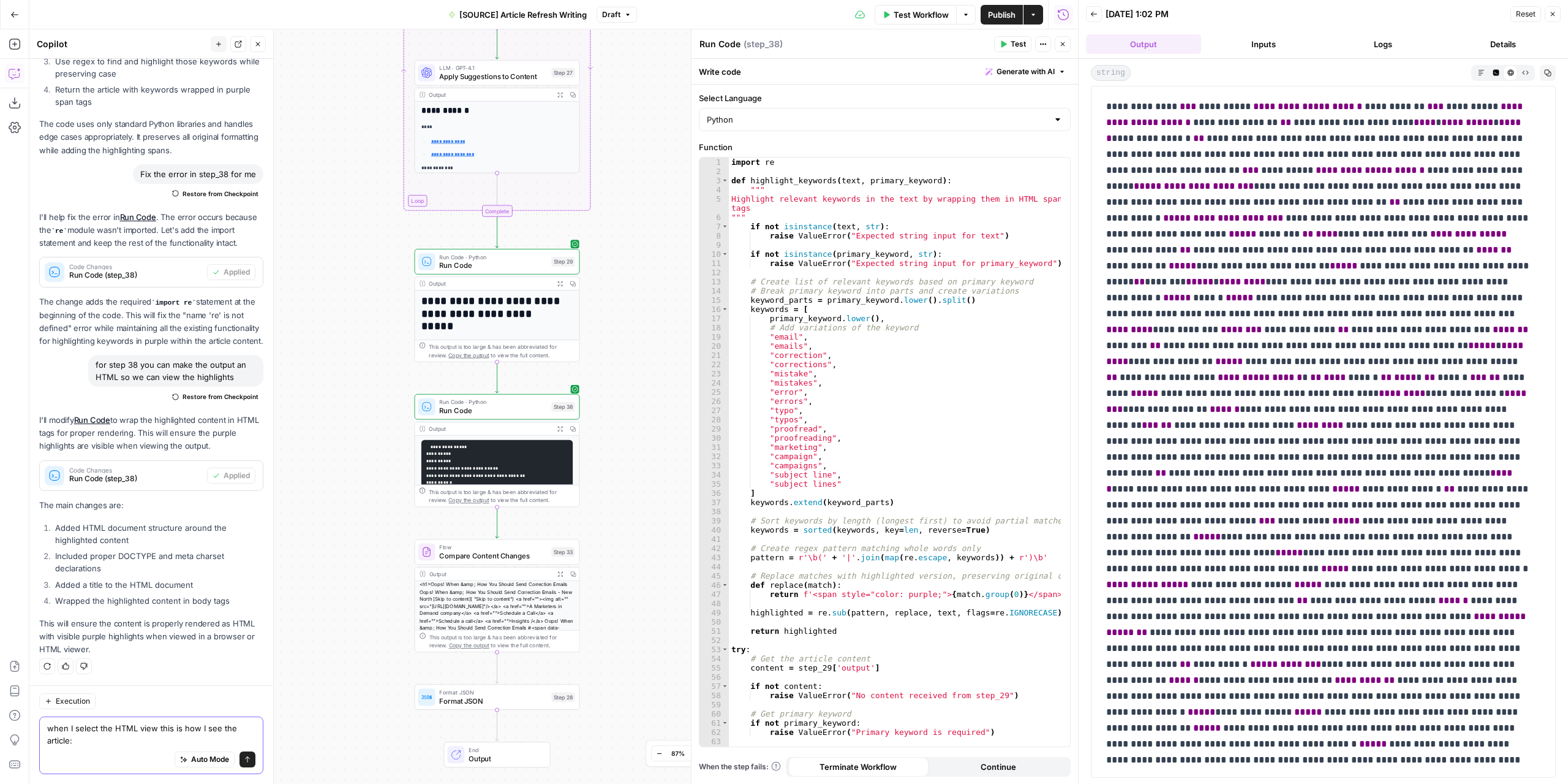
paste textarea "# Oops! When & How You Should Send Correction Emails Oops! When & How You Shoul…"
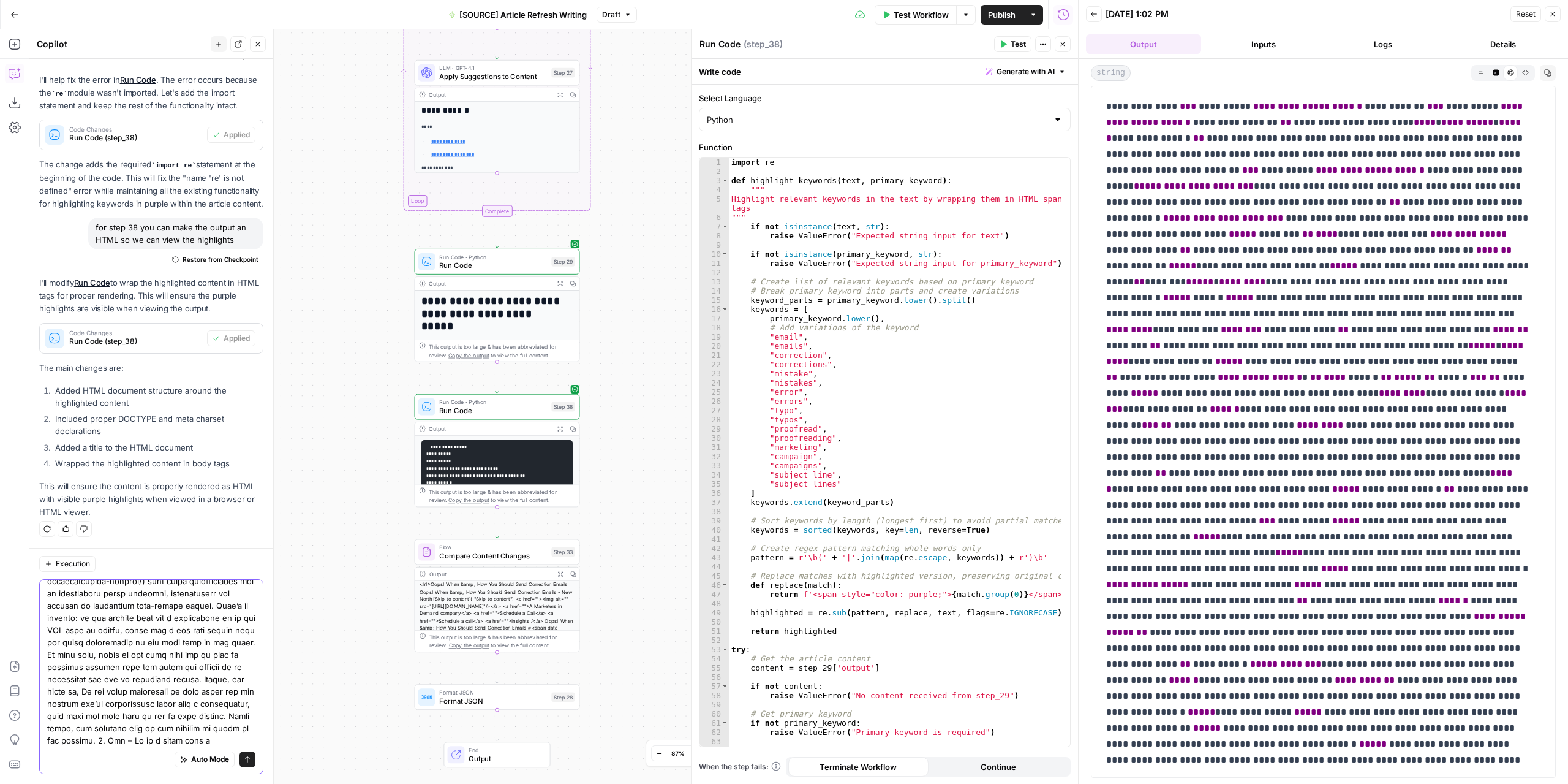
scroll to position [876, 0]
click at [108, 740] on textarea at bounding box center [151, 263] width 208 height 969
click at [111, 730] on textarea at bounding box center [151, 263] width 208 height 969
click at [153, 744] on textarea at bounding box center [151, 263] width 208 height 969
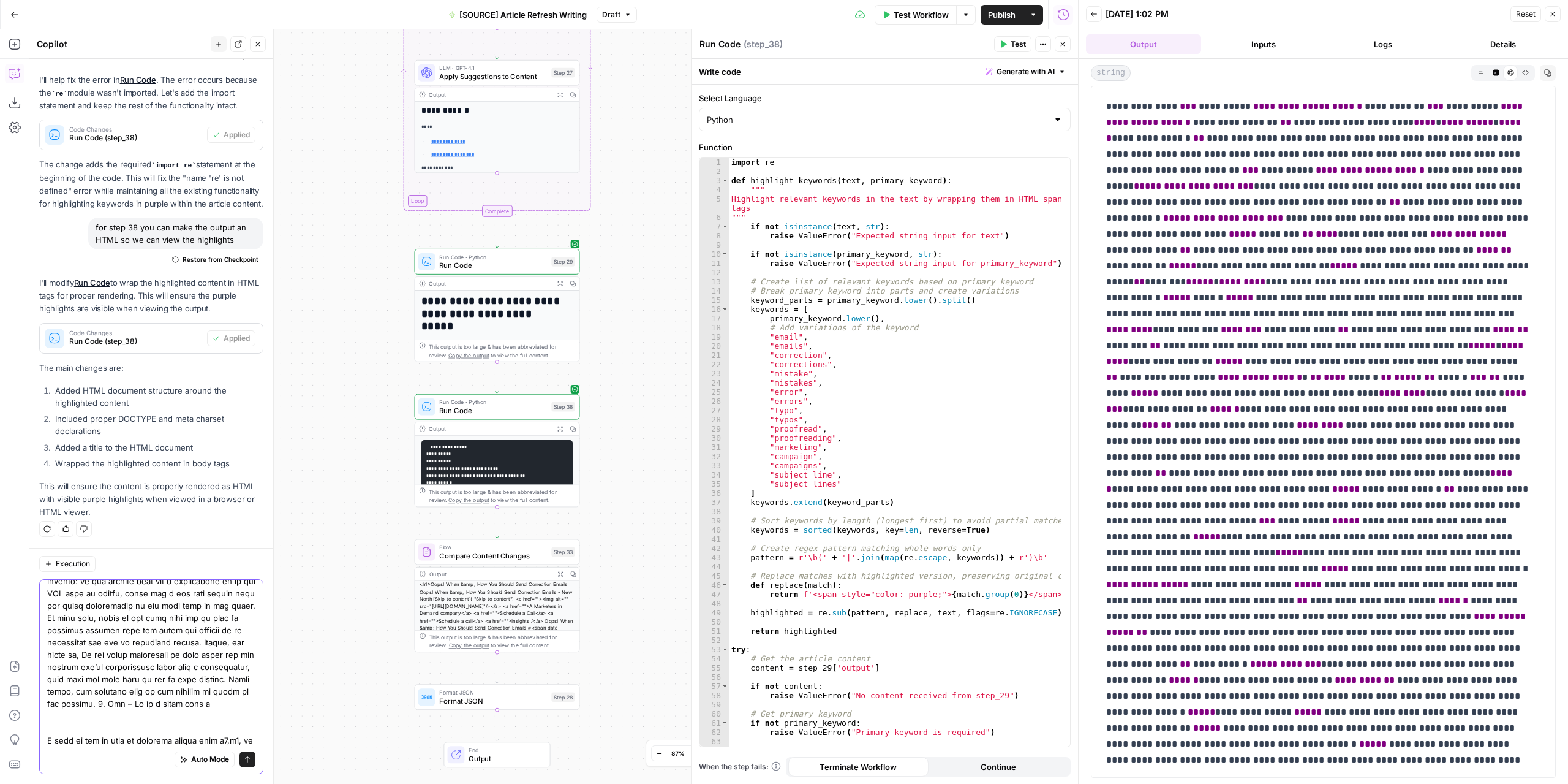
type textarea "when I select the HTML view this is how I see the article: # Oops! When & How Y…"
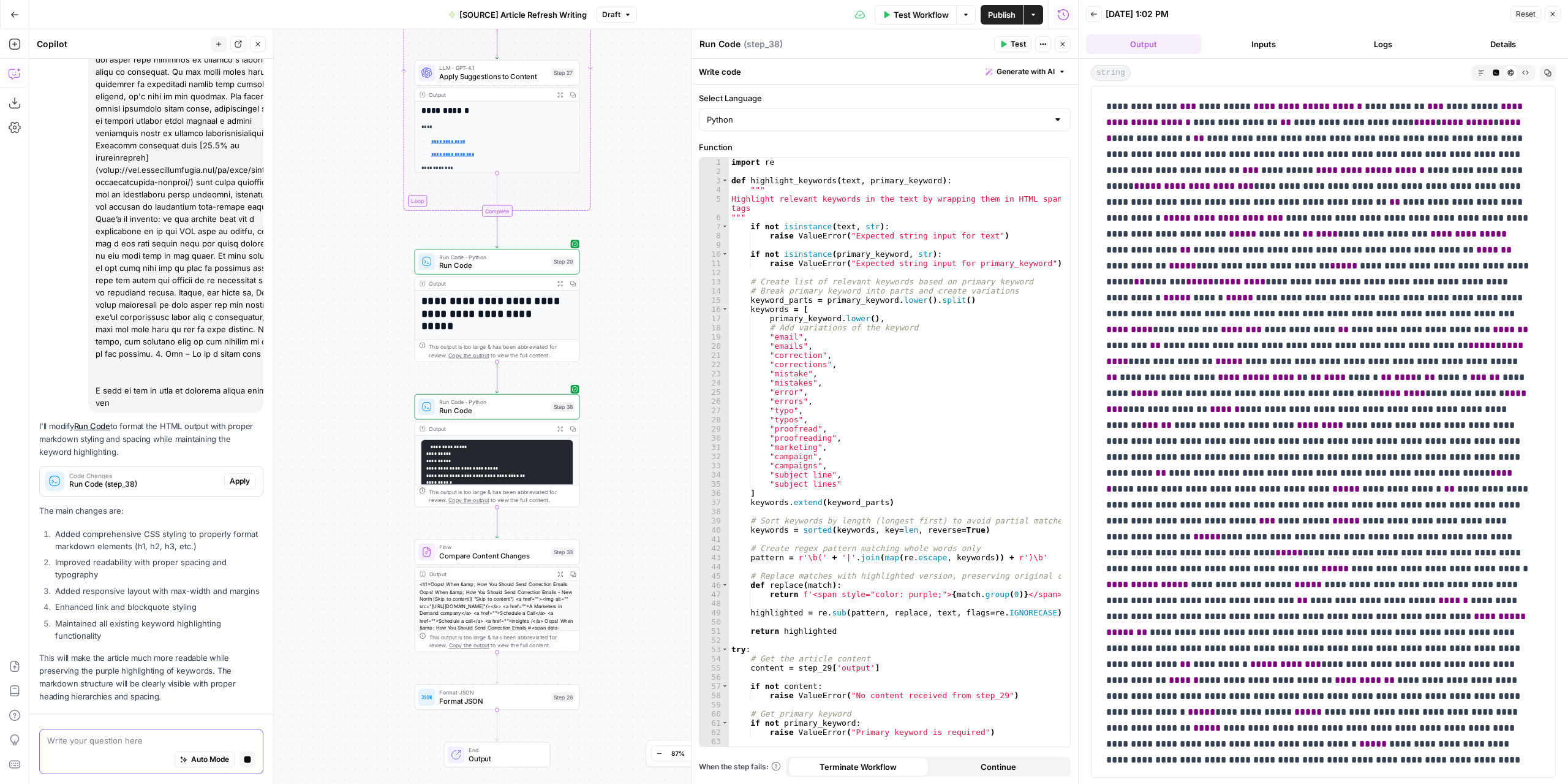
scroll to position [1769, 0]
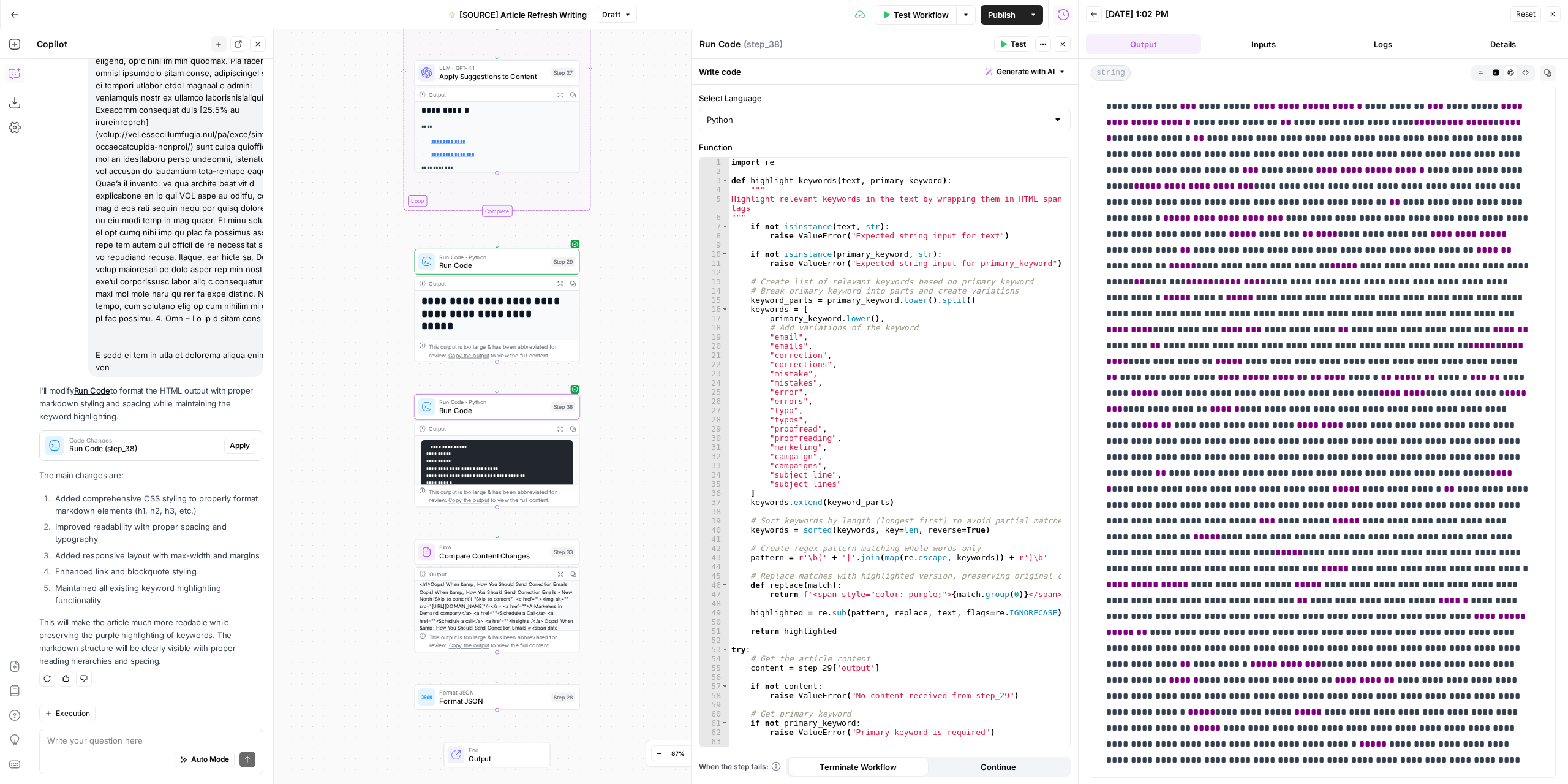
click at [239, 440] on span "Apply" at bounding box center [240, 445] width 20 height 11
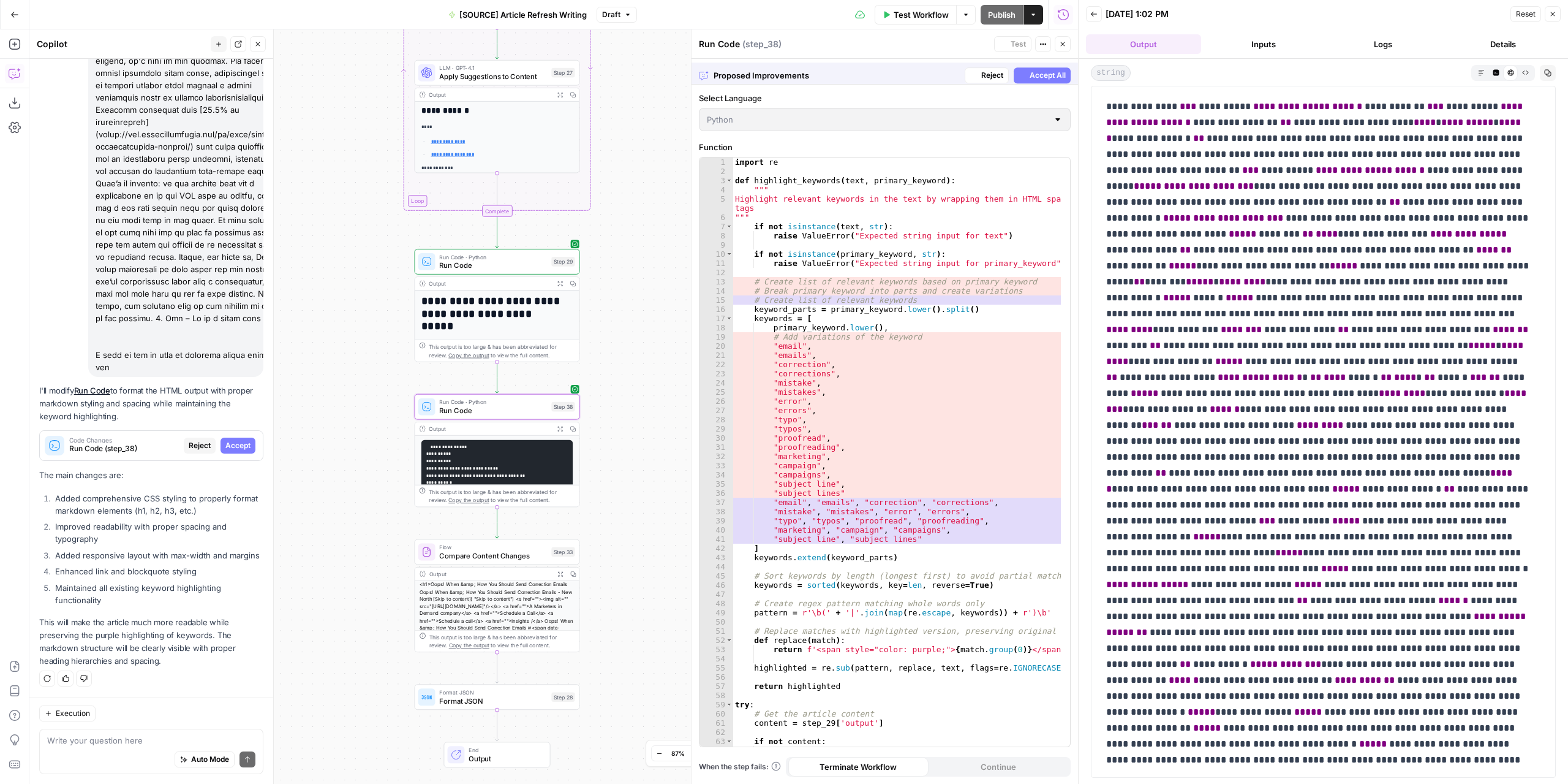
scroll to position [1710, 0]
click at [229, 440] on span "Accept" at bounding box center [237, 445] width 25 height 11
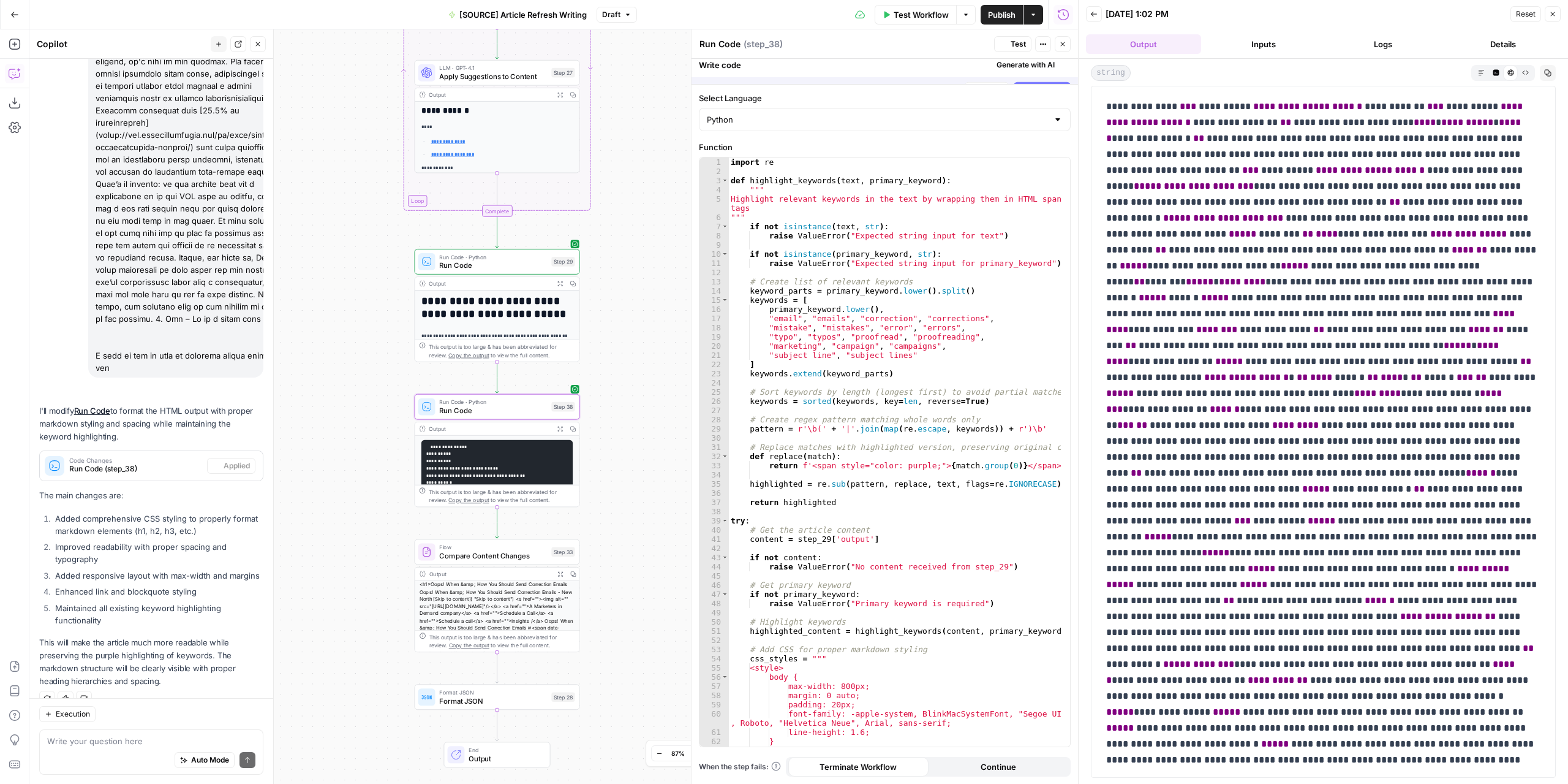
scroll to position [1788, 0]
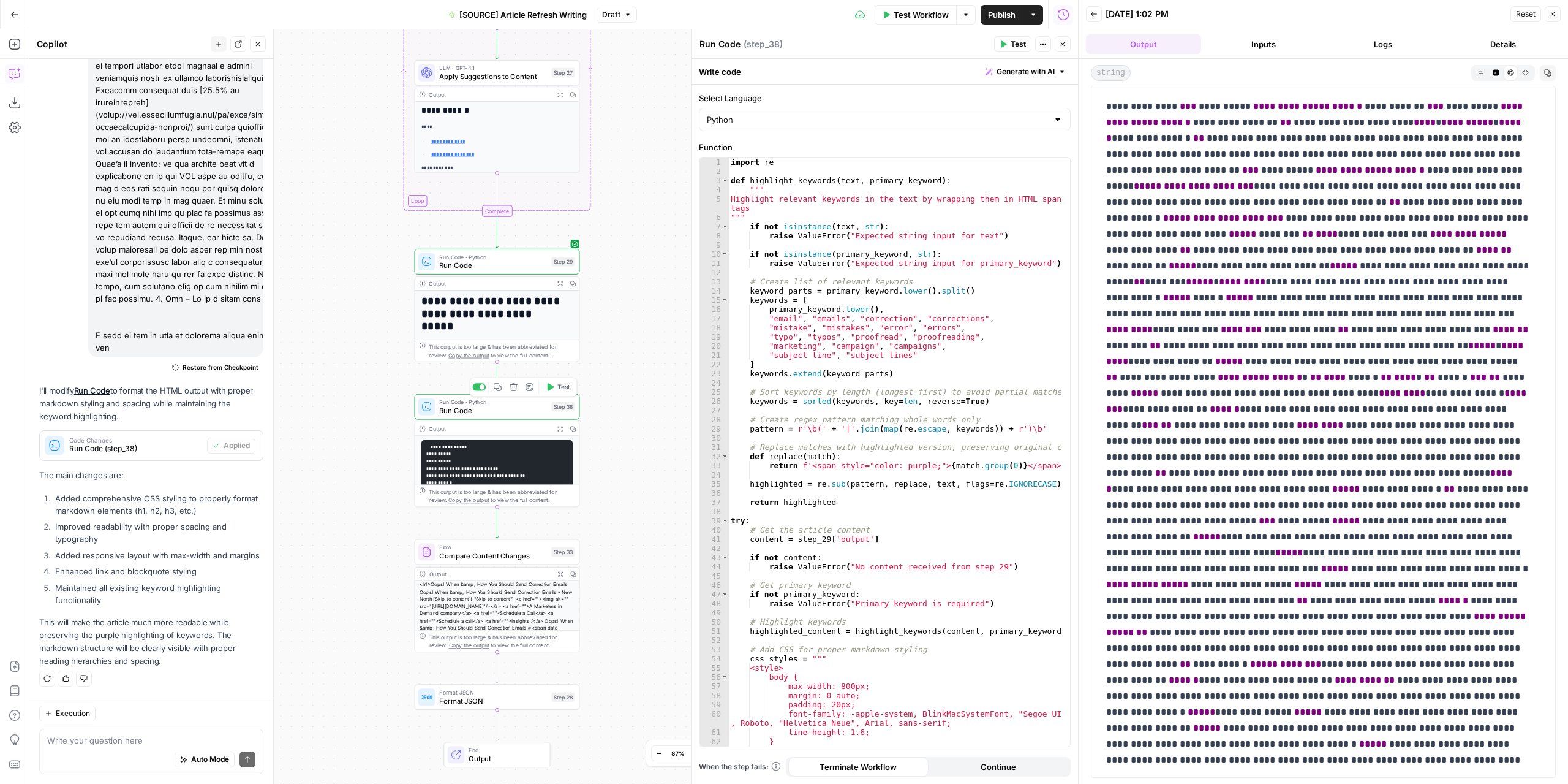
click at [556, 391] on button "Test" at bounding box center [557, 387] width 33 height 14
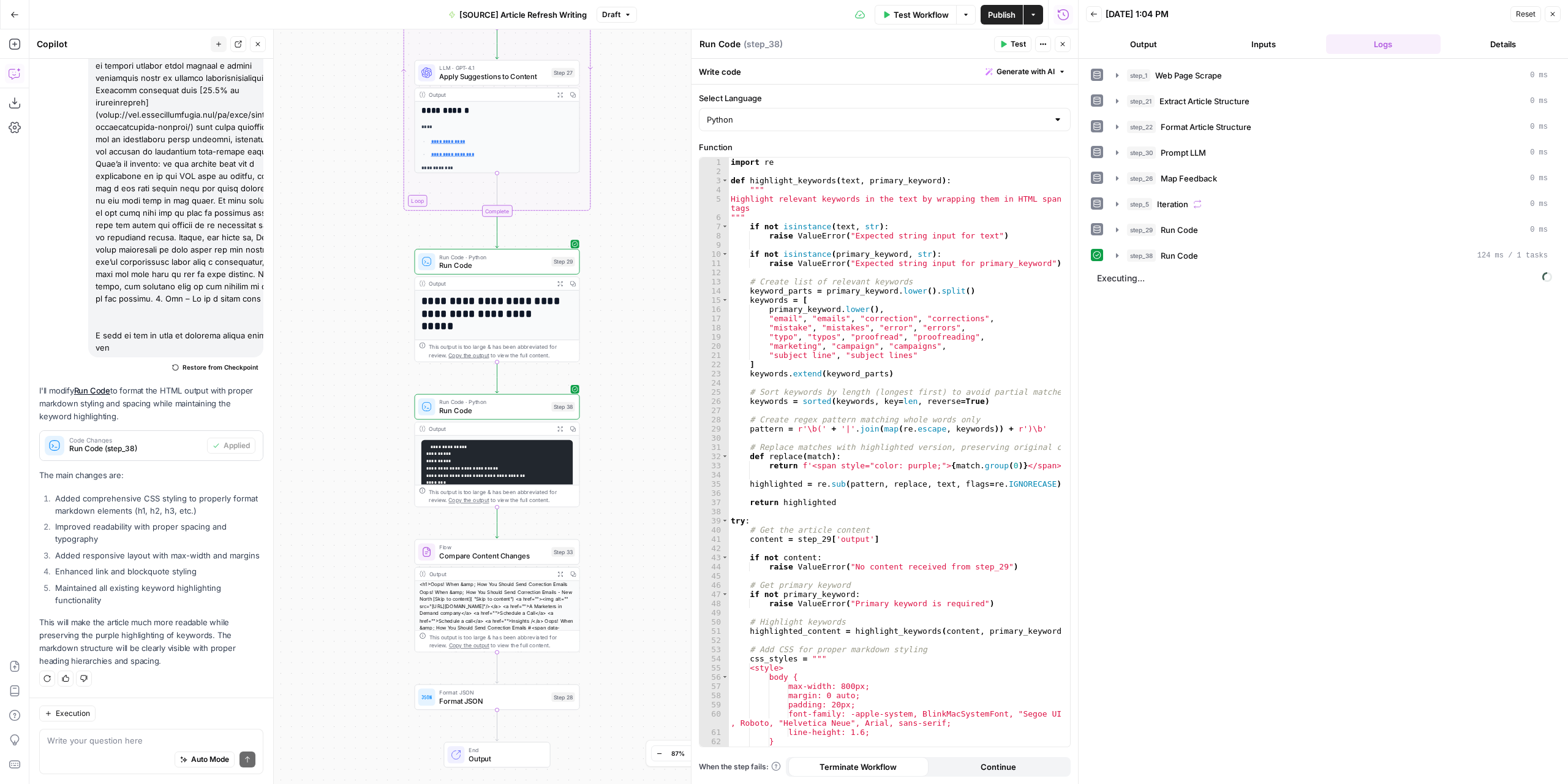
click at [1155, 45] on button "Output" at bounding box center [1143, 44] width 116 height 20
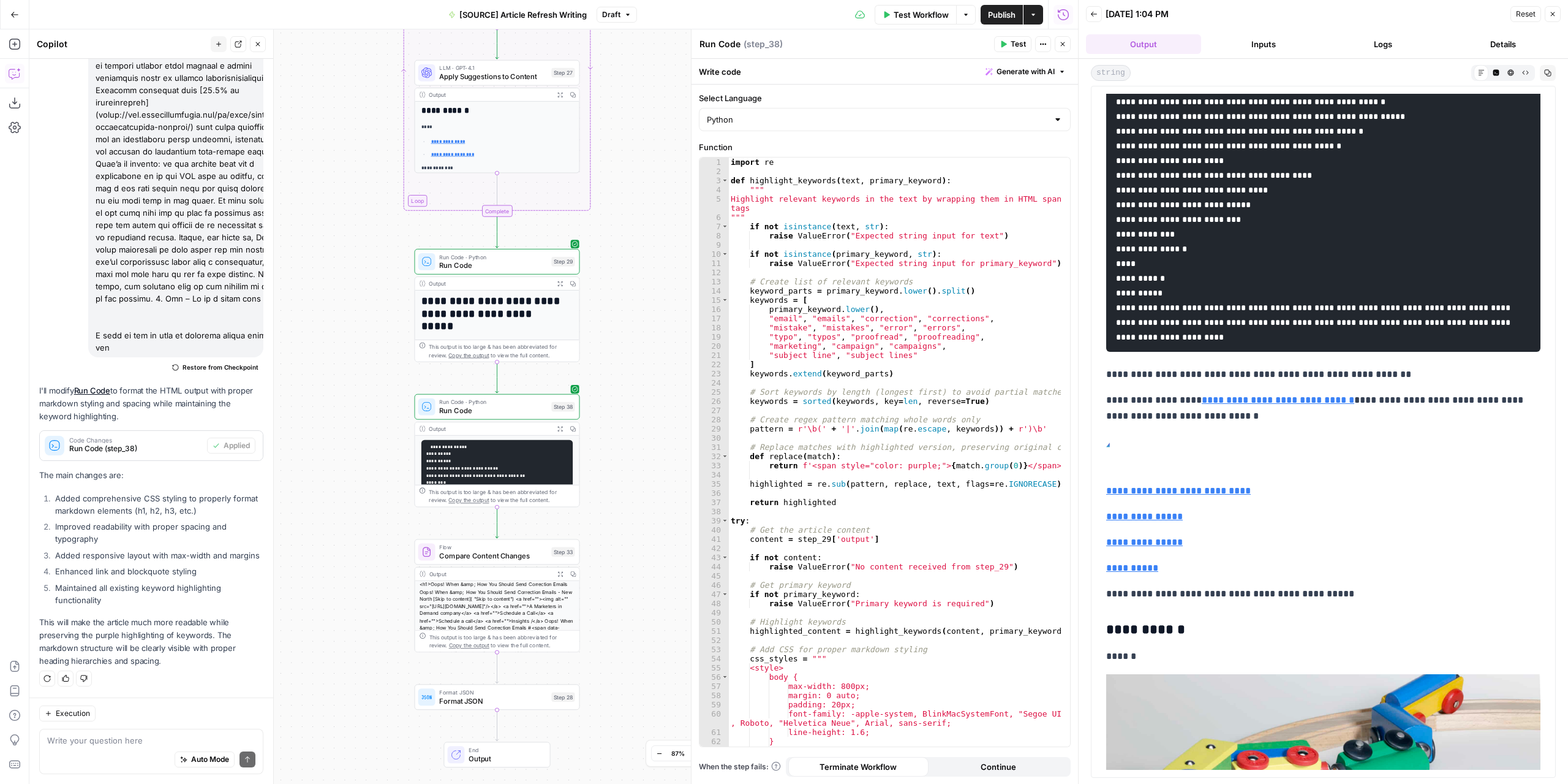
scroll to position [306, 0]
click at [1510, 67] on button "HTML Viewer" at bounding box center [1511, 72] width 15 height 15
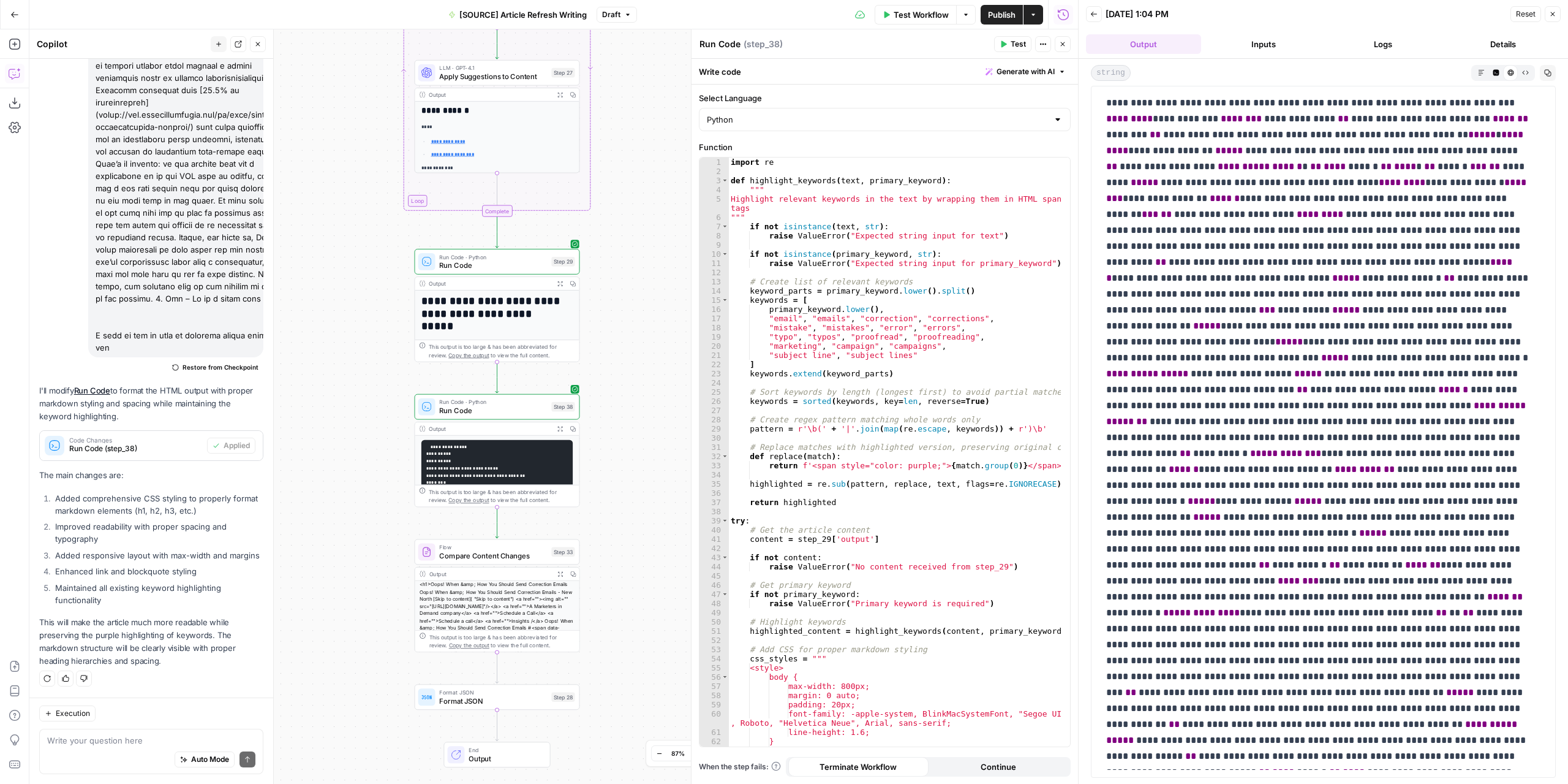
scroll to position [123, 0]
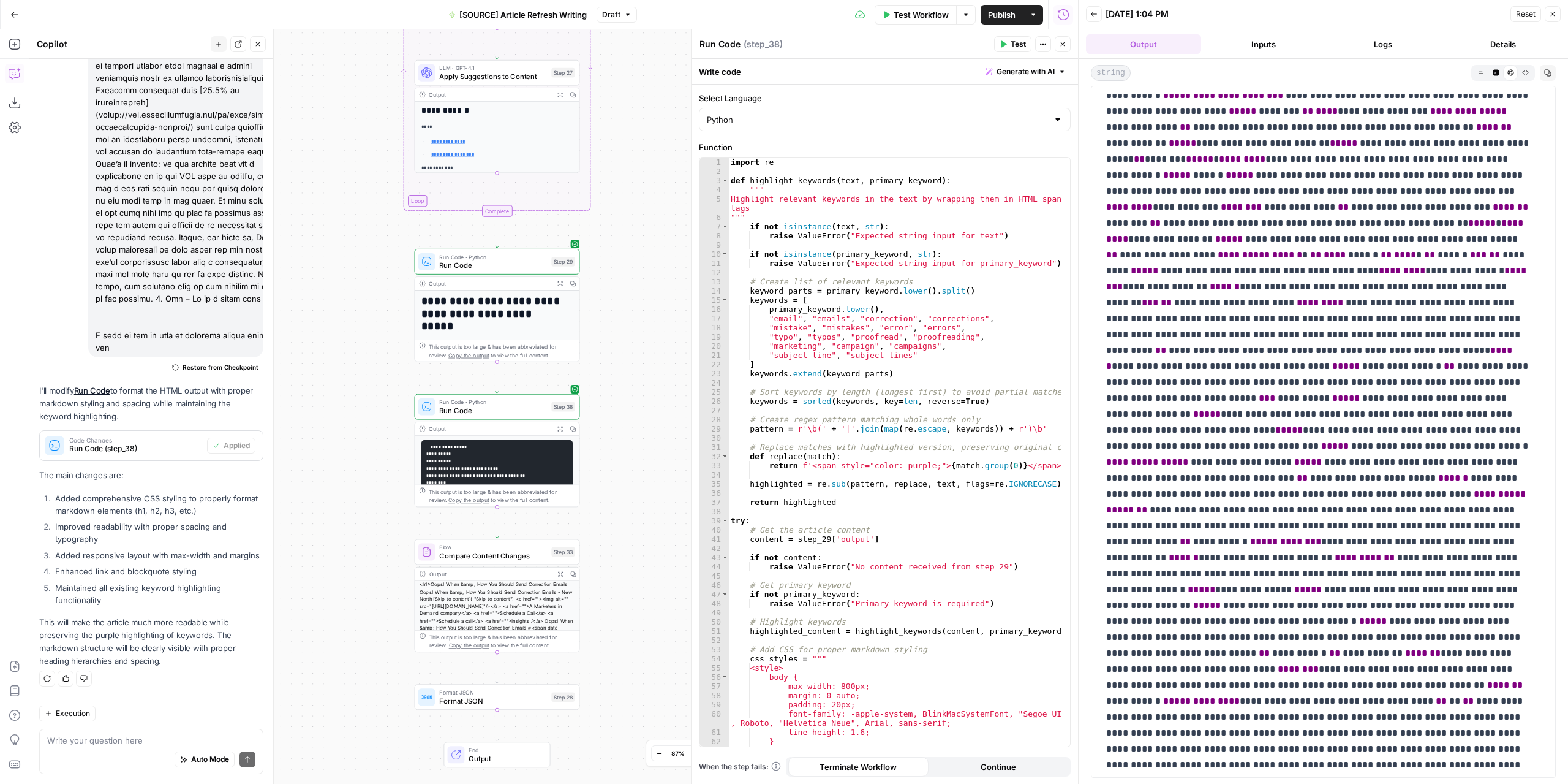
click at [1368, 44] on button "Logs" at bounding box center [1383, 44] width 116 height 20
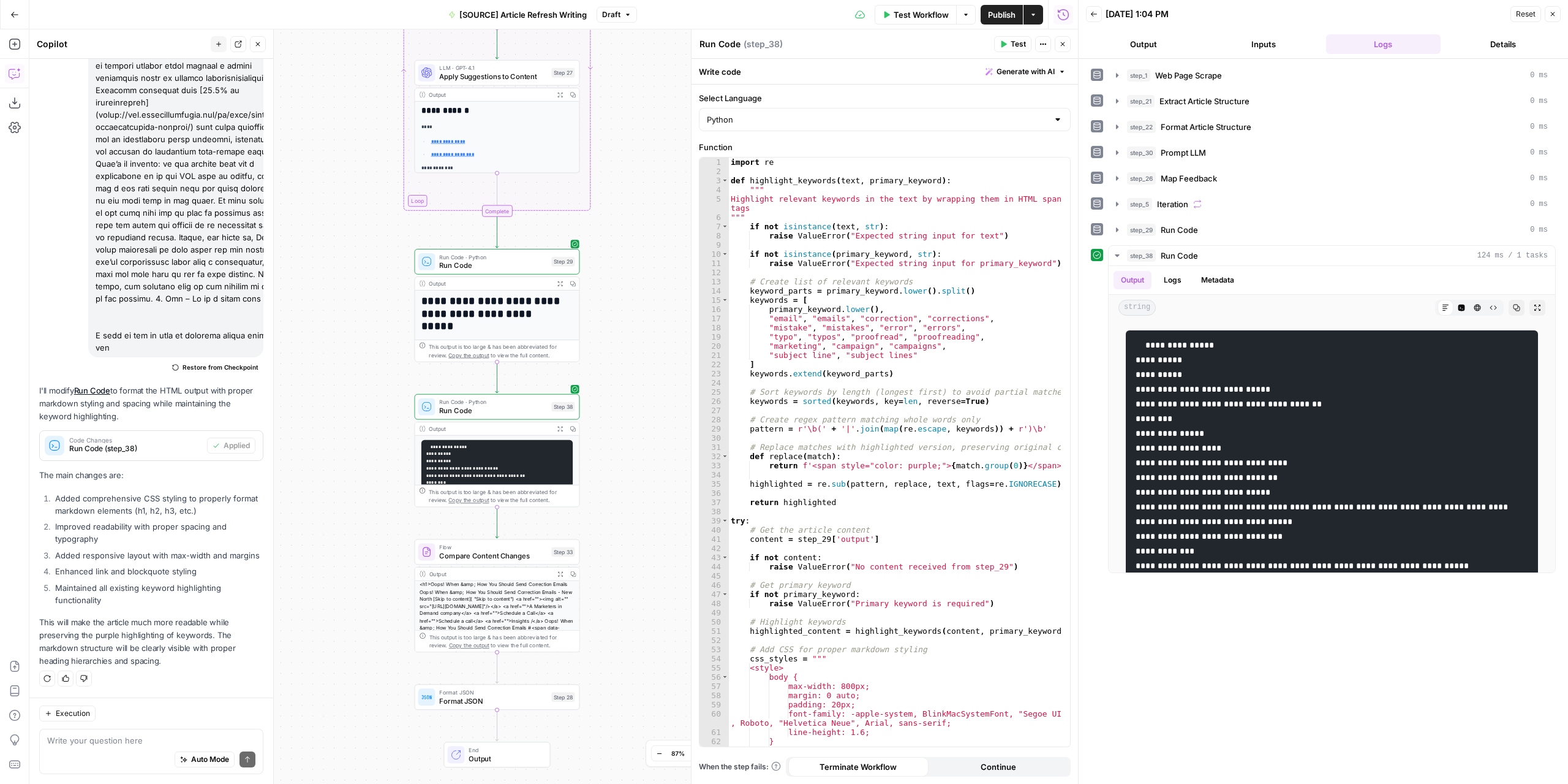
click at [1284, 44] on button "Inputs" at bounding box center [1264, 44] width 116 height 20
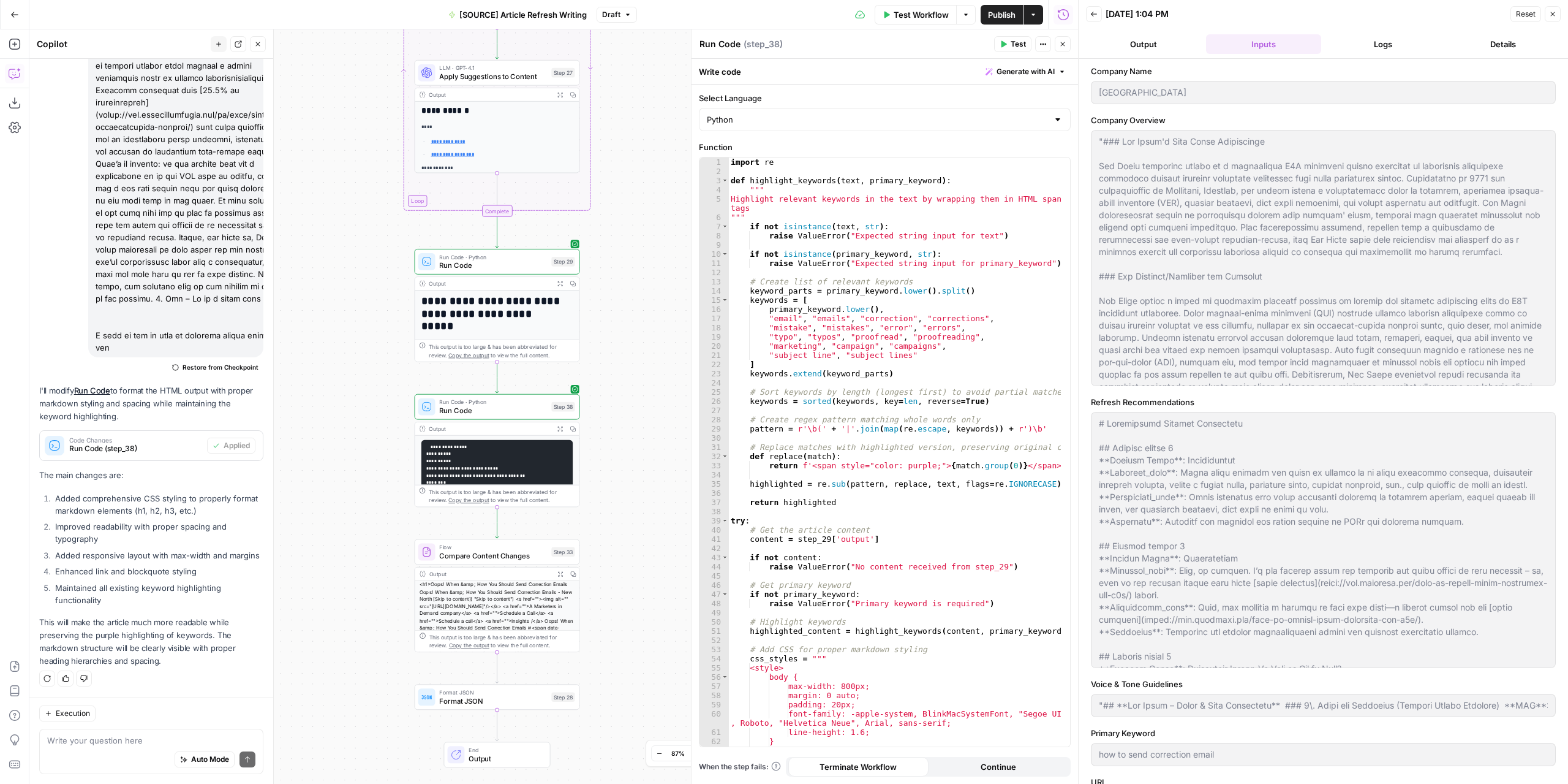
click at [554, 430] on div "Output Expand Output Copy" at bounding box center [497, 429] width 164 height 14
click at [557, 430] on icon "button" at bounding box center [559, 428] width 5 height 5
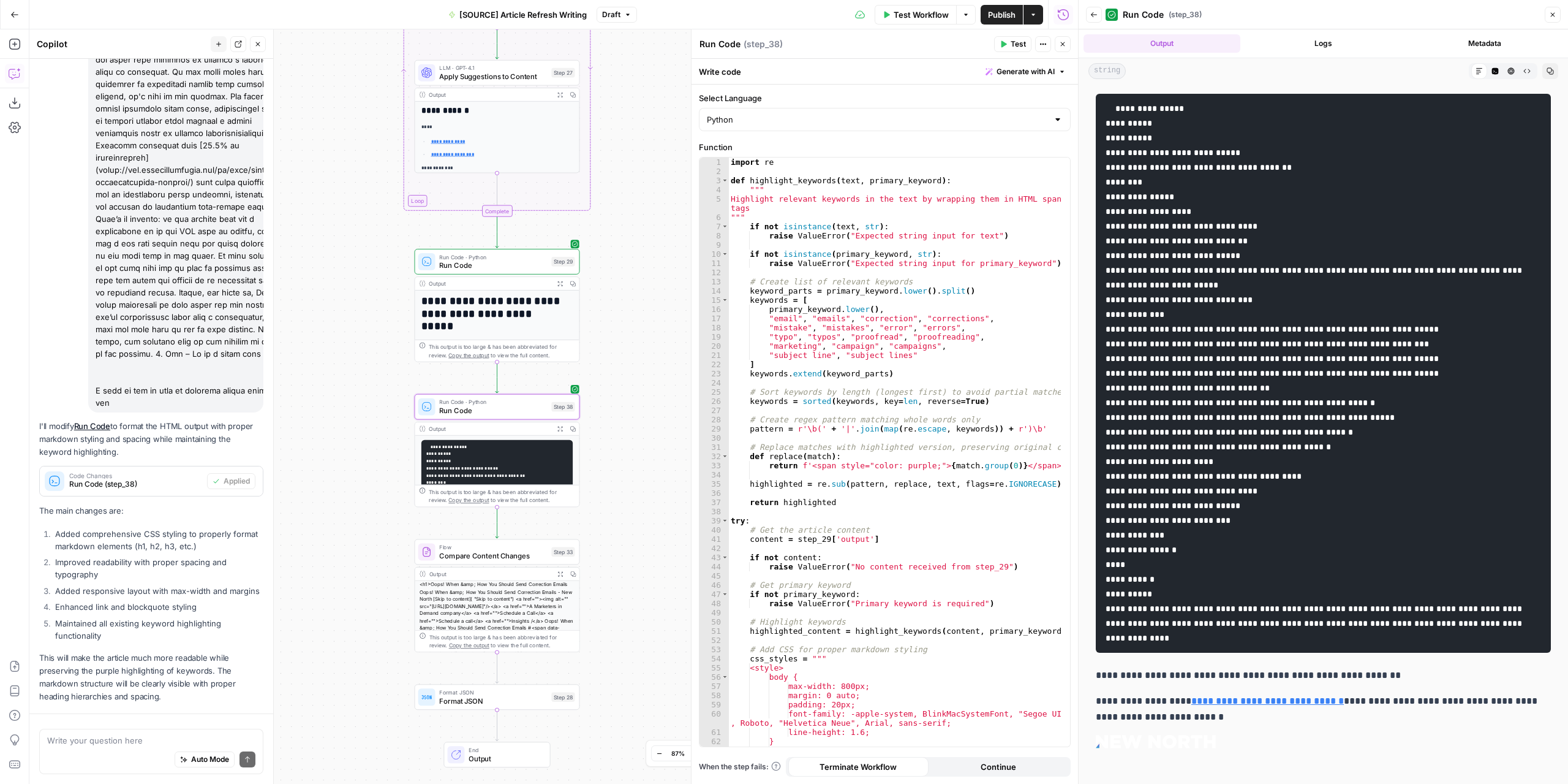
scroll to position [1788, 0]
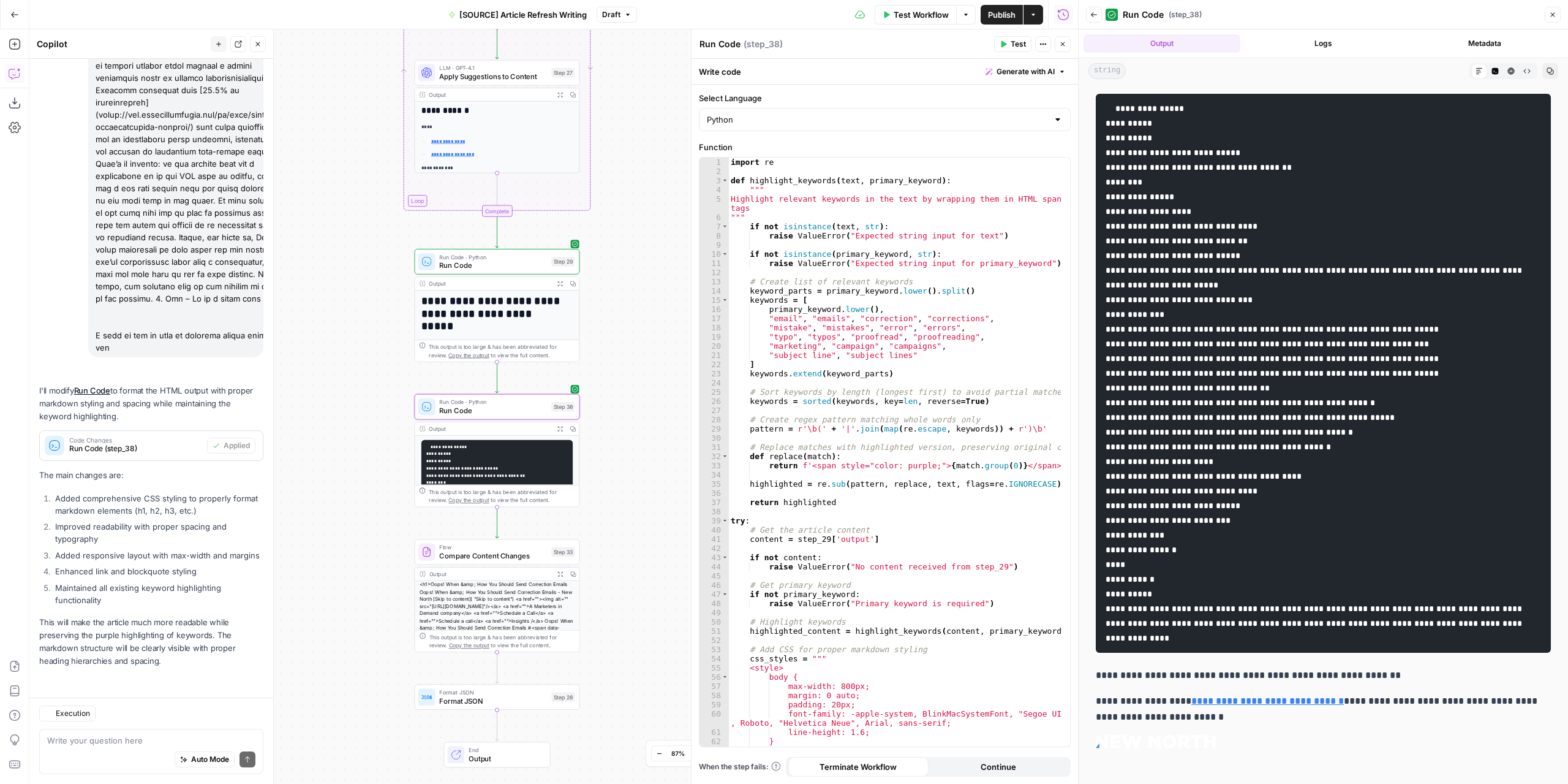
click at [1491, 70] on button "Code Editor" at bounding box center [1495, 71] width 16 height 16
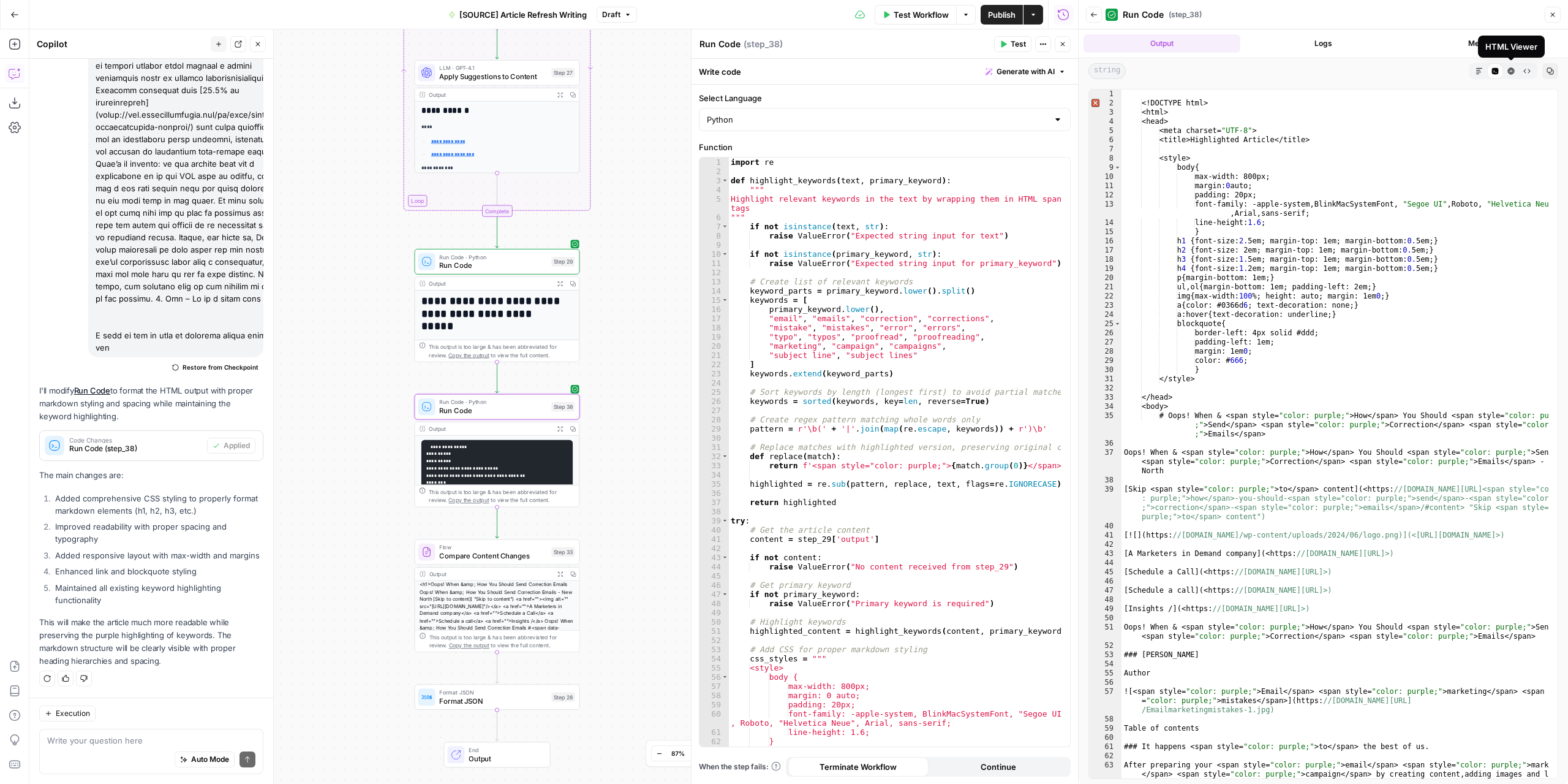
click at [1508, 70] on icon "button" at bounding box center [1511, 70] width 7 height 7
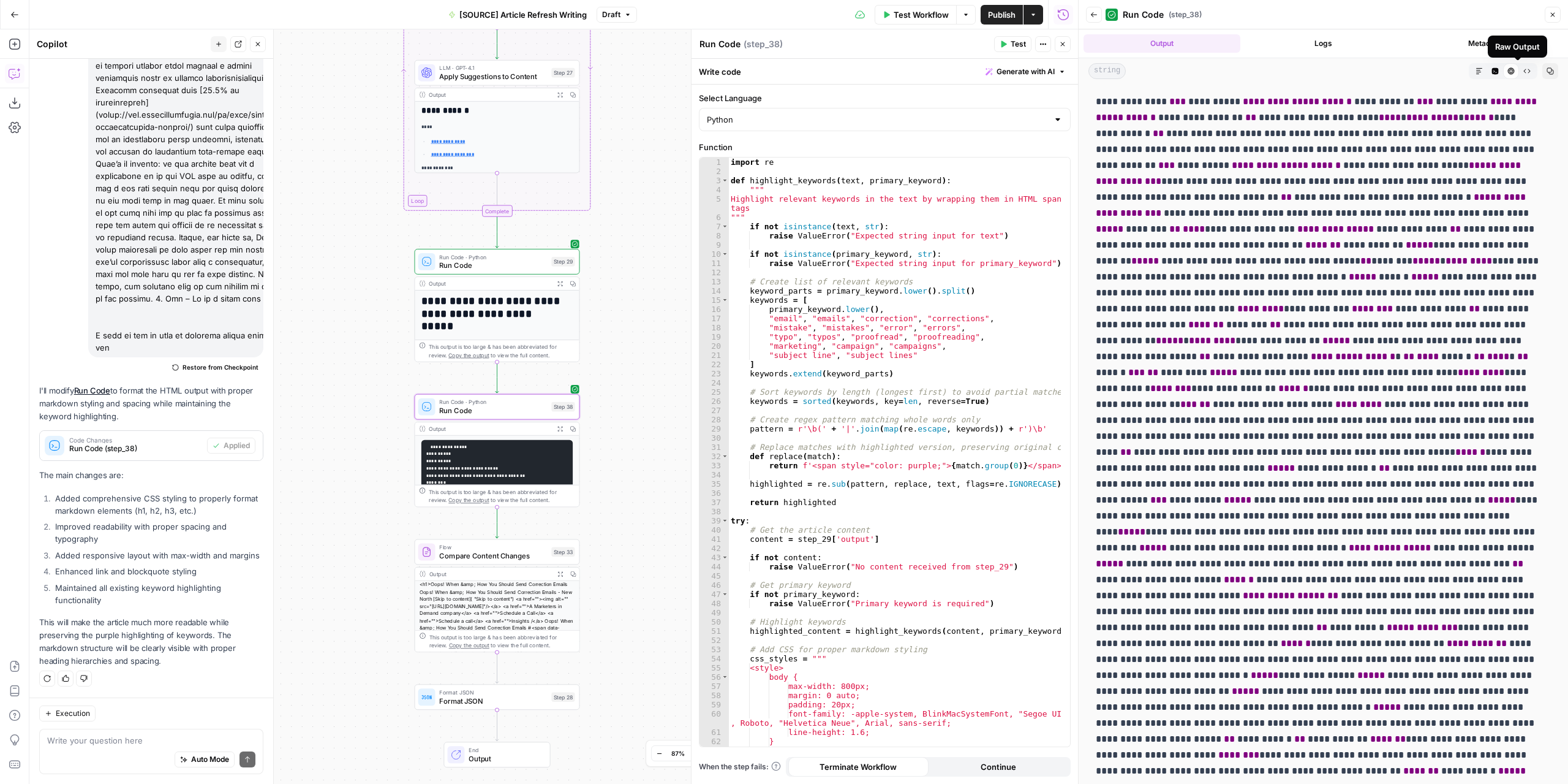
click at [1522, 70] on button "Raw Output" at bounding box center [1527, 71] width 16 height 16
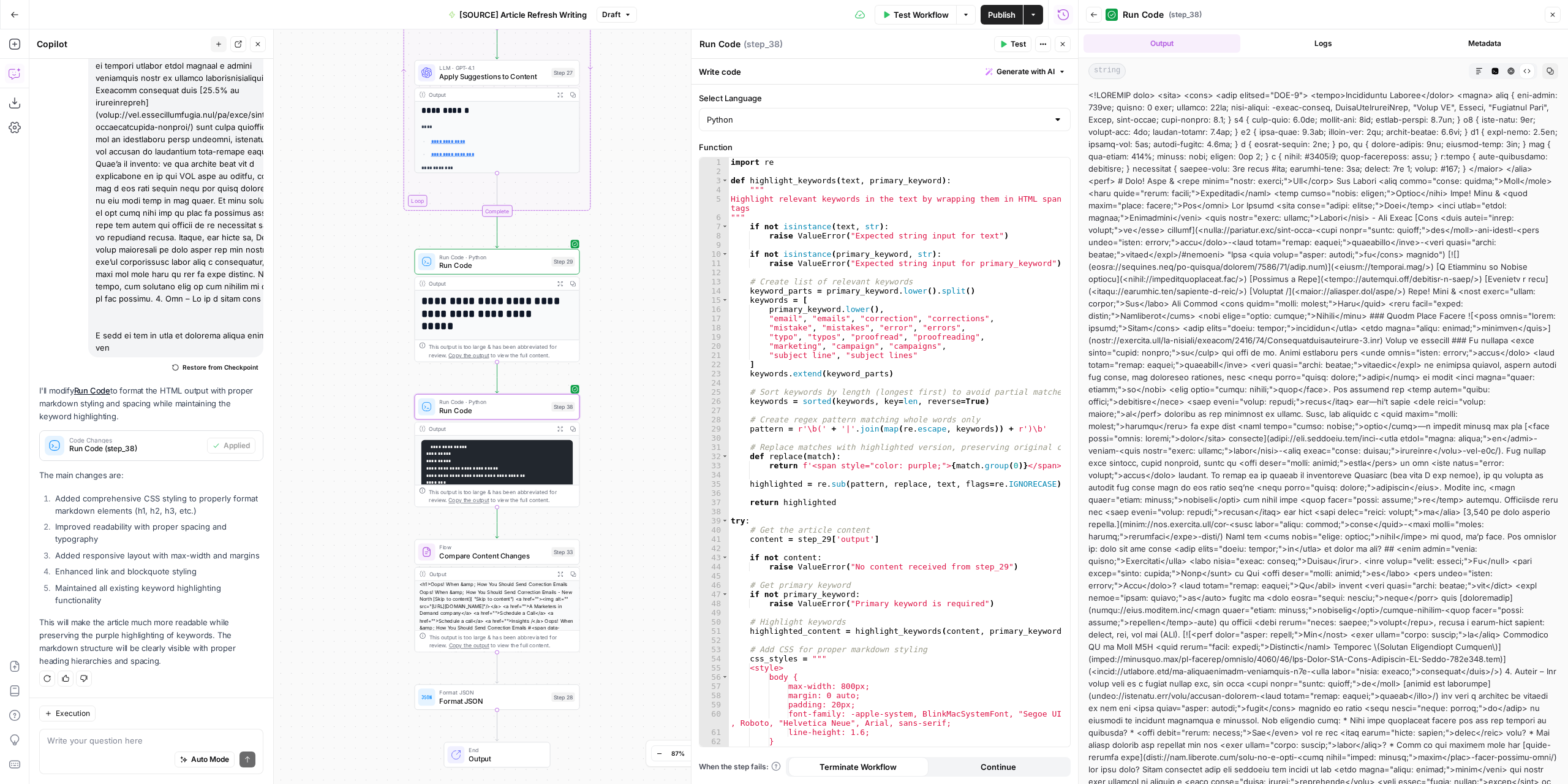
click at [1508, 73] on icon "button" at bounding box center [1511, 70] width 7 height 7
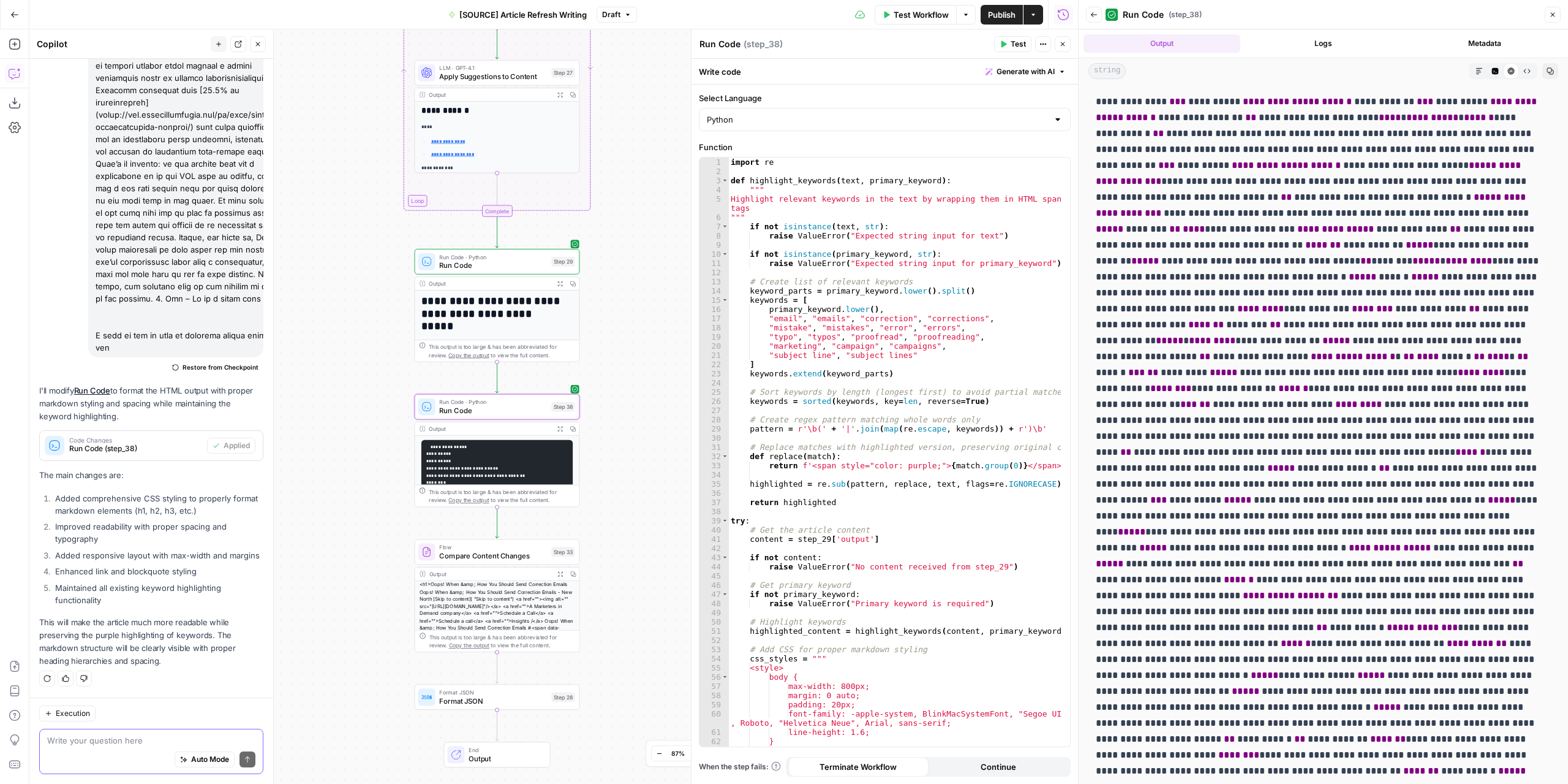
click at [121, 742] on textarea at bounding box center [151, 740] width 208 height 12
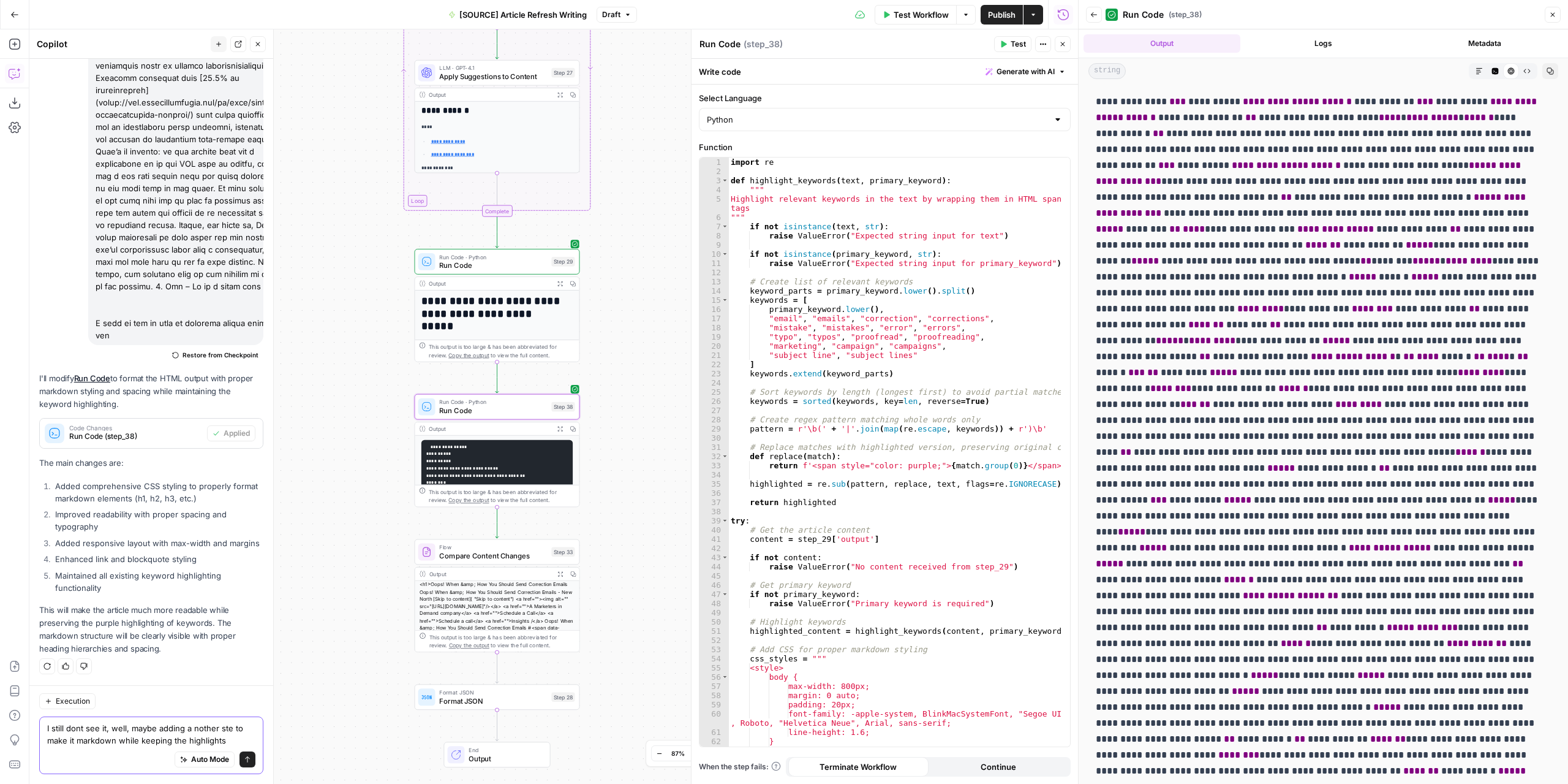
type textarea "I still dont see it, well, maybe adding a nother ste to make it markdown while …"
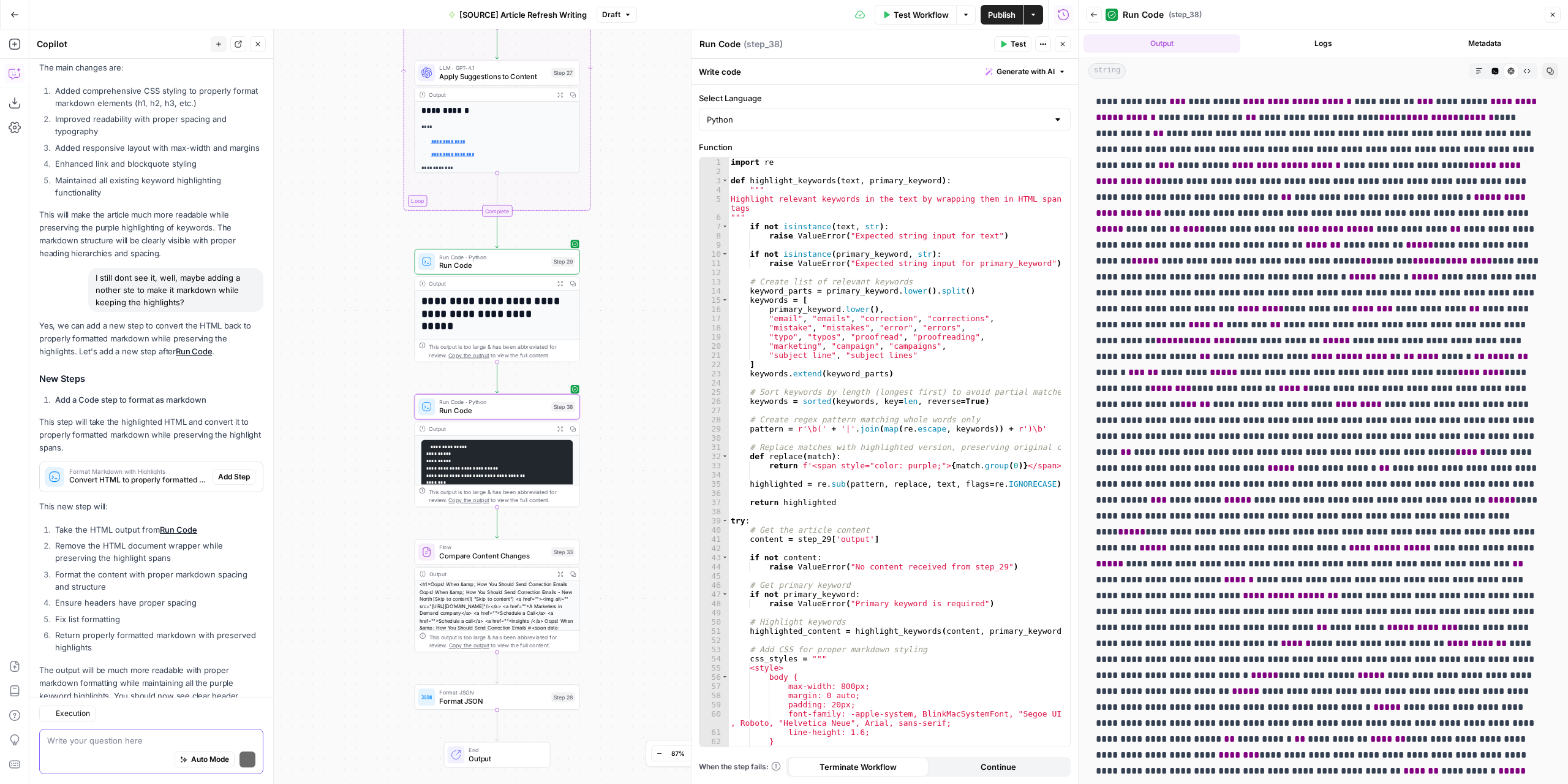
scroll to position [2256, 0]
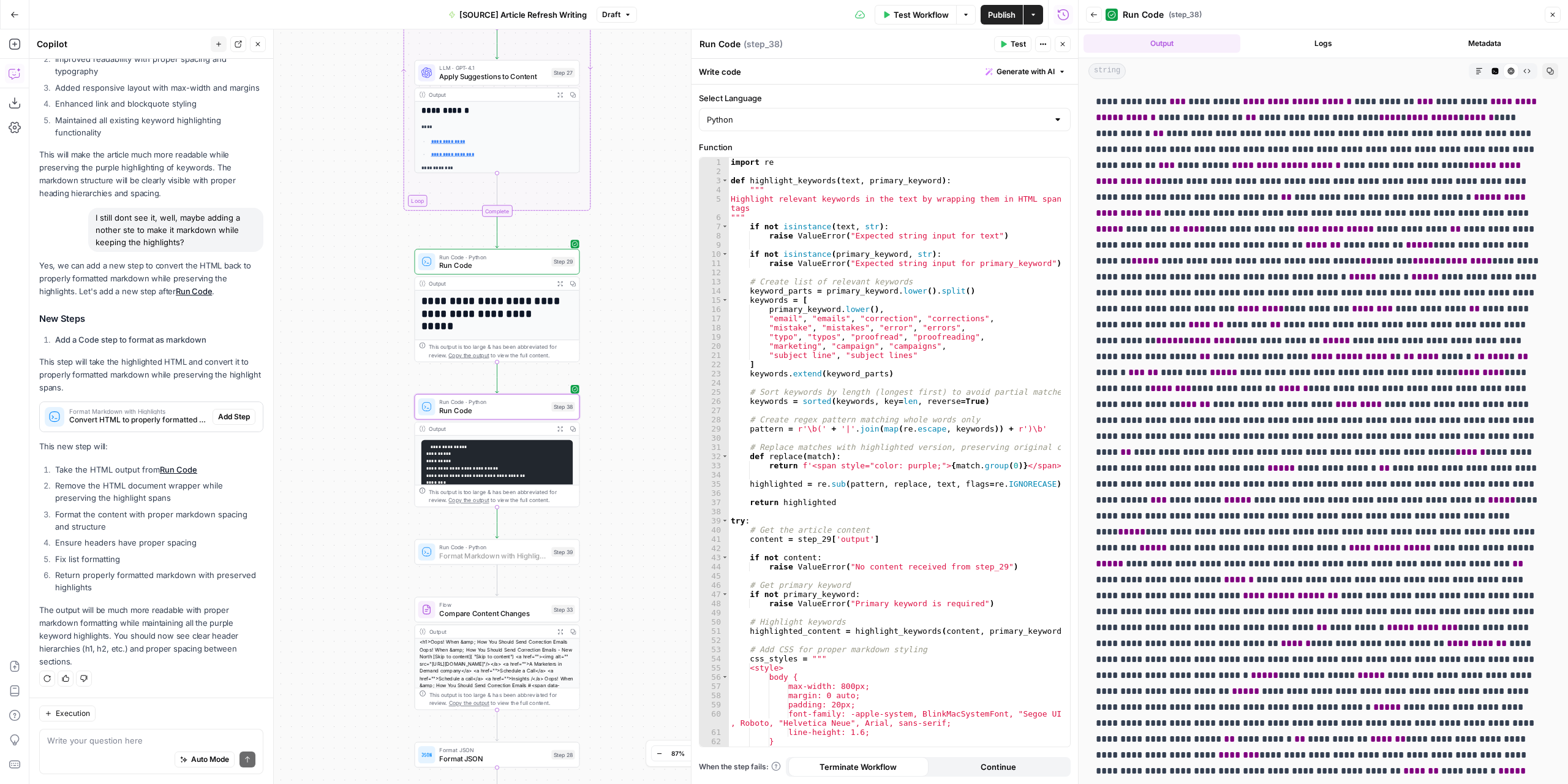
click at [242, 414] on button "Add Step" at bounding box center [233, 417] width 42 height 16
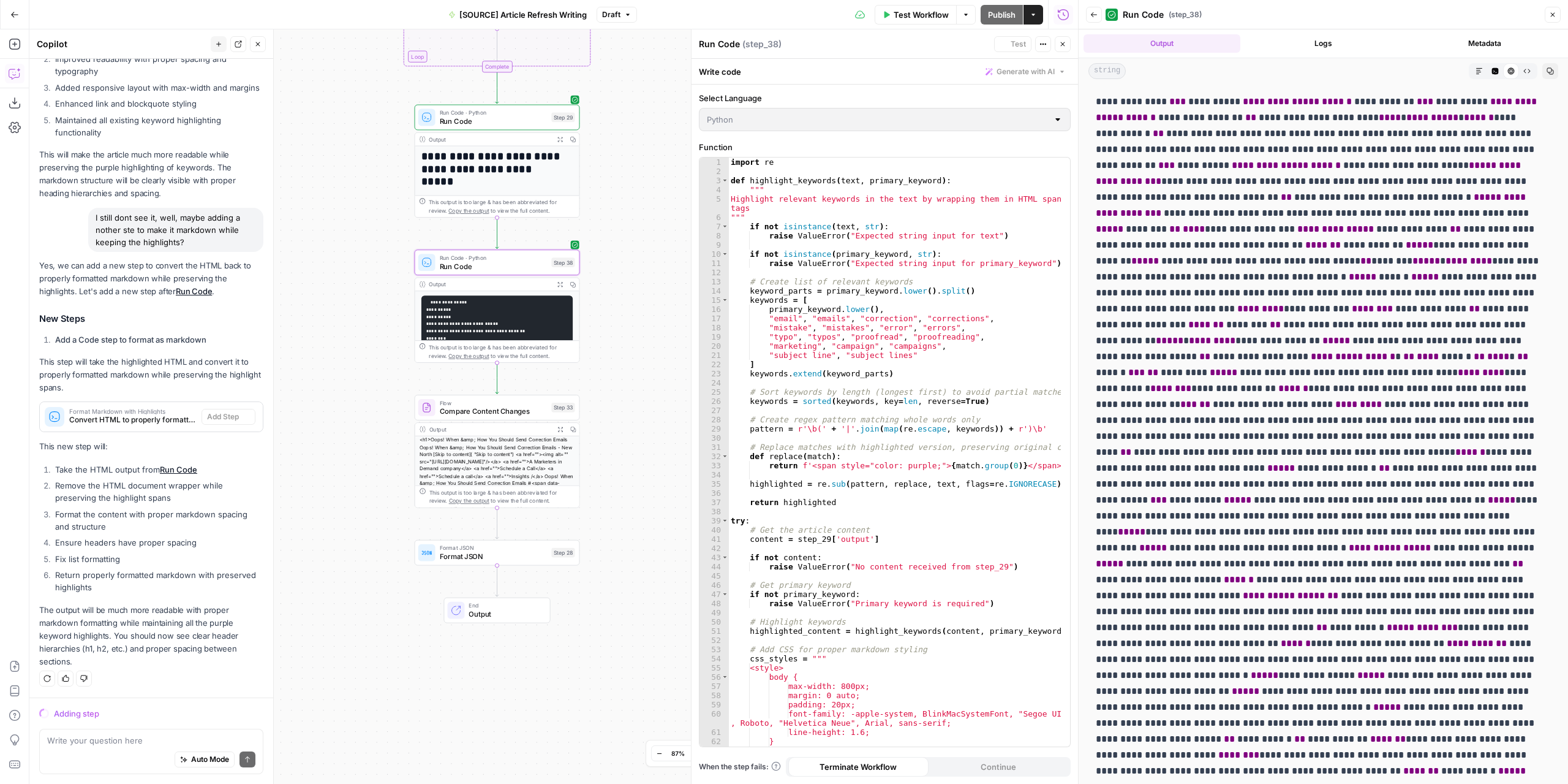
scroll to position [2179, 0]
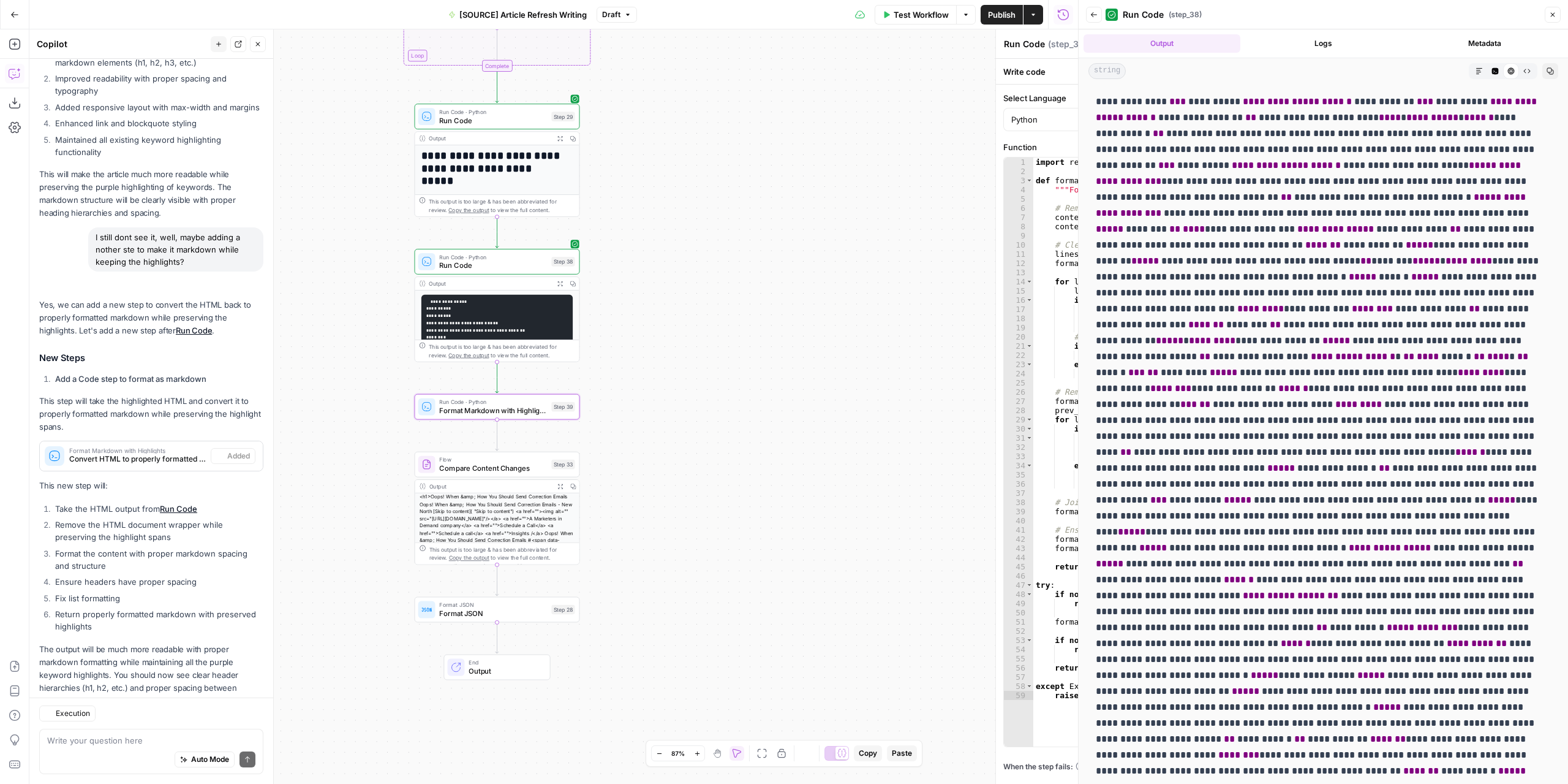
type textarea "Format Markdown with Highlights"
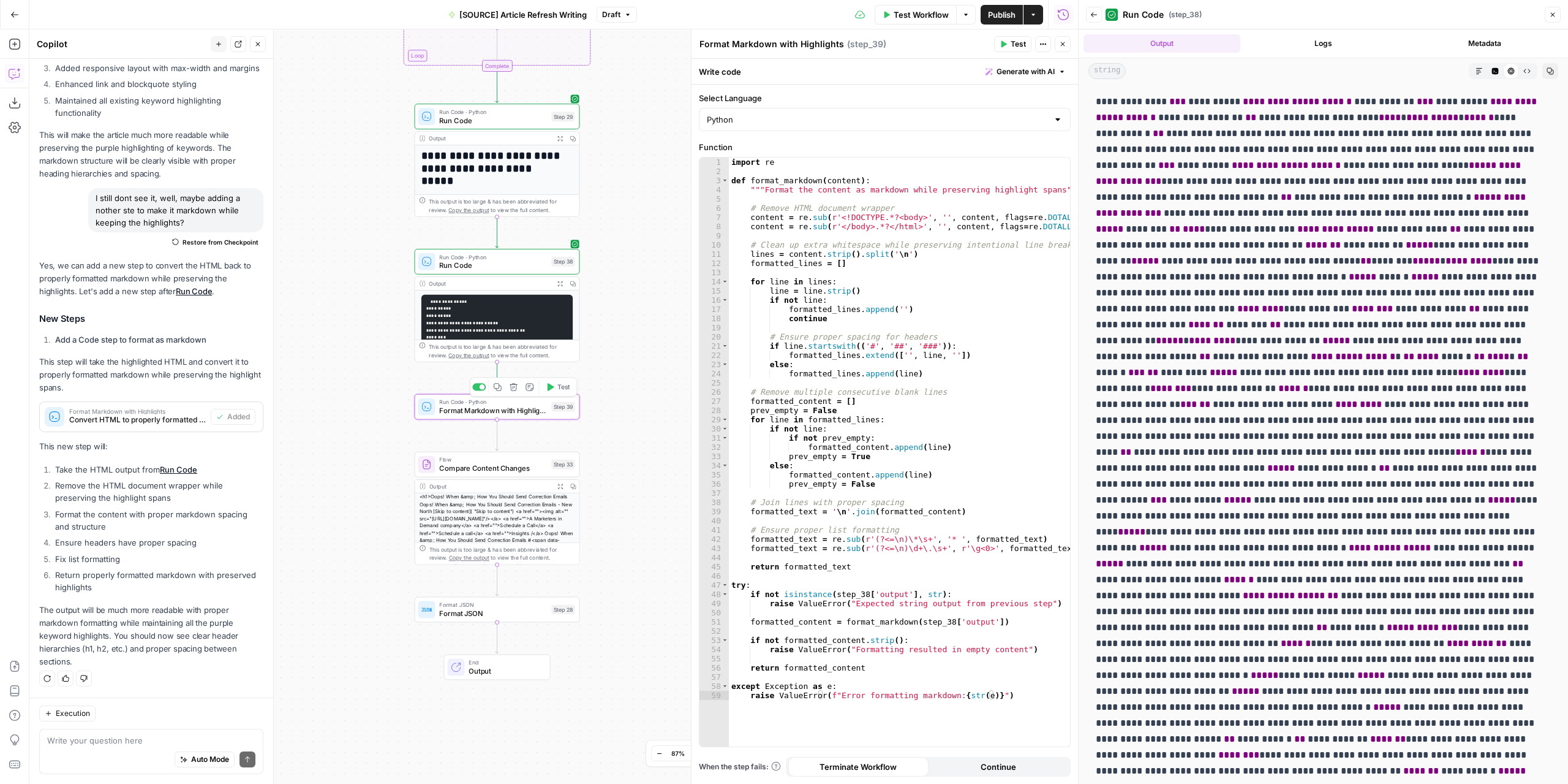
click at [556, 384] on button "Test" at bounding box center [557, 387] width 33 height 14
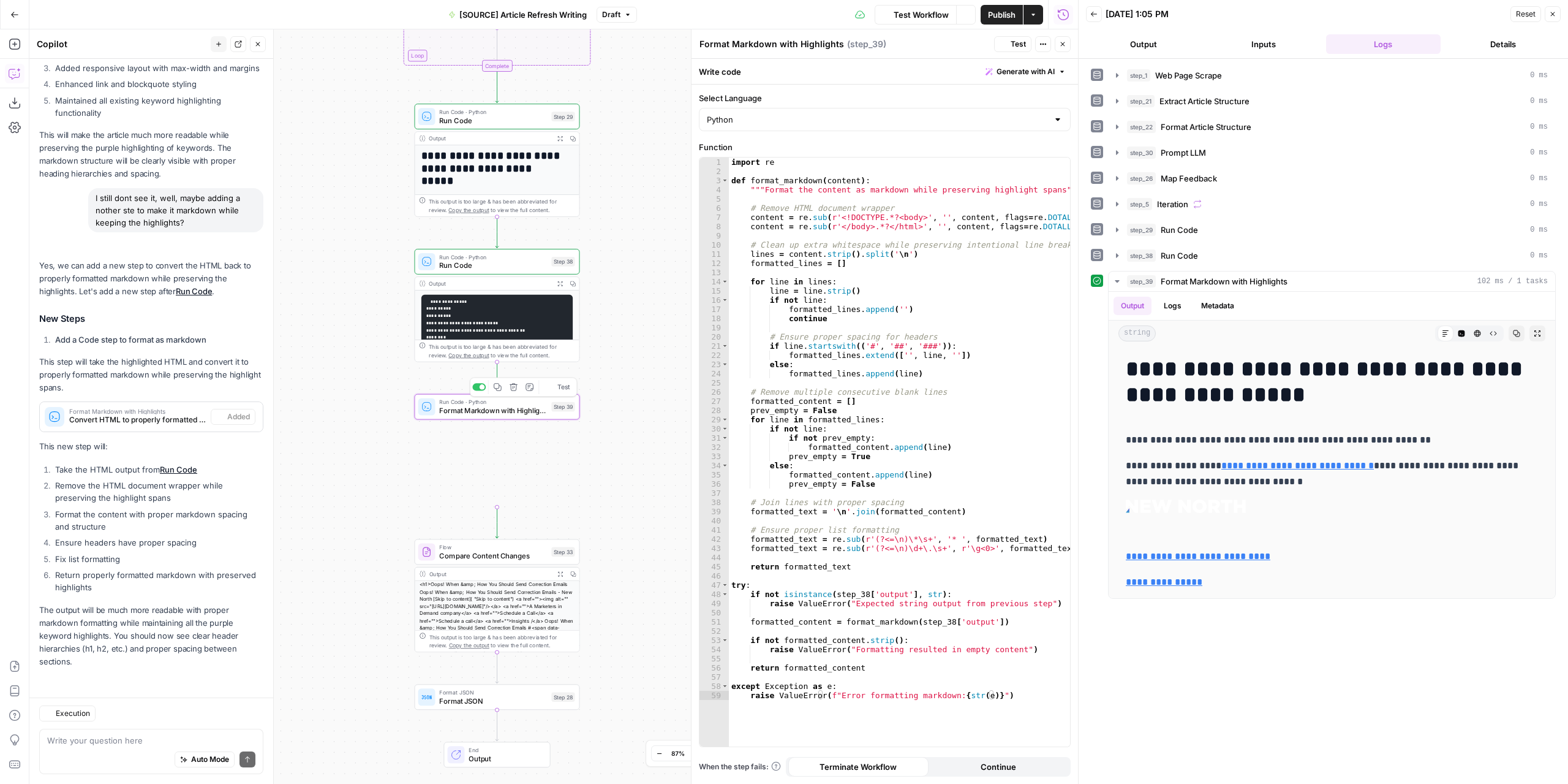
scroll to position [2276, 0]
click at [1532, 332] on button "Expand Output" at bounding box center [1537, 333] width 16 height 16
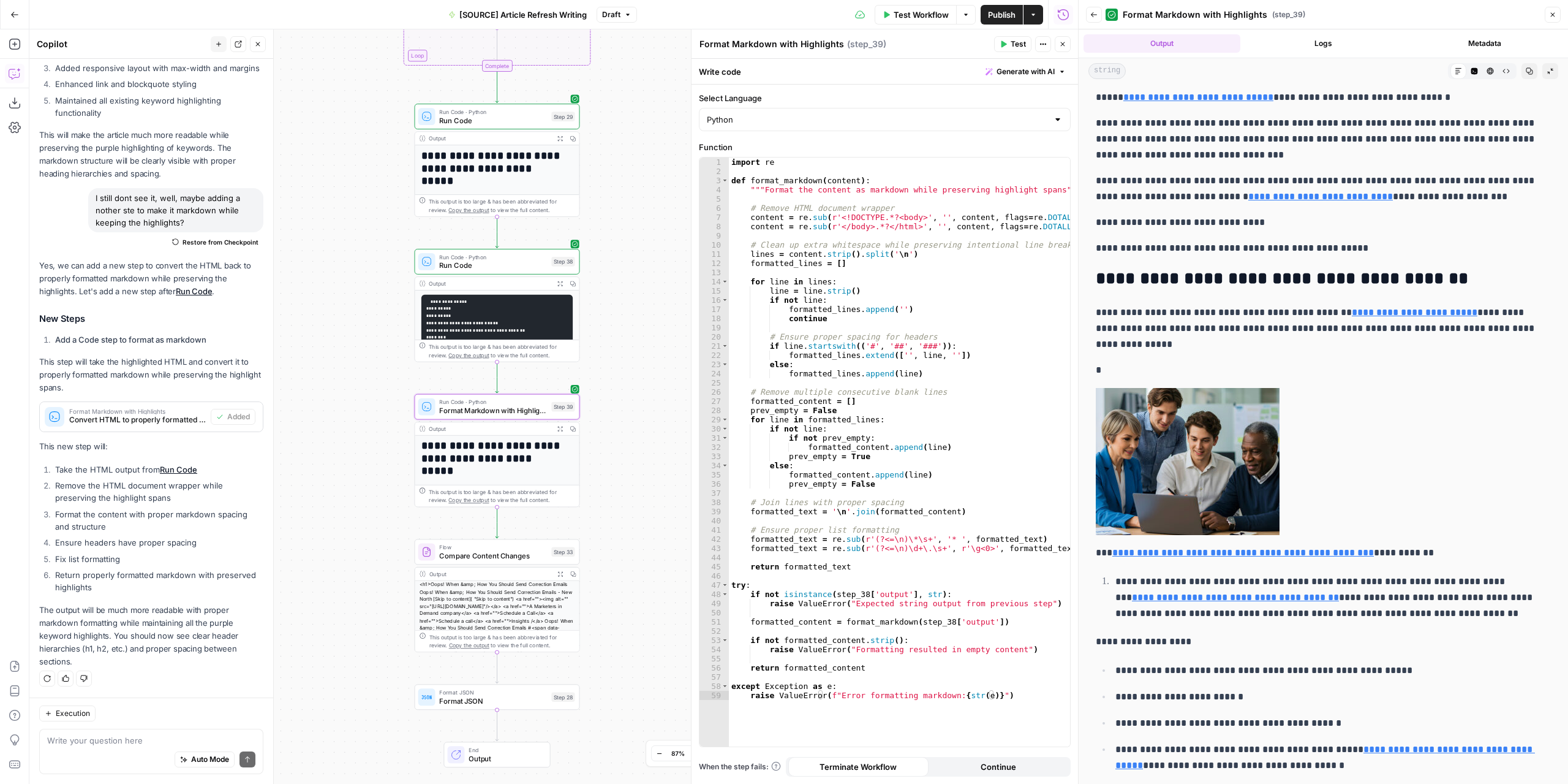
scroll to position [919, 0]
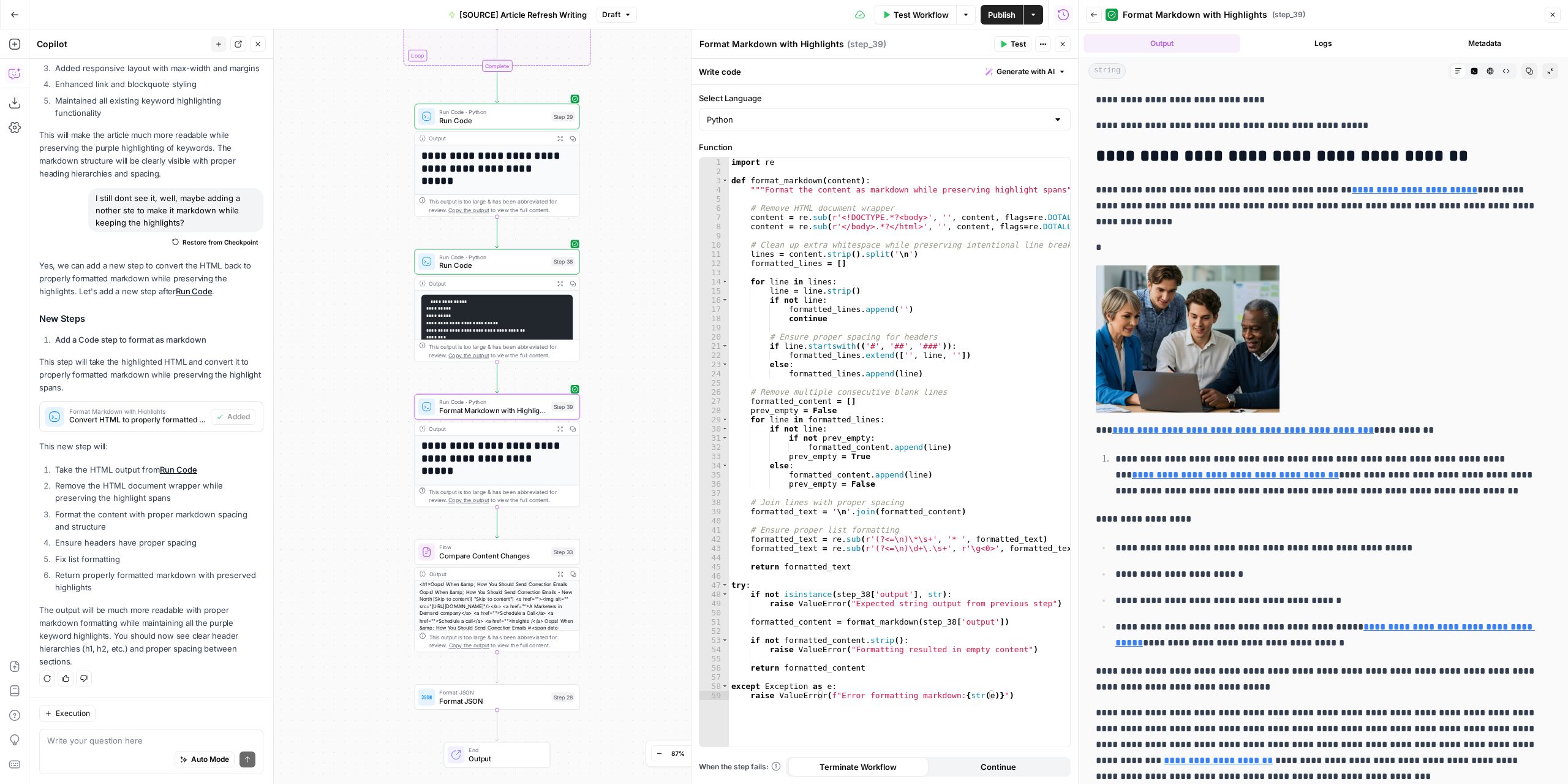
click at [1487, 70] on icon "button" at bounding box center [1490, 70] width 7 height 7
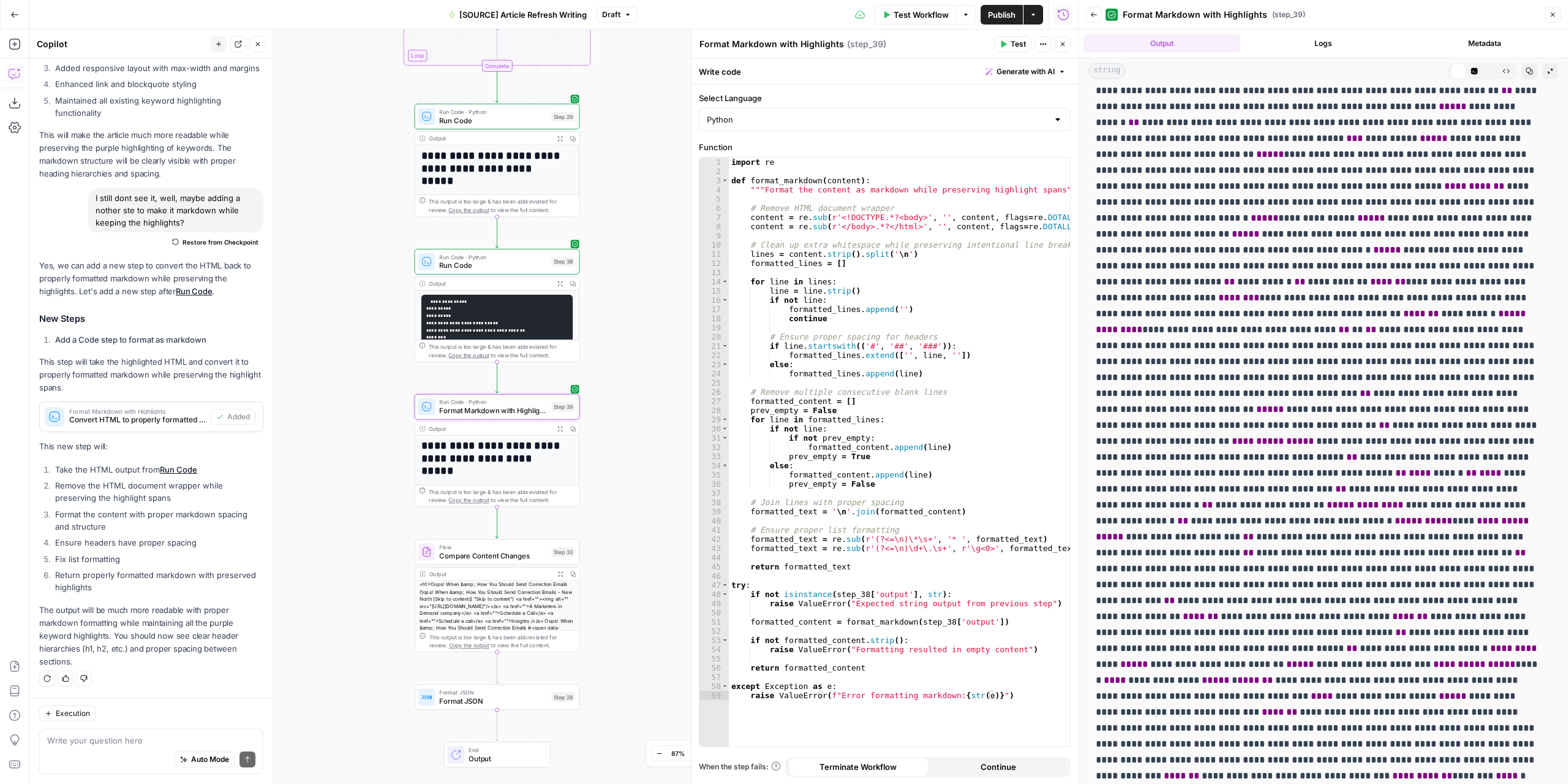
scroll to position [0, 0]
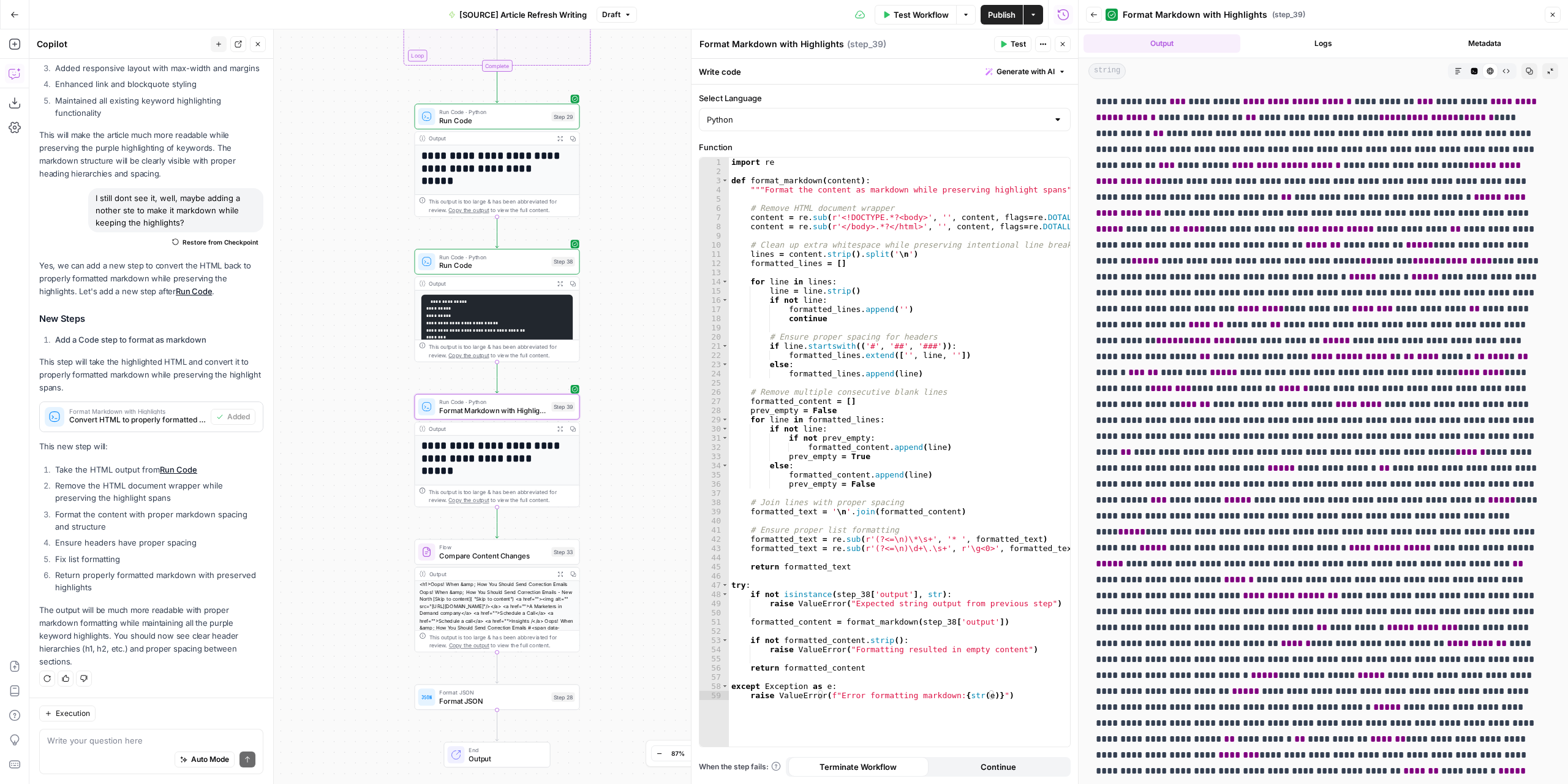
click at [154, 748] on div "Auto Mode Send" at bounding box center [151, 759] width 208 height 27
type textarea "not working..."
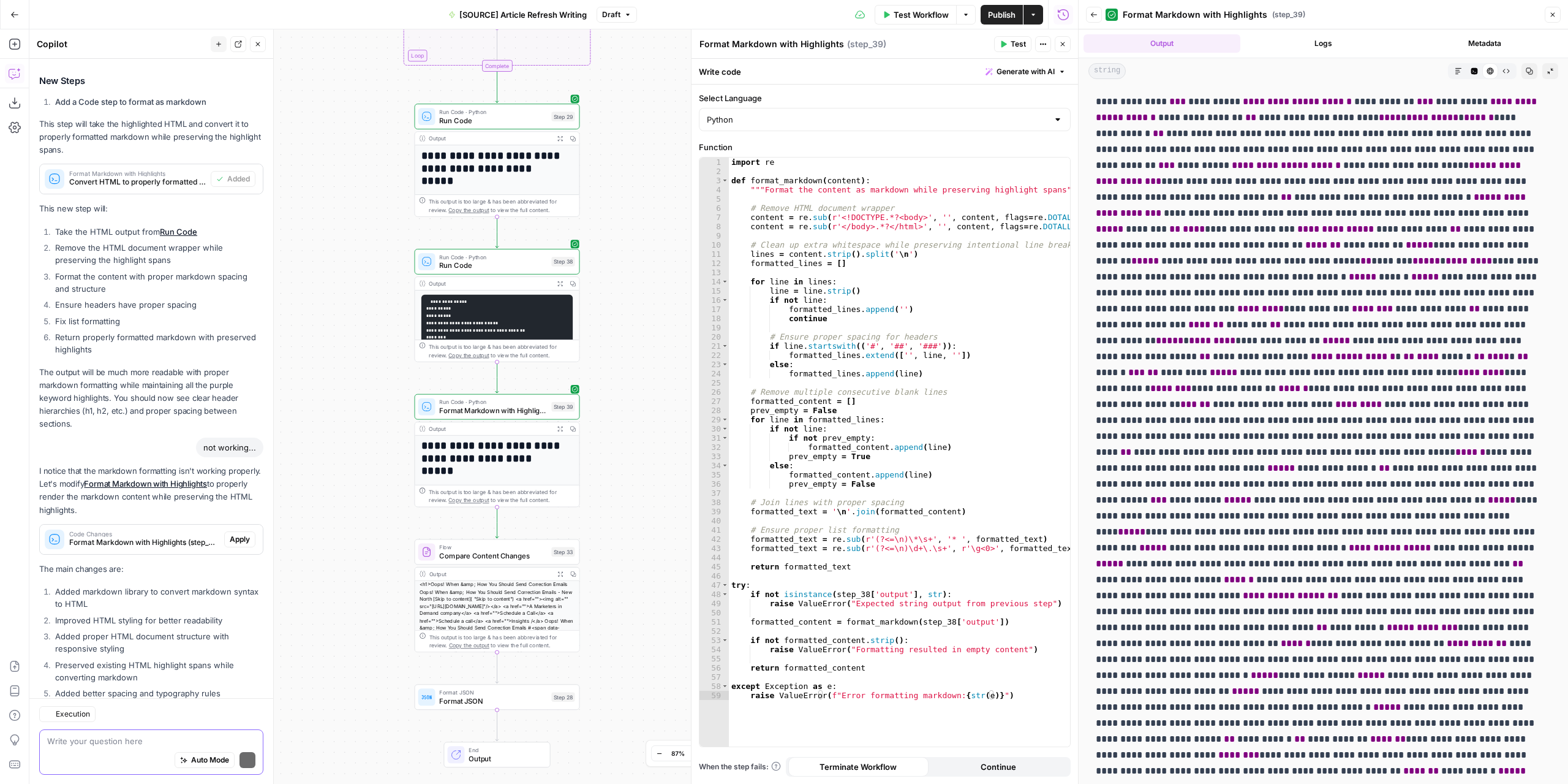
scroll to position [2593, 0]
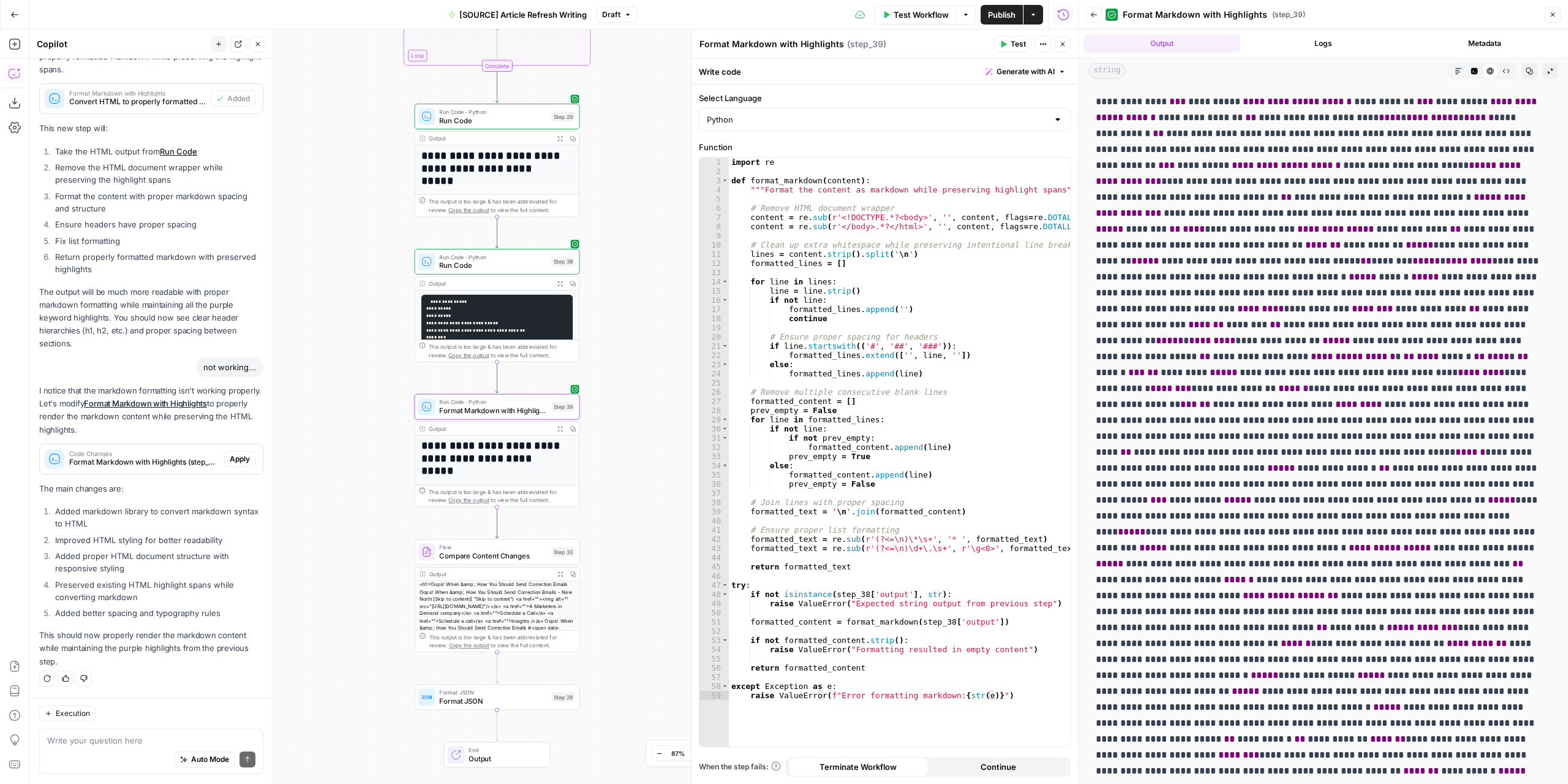
click at [238, 461] on span "Apply" at bounding box center [240, 459] width 20 height 11
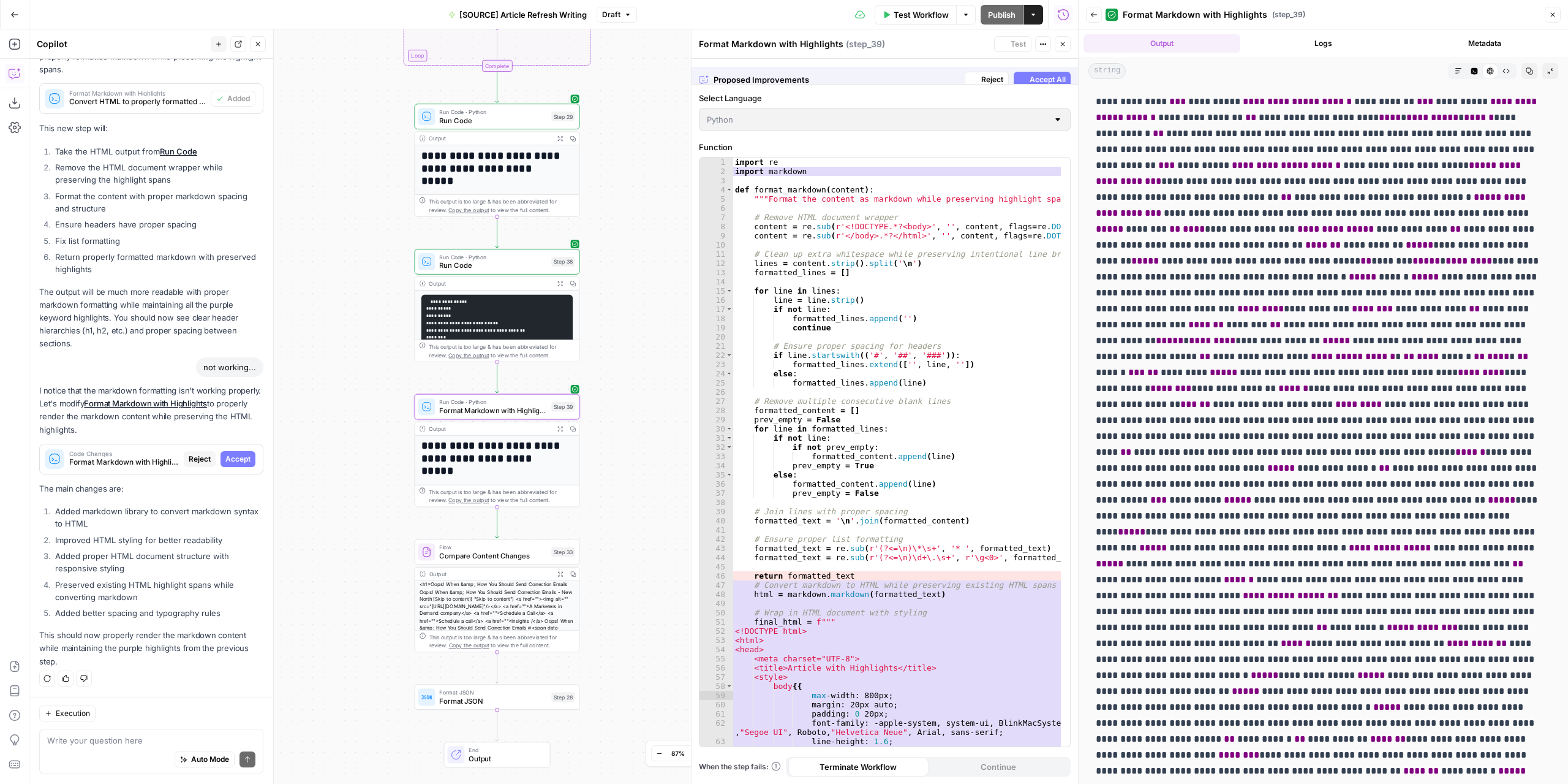
scroll to position [2495, 0]
click at [237, 461] on span "Accept" at bounding box center [237, 459] width 25 height 11
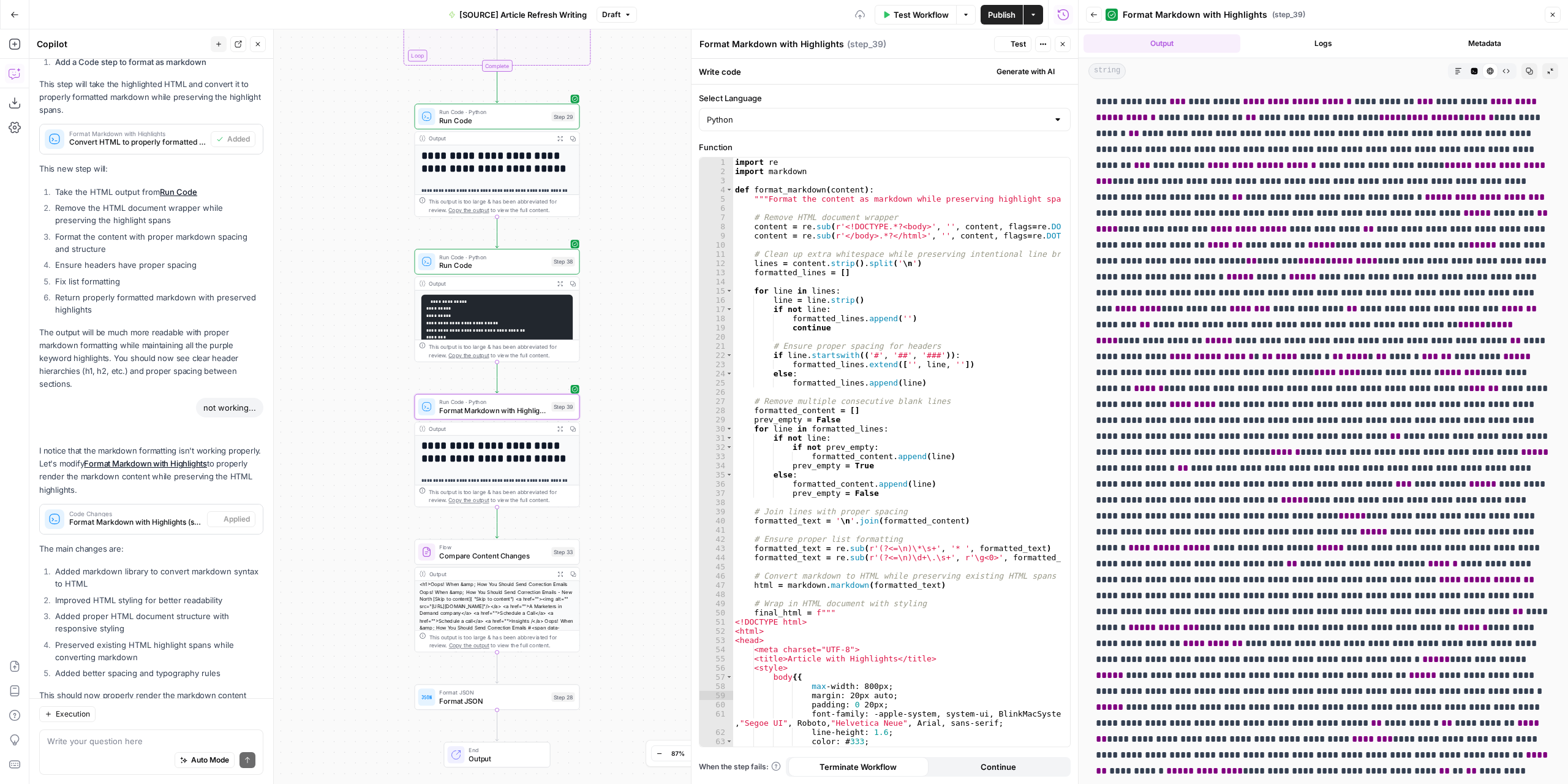
scroll to position [2613, 0]
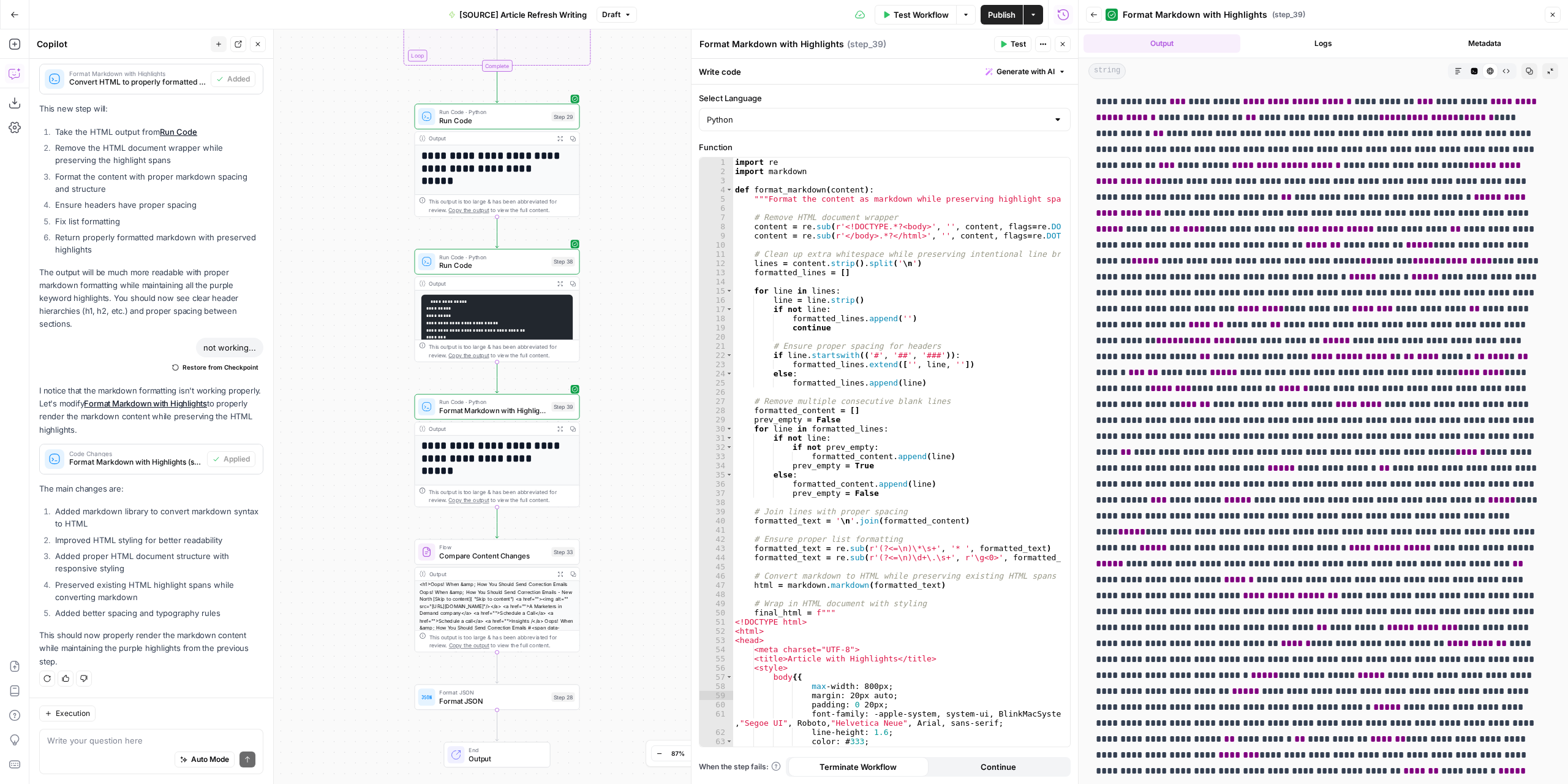
click at [1014, 40] on span "Test" at bounding box center [1019, 44] width 16 height 11
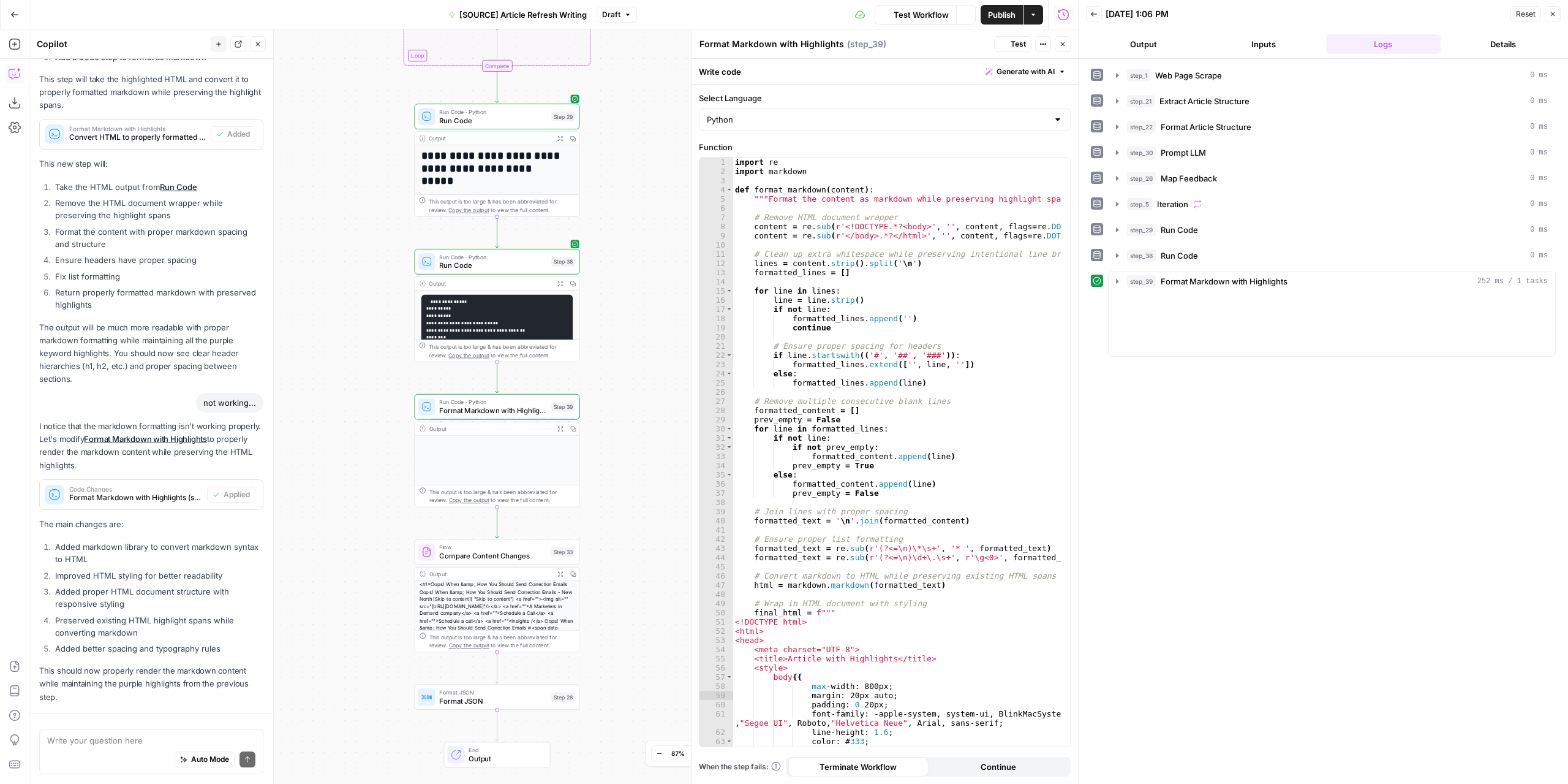
click at [1153, 49] on button "Output" at bounding box center [1143, 44] width 116 height 20
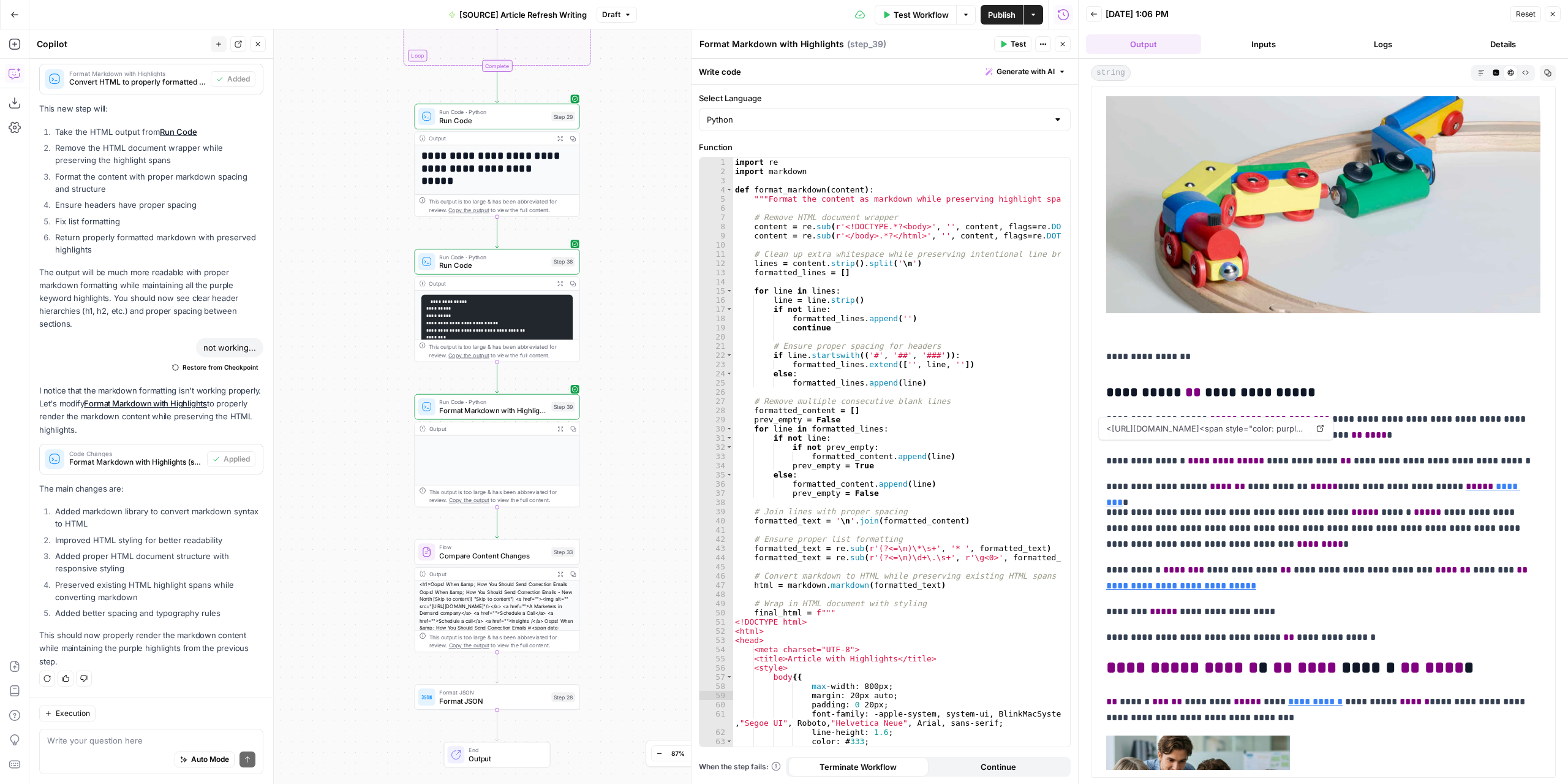
scroll to position [245, 0]
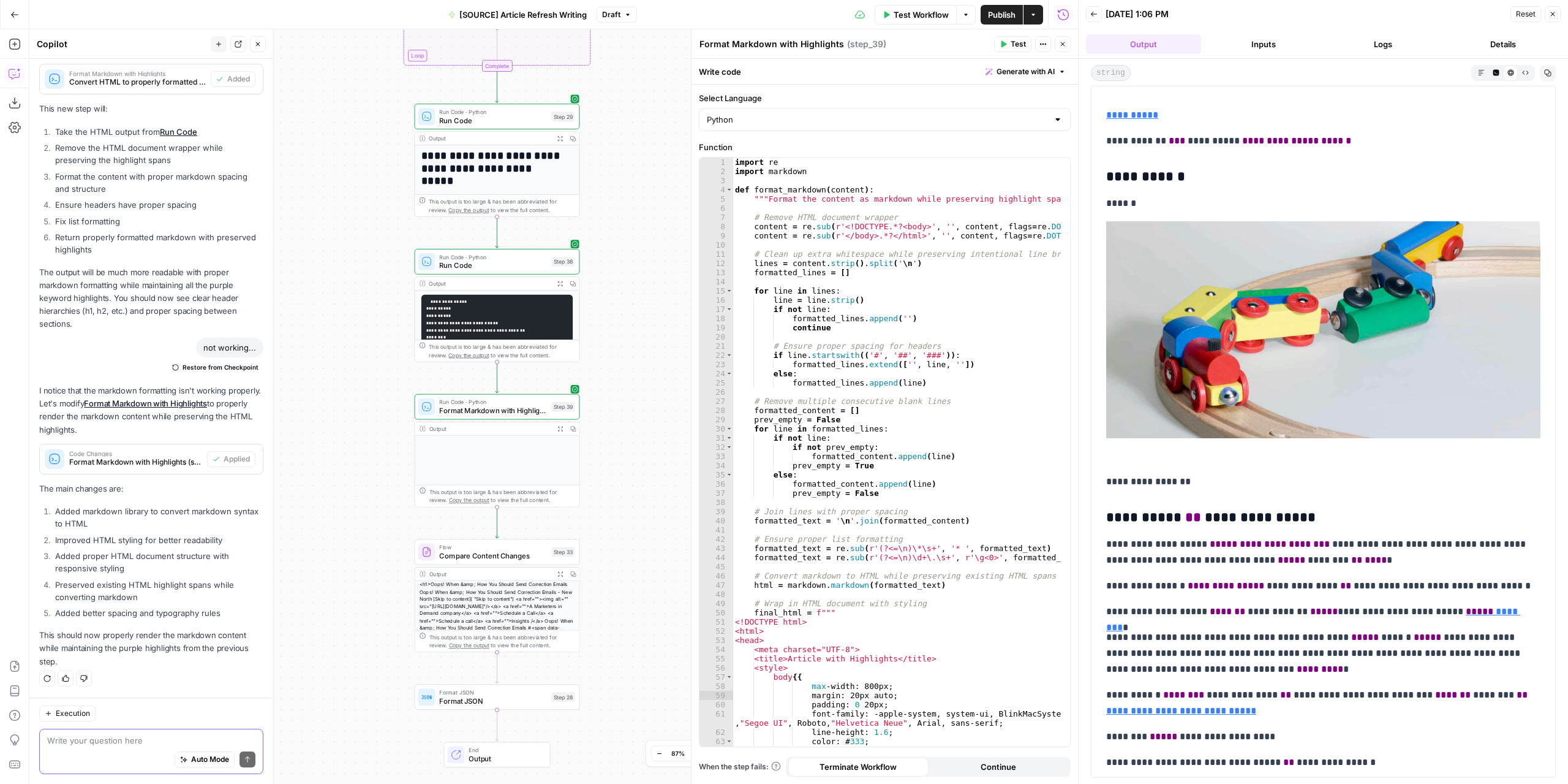
click at [149, 739] on textarea at bounding box center [151, 740] width 208 height 12
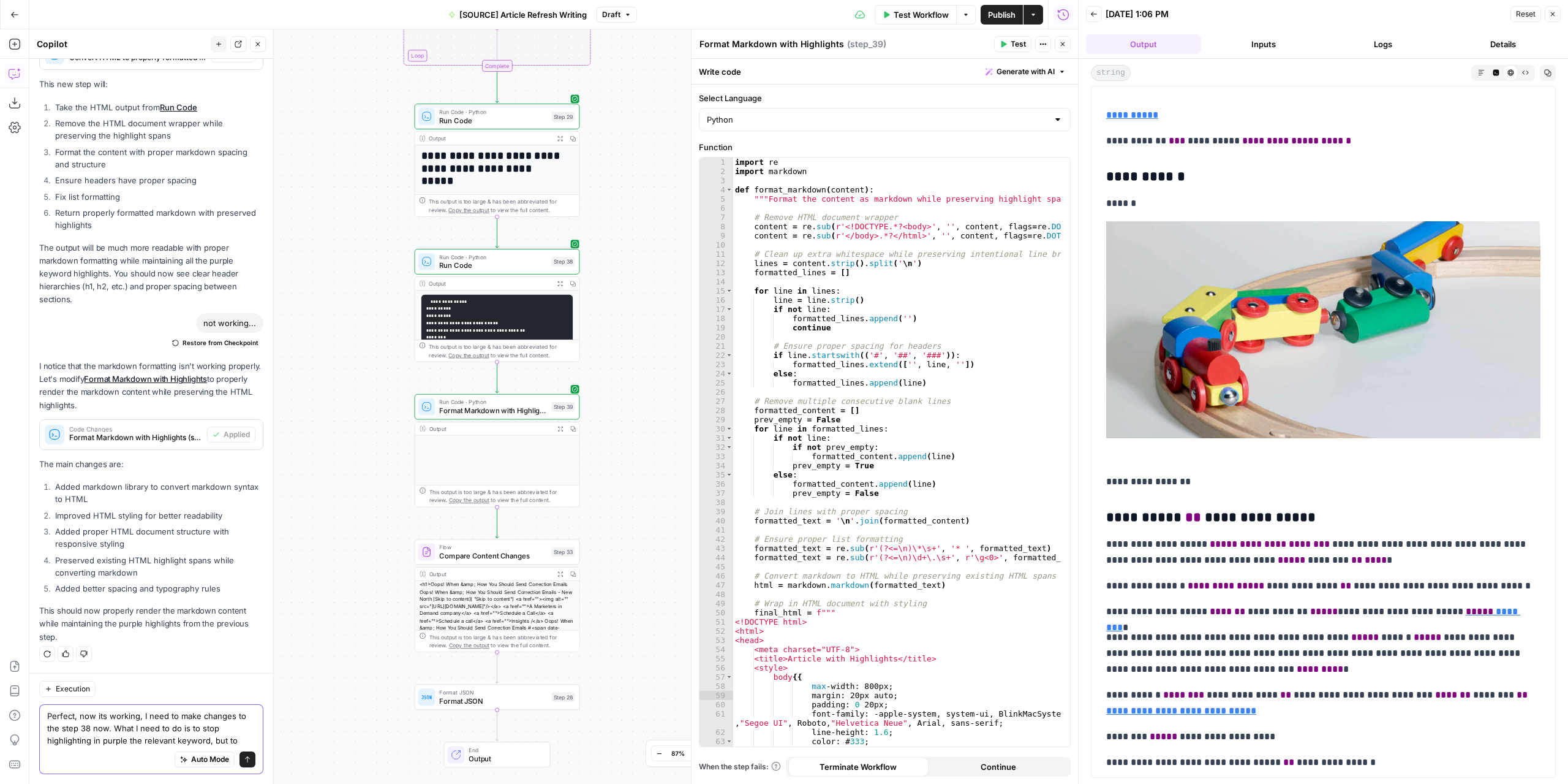
scroll to position [2650, 0]
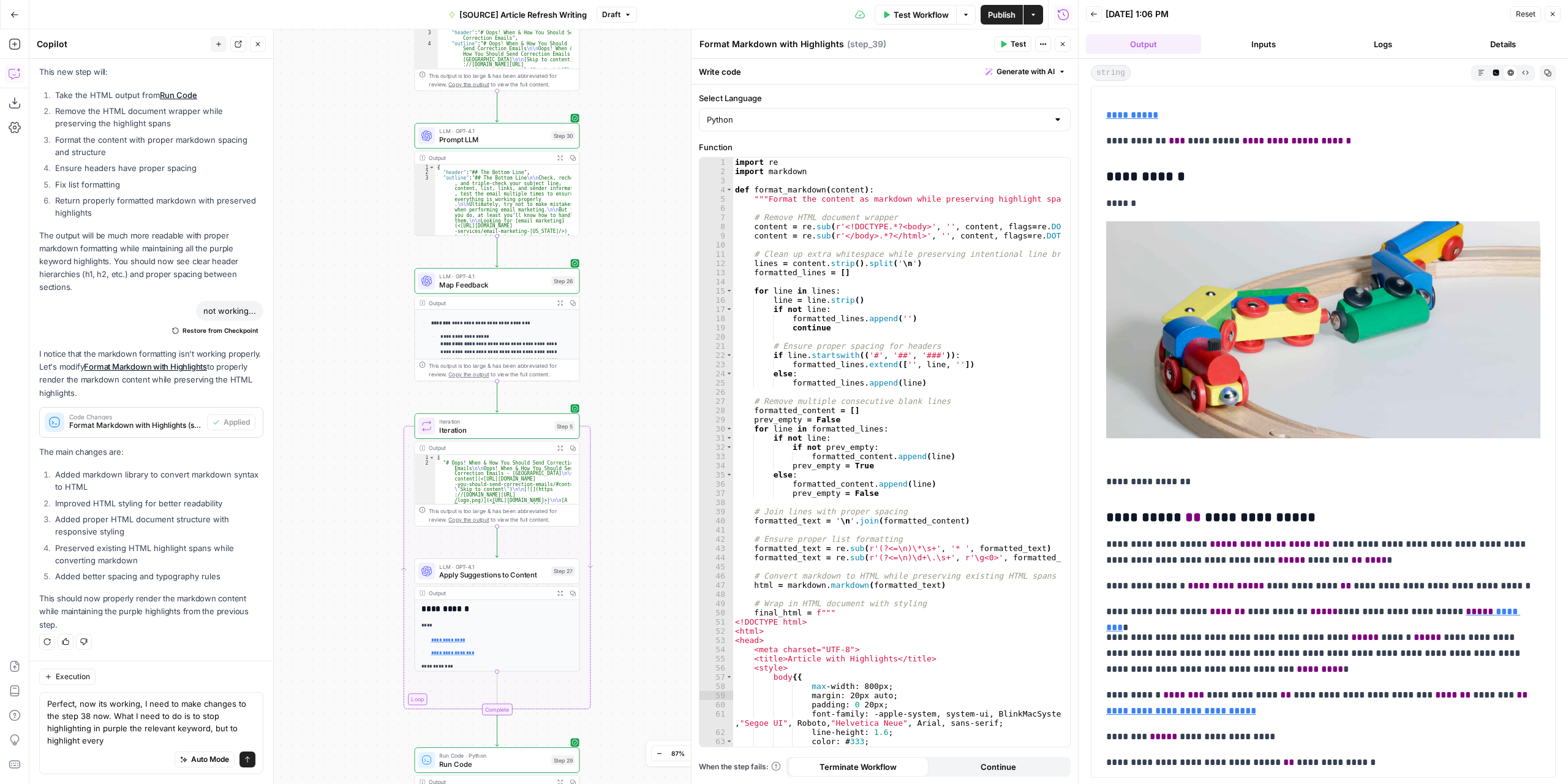
click at [557, 300] on icon "button" at bounding box center [560, 303] width 6 height 6
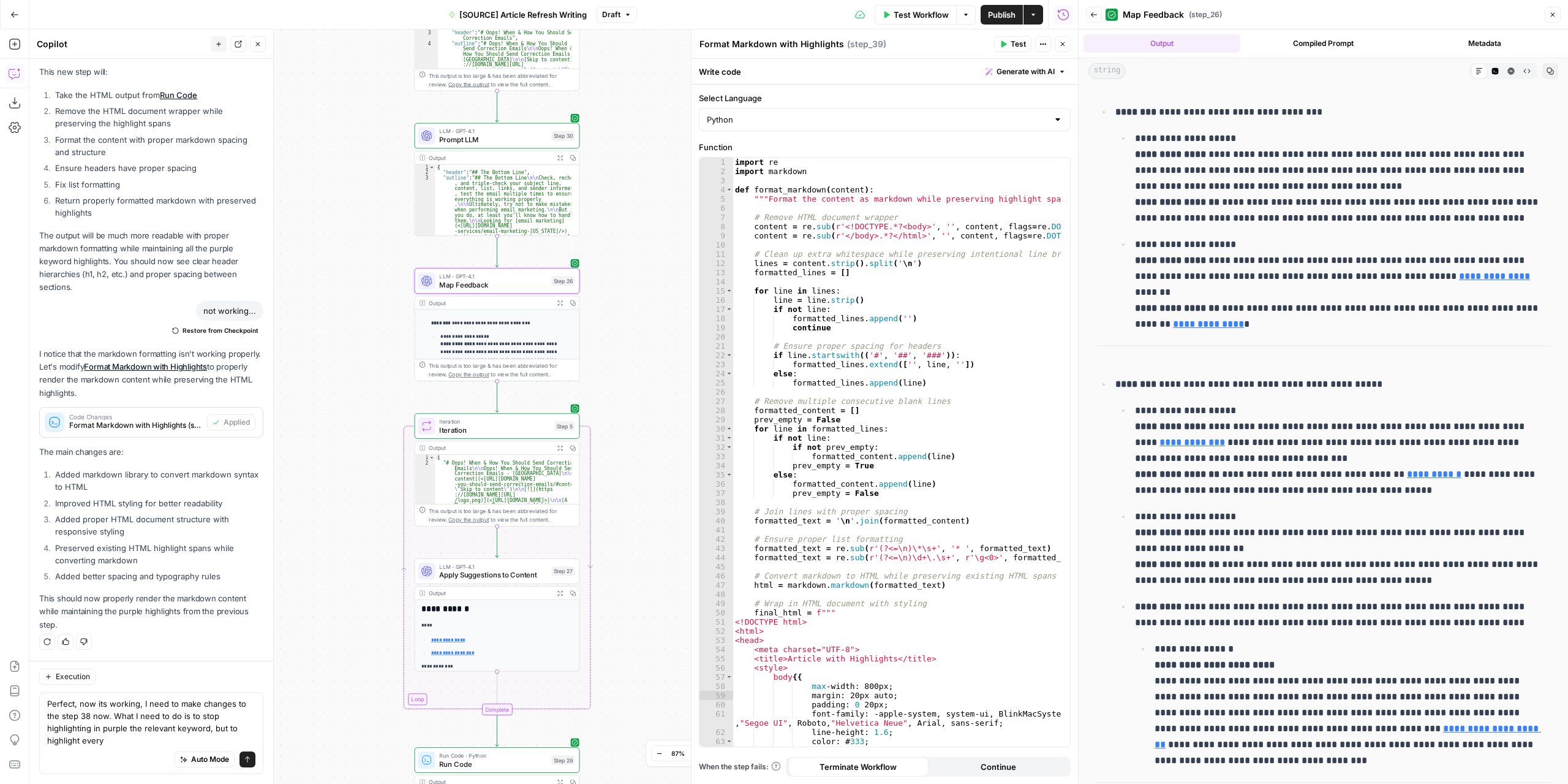
drag, startPoint x: 1228, startPoint y: 472, endPoint x: 1131, endPoint y: 479, distance: 97.3
click at [1131, 479] on li "**********" at bounding box center [1341, 450] width 420 height 96
copy strong "**********"
click at [174, 735] on textarea "Perfect, now its working, I need to make changes to the step 38 now. What I nee…" at bounding box center [151, 723] width 208 height 49
click at [160, 740] on textarea "Perfect, now its working, I need to make changes to the step 38 now. What I nee…" at bounding box center [151, 723] width 208 height 49
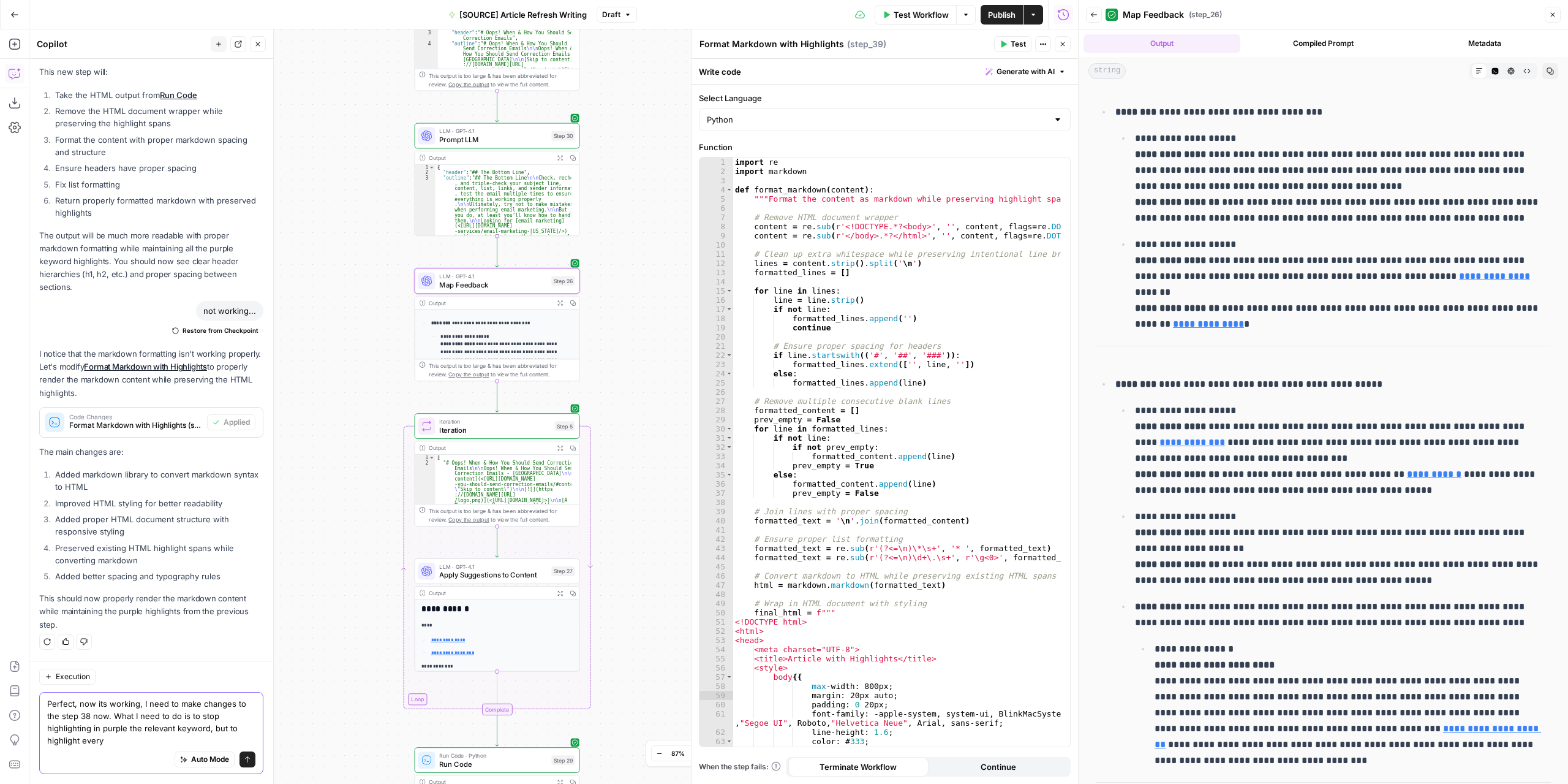
click at [150, 744] on textarea "Perfect, now its working, I need to make changes to the step 38 now. What I nee…" at bounding box center [151, 723] width 208 height 49
paste textarea "Recommended copy"
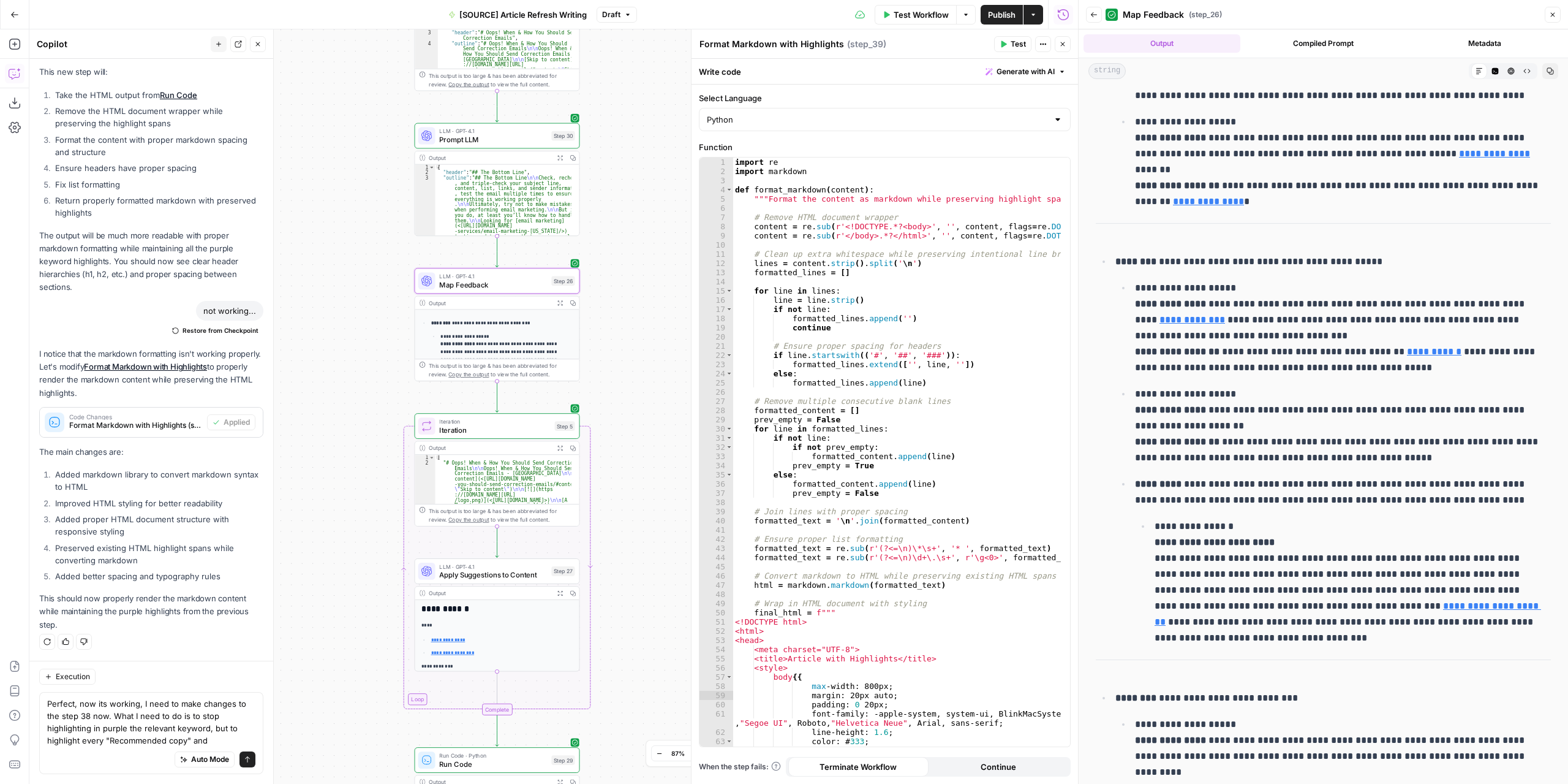
drag, startPoint x: 1279, startPoint y: 542, endPoint x: 1152, endPoint y: 540, distance: 127.0
click at [1152, 540] on li "**********" at bounding box center [1351, 573] width 400 height 112
copy strong "**********"
click at [215, 744] on textarea "Perfect, now its working, I need to make changes to the step 38 now. What I nee…" at bounding box center [151, 723] width 208 height 49
paste textarea "Recommended copy to add"
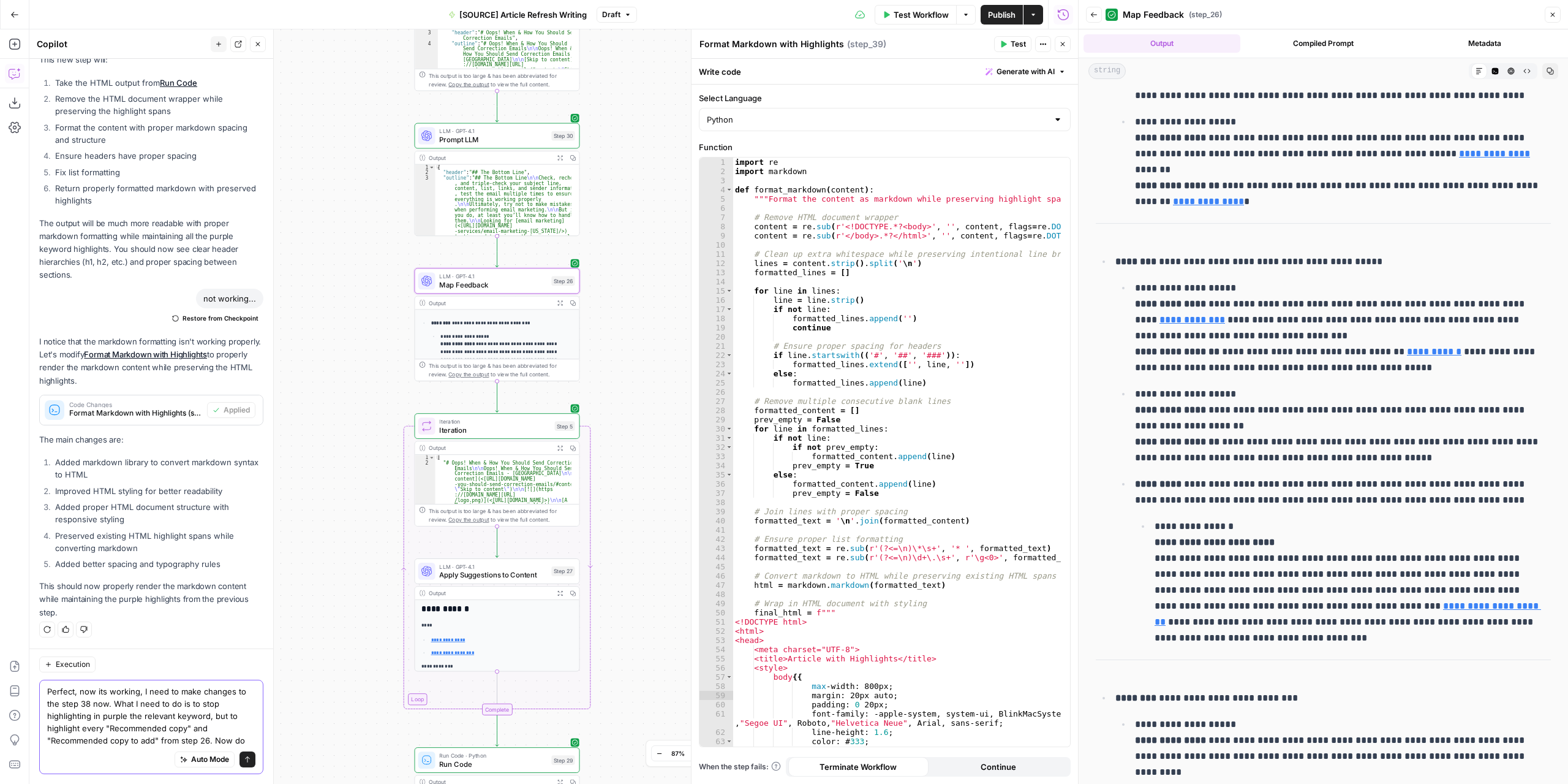
scroll to position [2674, 0]
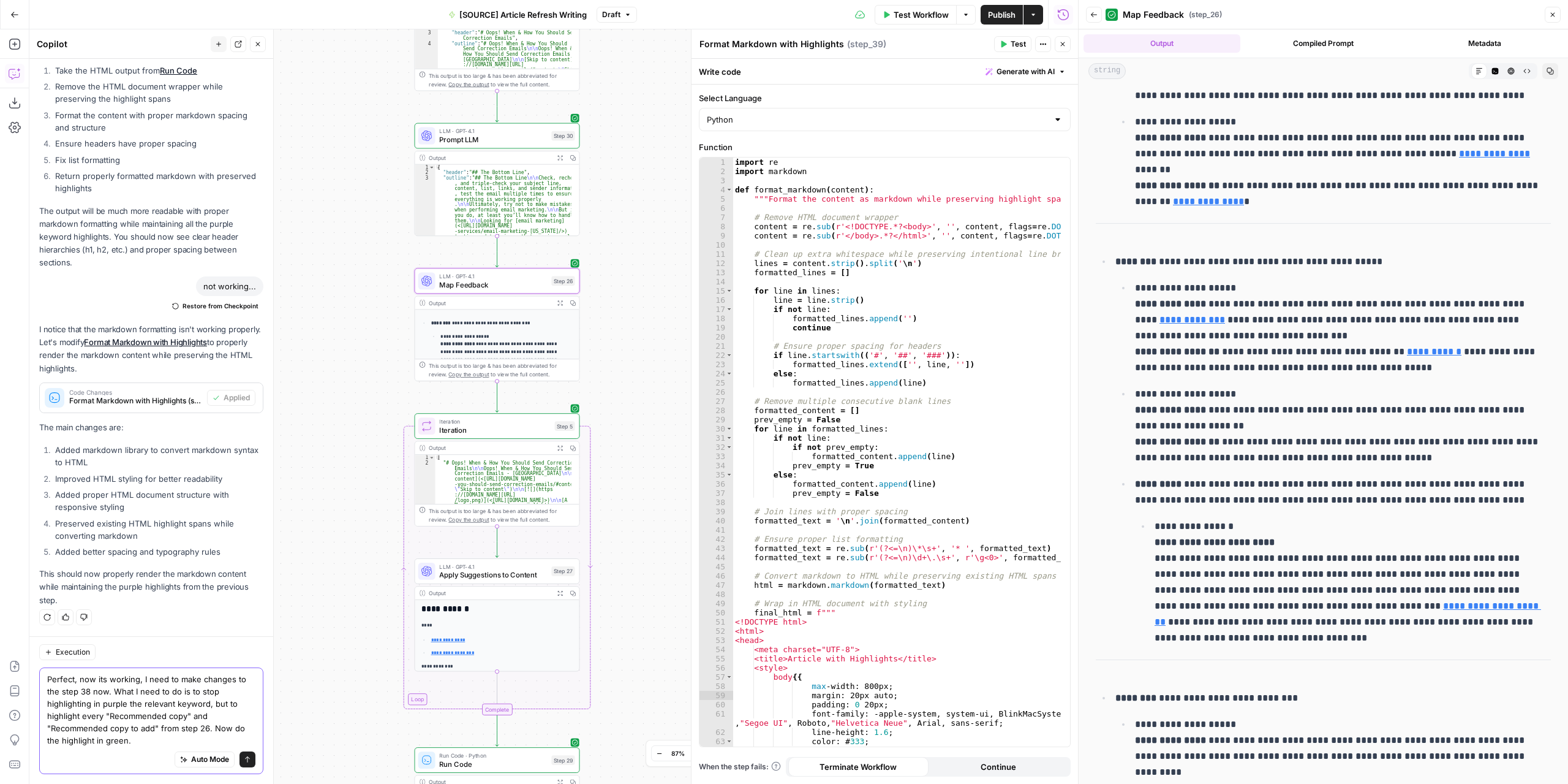
type textarea "Perfect, now its working, I need to make changes to the step 38 now. What I nee…"
click at [244, 761] on icon "submit" at bounding box center [247, 759] width 7 height 7
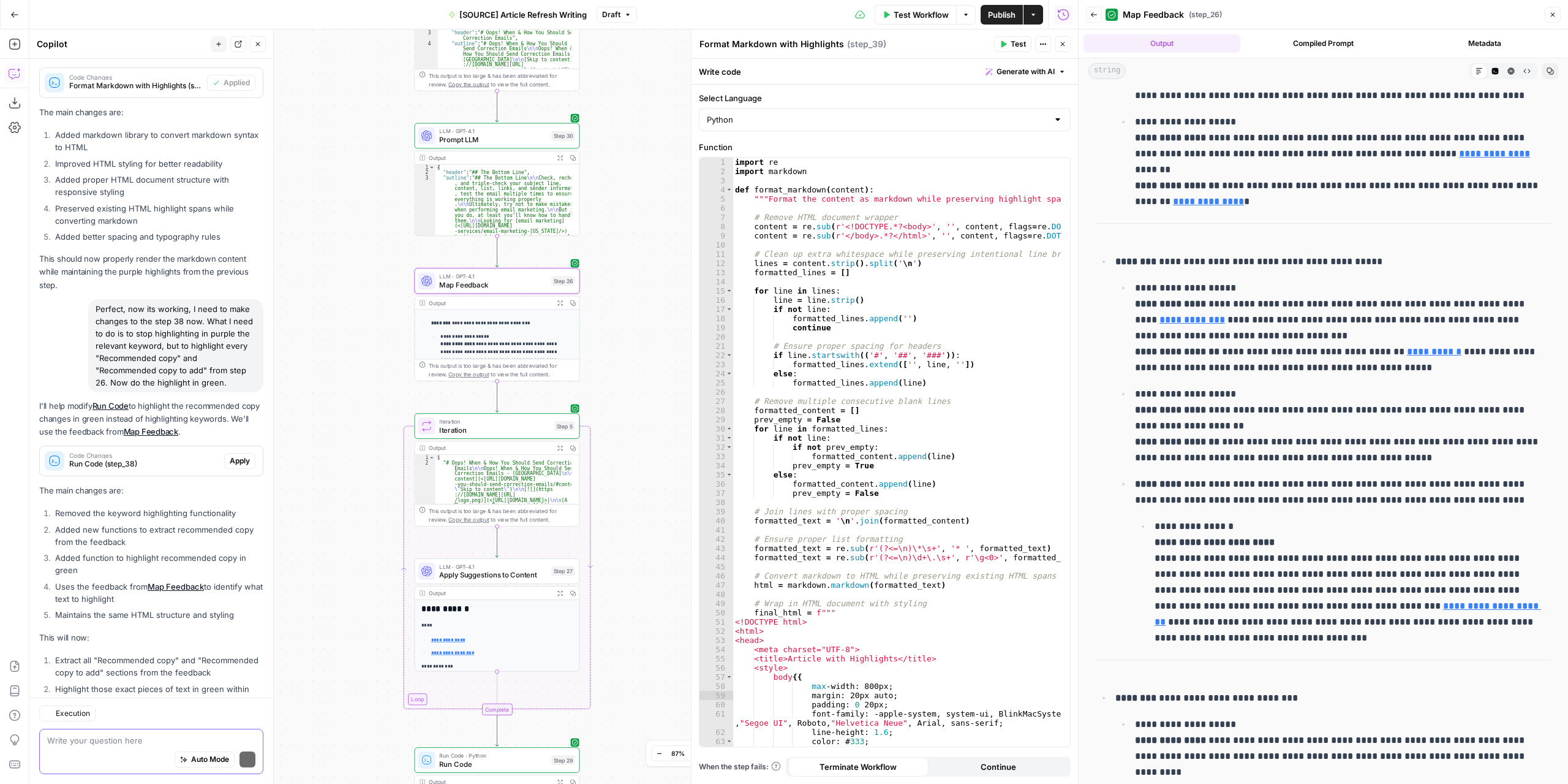
scroll to position [3090, 0]
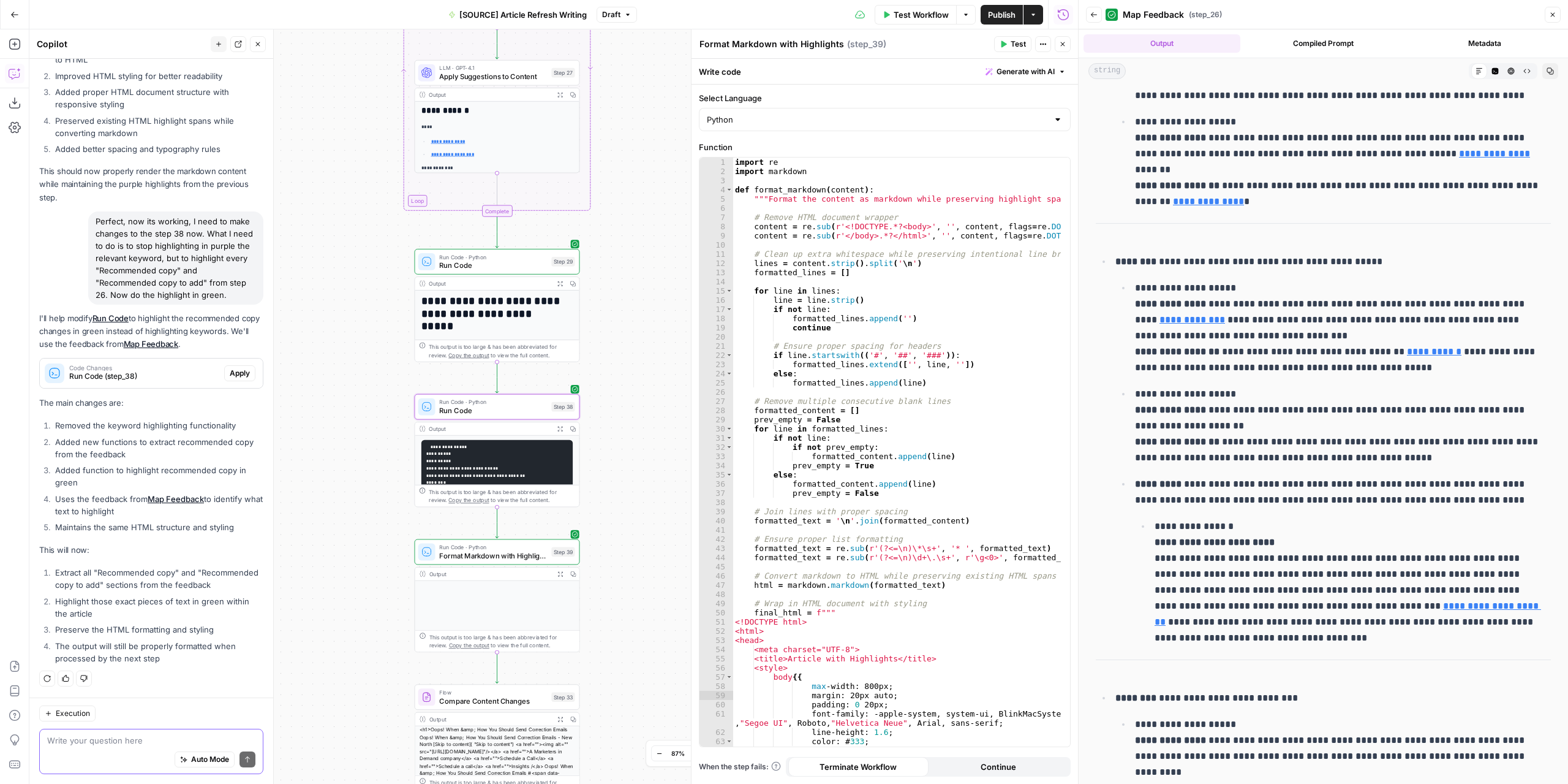
click at [236, 368] on span "Apply" at bounding box center [240, 373] width 20 height 11
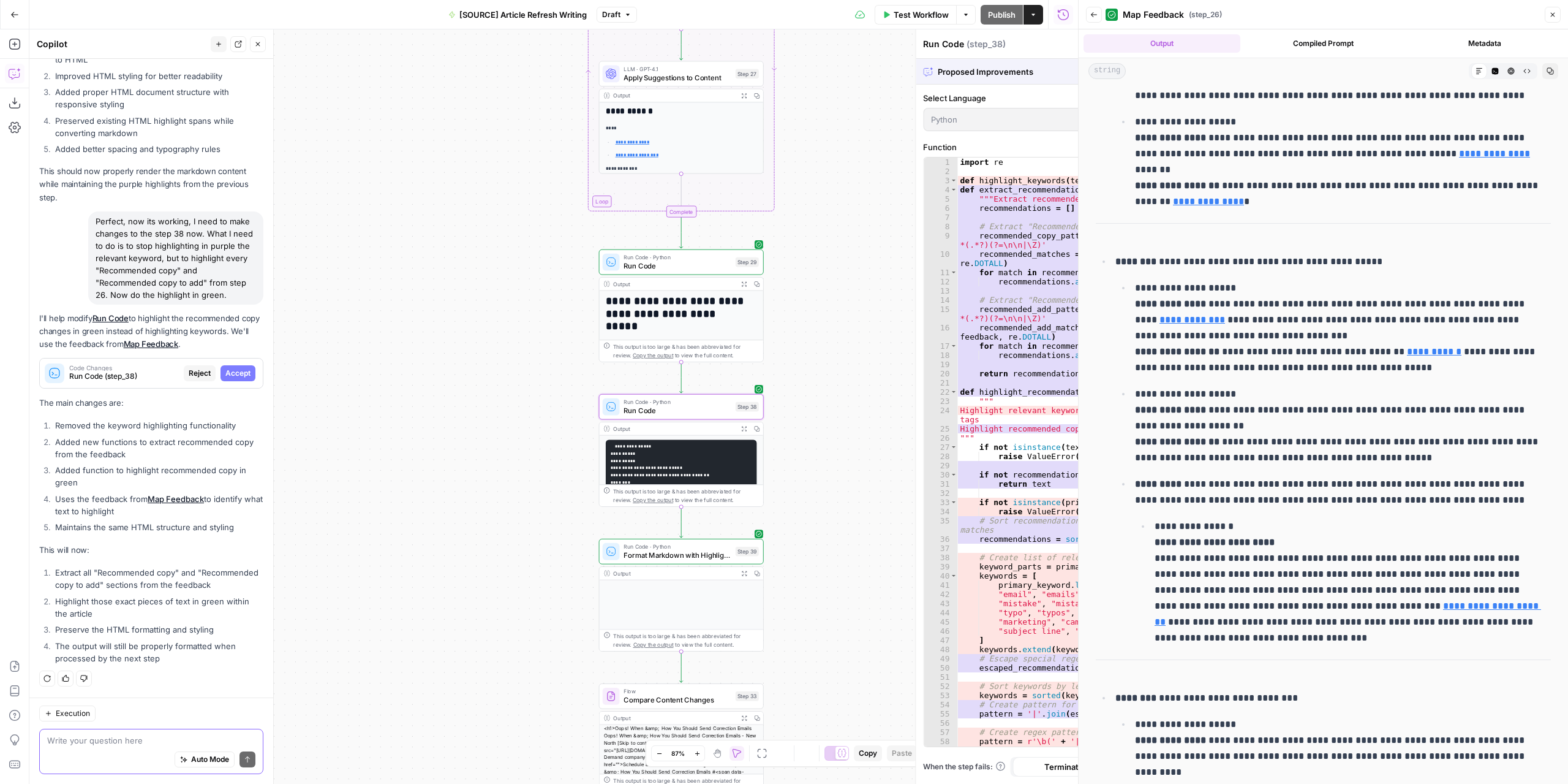
scroll to position [2972, 0]
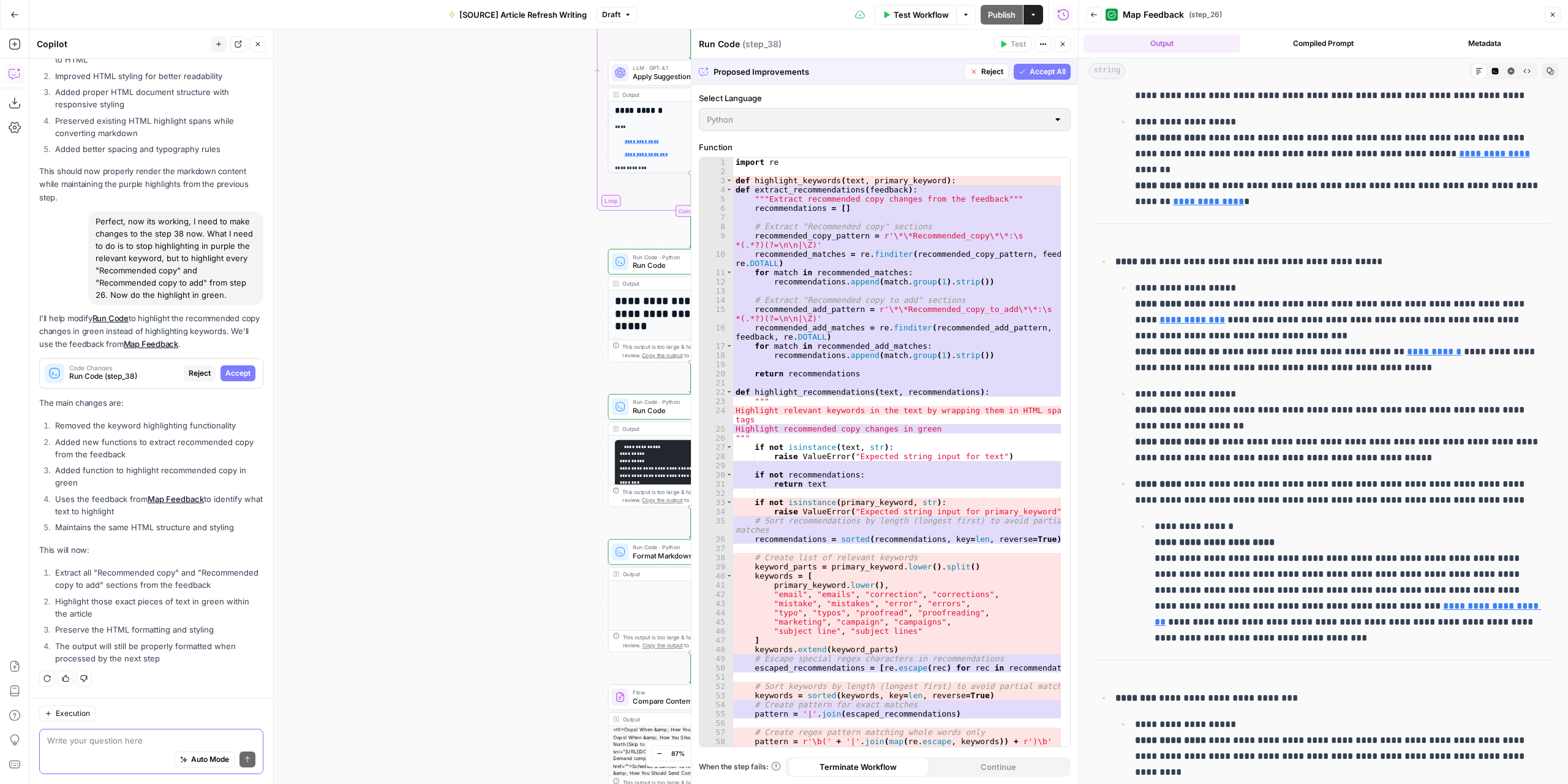
click at [1032, 78] on button "Accept All" at bounding box center [1042, 71] width 57 height 16
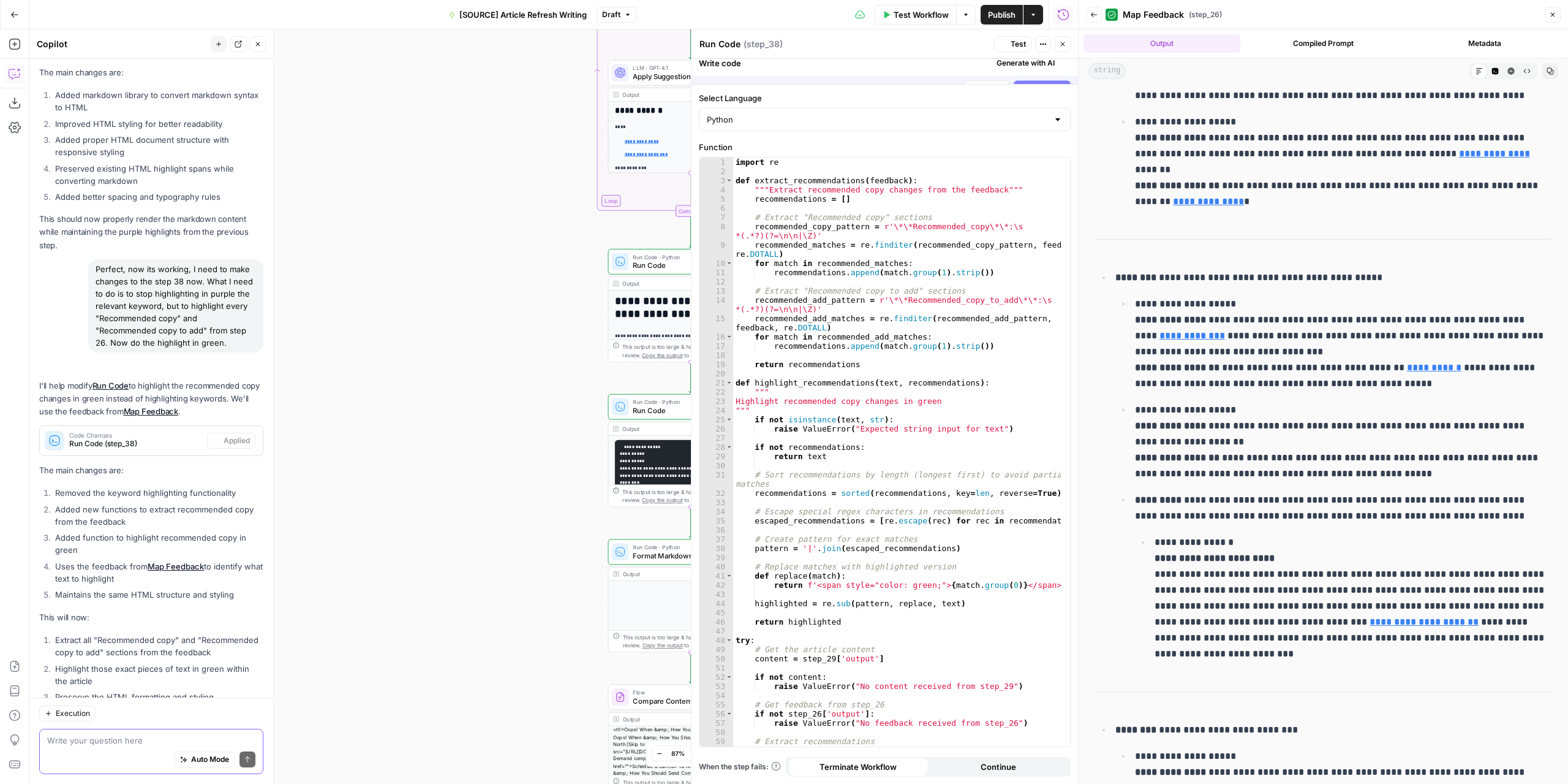
scroll to position [0, 0]
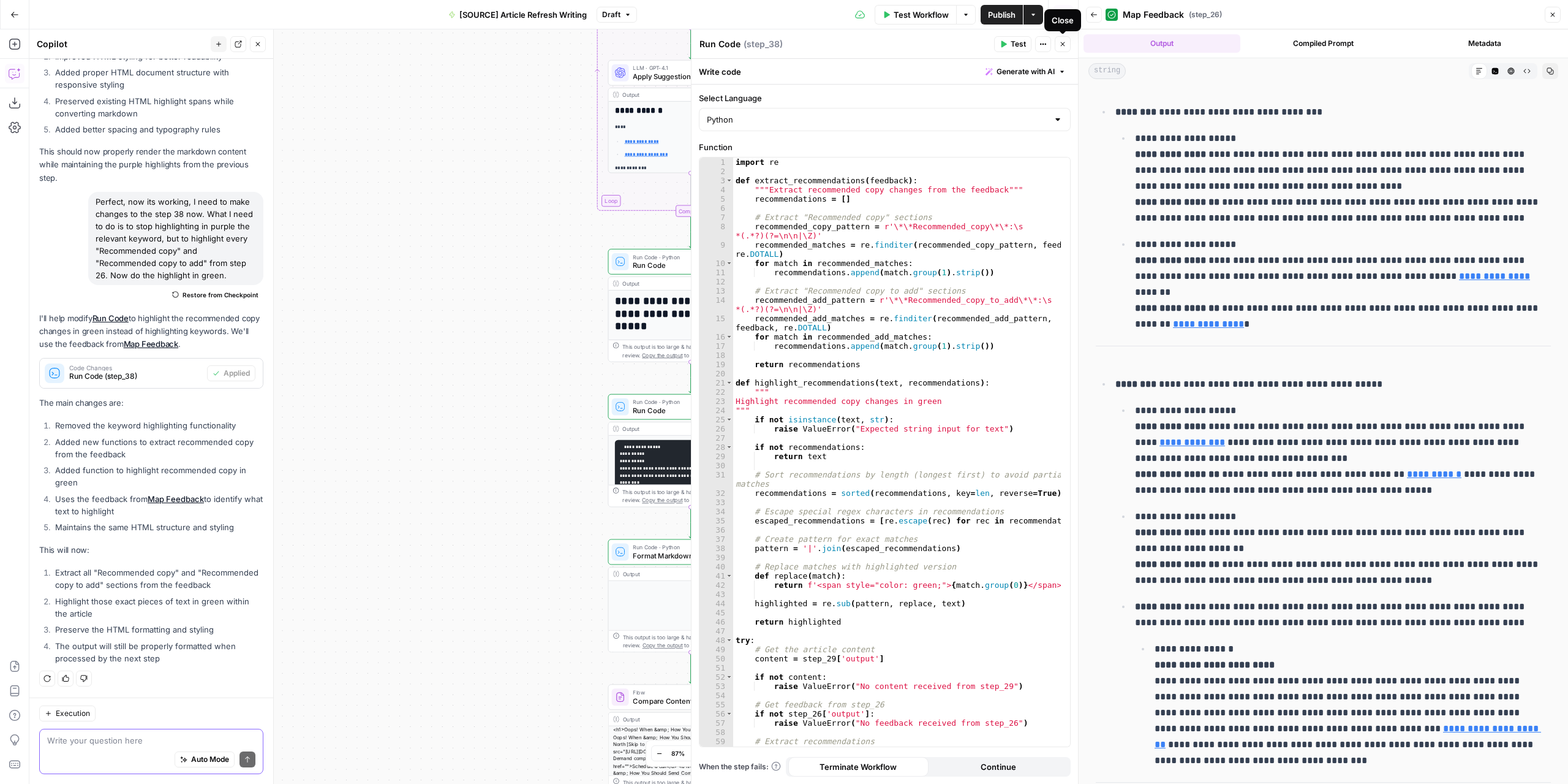
click at [1058, 46] on button "Close" at bounding box center [1063, 44] width 16 height 16
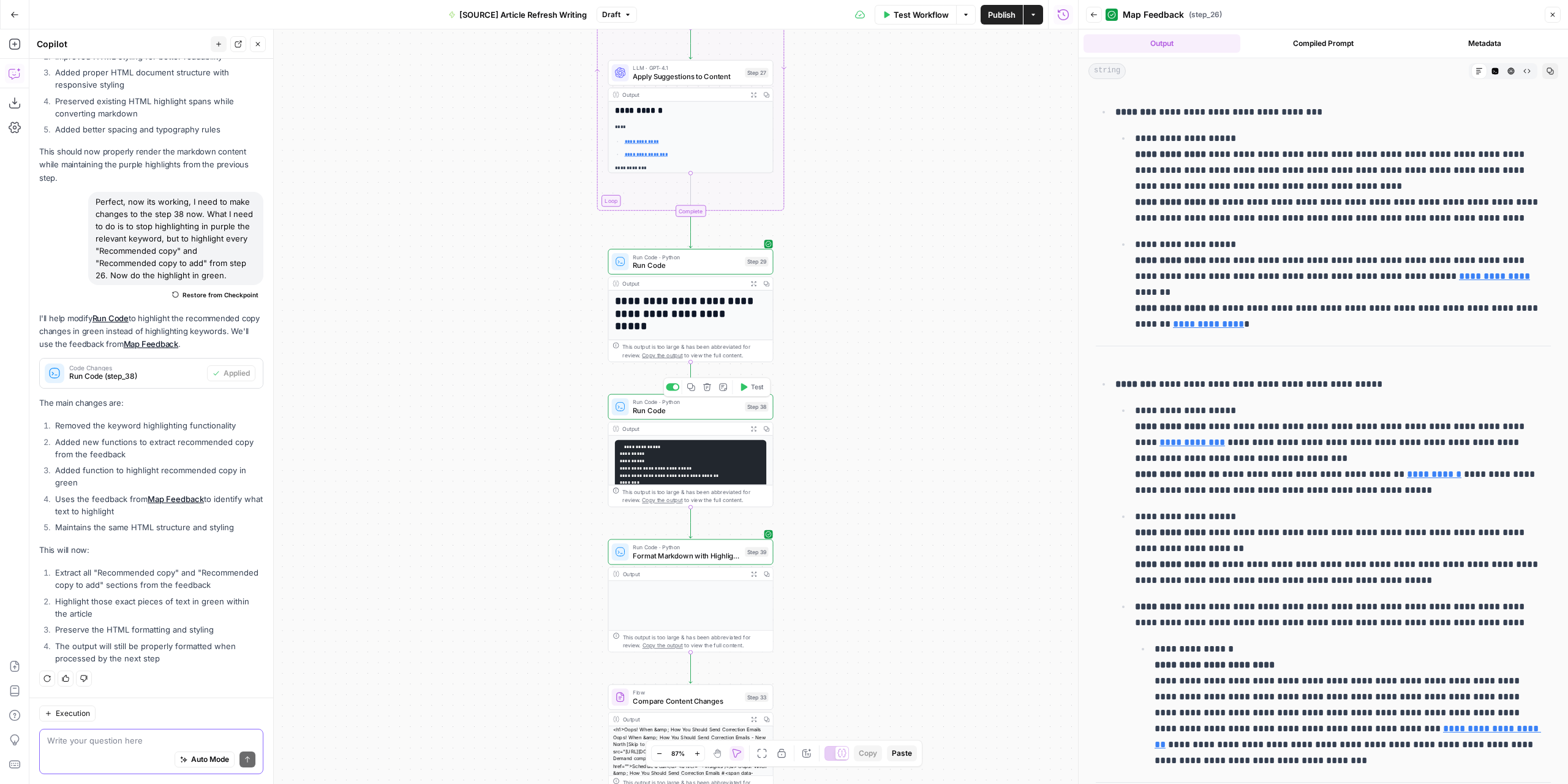
click at [754, 391] on span "Test" at bounding box center [757, 388] width 13 height 10
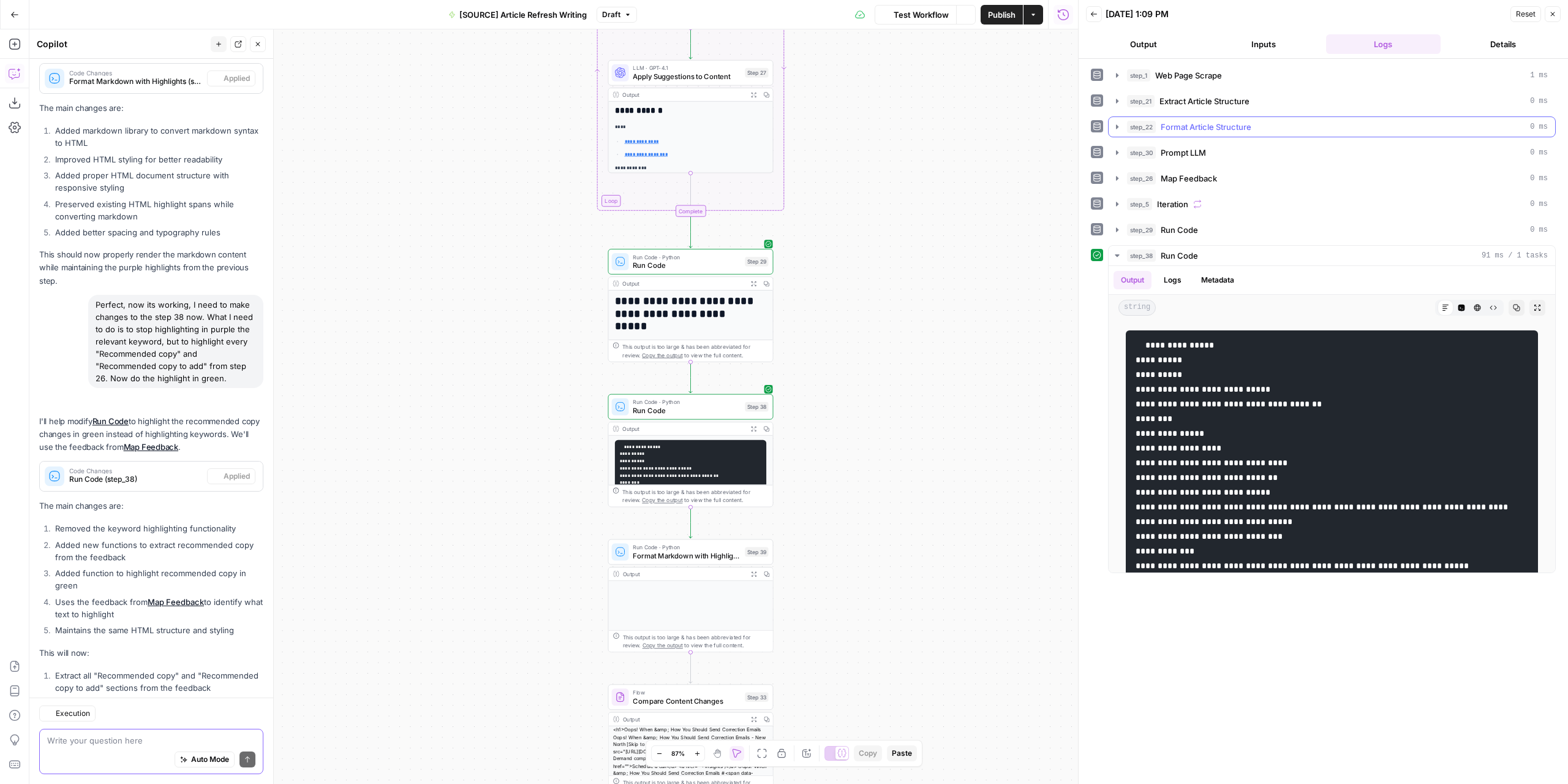
scroll to position [3109, 0]
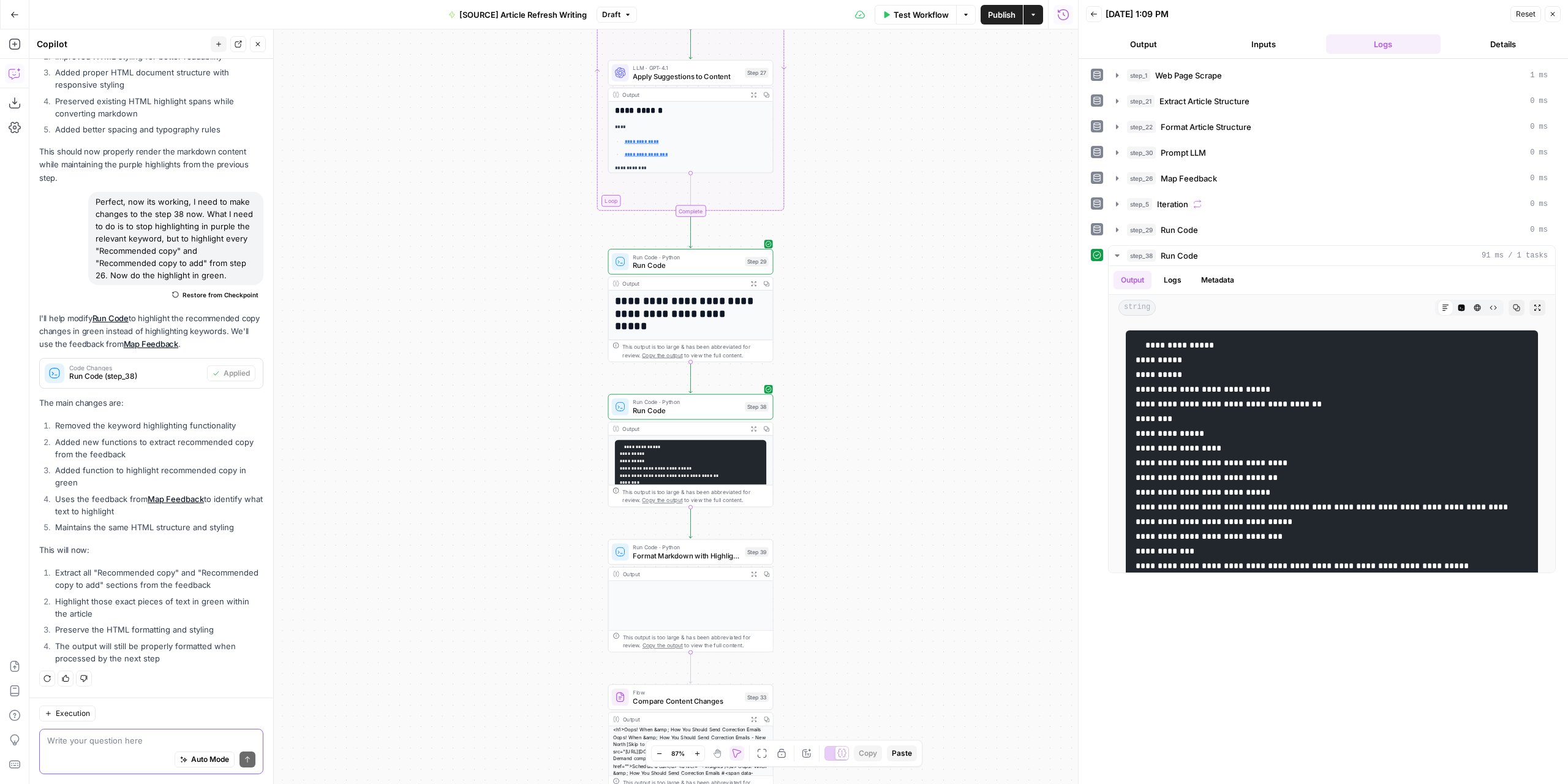
click at [1165, 48] on button "Output" at bounding box center [1143, 44] width 116 height 20
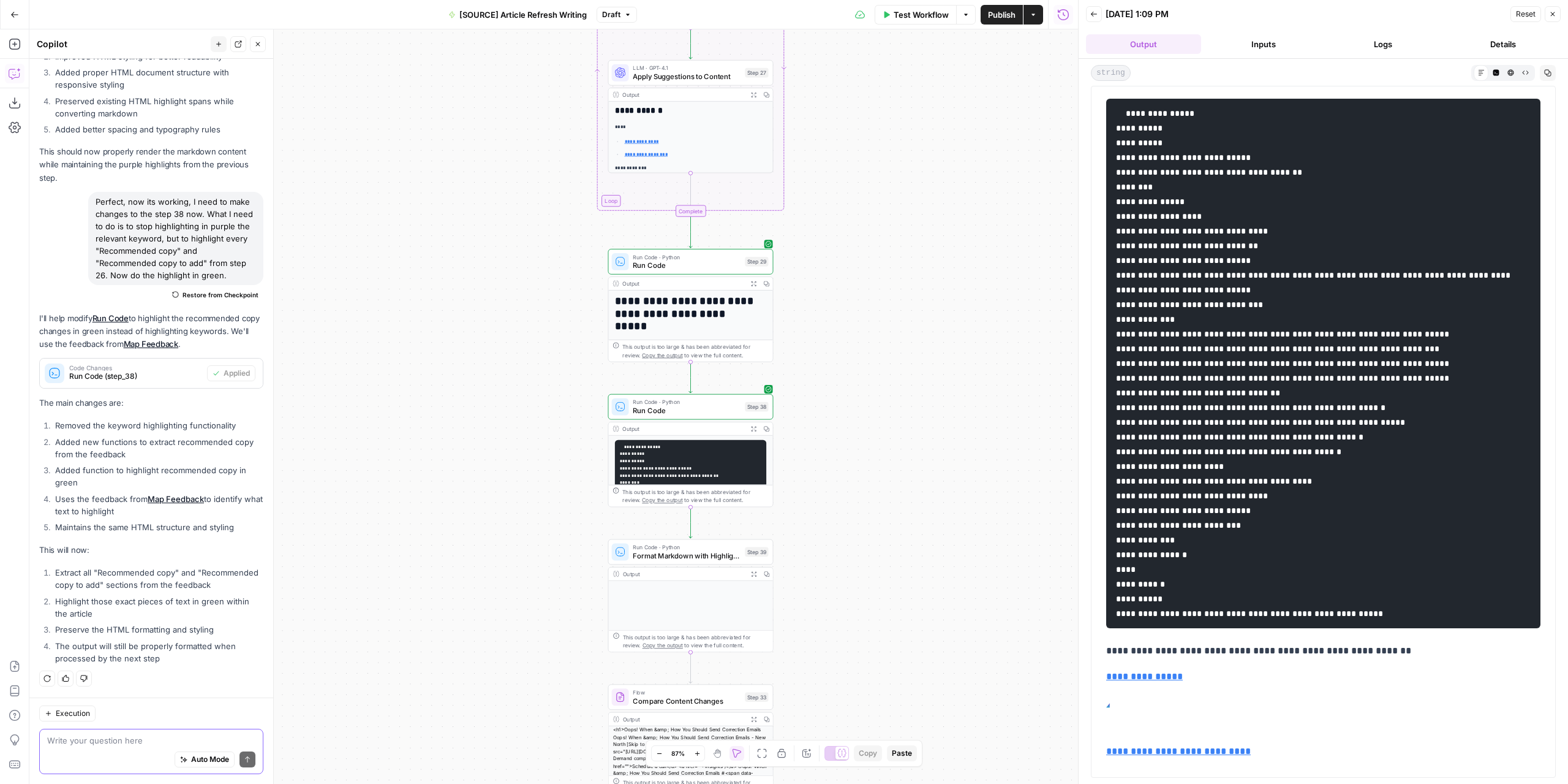
click at [1389, 42] on button "Logs" at bounding box center [1383, 44] width 116 height 20
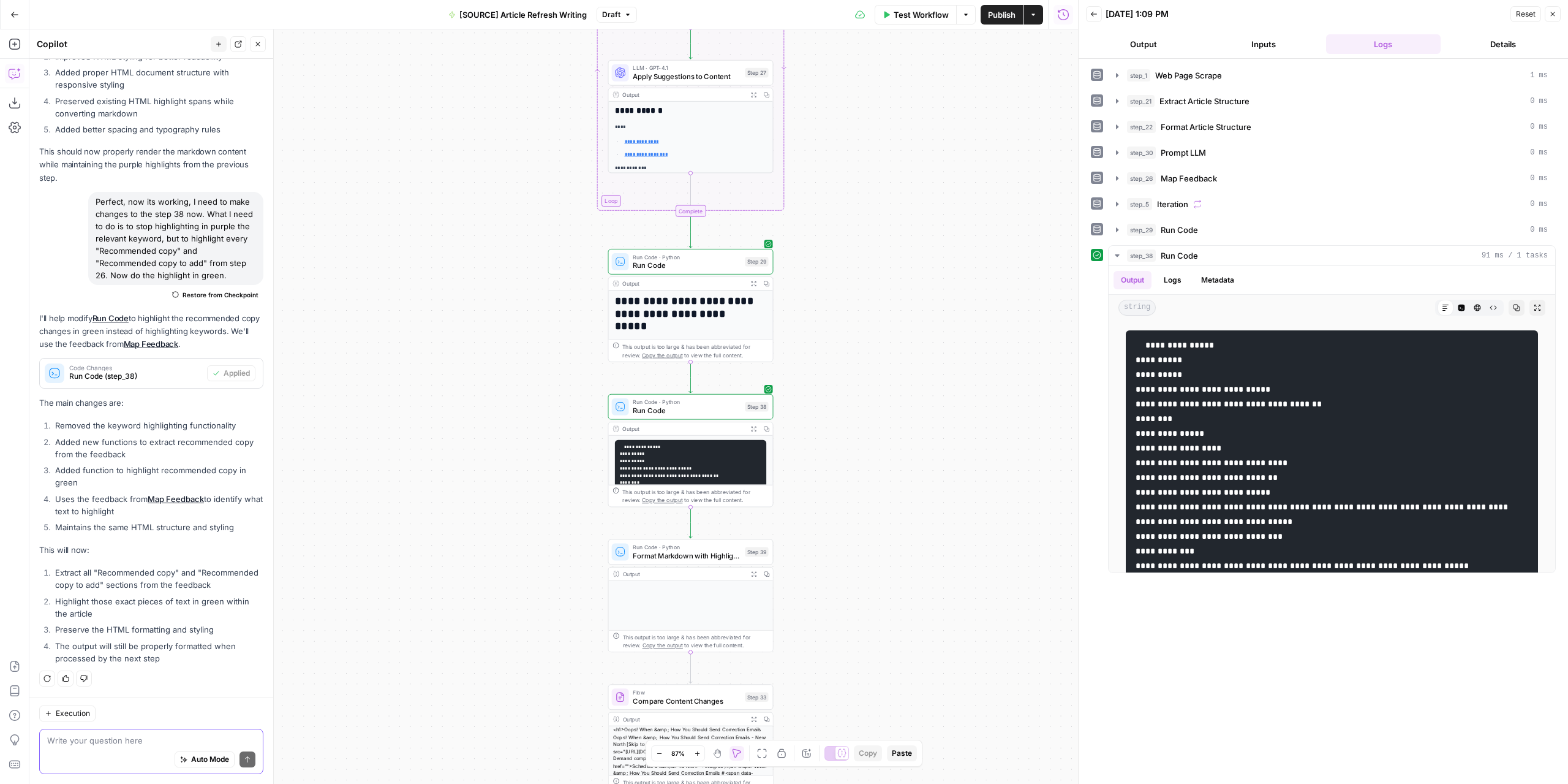
click at [1175, 44] on button "Output" at bounding box center [1143, 44] width 116 height 20
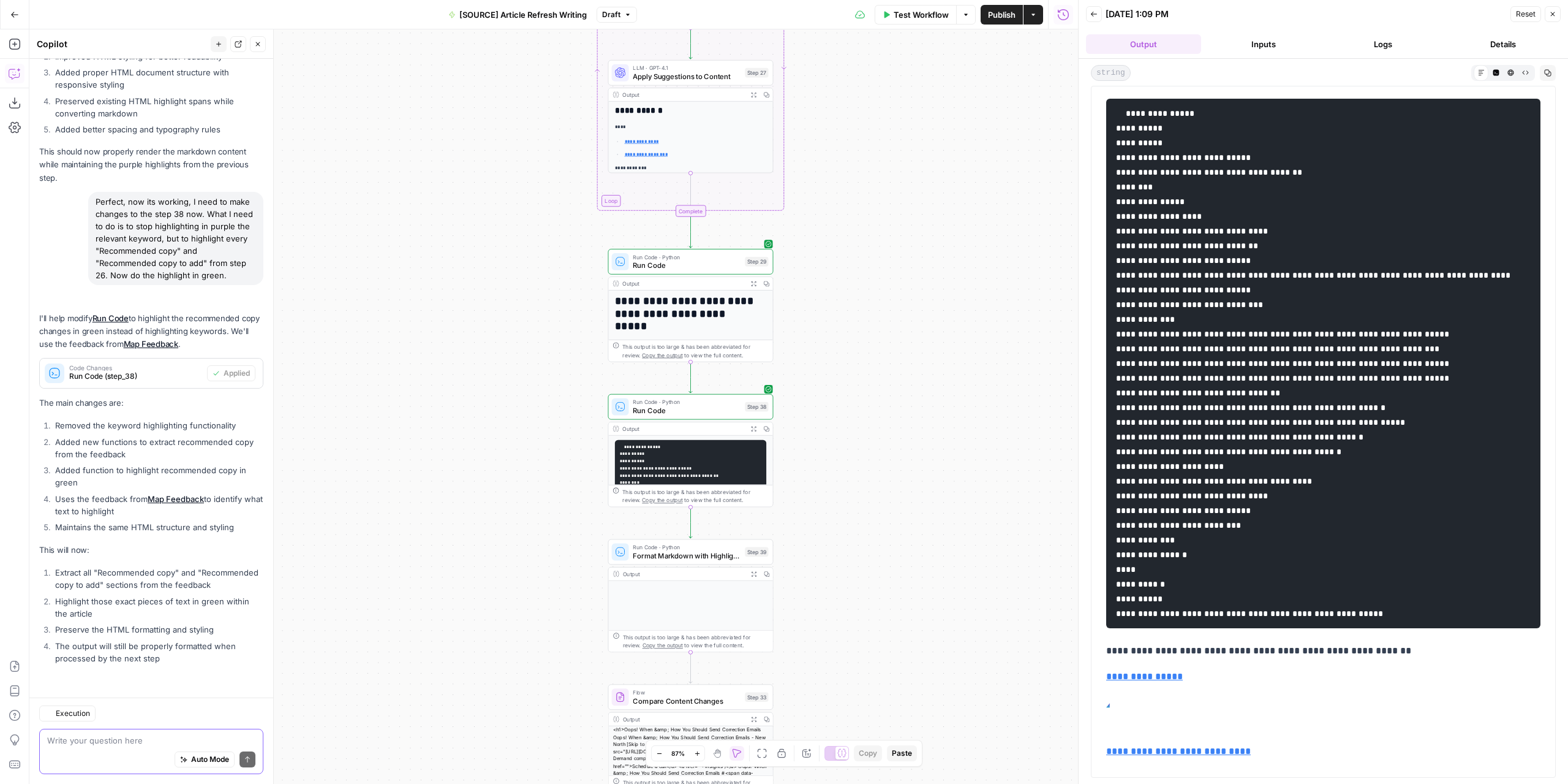
click at [1515, 73] on button "HTML Viewer" at bounding box center [1511, 72] width 15 height 15
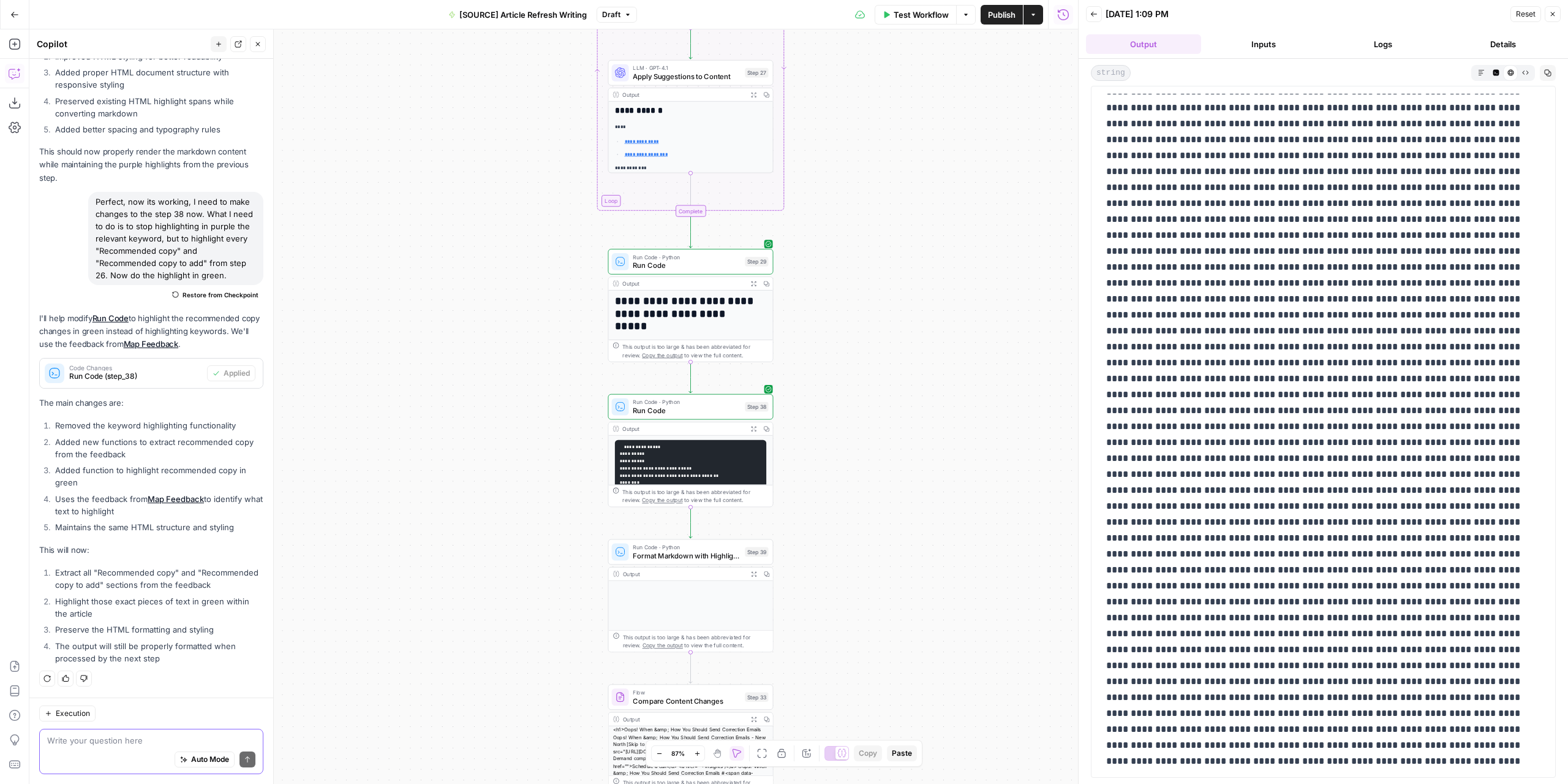
scroll to position [674, 0]
click at [751, 537] on span "Test" at bounding box center [757, 532] width 13 height 10
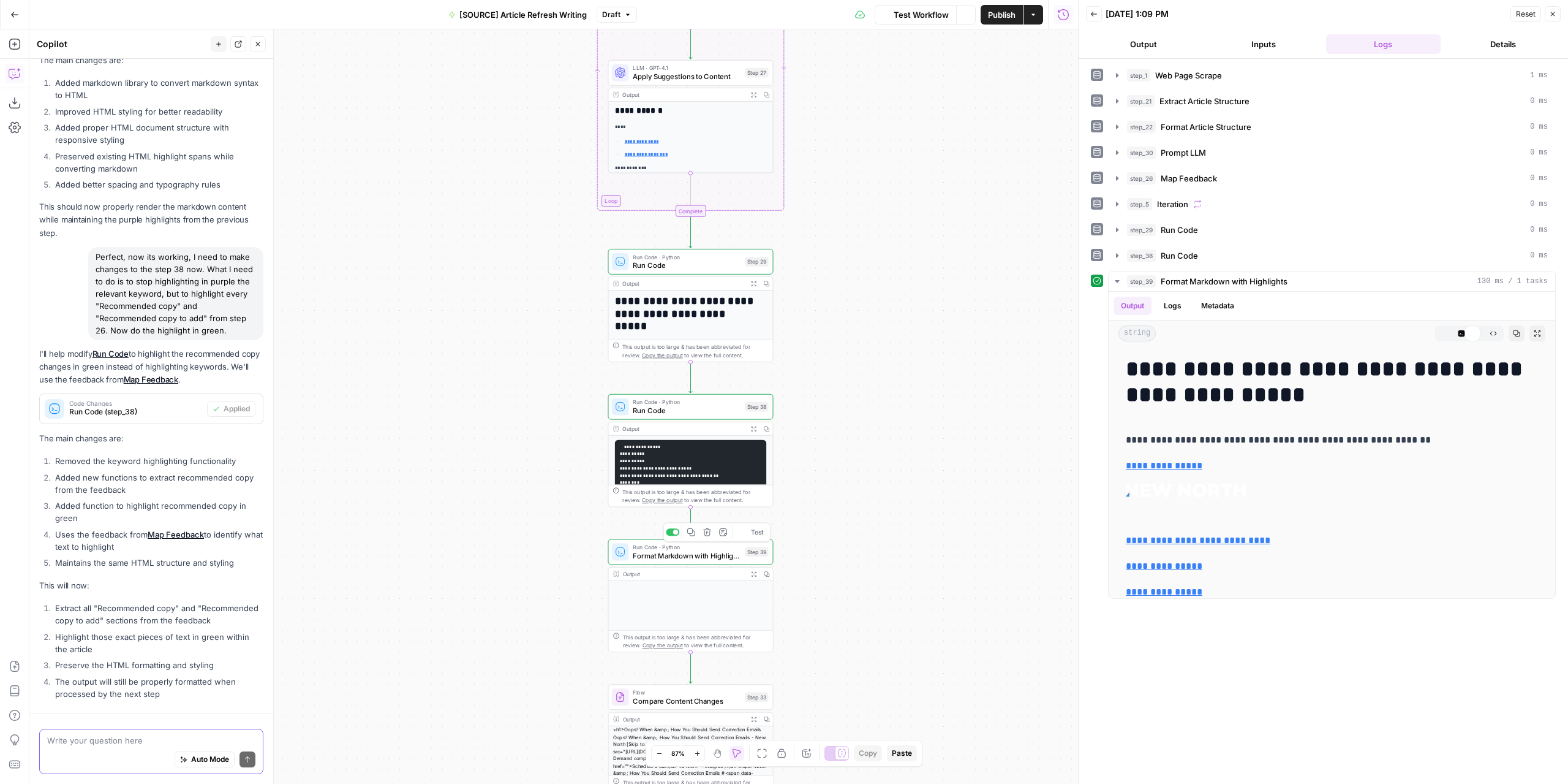
scroll to position [3109, 0]
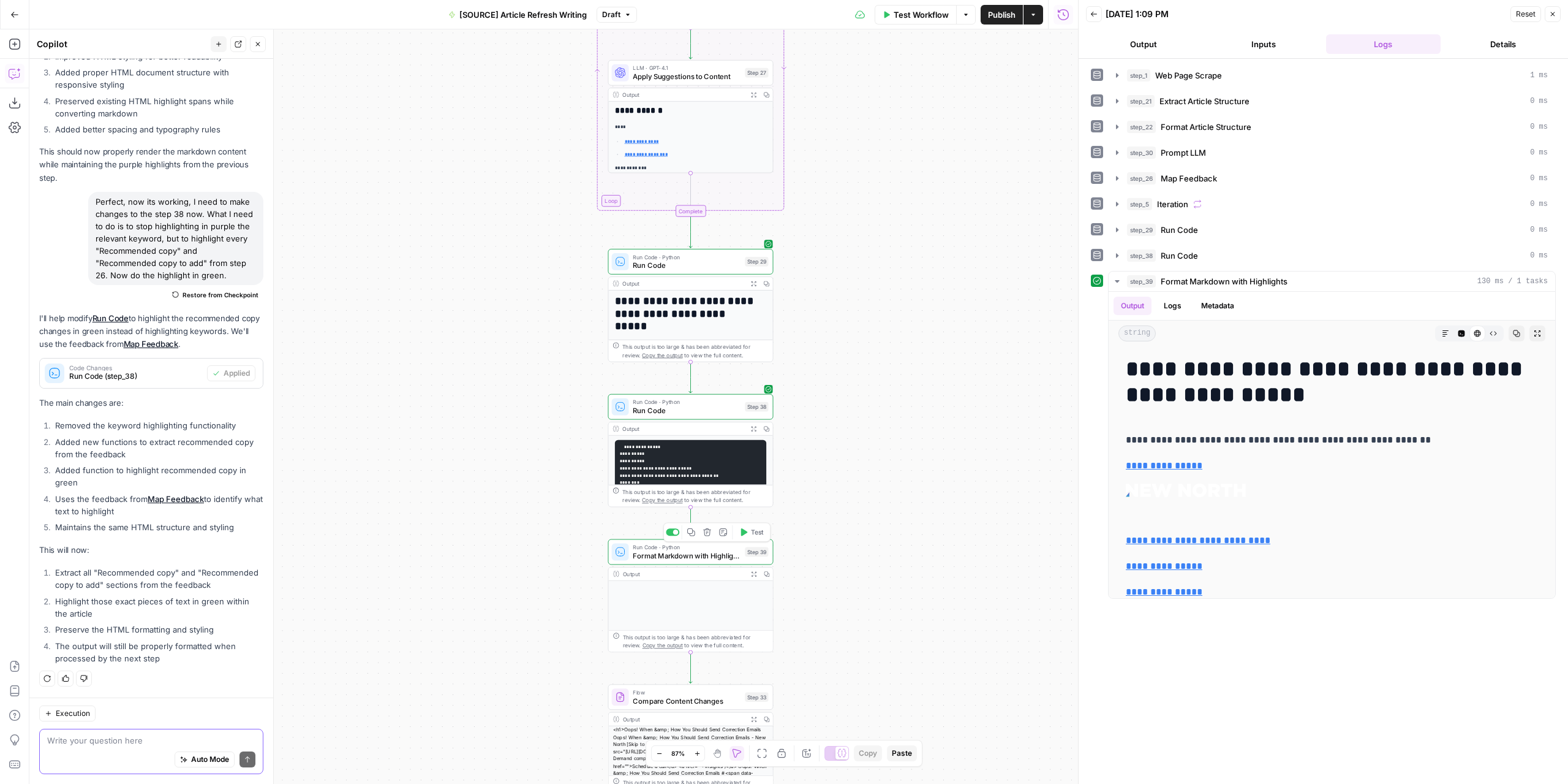
click at [1147, 39] on button "Output" at bounding box center [1143, 44] width 116 height 20
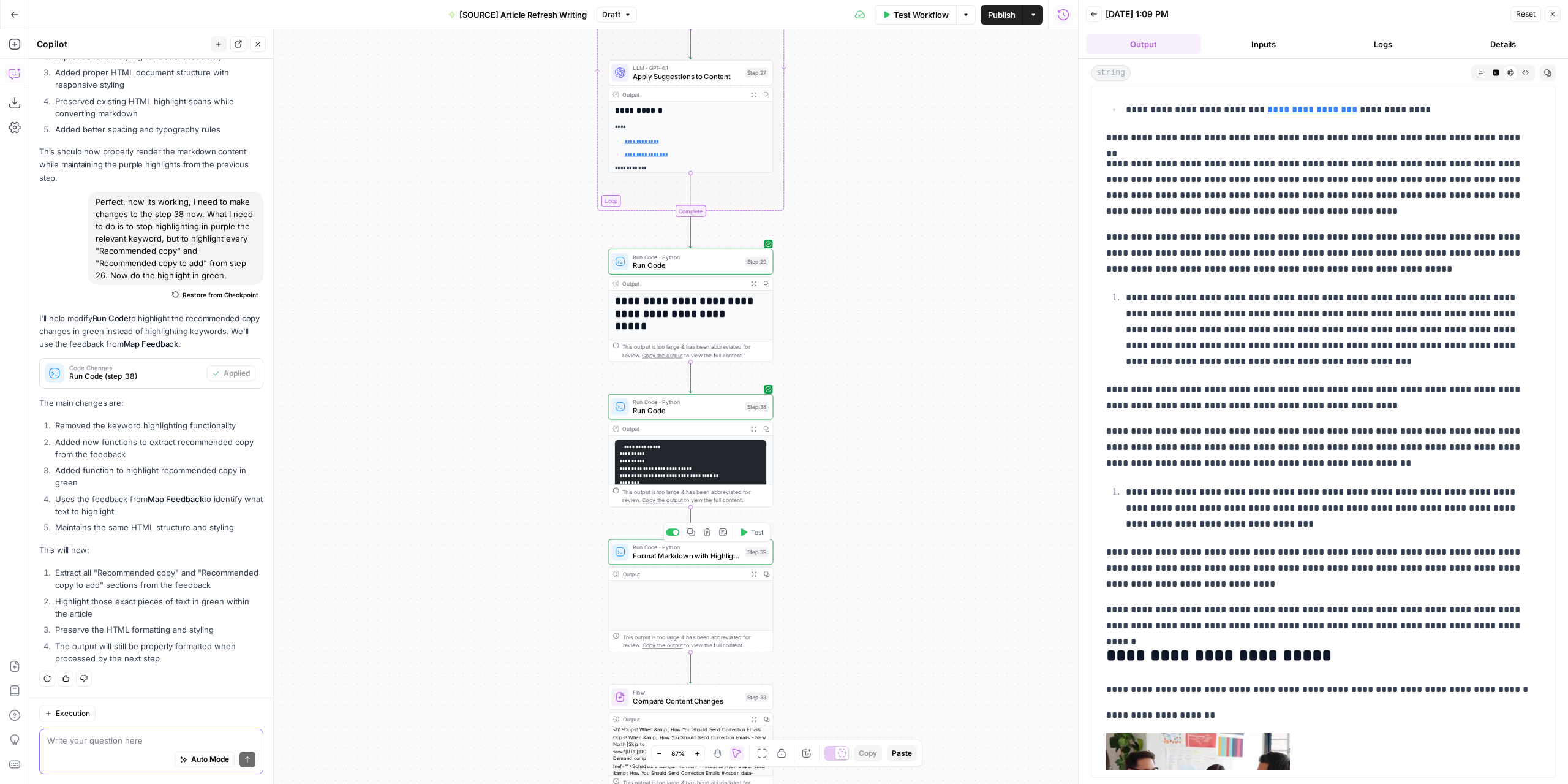
scroll to position [2268, 0]
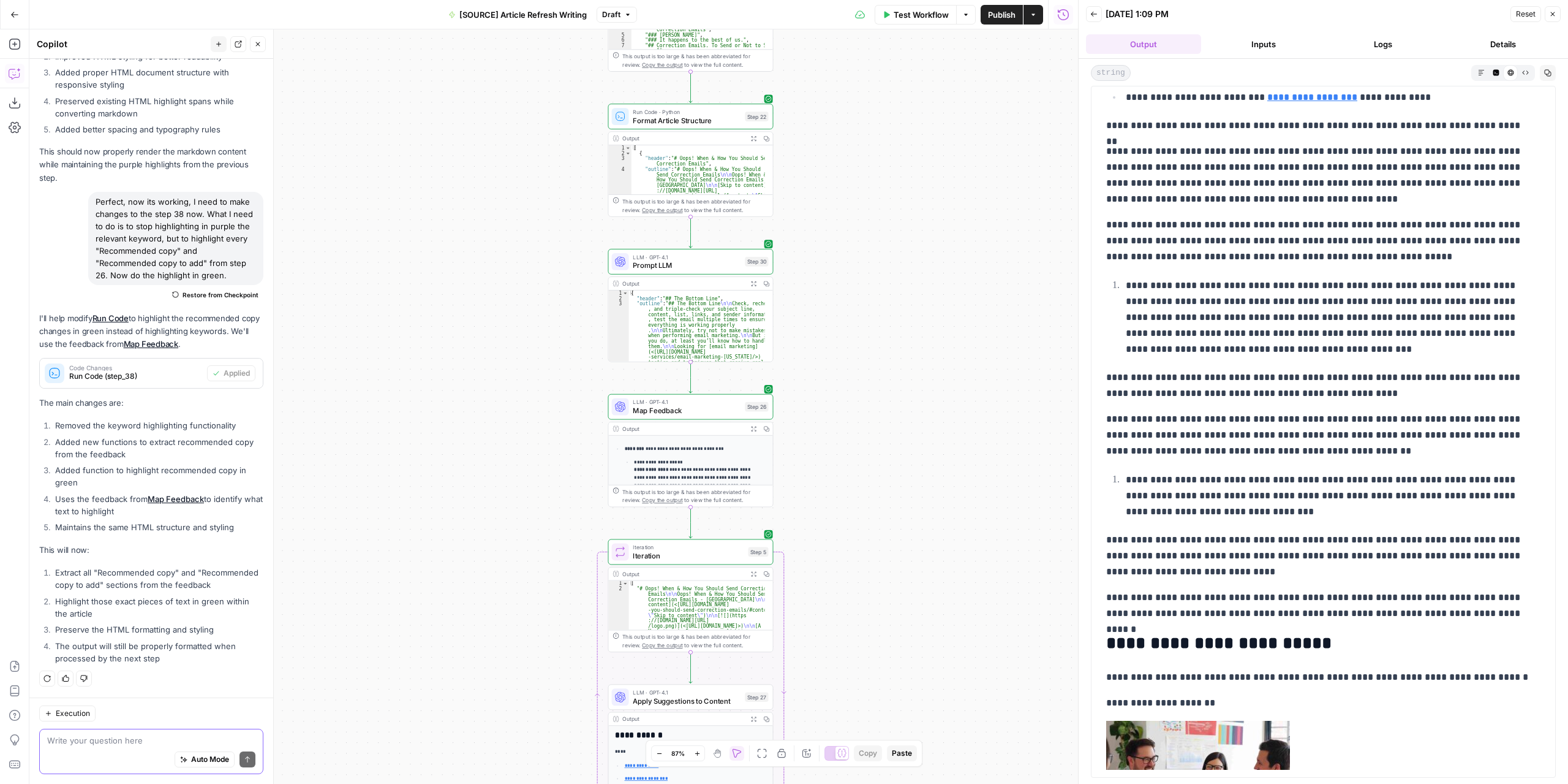
click at [158, 742] on textarea at bounding box center [151, 740] width 208 height 12
type textarea "not working, the cotnent is not being highlitghted"
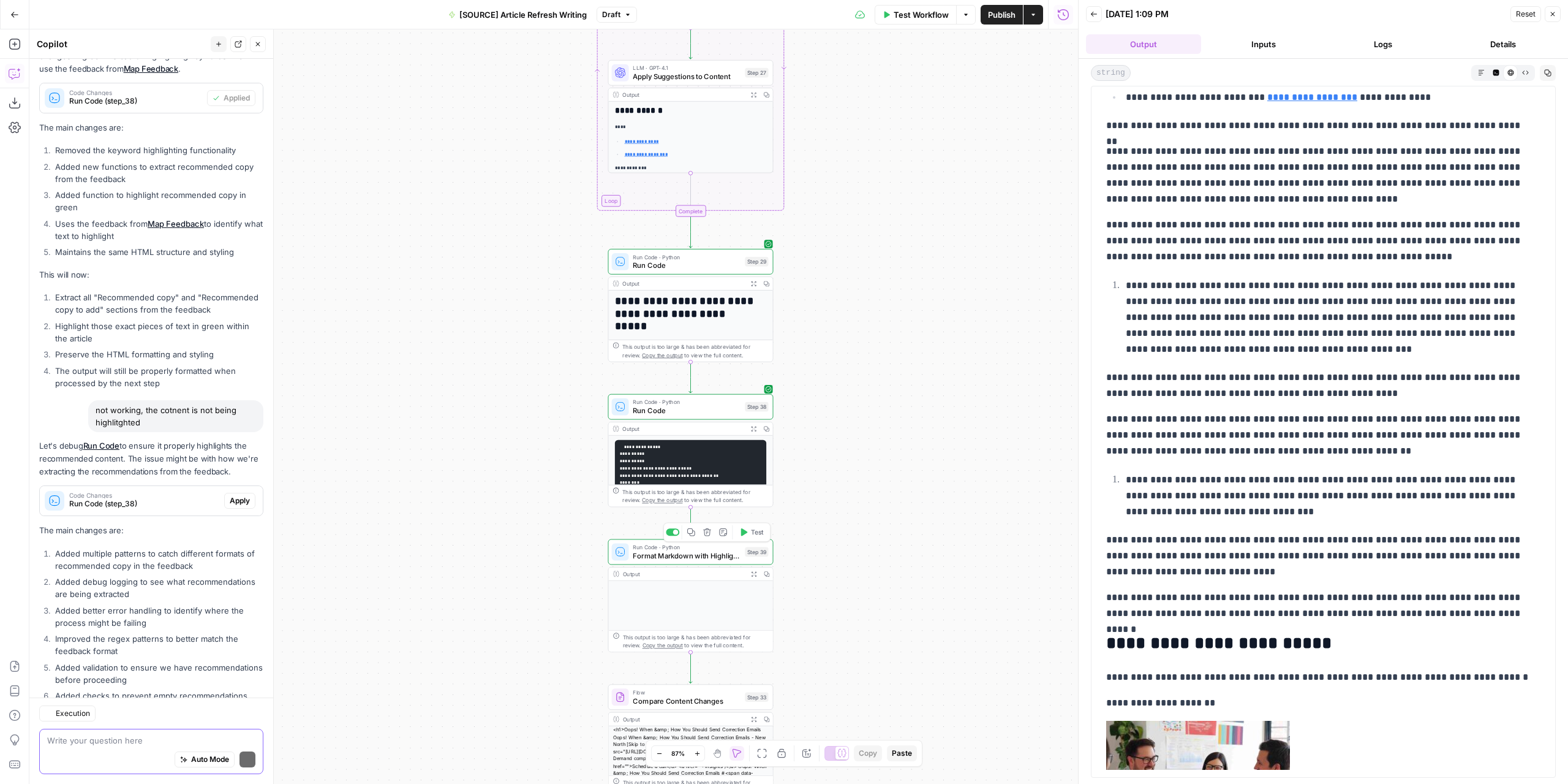
scroll to position [3492, 0]
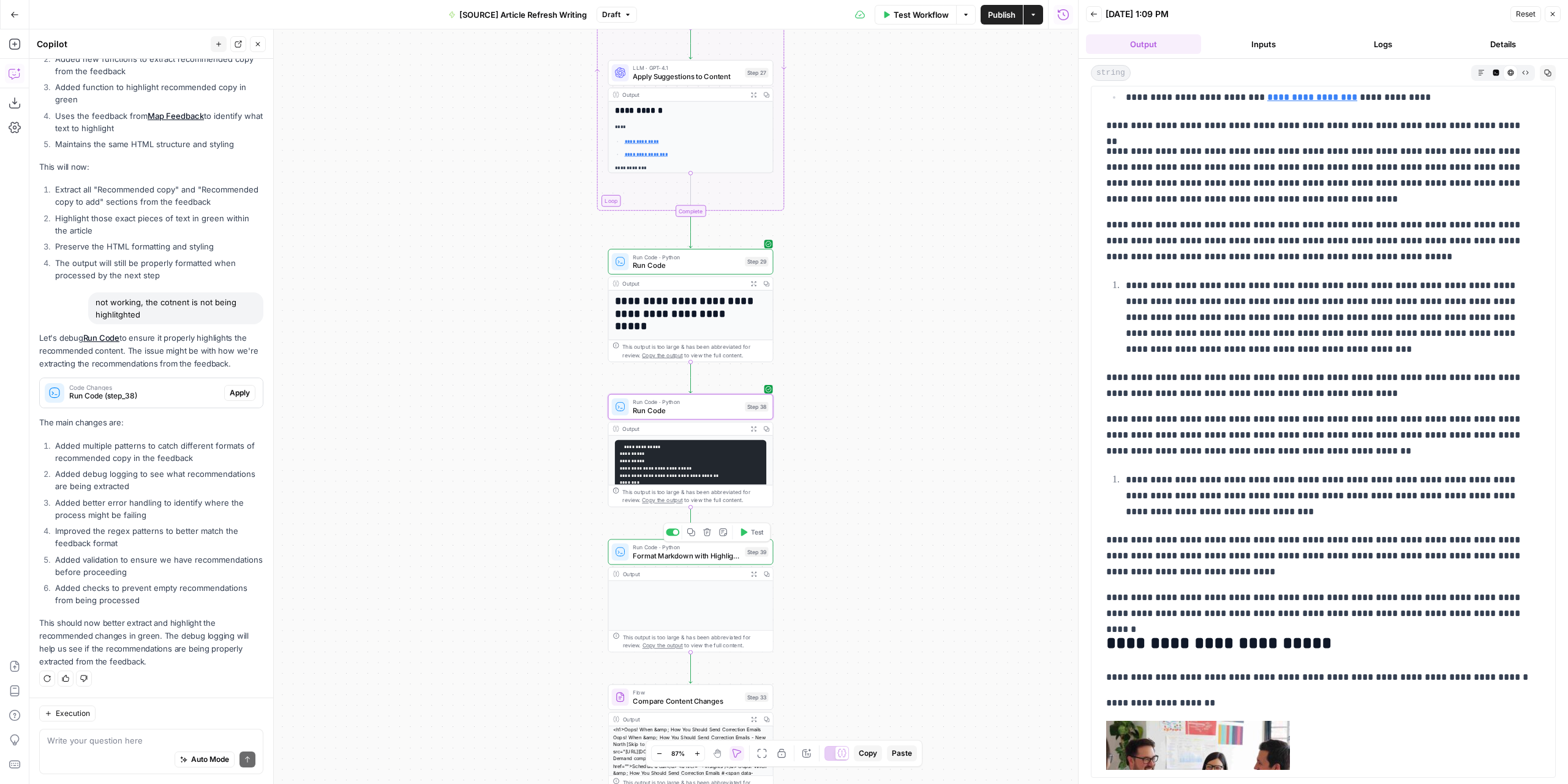
click at [230, 392] on span "Apply" at bounding box center [240, 392] width 20 height 11
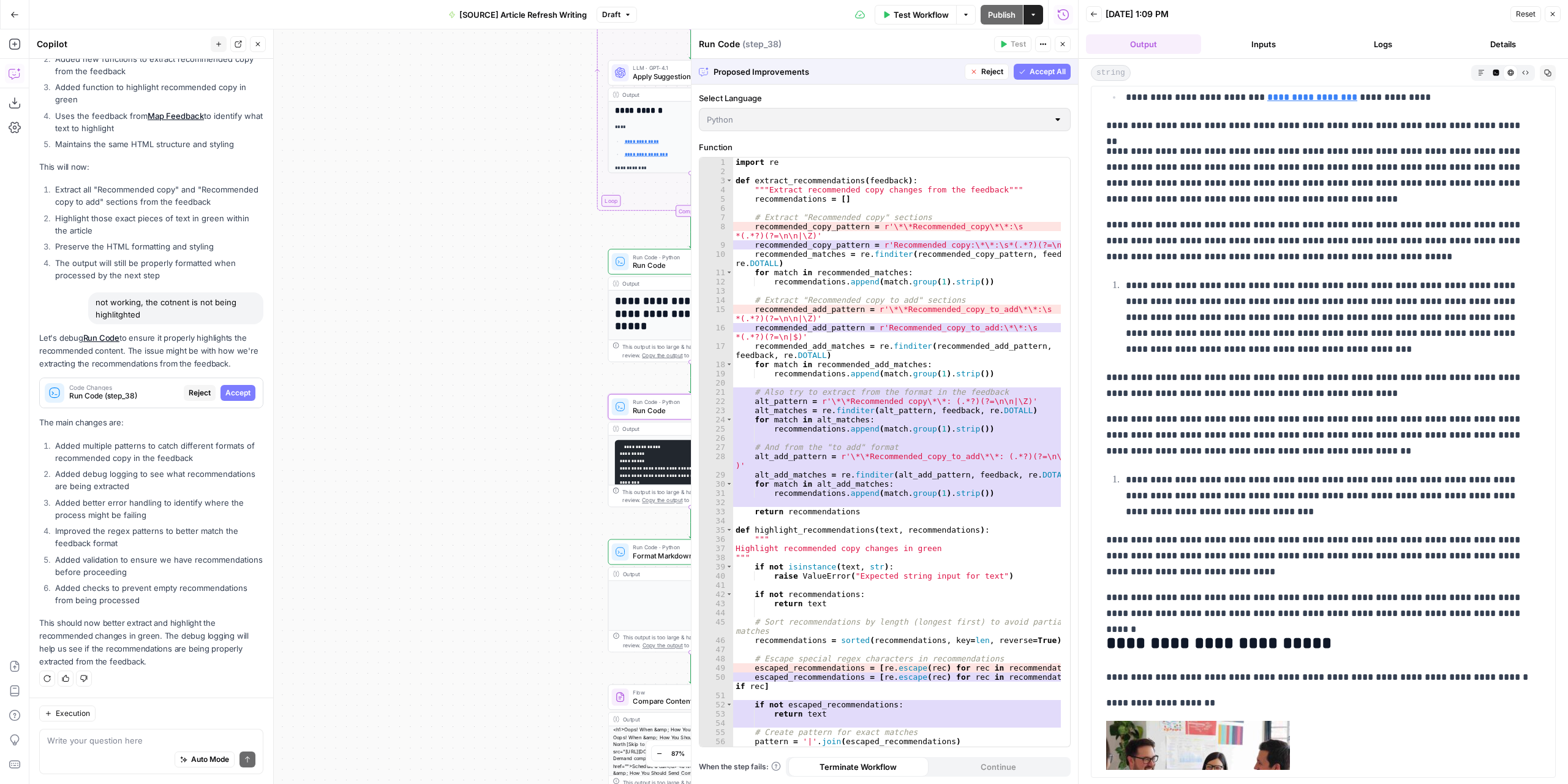
click at [226, 396] on span "Accept" at bounding box center [237, 392] width 25 height 11
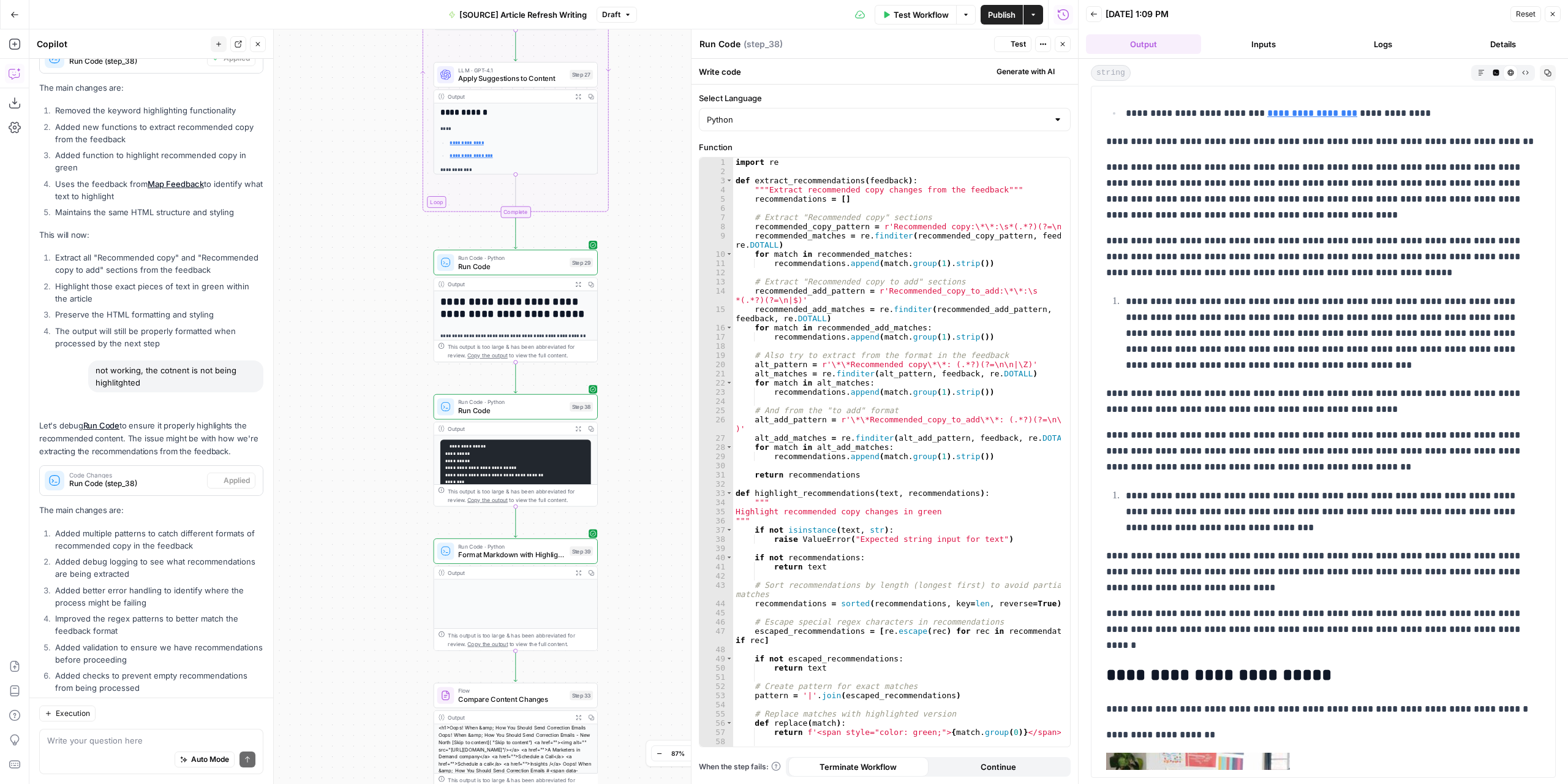
scroll to position [0, 0]
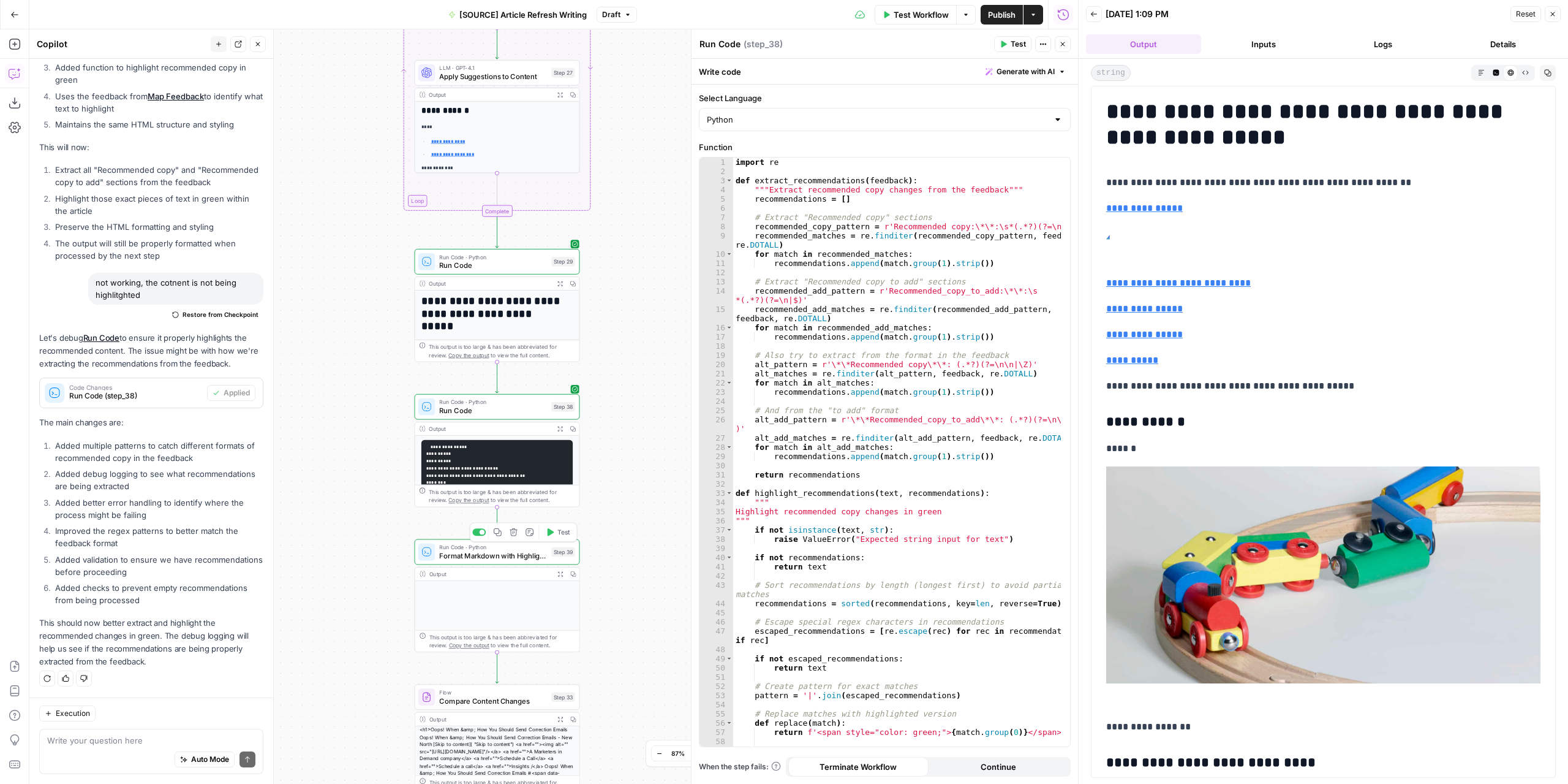
drag, startPoint x: 1024, startPoint y: 44, endPoint x: 1015, endPoint y: 62, distance: 20.1
click at [1024, 43] on span "Test" at bounding box center [1019, 44] width 16 height 11
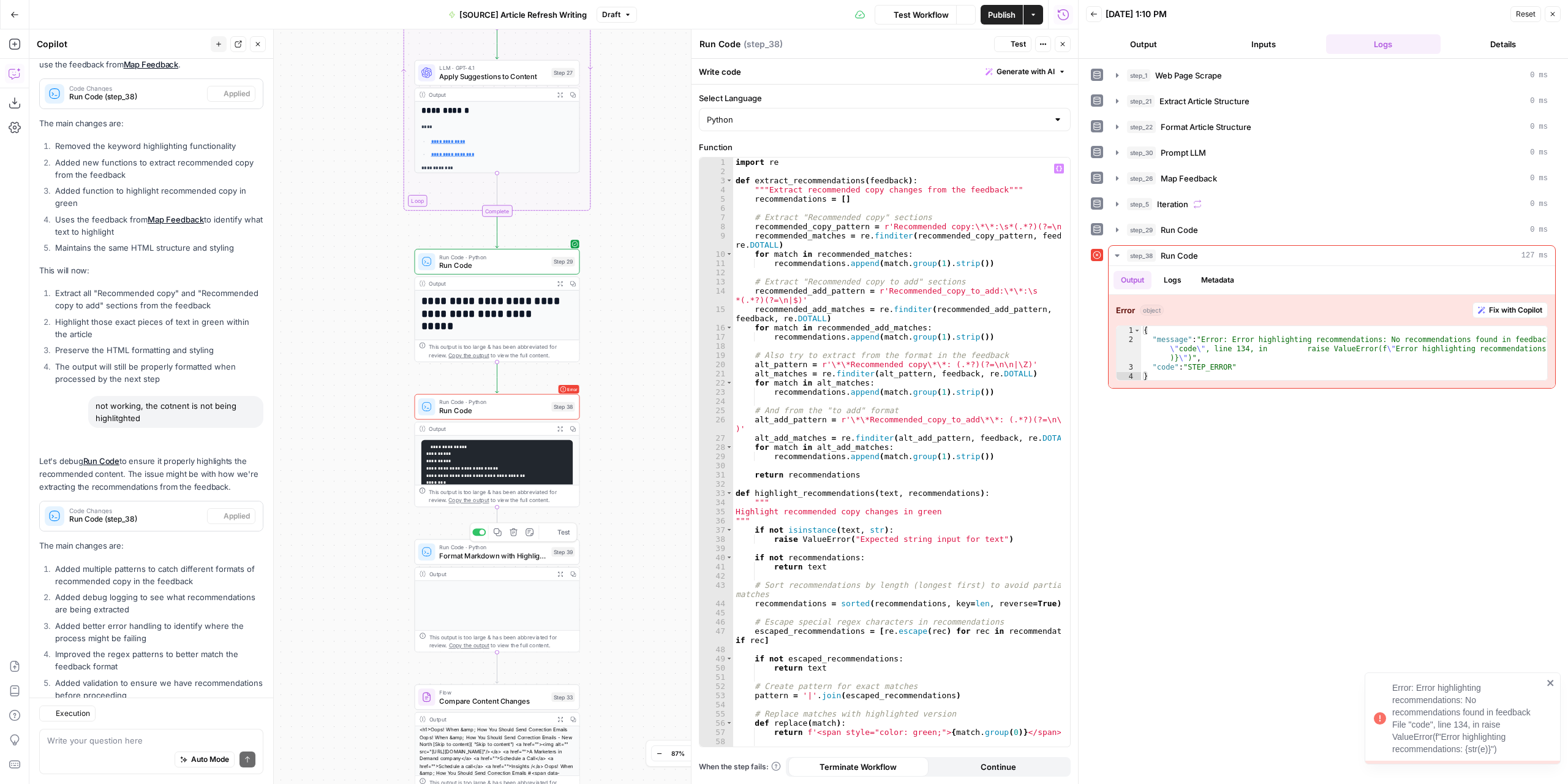
scroll to position [3512, 0]
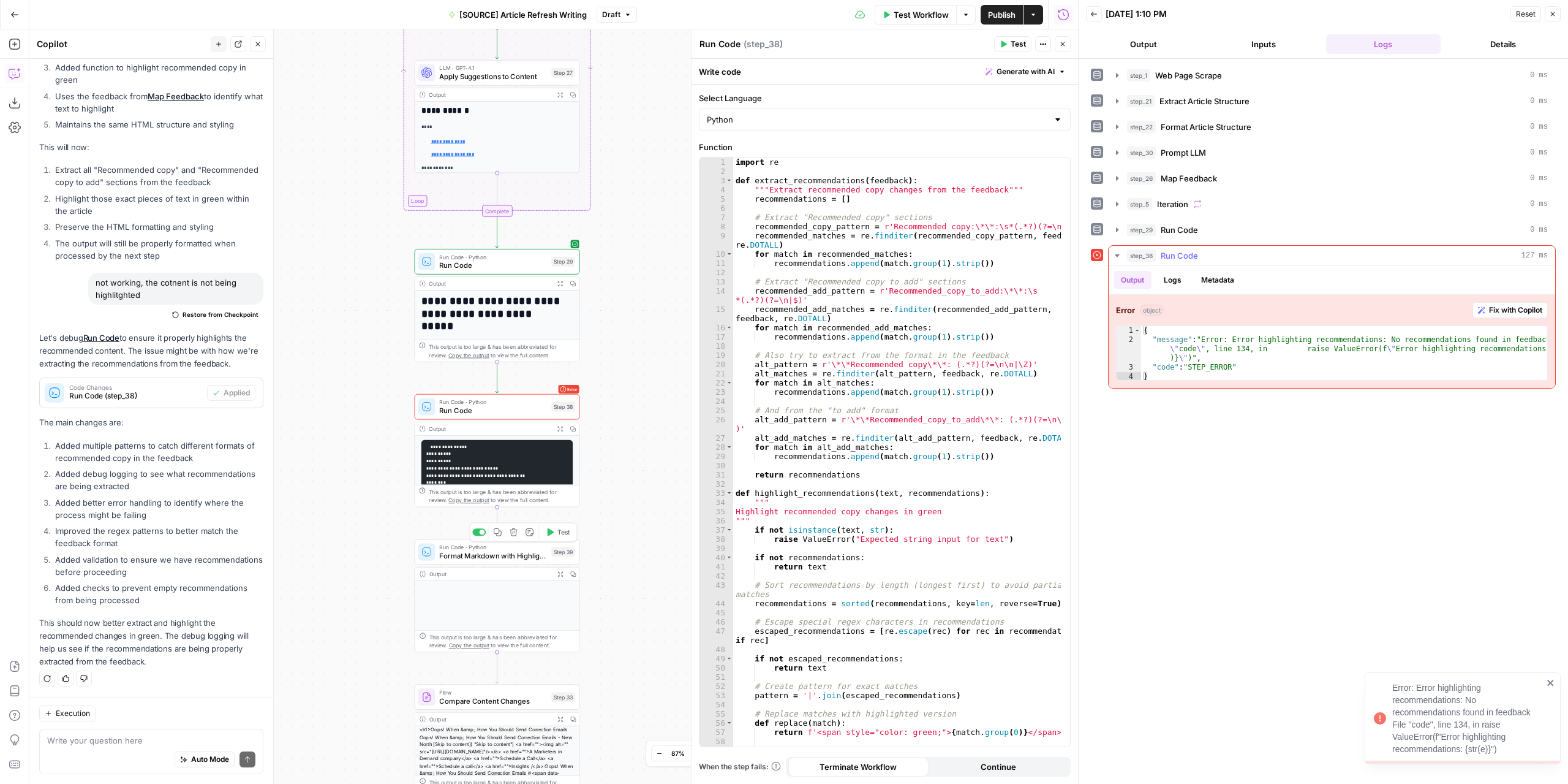
click at [1487, 305] on button "Fix with Copilot" at bounding box center [1511, 310] width 75 height 16
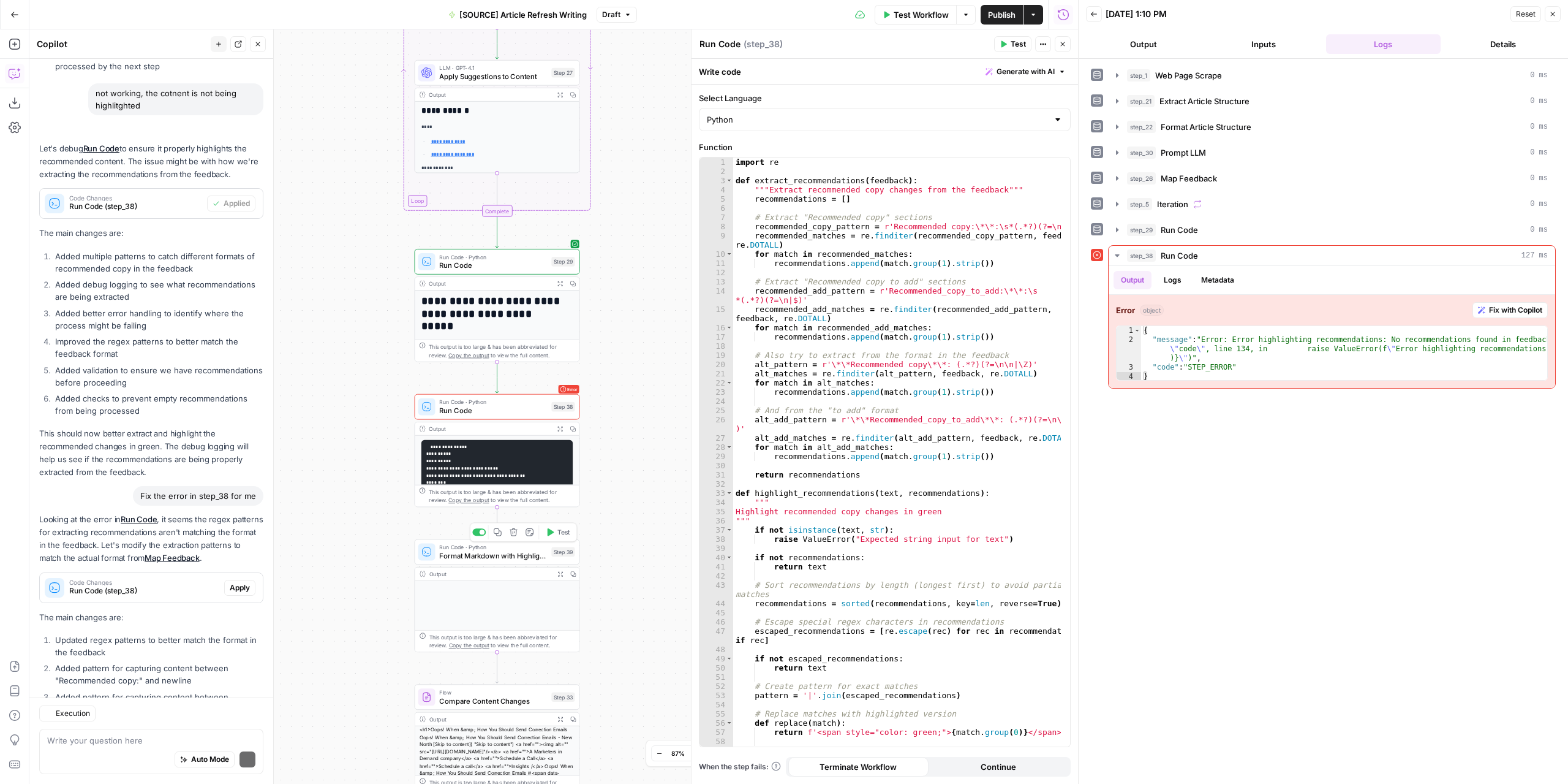
scroll to position [3828, 0]
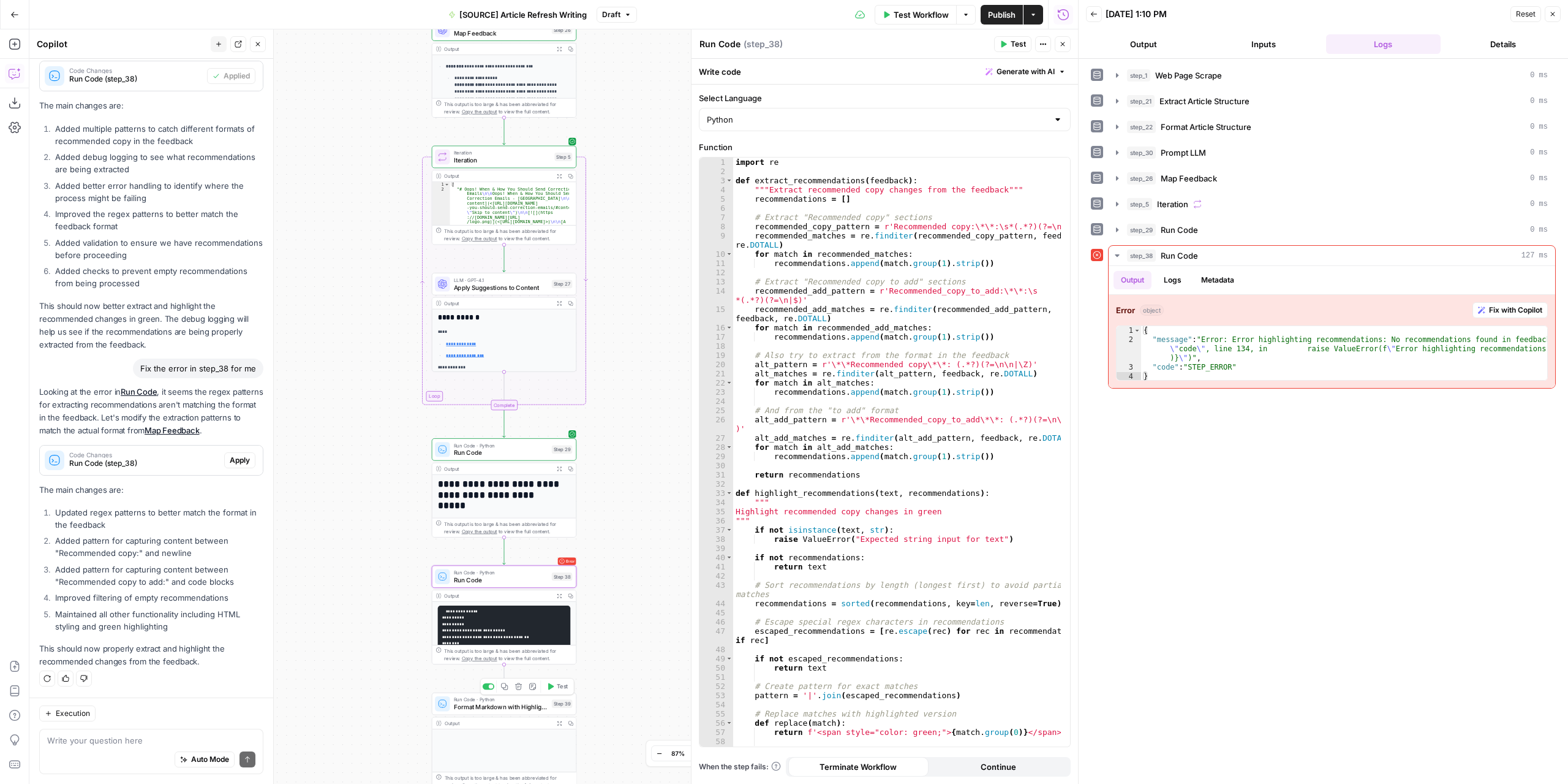
click at [230, 457] on span "Apply" at bounding box center [240, 460] width 20 height 11
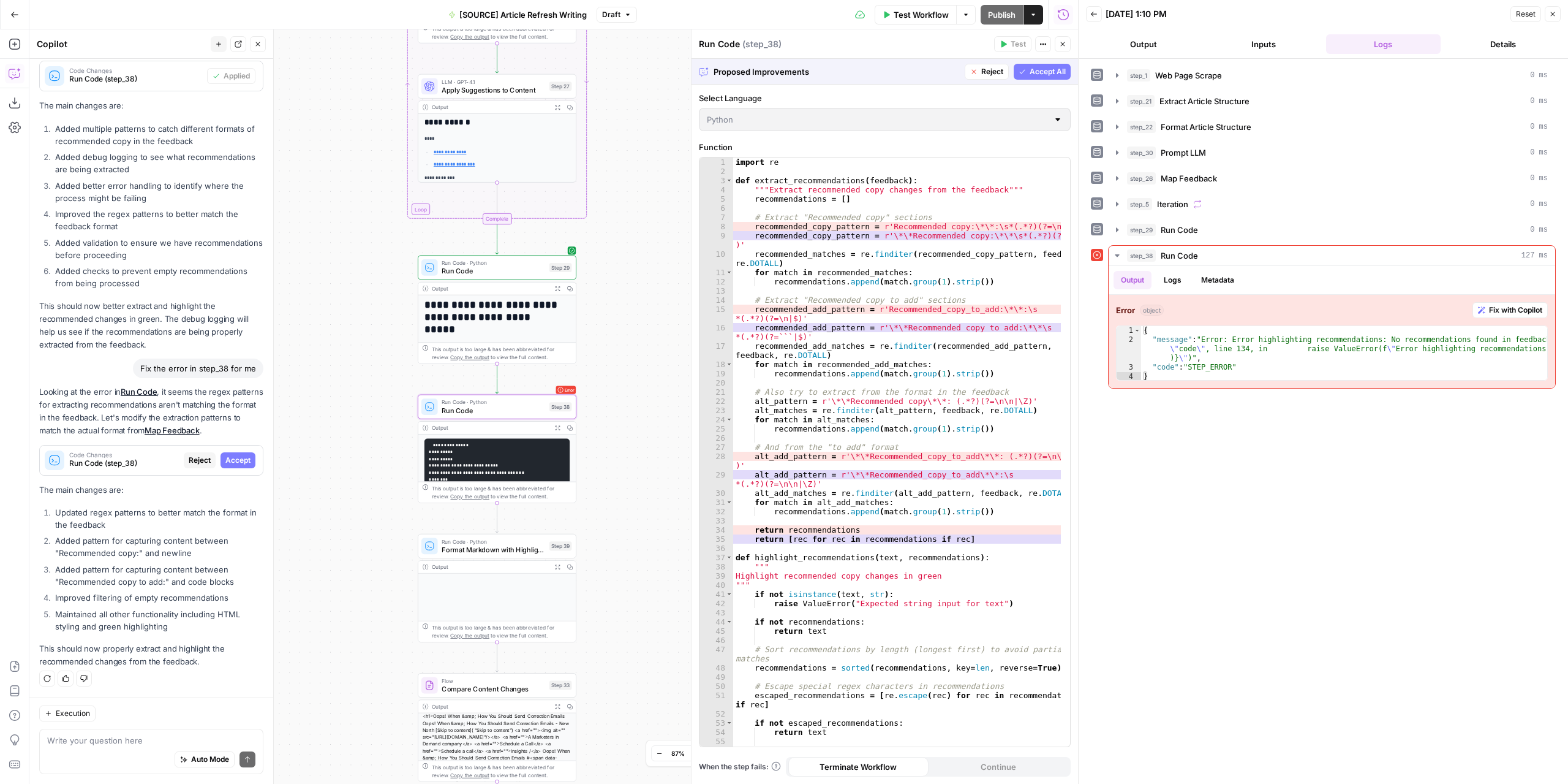
click at [226, 463] on span "Accept" at bounding box center [237, 460] width 25 height 11
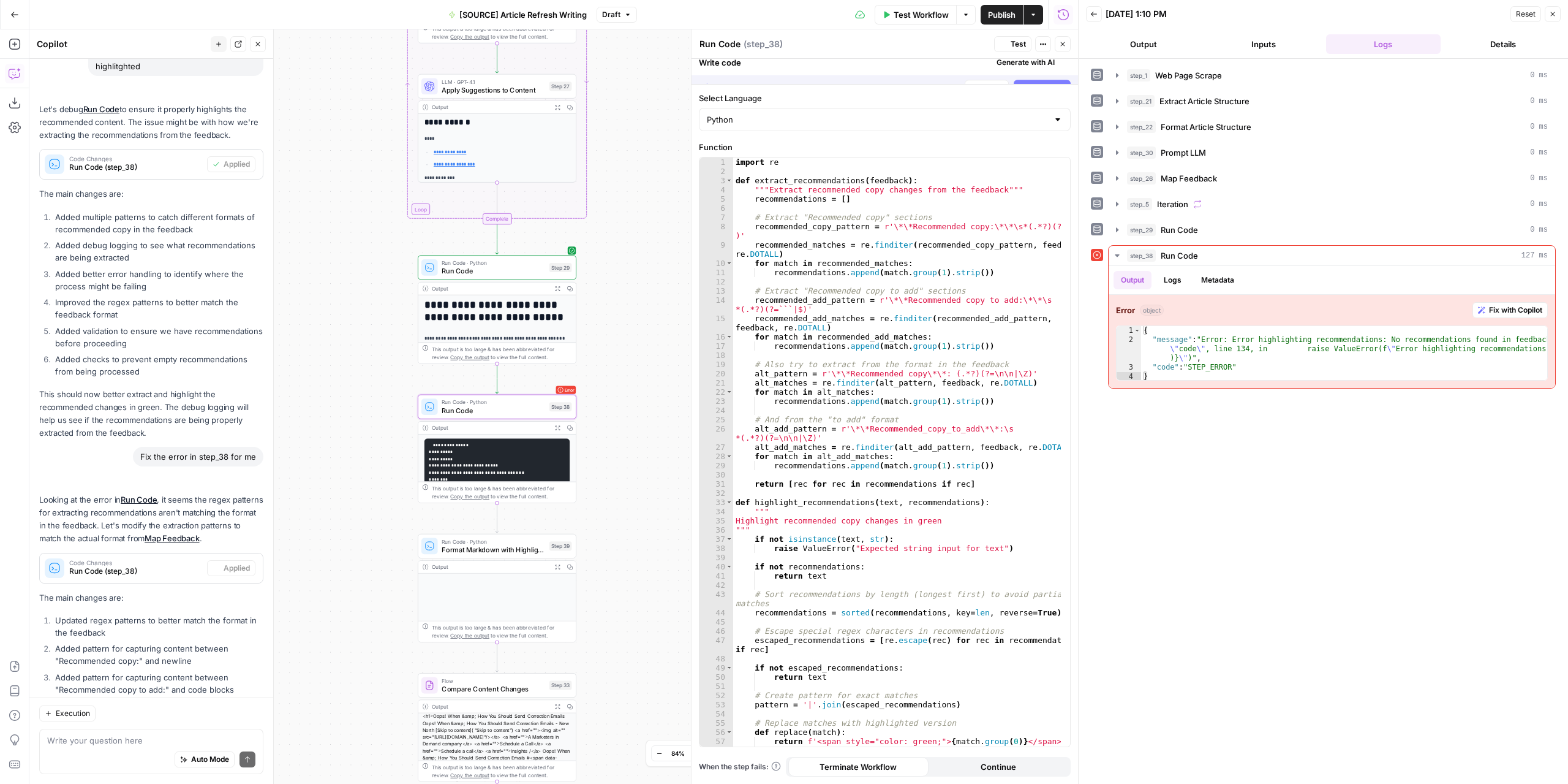
scroll to position [3847, 0]
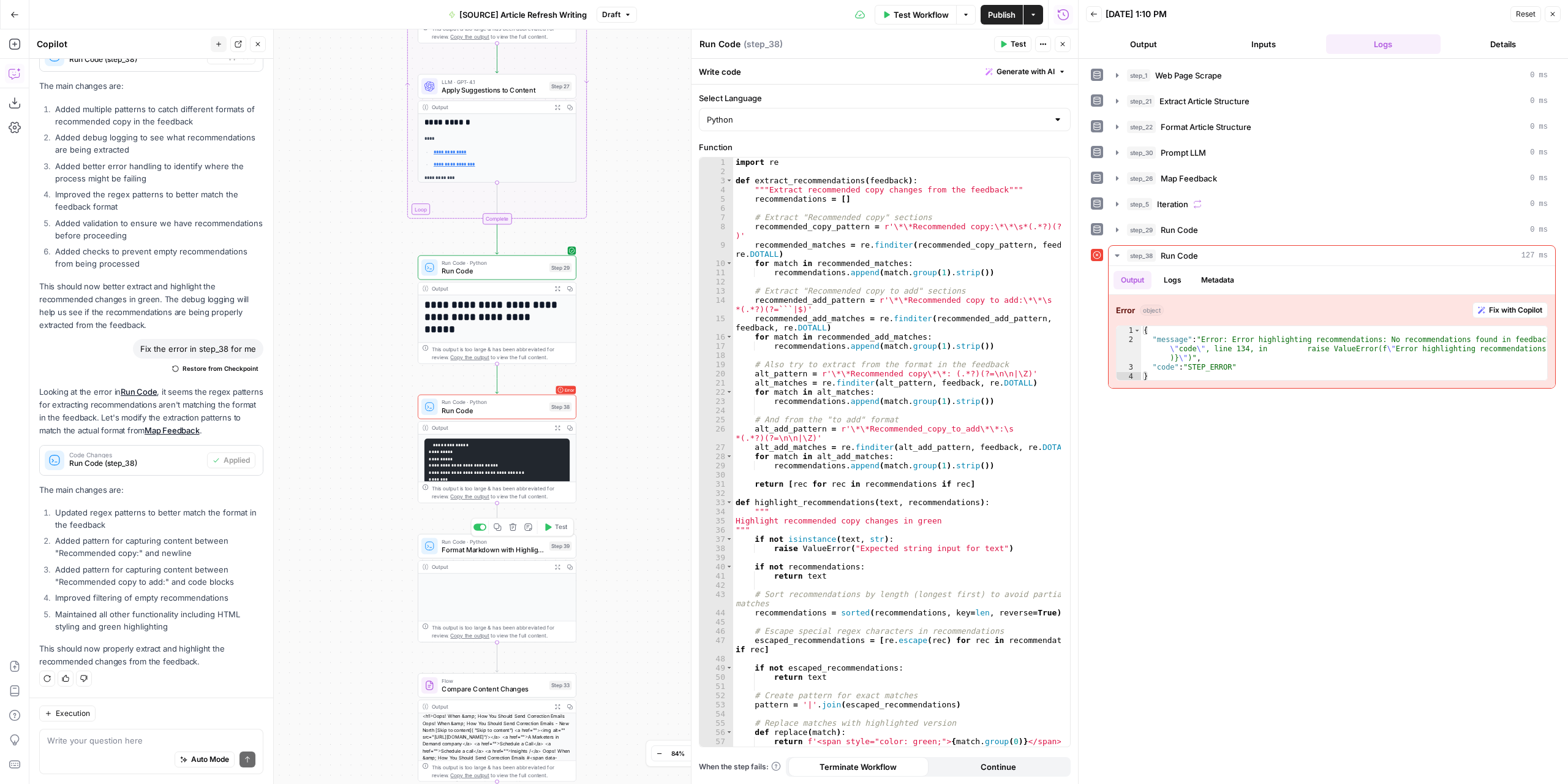
click at [999, 50] on button "Test" at bounding box center [1013, 44] width 38 height 16
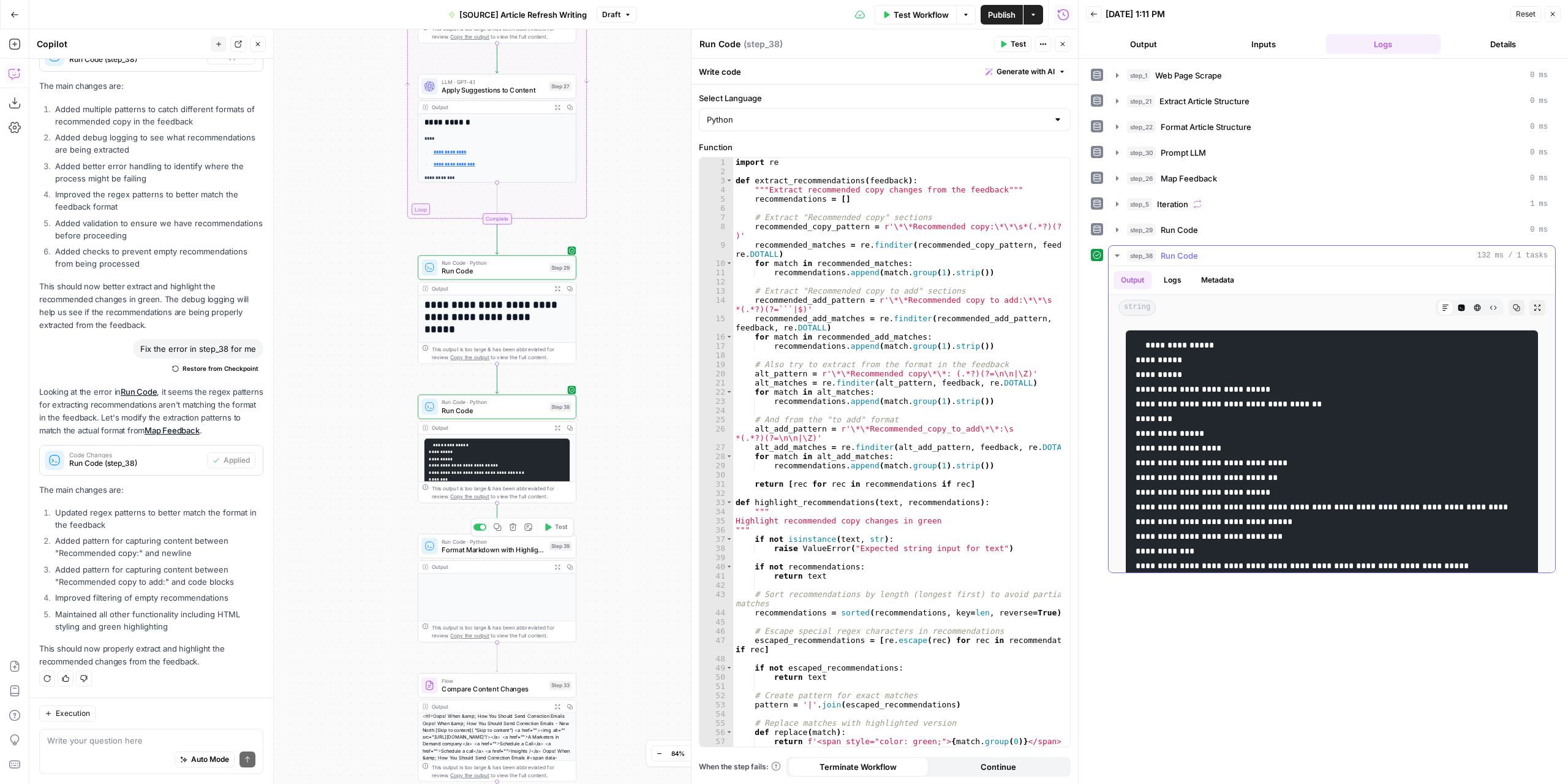
click at [1529, 308] on button "Expand Output" at bounding box center [1537, 307] width 16 height 16
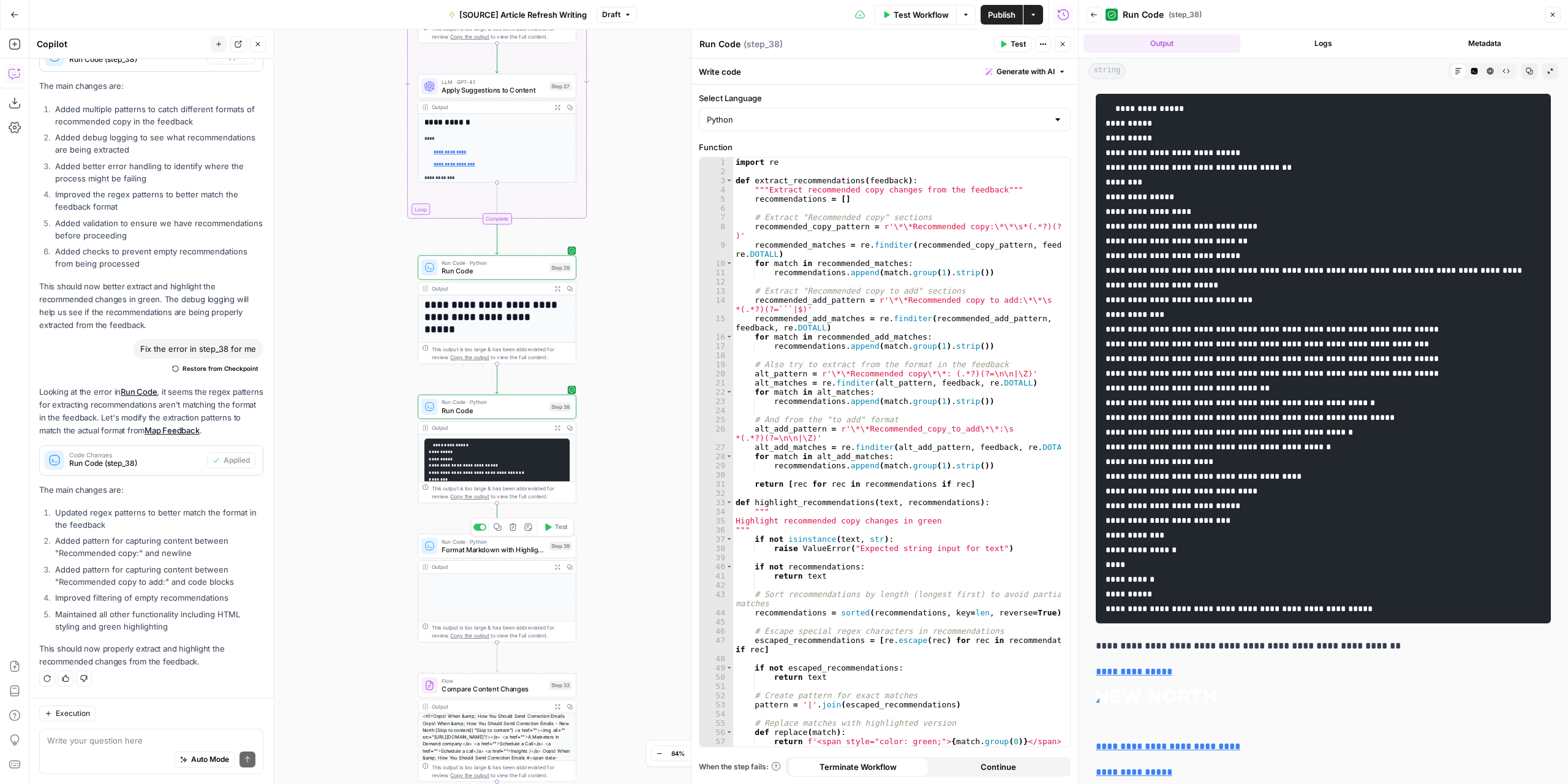
click at [1487, 69] on icon "button" at bounding box center [1490, 70] width 7 height 7
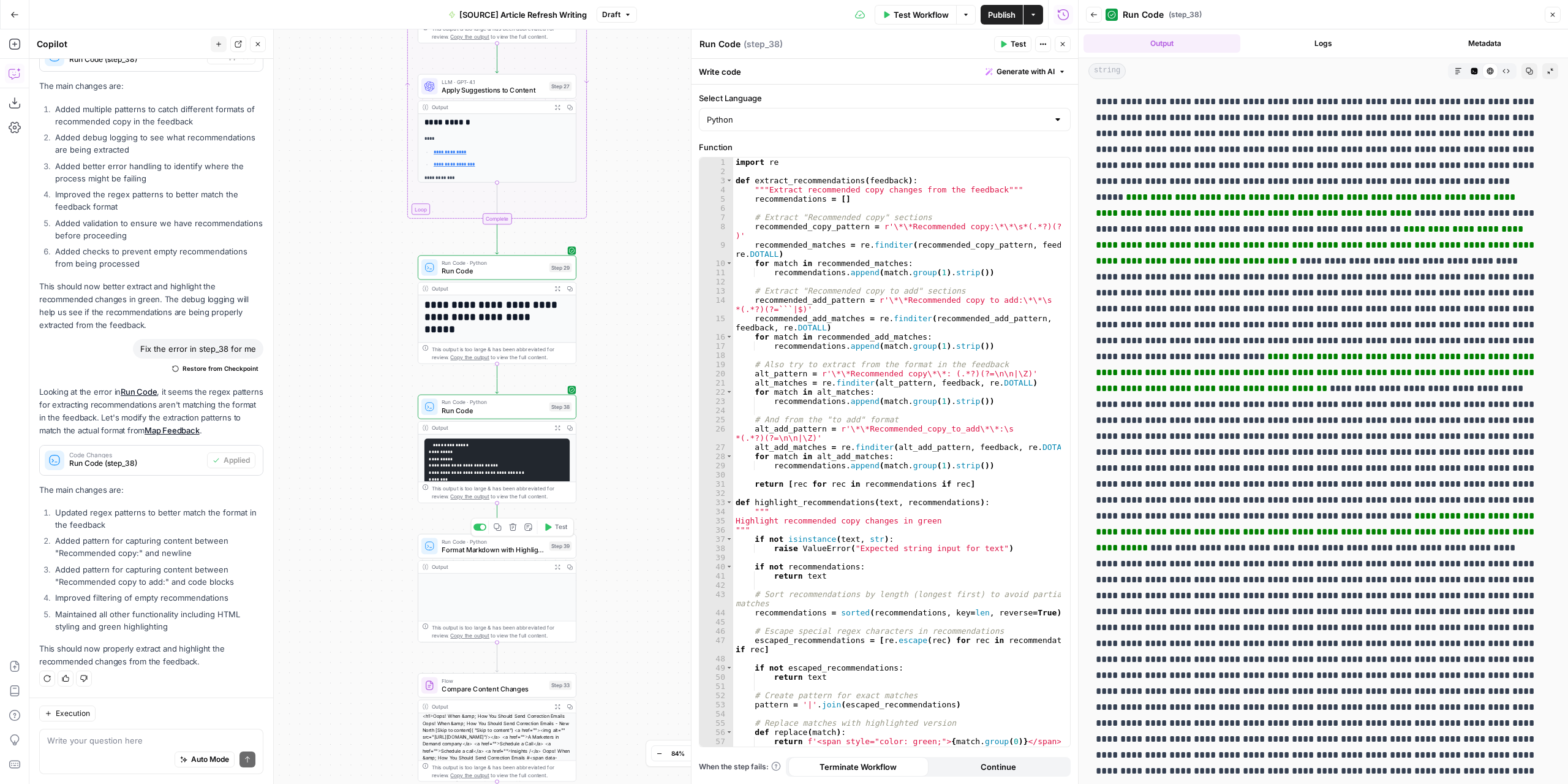
click at [558, 533] on button "Test" at bounding box center [555, 527] width 32 height 14
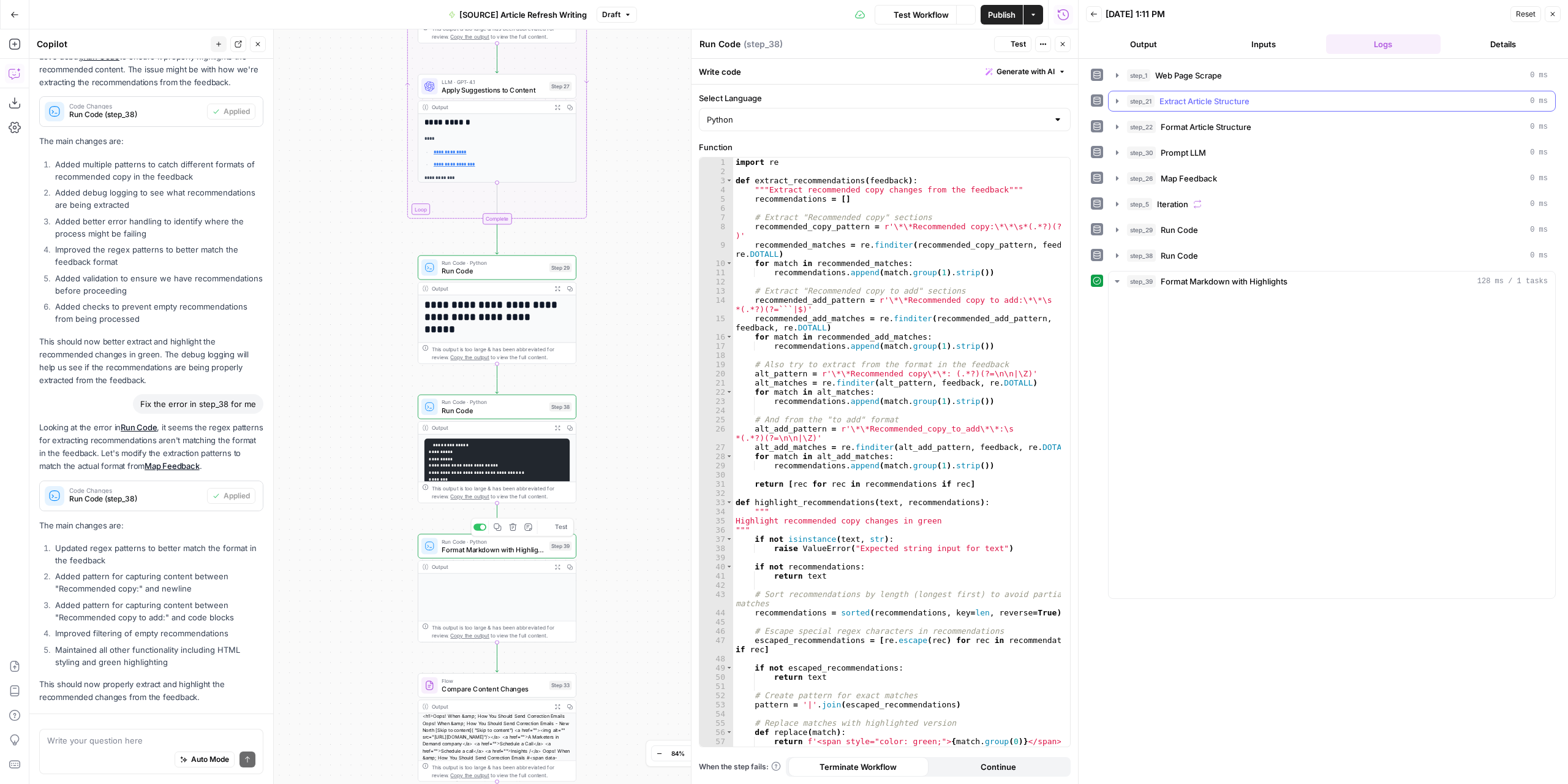
scroll to position [3847, 0]
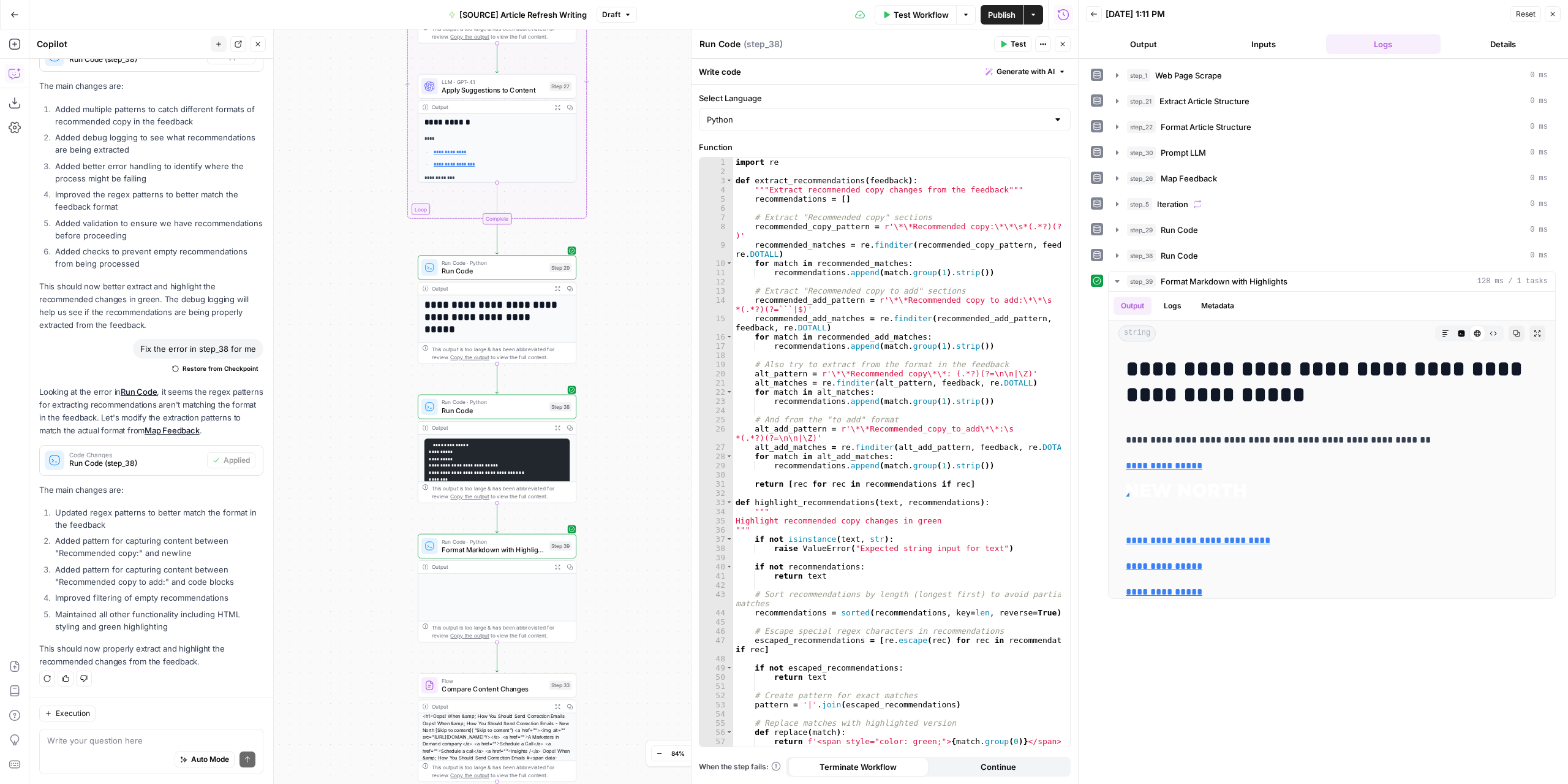
click at [1161, 44] on button "Output" at bounding box center [1143, 44] width 116 height 20
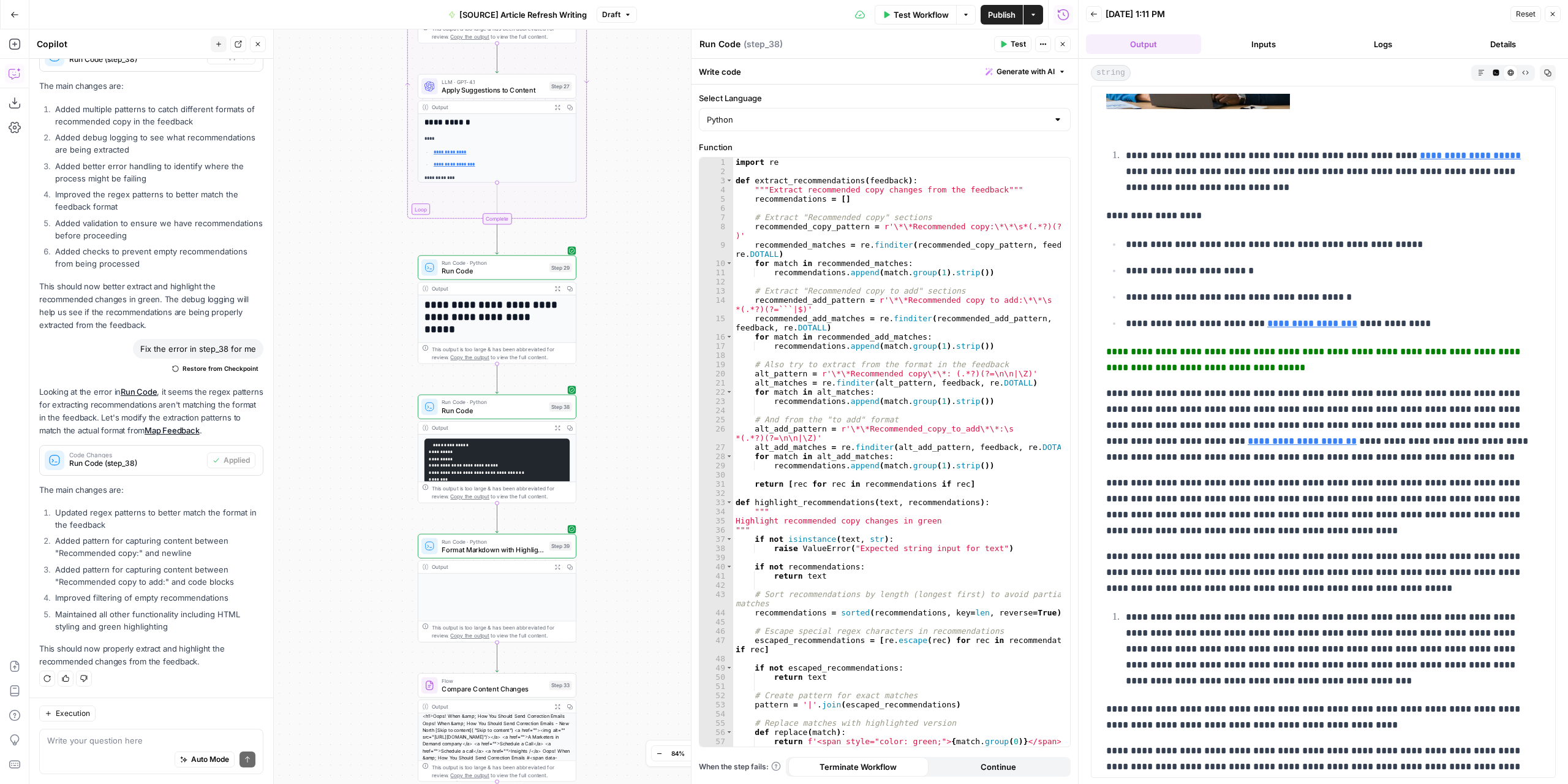
scroll to position [1287, 0]
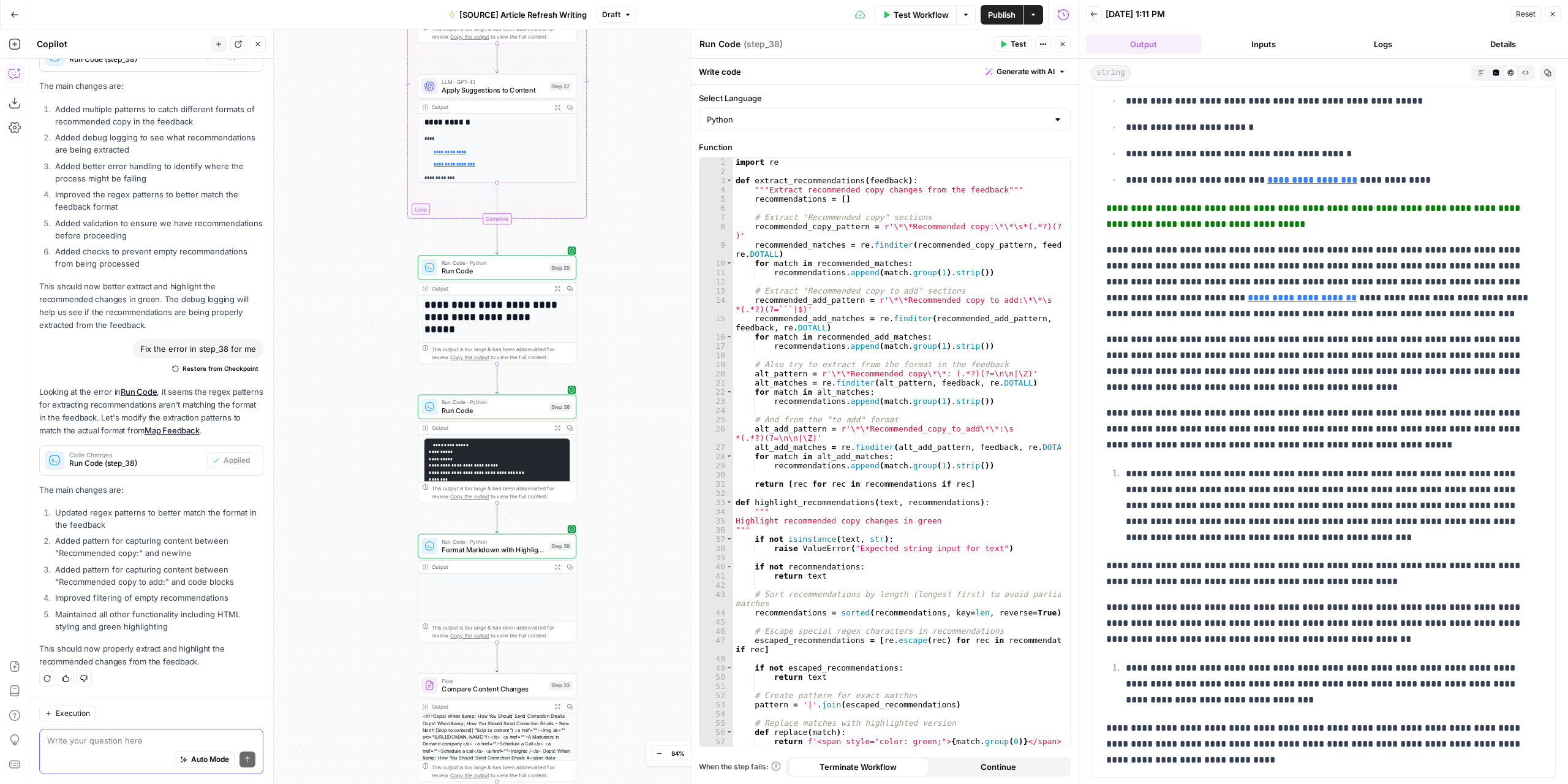
click at [105, 739] on textarea at bounding box center [151, 740] width 208 height 12
click at [144, 740] on textarea at bounding box center [151, 740] width 208 height 12
type textarea "i"
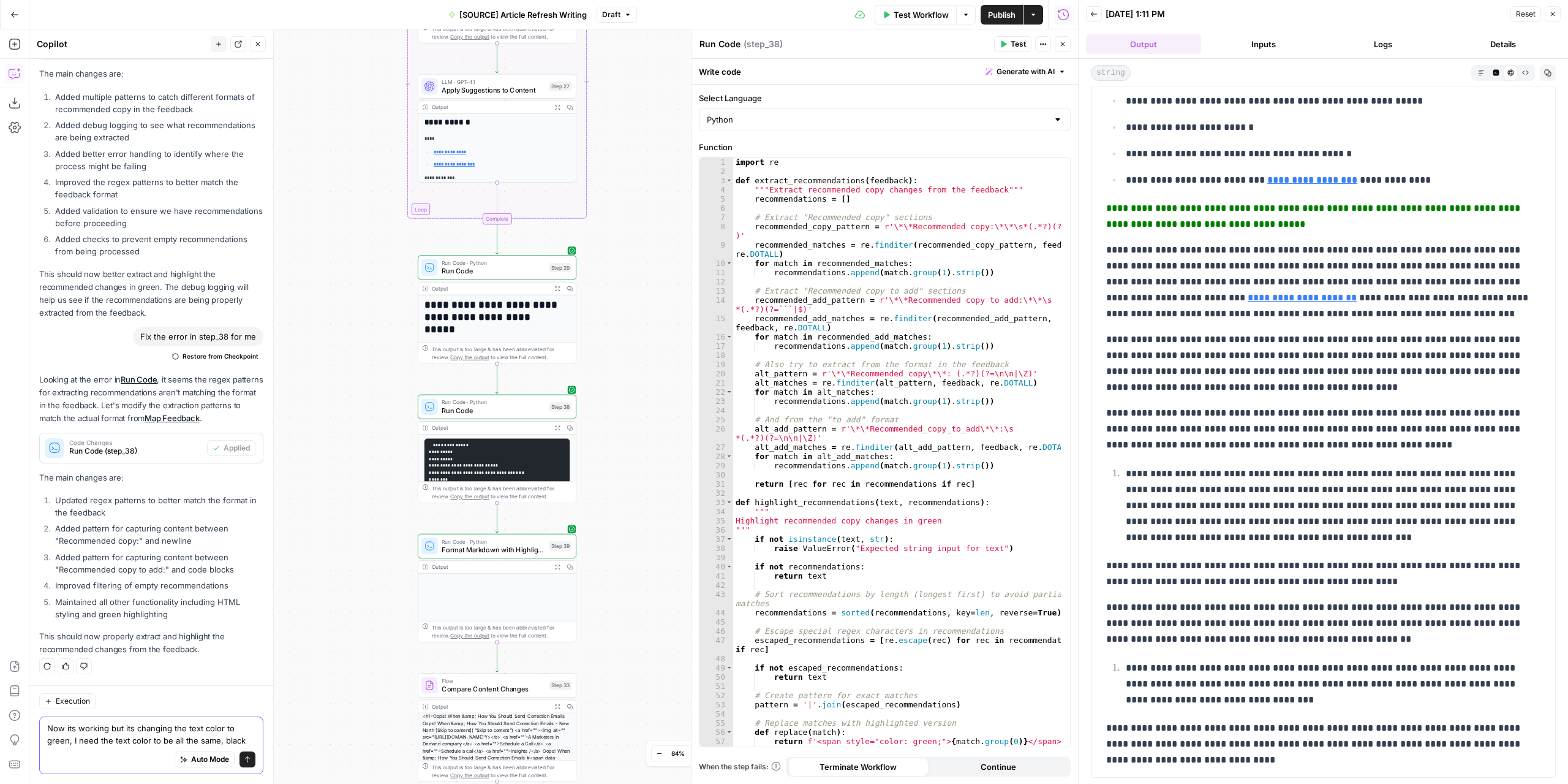
type textarea "Now its working but its changing the text color to green, I need the text color…"
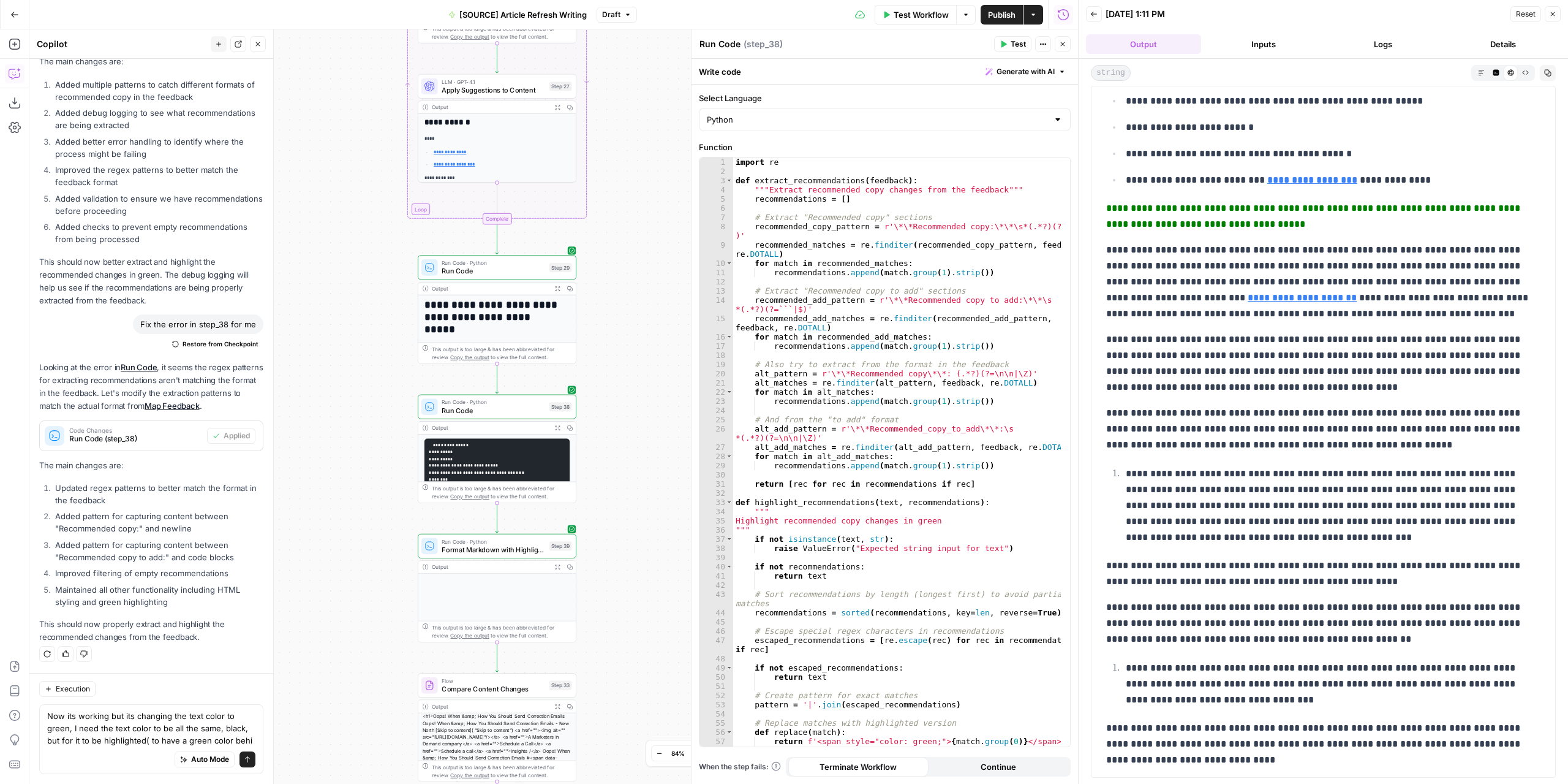
scroll to position [3884, 0]
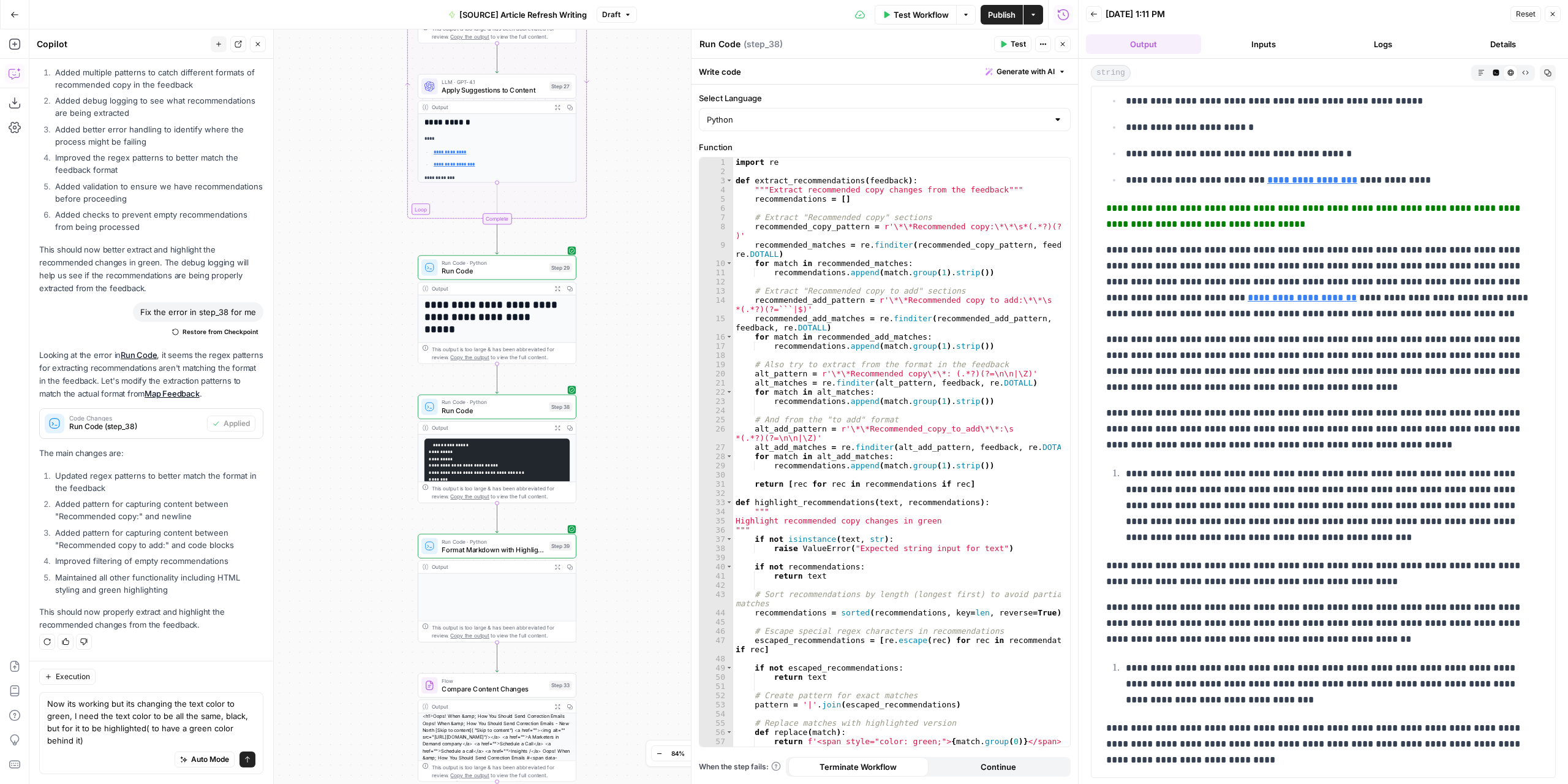
click at [126, 720] on textarea "Now its working but its changing the text color to green, I need the text color…" at bounding box center [151, 723] width 208 height 49
type textarea "Now its working but its changing the text color to green, I need the text color…"
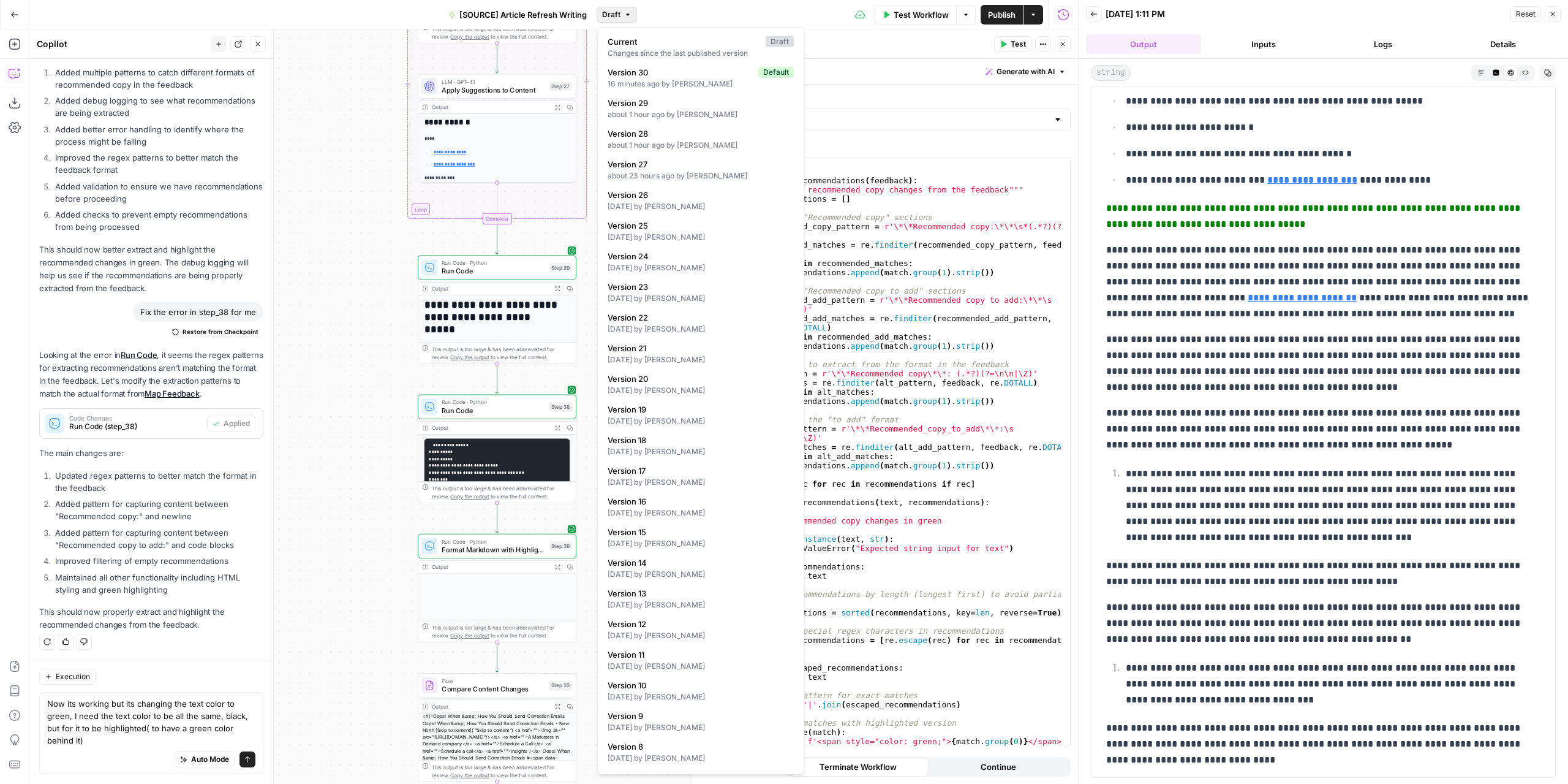
click at [619, 12] on span "Draft" at bounding box center [611, 14] width 19 height 11
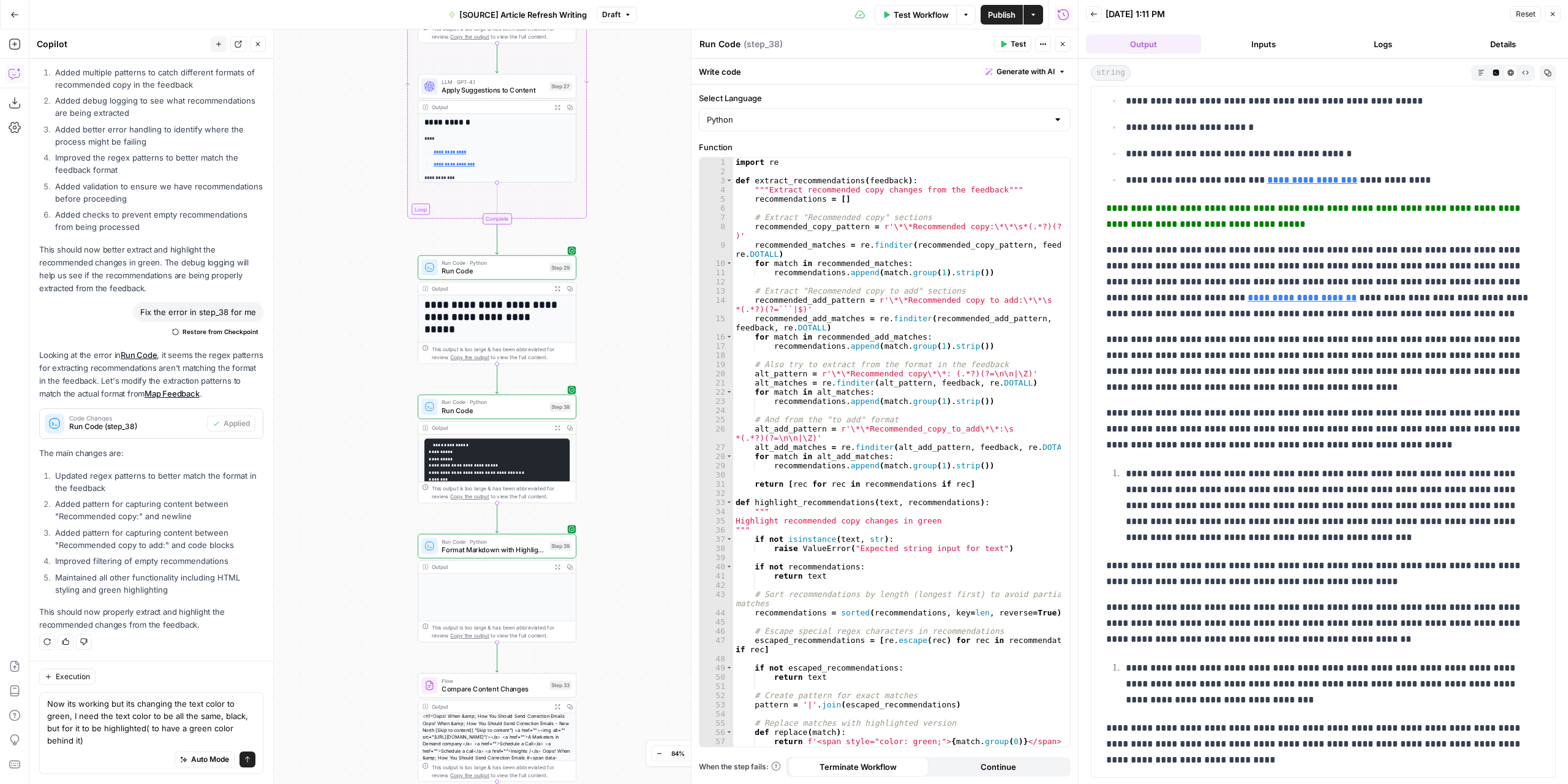
click at [988, 19] on span "Publish" at bounding box center [1002, 15] width 28 height 12
click at [243, 757] on button "Send" at bounding box center [247, 759] width 16 height 16
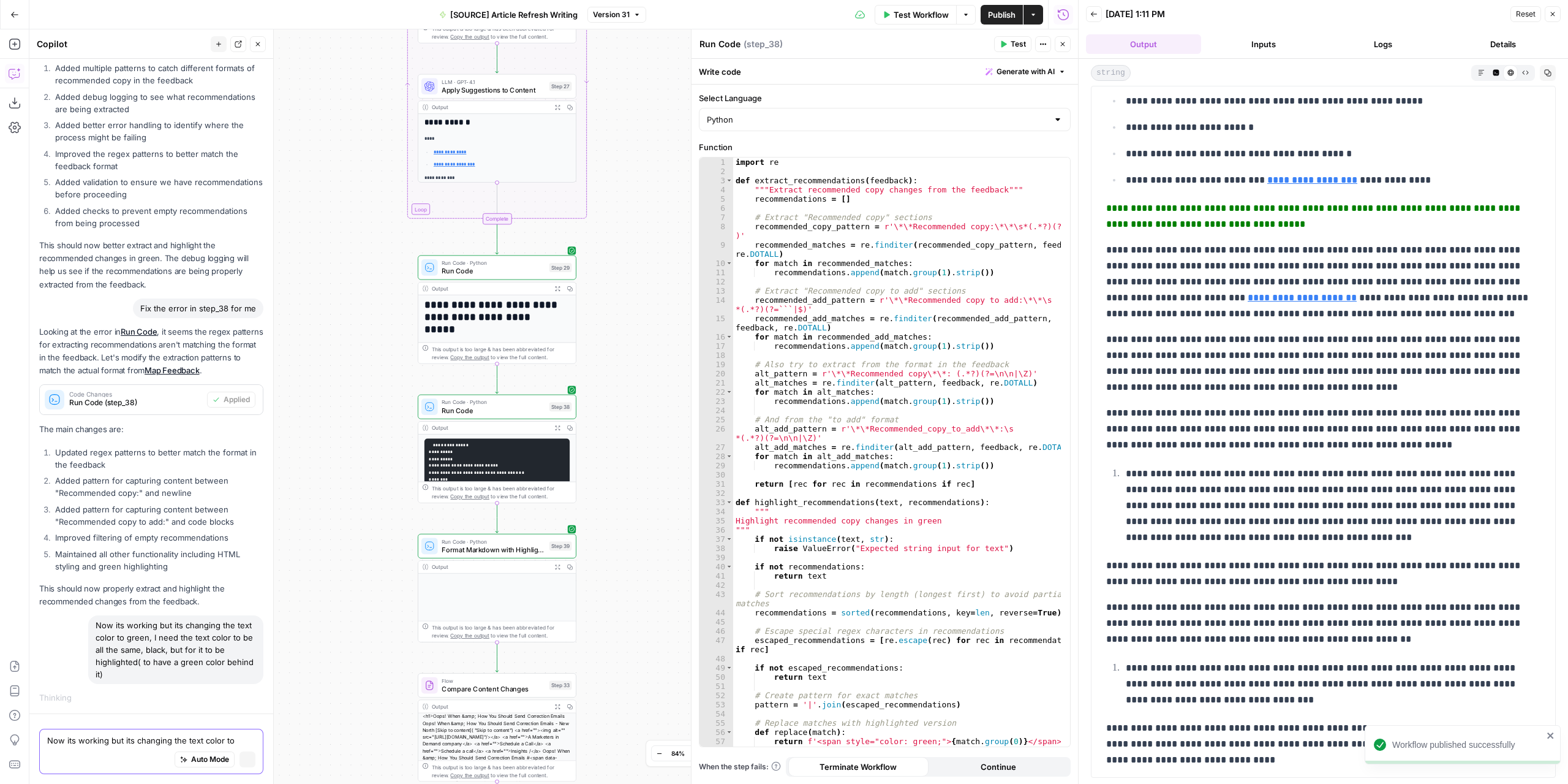
scroll to position [3727, 0]
click at [634, 13] on icon "button" at bounding box center [636, 14] width 7 height 7
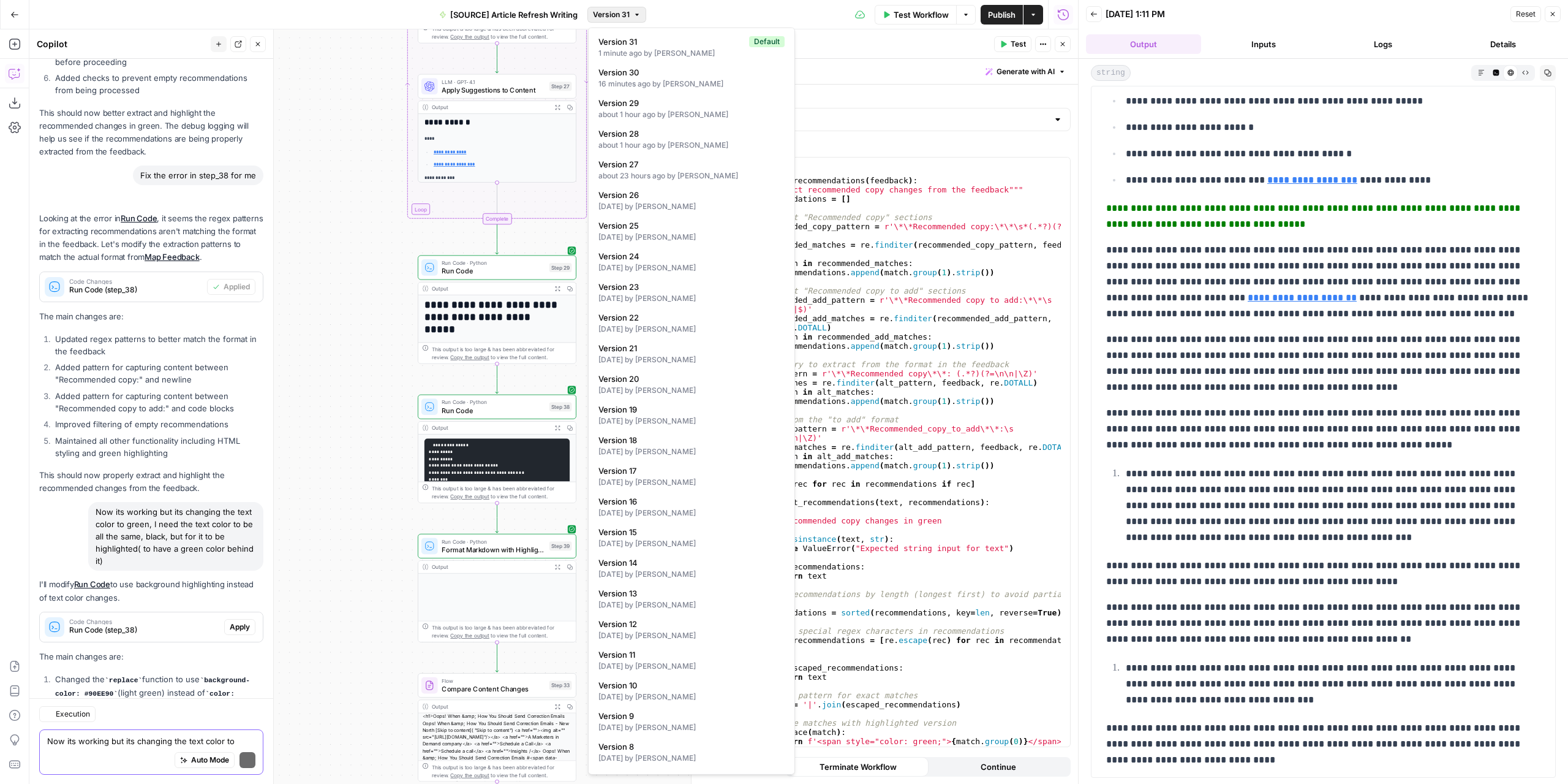
scroll to position [4156, 0]
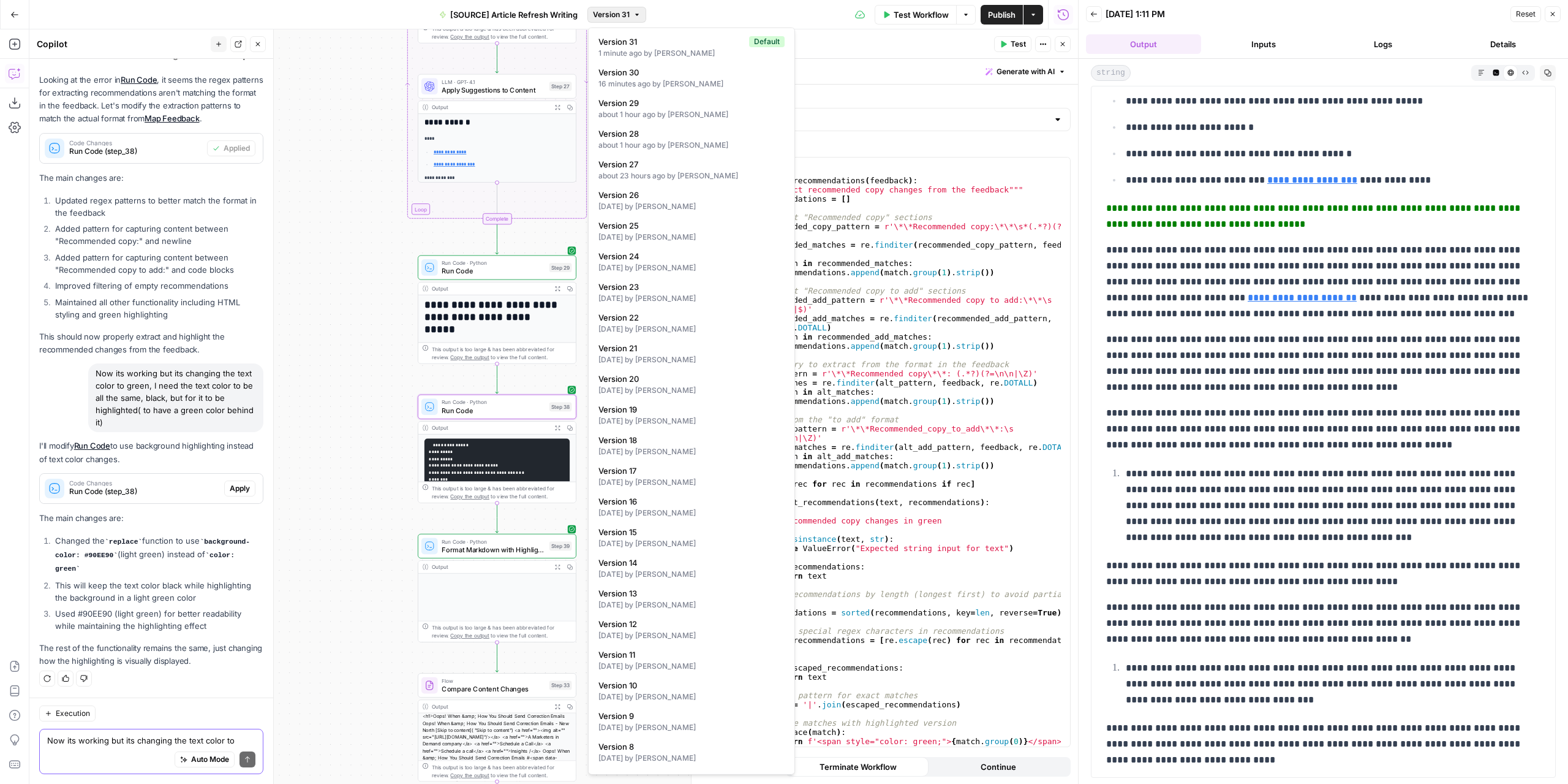
click at [230, 492] on span "Apply" at bounding box center [240, 488] width 20 height 11
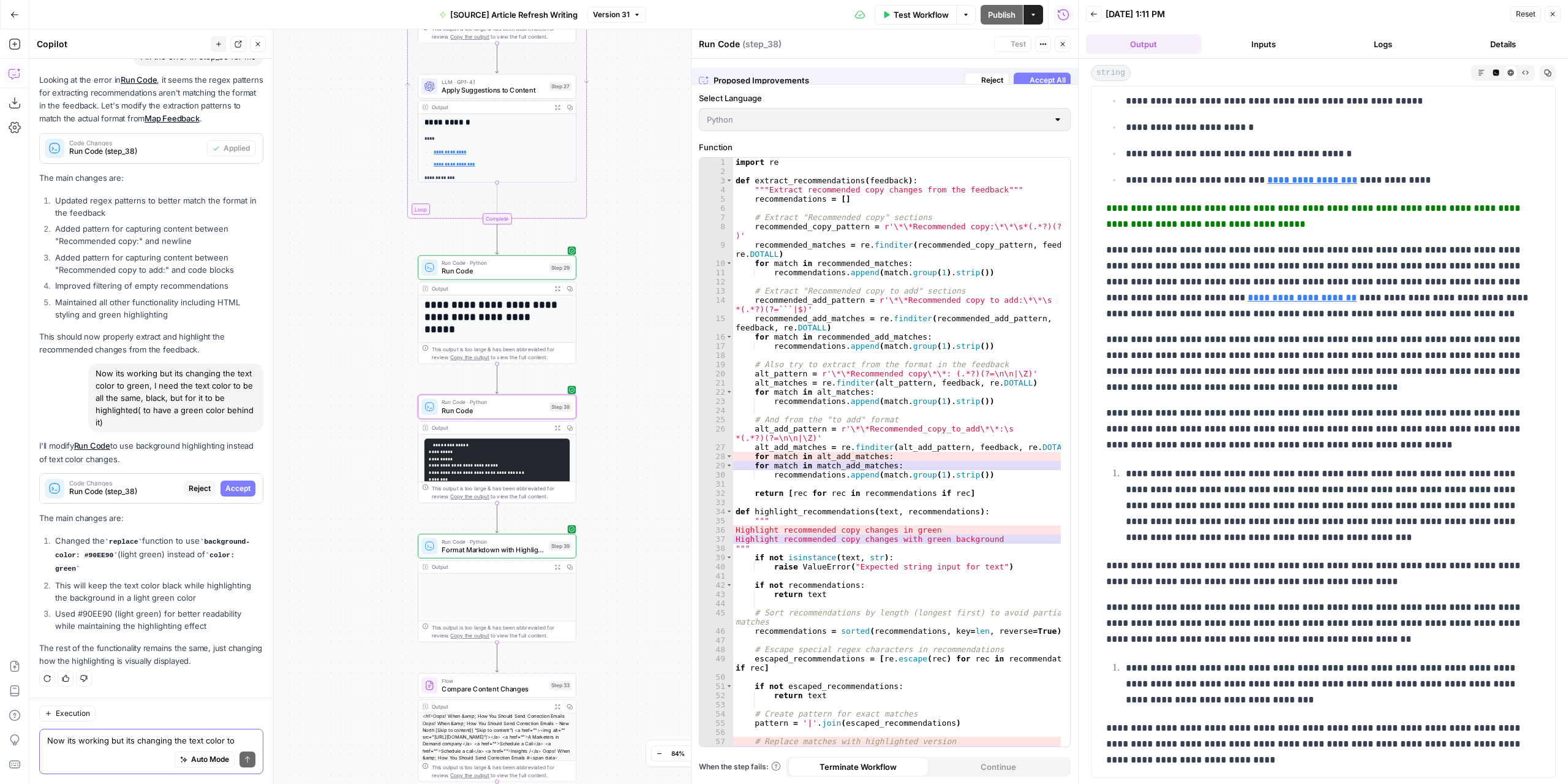
scroll to position [3979, 0]
click at [228, 492] on span "Accept" at bounding box center [237, 488] width 25 height 11
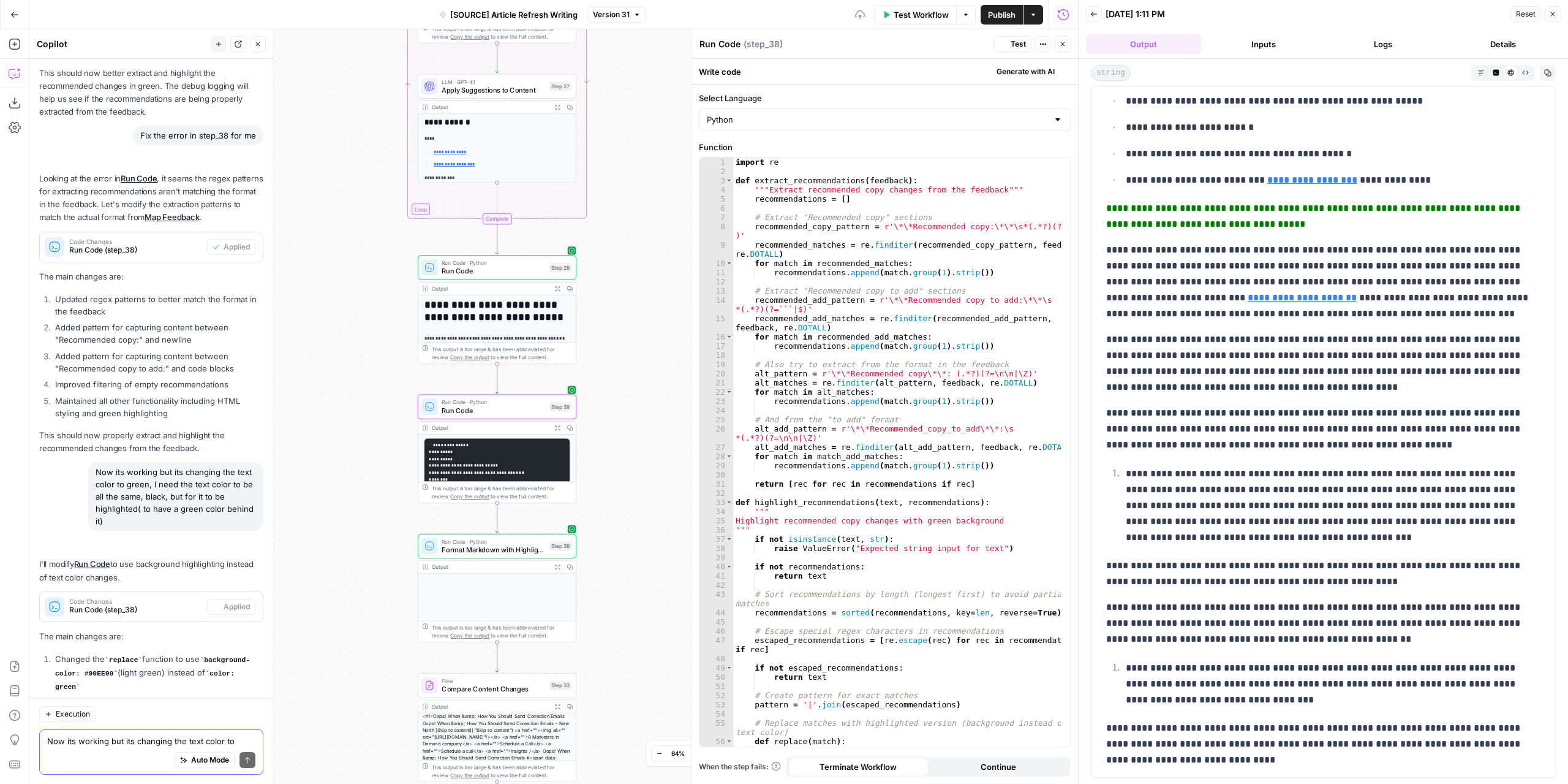
scroll to position [0, 0]
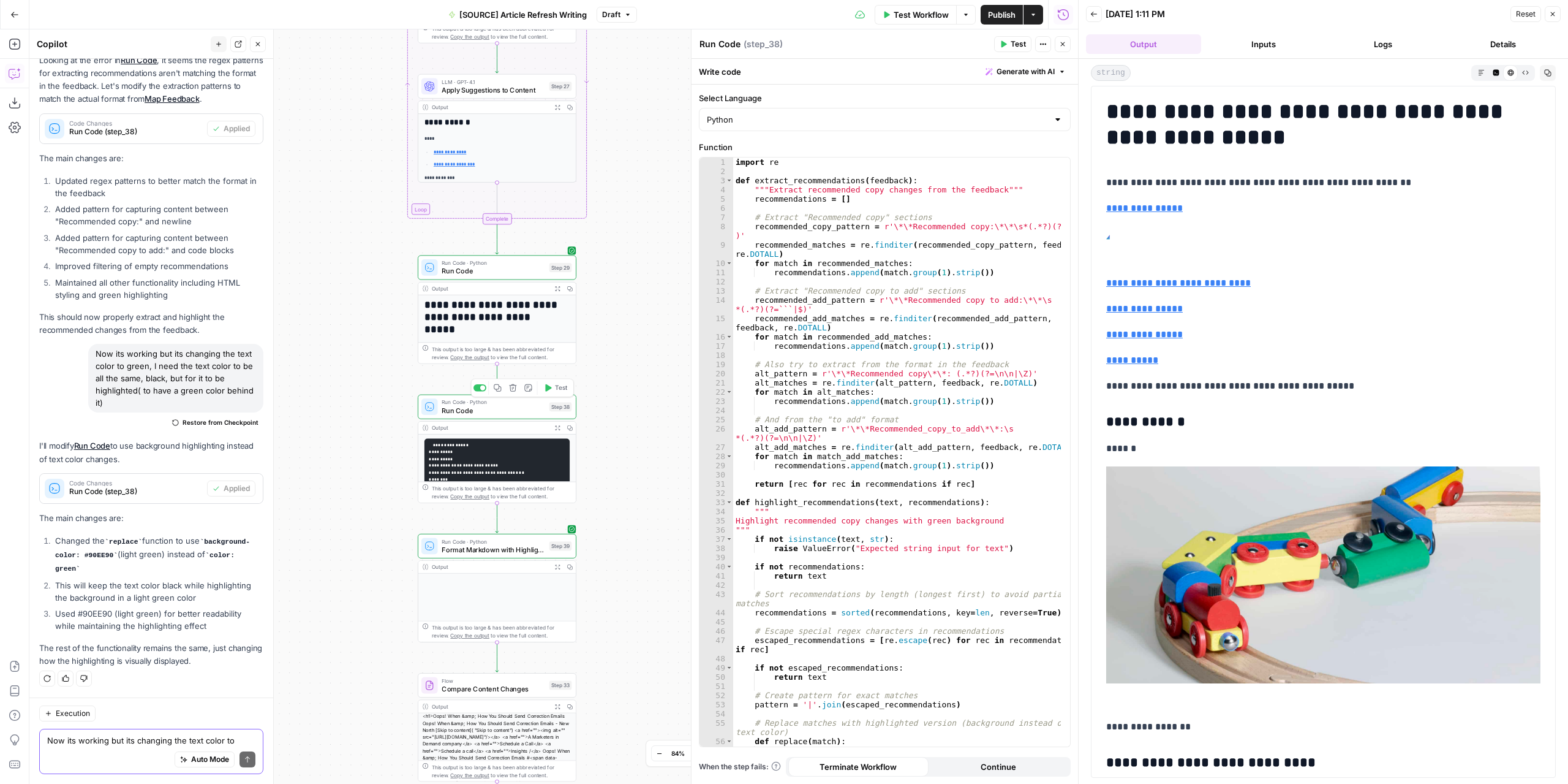
click at [553, 392] on button "Test" at bounding box center [555, 389] width 32 height 14
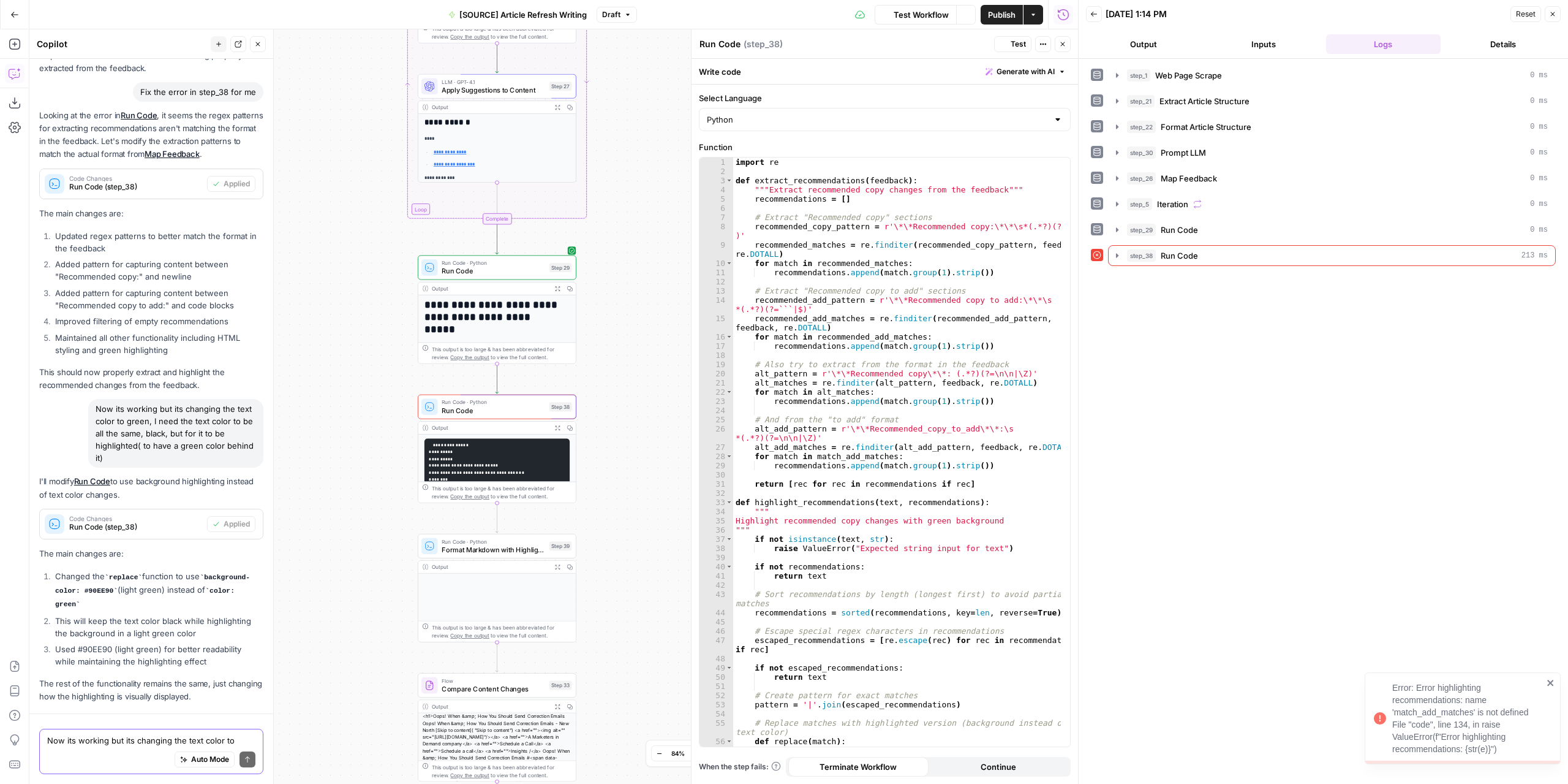
click at [1154, 47] on button "Output" at bounding box center [1143, 44] width 116 height 20
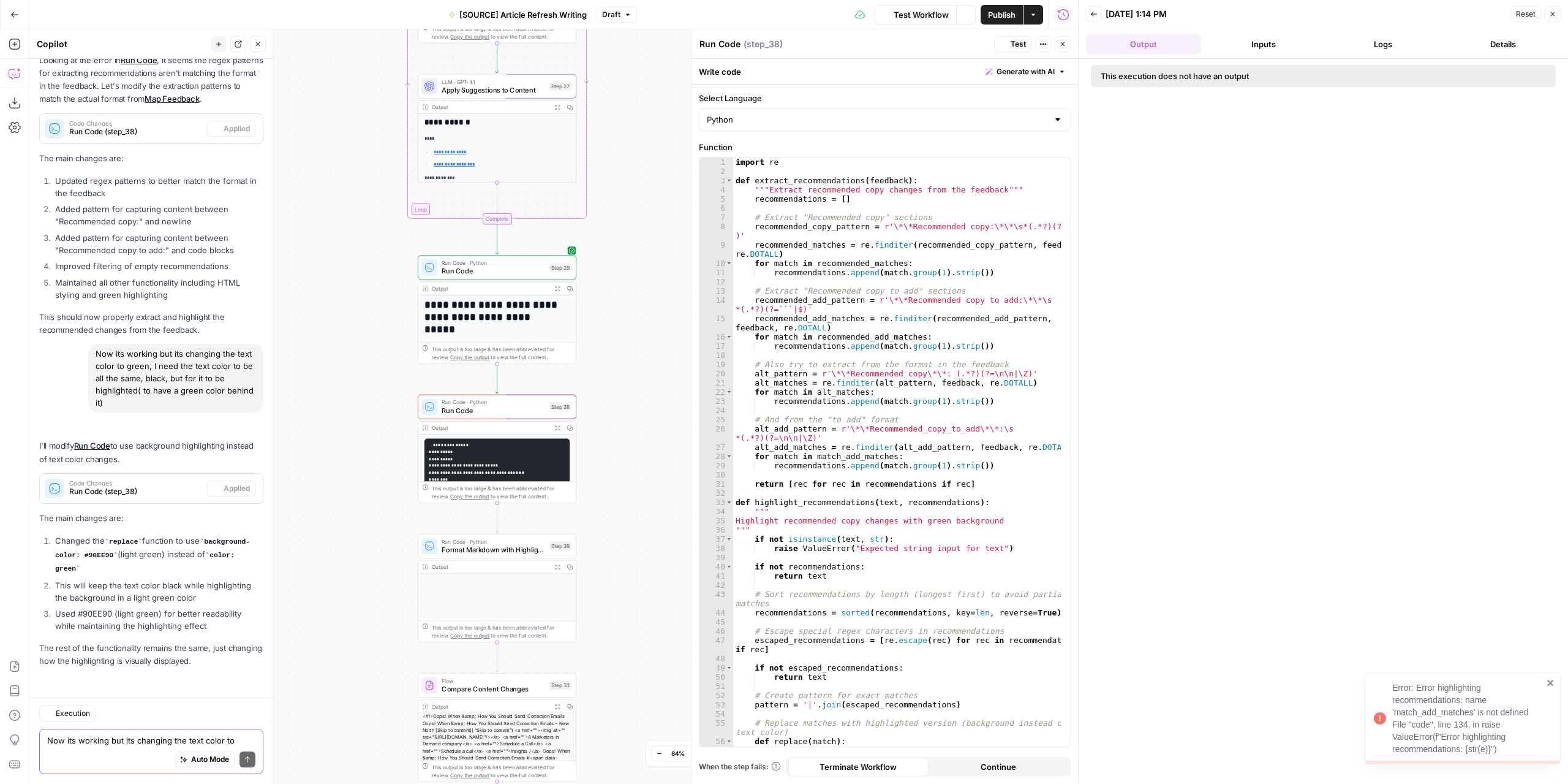
scroll to position [4176, 0]
click at [1372, 49] on button "Logs" at bounding box center [1383, 44] width 116 height 20
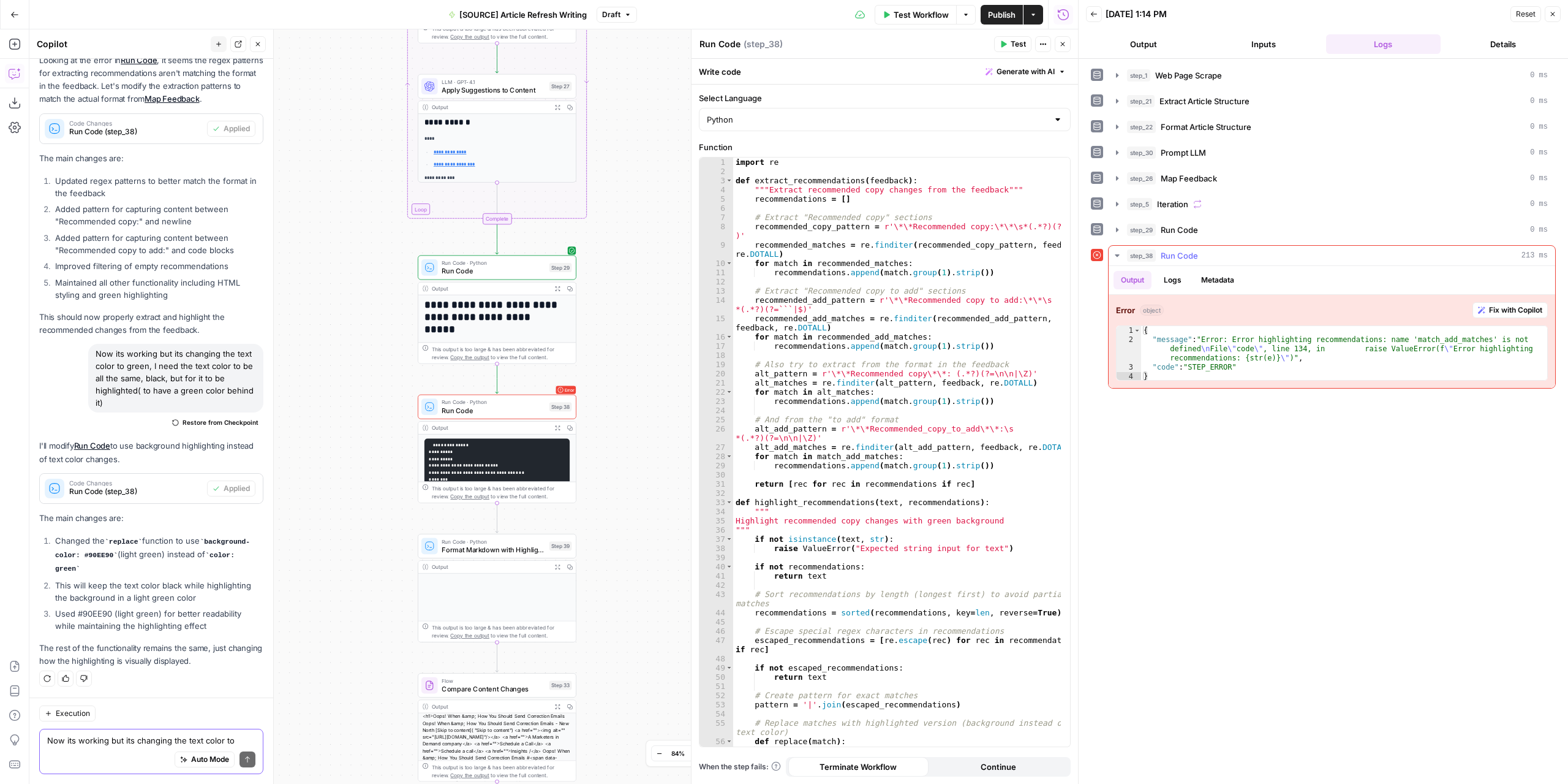
click at [1504, 307] on span "Fix with Copilot" at bounding box center [1516, 309] width 53 height 11
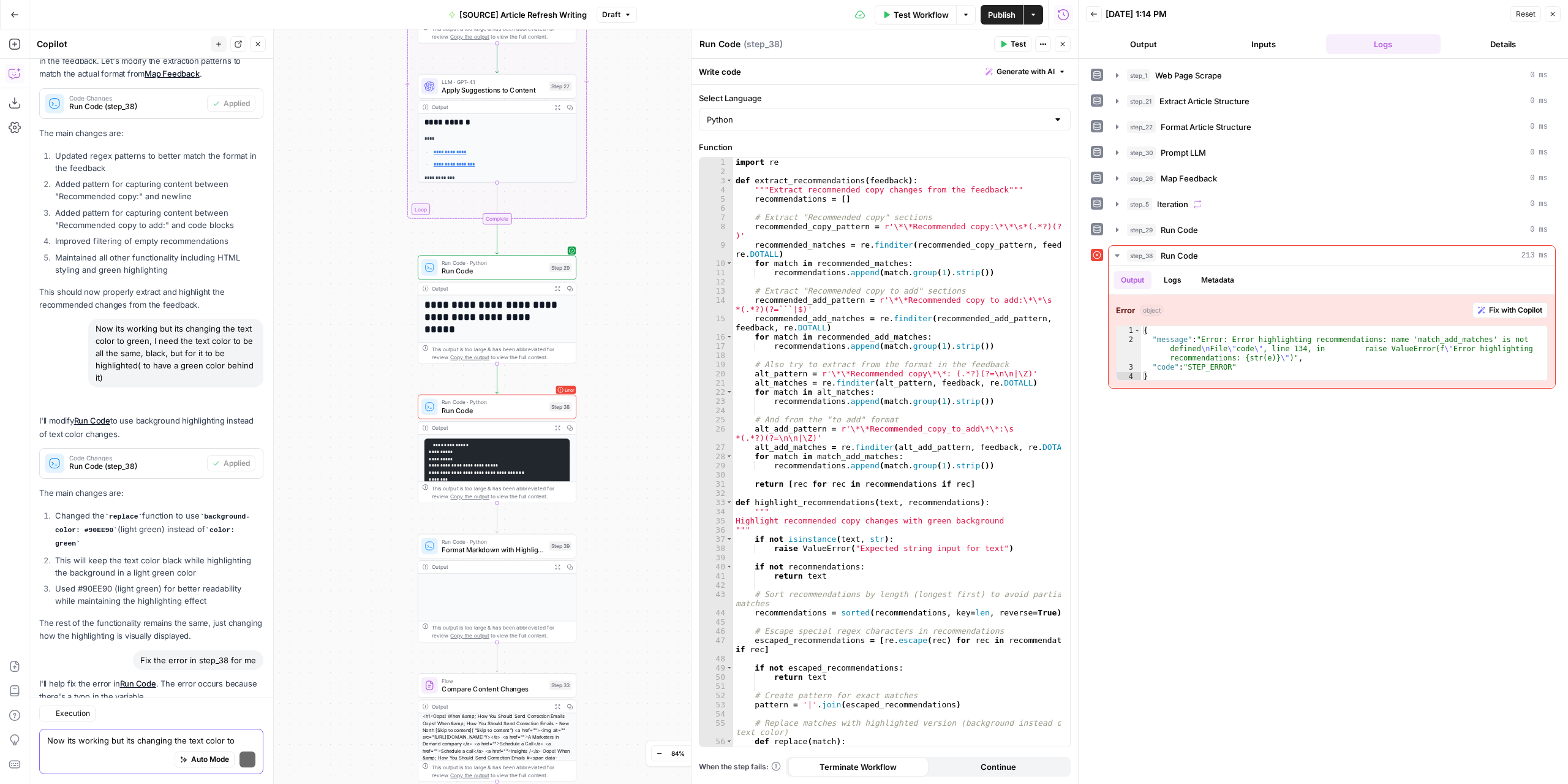
scroll to position [4359, 0]
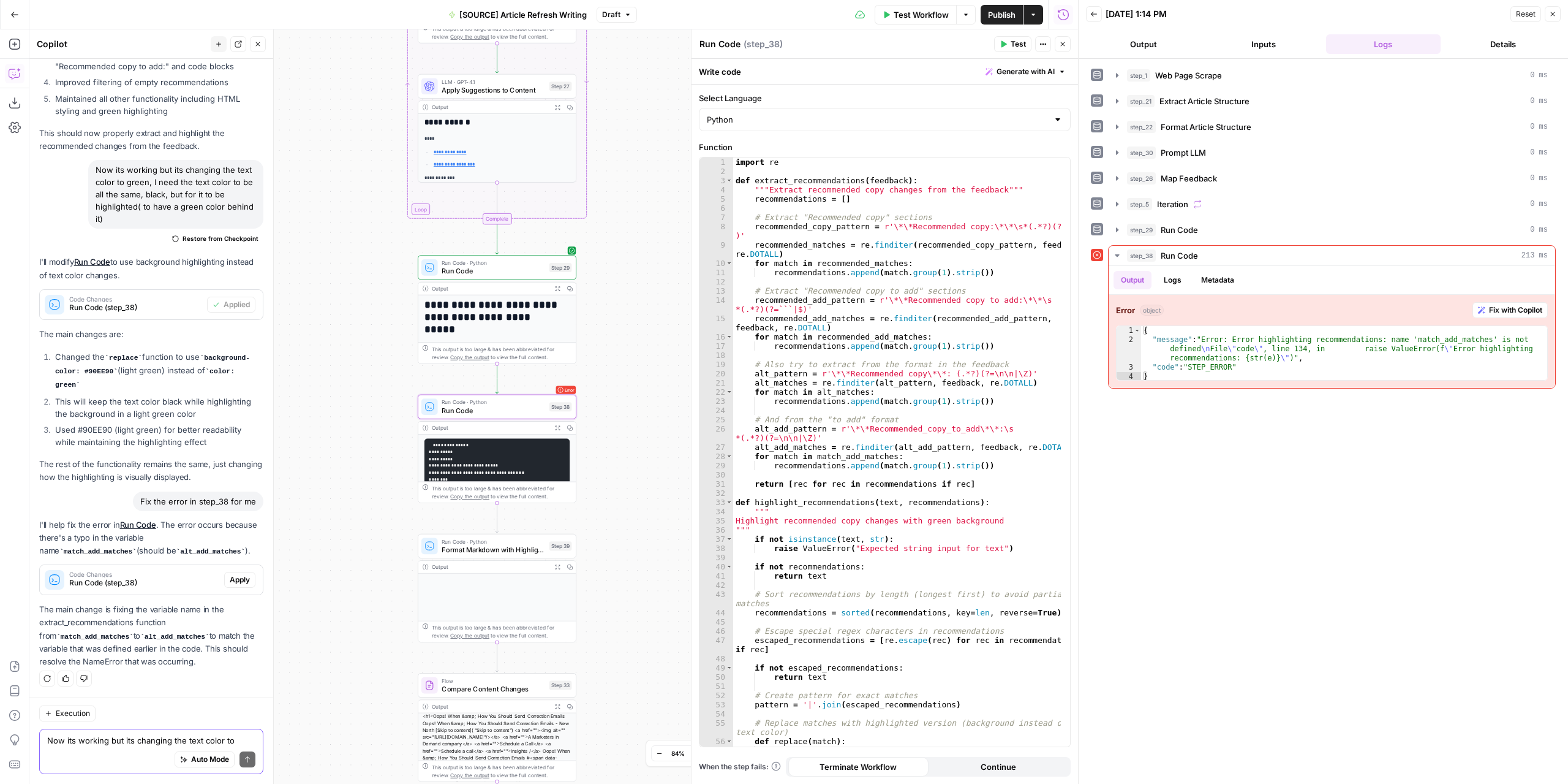
click at [230, 583] on span "Apply" at bounding box center [240, 579] width 20 height 11
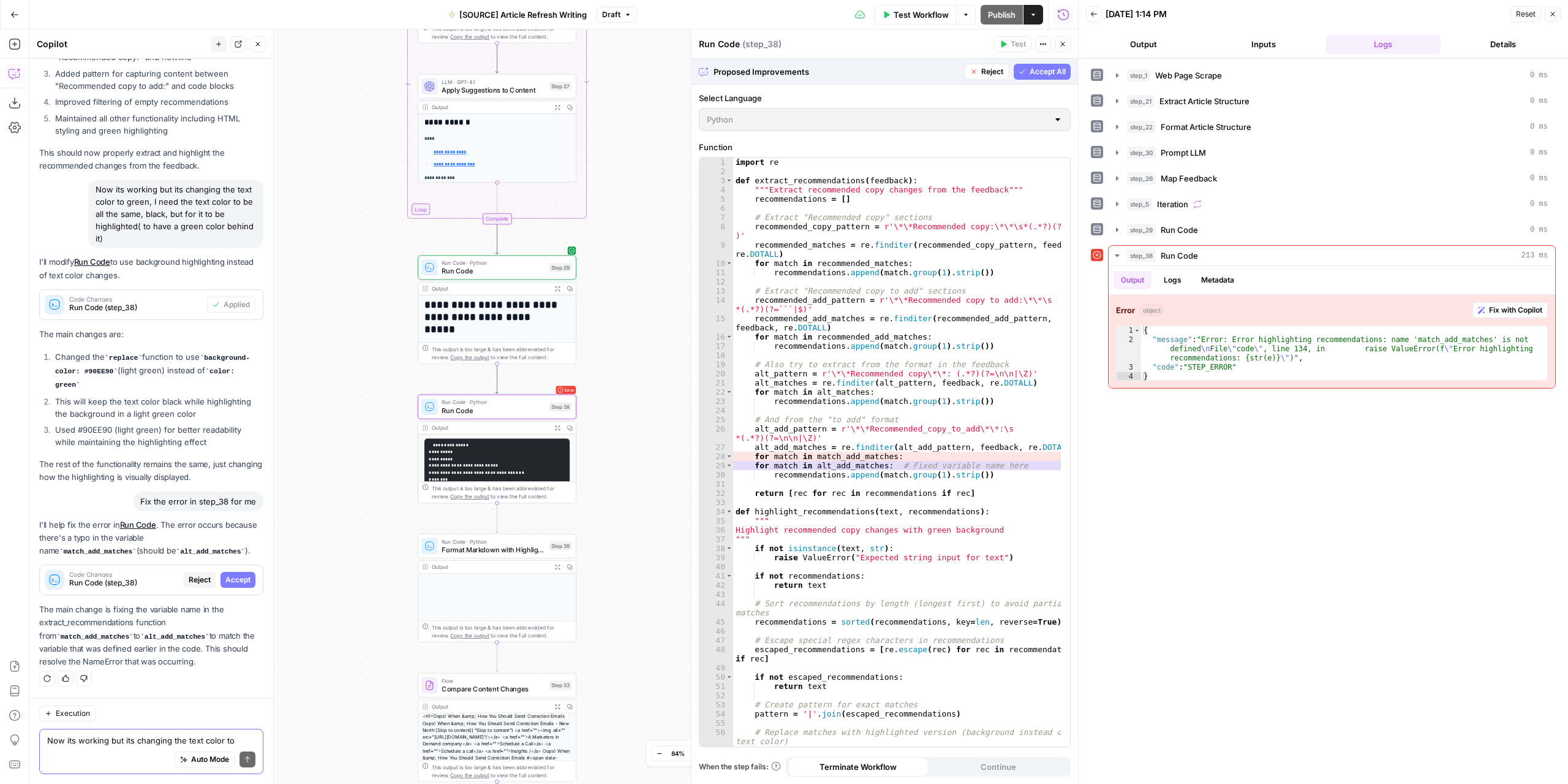
click at [228, 580] on span "Accept" at bounding box center [237, 579] width 25 height 11
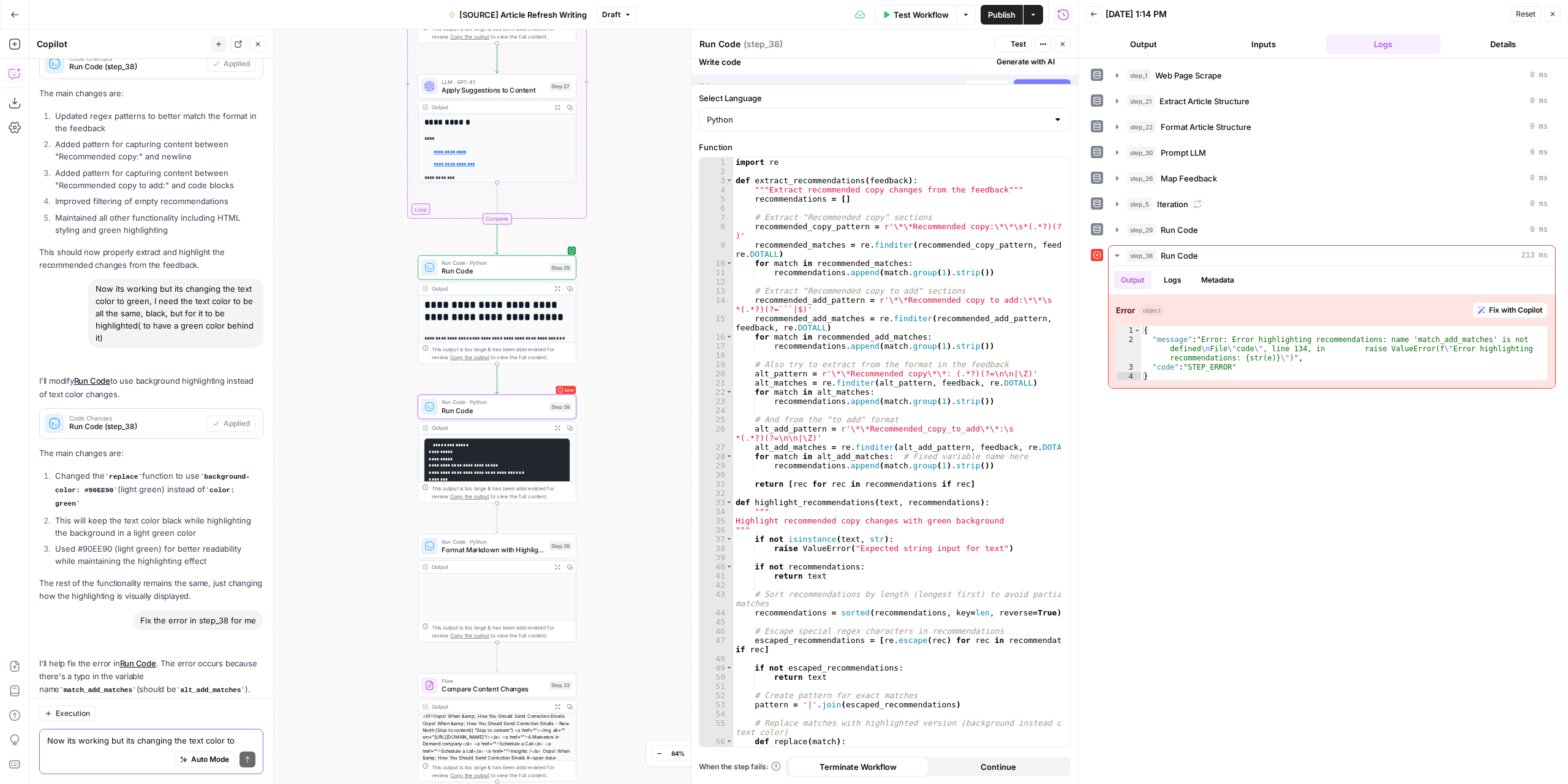
scroll to position [4379, 0]
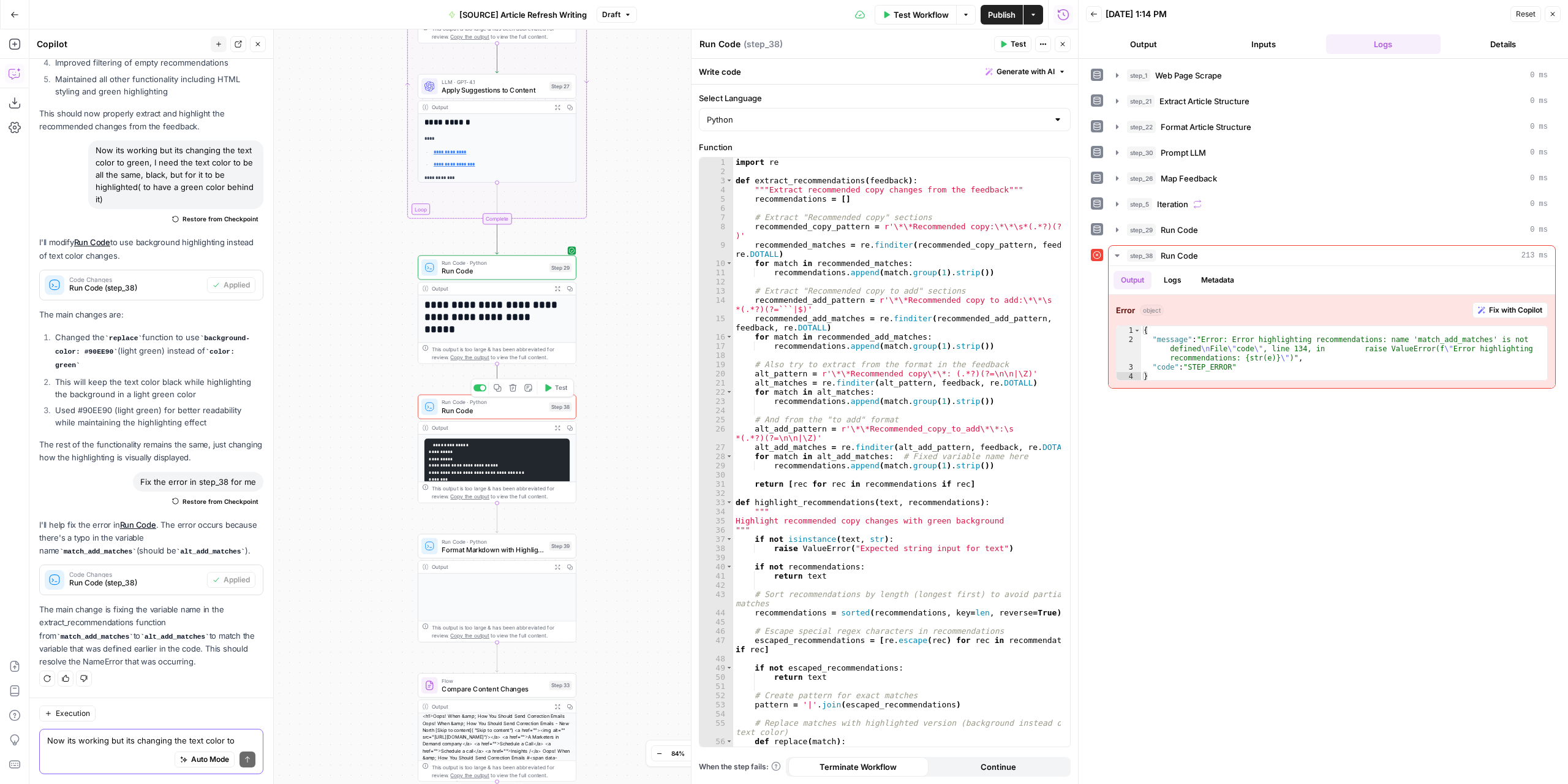
click at [553, 387] on button "Test" at bounding box center [555, 389] width 32 height 14
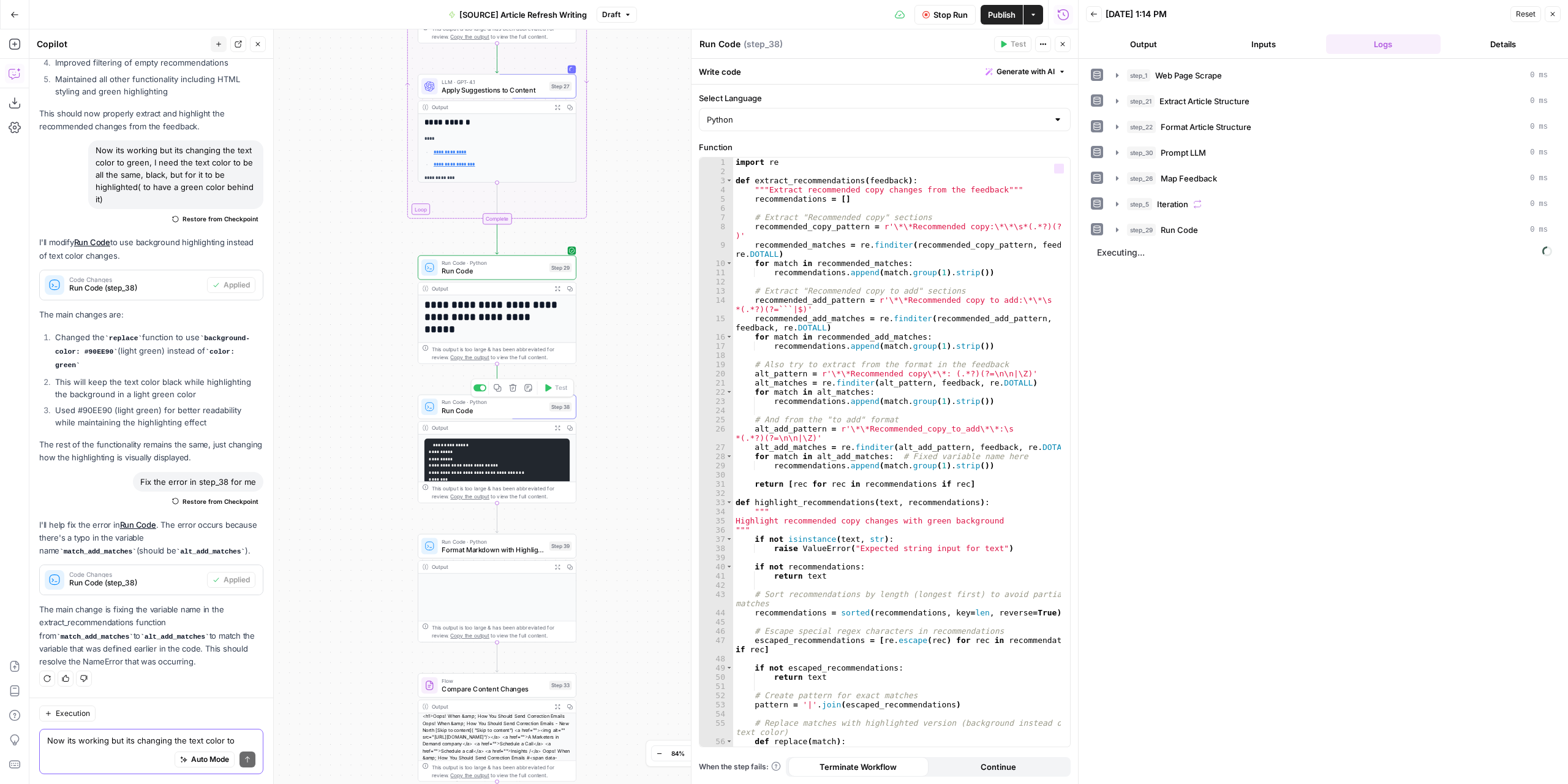
click at [1142, 39] on button "Output" at bounding box center [1143, 44] width 116 height 20
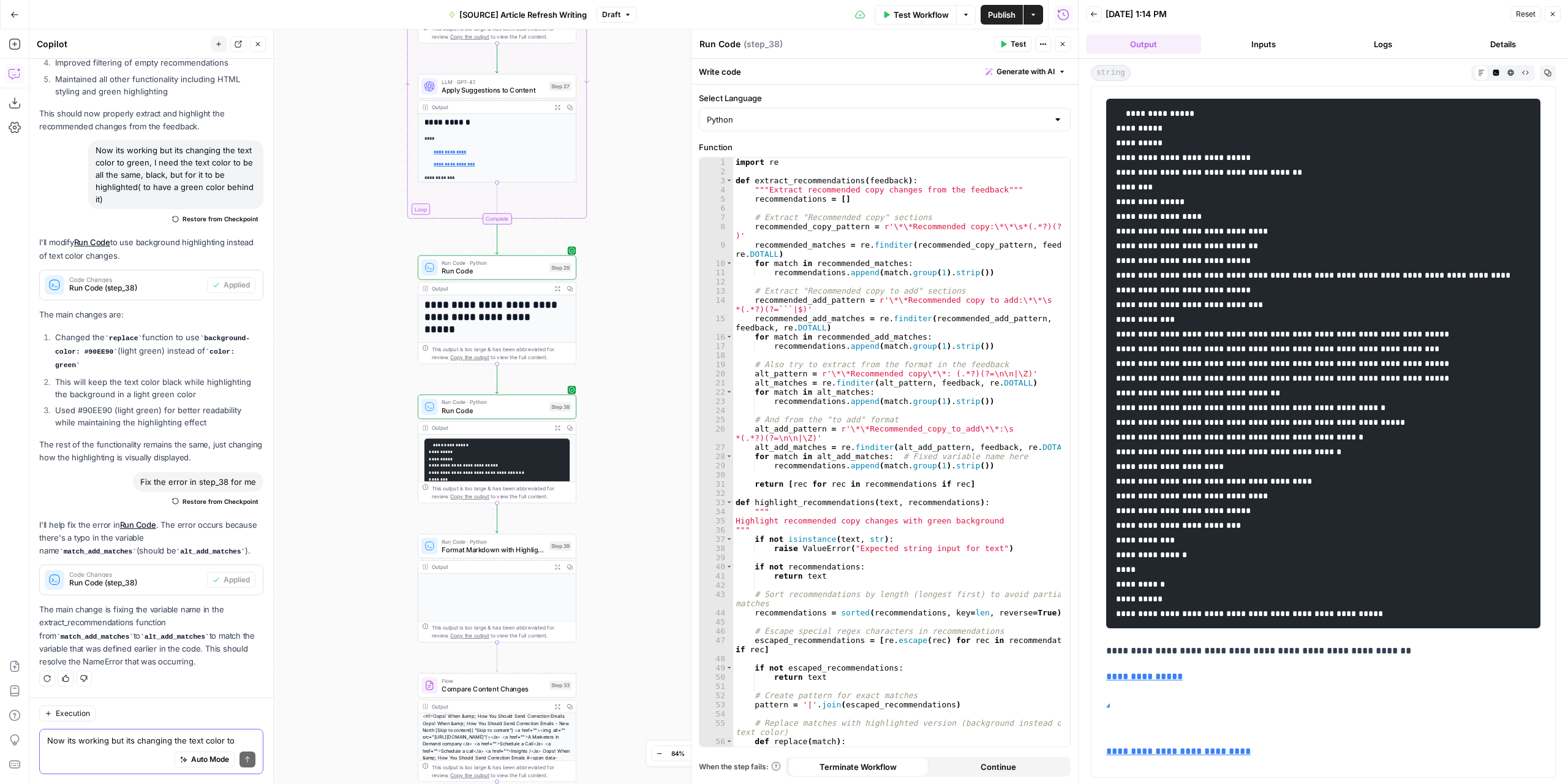
click at [1512, 74] on icon "button" at bounding box center [1511, 72] width 6 height 6
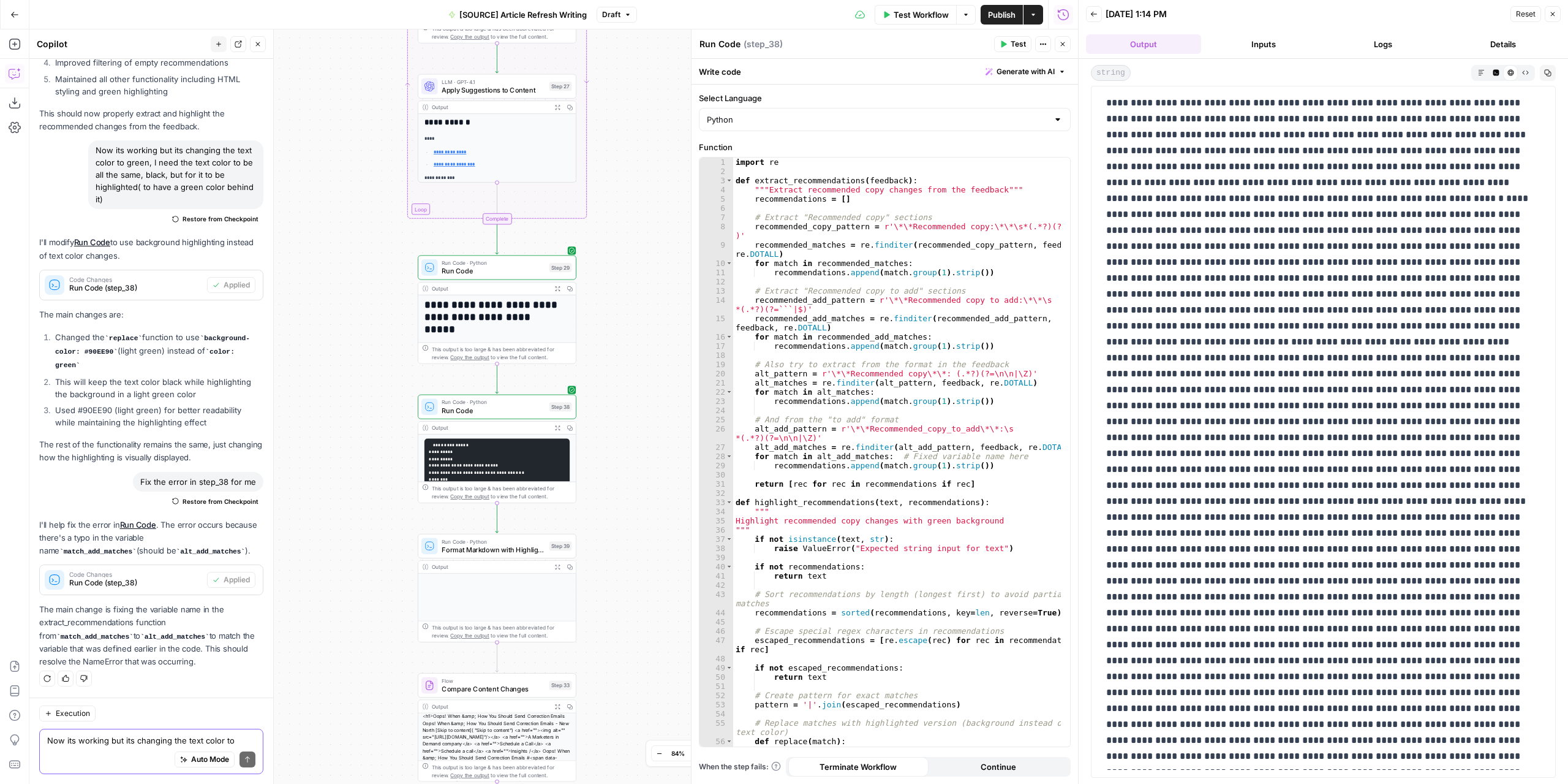
scroll to position [0, 0]
click at [564, 528] on span "Test" at bounding box center [561, 526] width 12 height 9
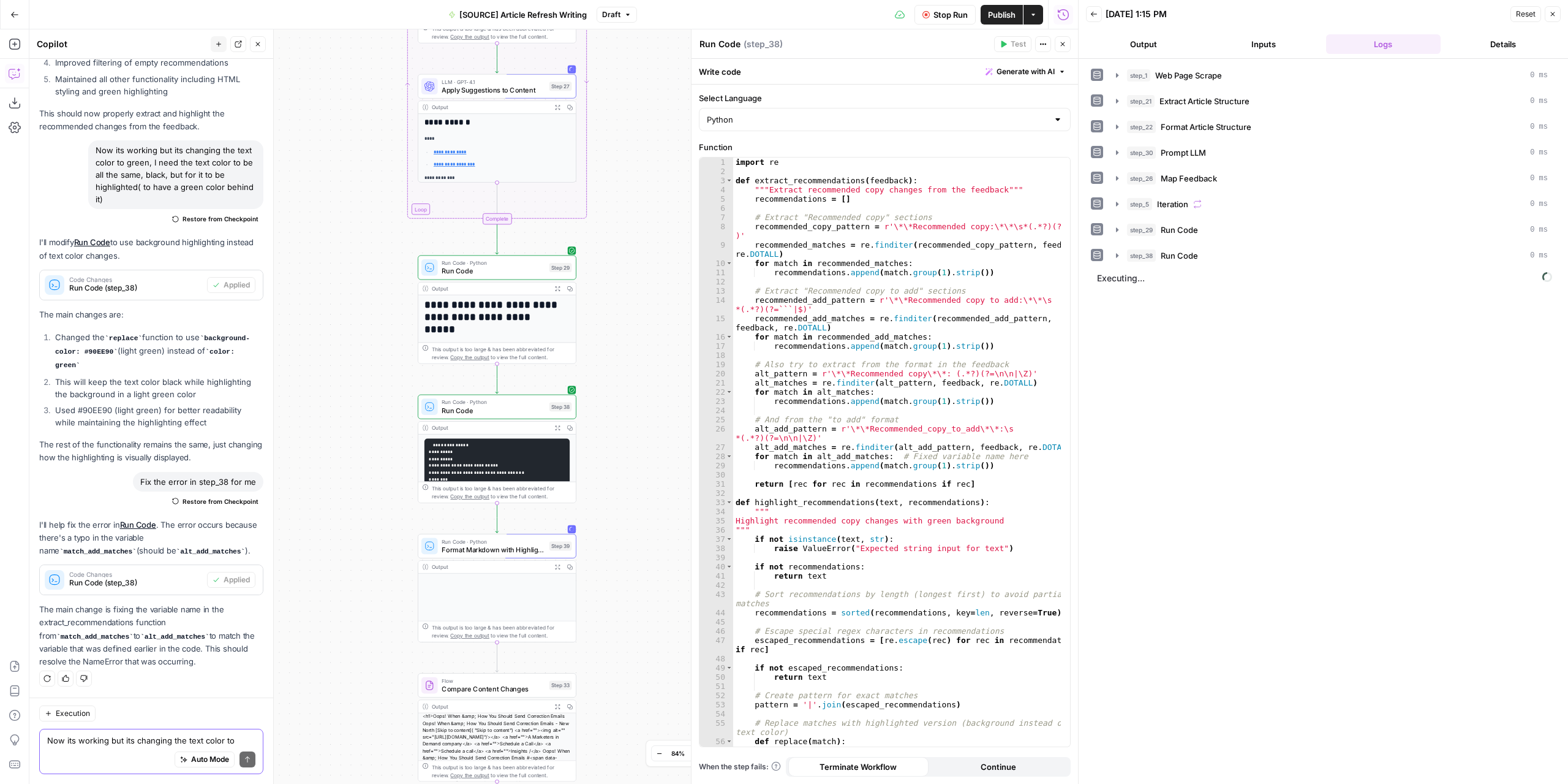
click at [1154, 40] on button "Output" at bounding box center [1143, 44] width 116 height 20
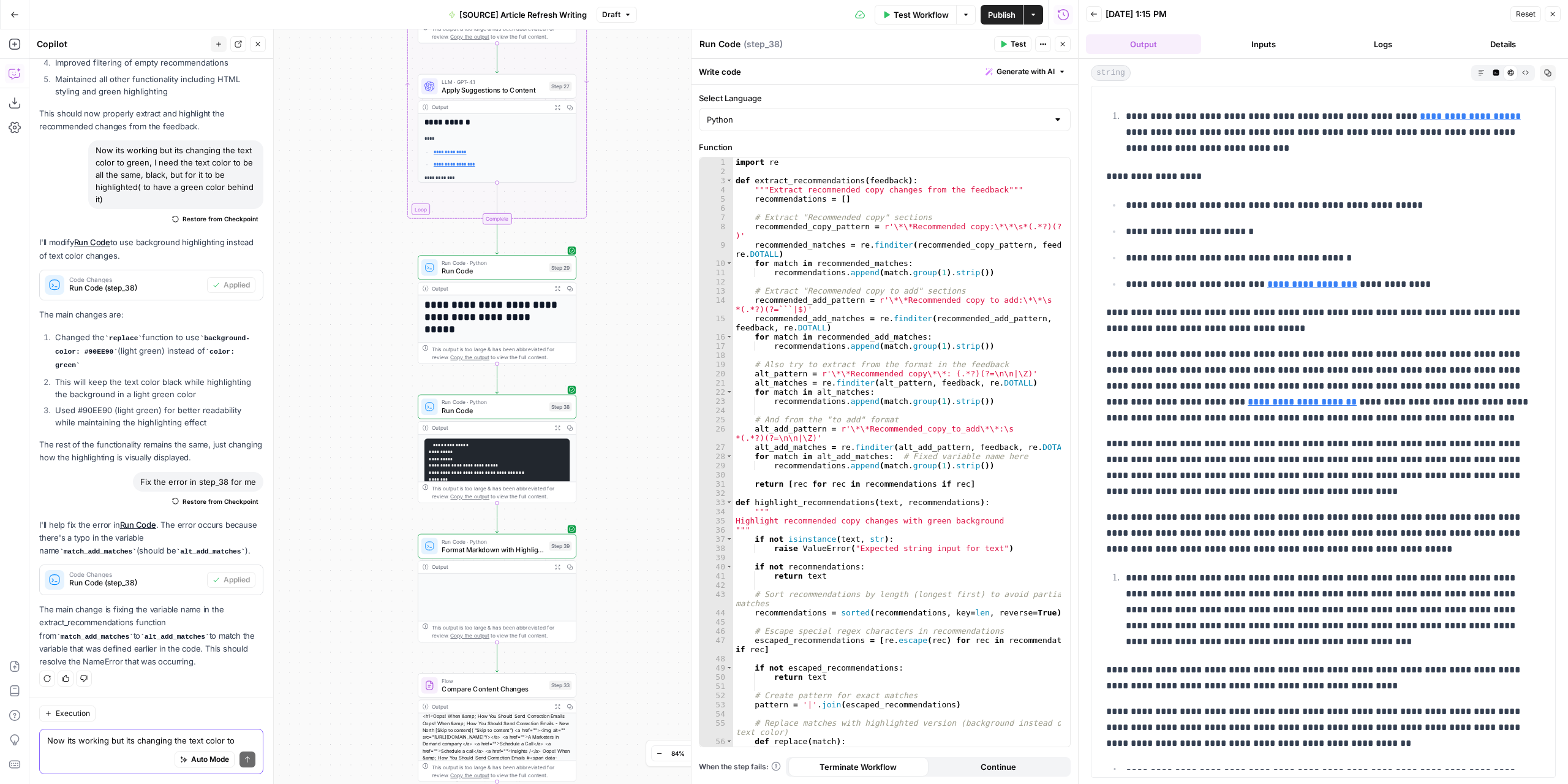
scroll to position [1103, 0]
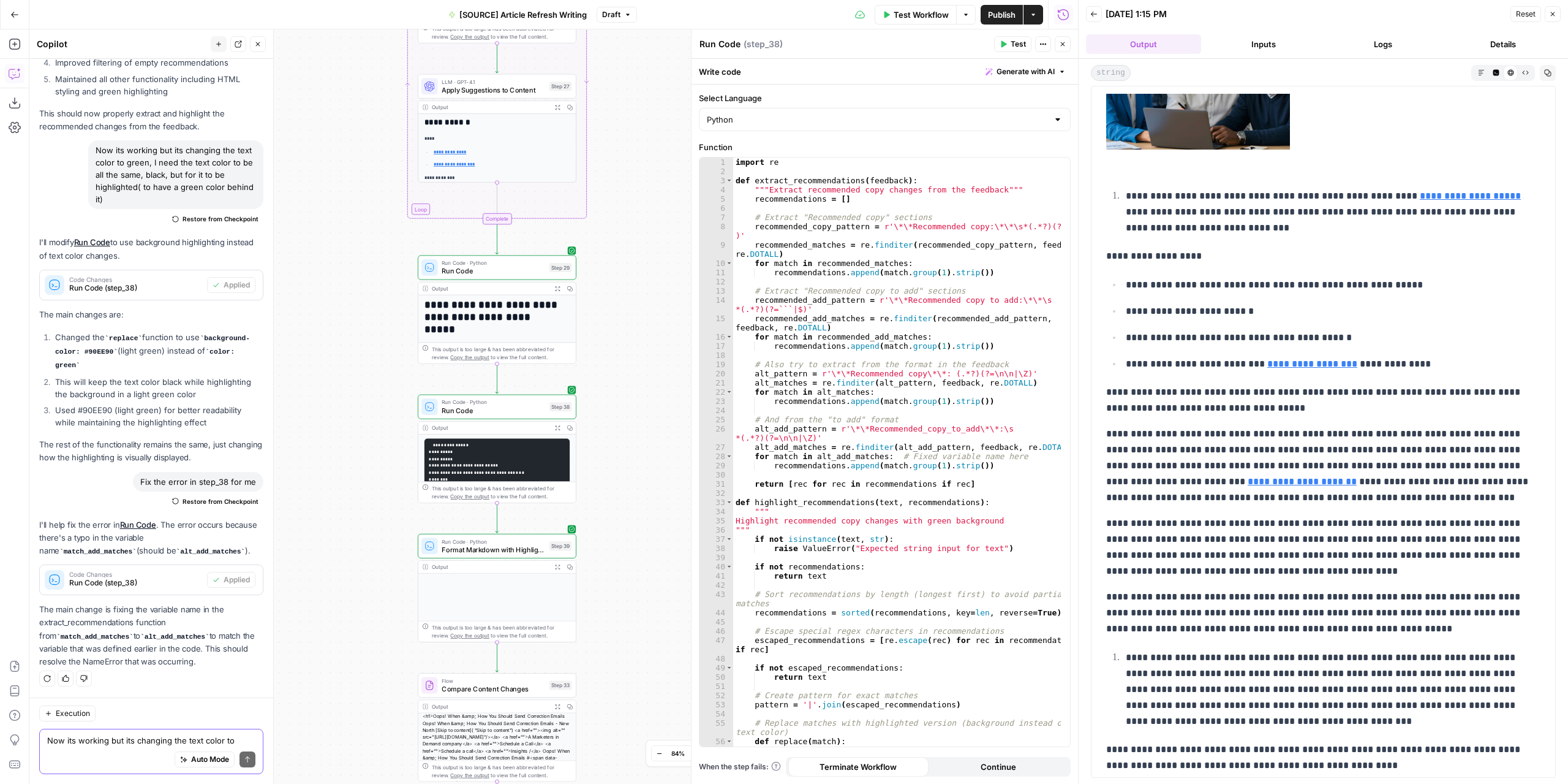
click at [118, 743] on textarea "Now its working but its changing the text color to green, I need the text color…" at bounding box center [151, 740] width 208 height 12
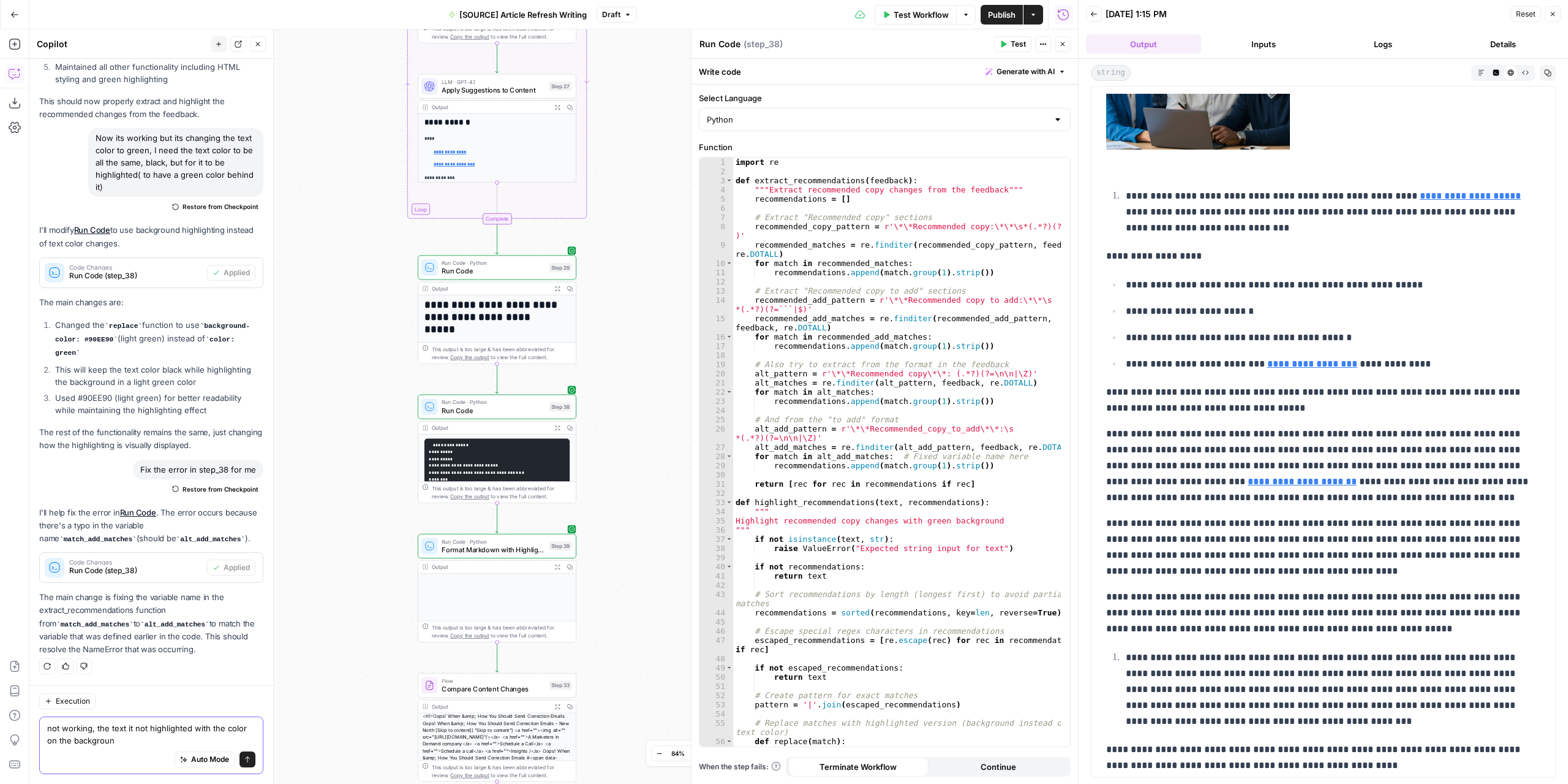
type textarea "not working, the text it not highlighted with the color on the background"
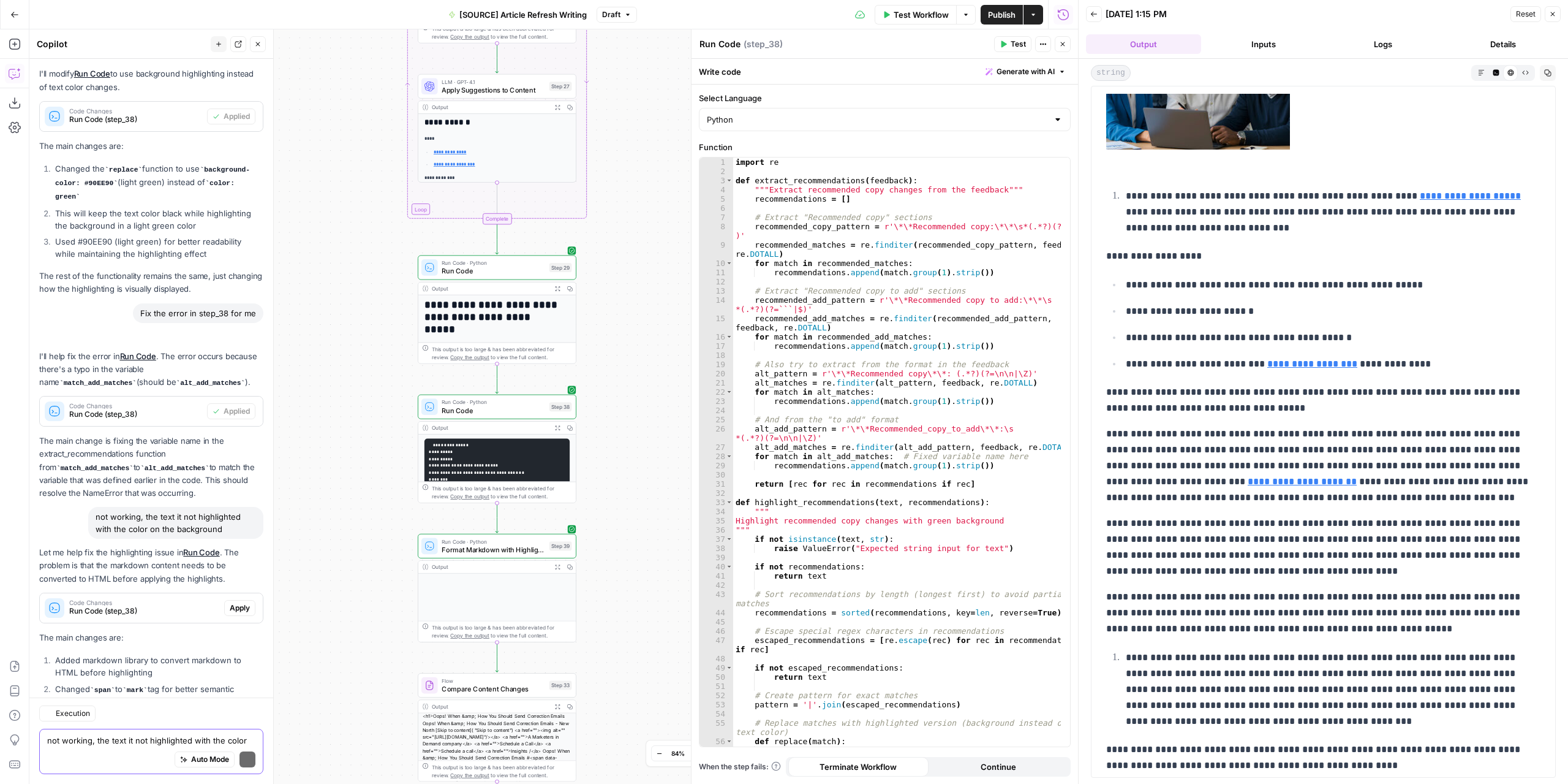
scroll to position [4725, 0]
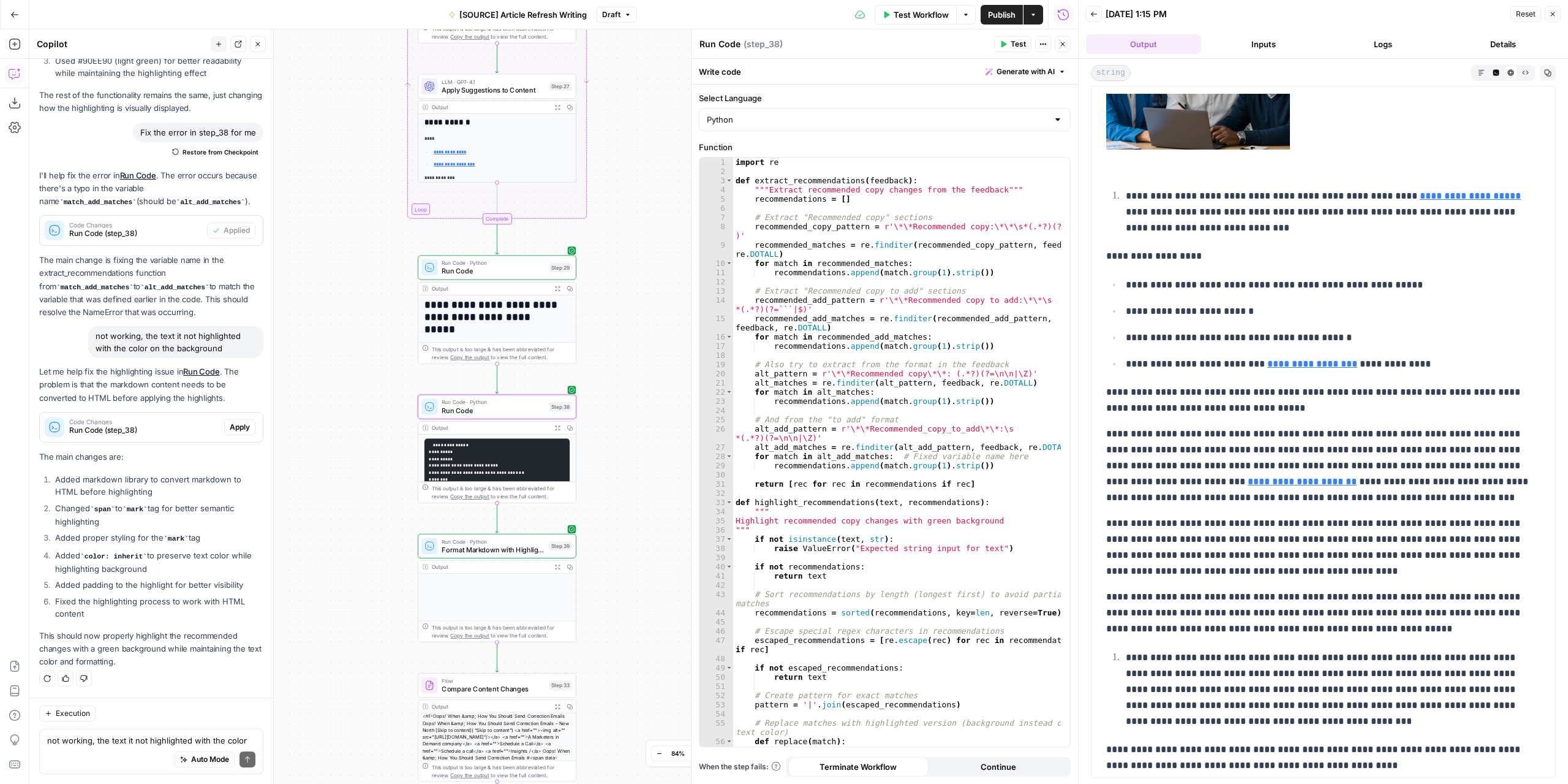
click at [230, 428] on span "Apply" at bounding box center [240, 427] width 20 height 11
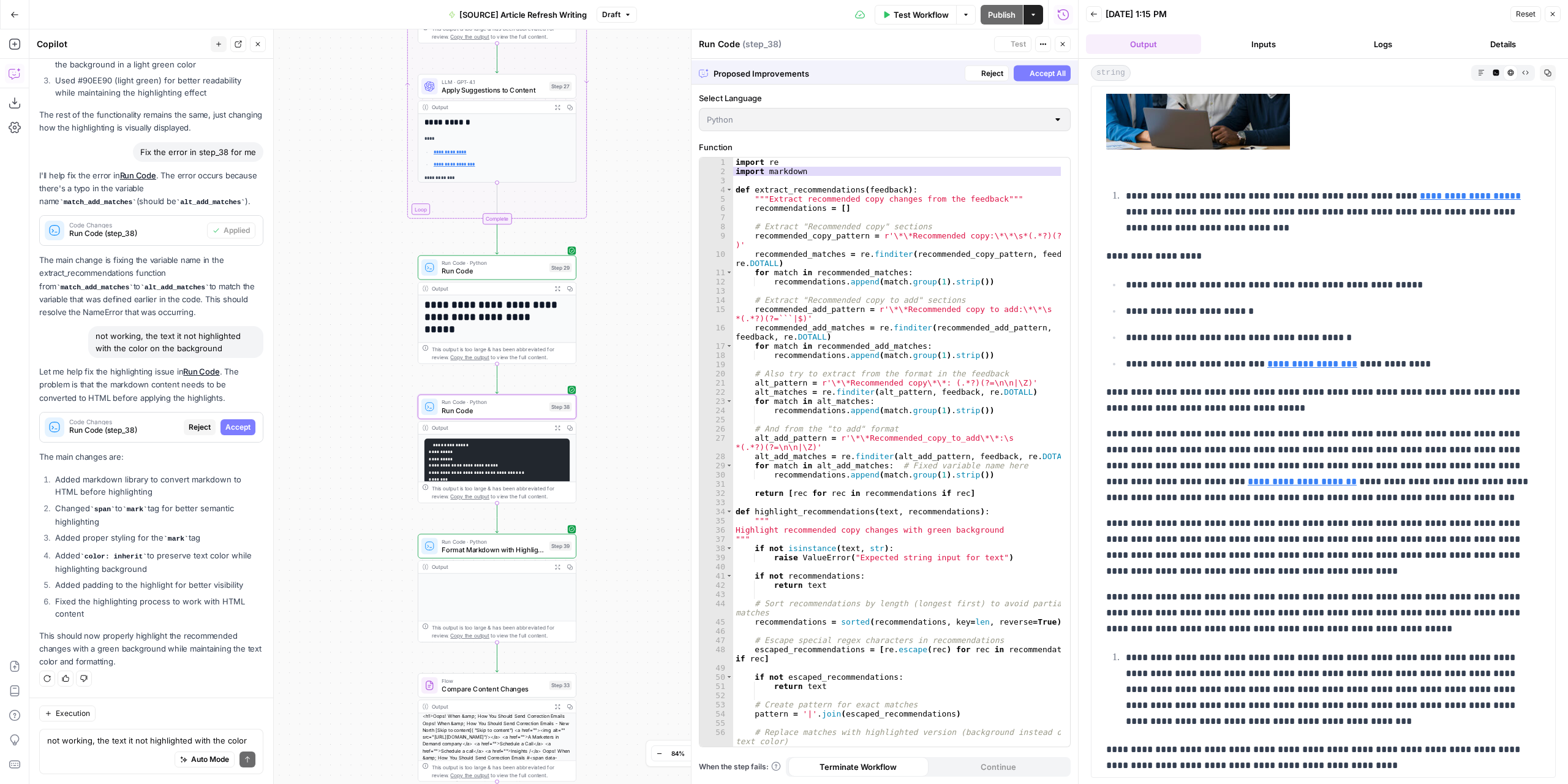
scroll to position [4509, 0]
click at [228, 433] on span "Accept" at bounding box center [237, 427] width 25 height 11
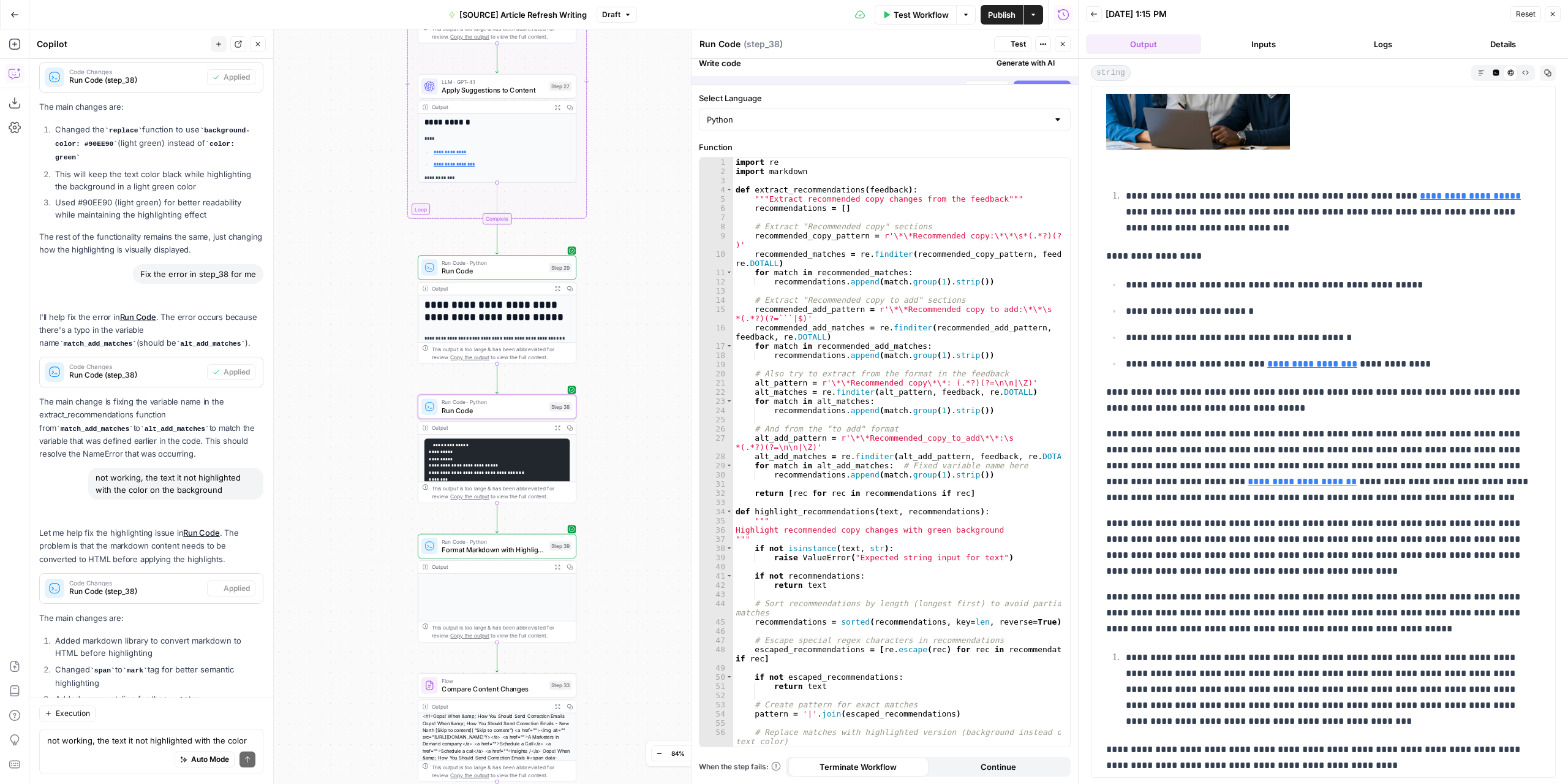
scroll to position [0, 0]
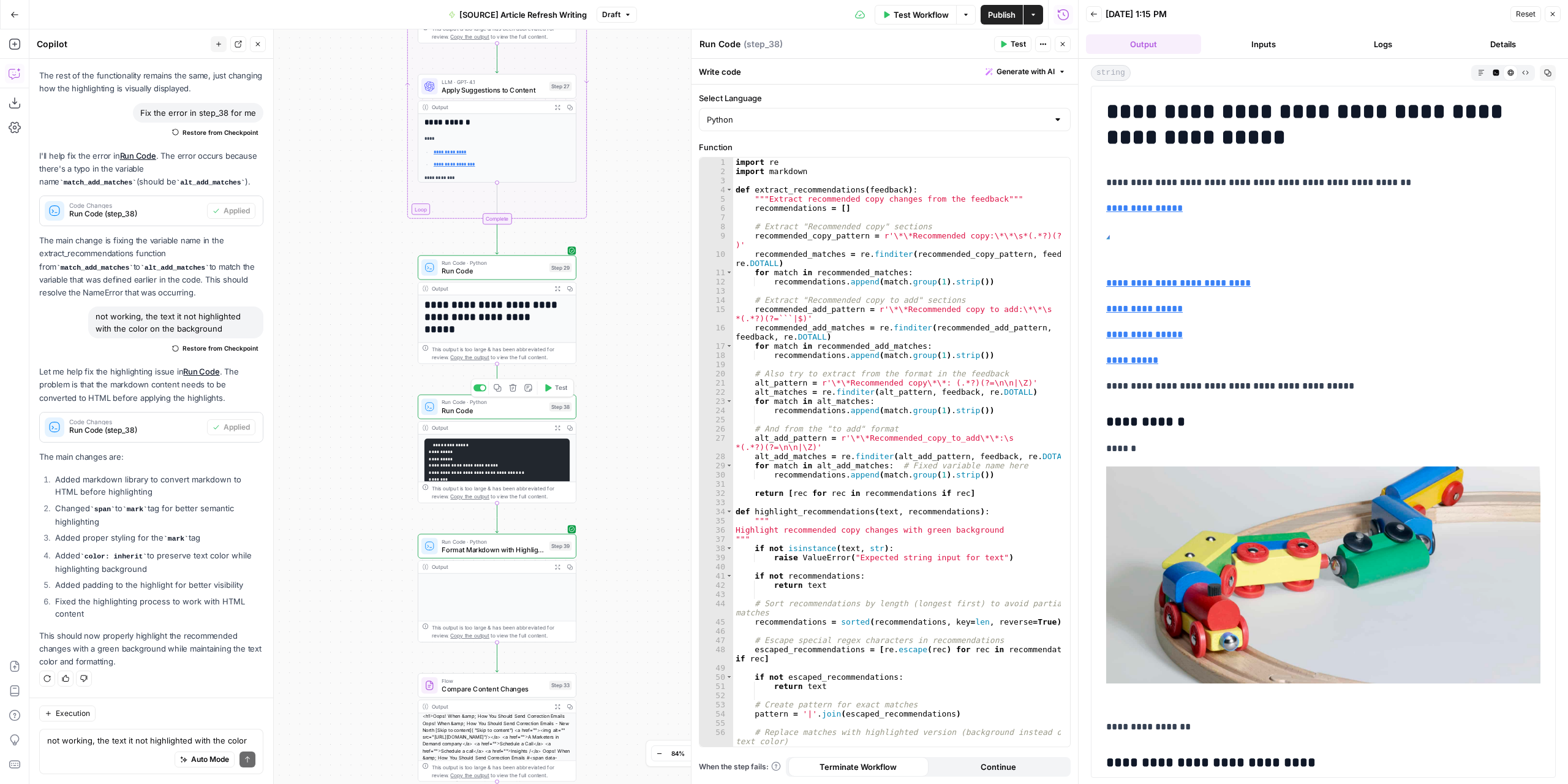
click at [553, 392] on button "Test" at bounding box center [555, 389] width 32 height 14
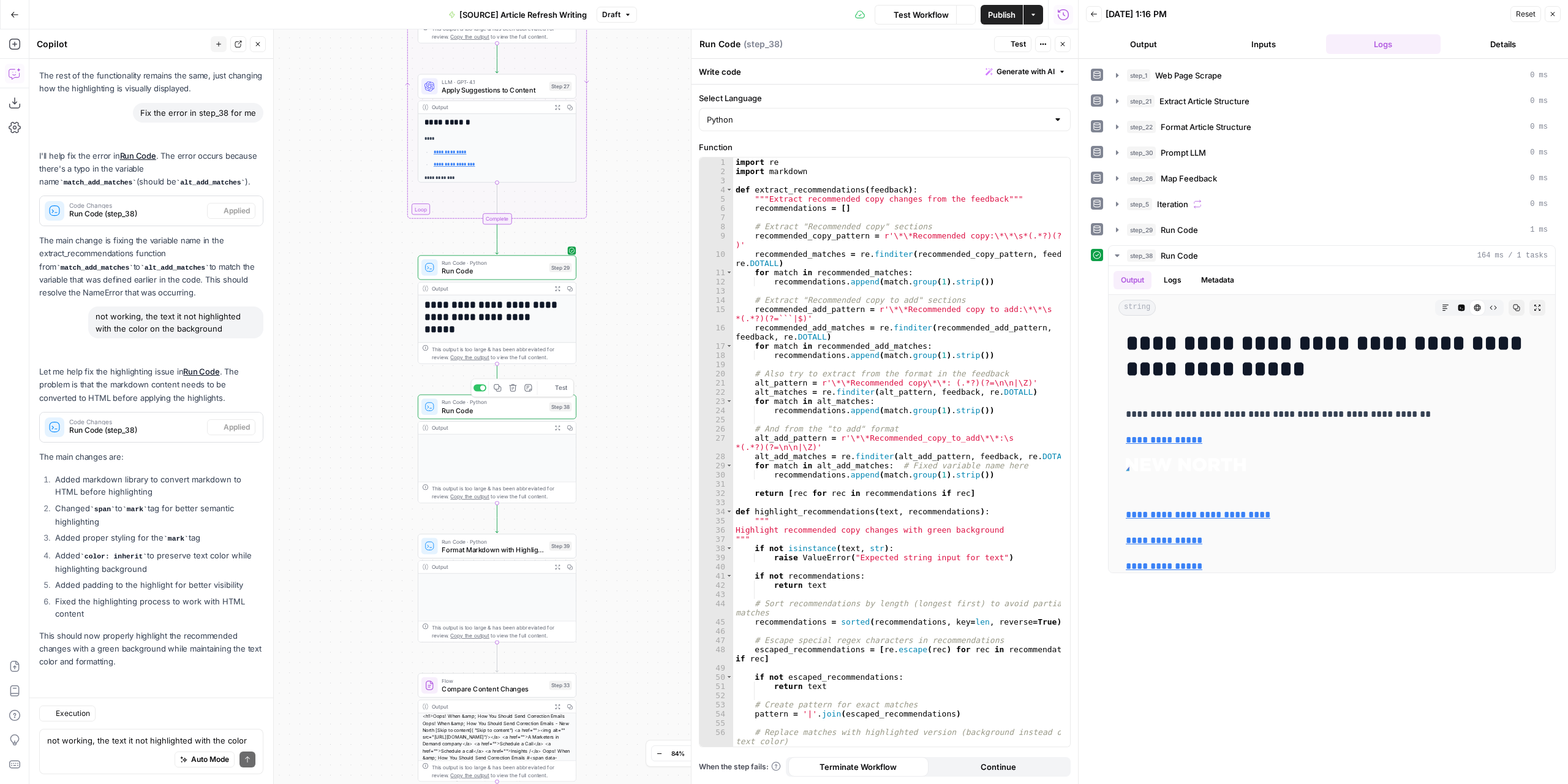
scroll to position [4745, 0]
click at [1149, 40] on button "Output" at bounding box center [1143, 44] width 116 height 20
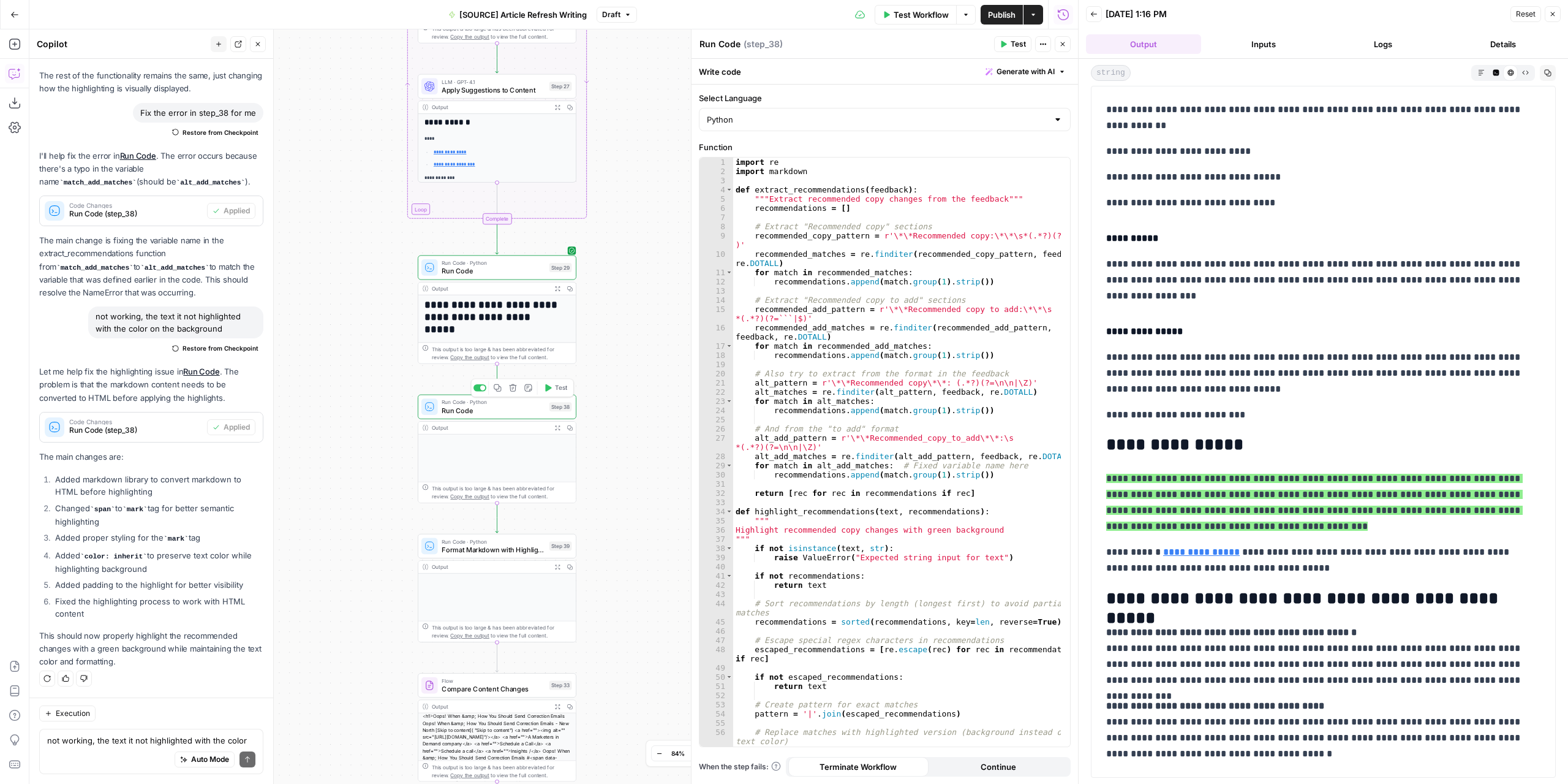
scroll to position [4352, 0]
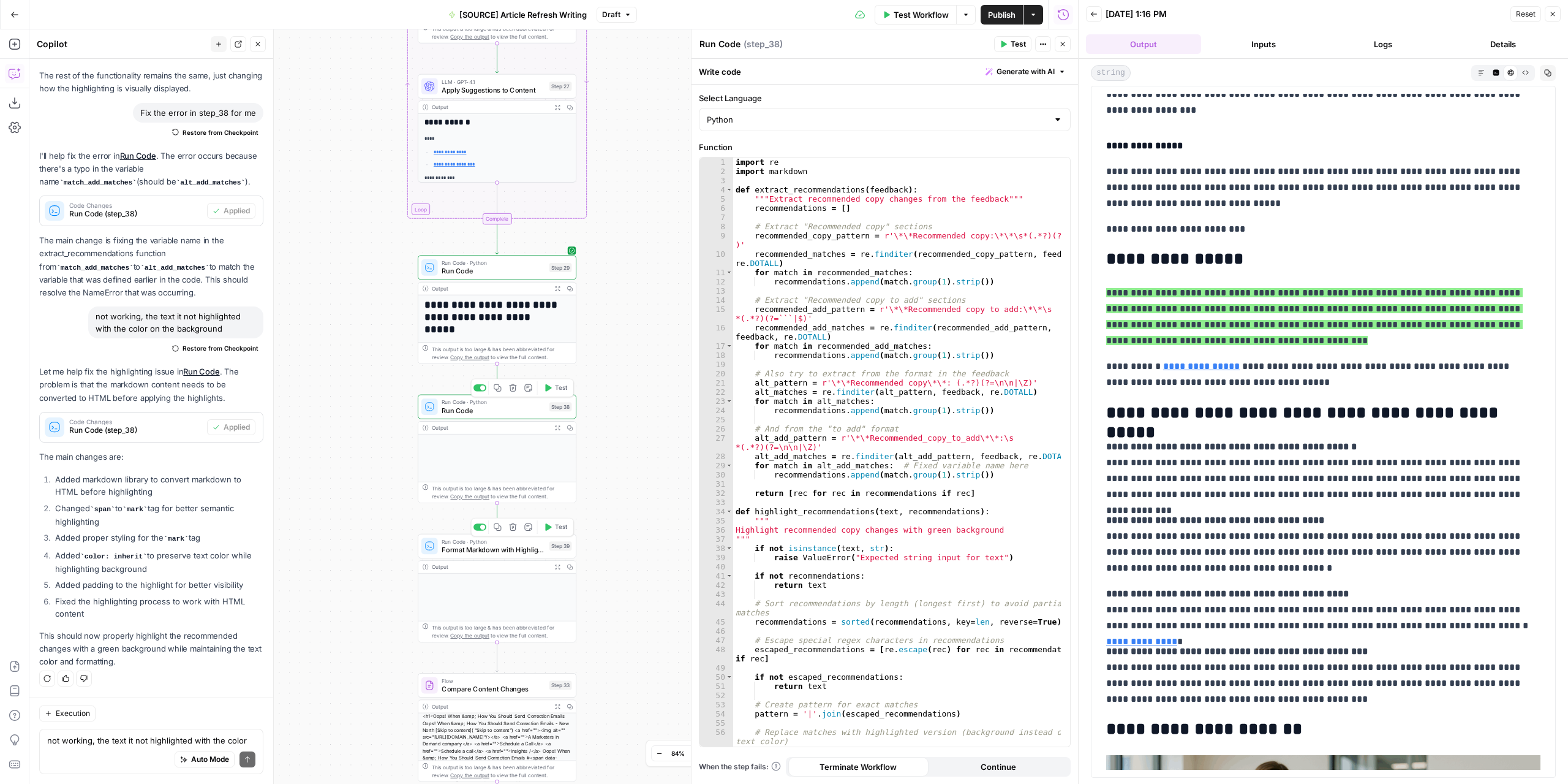
click at [555, 524] on span "Test" at bounding box center [561, 526] width 12 height 9
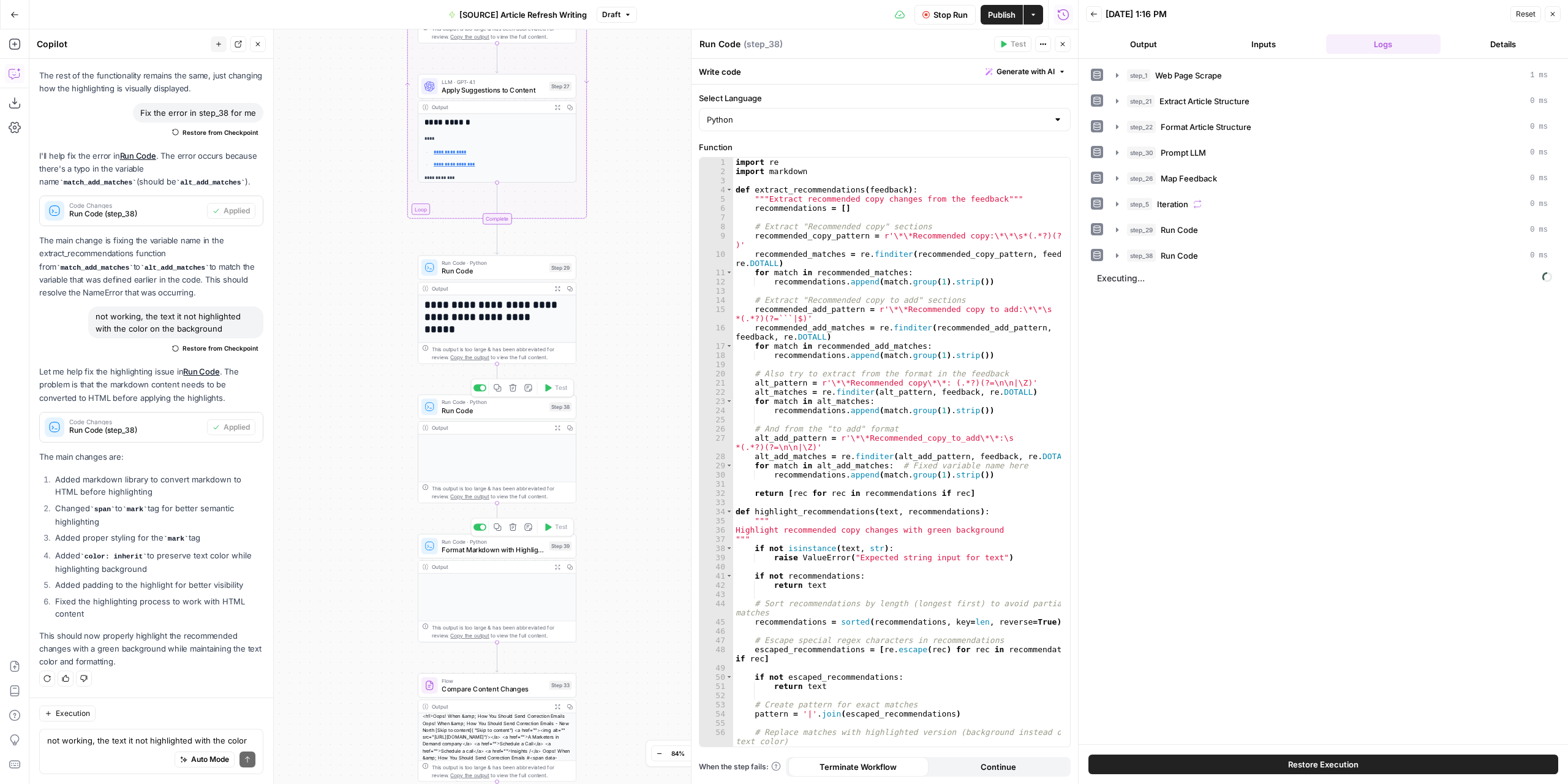
click at [527, 551] on span "Format Markdown with Highlights" at bounding box center [493, 550] width 104 height 11
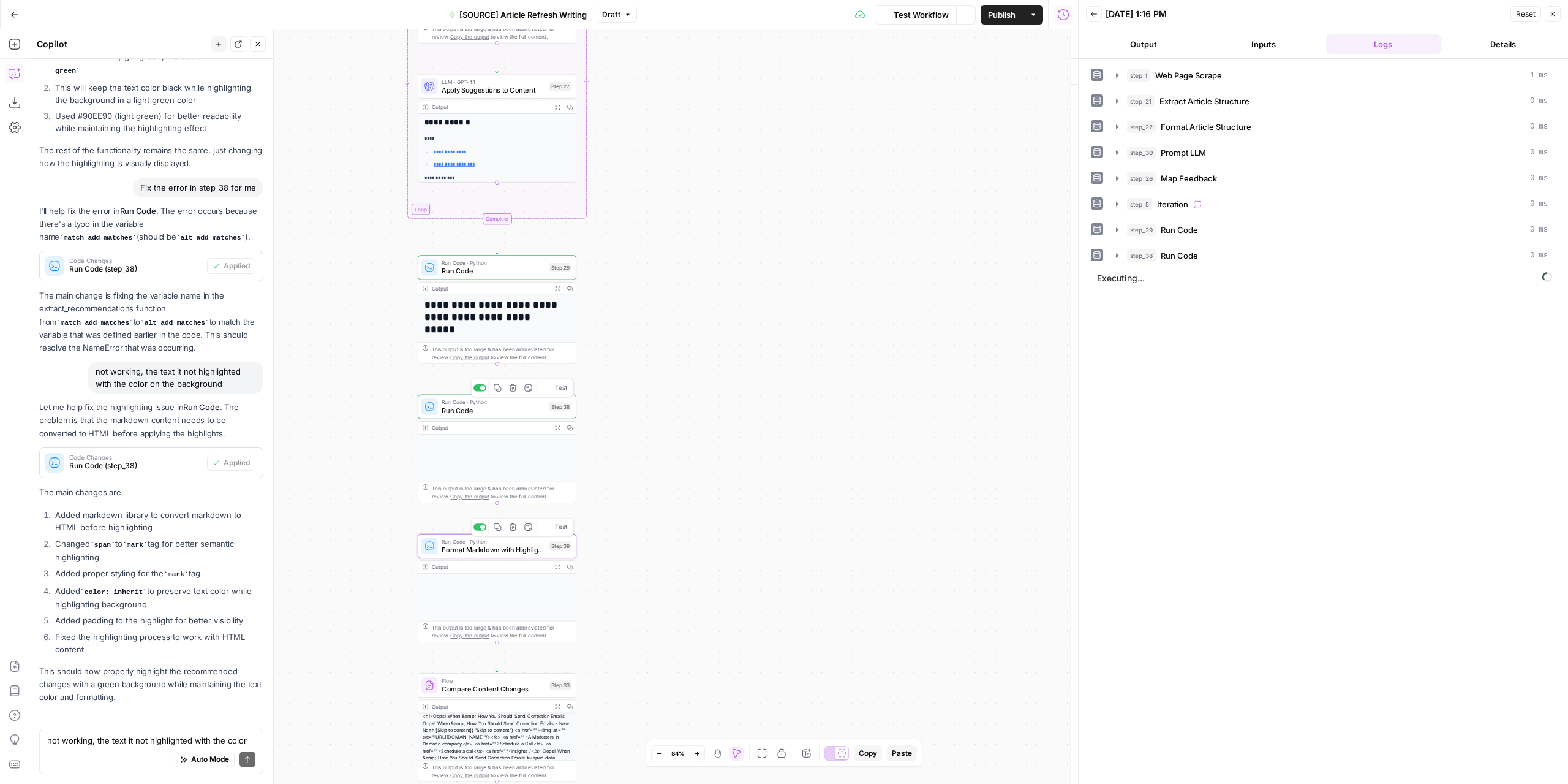
scroll to position [4745, 0]
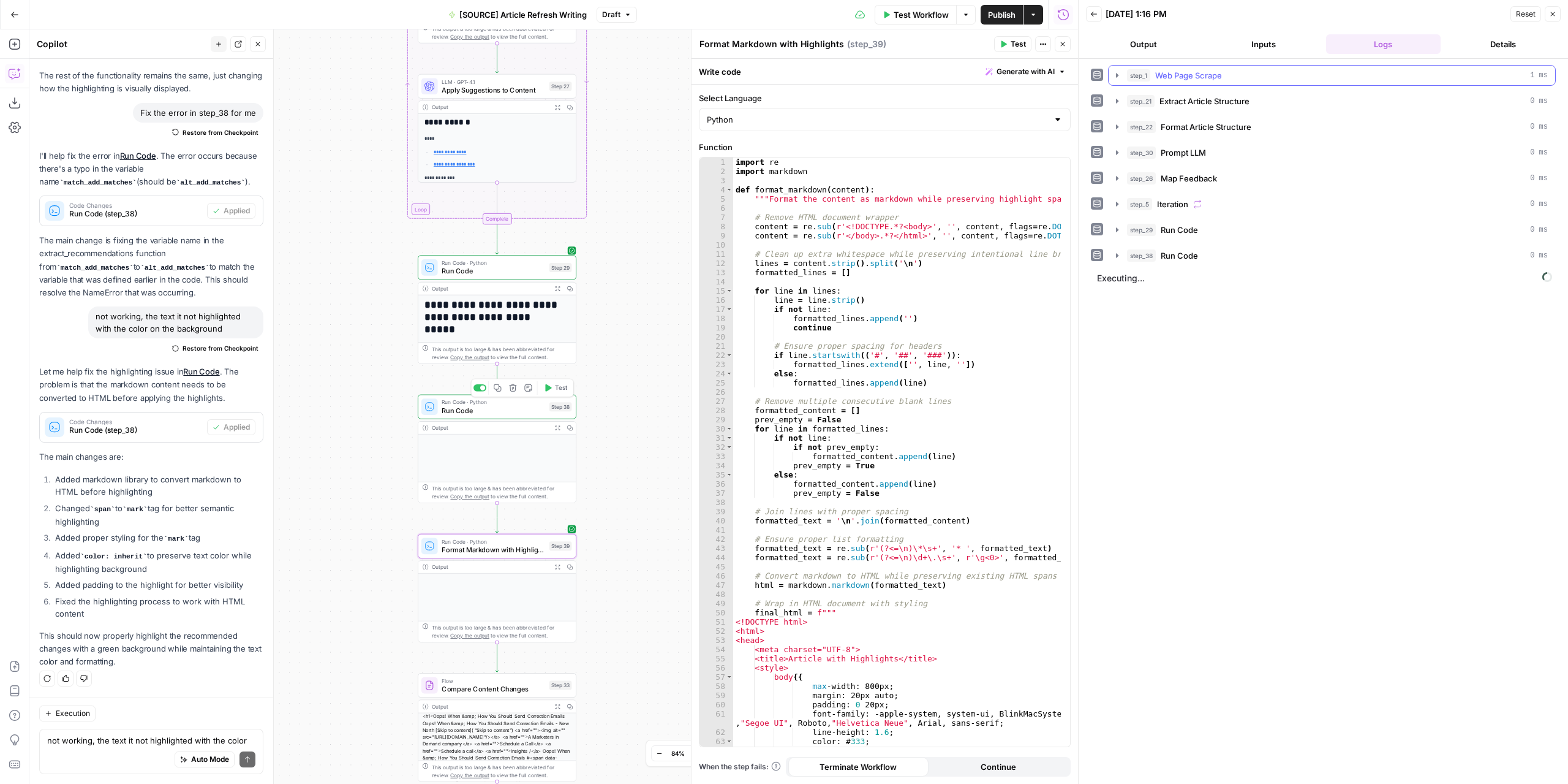
click at [1149, 37] on button "Output" at bounding box center [1143, 44] width 116 height 20
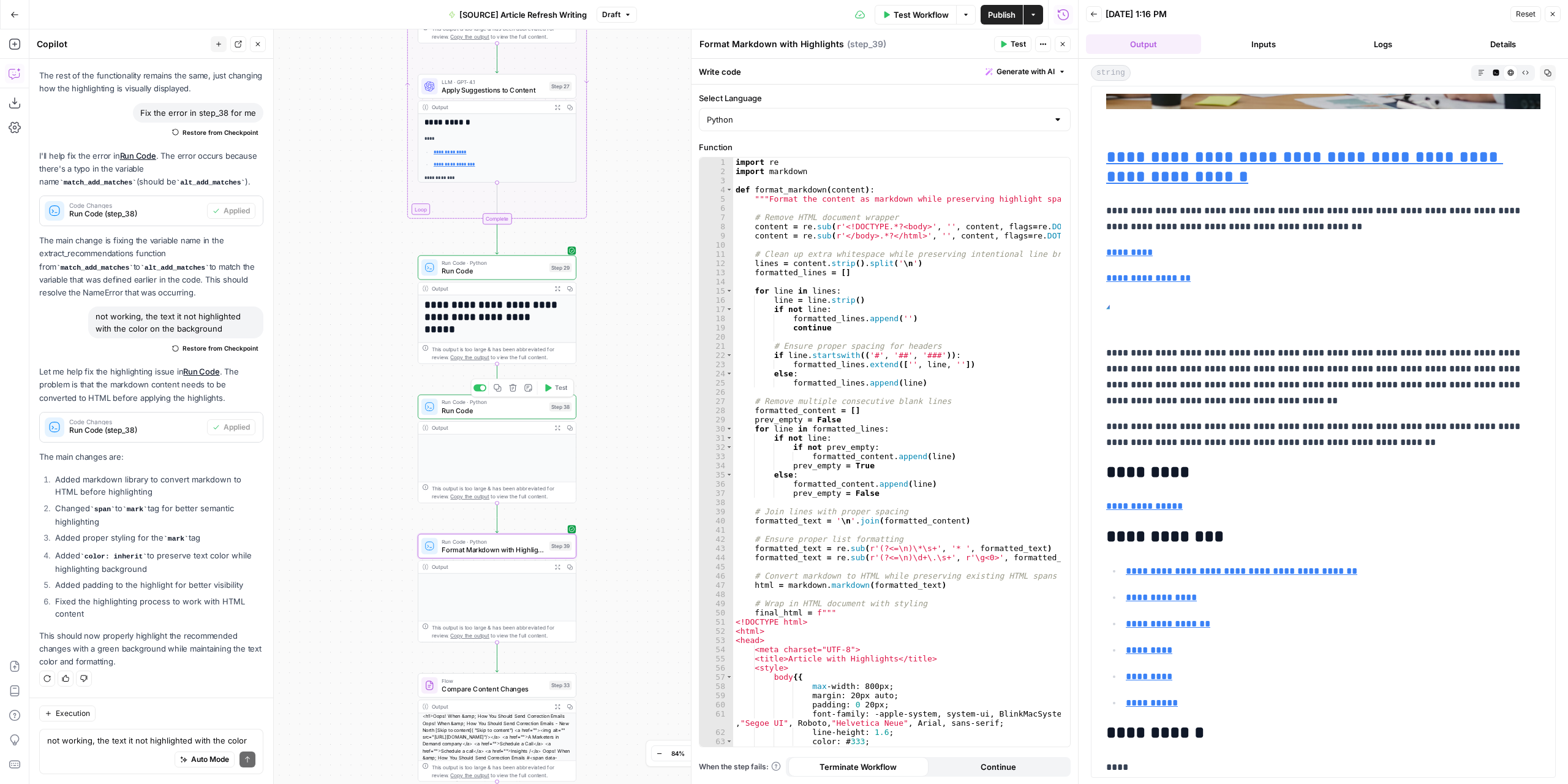
scroll to position [6369, 0]
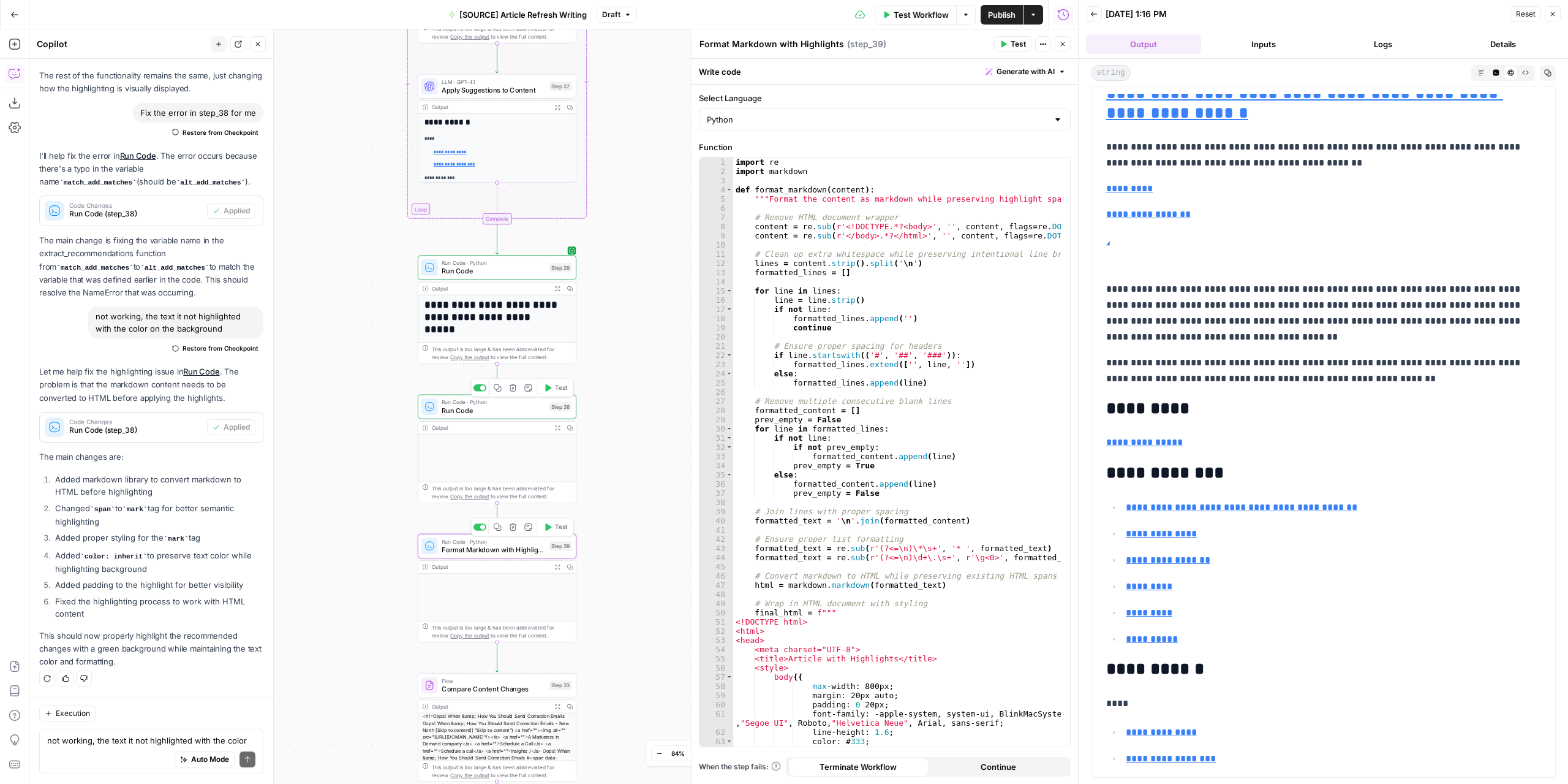
click at [516, 528] on icon "button" at bounding box center [512, 527] width 7 height 7
click at [747, 153] on span "Delete Step" at bounding box center [751, 156] width 47 height 12
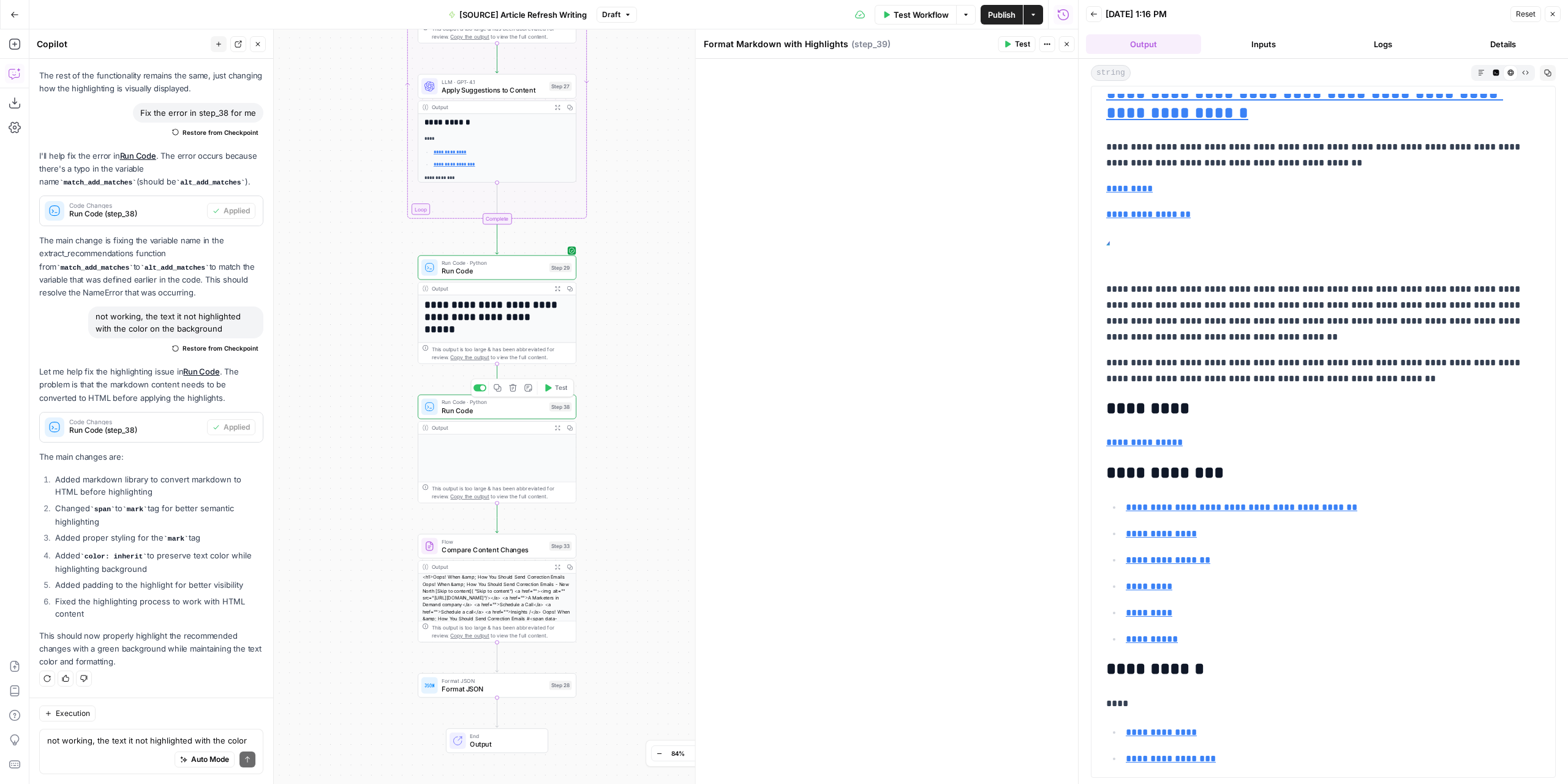
scroll to position [4738, 0]
click at [555, 425] on icon "button" at bounding box center [557, 427] width 5 height 5
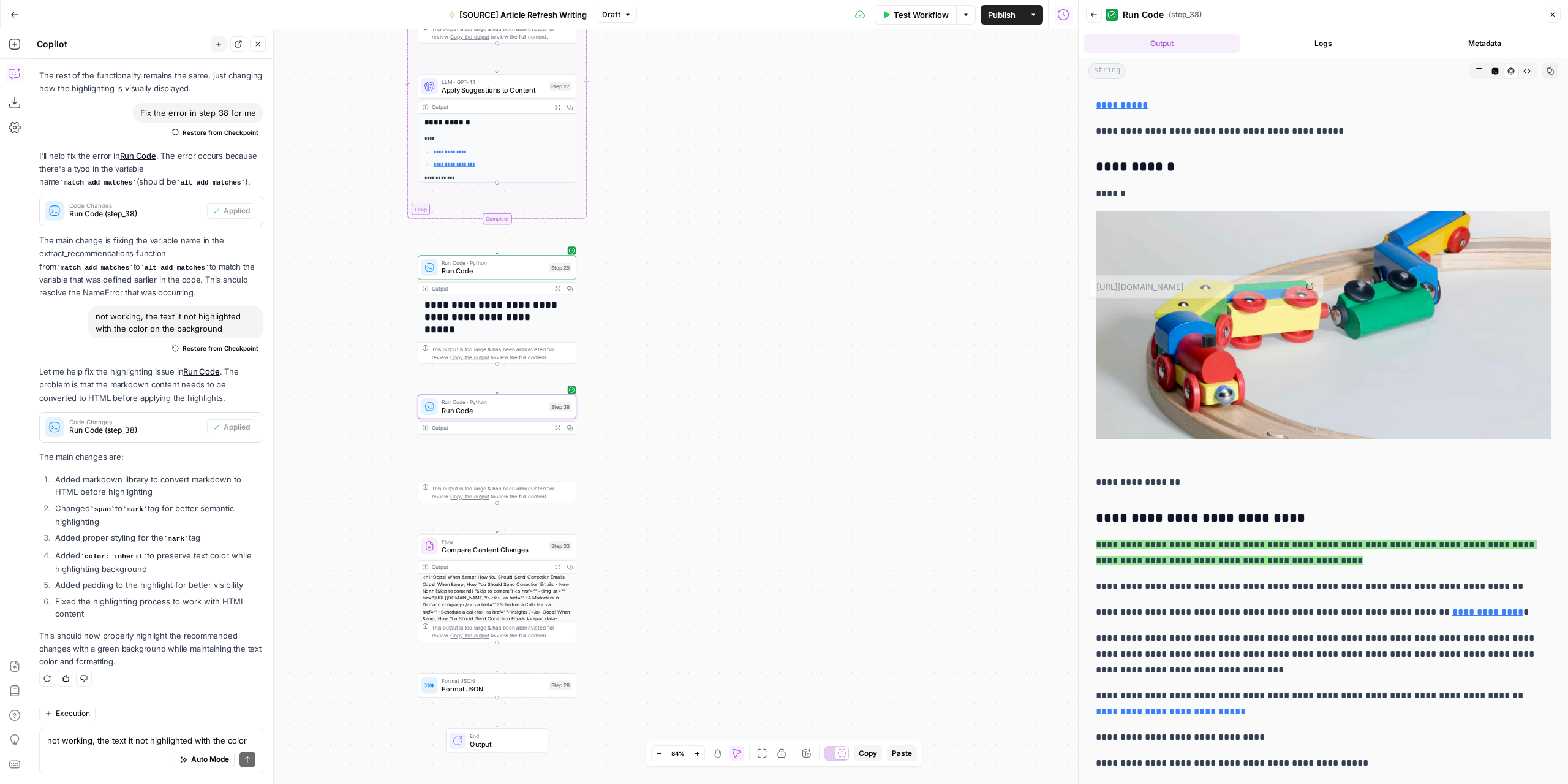
scroll to position [368, 0]
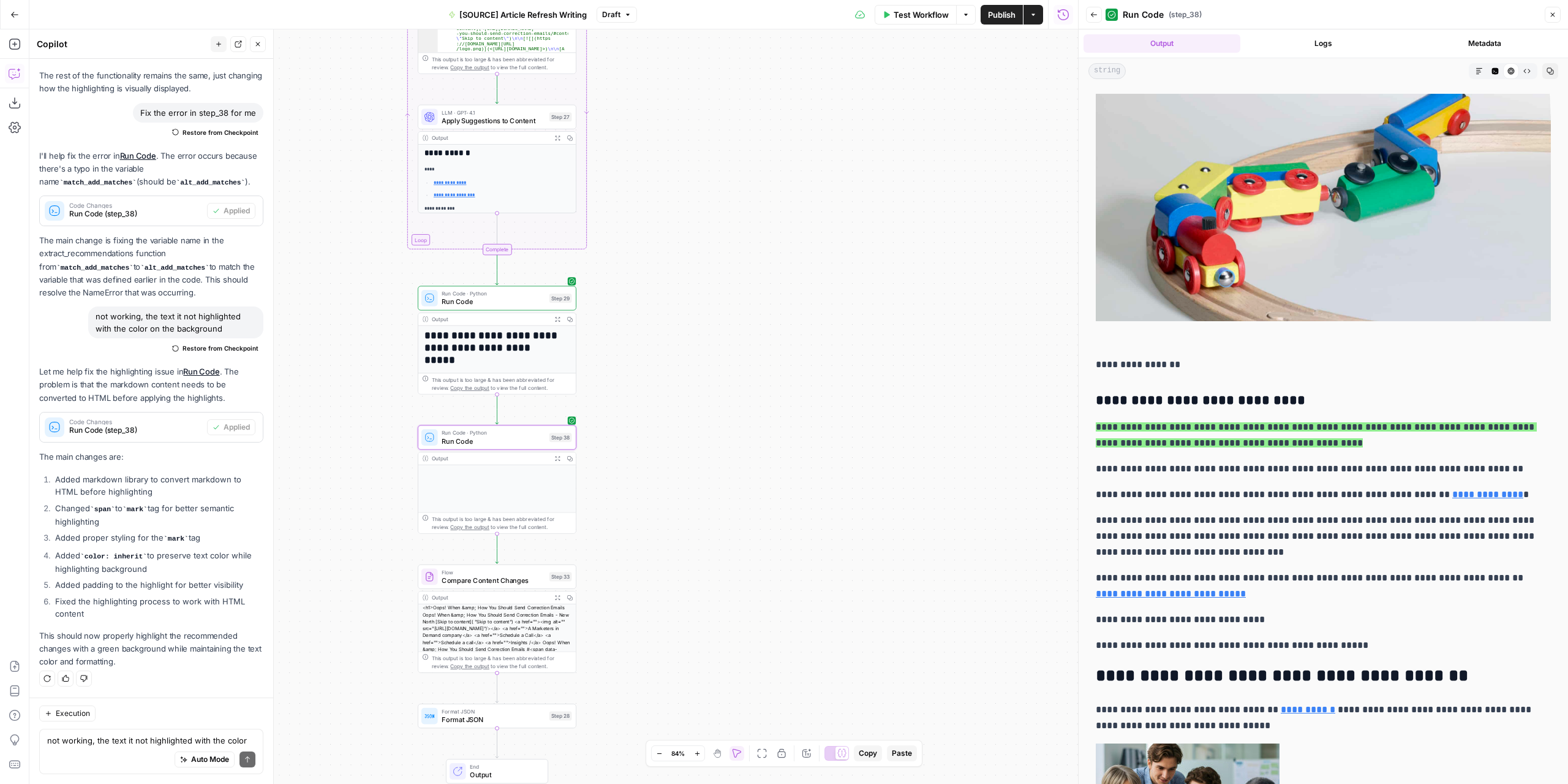
click at [551, 601] on button "Expand Output" at bounding box center [557, 597] width 12 height 12
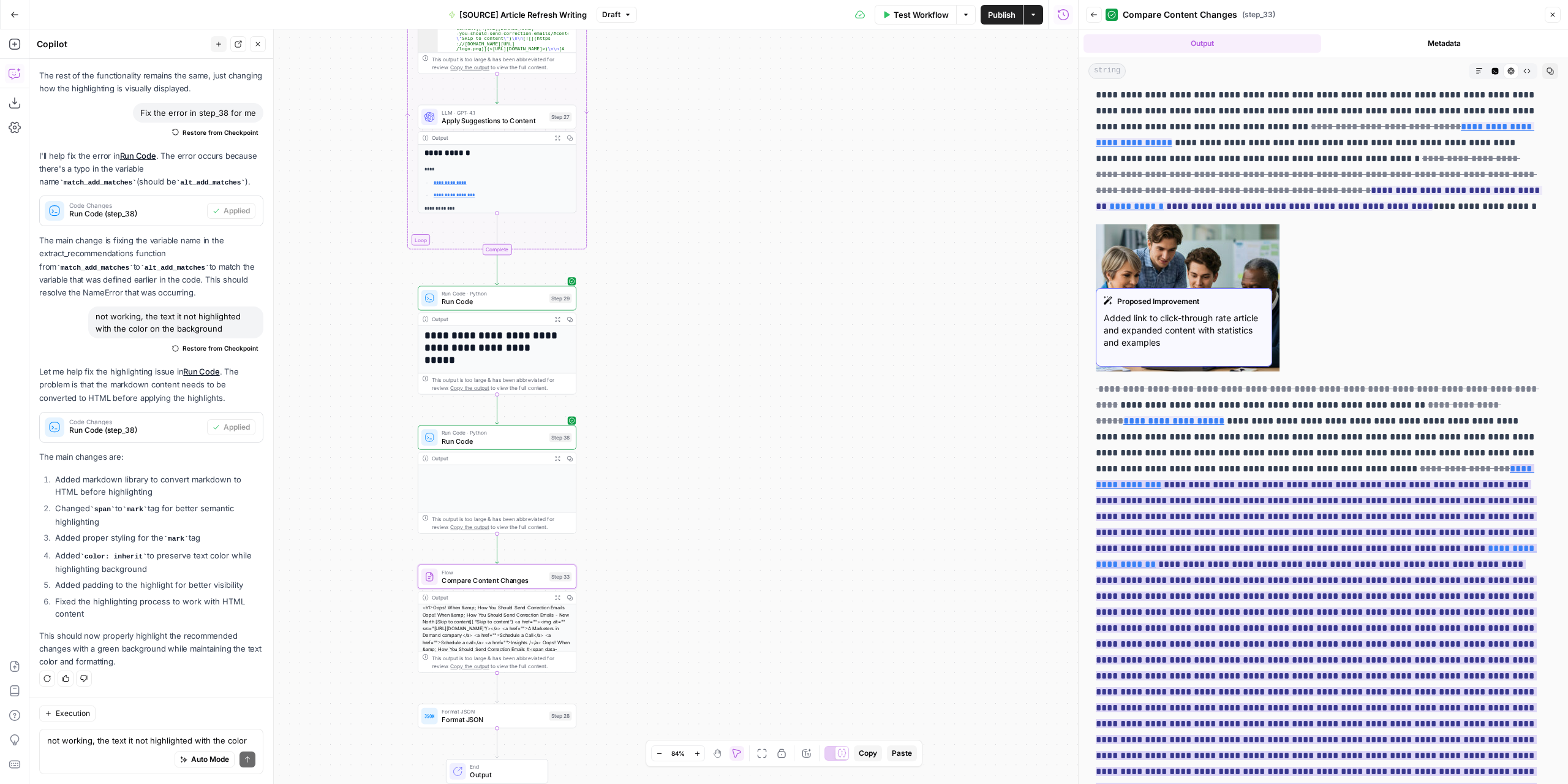
scroll to position [919, 0]
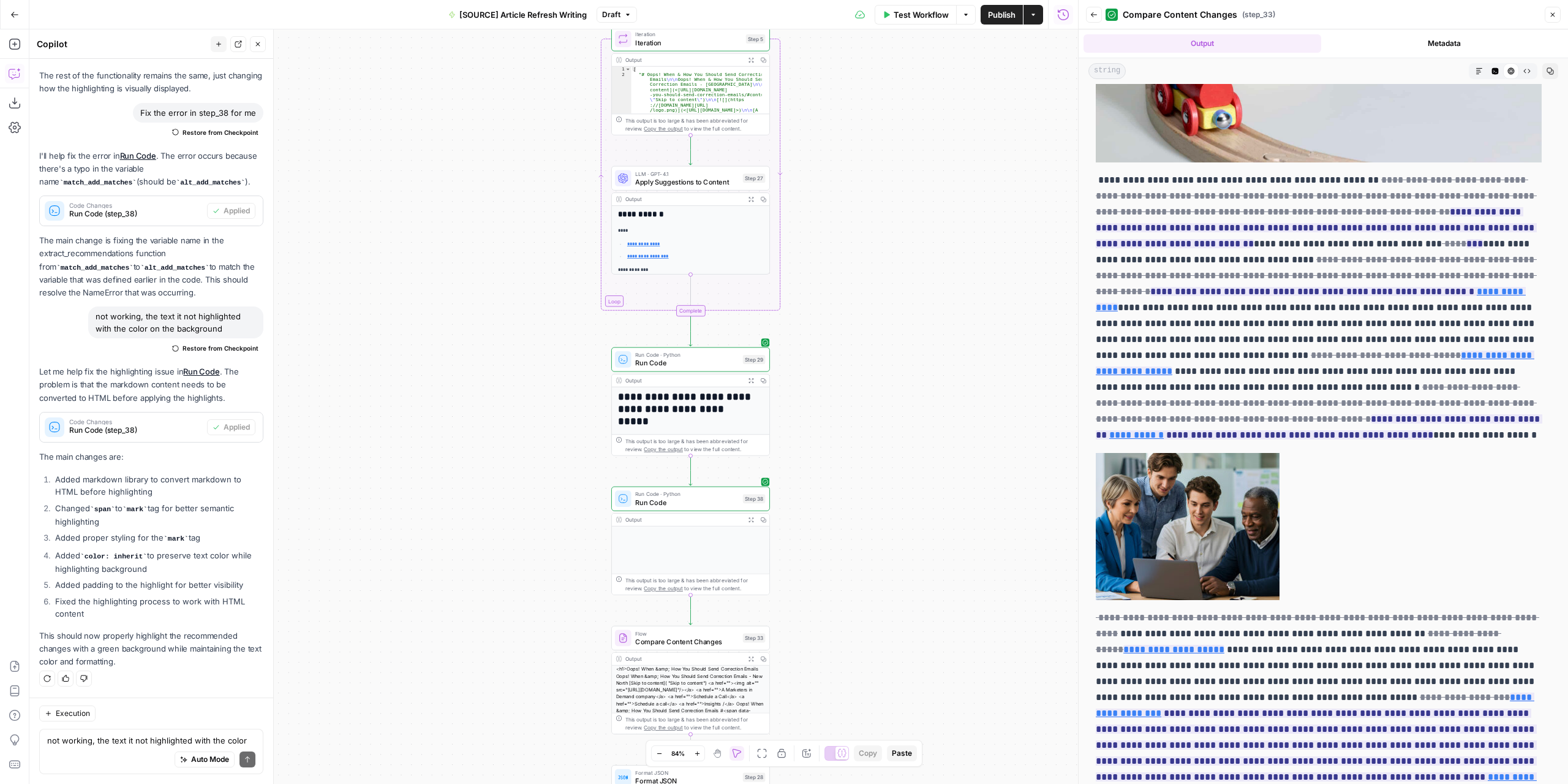
click at [745, 523] on button "Expand Output" at bounding box center [751, 520] width 12 height 12
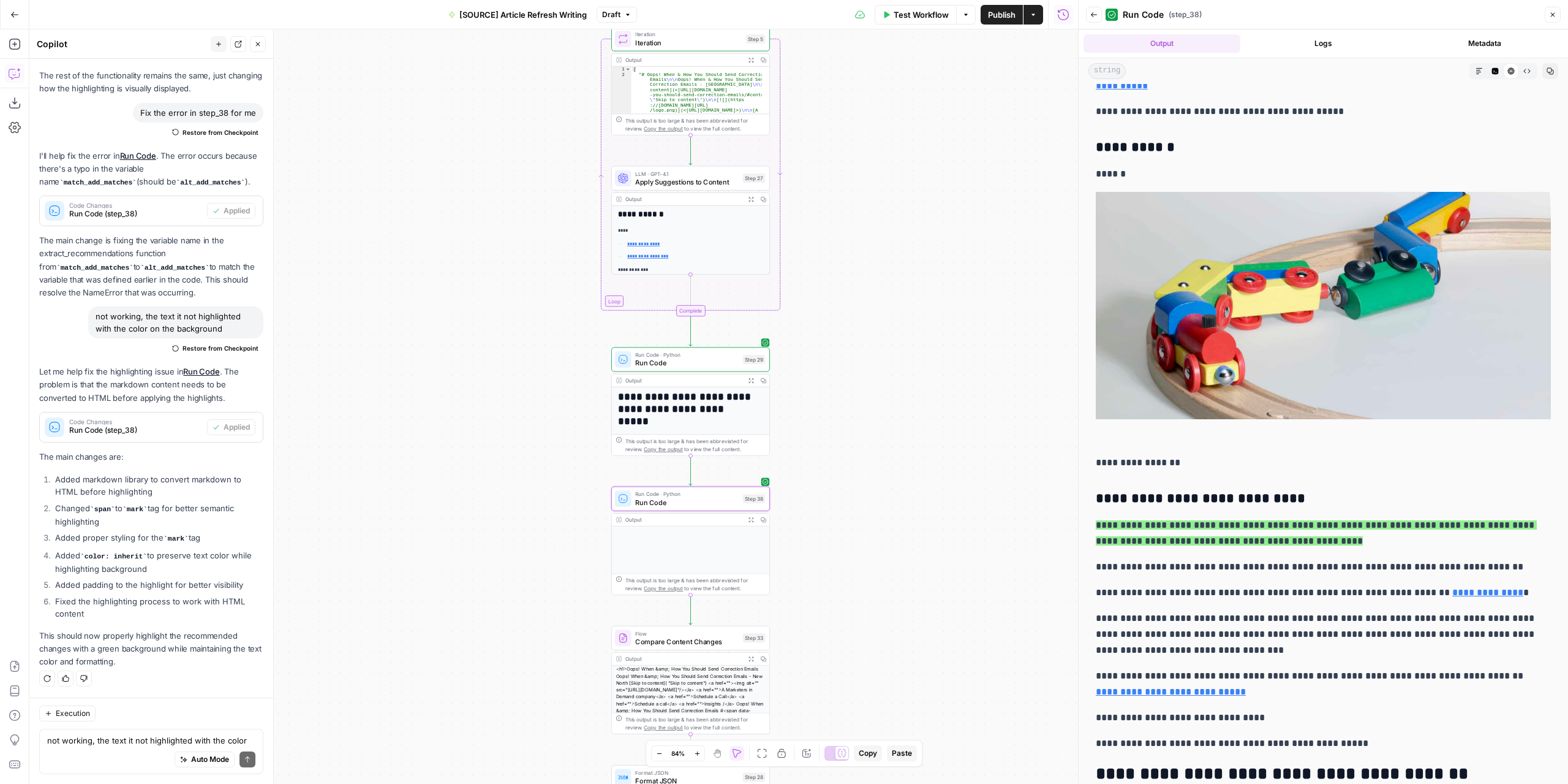
scroll to position [429, 0]
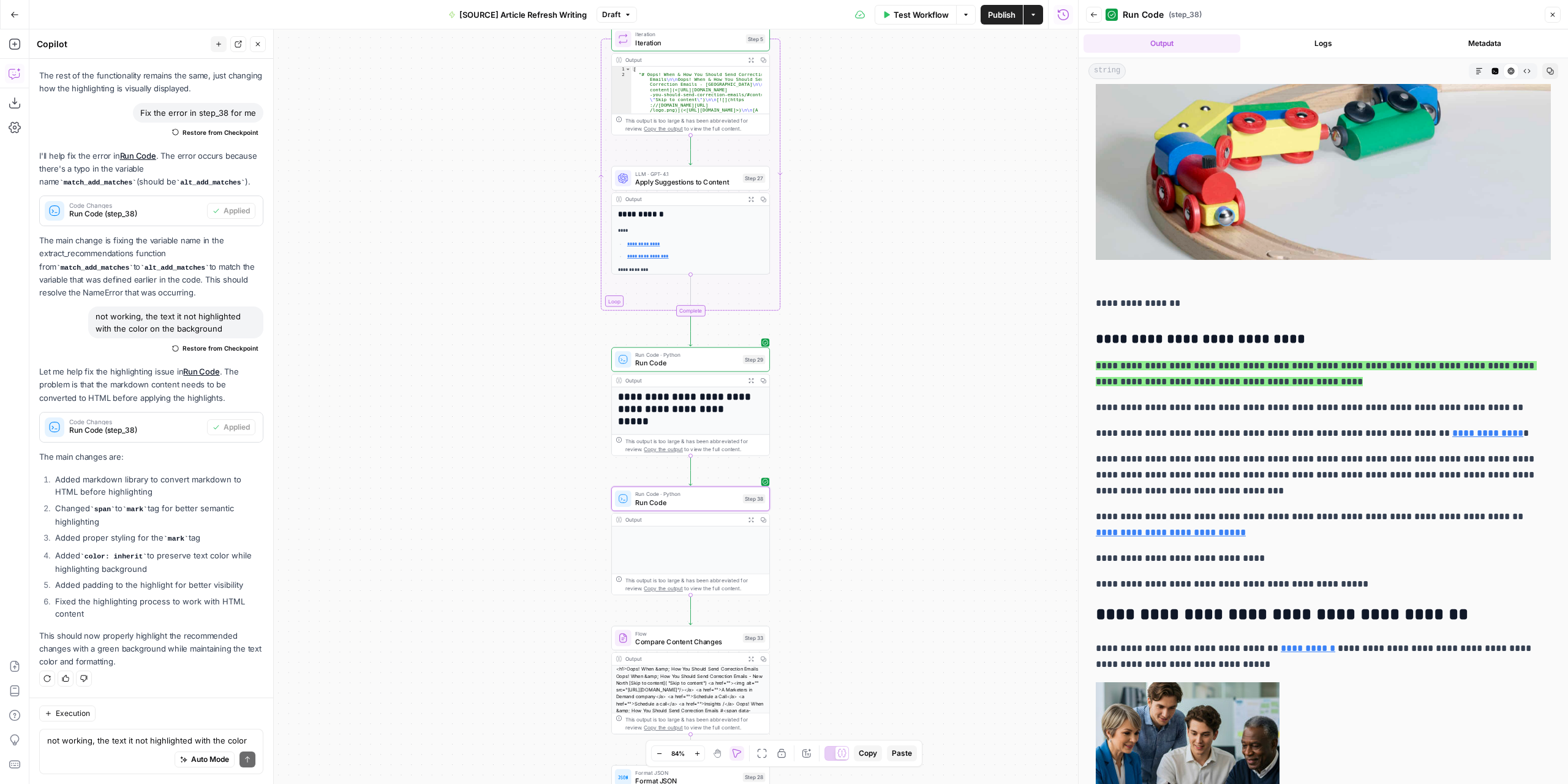
click at [1168, 364] on mark "**********" at bounding box center [1316, 373] width 441 height 25
drag, startPoint x: 1147, startPoint y: 380, endPoint x: 1103, endPoint y: 370, distance: 45.1
click at [1103, 370] on p "**********" at bounding box center [1323, 374] width 455 height 32
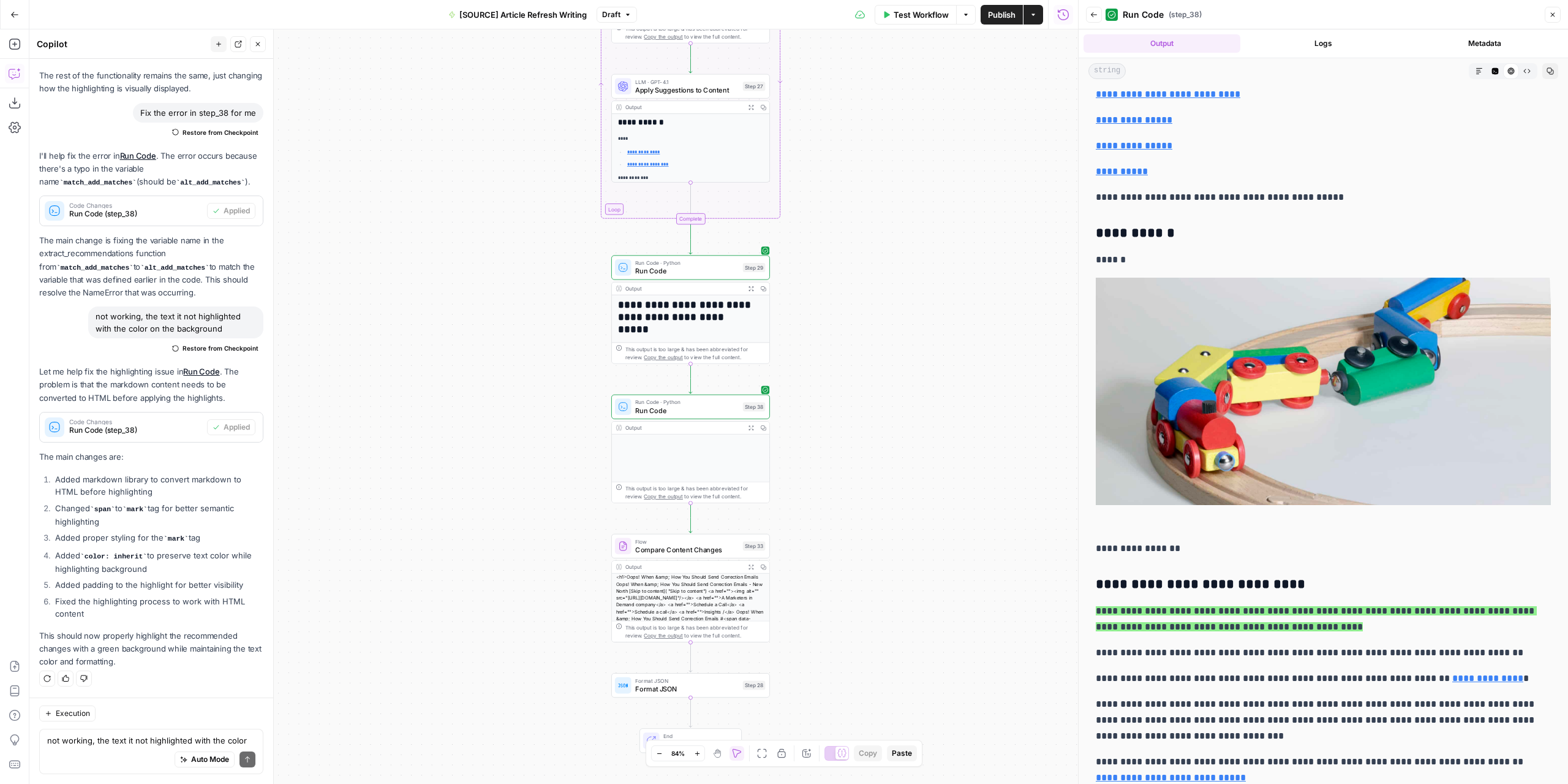
scroll to position [0, 0]
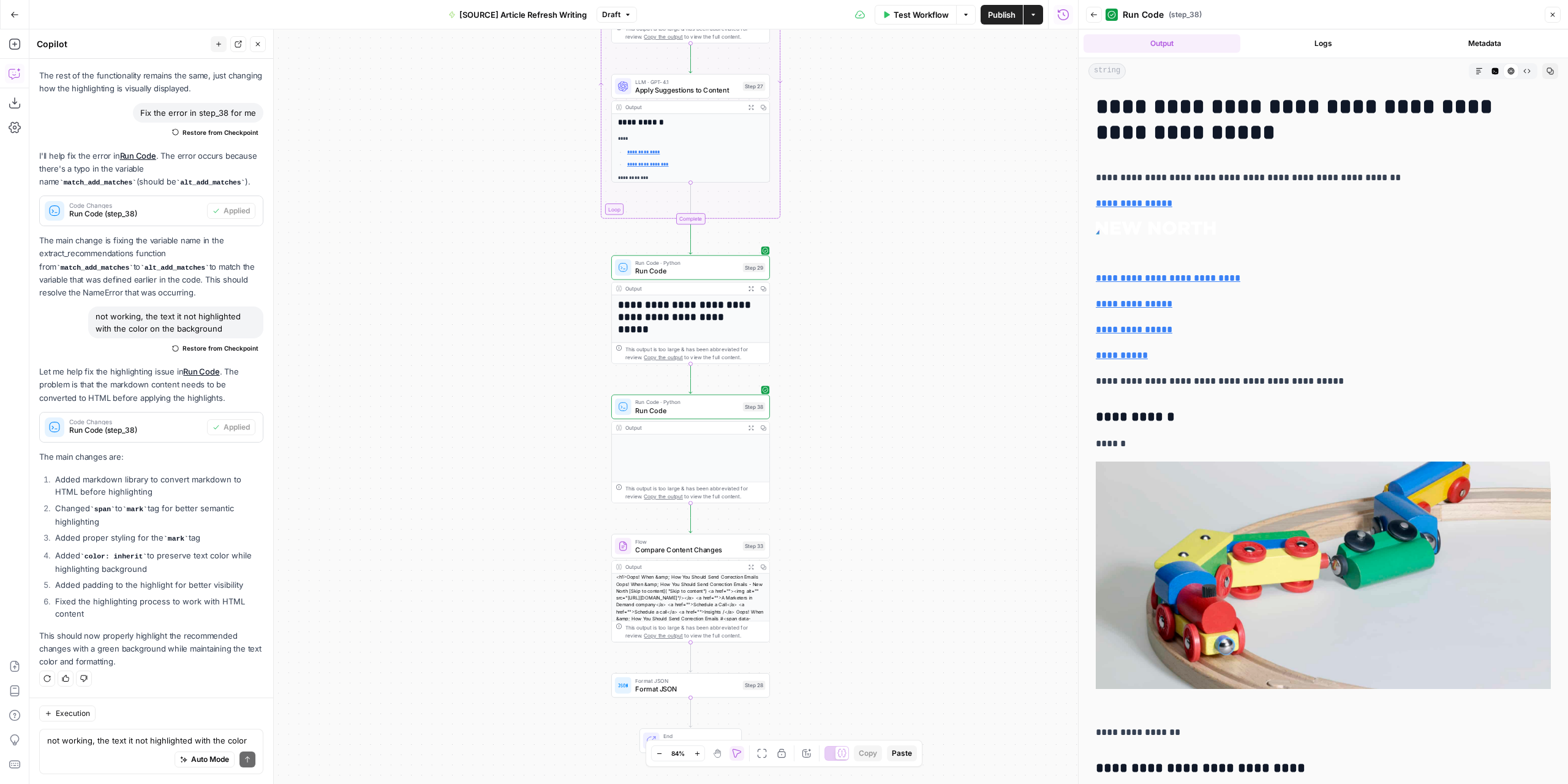
click at [748, 565] on icon "button" at bounding box center [751, 567] width 6 height 6
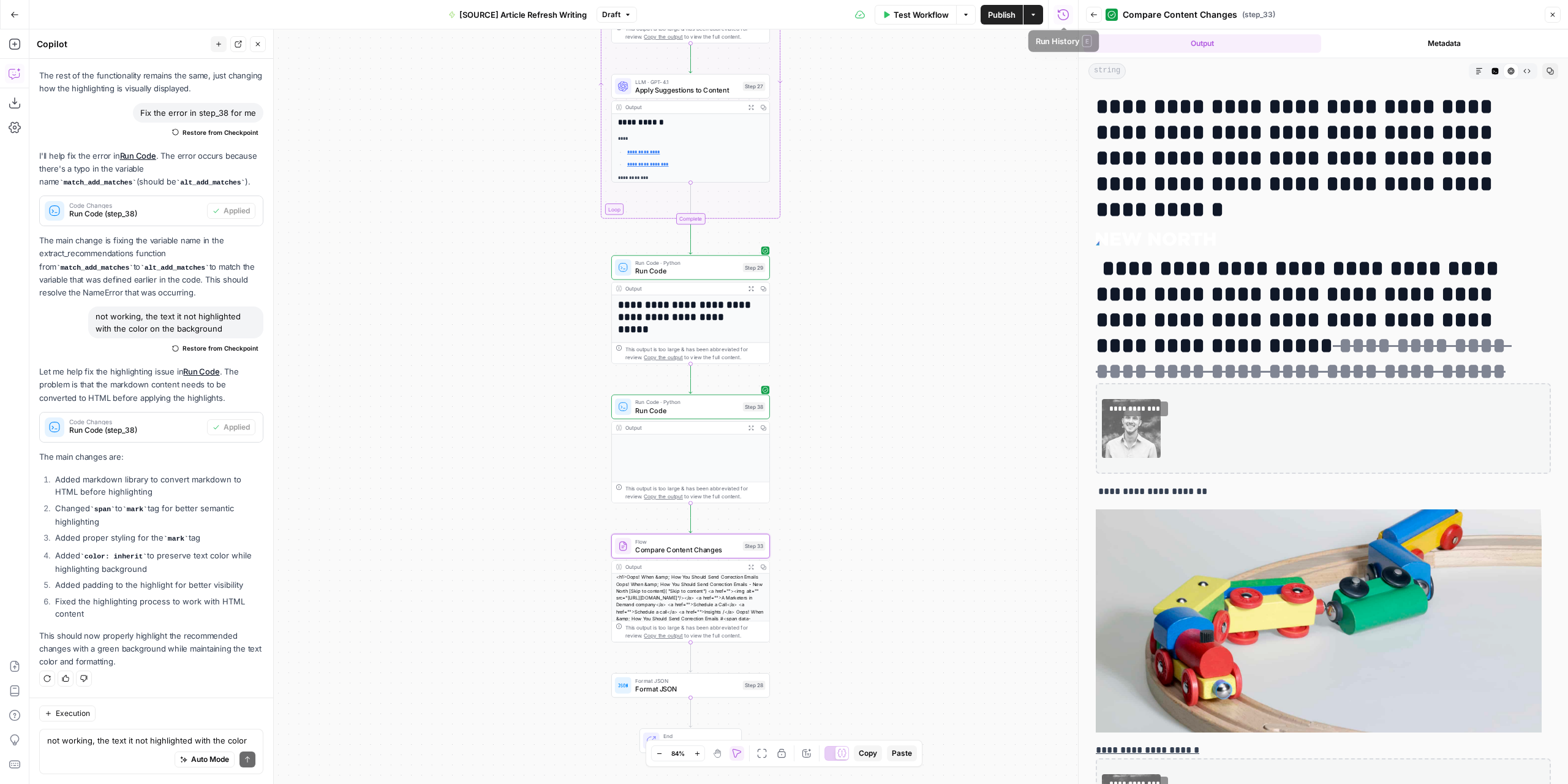
click at [1034, 13] on icon "button" at bounding box center [1032, 14] width 7 height 7
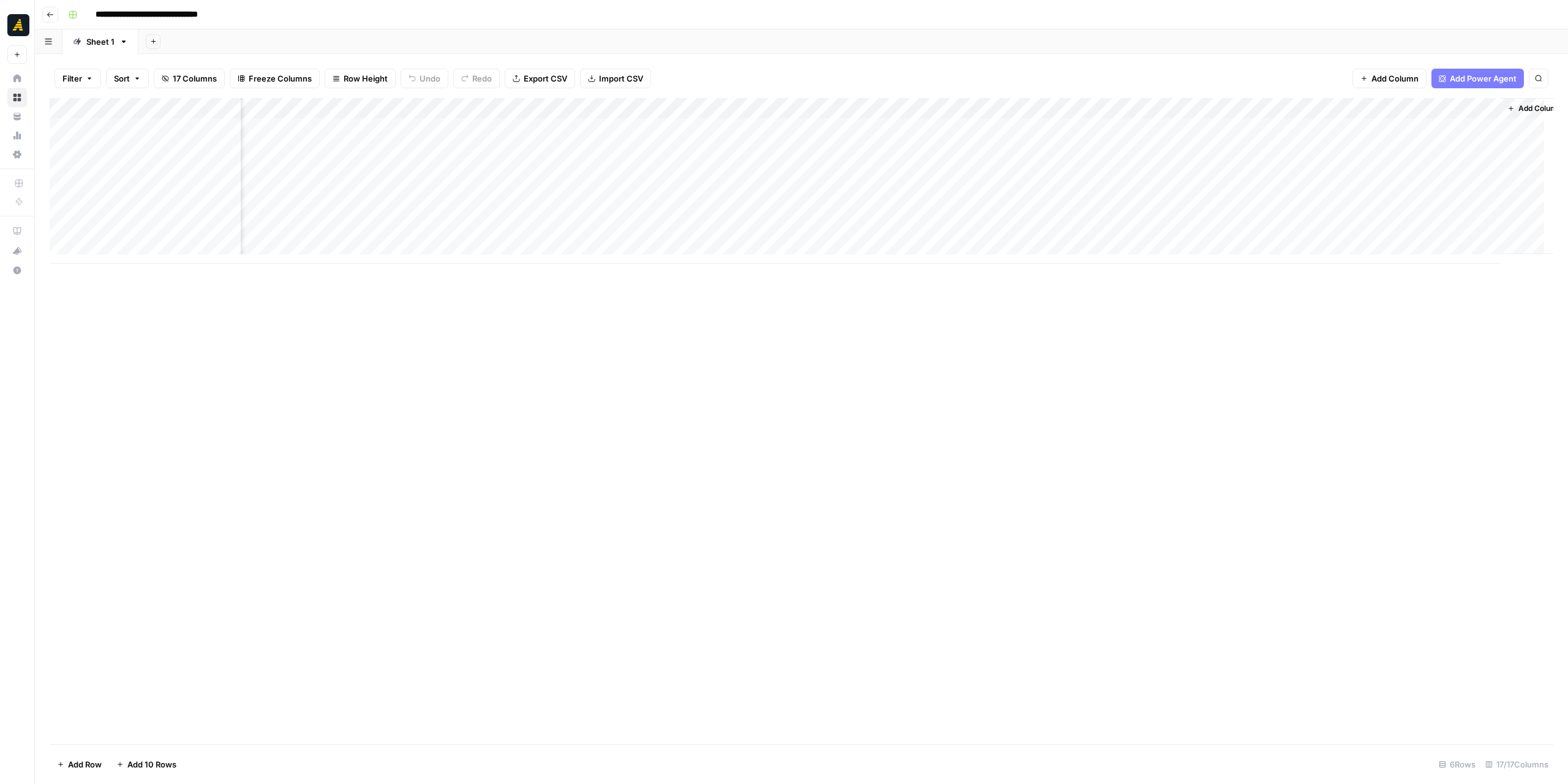
scroll to position [0, 797]
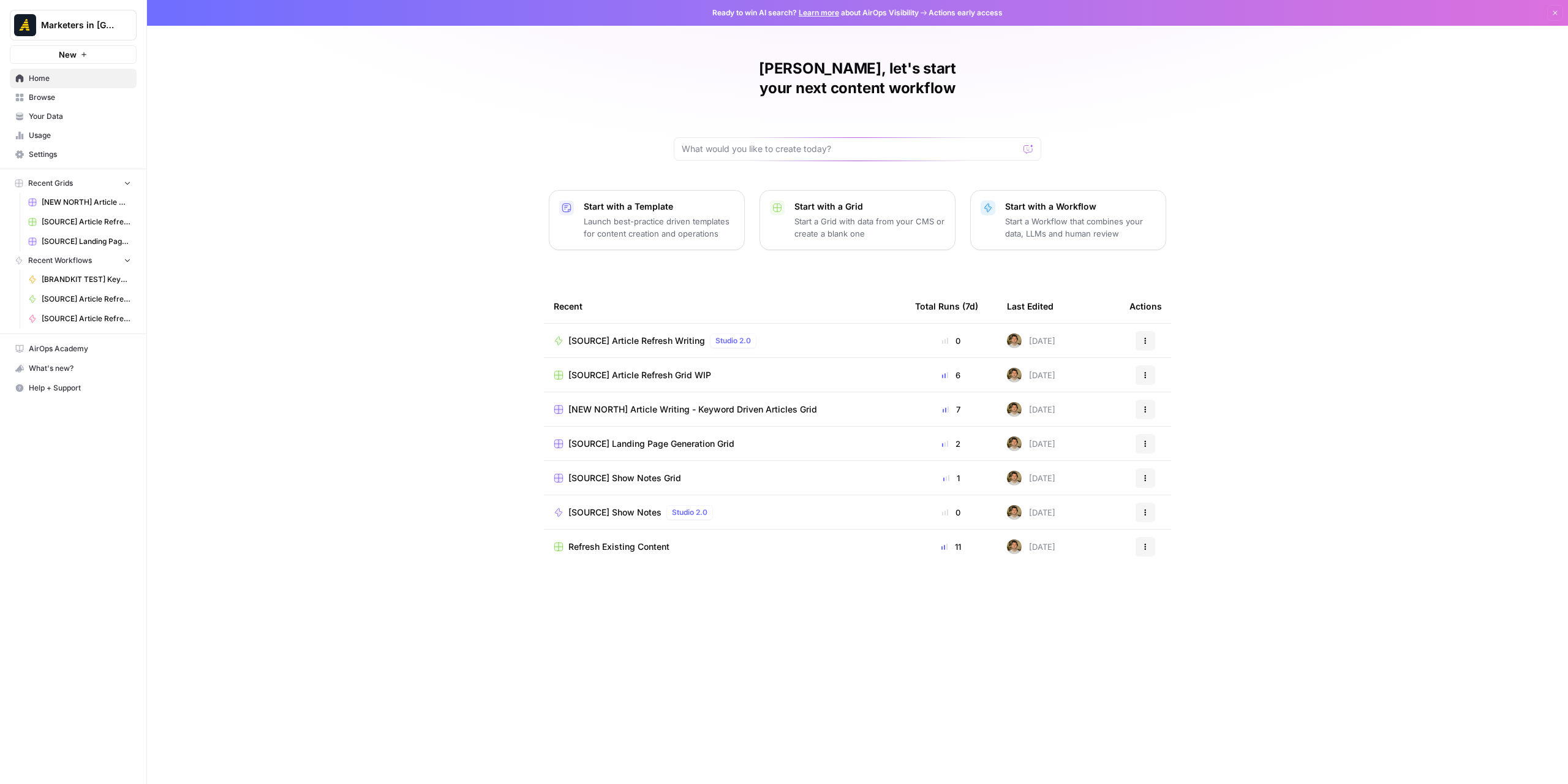
click at [47, 99] on span "Browse" at bounding box center [80, 97] width 103 height 11
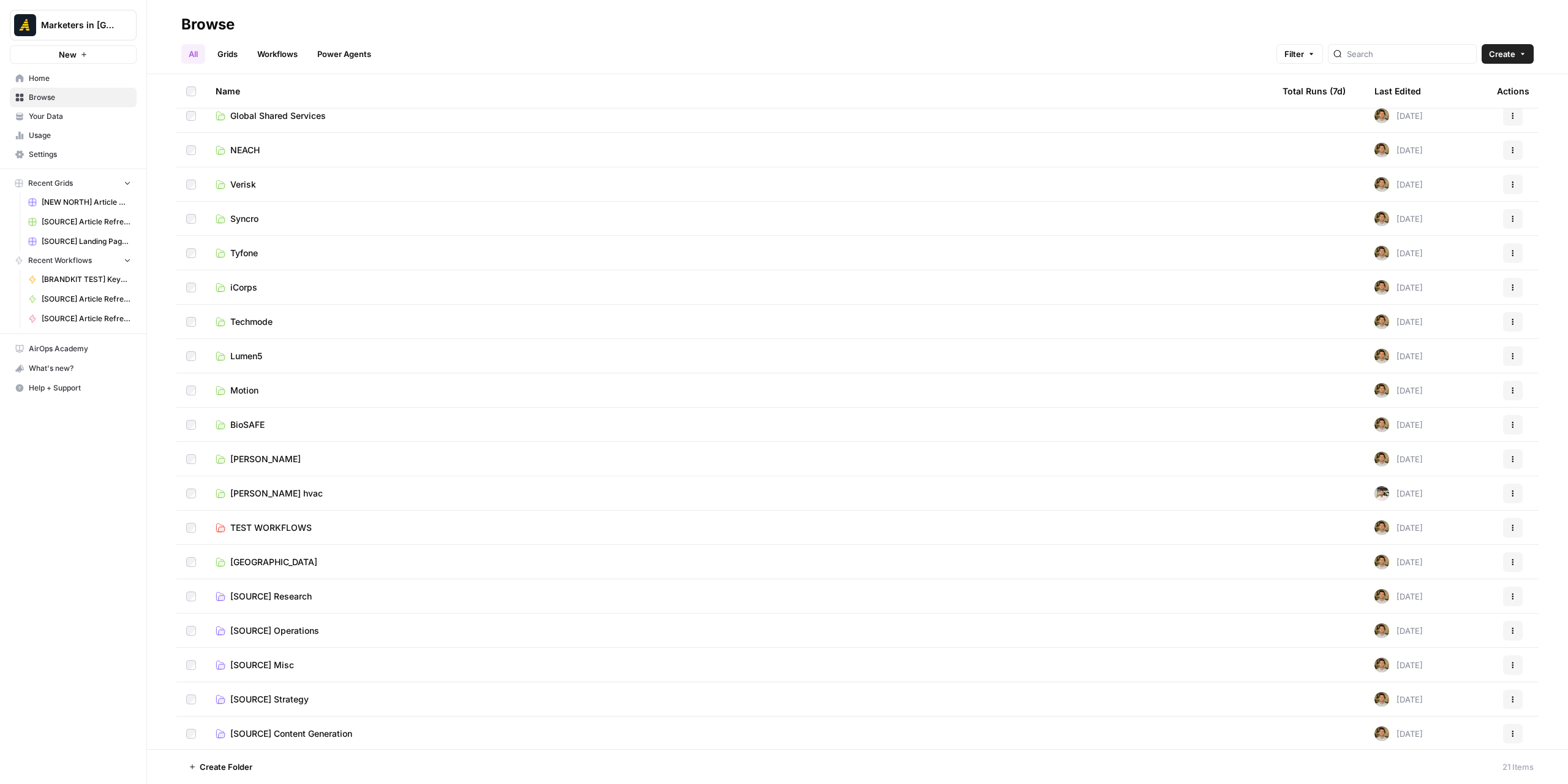
scroll to position [80, 0]
click at [312, 722] on td "[SOURCE] Content Generation" at bounding box center [739, 733] width 1067 height 35
click at [313, 734] on span "[SOURCE] Content Generation" at bounding box center [290, 733] width 122 height 12
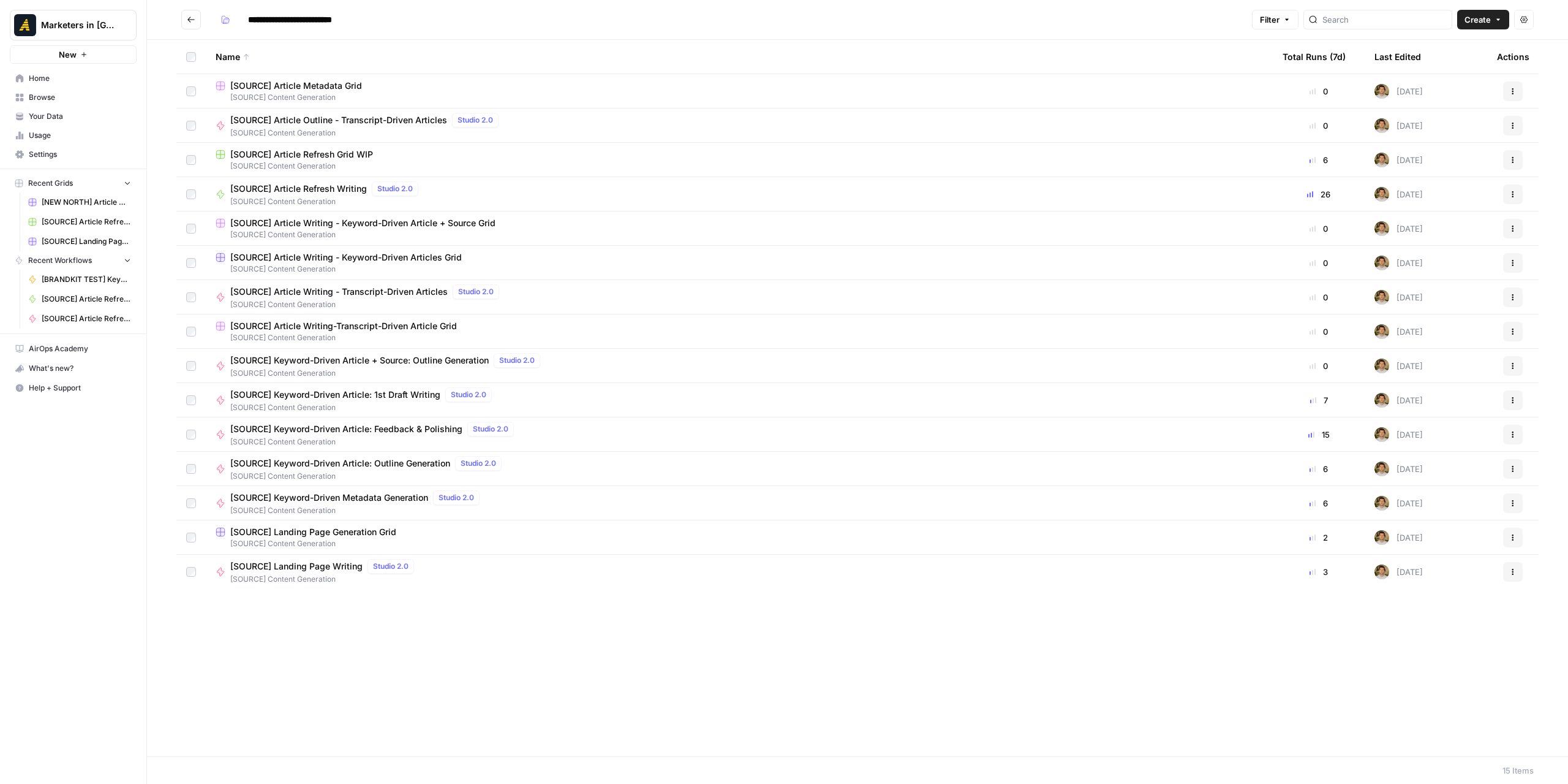
click at [193, 19] on icon "Go back" at bounding box center [191, 20] width 7 height 6
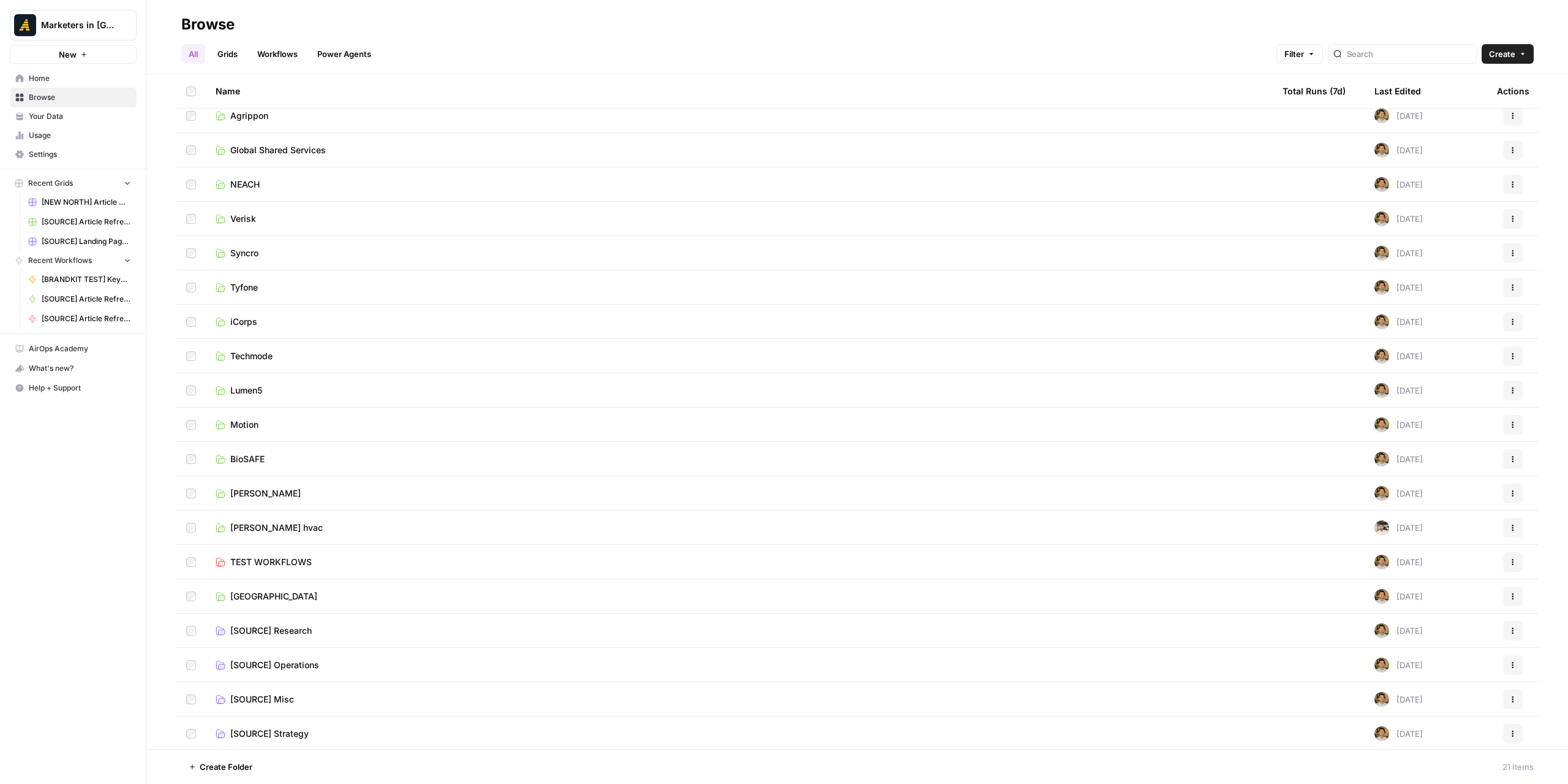
scroll to position [80, 0]
click at [296, 621] on td "[SOURCE] Operations" at bounding box center [739, 629] width 1067 height 34
click at [296, 622] on td "[SOURCE] Operations" at bounding box center [739, 629] width 1067 height 34
click at [298, 625] on span "[SOURCE] Operations" at bounding box center [275, 630] width 89 height 12
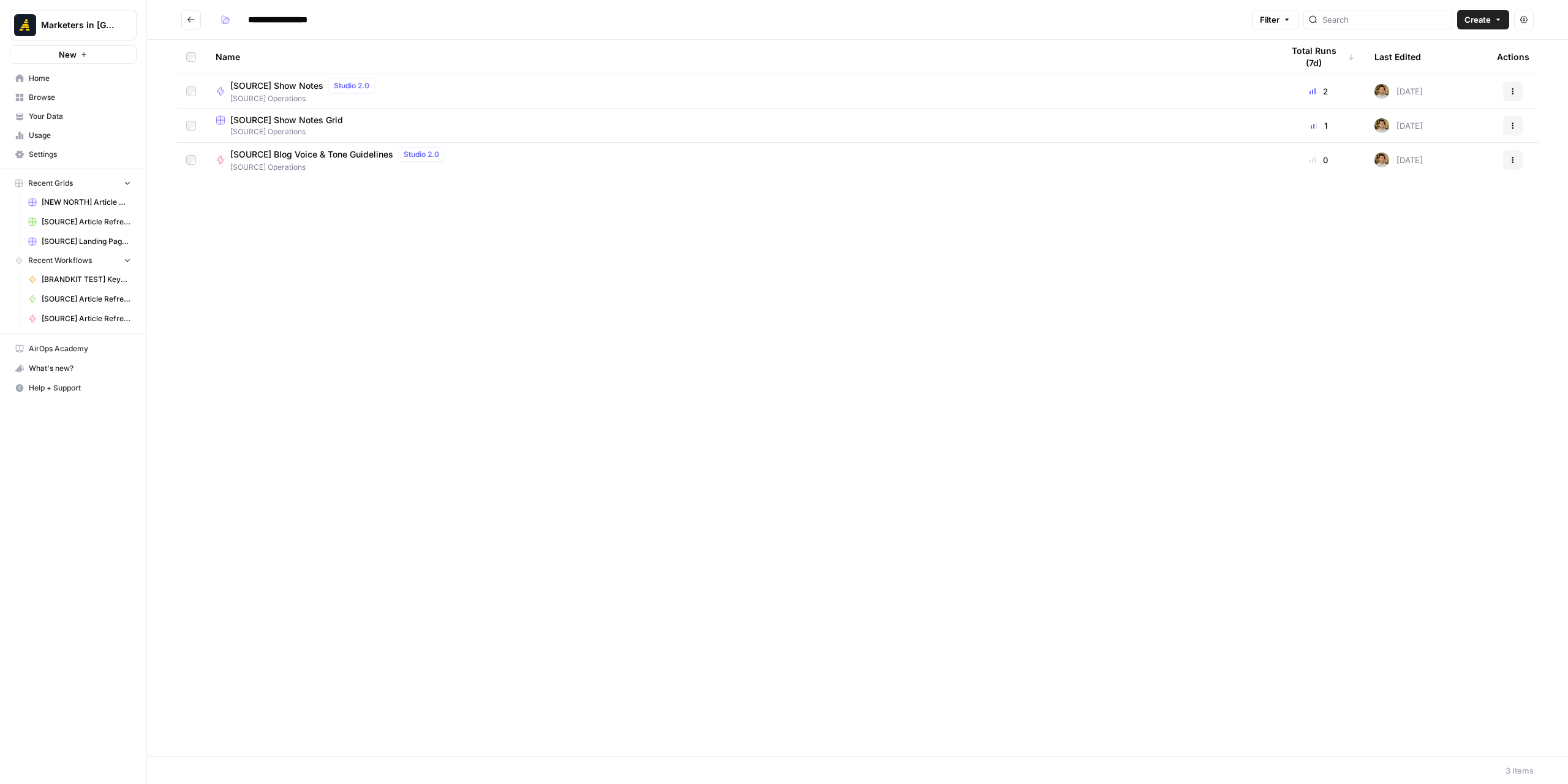
click at [313, 119] on span "[SOURCE] Show Notes Grid" at bounding box center [287, 120] width 113 height 12
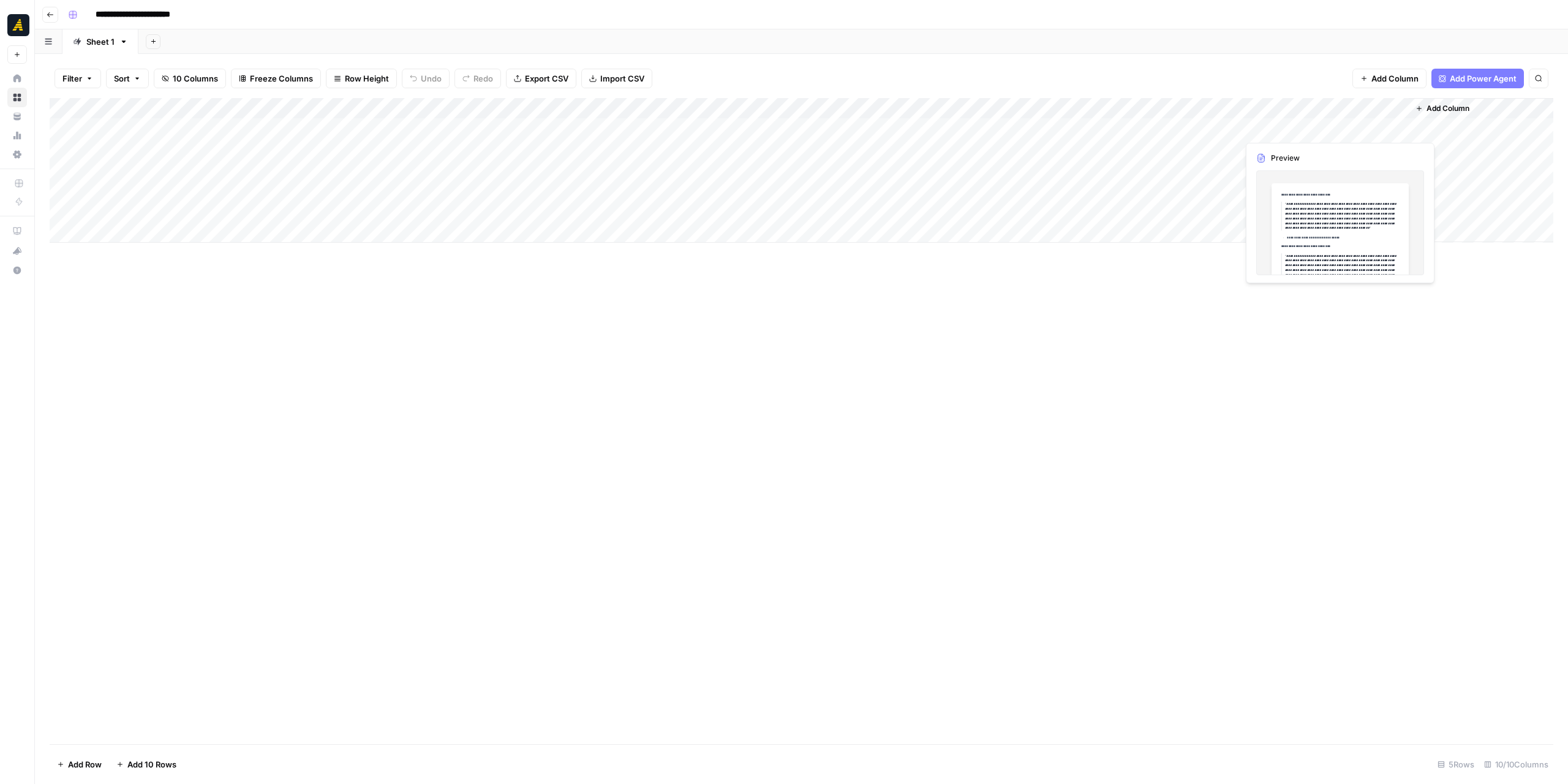
click at [1176, 125] on div "Add Column" at bounding box center [801, 170] width 1504 height 144
click at [1175, 125] on div "Add Column" at bounding box center [801, 170] width 1504 height 144
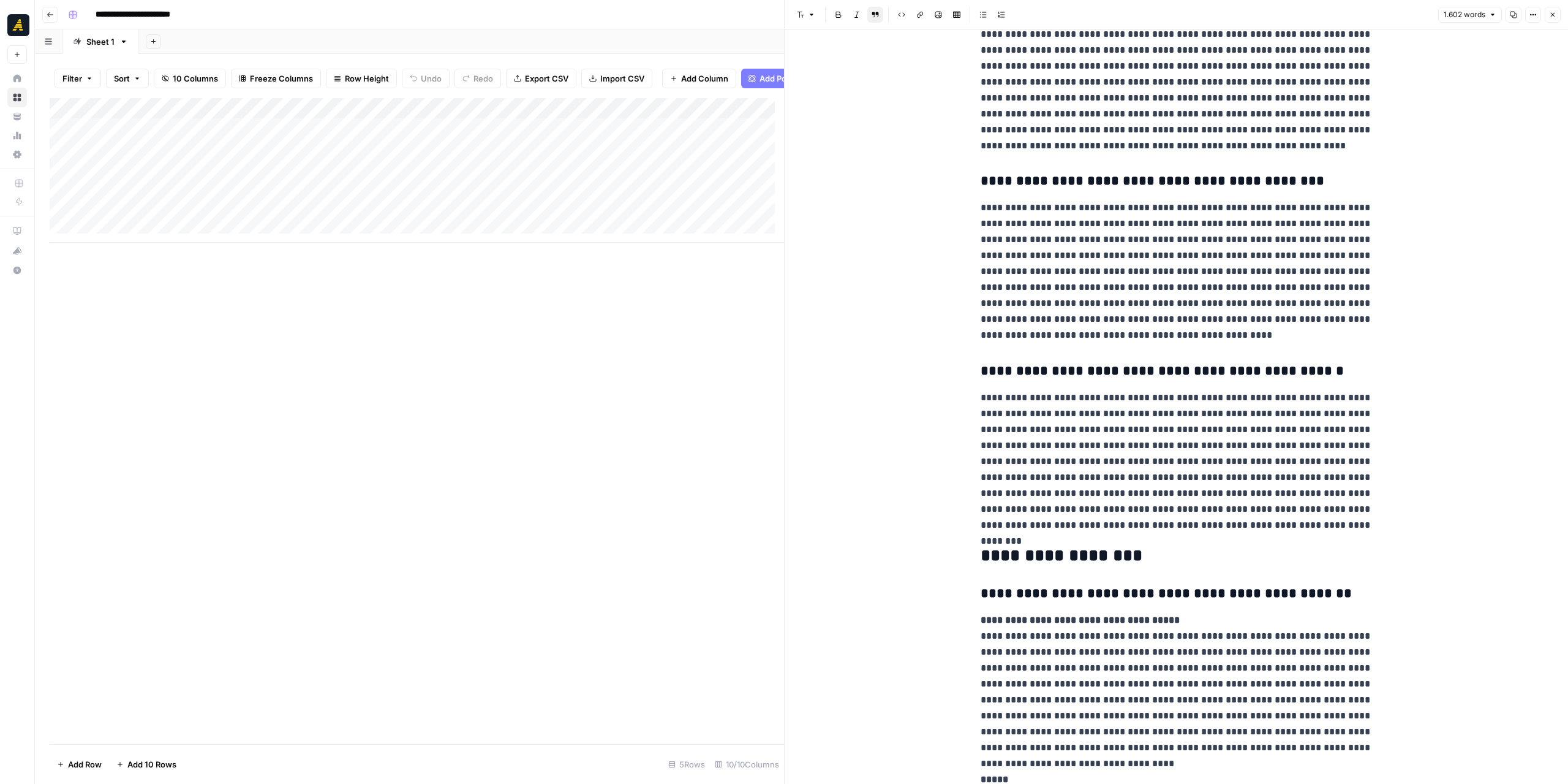
scroll to position [858, 0]
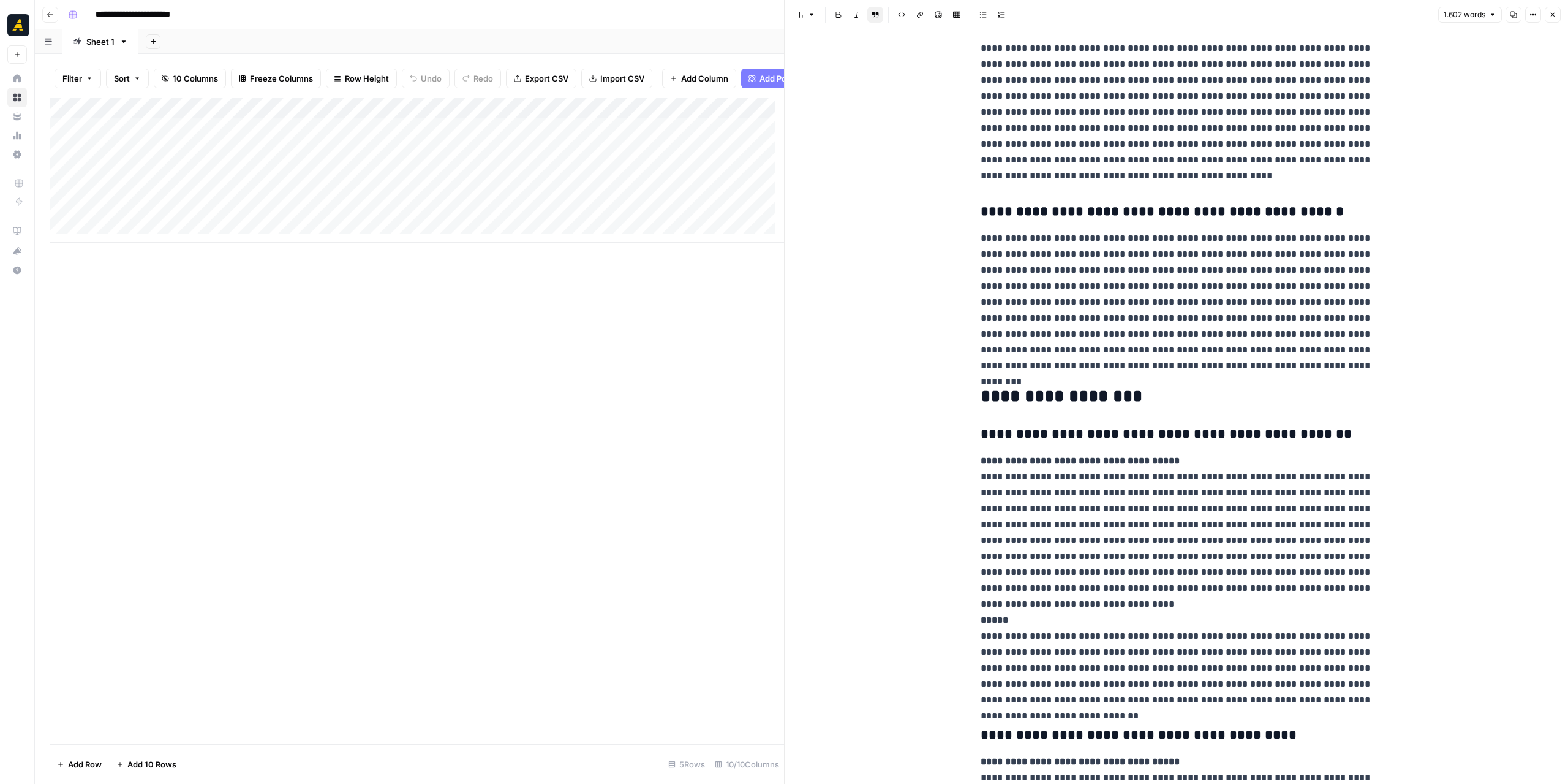
click at [1557, 12] on button "Close" at bounding box center [1553, 15] width 16 height 16
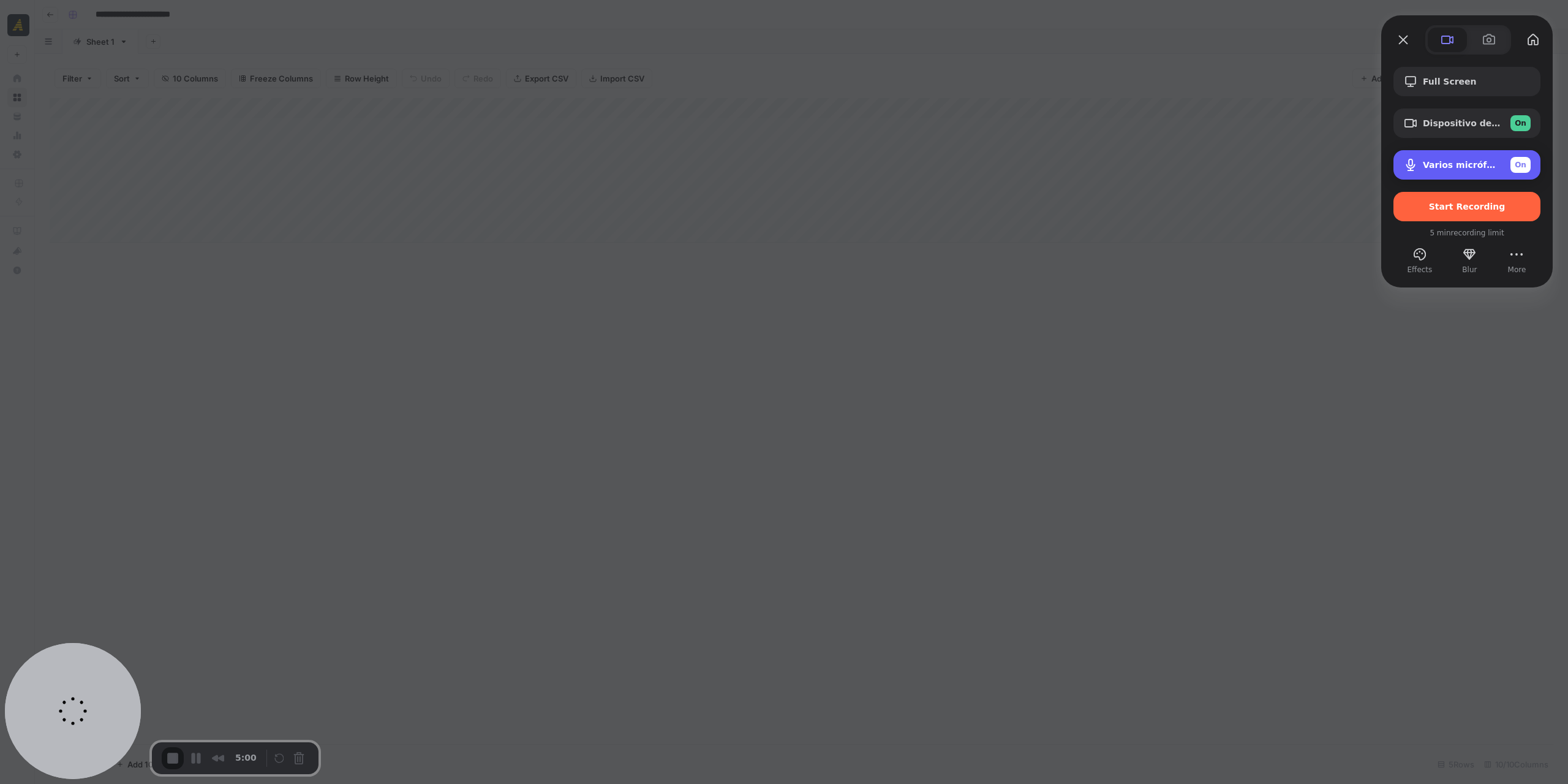
click at [1461, 166] on span "Varios micrófonos ([URL] Audio Cable)" at bounding box center [1461, 165] width 78 height 10
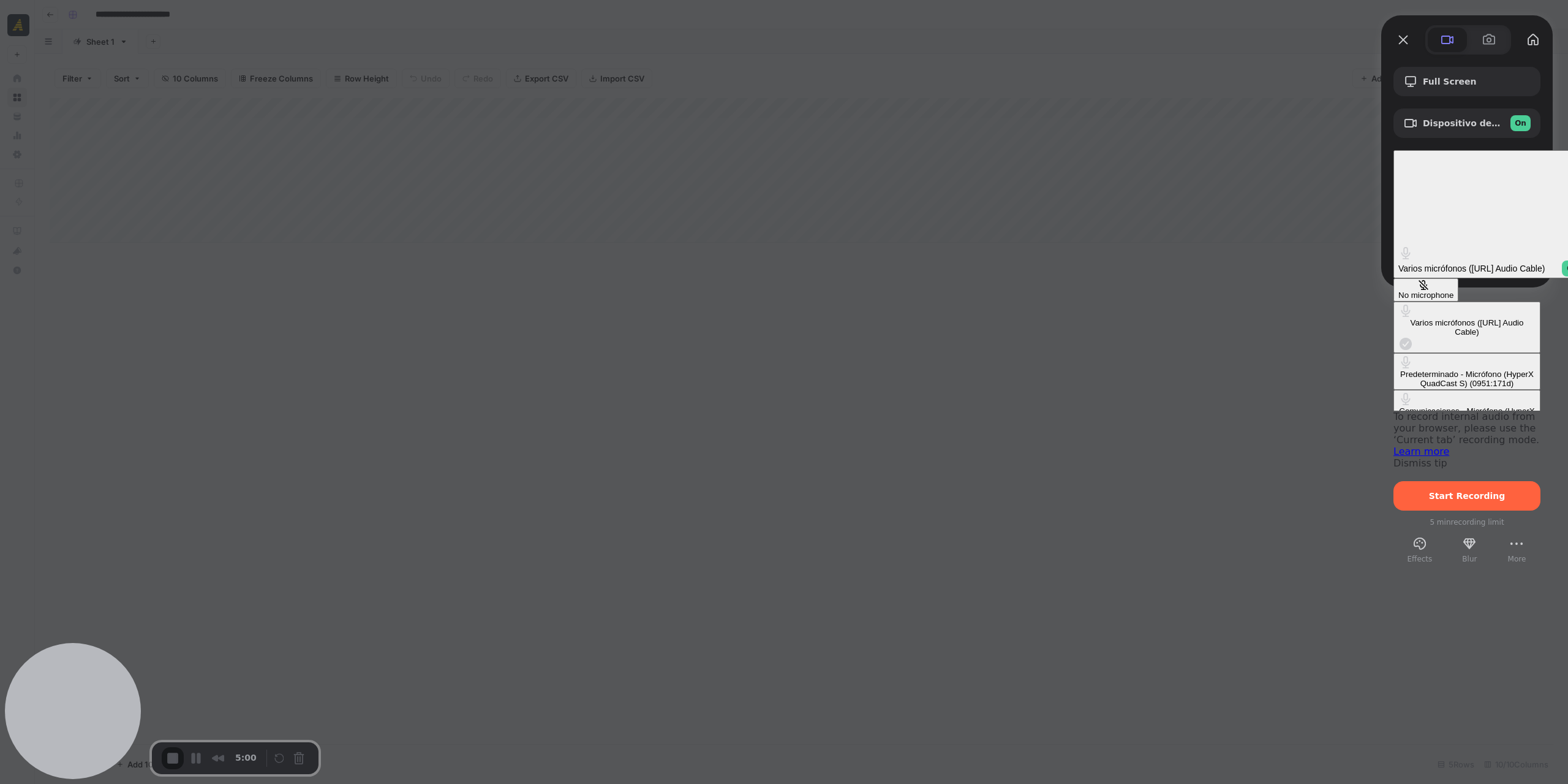
scroll to position [44, 0]
click at [1394, 419] on \(0951\ "Micrófono (HyperX QuadCast S) (0951:171d)" at bounding box center [1467, 437] width 147 height 37
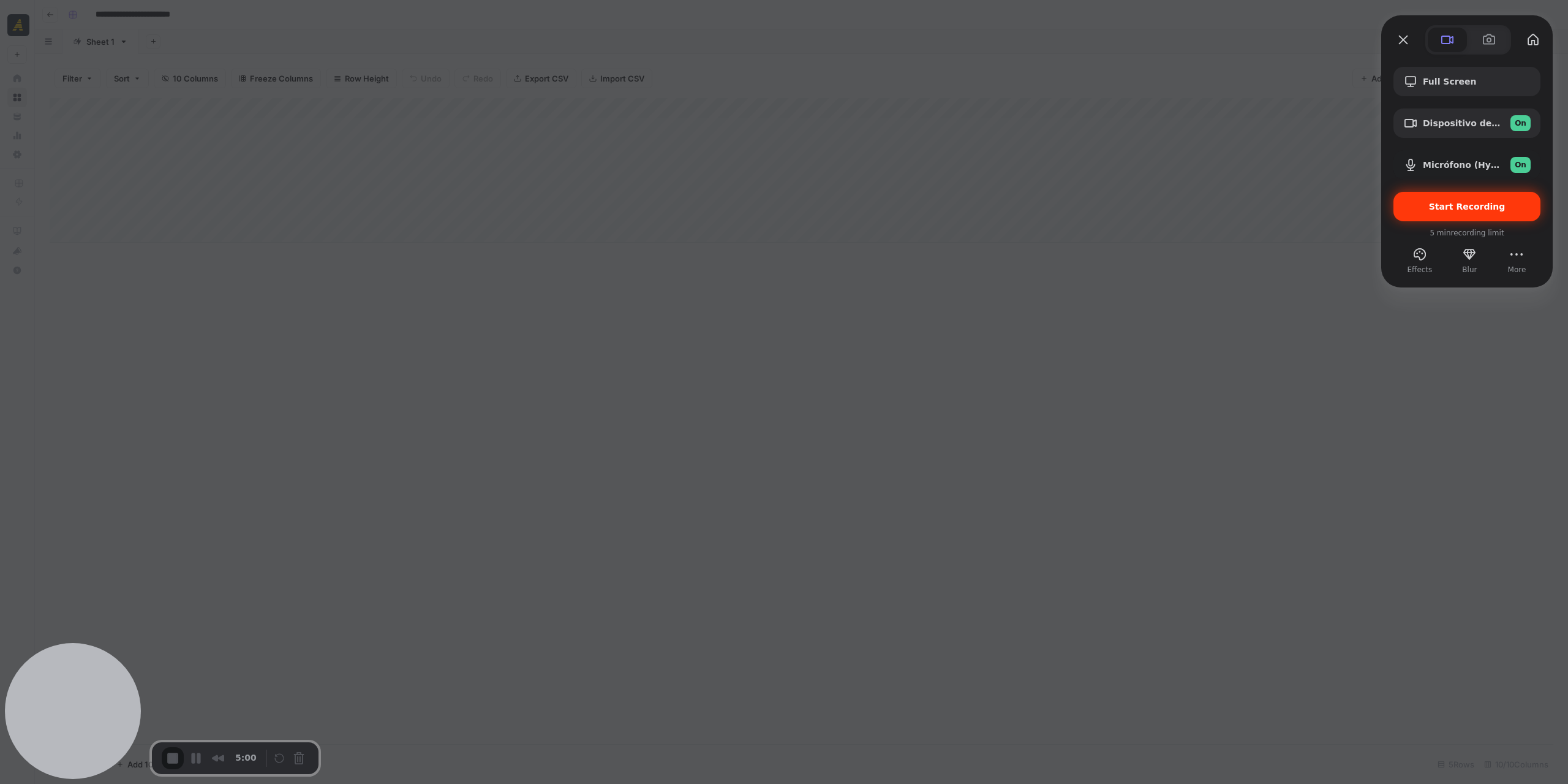
click at [1455, 208] on span "Start Recording" at bounding box center [1468, 207] width 77 height 10
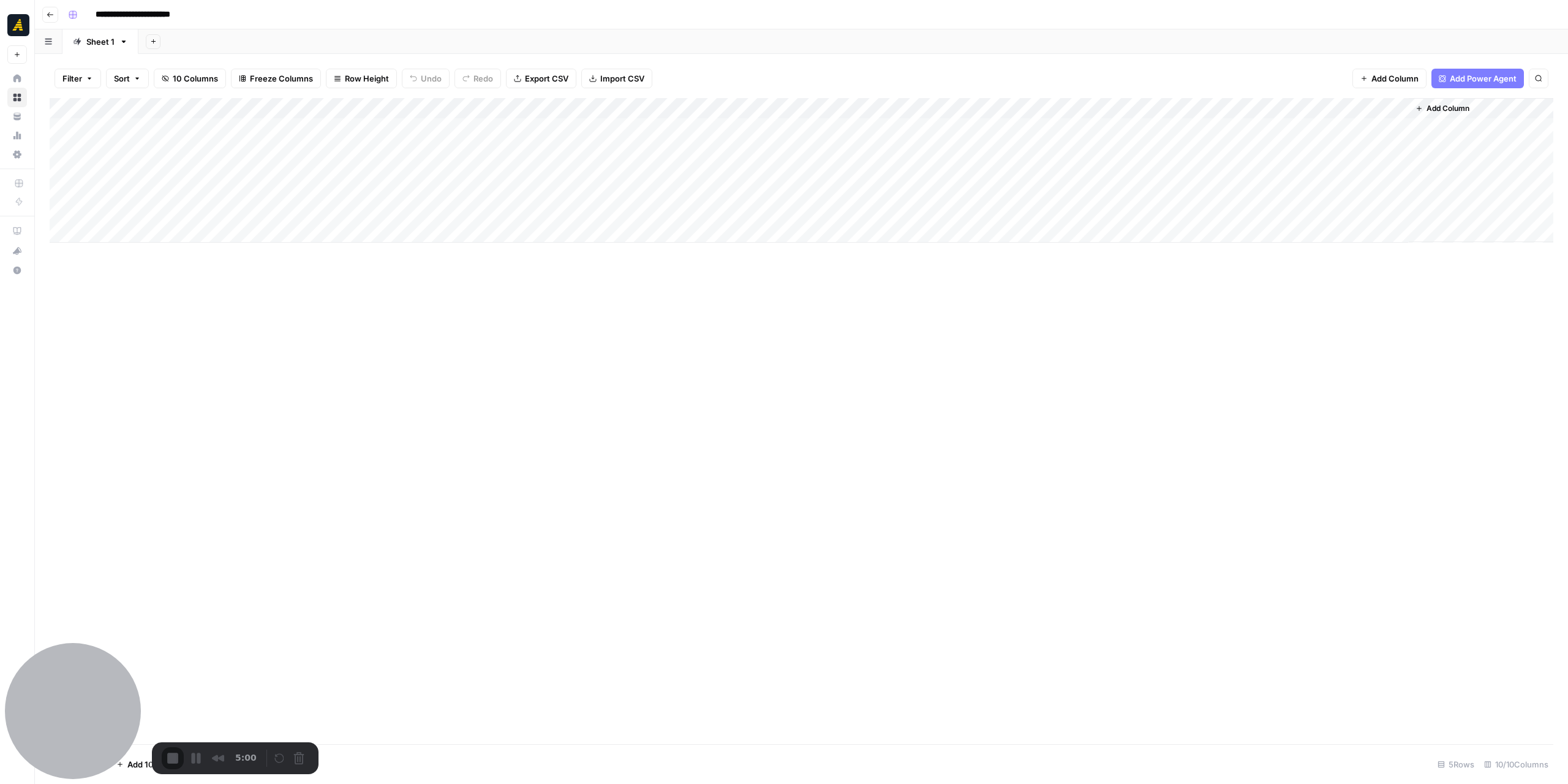
click at [786, 328] on div "Add Column" at bounding box center [801, 421] width 1504 height 647
click at [173, 750] on button "End Recording" at bounding box center [174, 759] width 25 height 19
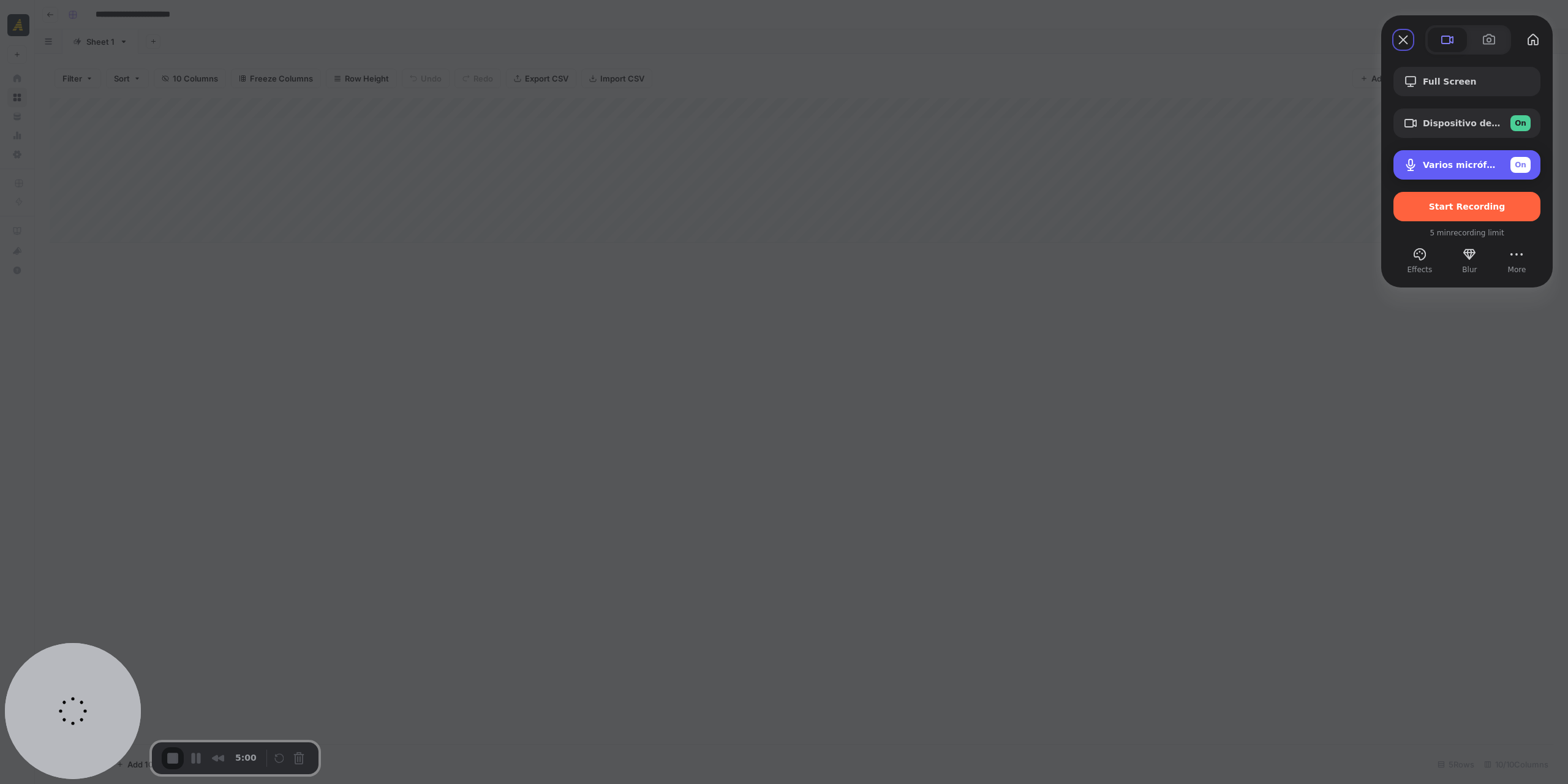
click at [1456, 164] on span "Varios micrófonos ([URL] Audio Cable)" at bounding box center [1461, 165] width 78 height 10
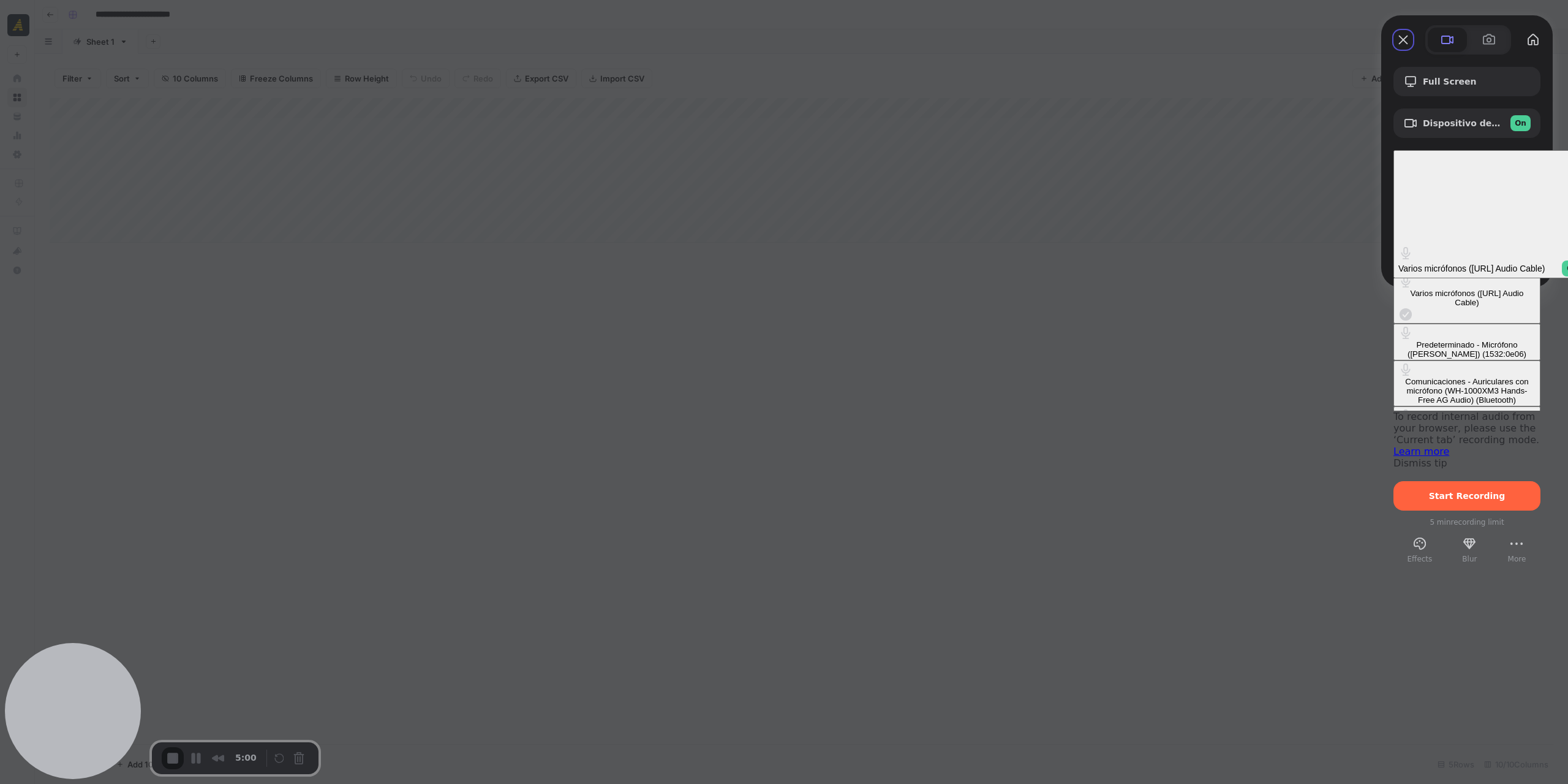
scroll to position [44, 0]
click at [1399, 445] on div "Auriculares con micrófono (WH-1000XM3 Hands-Free AG Audio) (Bluetooth)" at bounding box center [1467, 459] width 137 height 28
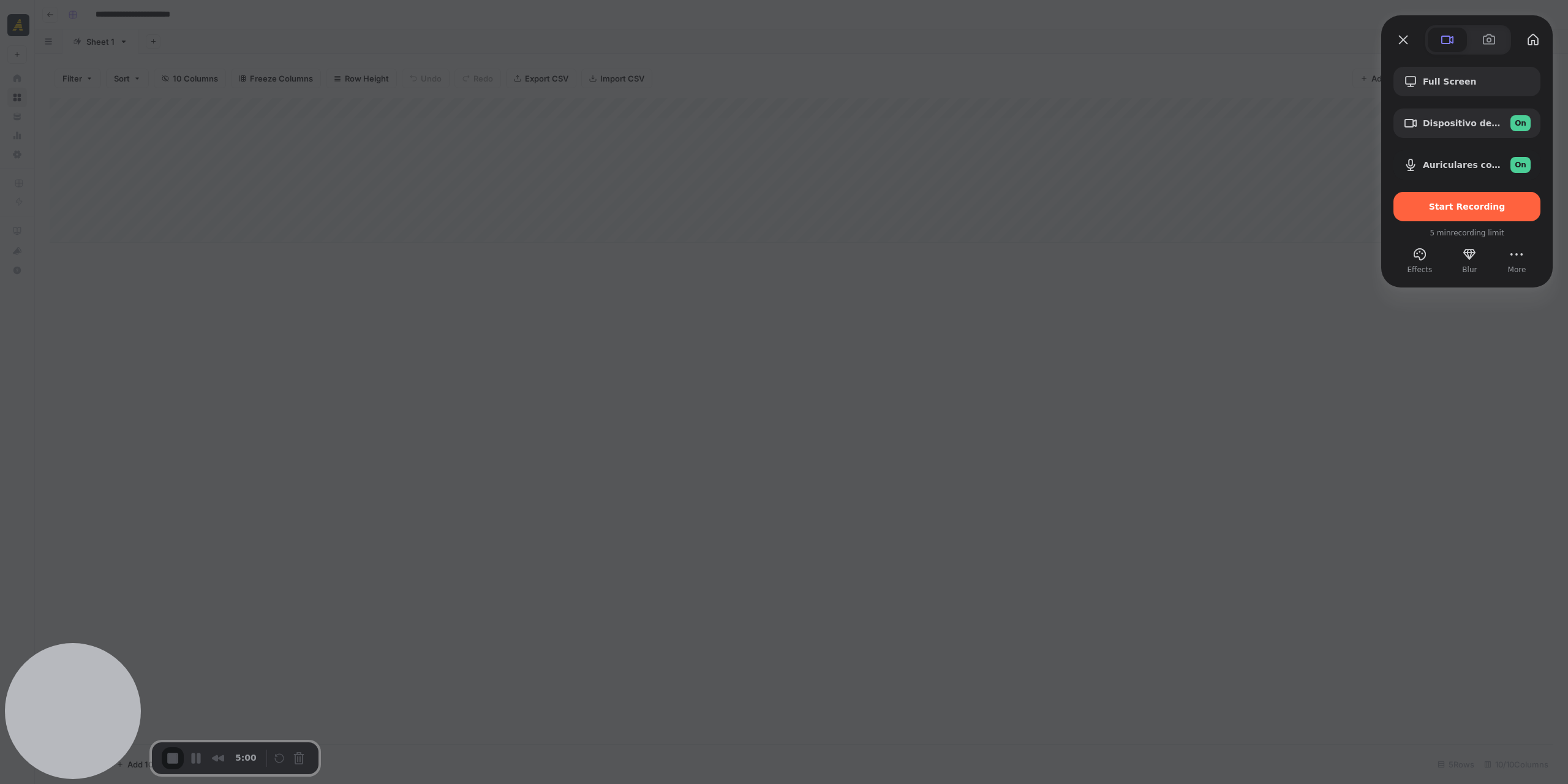
scroll to position [0, 0]
click at [1451, 206] on span "Start Recording" at bounding box center [1468, 207] width 77 height 10
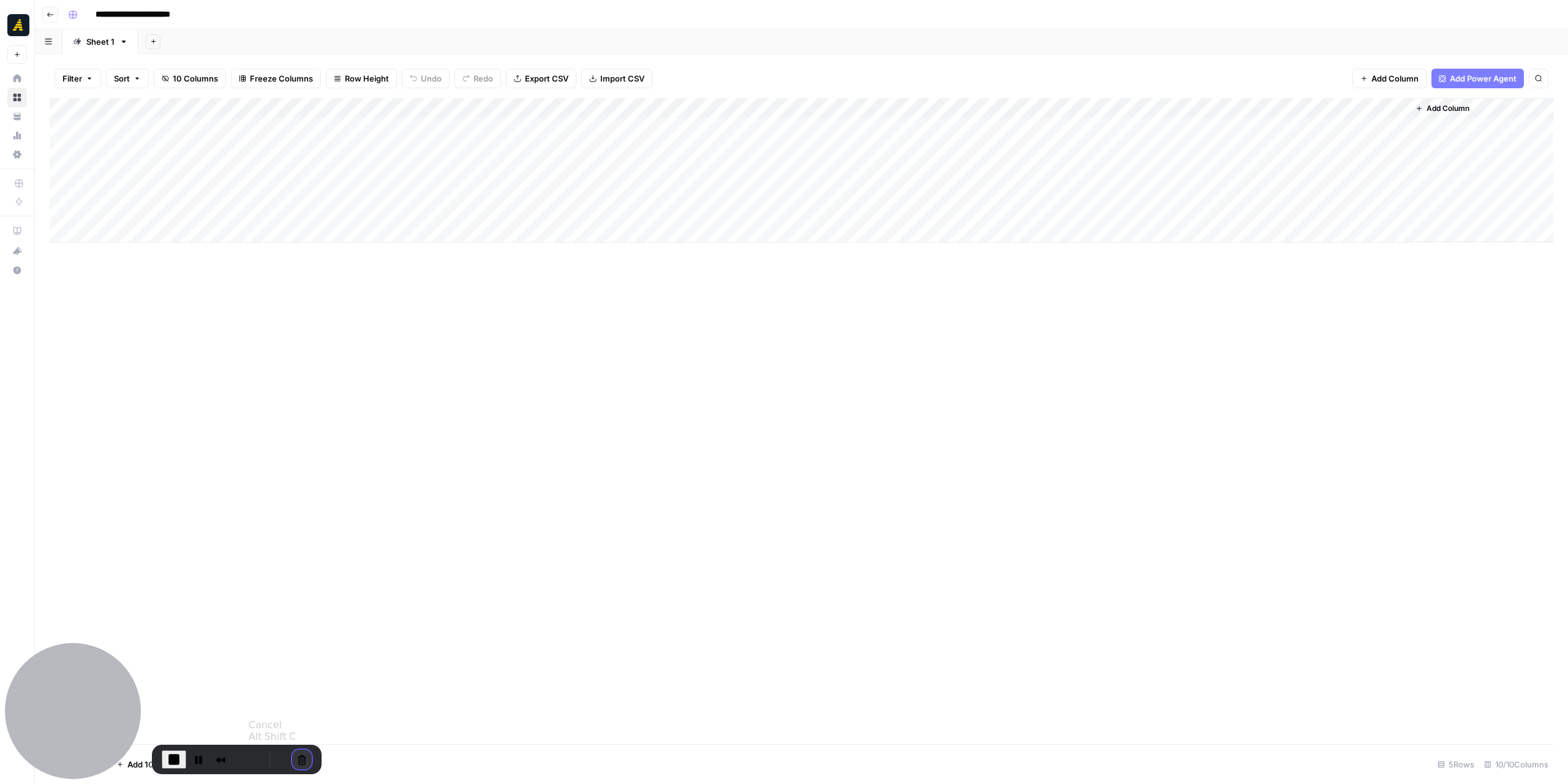
click at [304, 757] on button "Cancel Recording" at bounding box center [302, 759] width 20 height 20
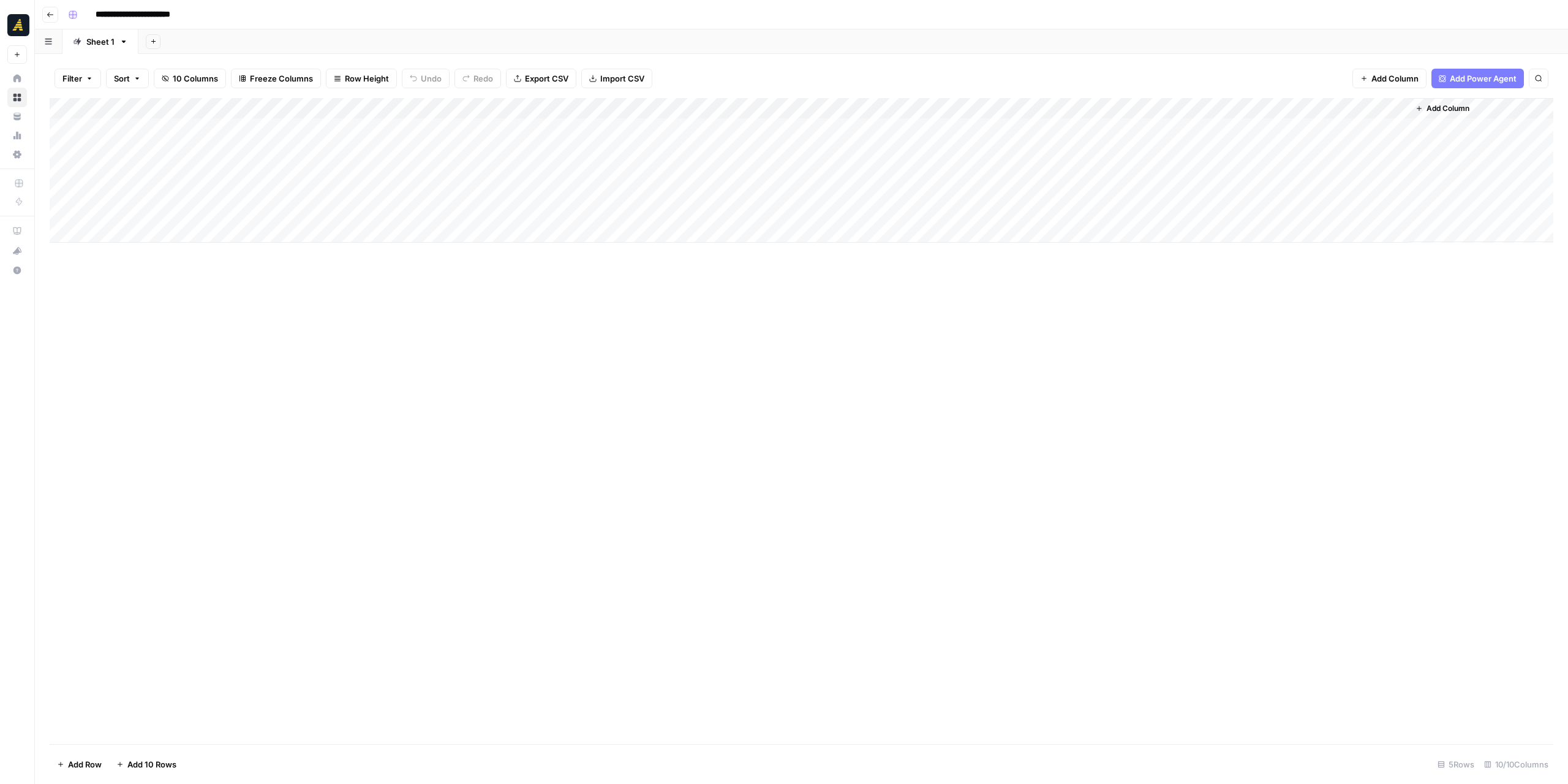
click at [1200, 27] on header "**********" at bounding box center [801, 15] width 1533 height 30
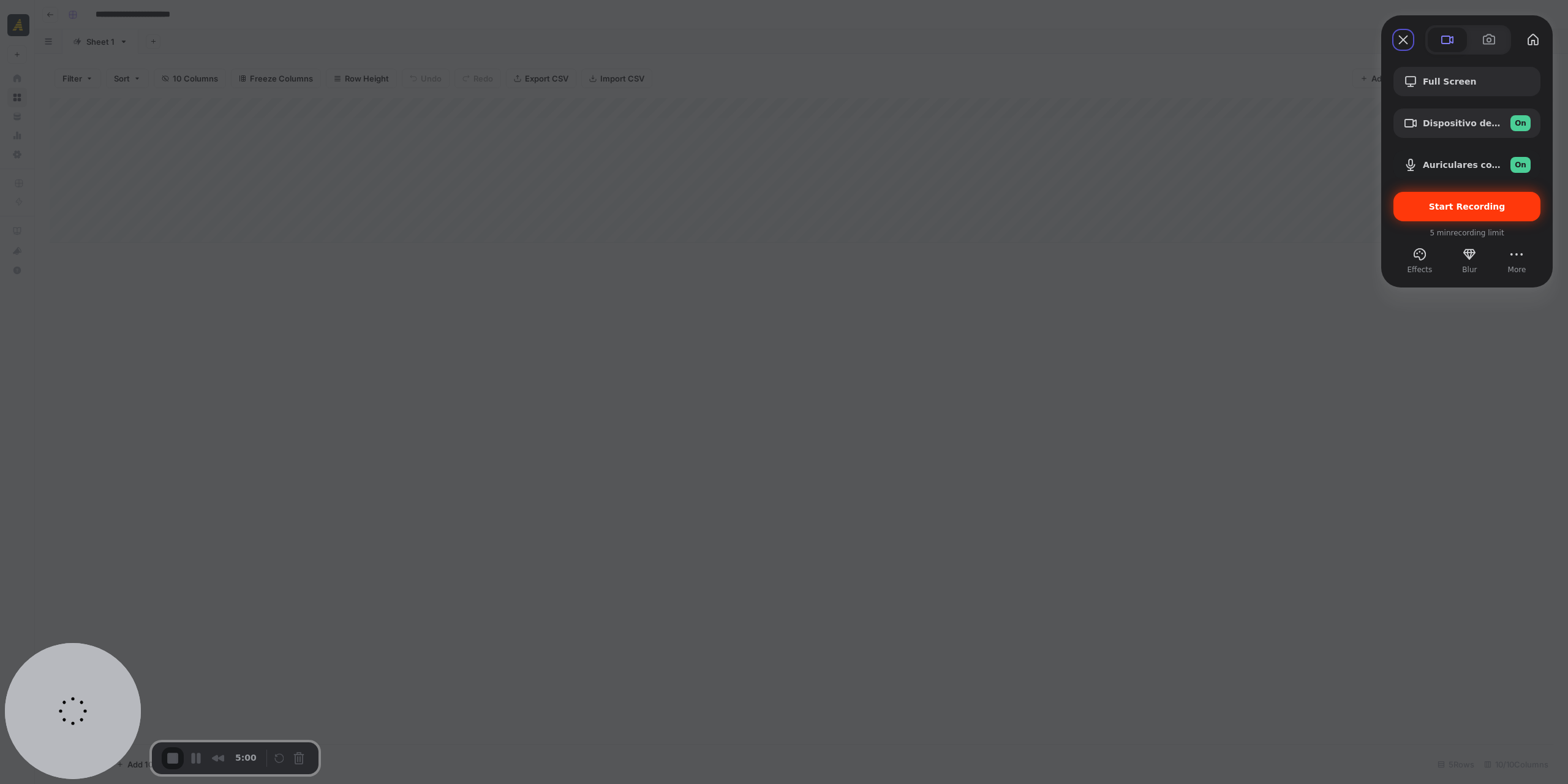
click at [1445, 204] on span "Start Recording" at bounding box center [1468, 207] width 77 height 10
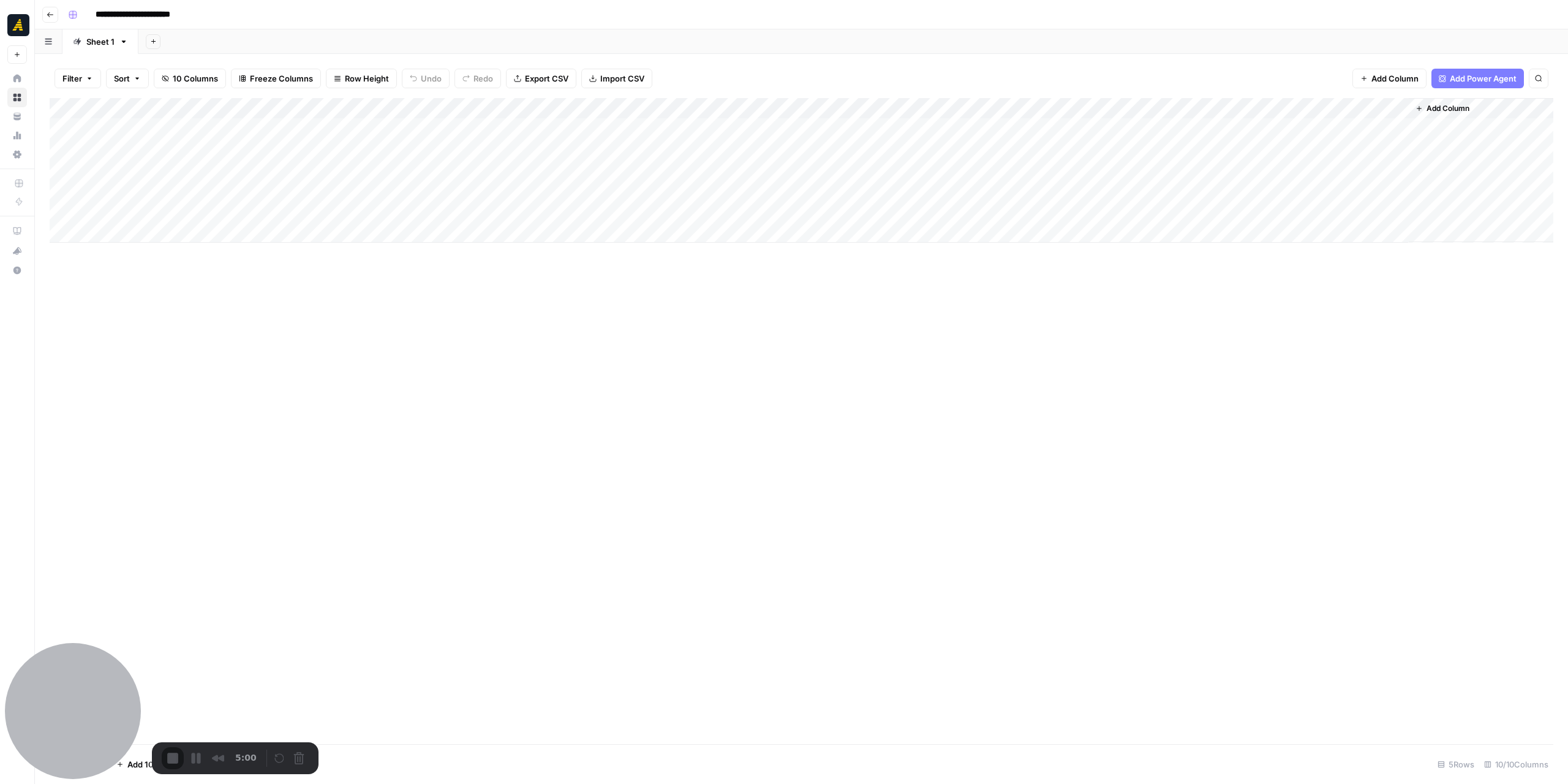
click at [346, 130] on div "Add Column" at bounding box center [801, 170] width 1504 height 144
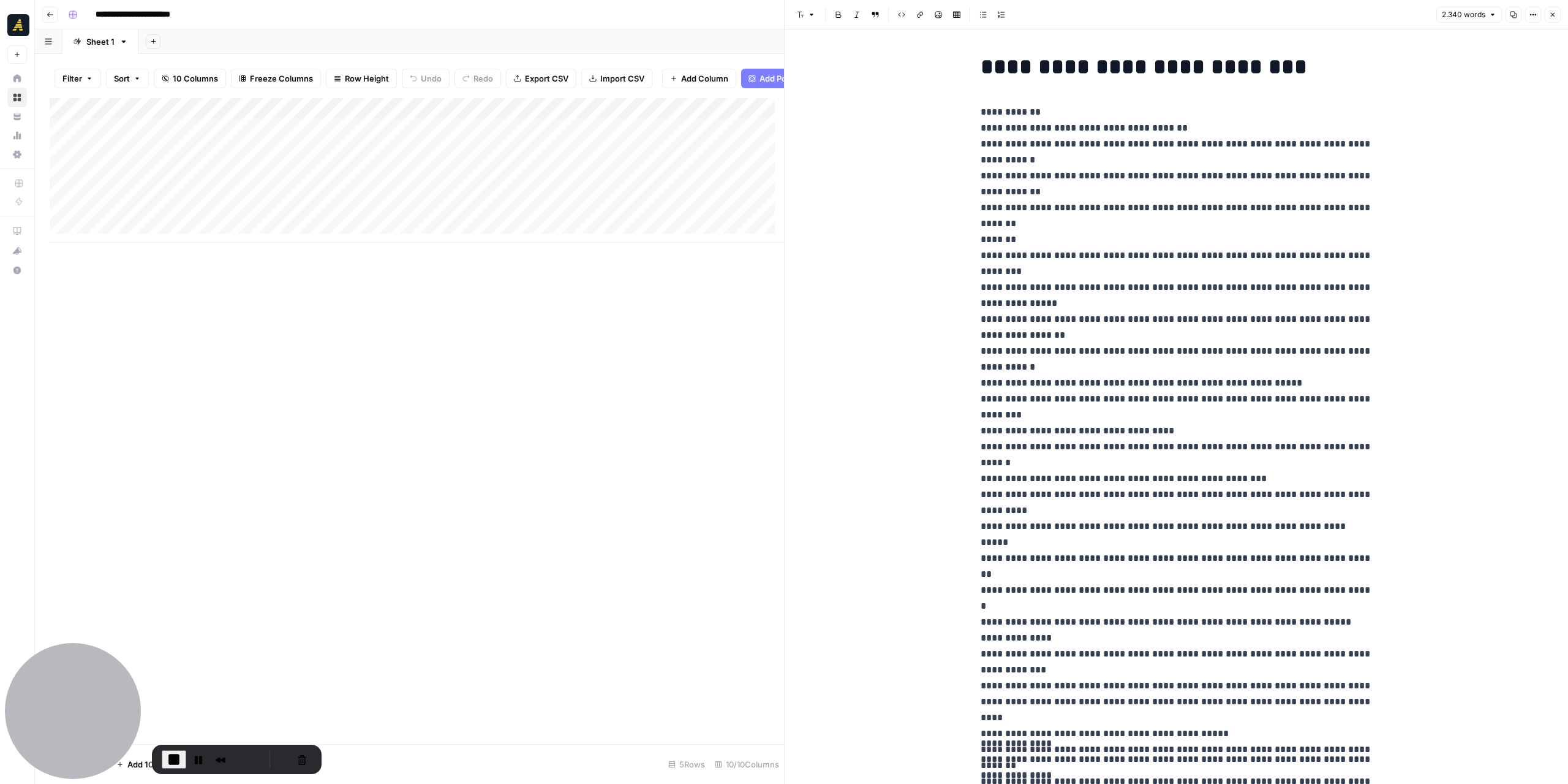
click at [1555, 16] on icon "button" at bounding box center [1552, 14] width 7 height 7
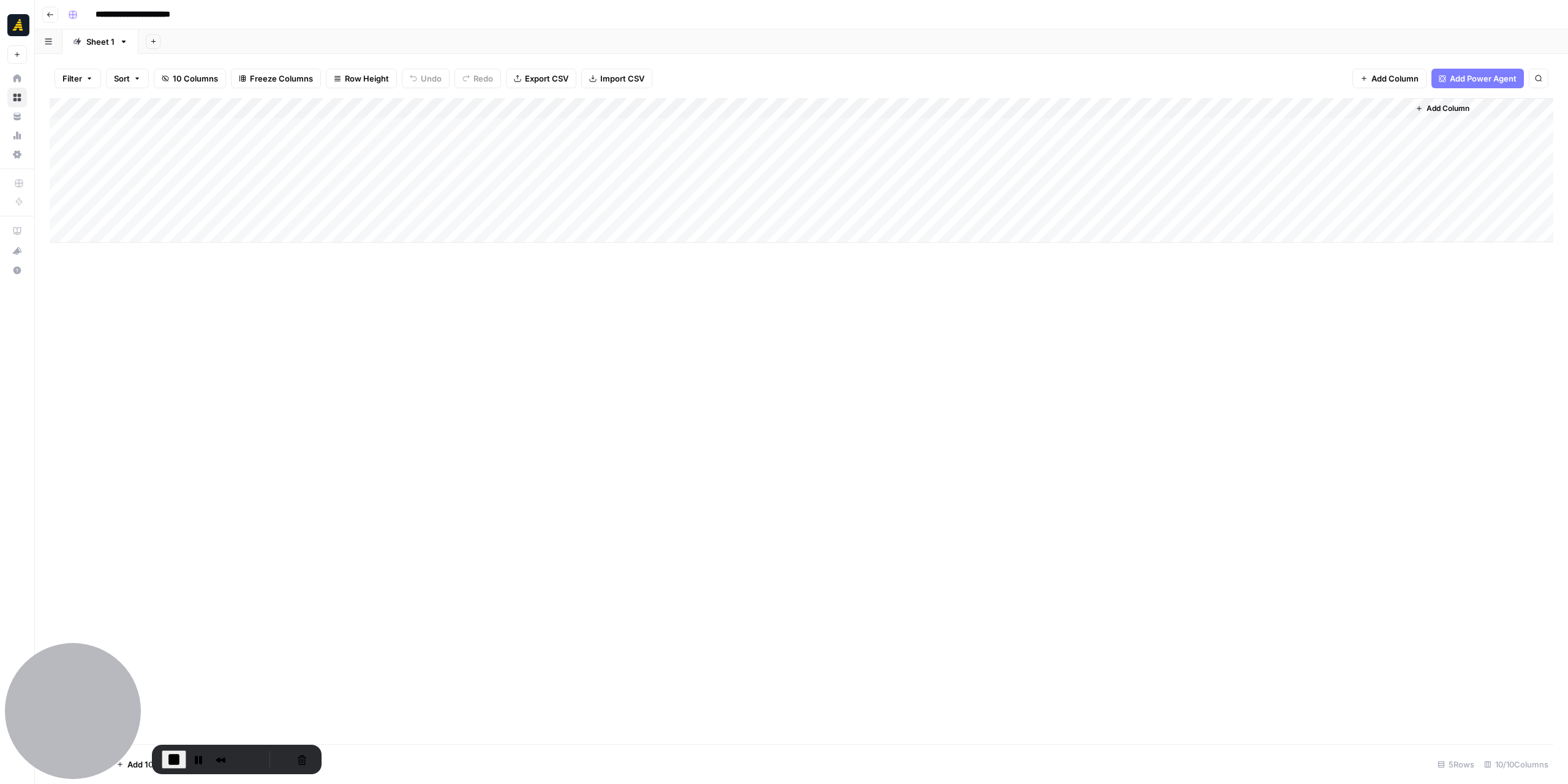
click at [479, 127] on div "Add Column" at bounding box center [801, 170] width 1504 height 144
click at [575, 323] on div "Add Column" at bounding box center [801, 421] width 1504 height 647
click at [595, 127] on div "Add Column" at bounding box center [801, 170] width 1504 height 144
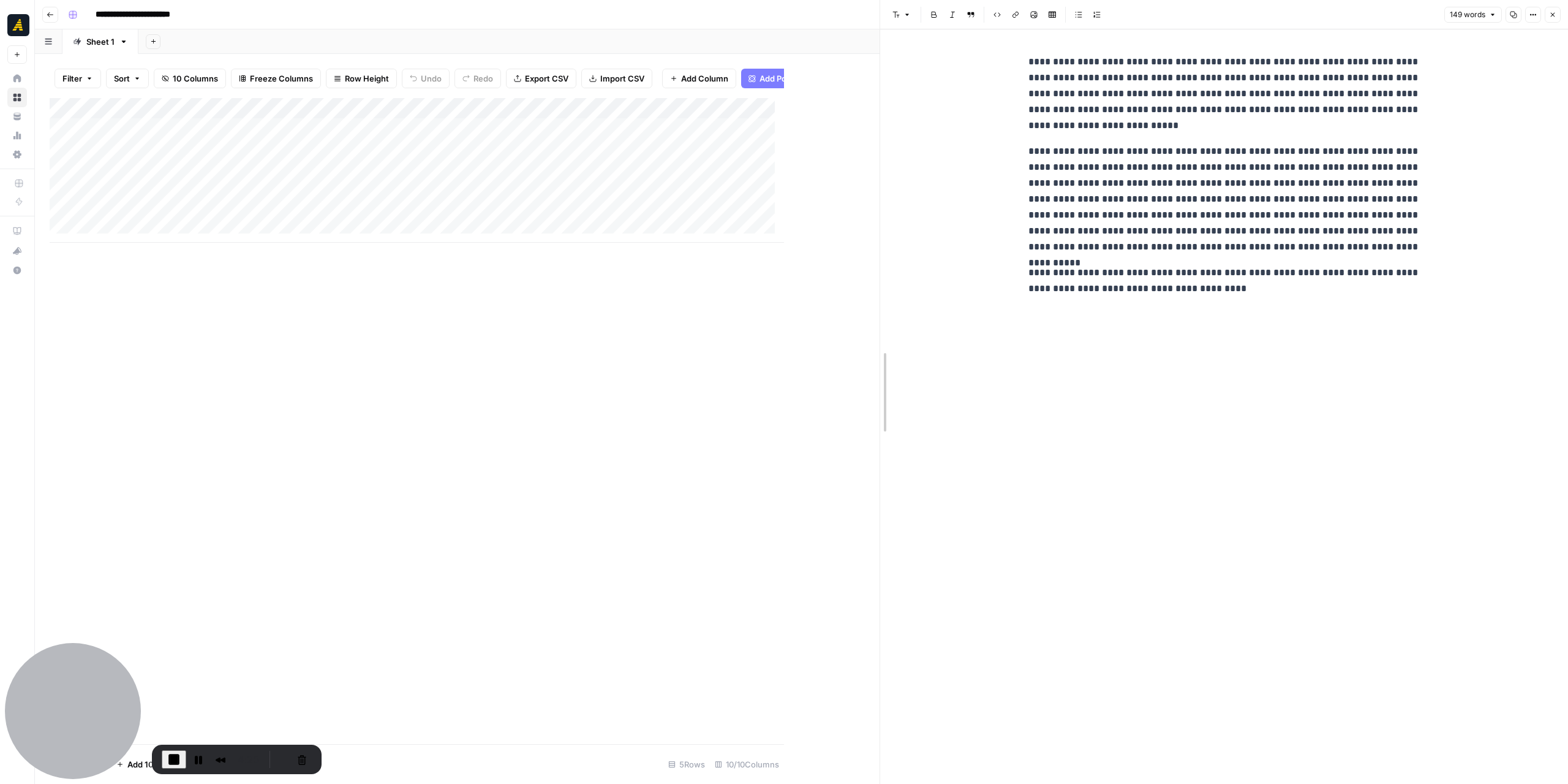
drag, startPoint x: 787, startPoint y: 319, endPoint x: 885, endPoint y: 326, distance: 98.2
click at [583, 122] on div "Add Column" at bounding box center [465, 170] width 833 height 144
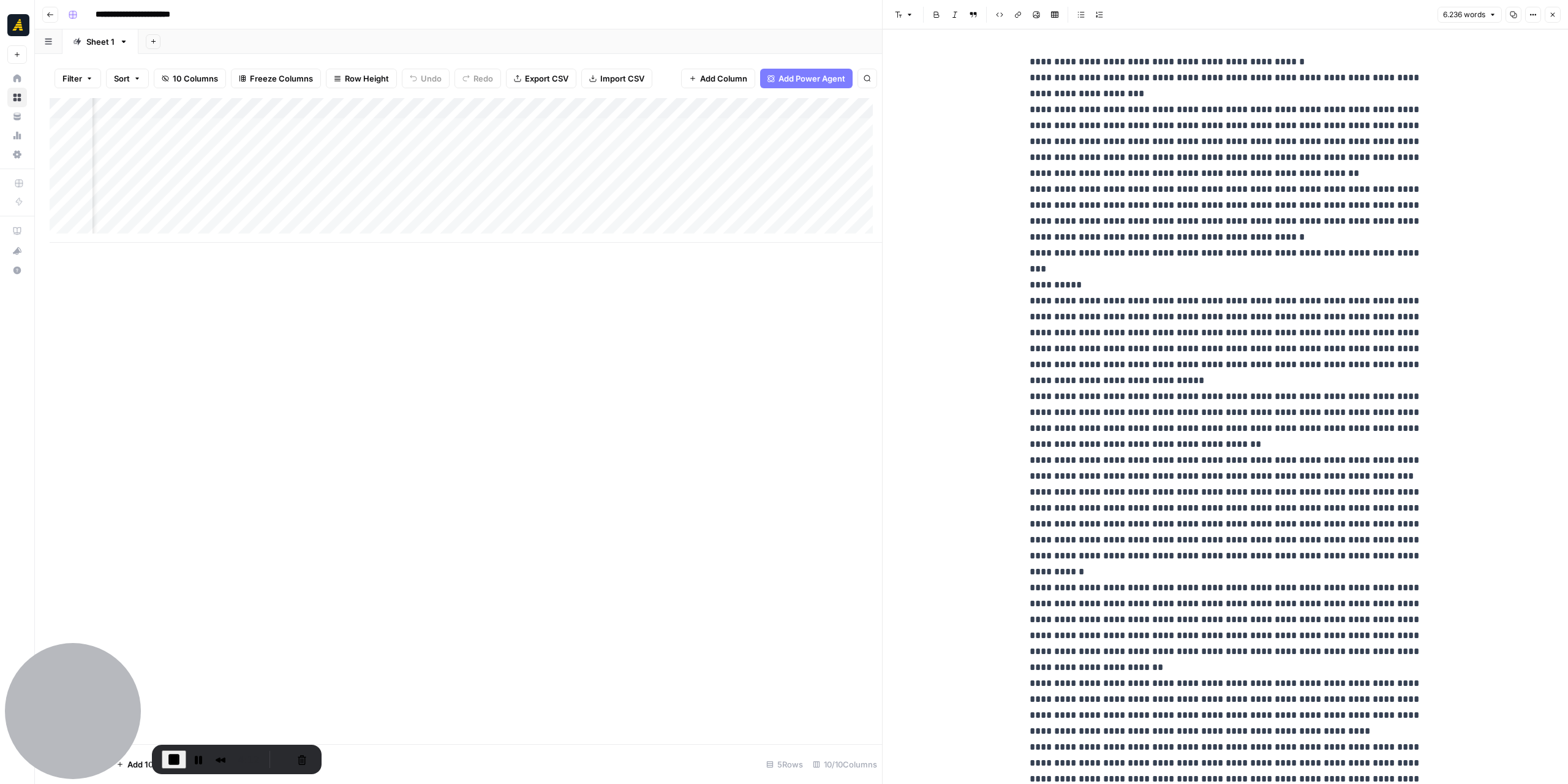
click at [689, 130] on div "Add Column" at bounding box center [465, 170] width 833 height 144
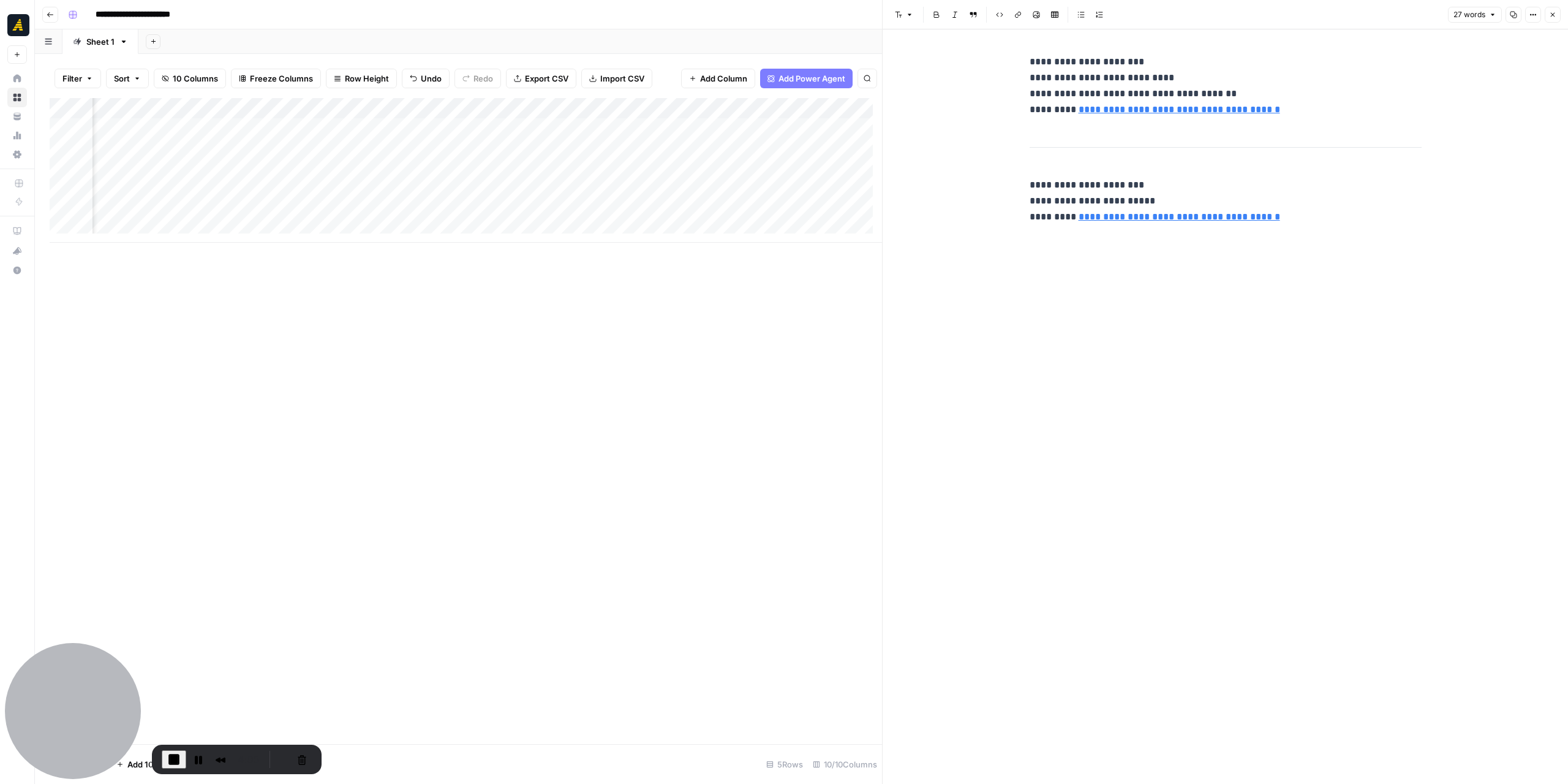
click at [1551, 13] on icon "button" at bounding box center [1552, 14] width 7 height 7
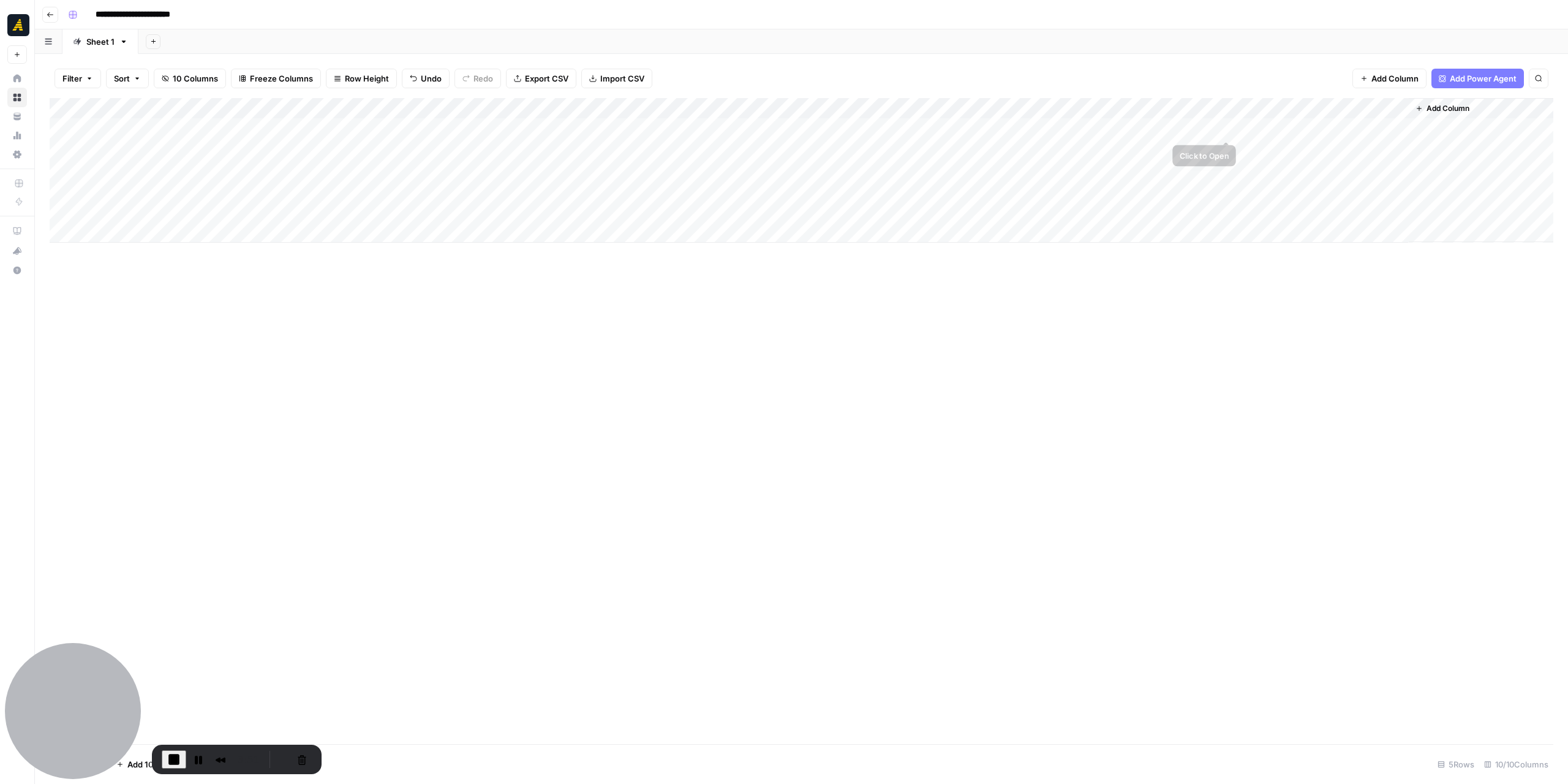
click at [1270, 124] on div "Add Column" at bounding box center [801, 170] width 1504 height 144
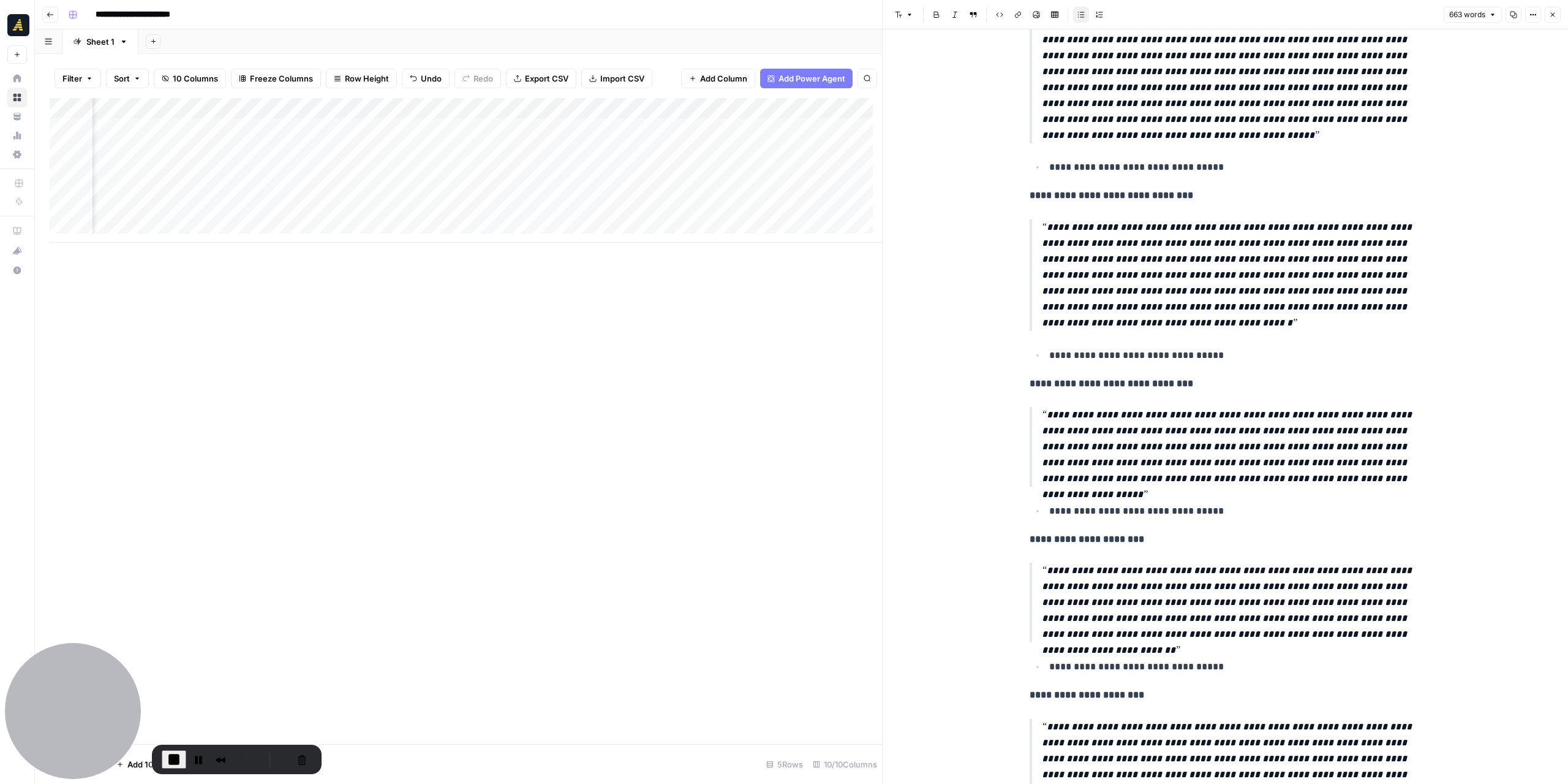
scroll to position [245, 0]
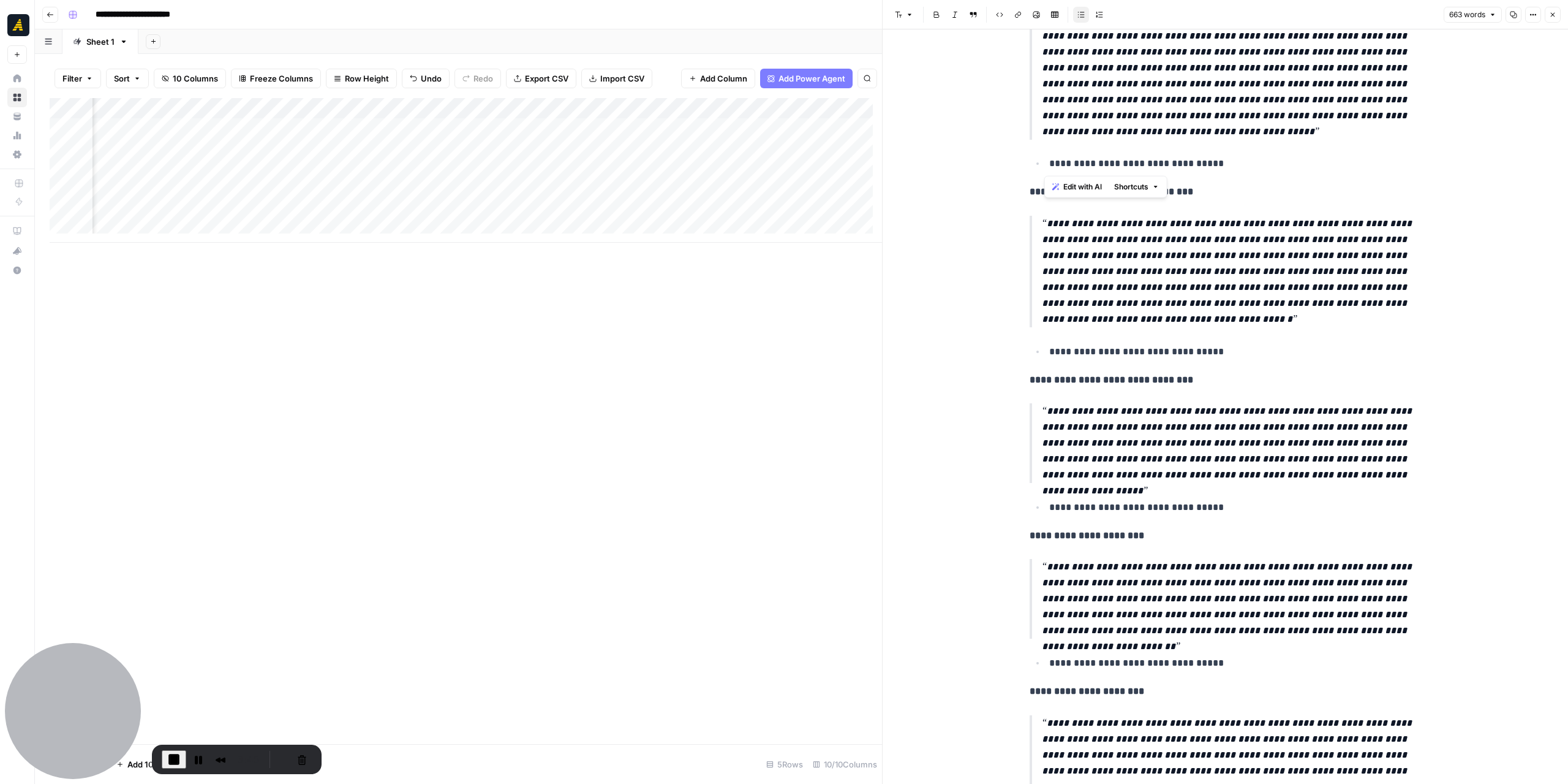
drag, startPoint x: 1046, startPoint y: 161, endPoint x: 1215, endPoint y: 167, distance: 169.1
click at [1215, 167] on p "**********" at bounding box center [1235, 163] width 372 height 16
click at [1228, 233] on p "**********" at bounding box center [1232, 271] width 379 height 112
click at [749, 133] on div "Add Column" at bounding box center [465, 170] width 833 height 144
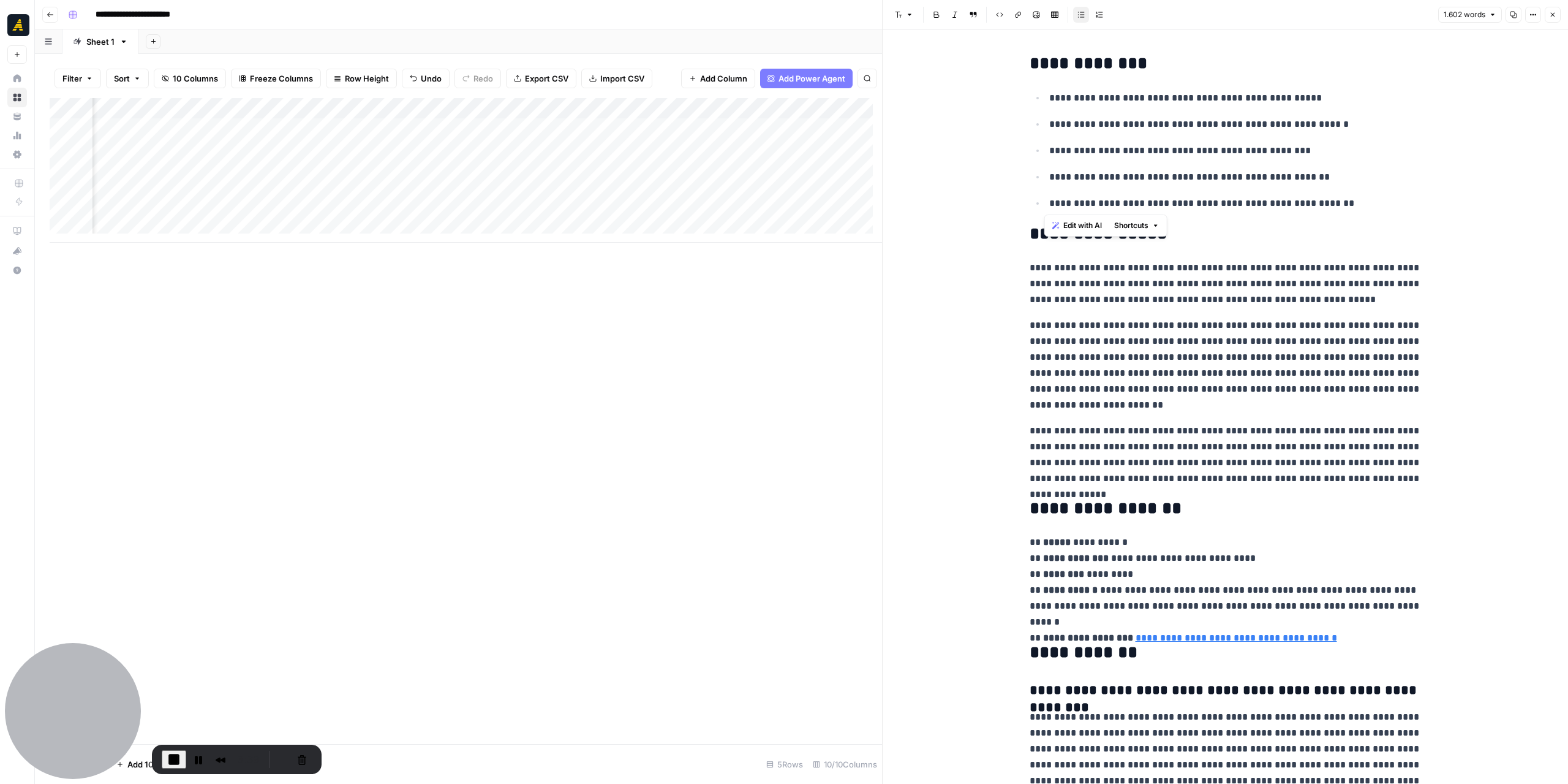
drag, startPoint x: 1035, startPoint y: 96, endPoint x: 1343, endPoint y: 207, distance: 327.4
click at [1343, 207] on ul "**********" at bounding box center [1225, 150] width 392 height 122
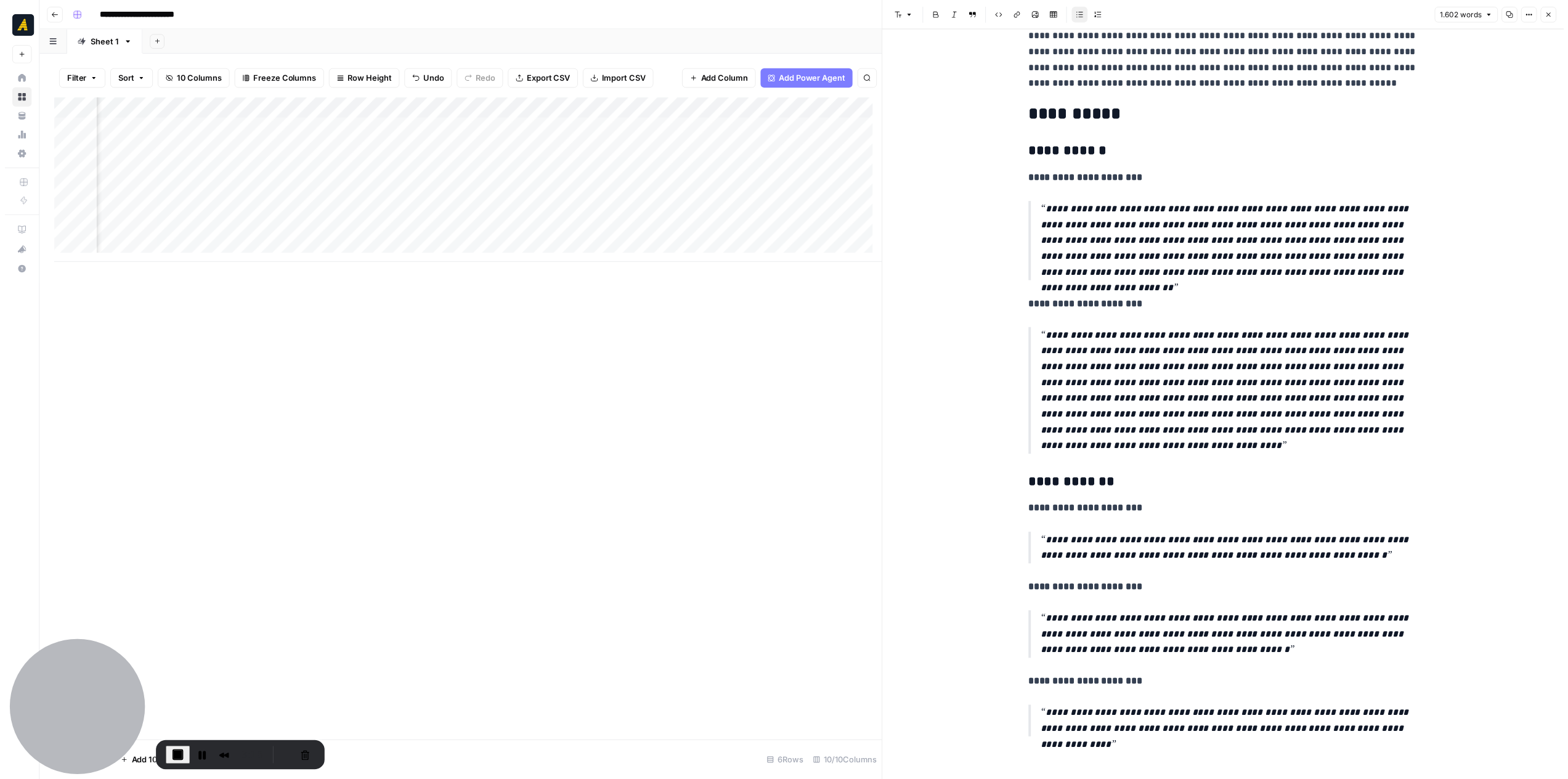
scroll to position [0, 542]
click at [172, 760] on span "End Recording" at bounding box center [175, 763] width 15 height 15
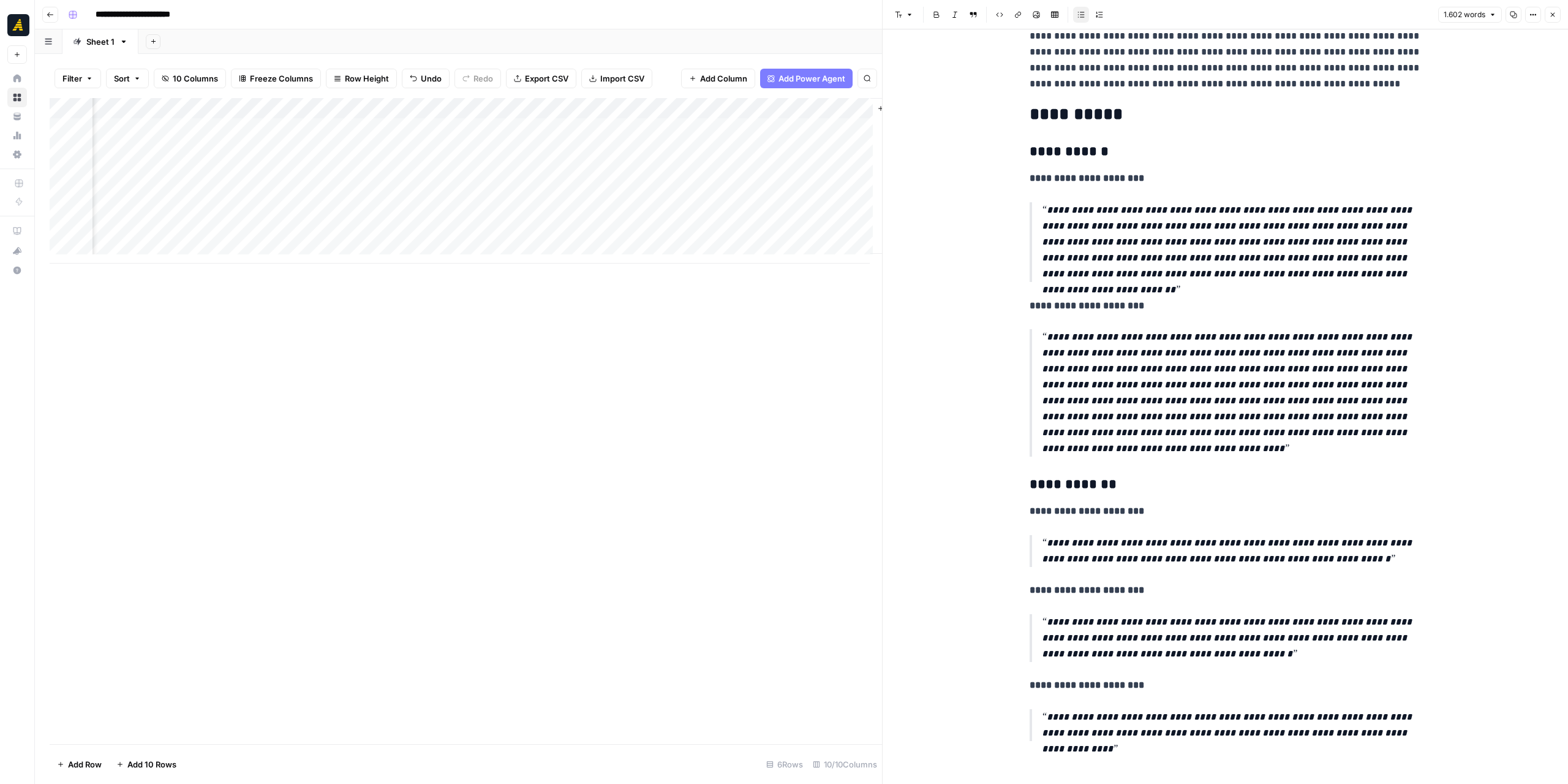
click at [50, 9] on button "Go back" at bounding box center [50, 15] width 16 height 16
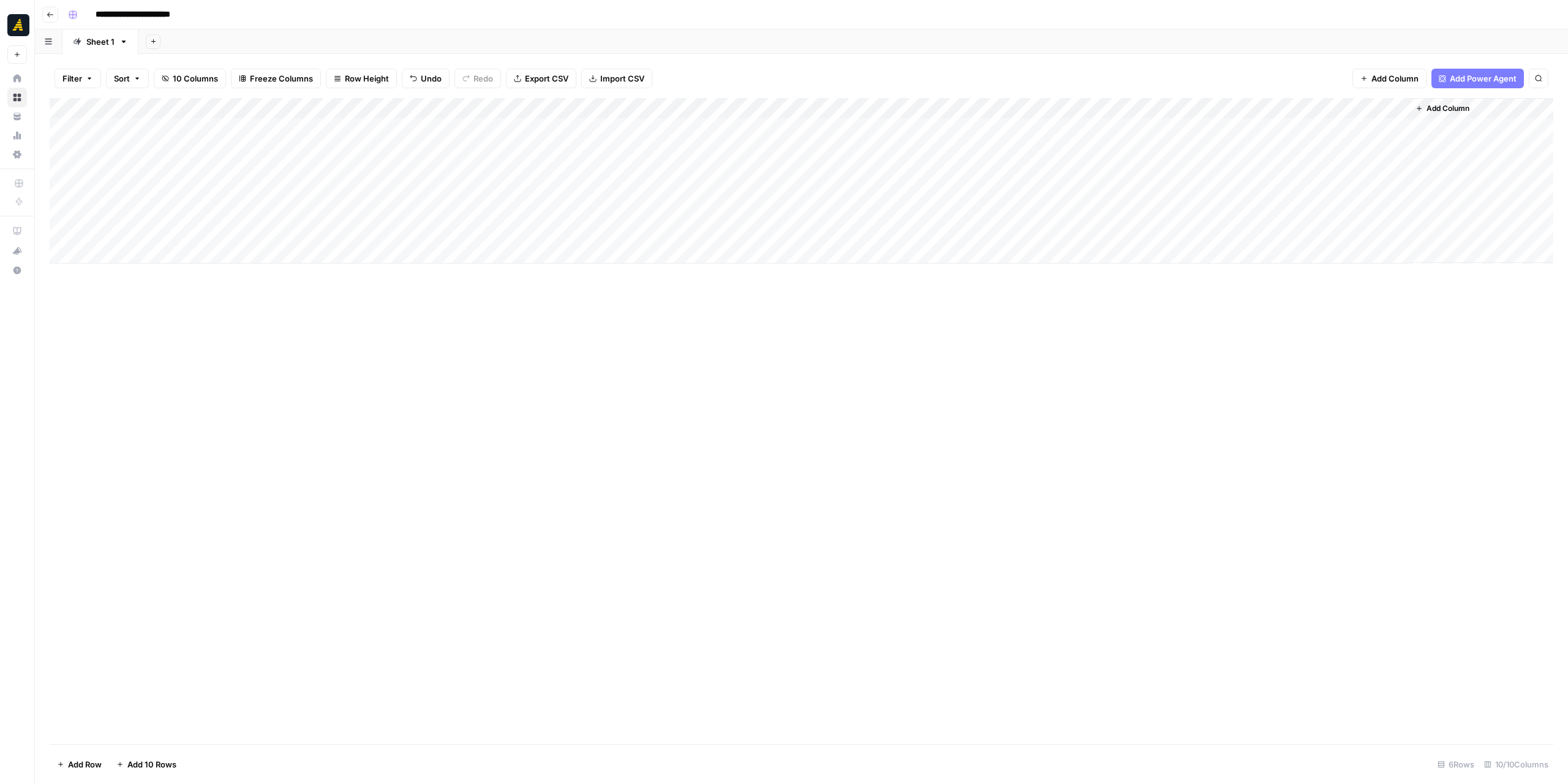
click at [50, 9] on button "Go back" at bounding box center [50, 15] width 16 height 16
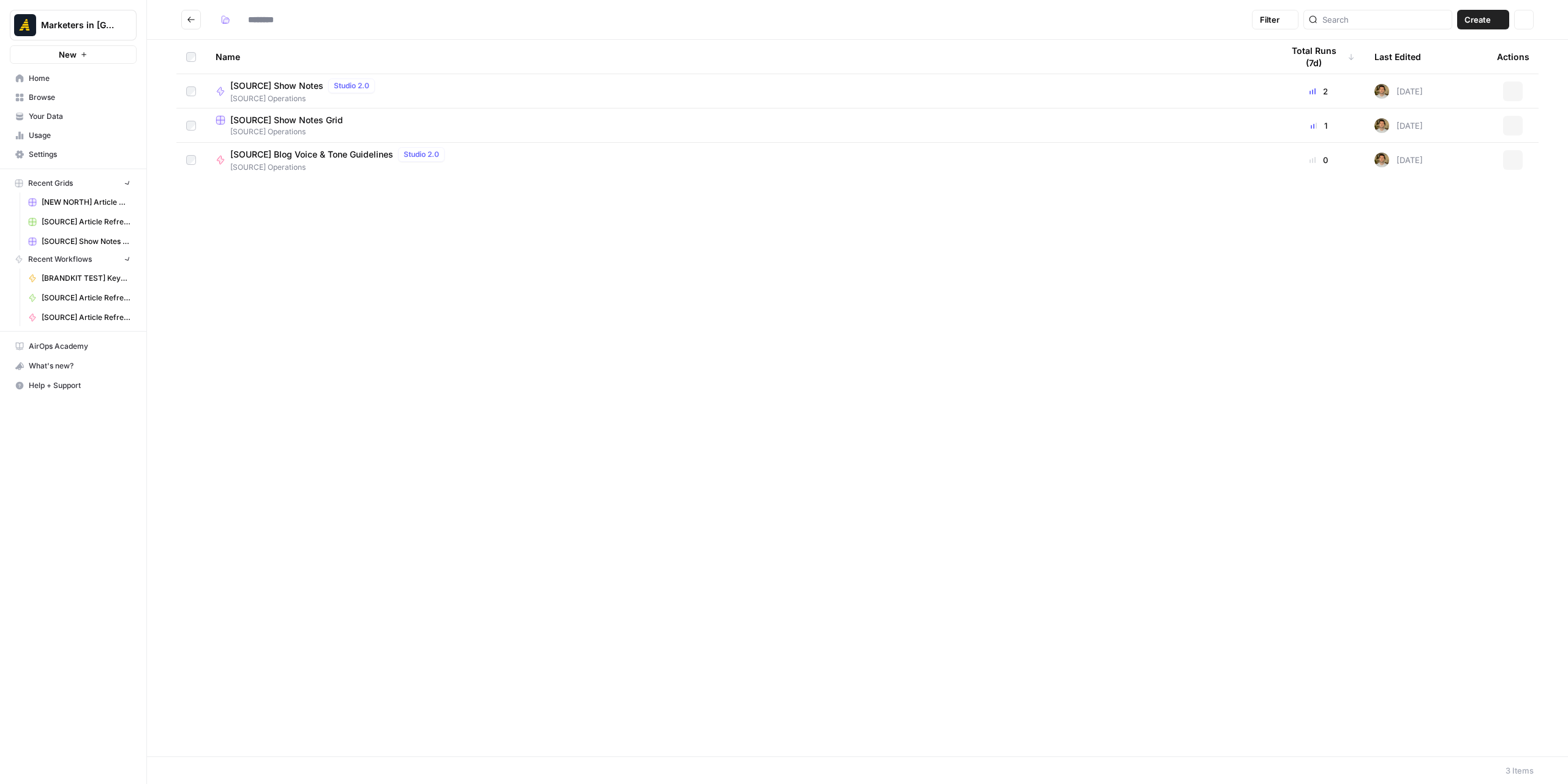
type input "**********"
click at [199, 18] on button "Go back" at bounding box center [192, 20] width 20 height 20
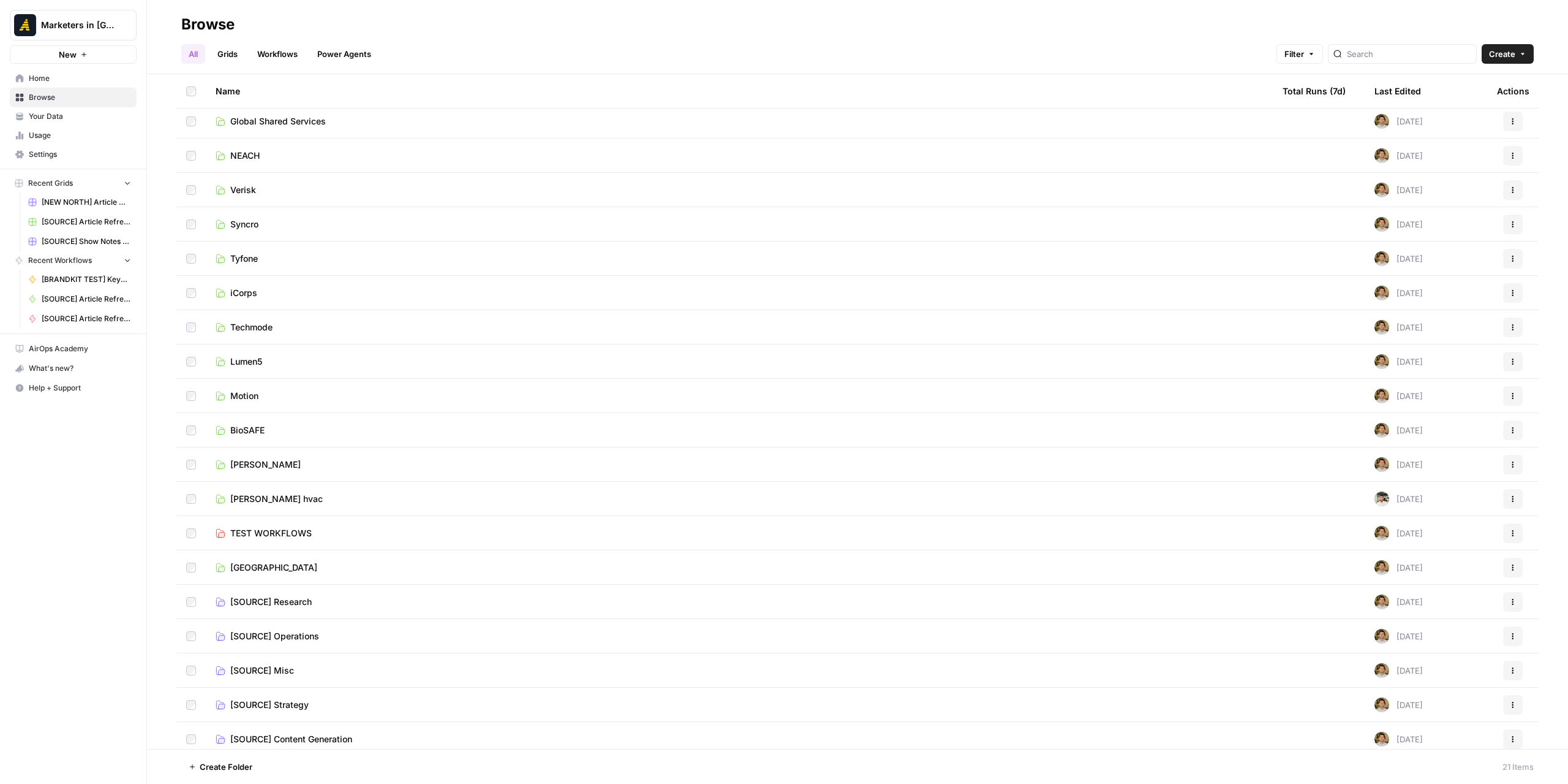
scroll to position [80, 0]
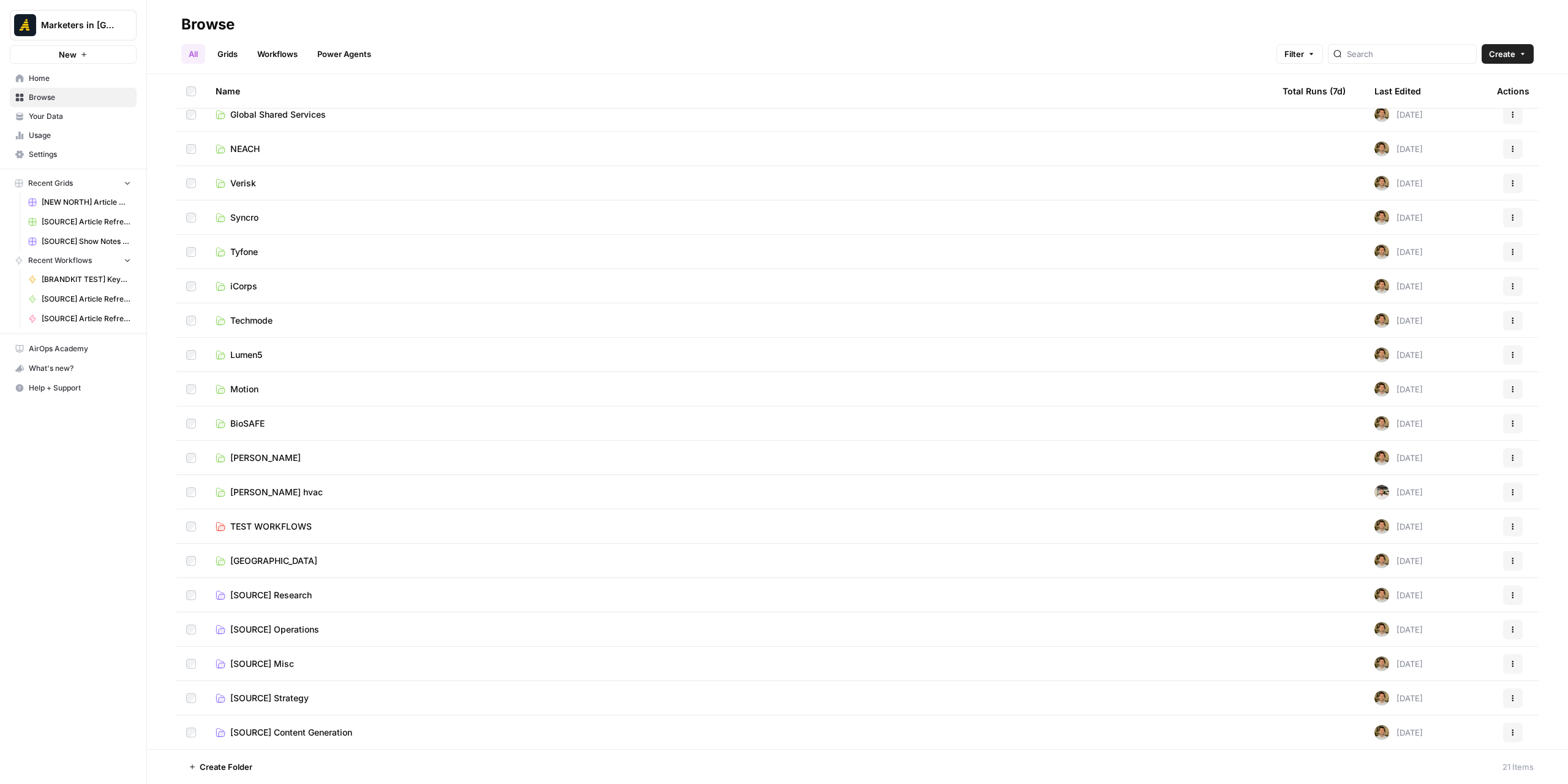
click at [278, 565] on link "[GEOGRAPHIC_DATA]" at bounding box center [739, 561] width 1047 height 12
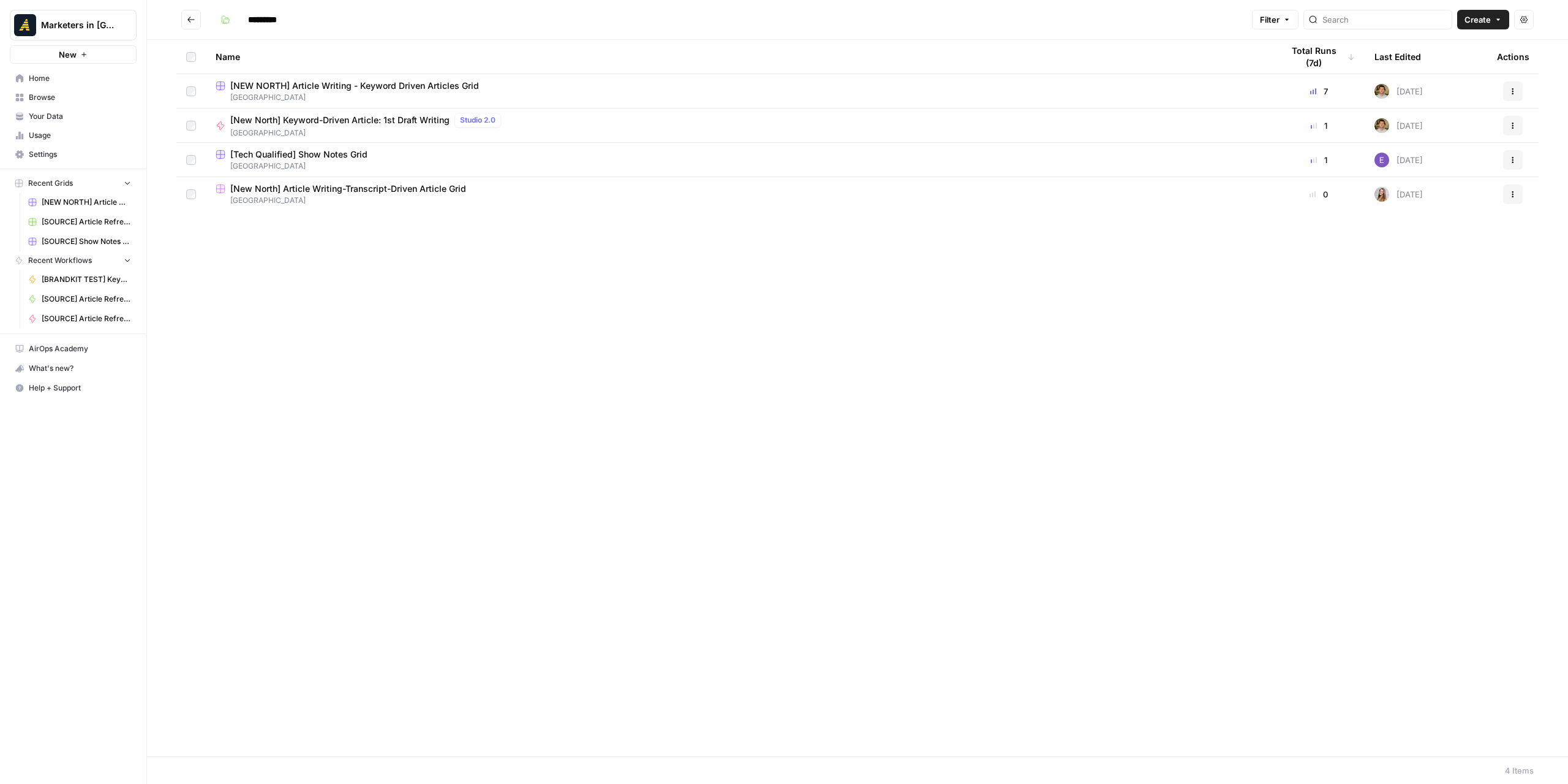
click at [297, 161] on span "[GEOGRAPHIC_DATA]" at bounding box center [739, 165] width 1047 height 11
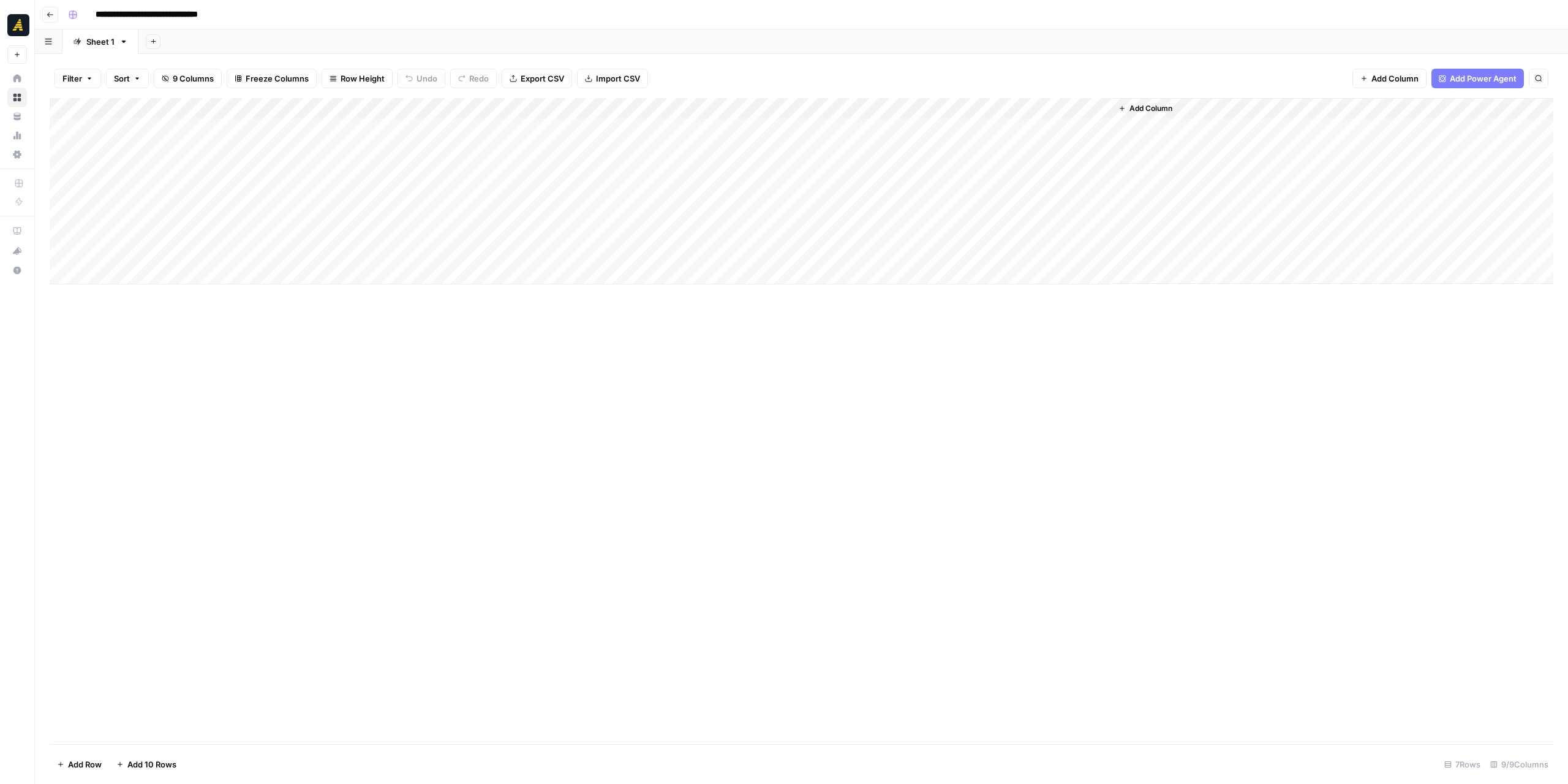
click at [49, 13] on icon "button" at bounding box center [49, 14] width 7 height 7
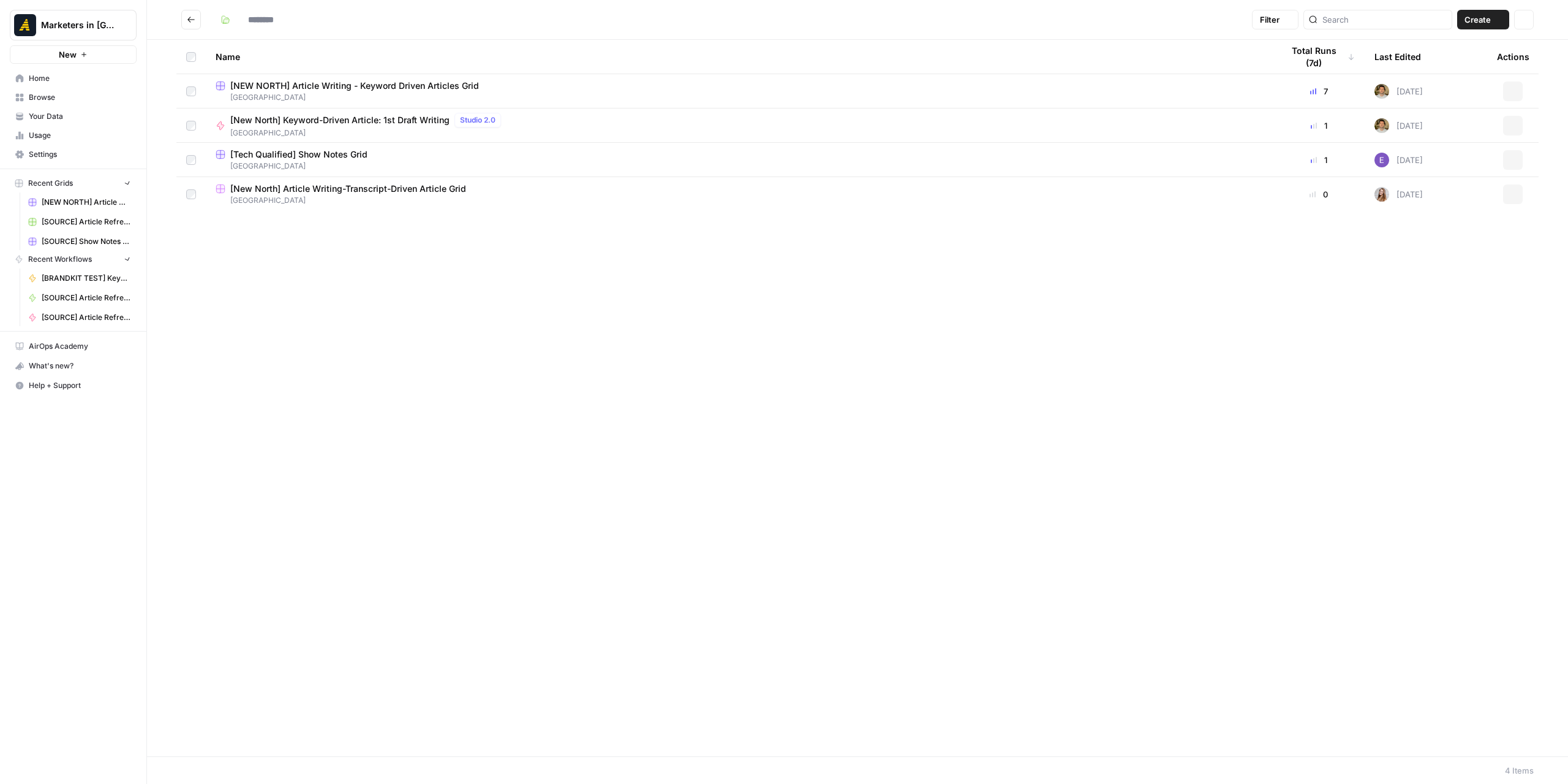
type input "*********"
click at [193, 21] on icon "Go back" at bounding box center [191, 20] width 9 height 9
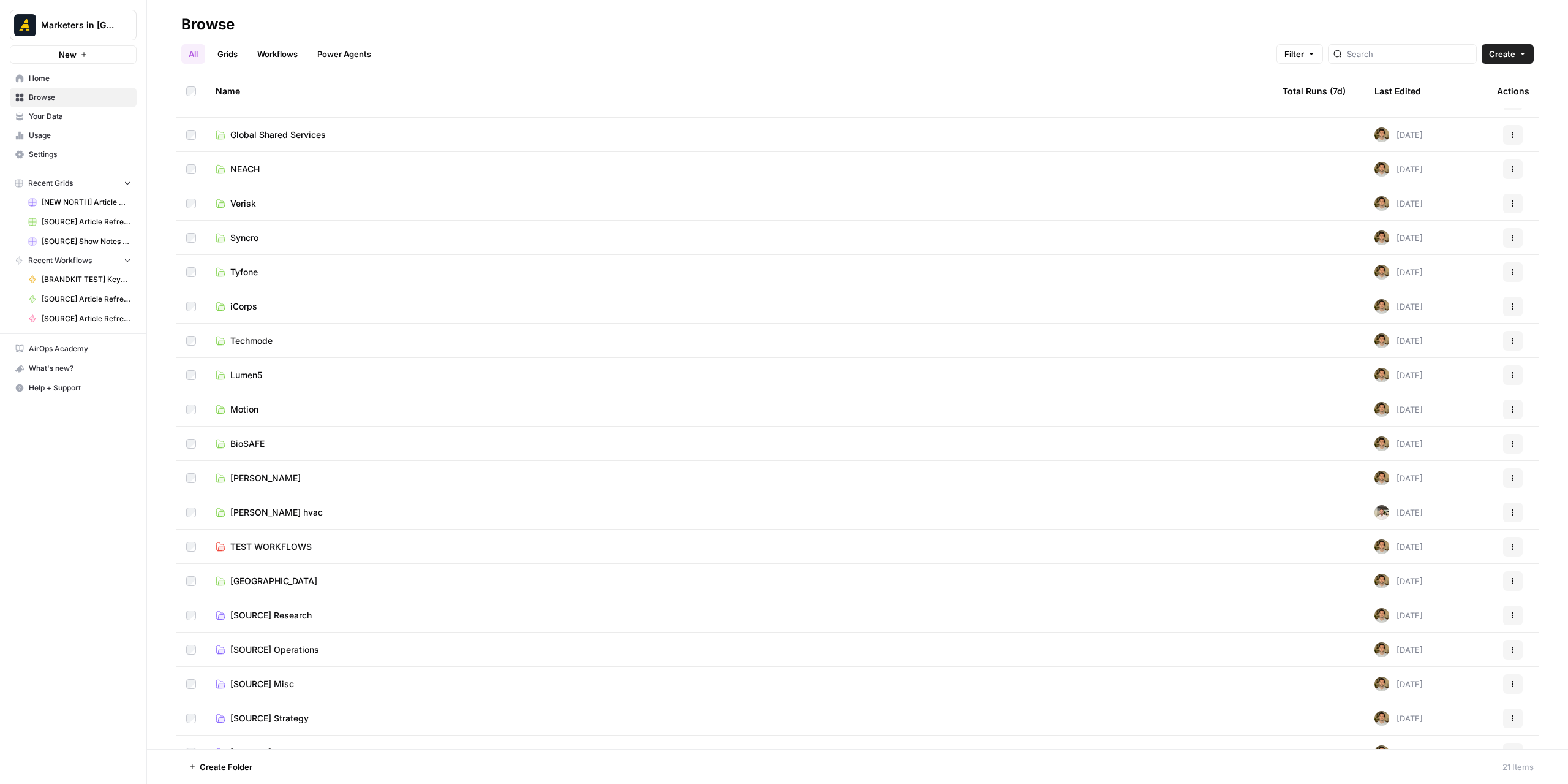
scroll to position [80, 0]
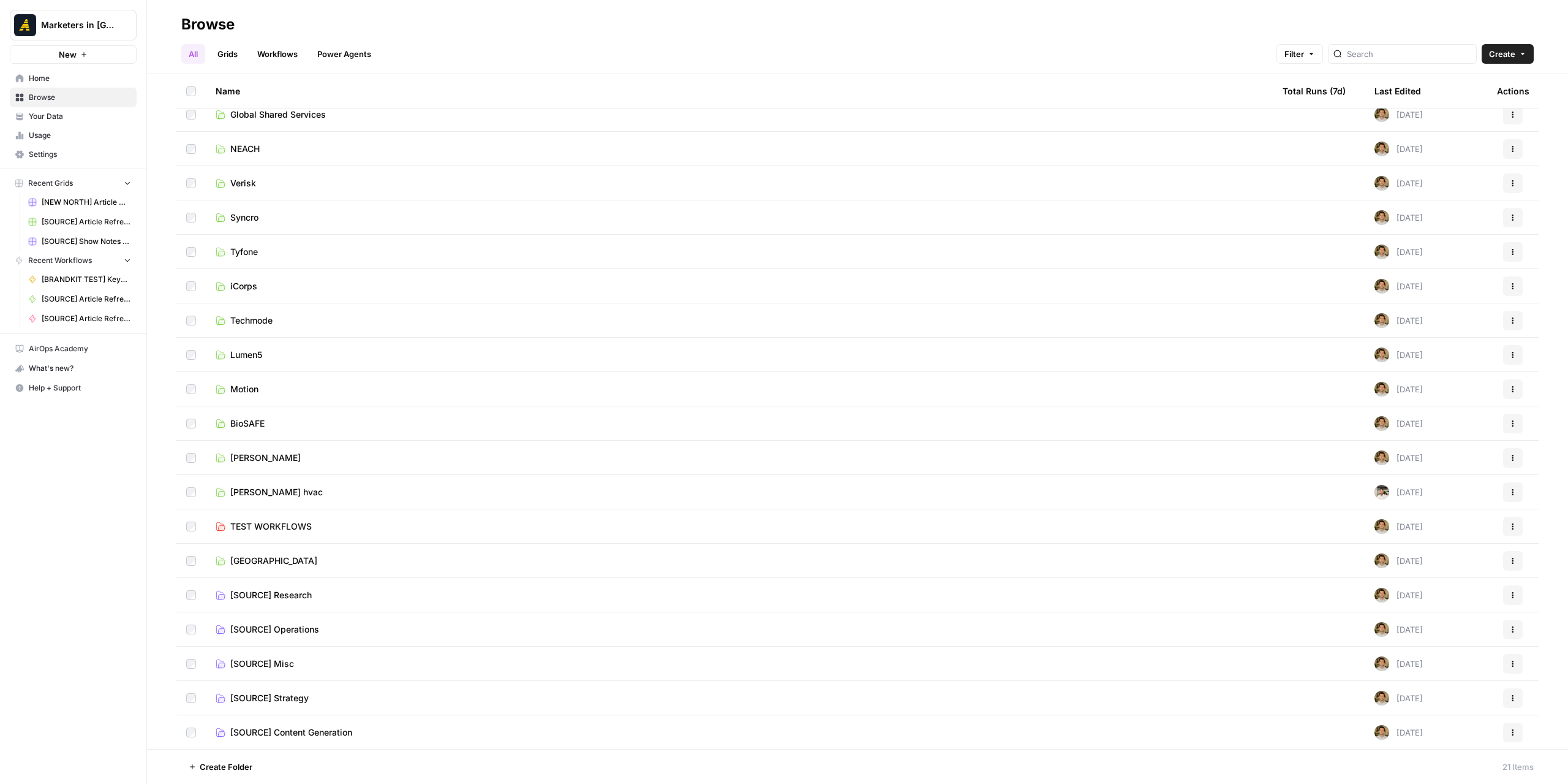
click at [241, 735] on span "[SOURCE] Content Generation" at bounding box center [290, 733] width 122 height 12
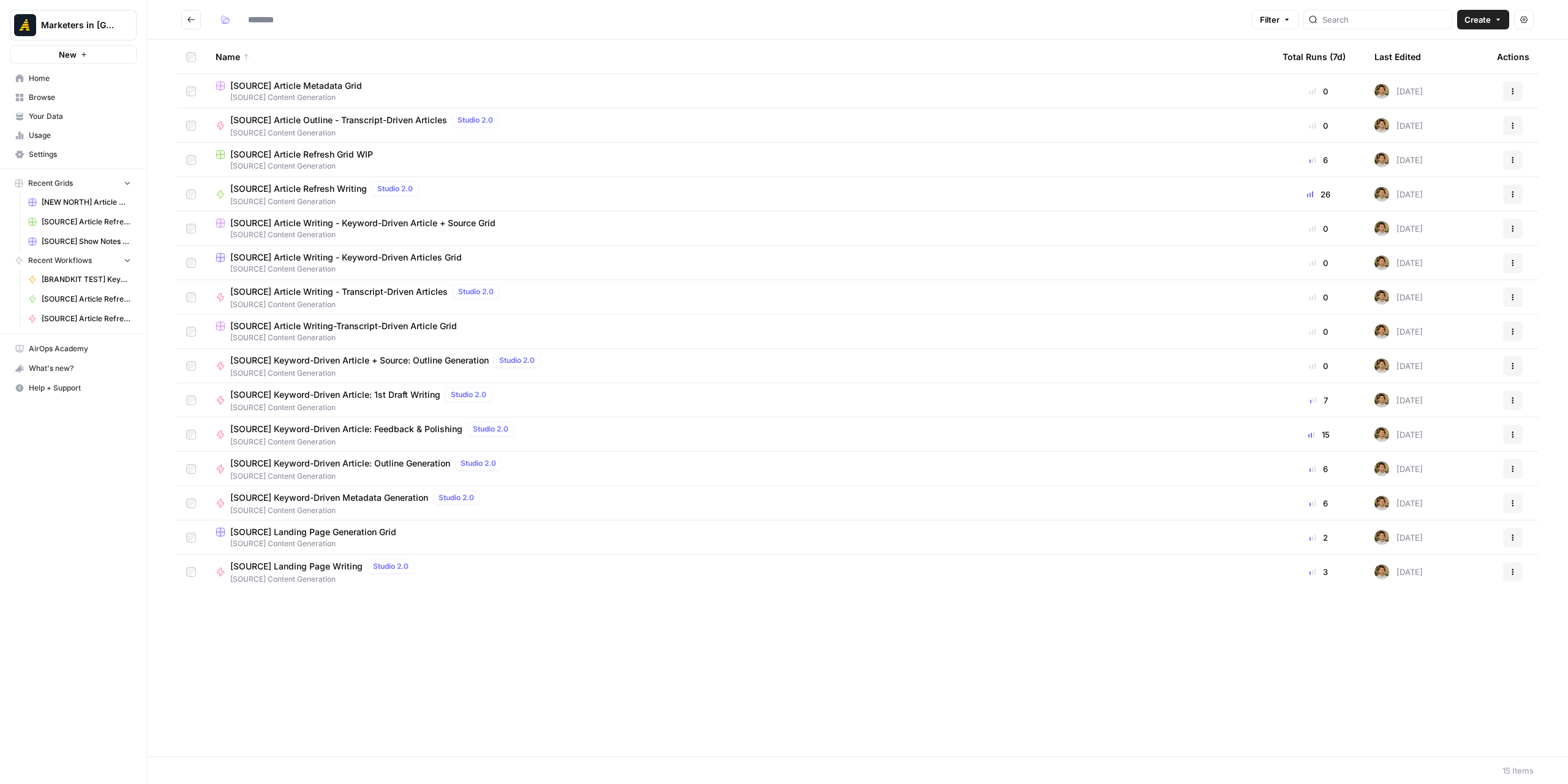
type input "**********"
click at [185, 19] on button "Go back" at bounding box center [192, 20] width 20 height 20
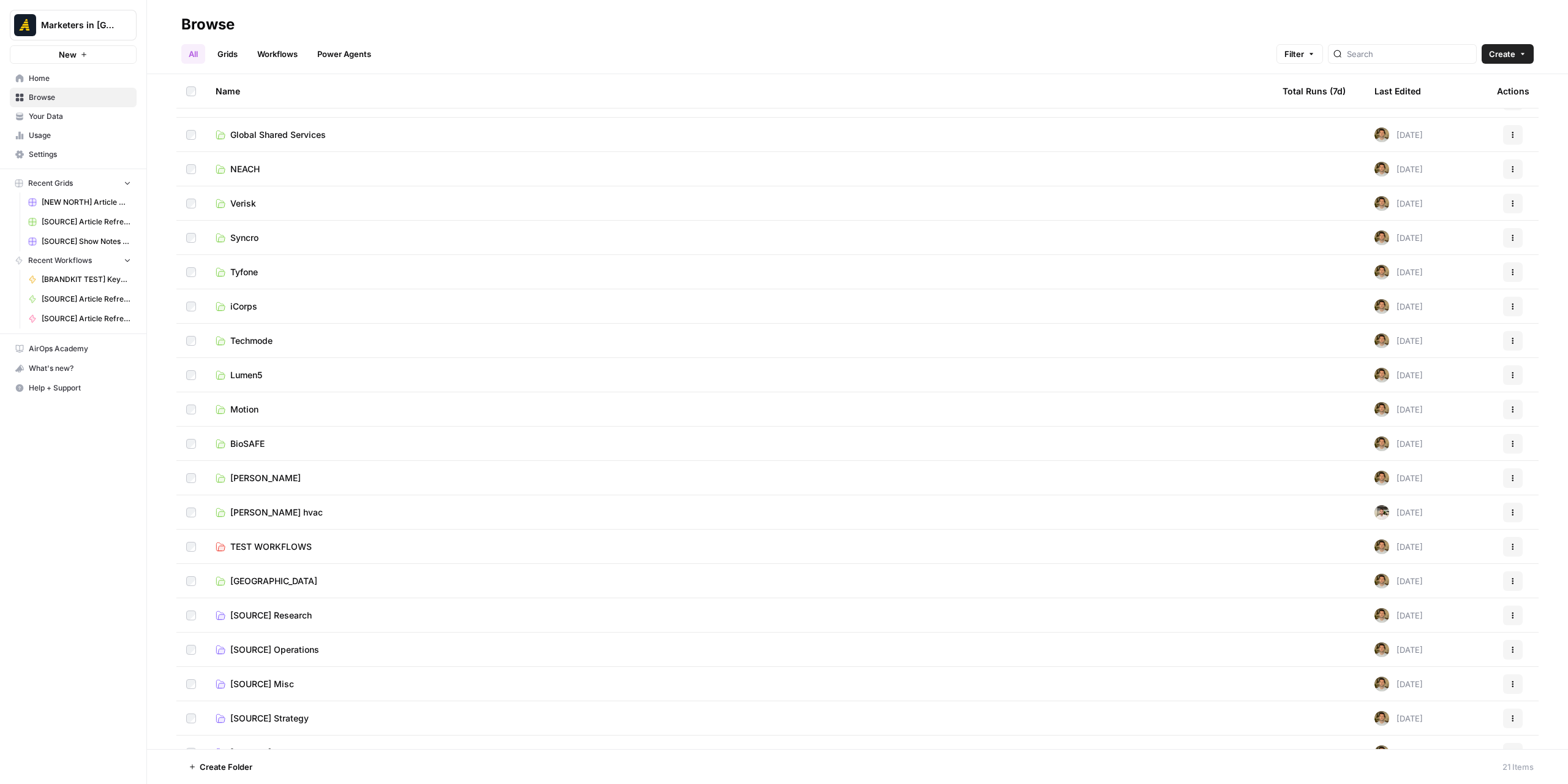
scroll to position [80, 0]
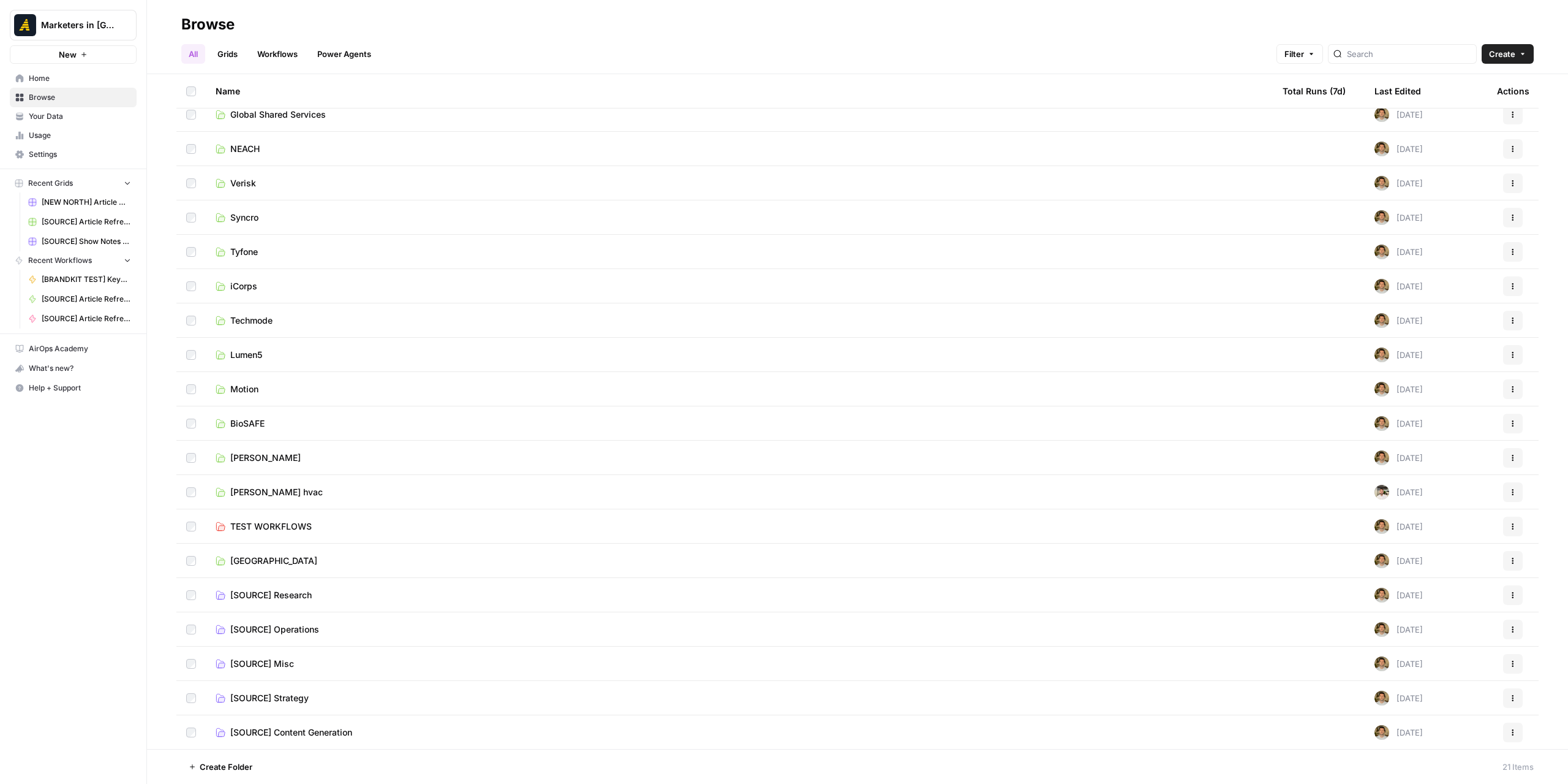
click at [305, 637] on td "[SOURCE] Operations" at bounding box center [739, 629] width 1067 height 34
click at [305, 627] on span "[SOURCE] Operations" at bounding box center [275, 630] width 89 height 12
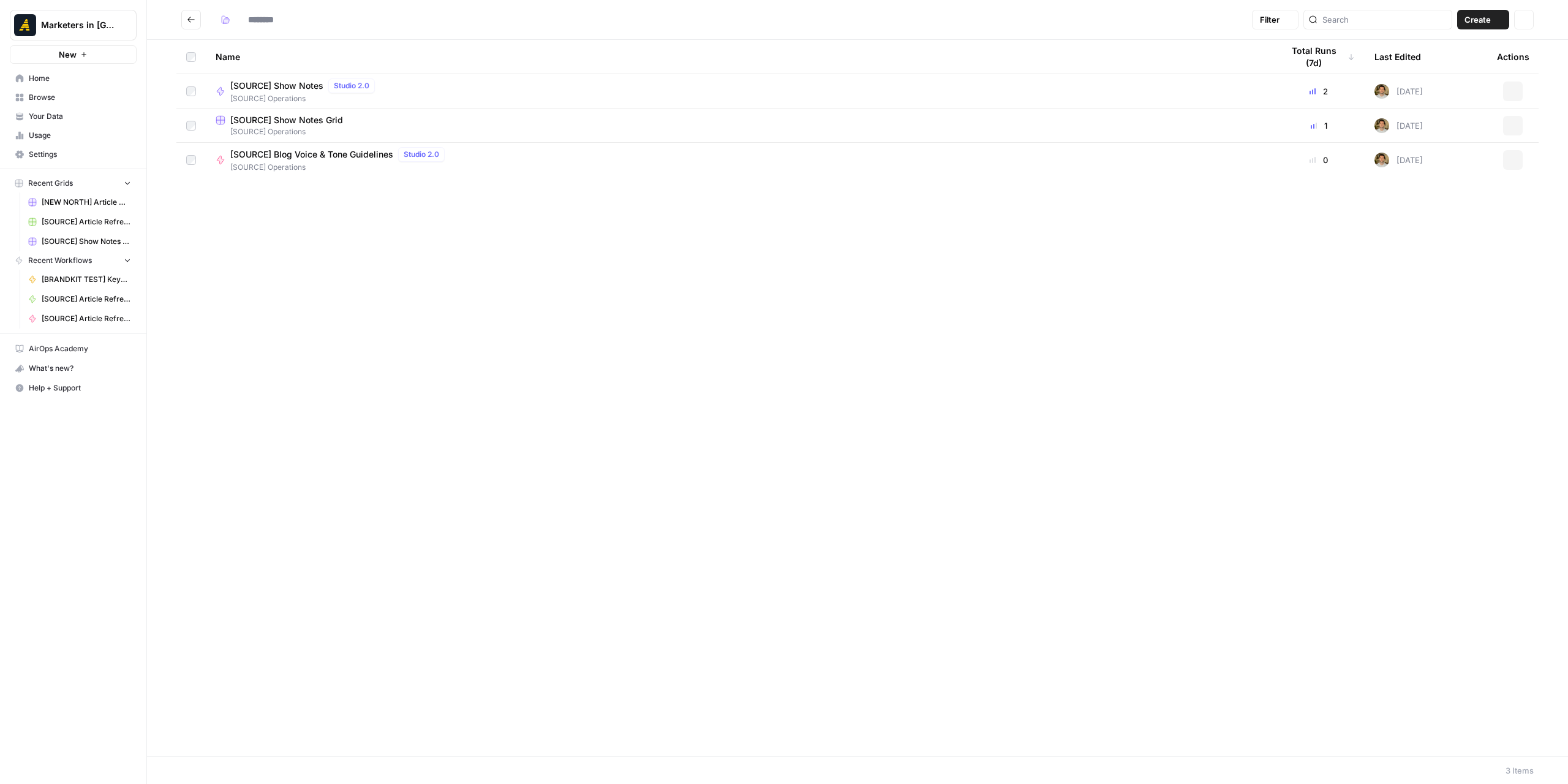
type input "**********"
click at [1516, 84] on button "Actions" at bounding box center [1514, 91] width 20 height 20
click at [1425, 198] on span "Duplicate" at bounding box center [1458, 199] width 98 height 12
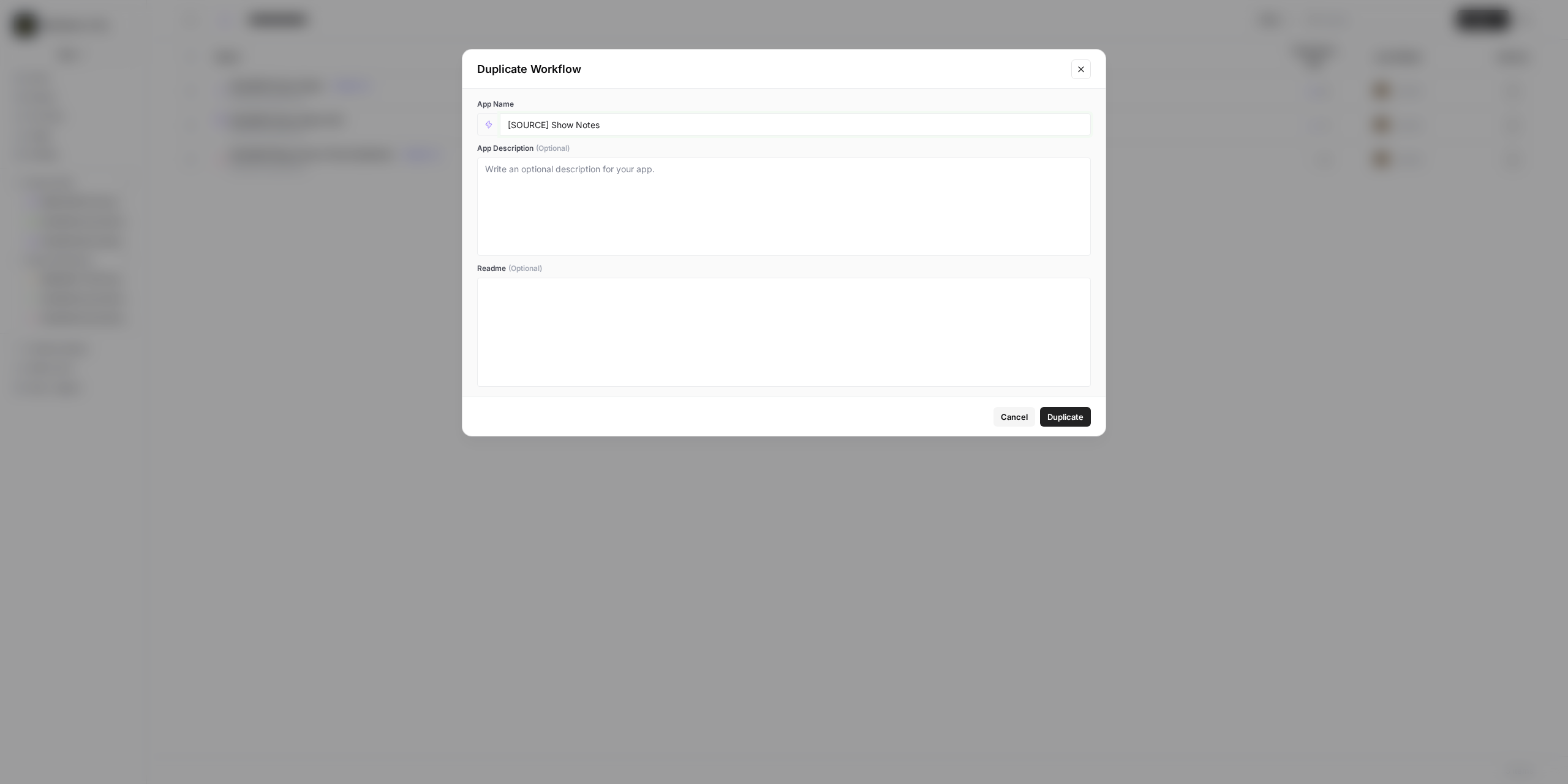
drag, startPoint x: 544, startPoint y: 125, endPoint x: 513, endPoint y: 124, distance: 31.0
click at [513, 124] on input "[SOURCE] Show Notes" at bounding box center [795, 124] width 575 height 11
type input "[Techmode/Content Logistics] Show Notes"
click at [1075, 418] on span "Duplicate" at bounding box center [1065, 416] width 37 height 12
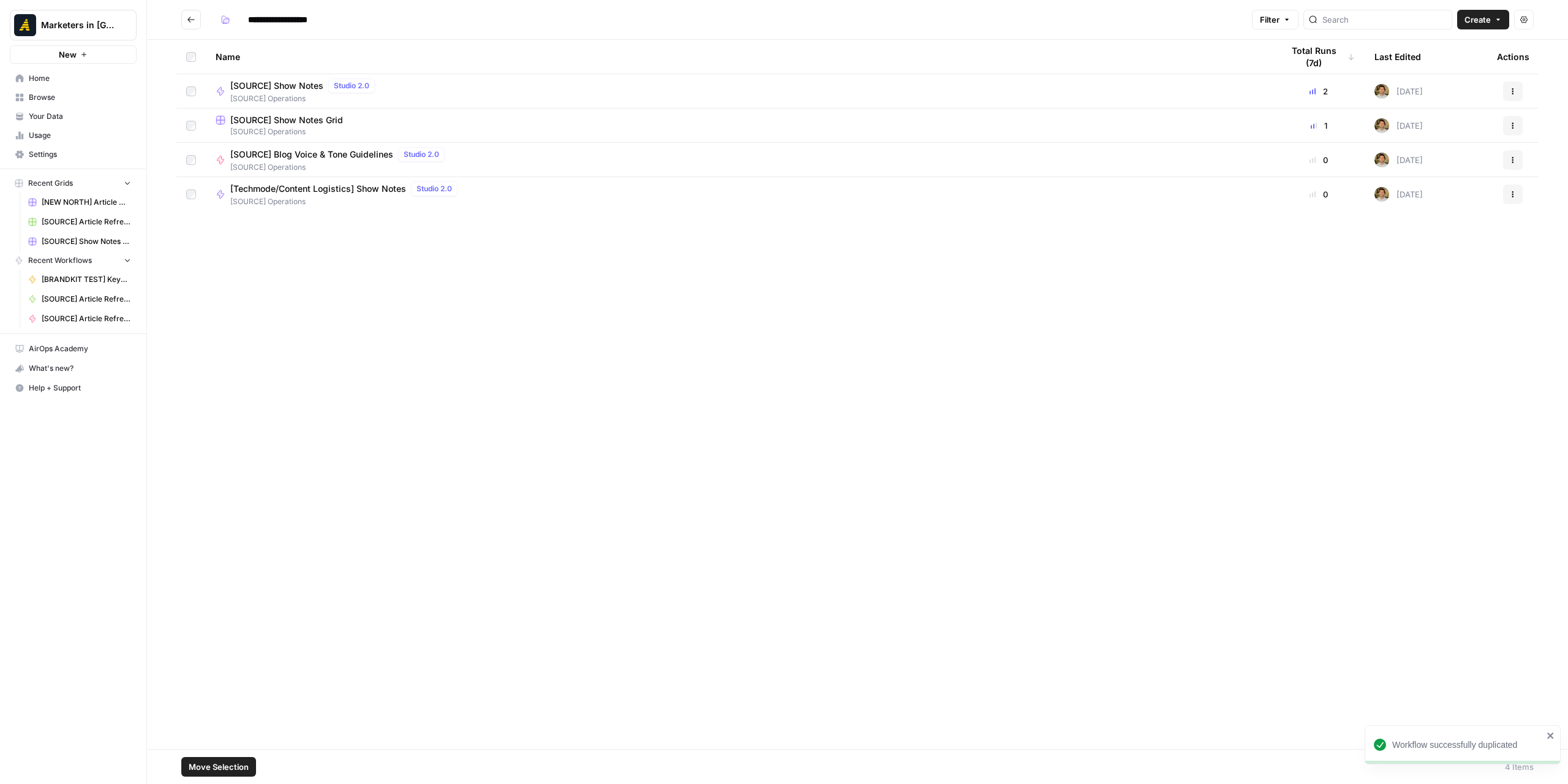
click at [233, 766] on span "Move Selection" at bounding box center [218, 766] width 60 height 12
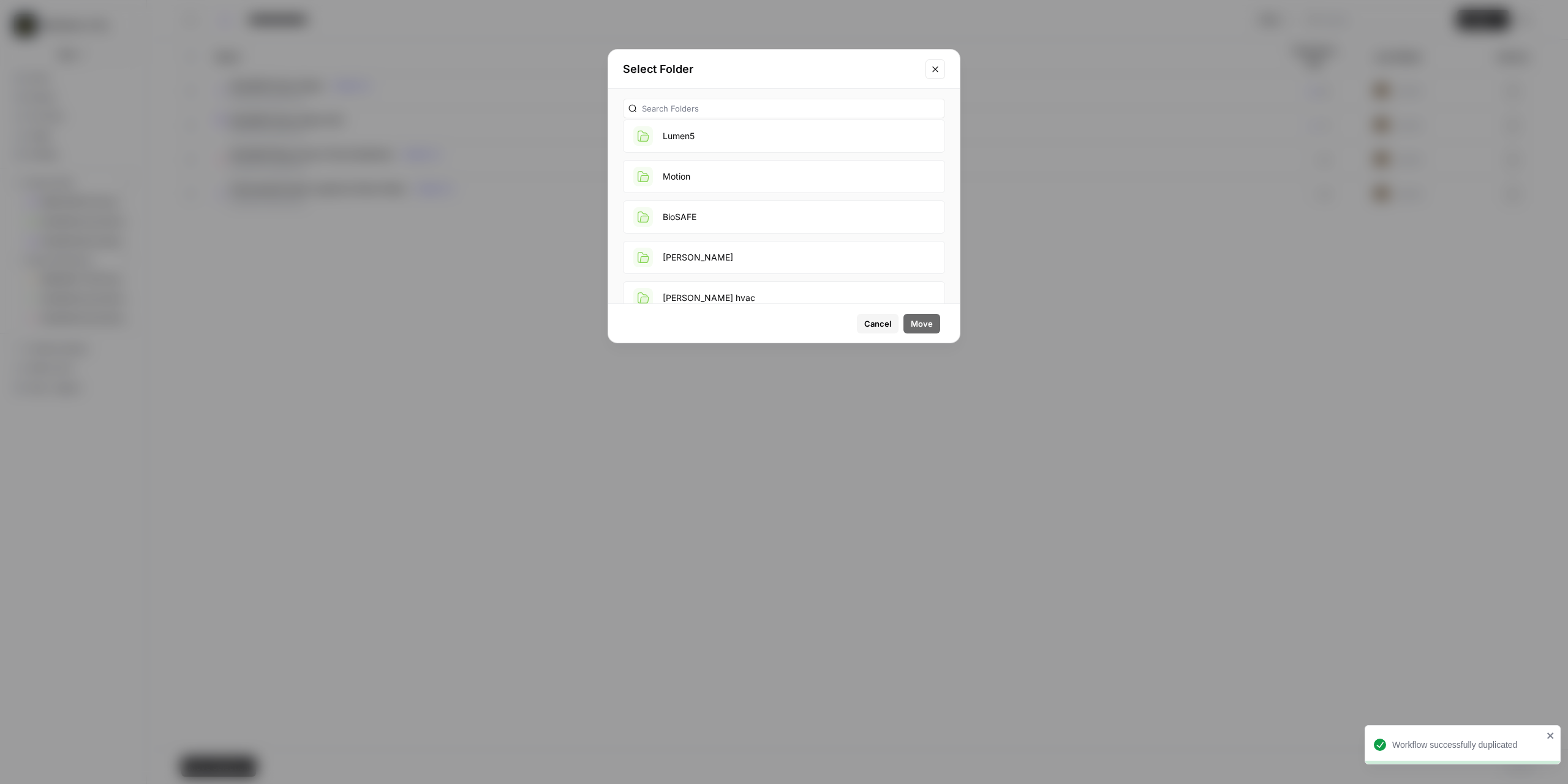
scroll to position [552, 0]
click at [746, 243] on button "[GEOGRAPHIC_DATA]" at bounding box center [784, 237] width 322 height 33
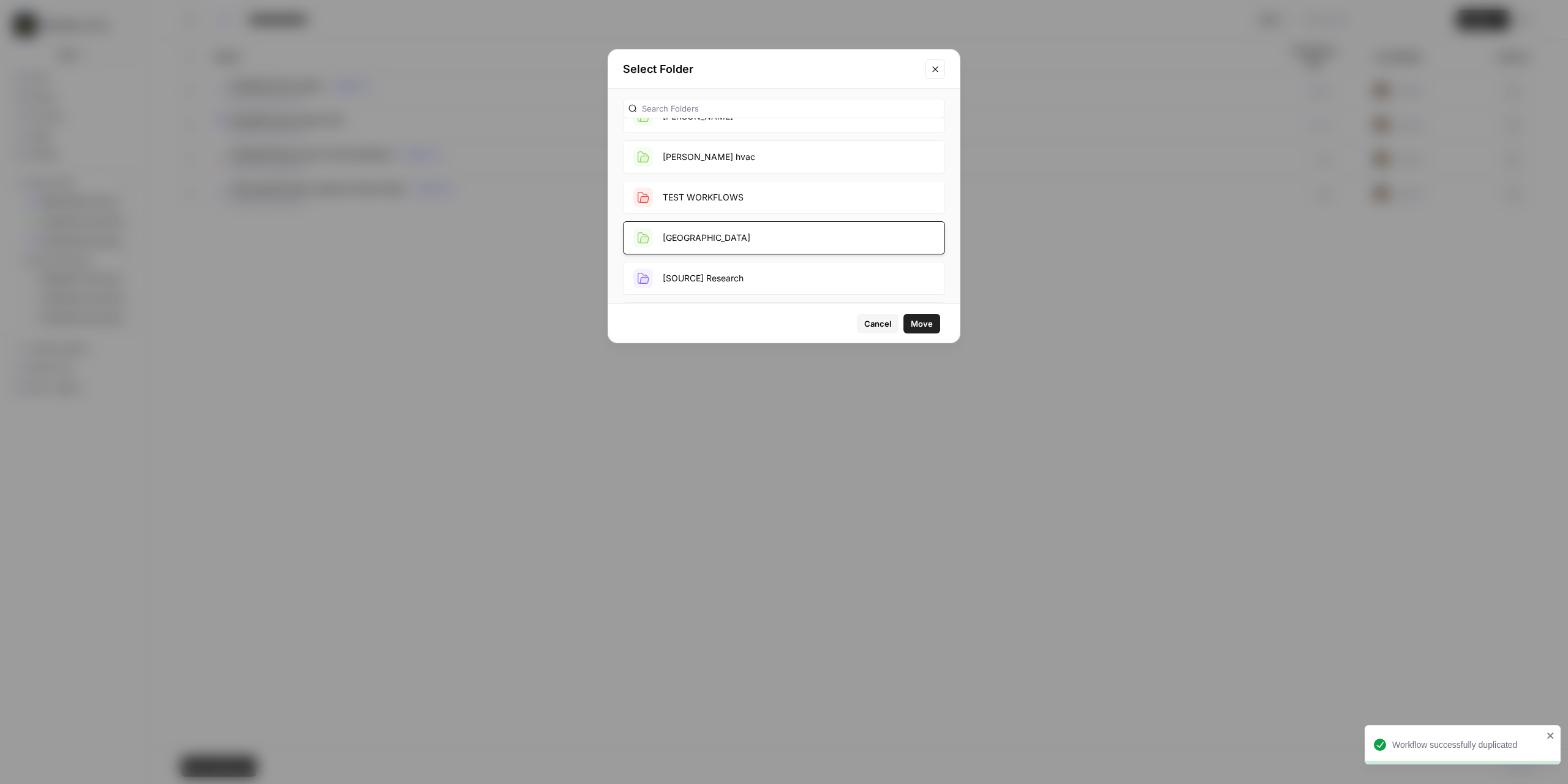
click at [914, 317] on span "Move" at bounding box center [922, 323] width 22 height 12
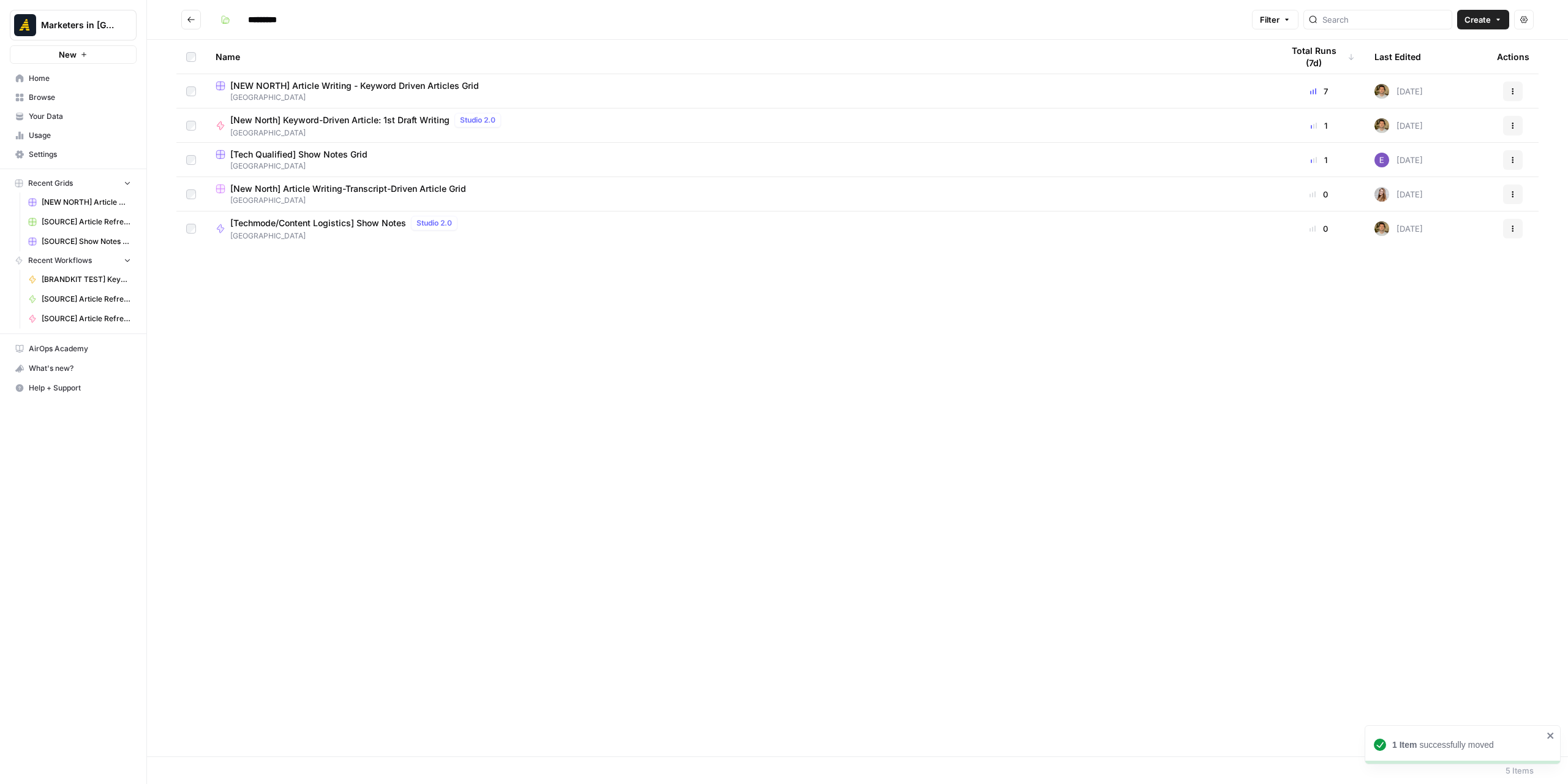
click at [189, 19] on icon "Go back" at bounding box center [191, 20] width 7 height 6
type input "**********"
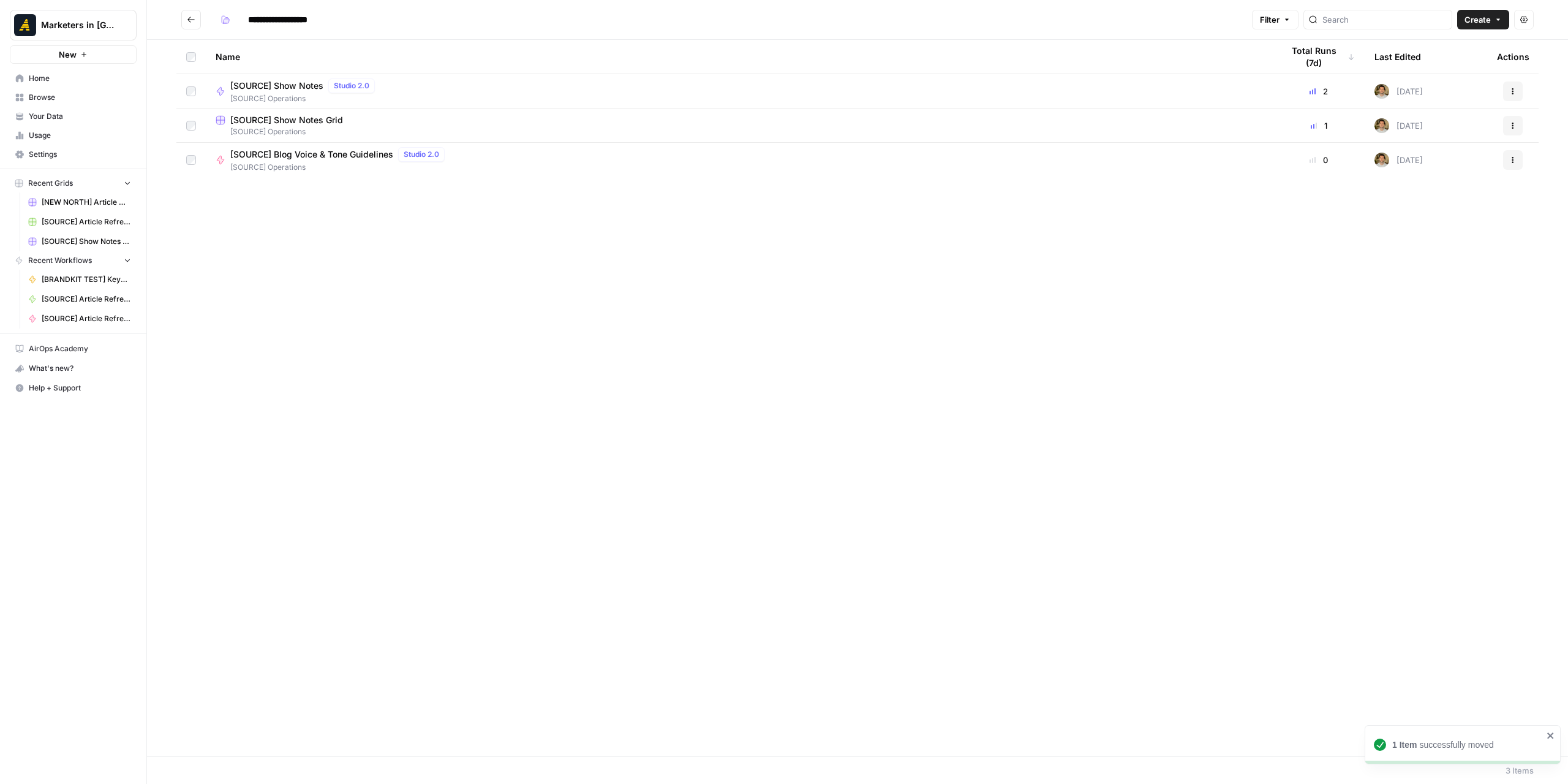
click at [194, 22] on icon "Go back" at bounding box center [191, 20] width 9 height 9
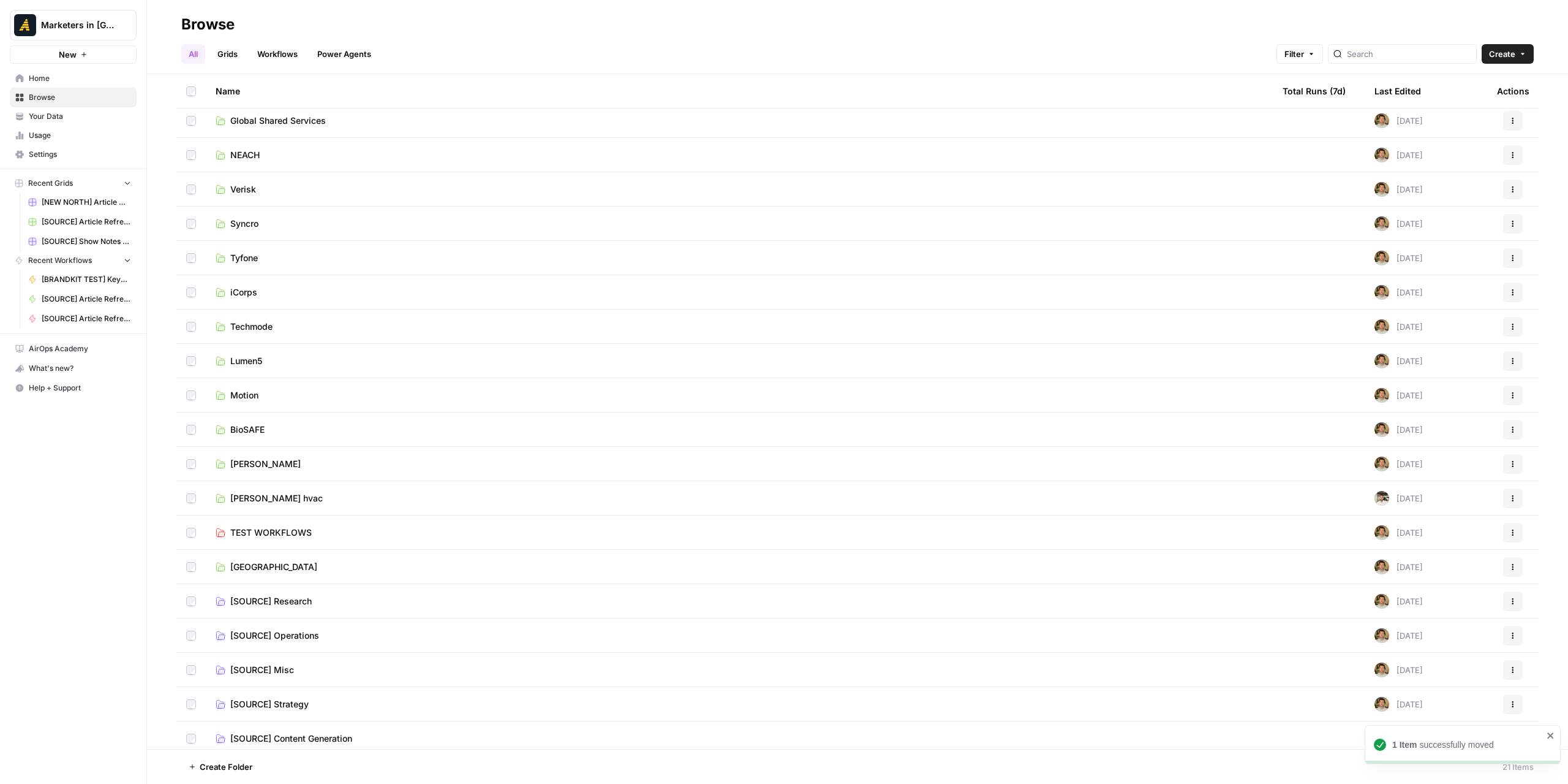
scroll to position [80, 0]
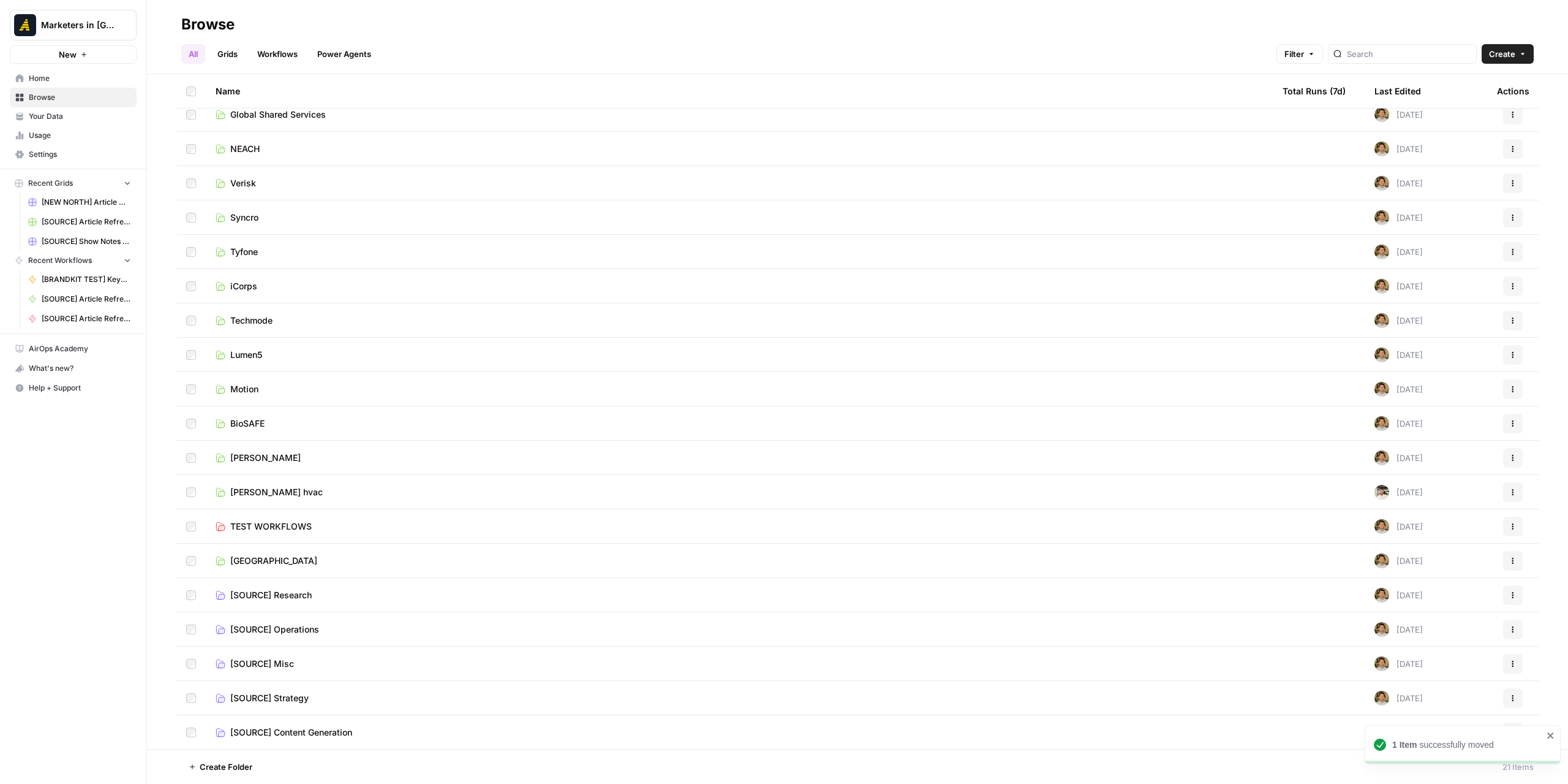
click at [270, 546] on td "[GEOGRAPHIC_DATA]" at bounding box center [739, 561] width 1067 height 34
click at [269, 560] on span "[GEOGRAPHIC_DATA]" at bounding box center [274, 561] width 87 height 12
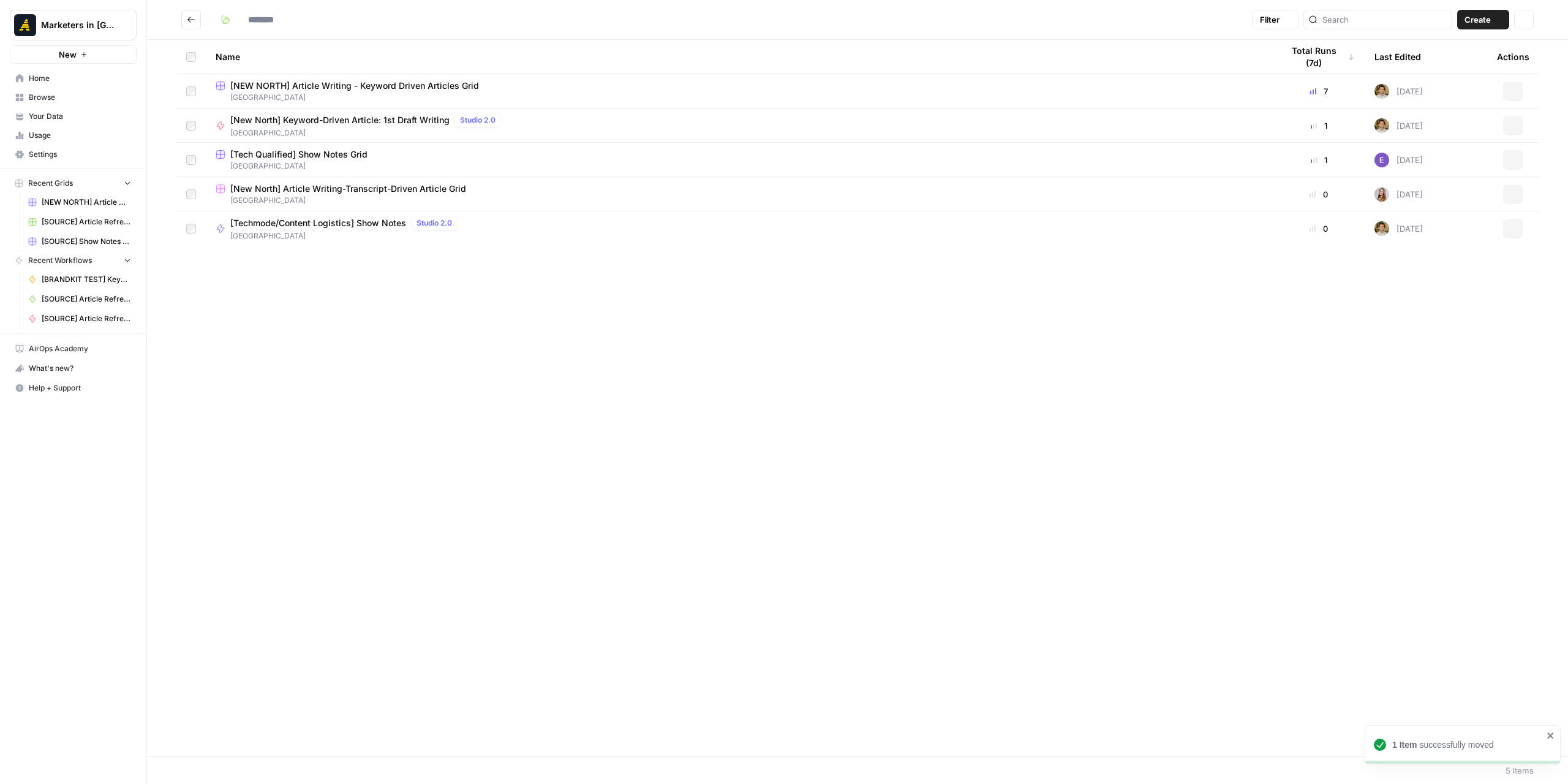
type input "*********"
click at [299, 221] on span "[Techmode/Content Logistics] Show Notes" at bounding box center [318, 222] width 176 height 12
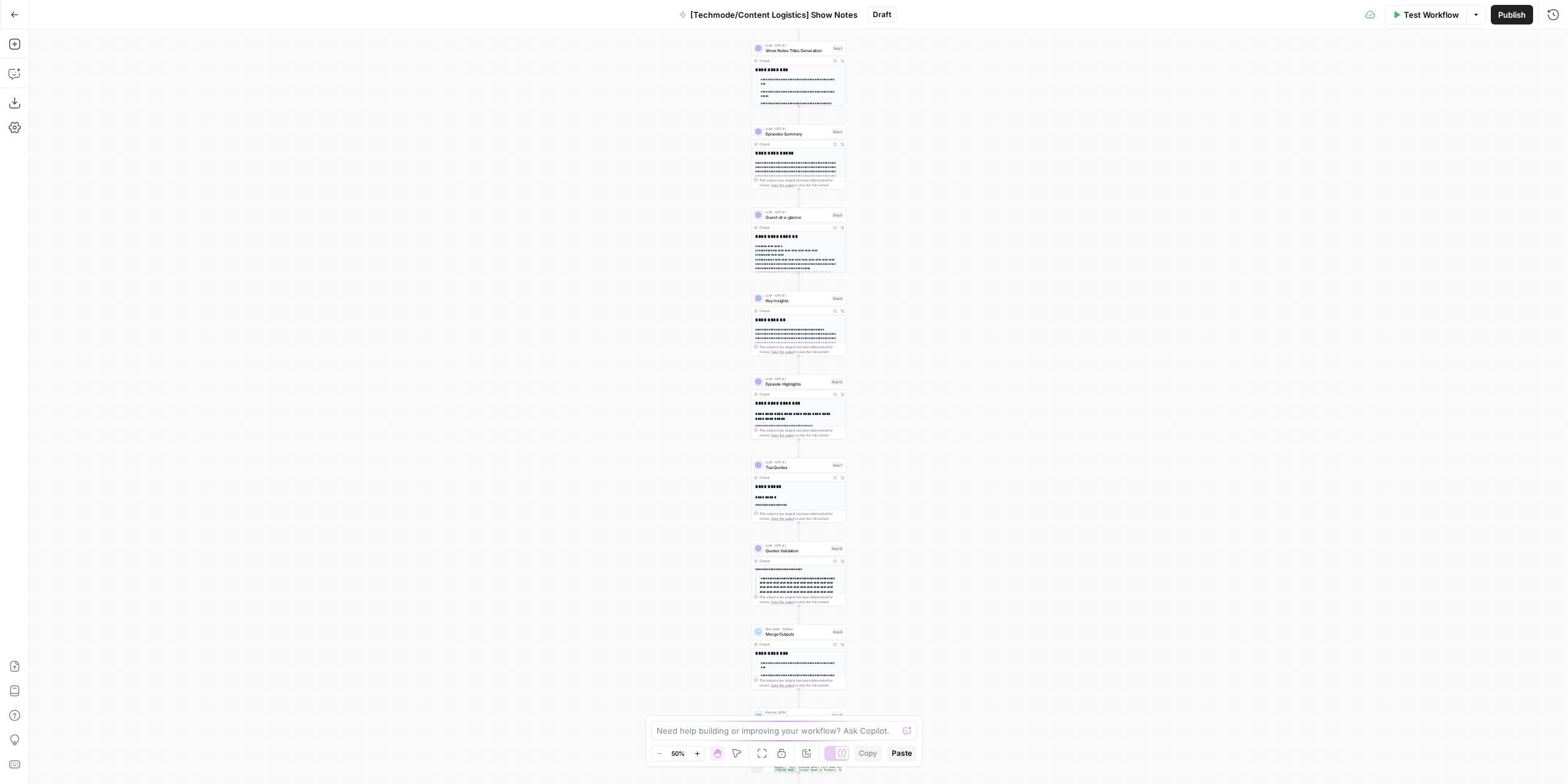
click at [1512, 25] on div "Test Workflow Options Publish Run History" at bounding box center [1233, 14] width 672 height 29
click at [1507, 17] on span "Publish" at bounding box center [1513, 15] width 28 height 12
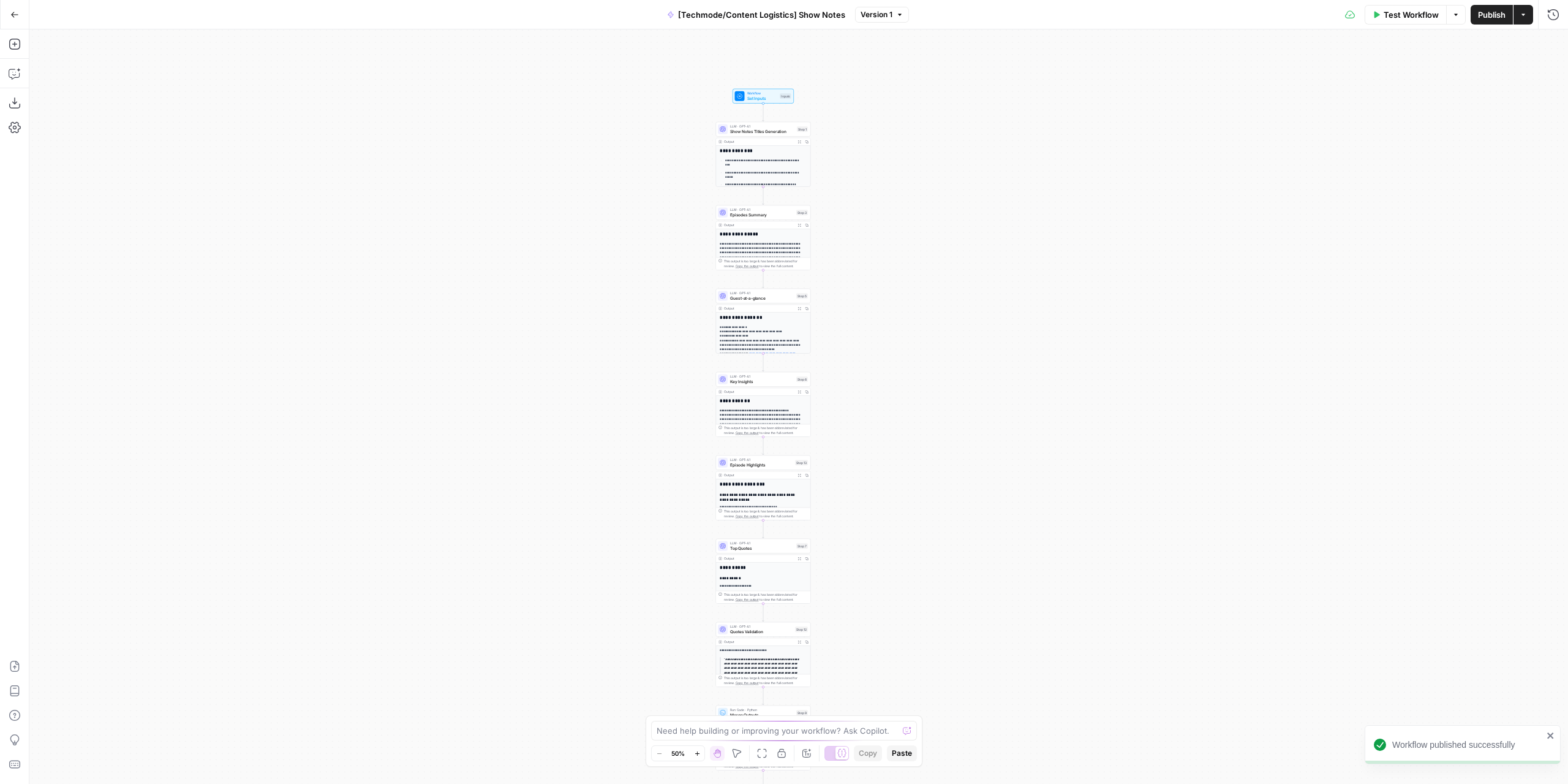
drag, startPoint x: 952, startPoint y: 335, endPoint x: 917, endPoint y: 416, distance: 88.2
click at [917, 416] on div "**********" at bounding box center [799, 406] width 1539 height 754
click at [868, 349] on div "**********" at bounding box center [799, 406] width 1539 height 754
click at [867, 349] on div "**********" at bounding box center [799, 406] width 1539 height 754
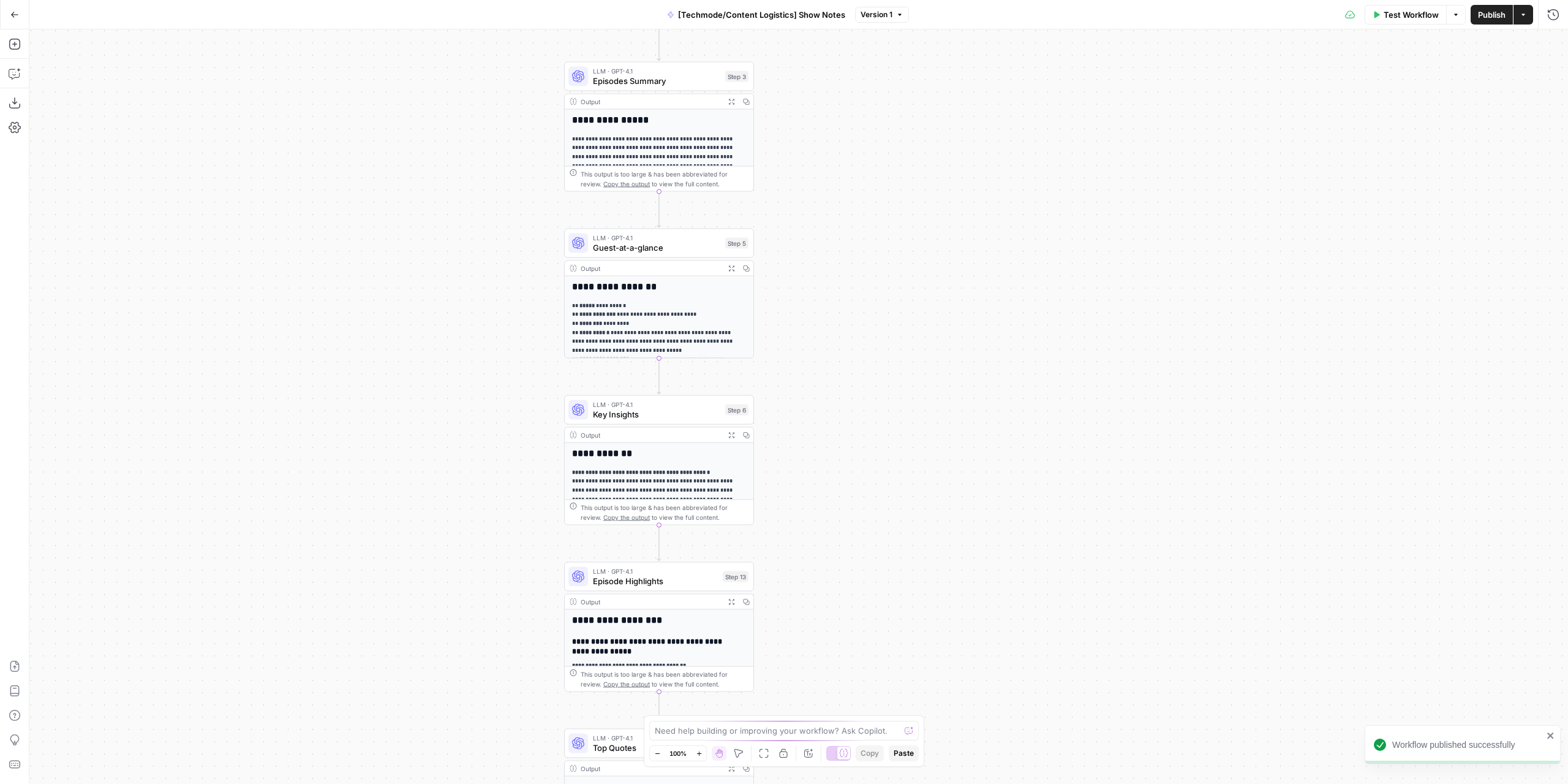
drag, startPoint x: 858, startPoint y: 477, endPoint x: 859, endPoint y: 319, distance: 158.0
click at [861, 320] on div "**********" at bounding box center [799, 406] width 1539 height 754
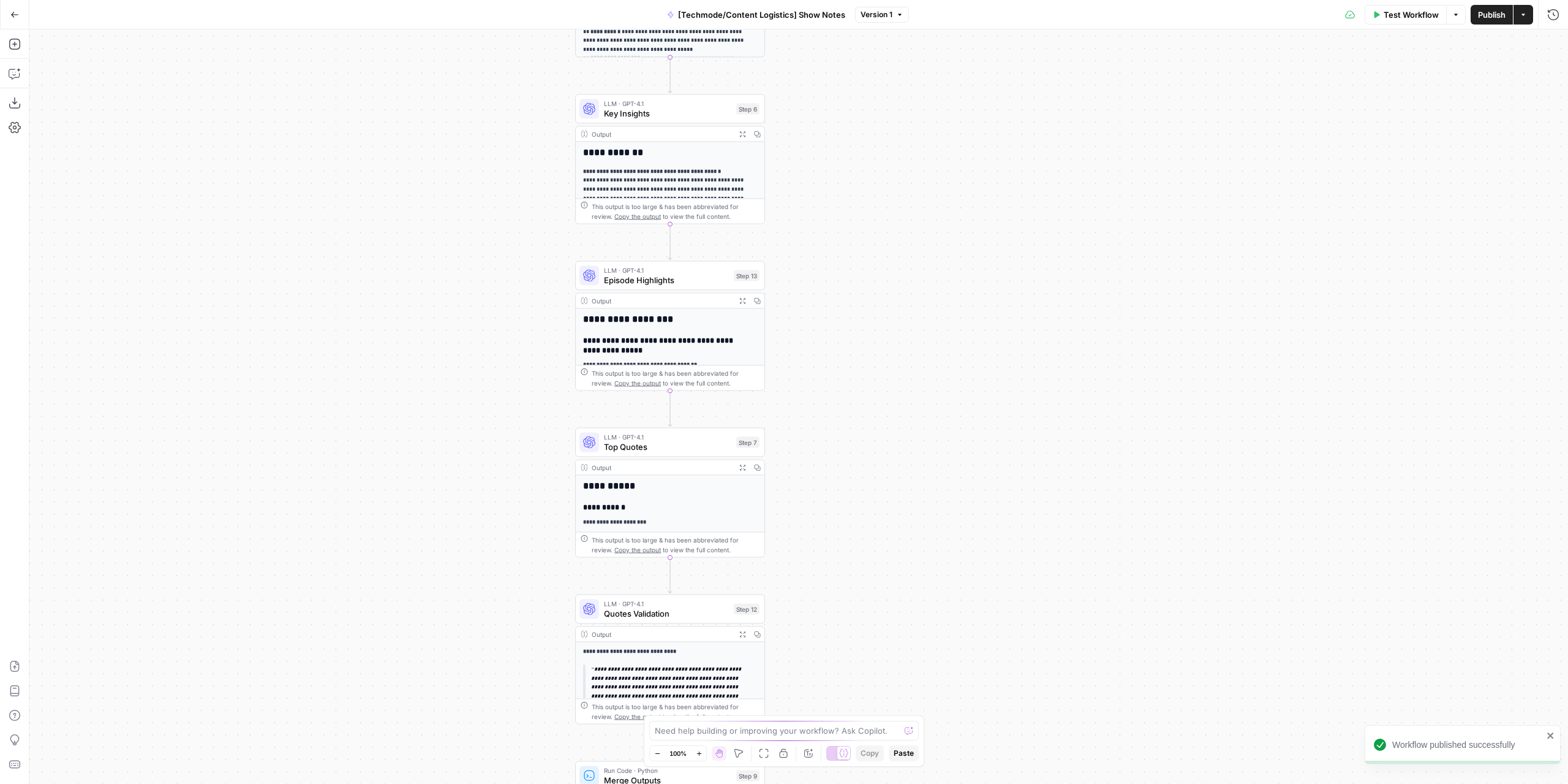
drag, startPoint x: 846, startPoint y: 473, endPoint x: 858, endPoint y: 267, distance: 206.3
click at [857, 280] on div "**********" at bounding box center [799, 406] width 1539 height 754
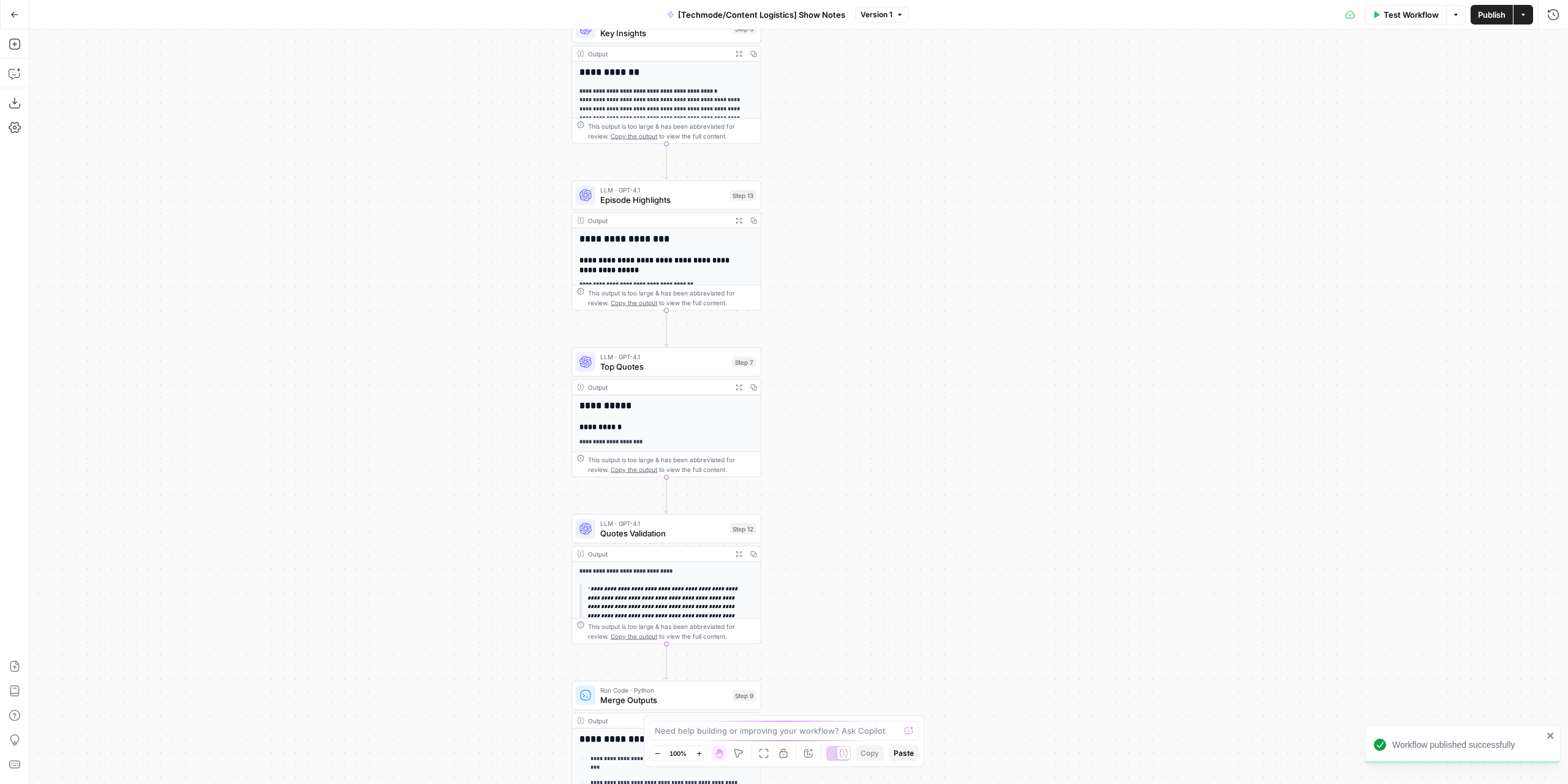
drag, startPoint x: 862, startPoint y: 410, endPoint x: 852, endPoint y: 366, distance: 45.1
click at [856, 365] on div "**********" at bounding box center [799, 406] width 1539 height 754
click at [712, 368] on span "Top Quotes" at bounding box center [663, 365] width 127 height 12
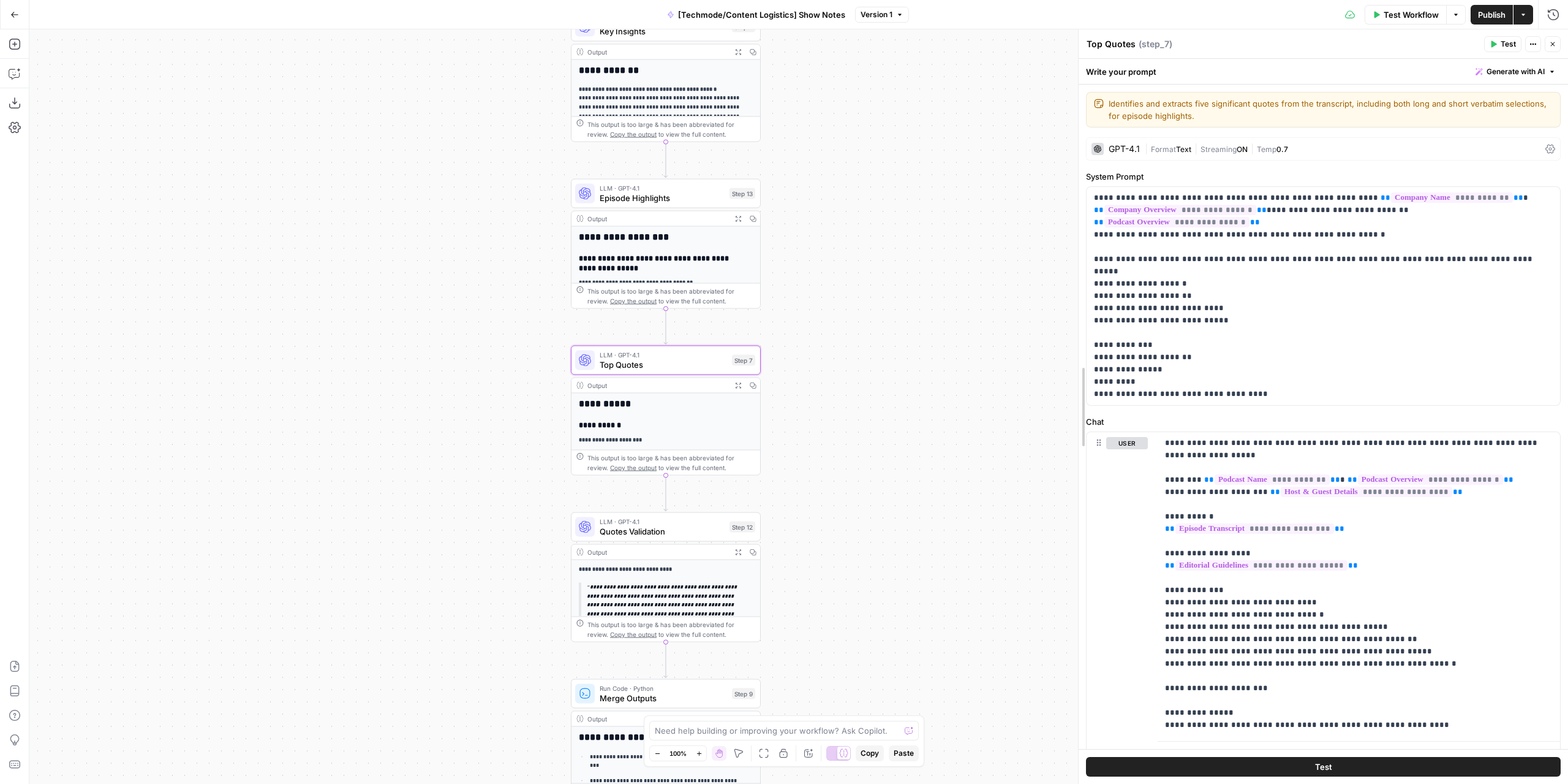
drag, startPoint x: 1185, startPoint y: 369, endPoint x: 846, endPoint y: 369, distance: 339.0
click at [846, 369] on body "**********" at bounding box center [784, 392] width 1568 height 784
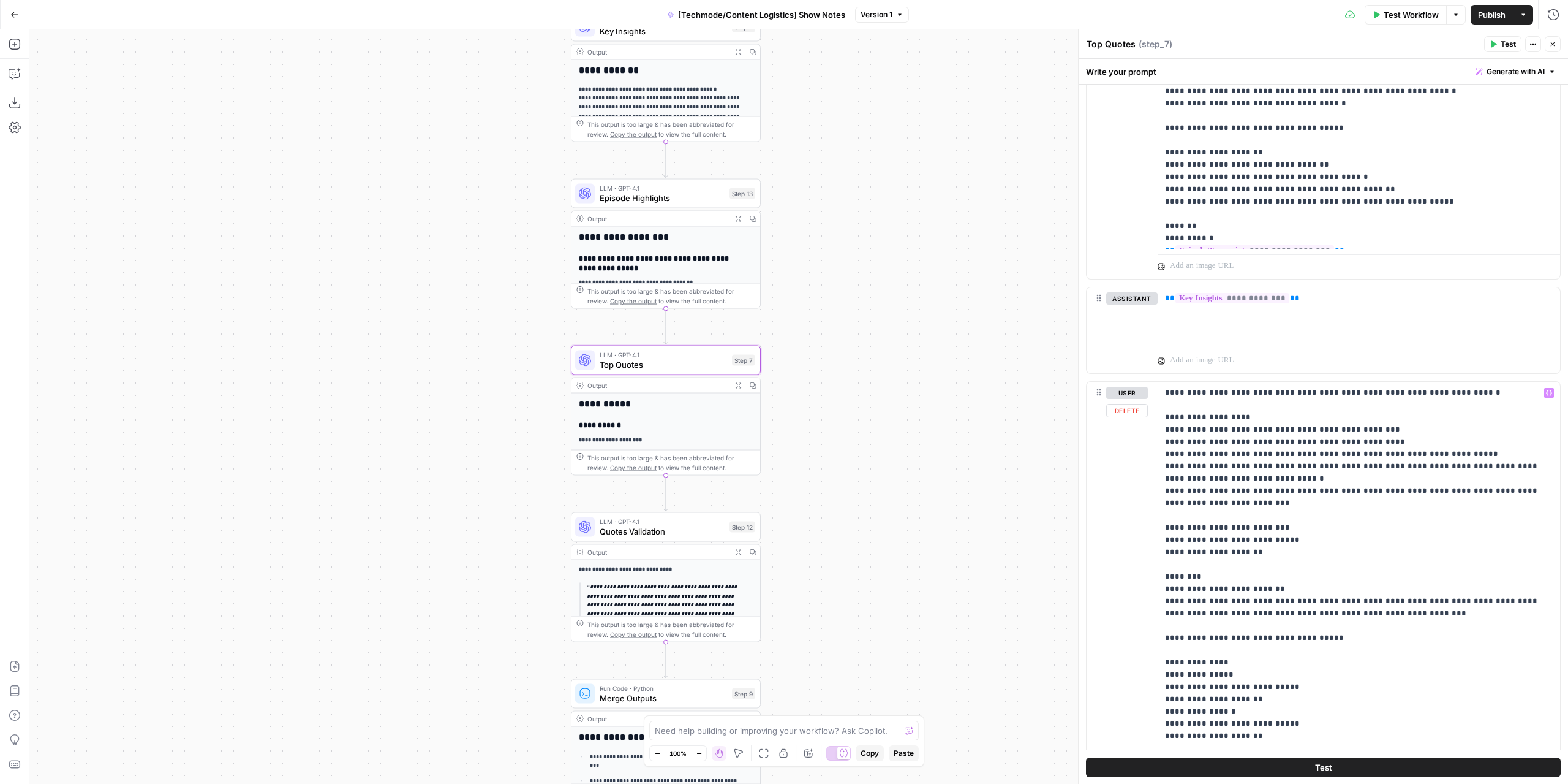
scroll to position [2679, 0]
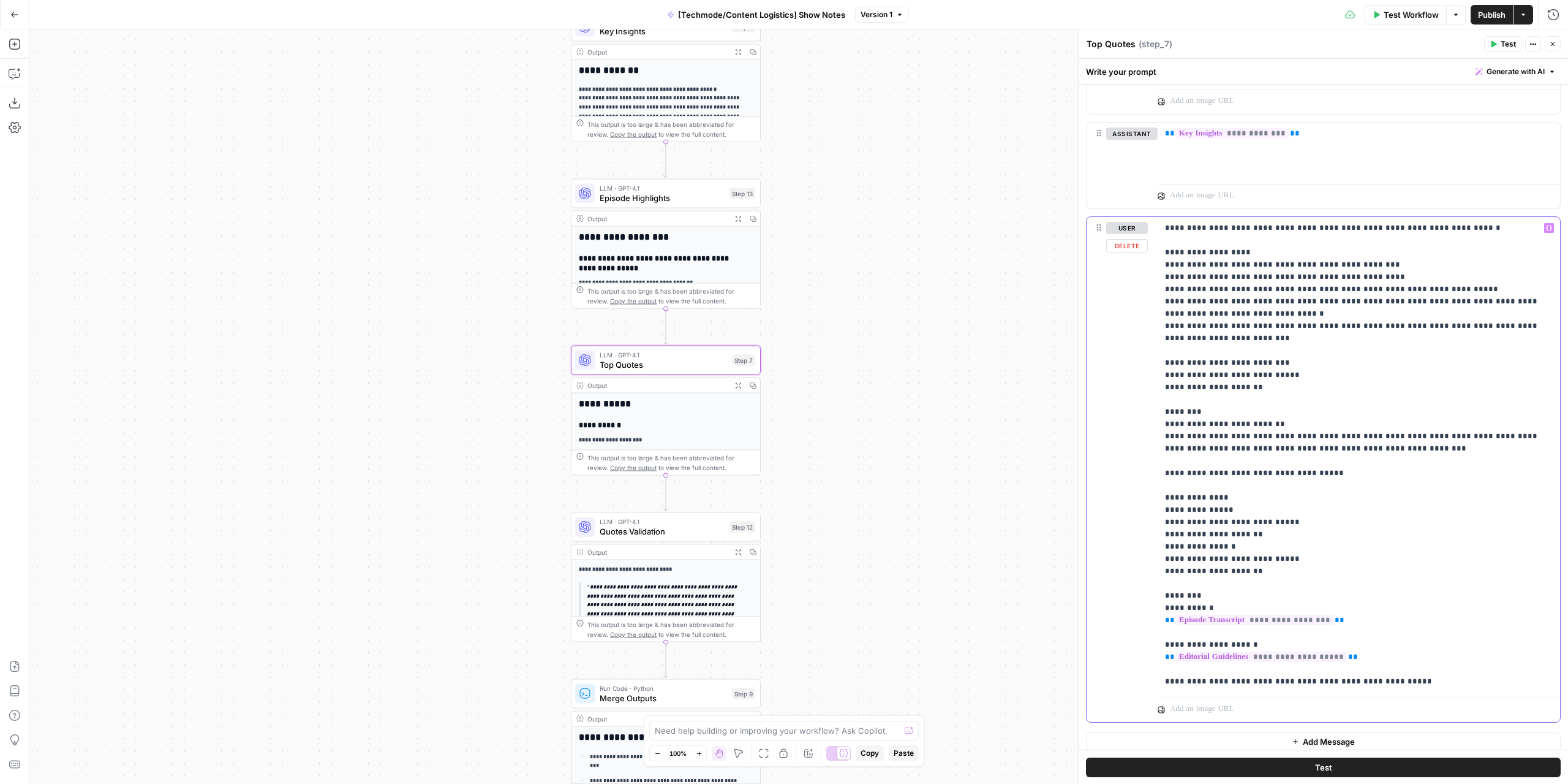
click at [1206, 266] on p "**********" at bounding box center [1355, 454] width 379 height 466
click at [1386, 267] on p "**********" at bounding box center [1355, 454] width 379 height 466
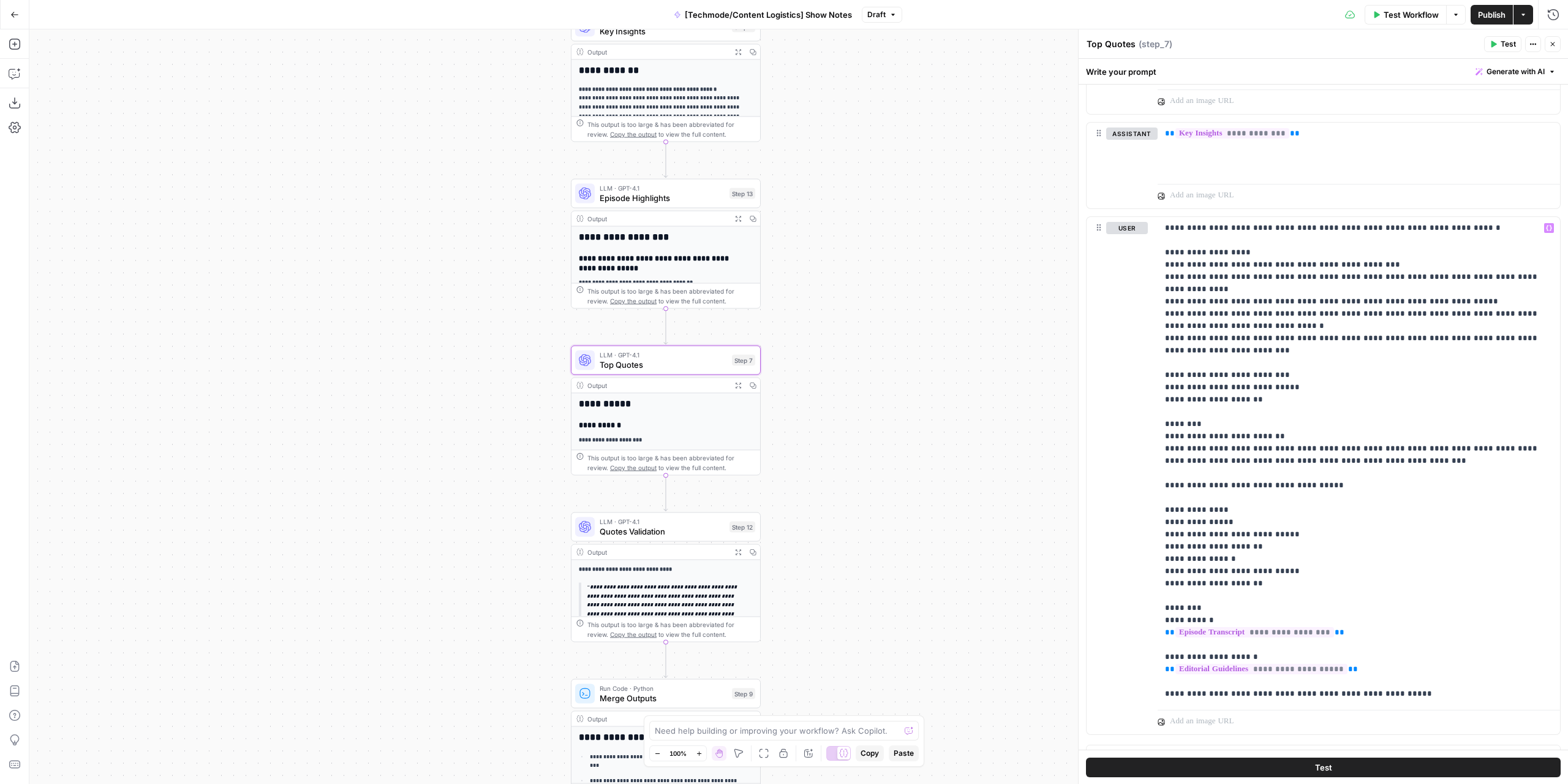
click at [1502, 41] on span "Test" at bounding box center [1509, 44] width 16 height 11
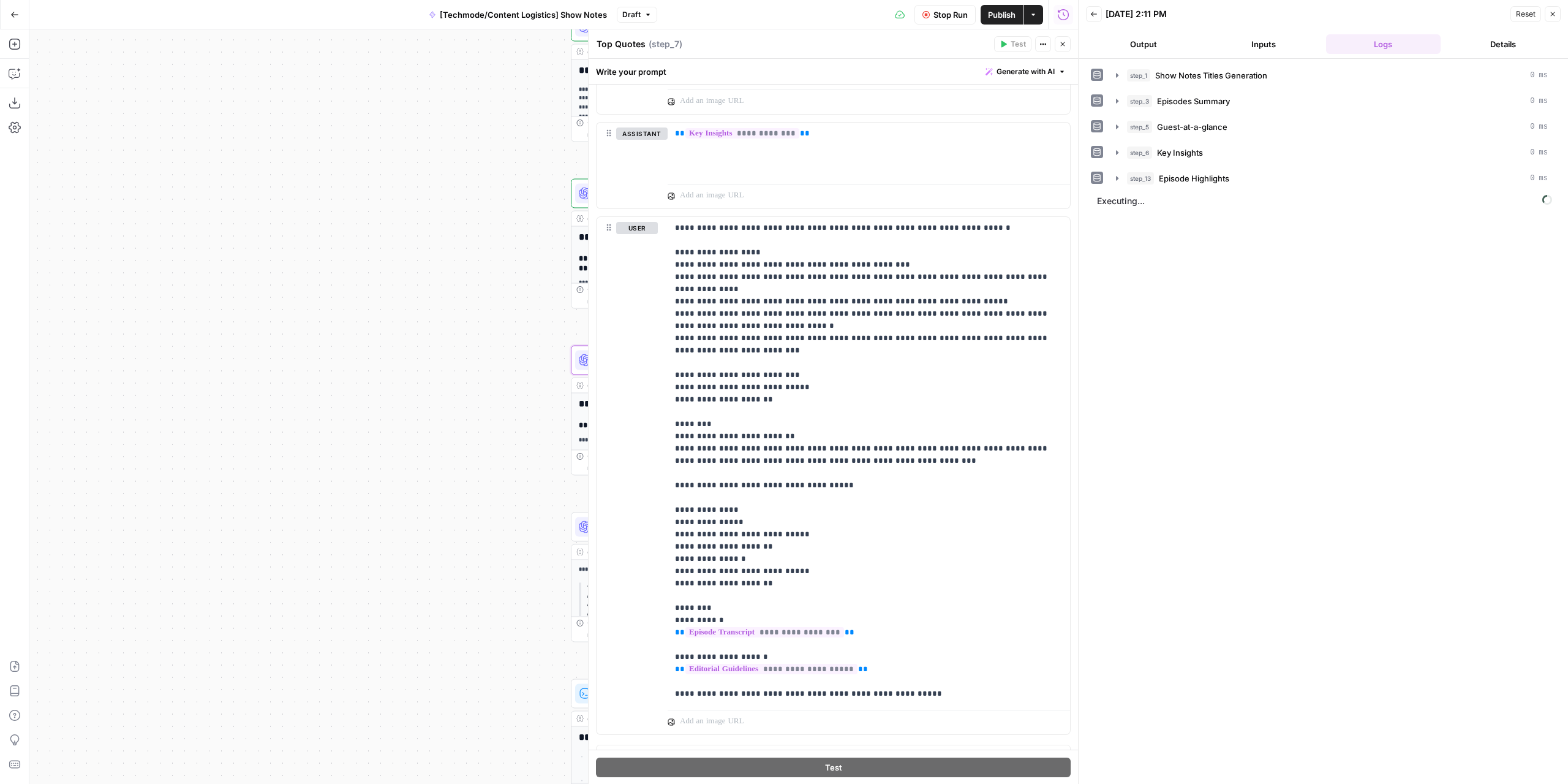
click at [1162, 46] on button "Output" at bounding box center [1143, 44] width 116 height 20
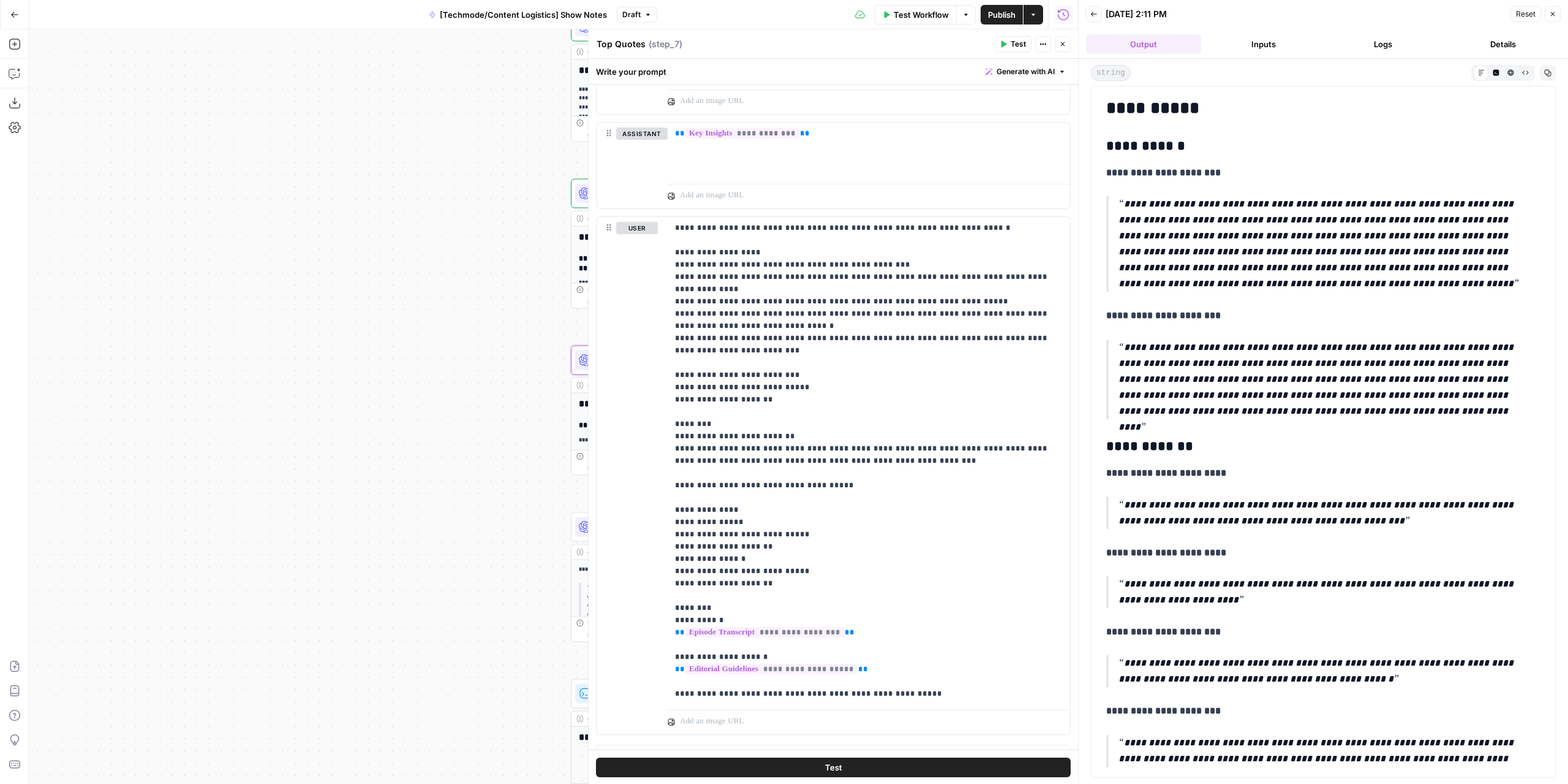
click at [1001, 12] on span "Publish" at bounding box center [1002, 15] width 28 height 12
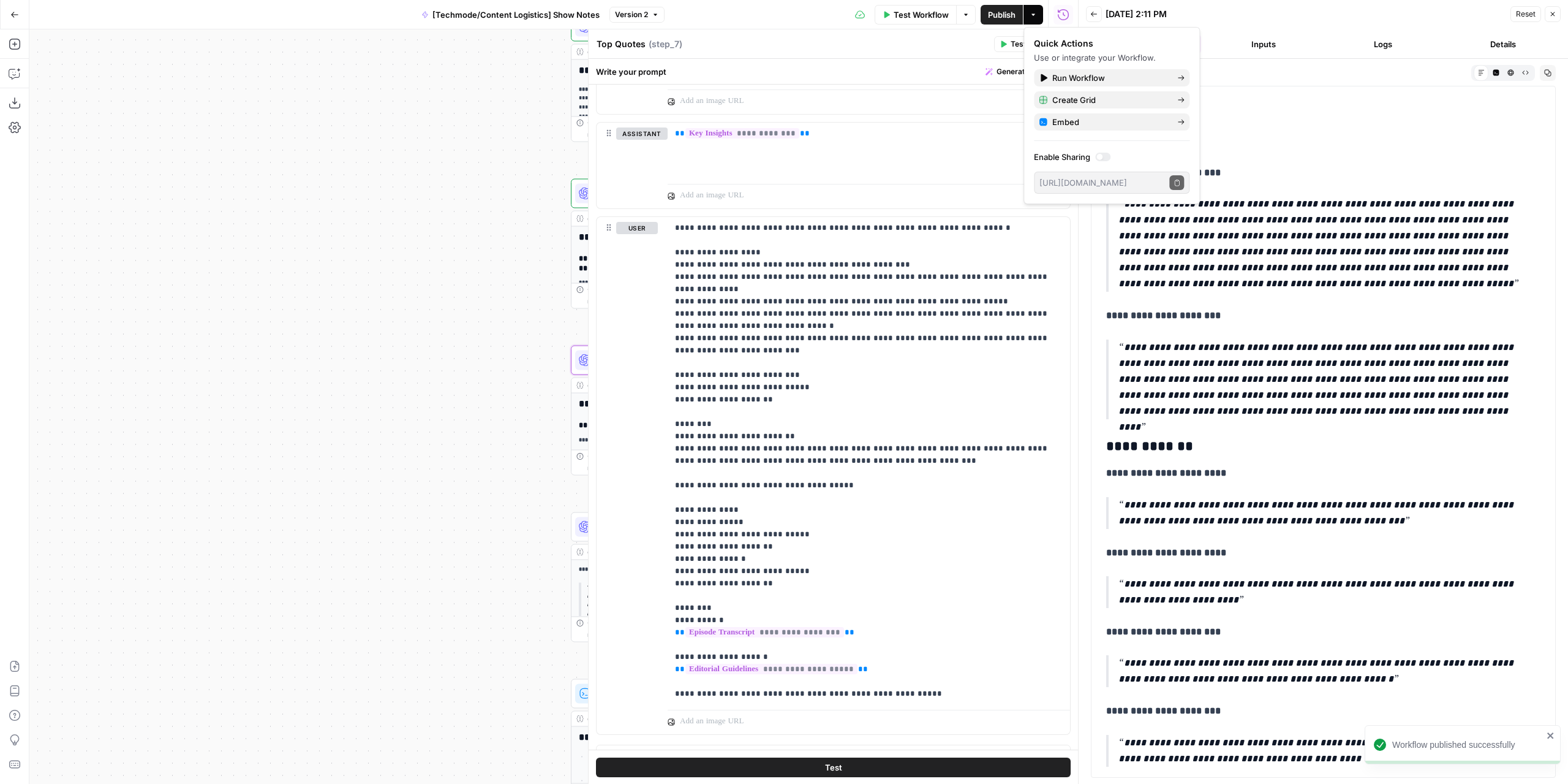
click at [1234, 15] on div "[DATE] 2:11 PM" at bounding box center [1306, 14] width 401 height 12
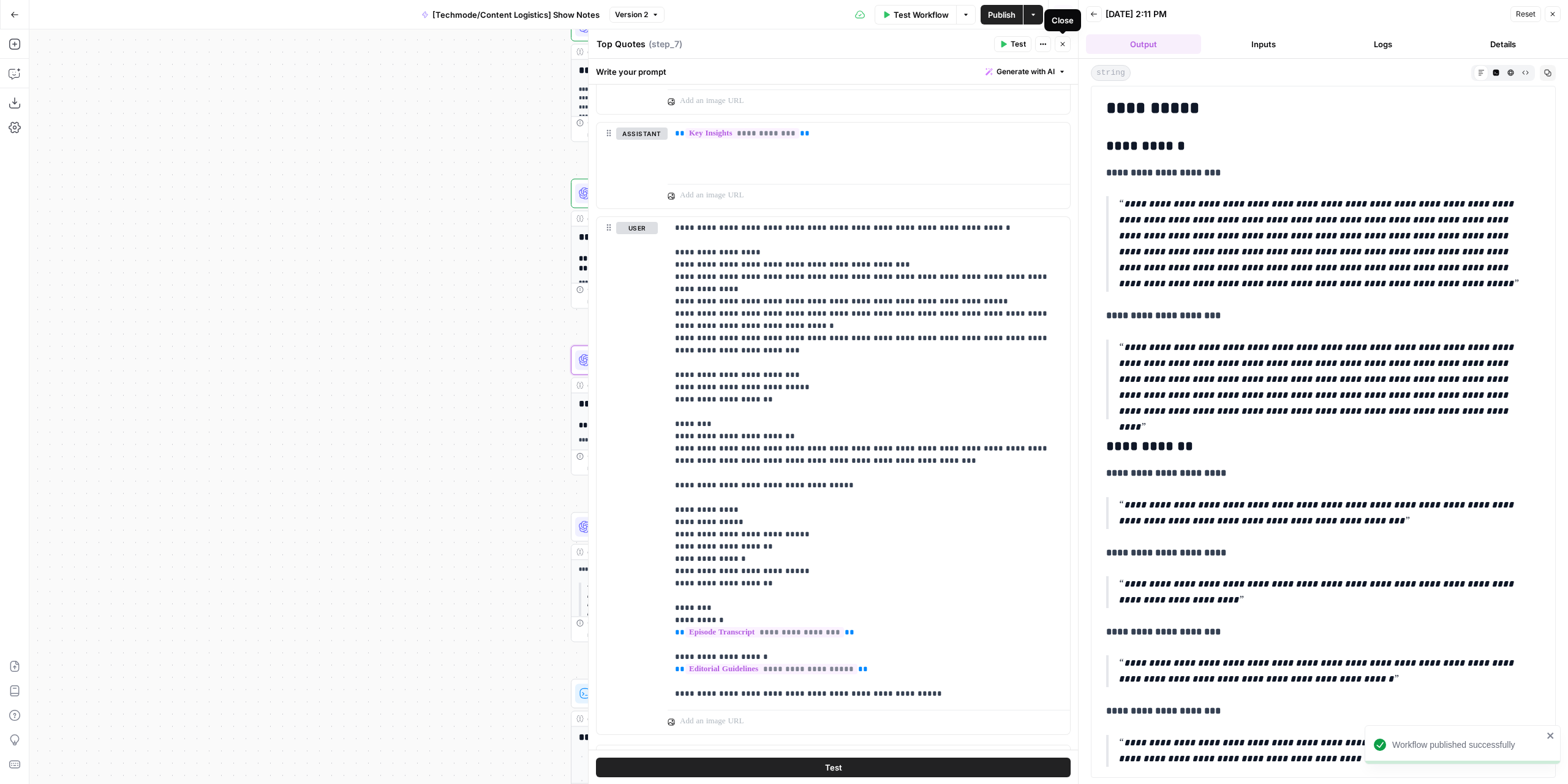
click at [1064, 46] on icon "button" at bounding box center [1062, 44] width 7 height 7
